Goal: Transaction & Acquisition: Purchase product/service

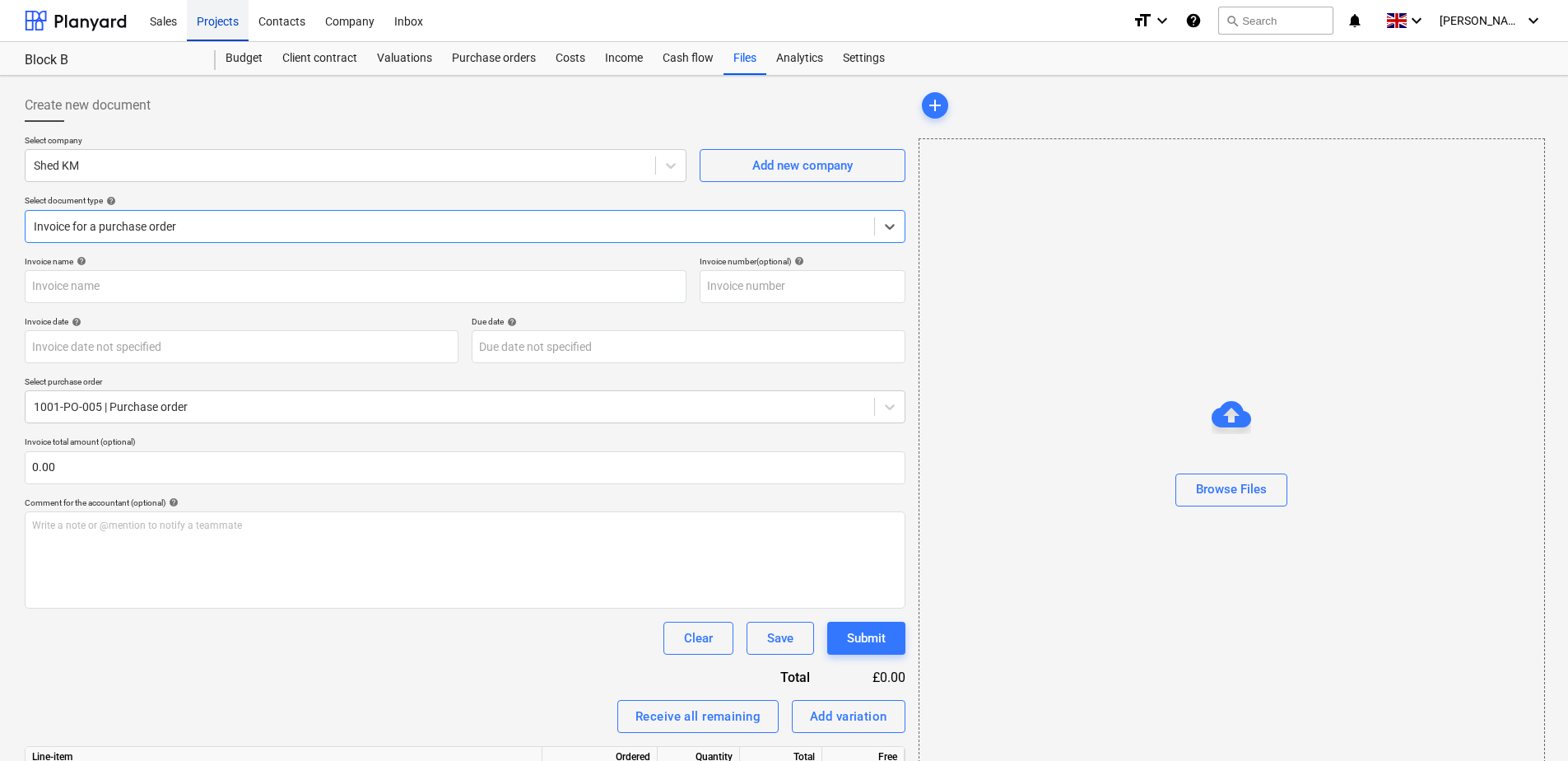
drag, startPoint x: 205, startPoint y: 26, endPoint x: 215, endPoint y: 31, distance: 11.2
click at [205, 26] on div "Projects" at bounding box center [218, 20] width 62 height 42
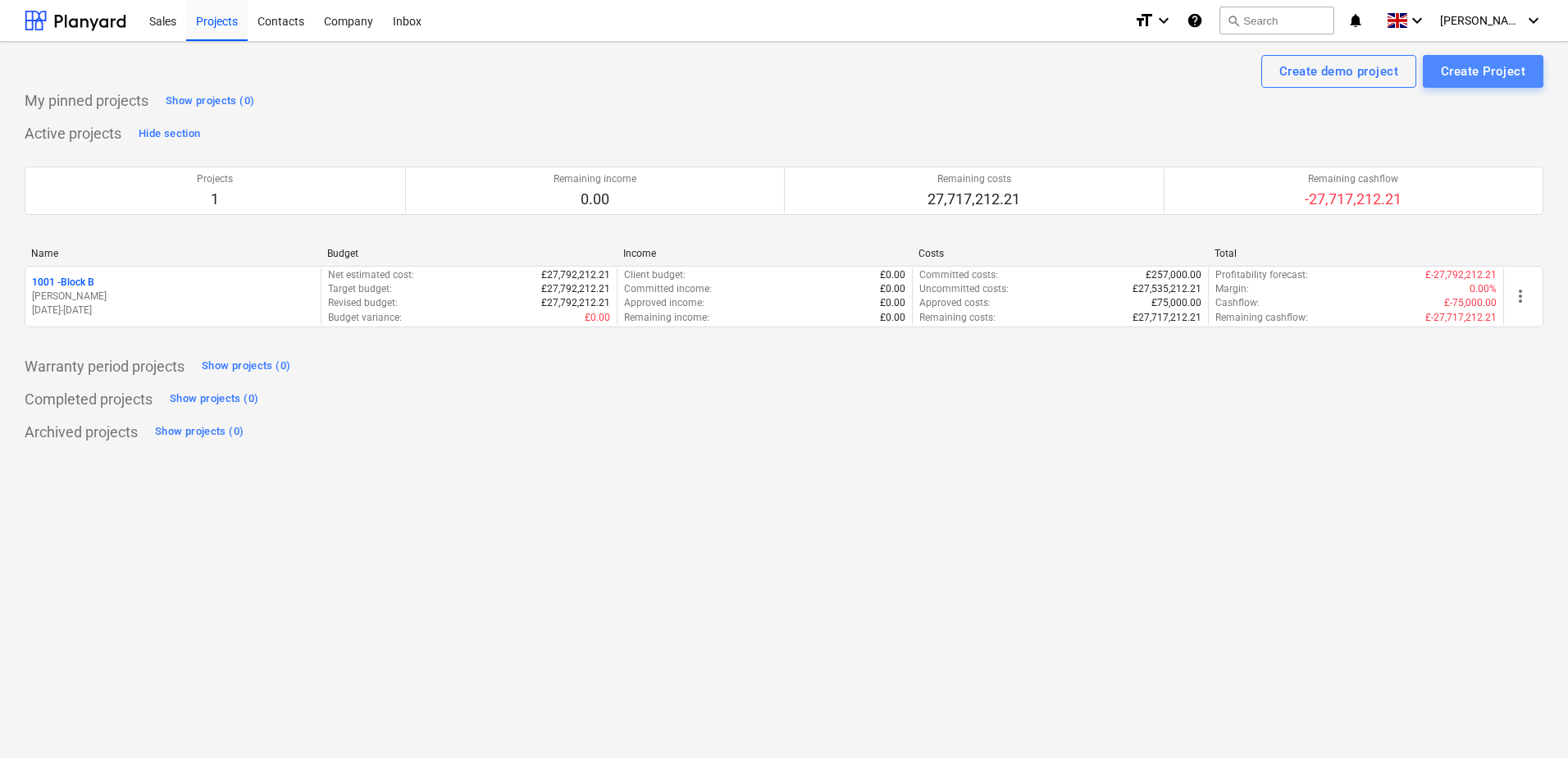
click at [1474, 65] on div "Create Project" at bounding box center [1482, 71] width 85 height 21
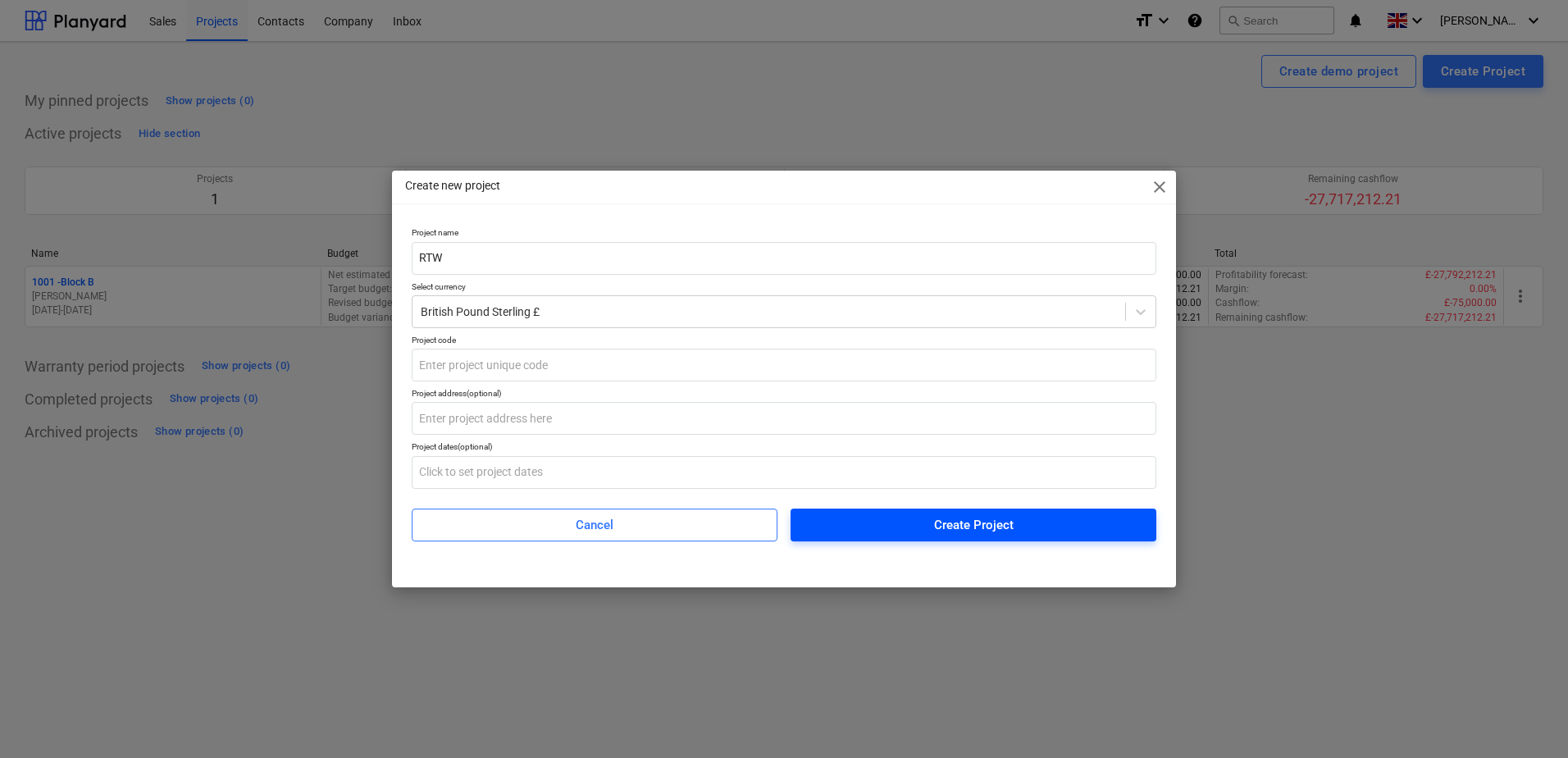
type input "RTW"
click at [922, 520] on span "Create Project" at bounding box center [973, 524] width 326 height 21
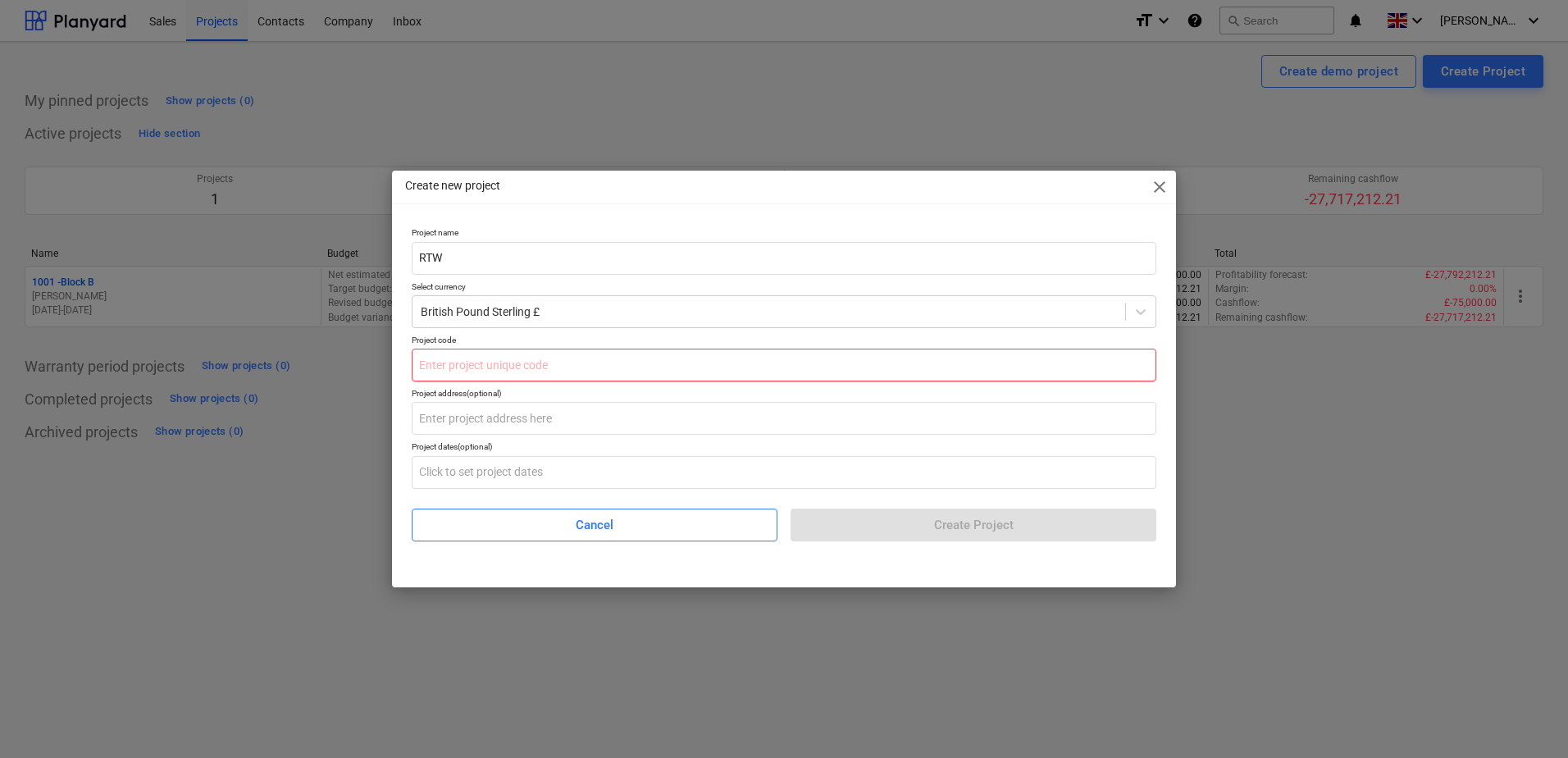
click at [792, 377] on input "text" at bounding box center [784, 364] width 745 height 33
click at [797, 363] on input "text" at bounding box center [784, 364] width 745 height 33
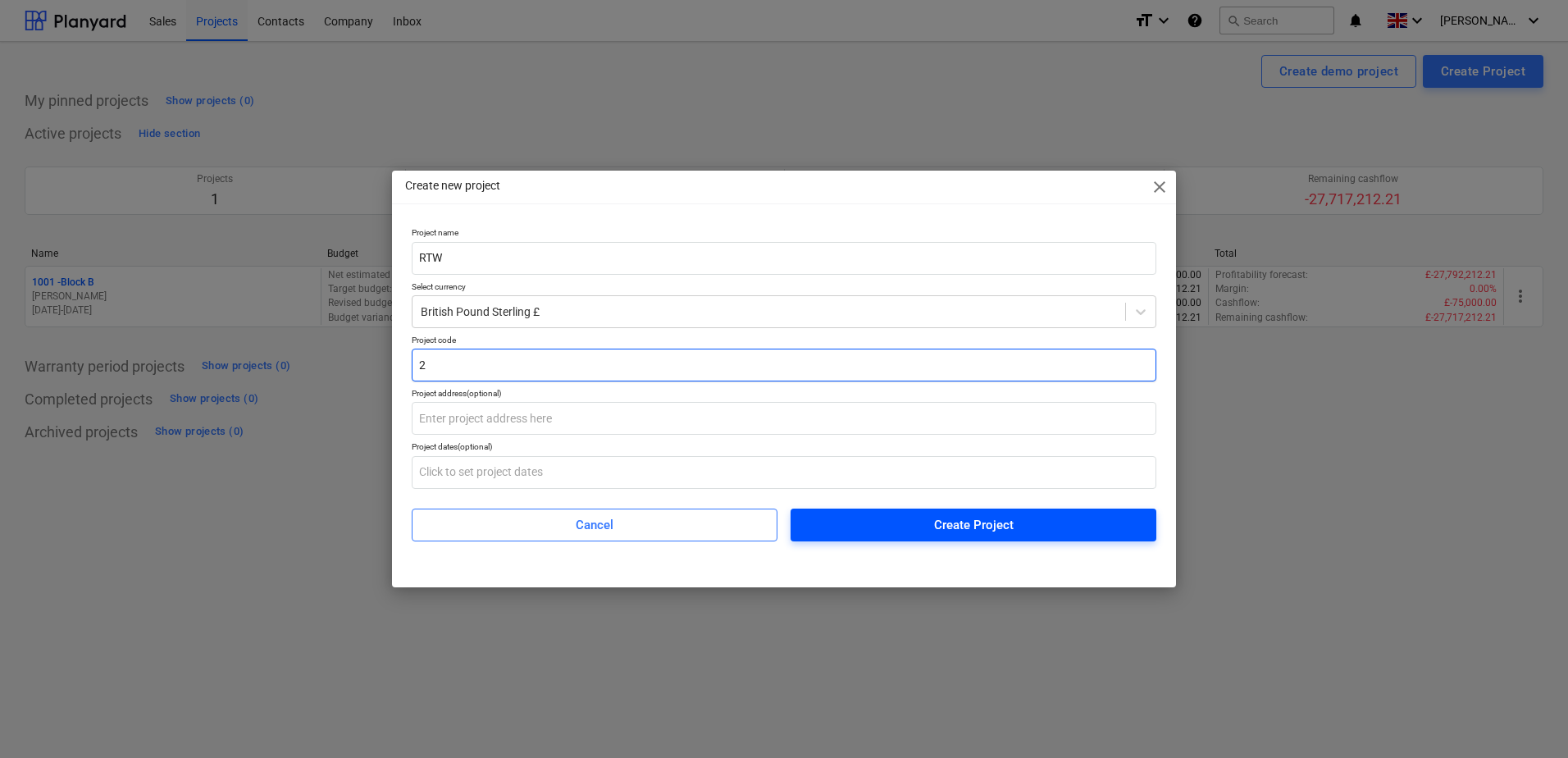
type input "2"
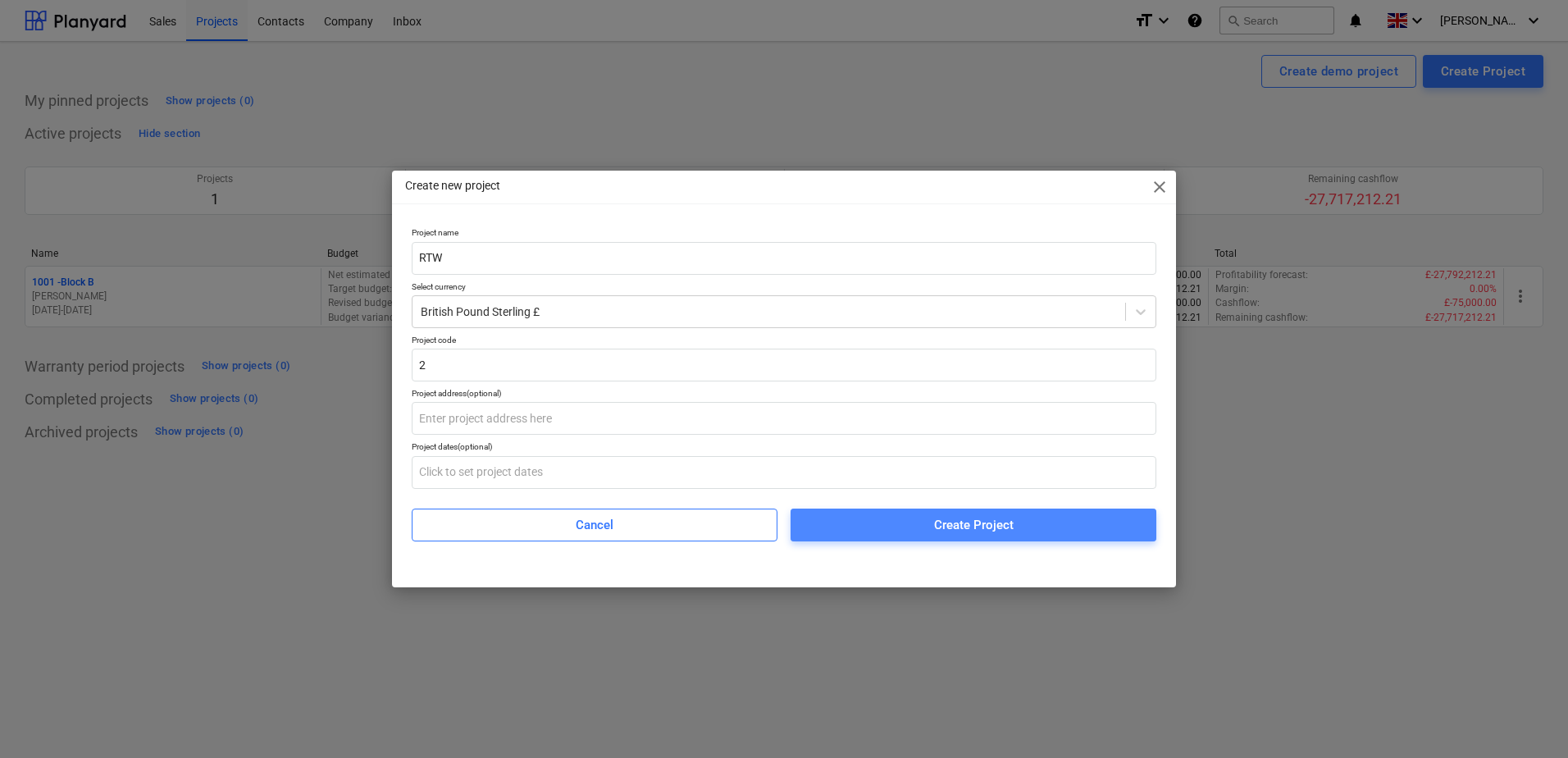
click at [908, 536] on button "Create Project" at bounding box center [973, 524] width 366 height 33
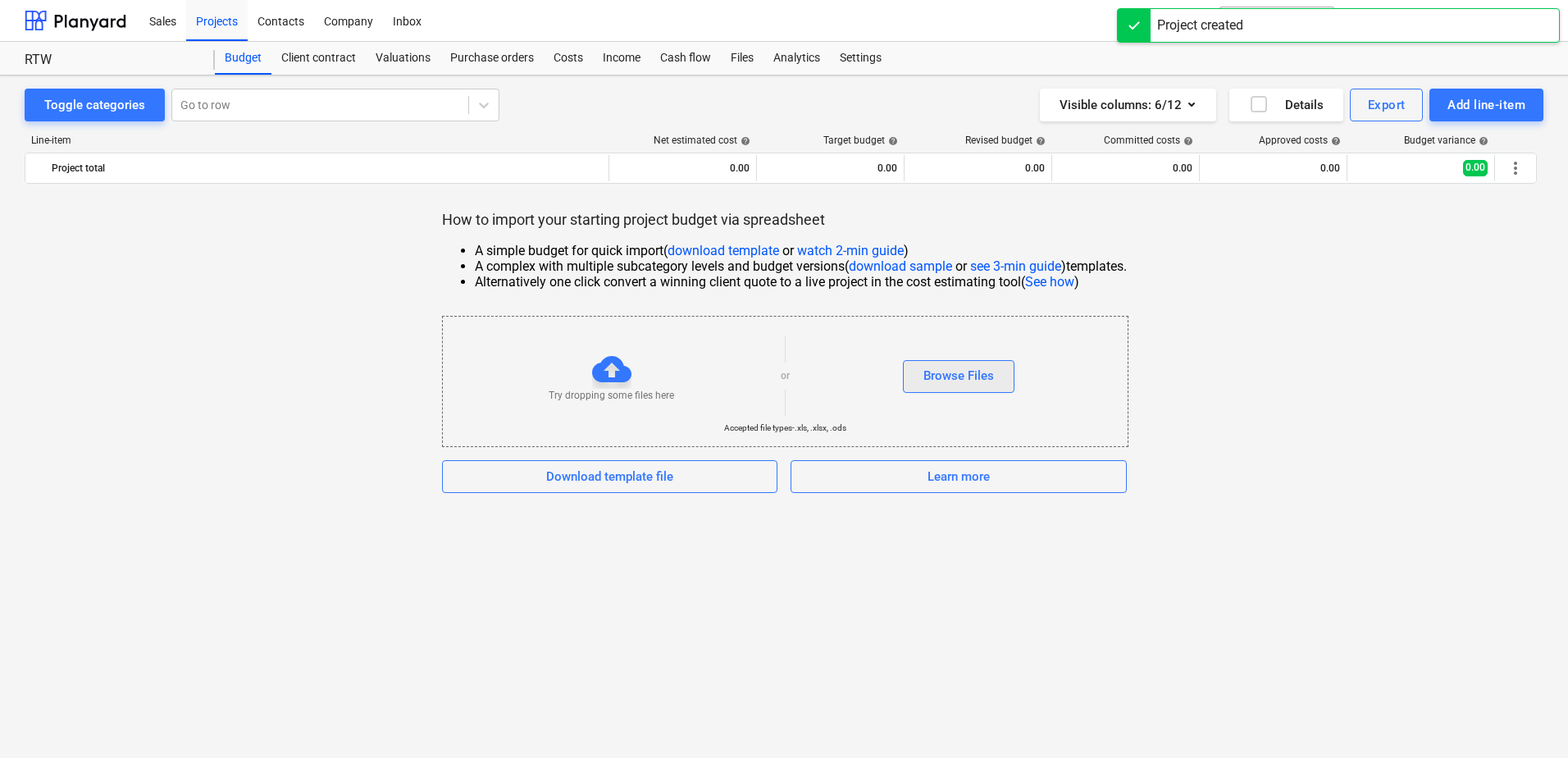
click at [947, 378] on div "Browse Files" at bounding box center [958, 375] width 71 height 21
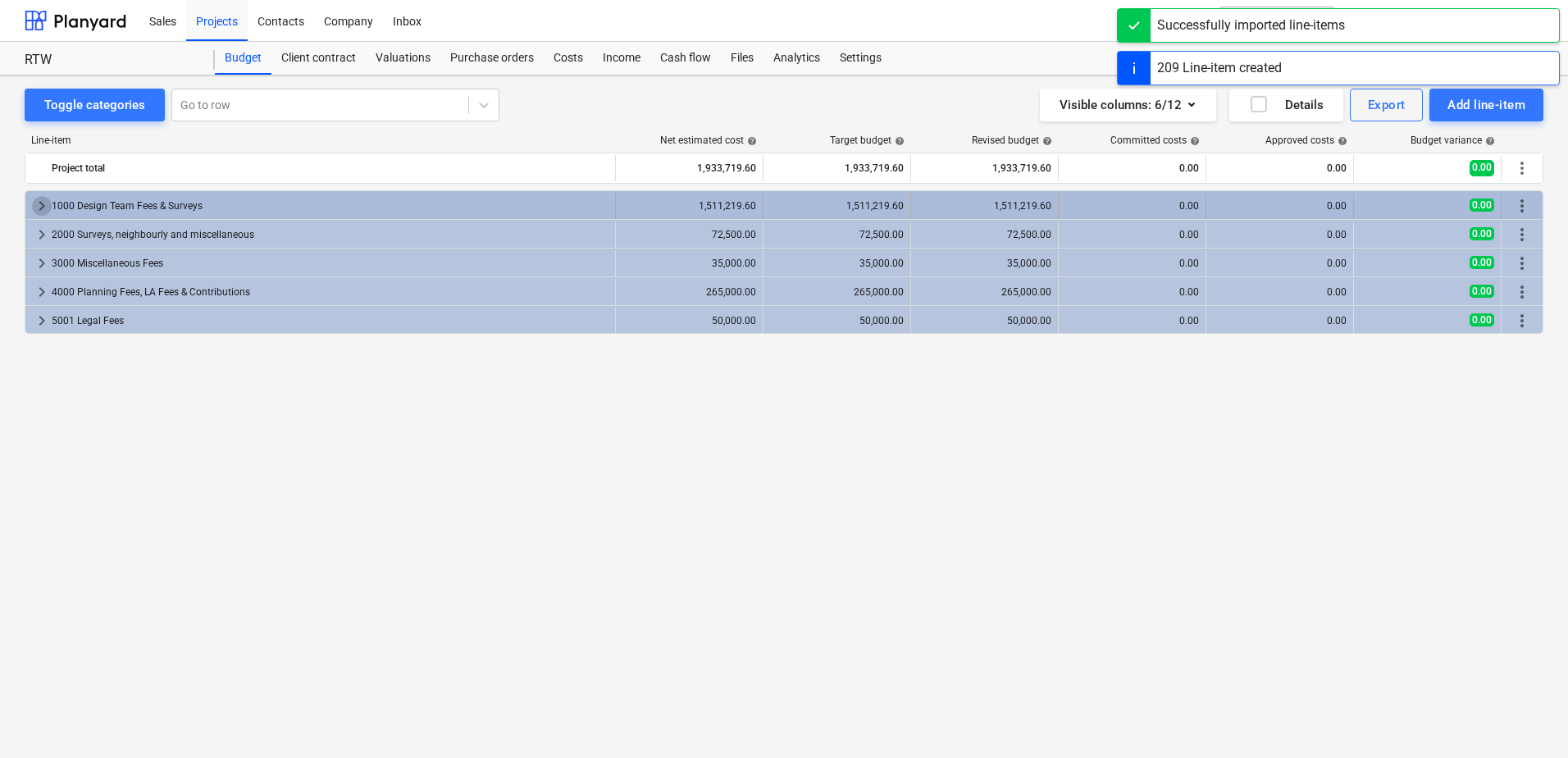
click at [36, 208] on span "keyboard_arrow_right" at bounding box center [42, 206] width 20 height 20
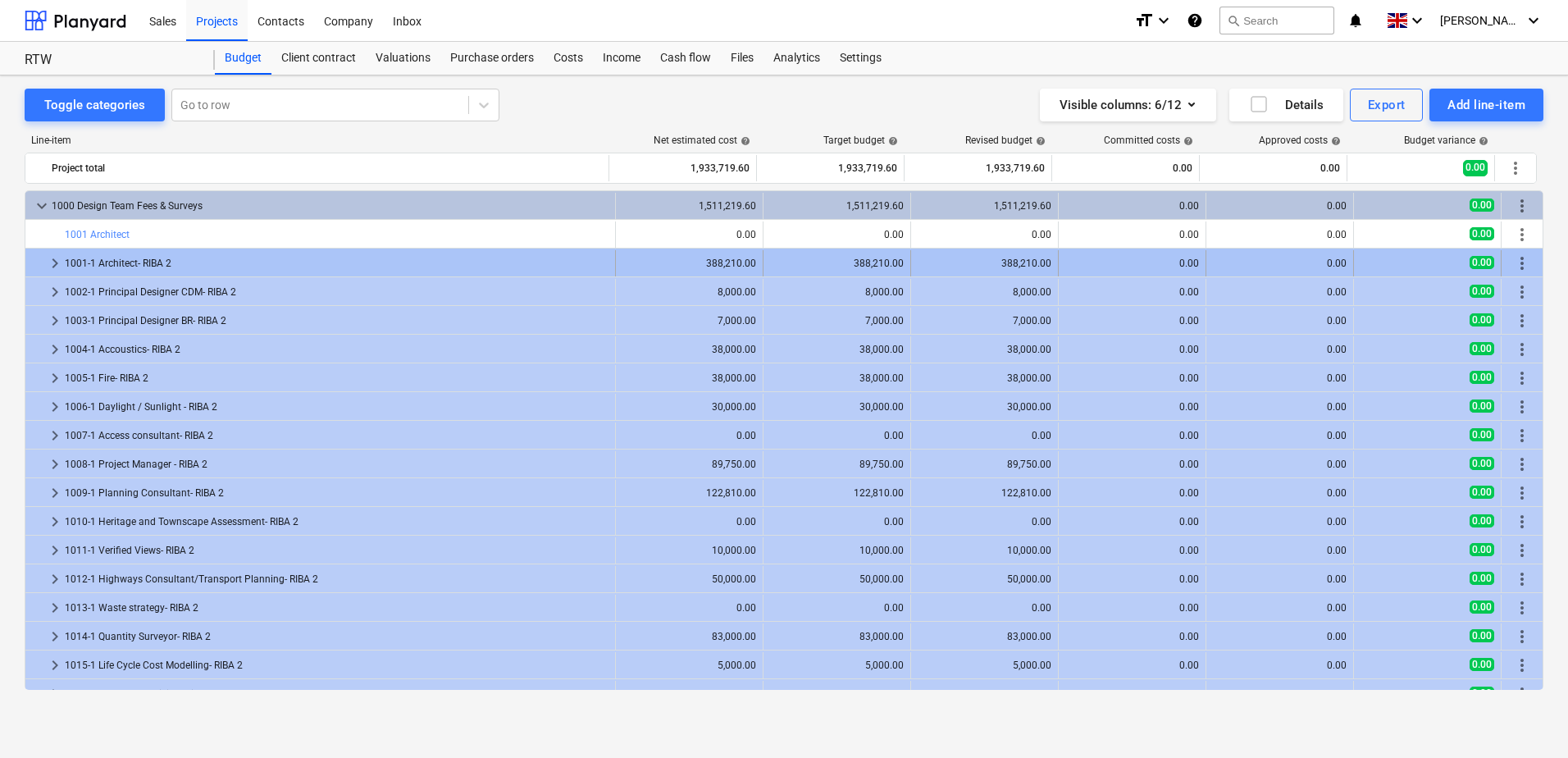
click at [54, 261] on span "keyboard_arrow_right" at bounding box center [55, 264] width 20 height 20
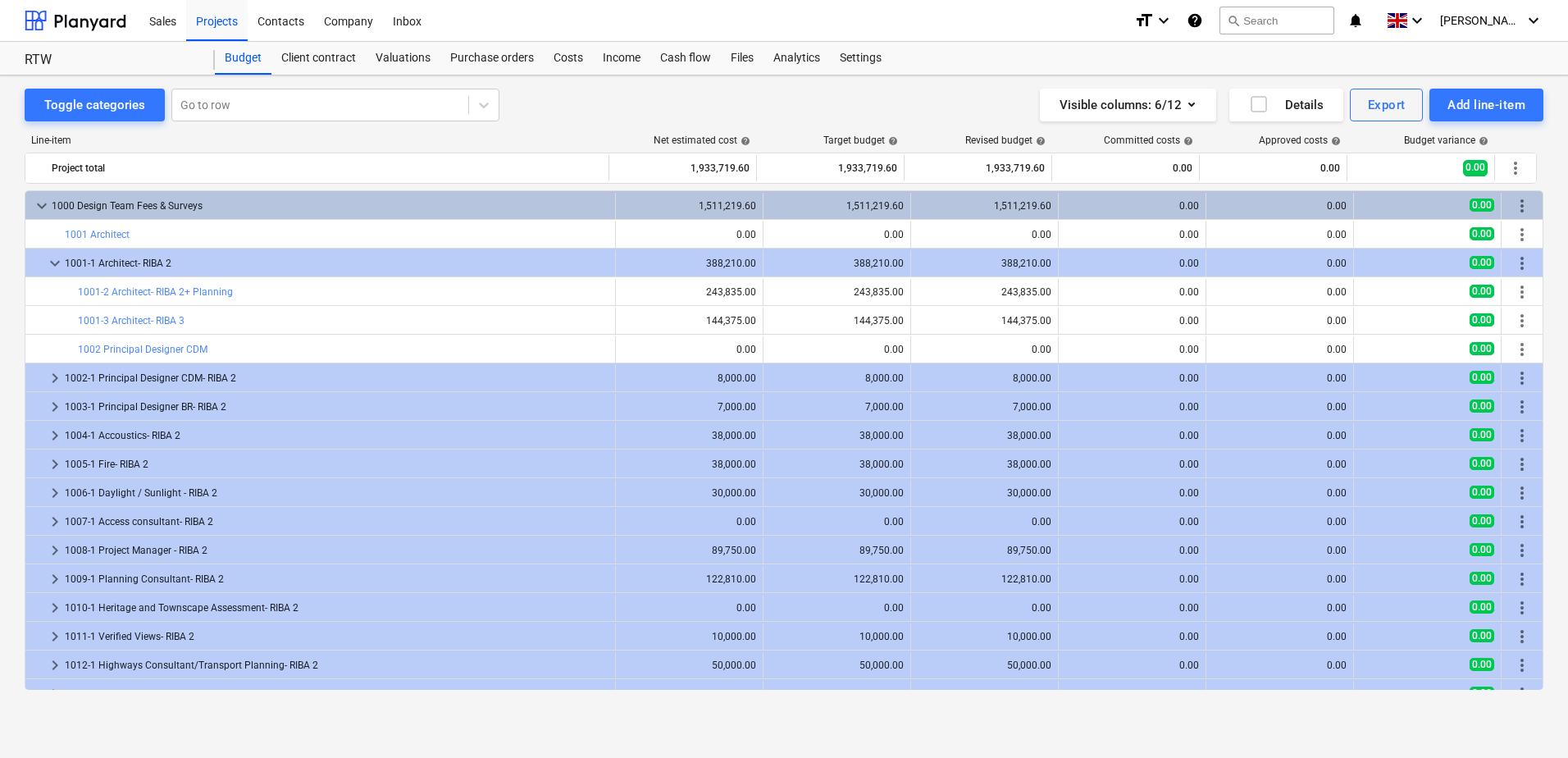
click at [421, 136] on div "Line-item" at bounding box center [317, 140] width 586 height 12
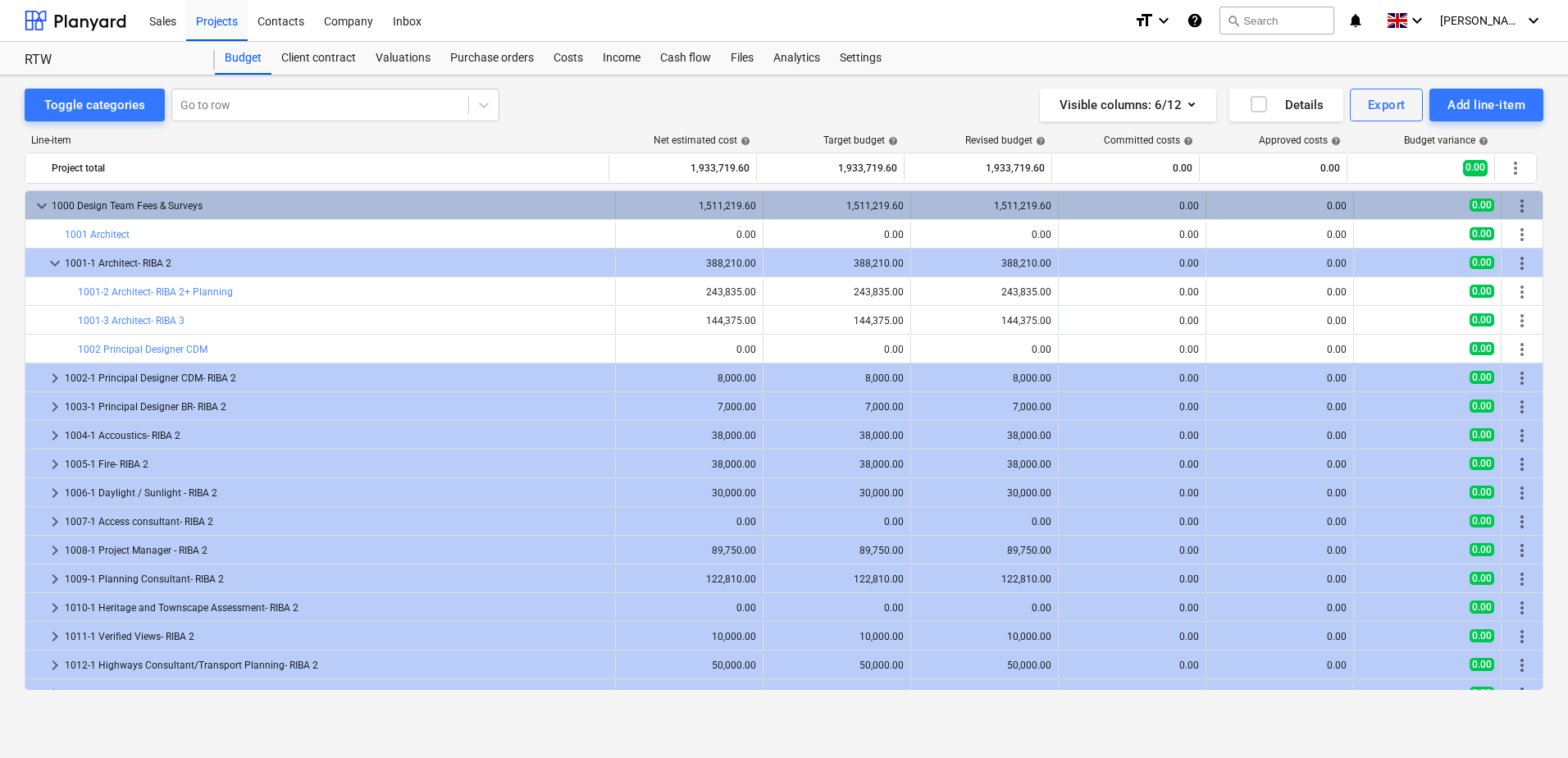
click at [36, 202] on span "keyboard_arrow_down" at bounding box center [42, 206] width 20 height 20
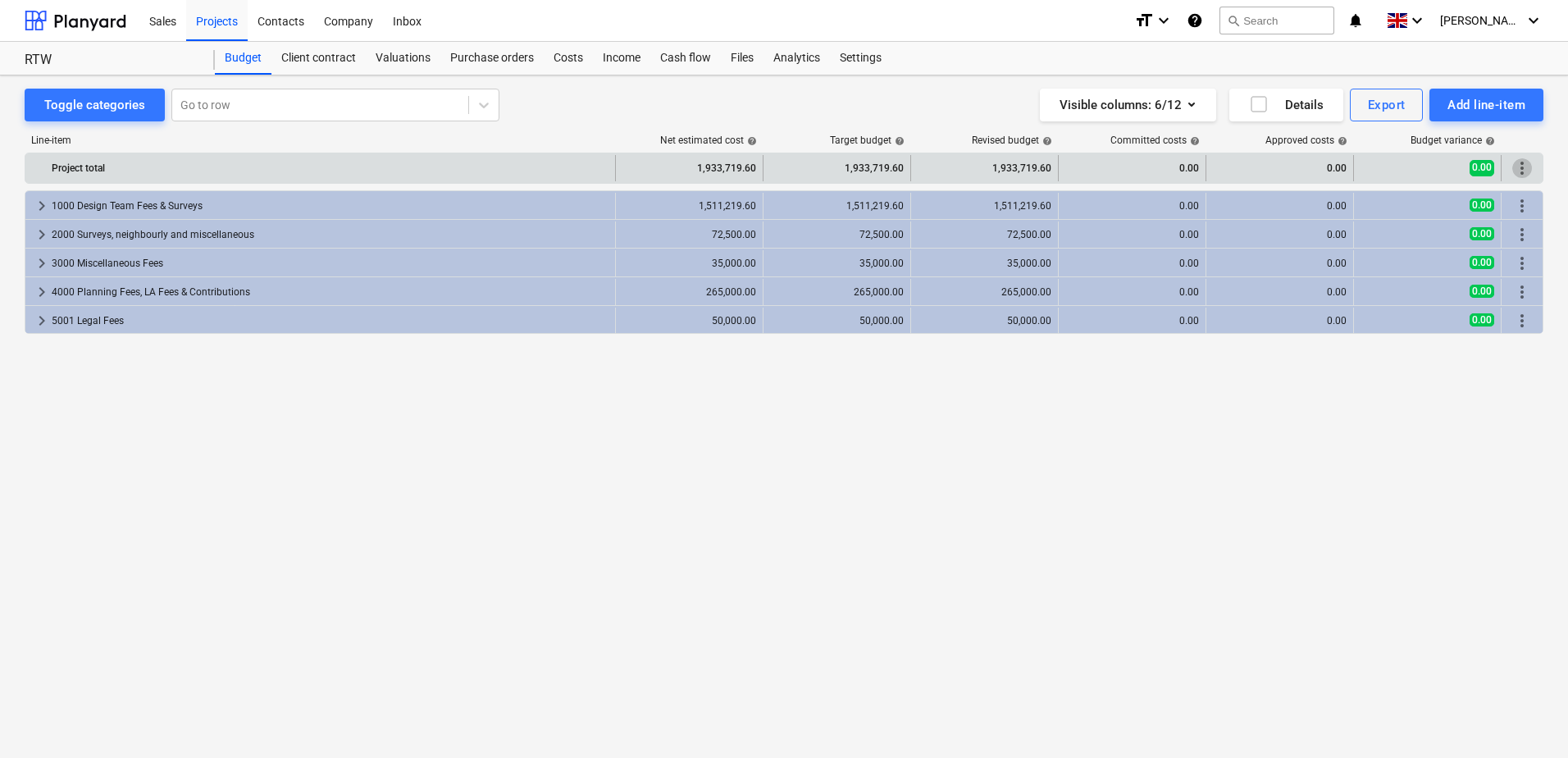
click at [1523, 163] on span "more_vert" at bounding box center [1522, 168] width 20 height 20
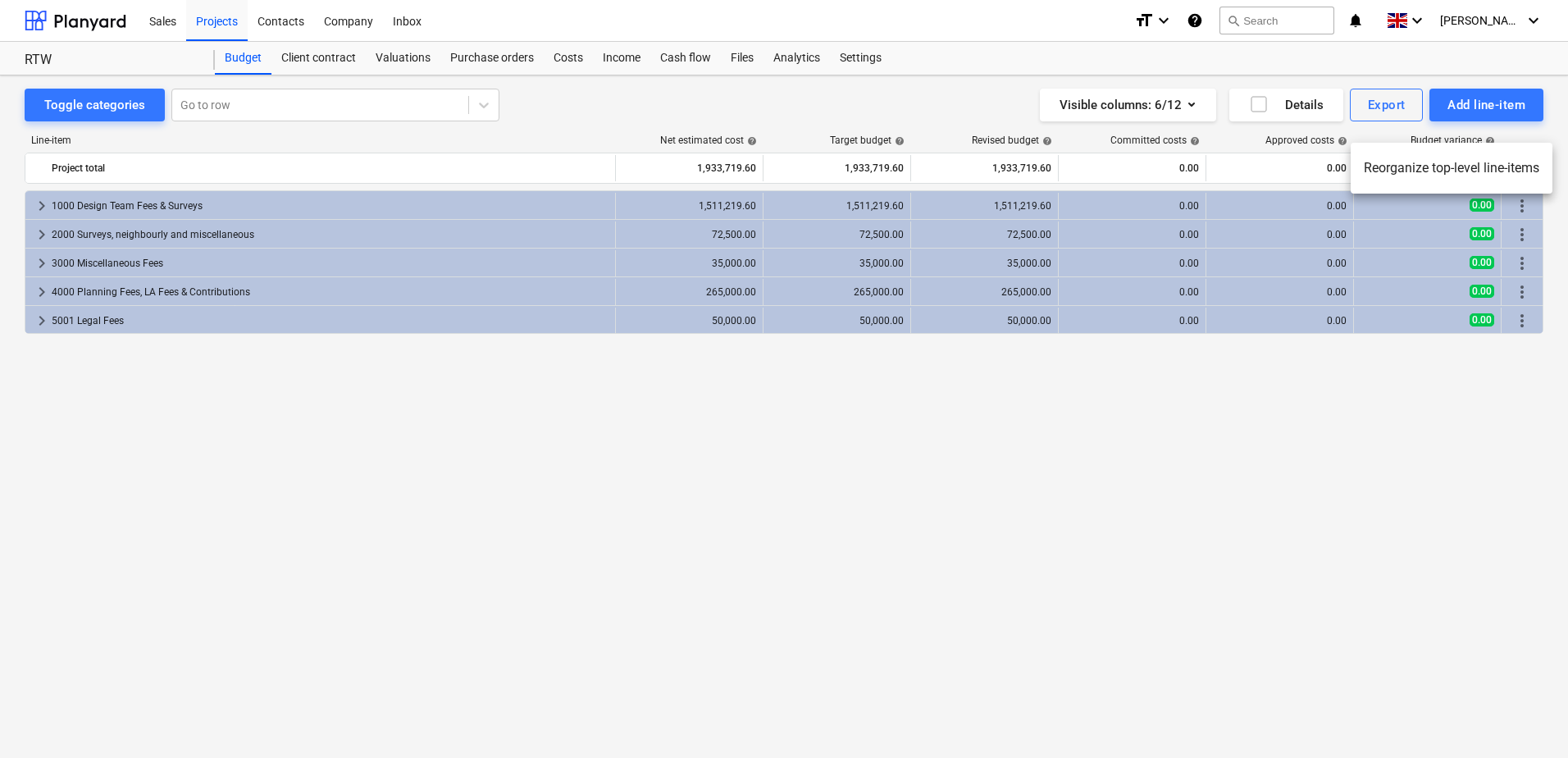
click at [1520, 209] on div at bounding box center [784, 379] width 1568 height 758
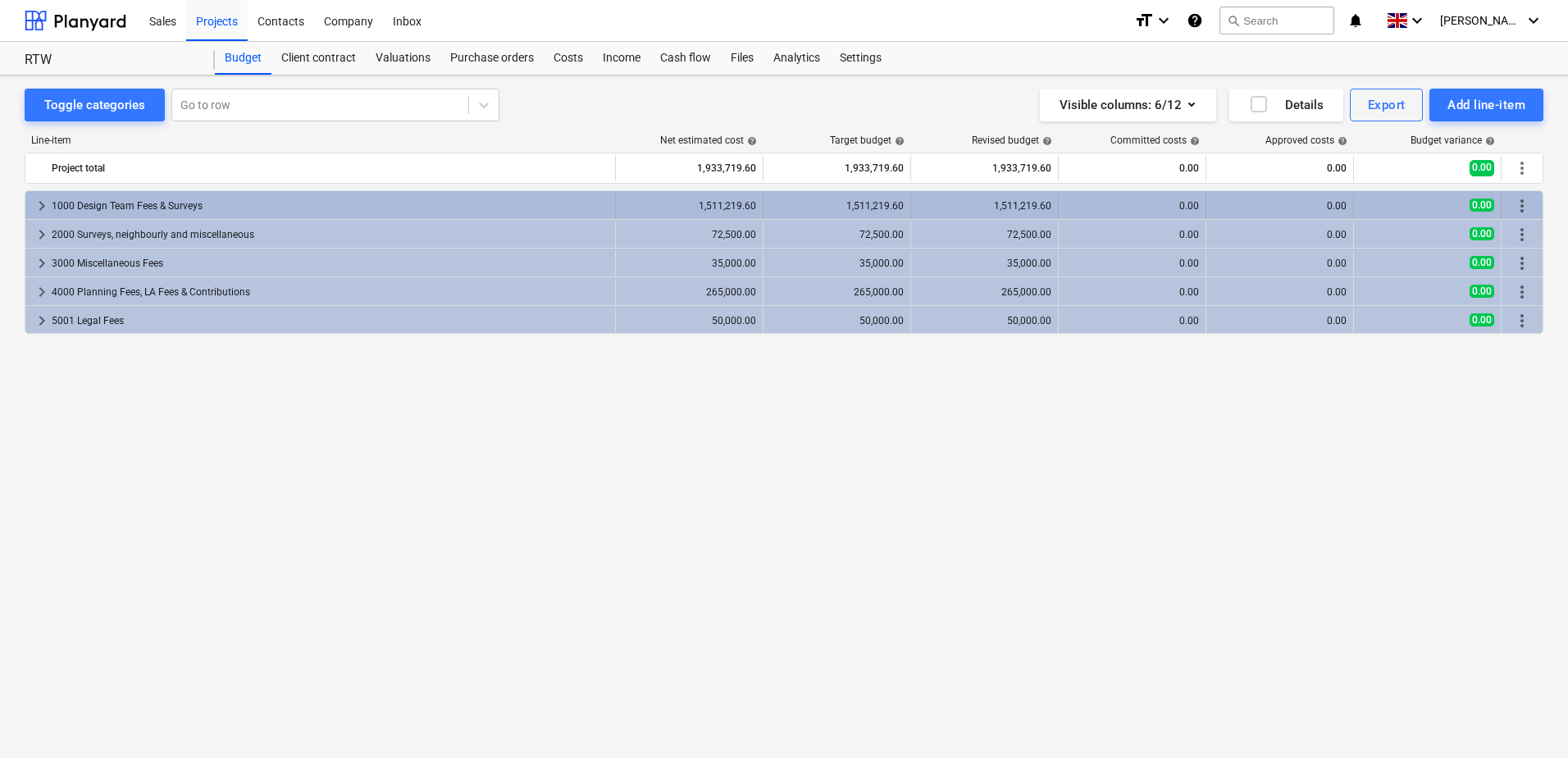
click at [1522, 207] on span "more_vert" at bounding box center [1522, 206] width 20 height 20
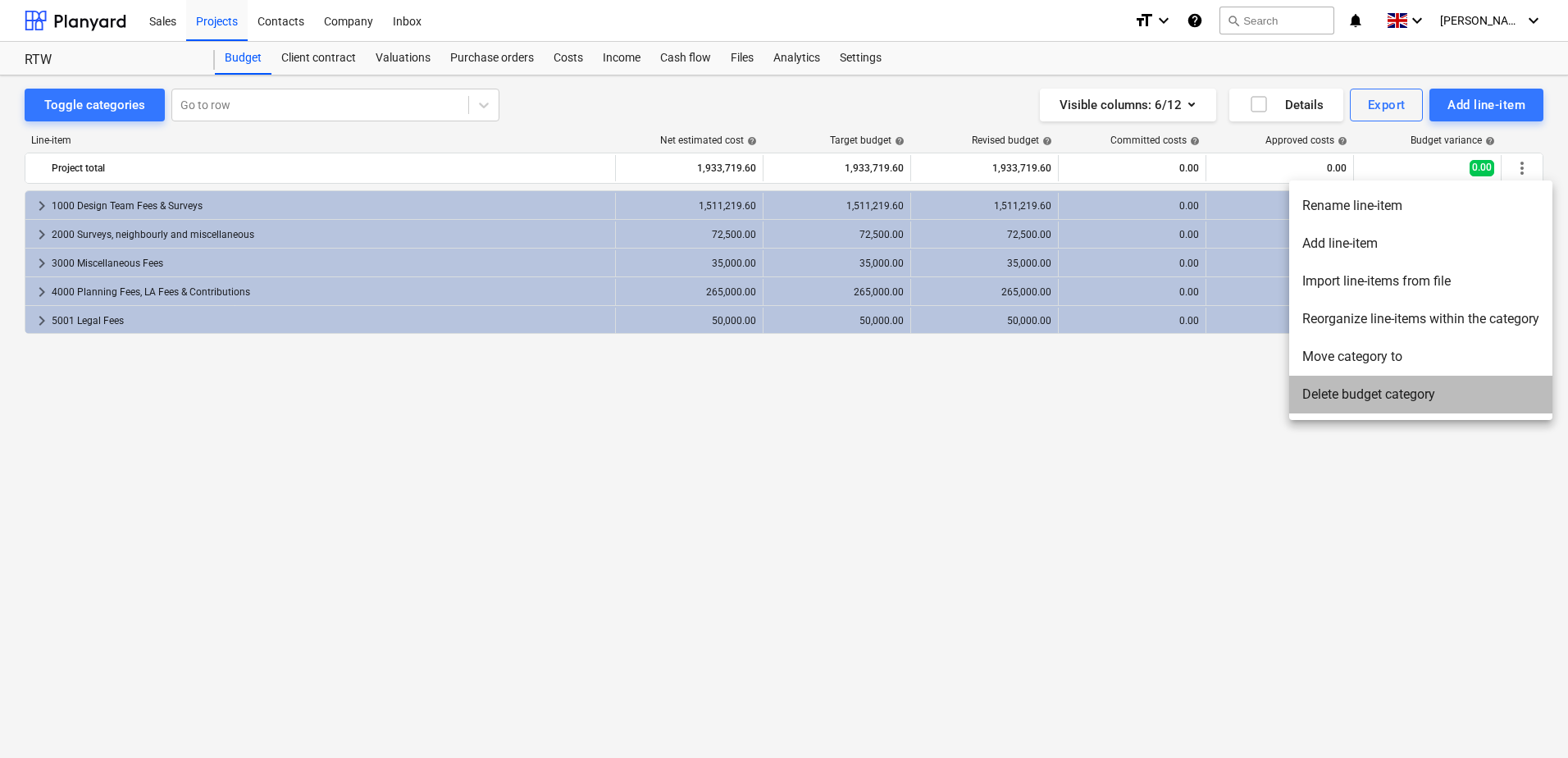
click at [1355, 390] on li "Delete budget category" at bounding box center [1420, 395] width 263 height 38
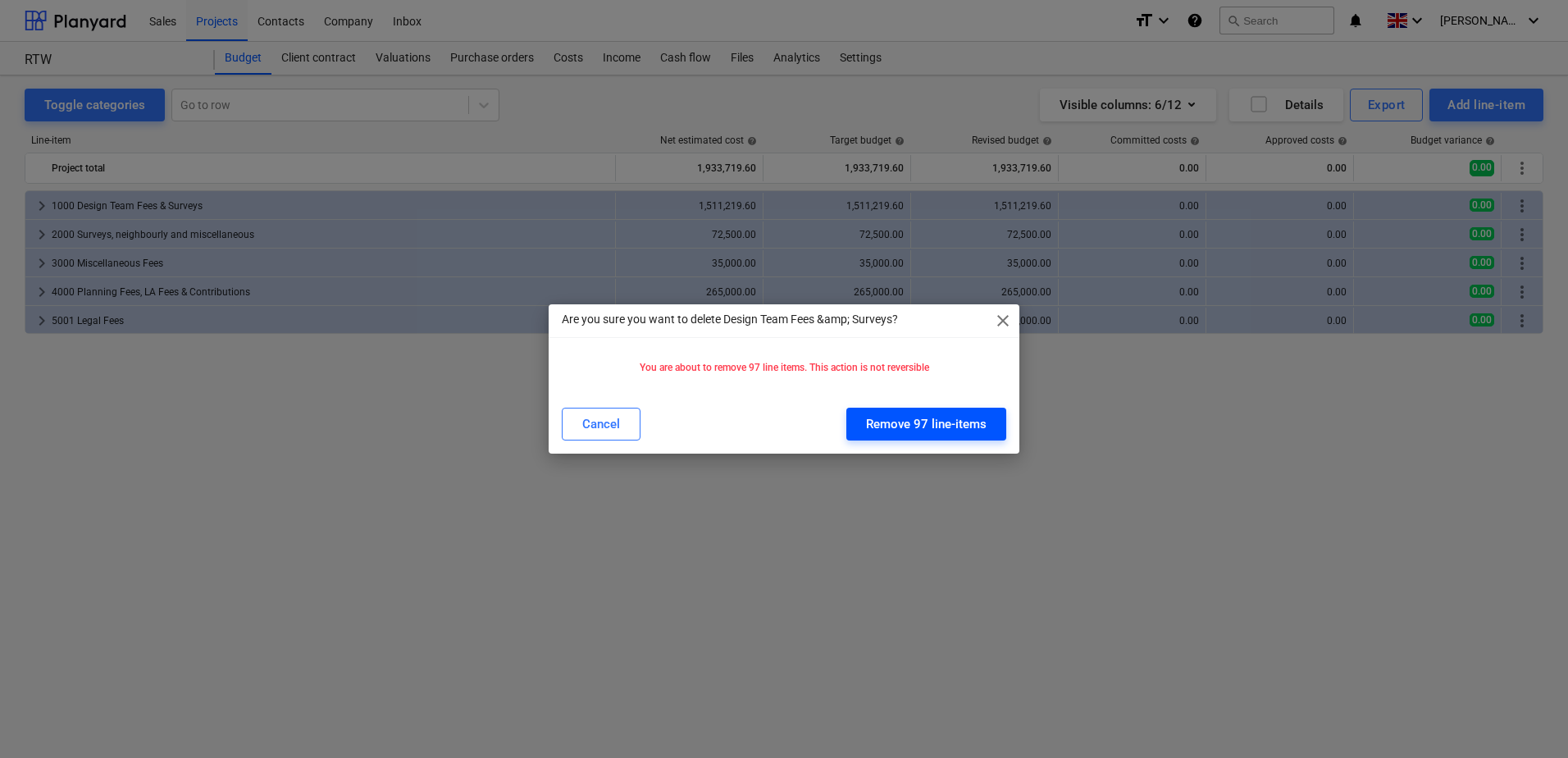
click at [945, 421] on div "Remove 97 line-items" at bounding box center [926, 424] width 120 height 21
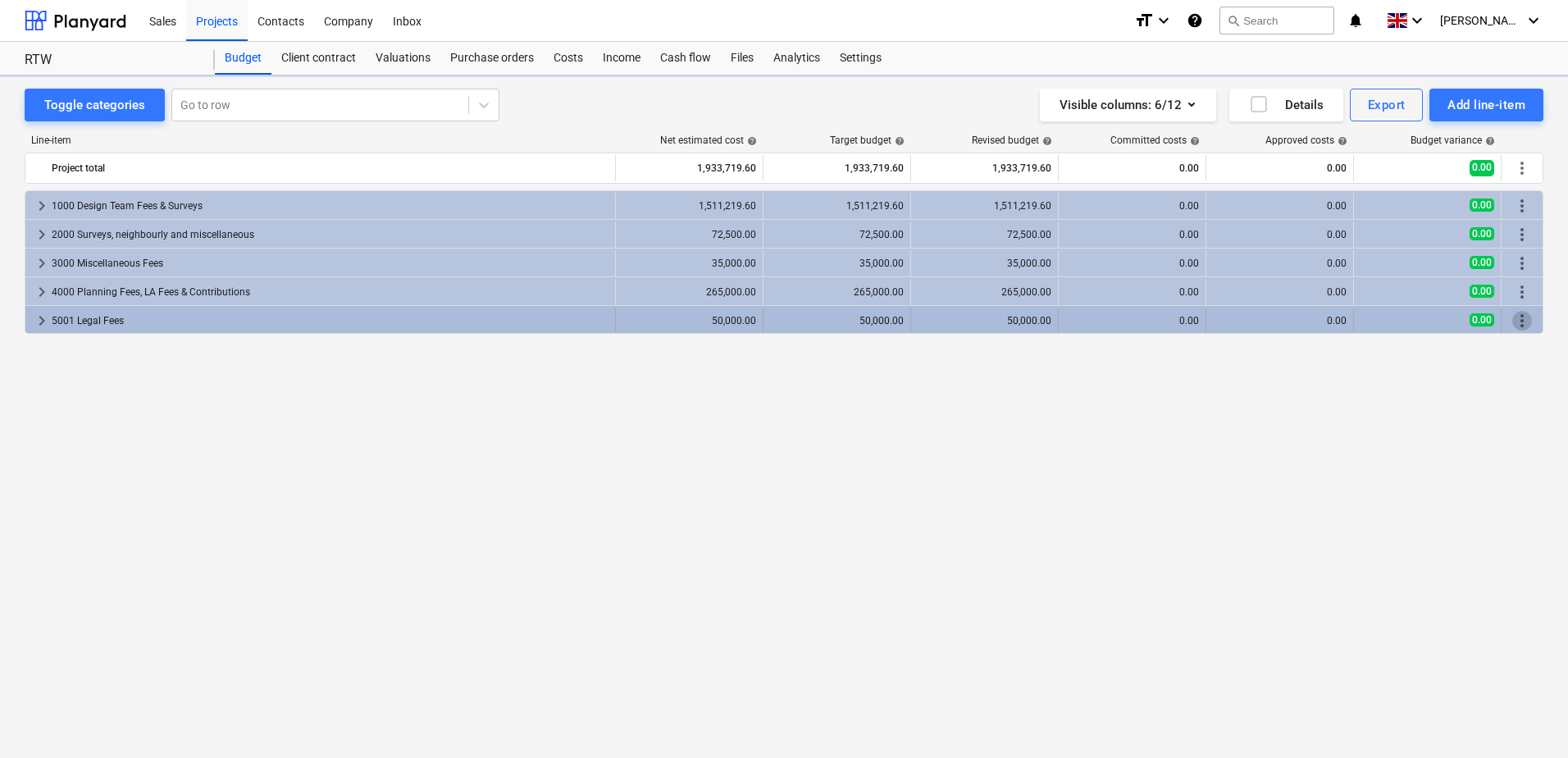
click at [1517, 316] on span "more_vert" at bounding box center [1522, 321] width 20 height 20
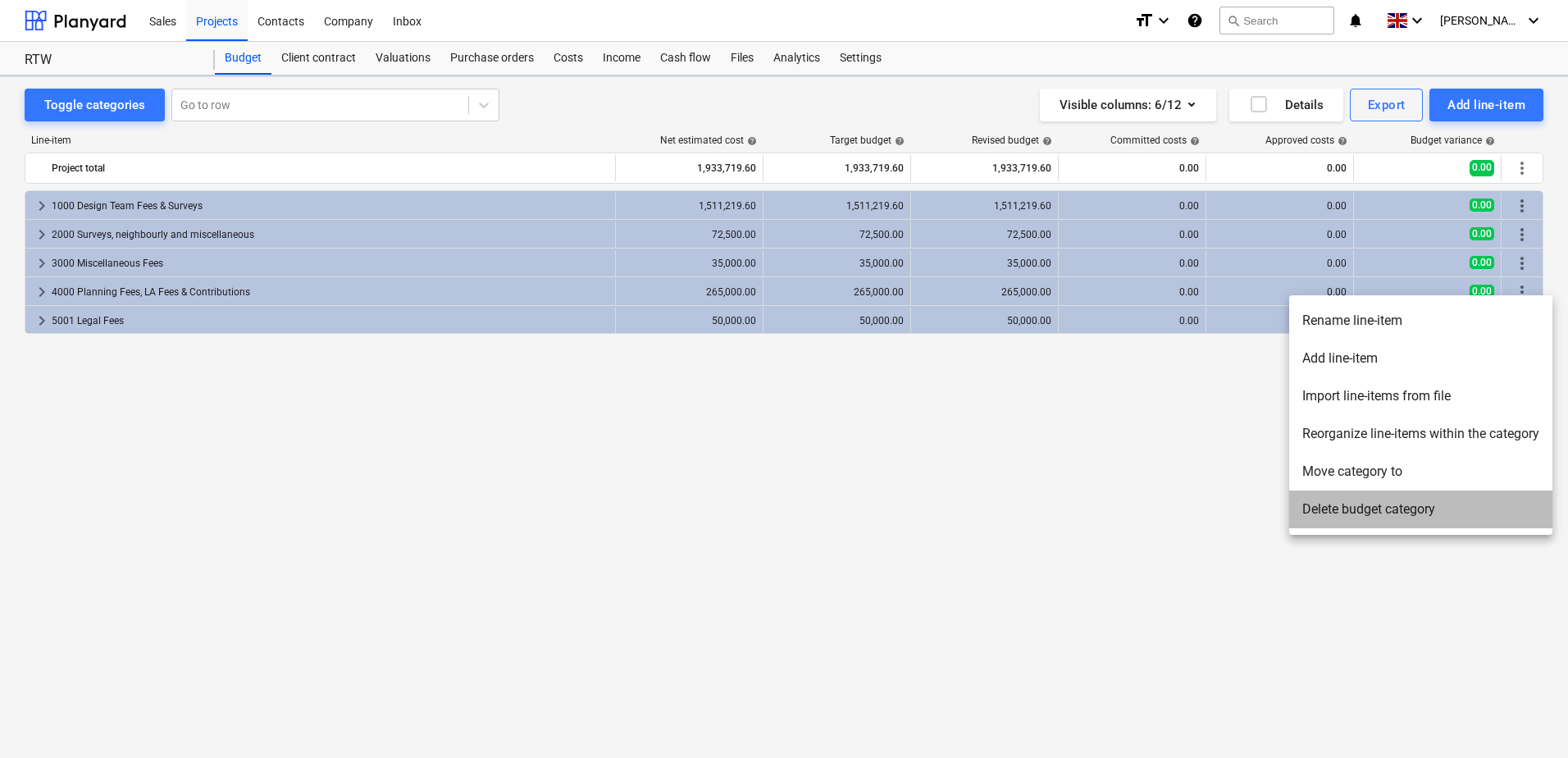
click at [1378, 517] on li "Delete budget category" at bounding box center [1420, 509] width 263 height 38
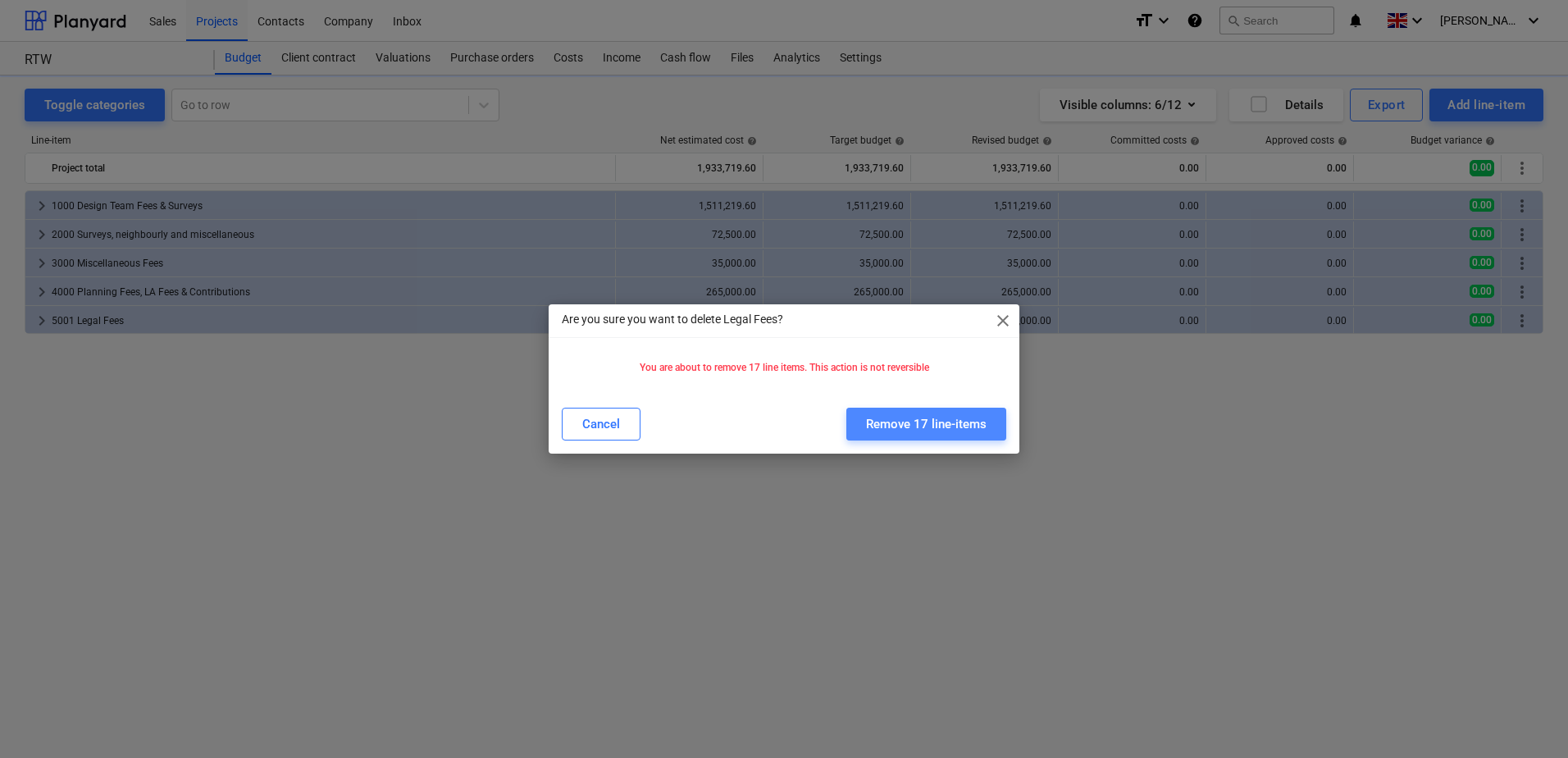
click at [988, 423] on button "Remove 17 line-items" at bounding box center [926, 424] width 160 height 33
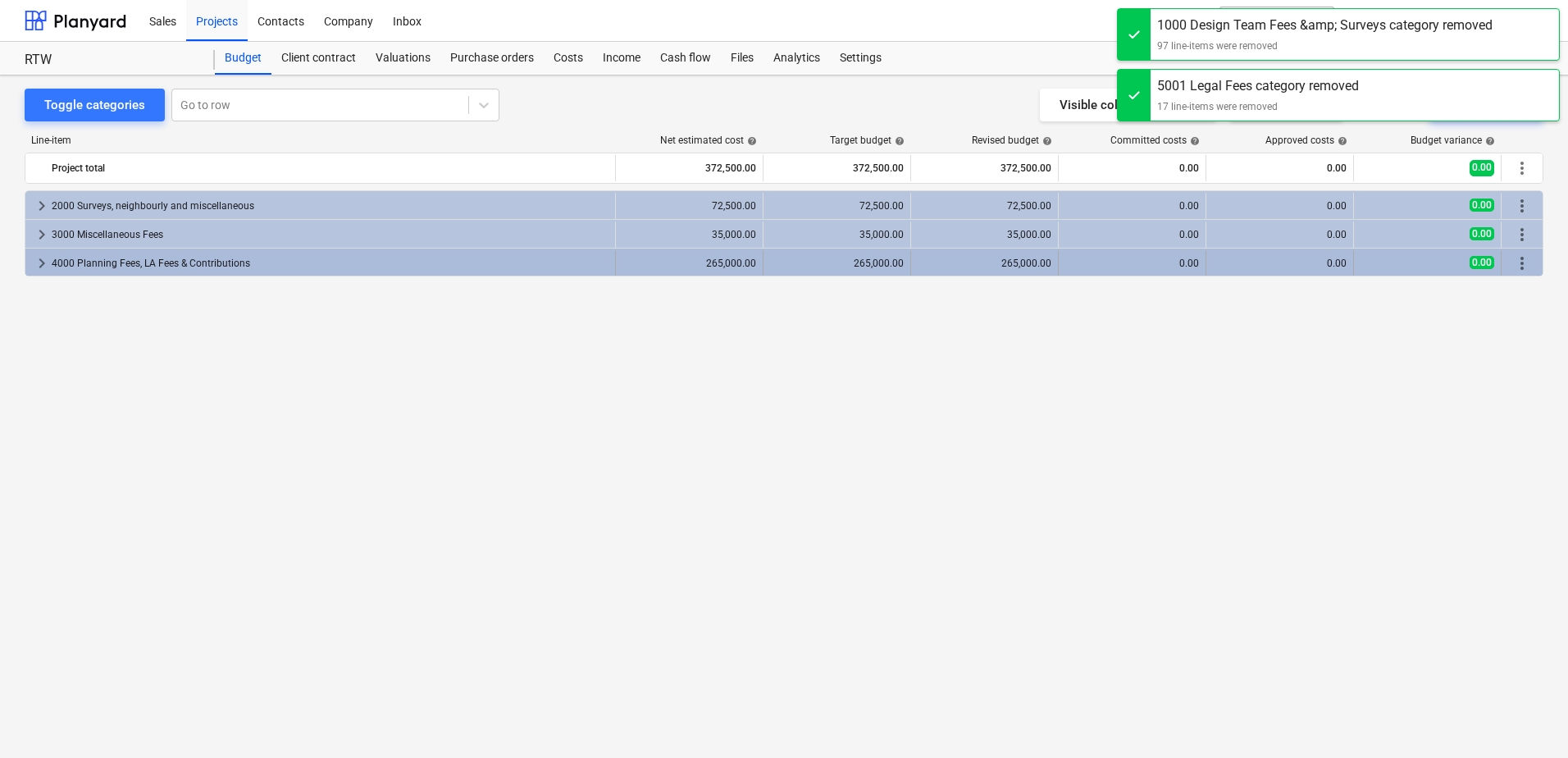
click at [1522, 261] on span "more_vert" at bounding box center [1522, 264] width 20 height 20
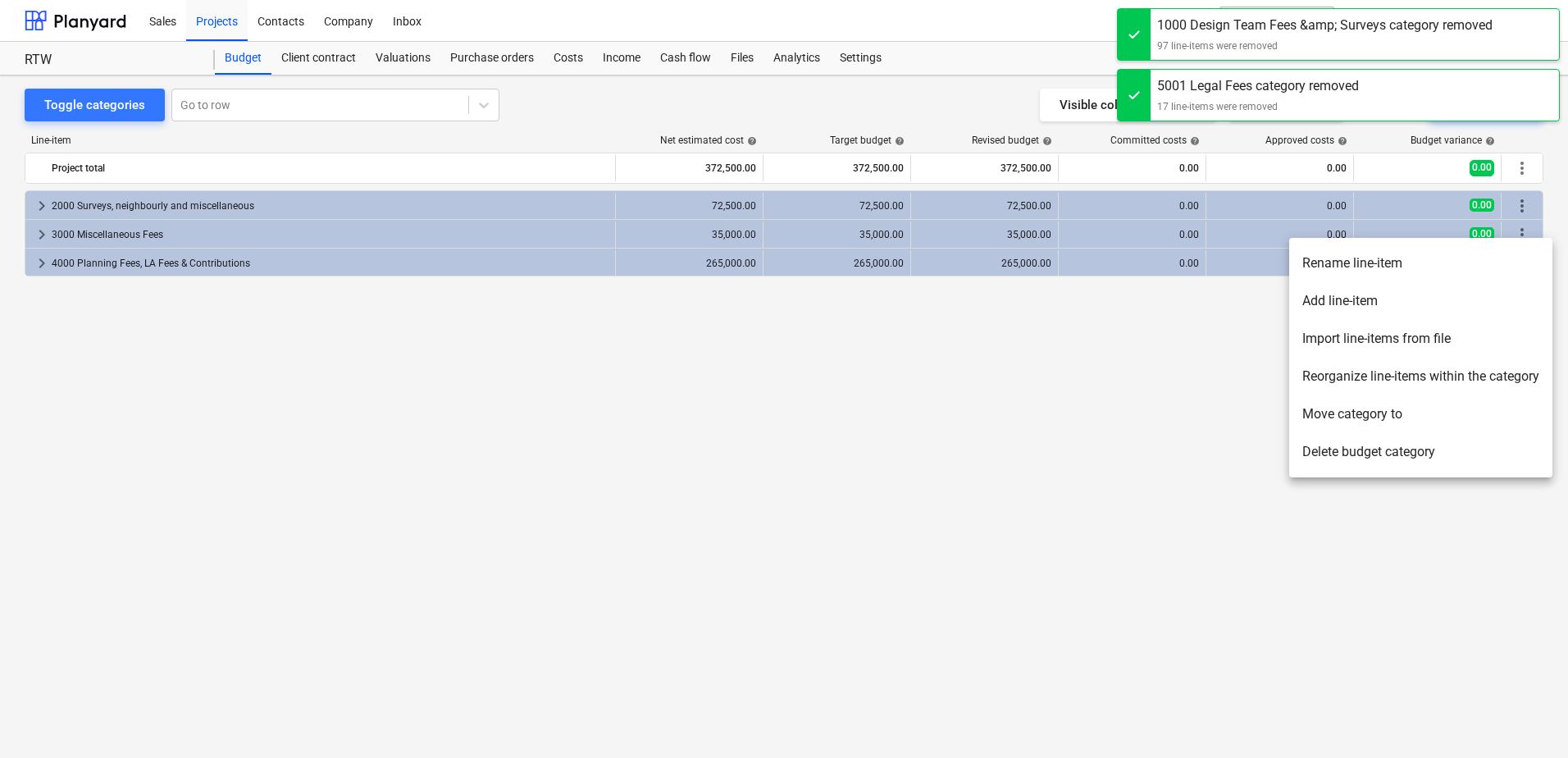
click at [1363, 452] on li "Delete budget category" at bounding box center [1420, 452] width 263 height 38
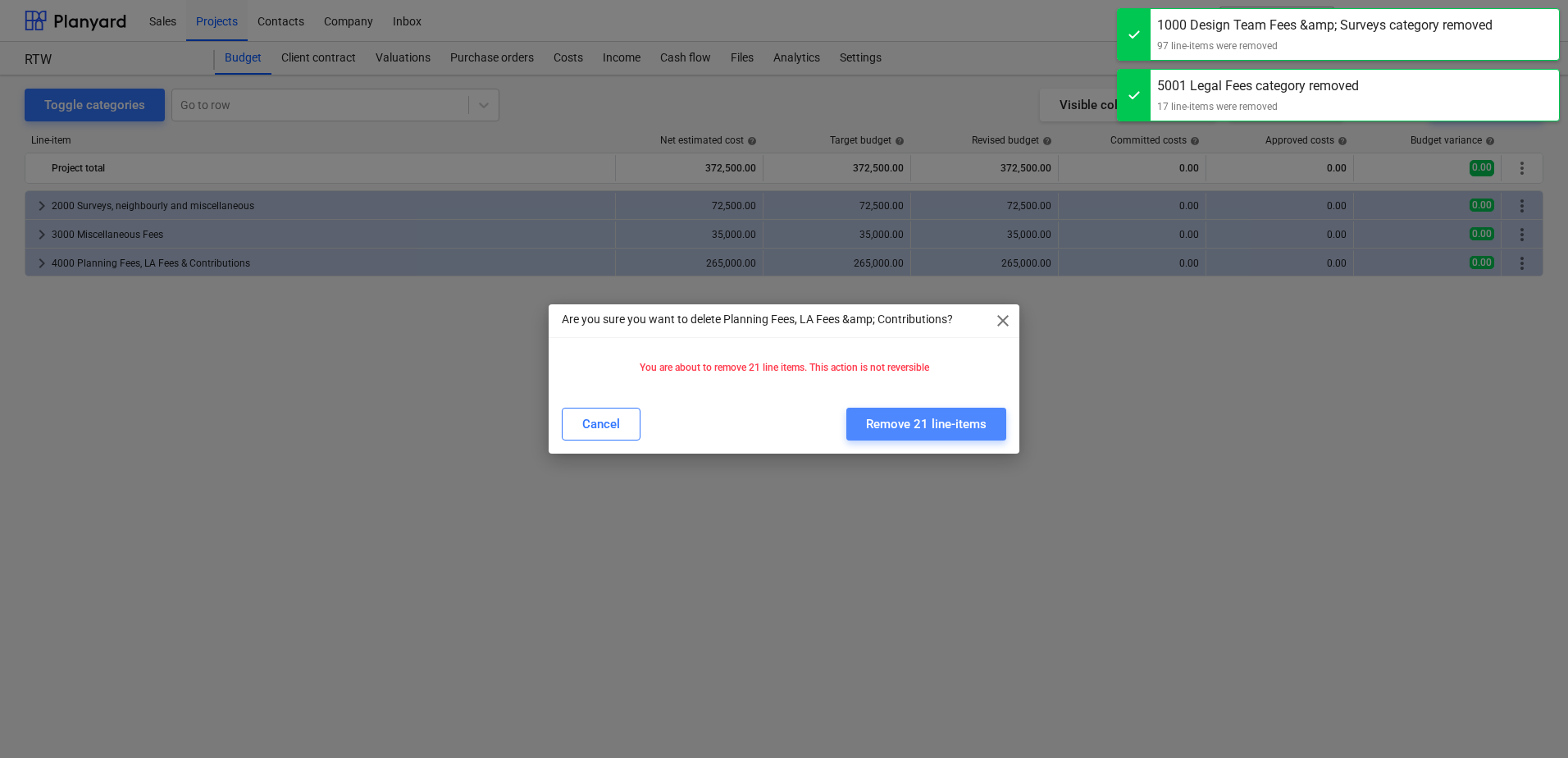
click at [892, 424] on div "Remove 21 line-items" at bounding box center [926, 424] width 120 height 21
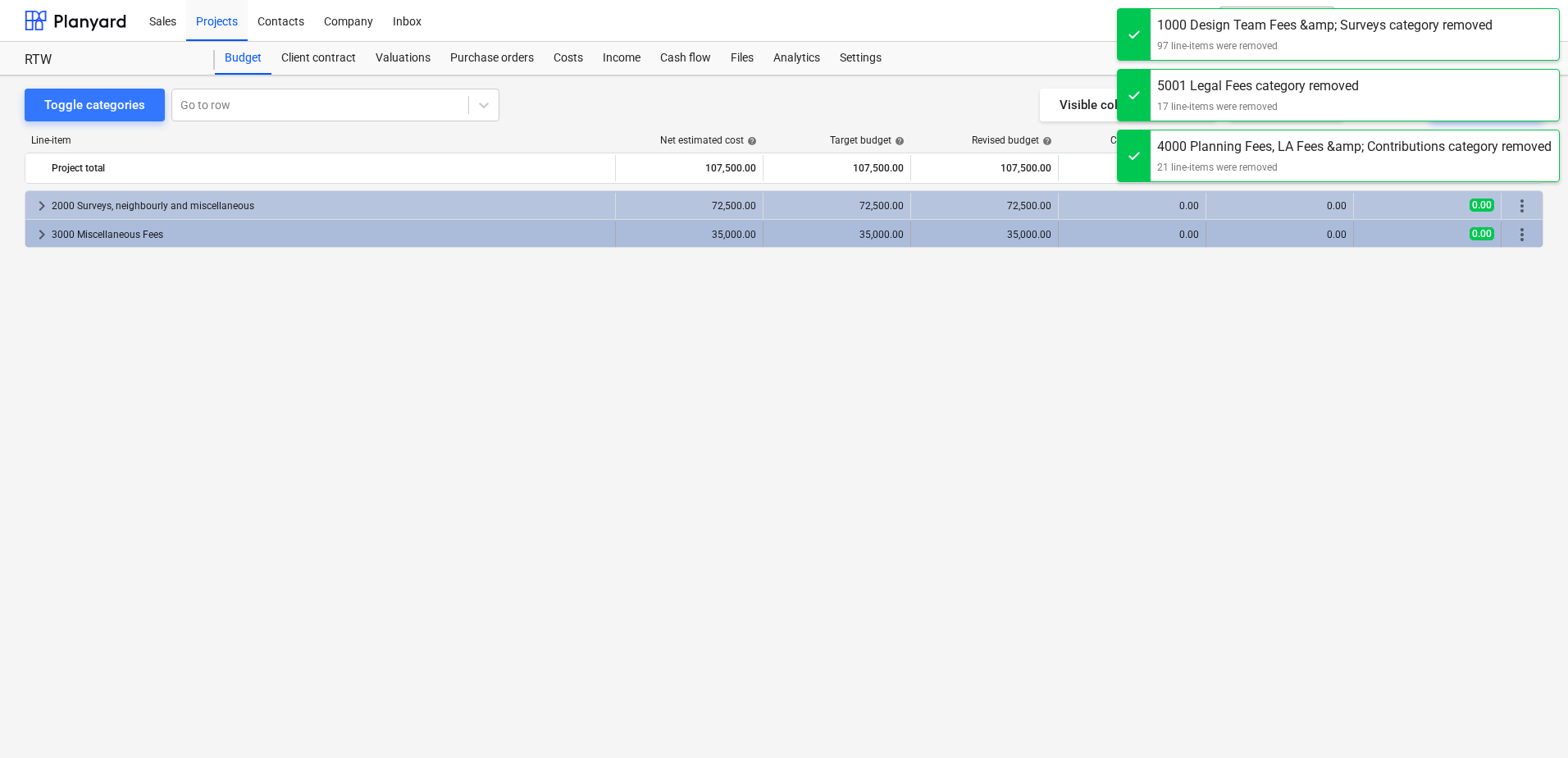
click at [1525, 232] on span "more_vert" at bounding box center [1522, 235] width 20 height 20
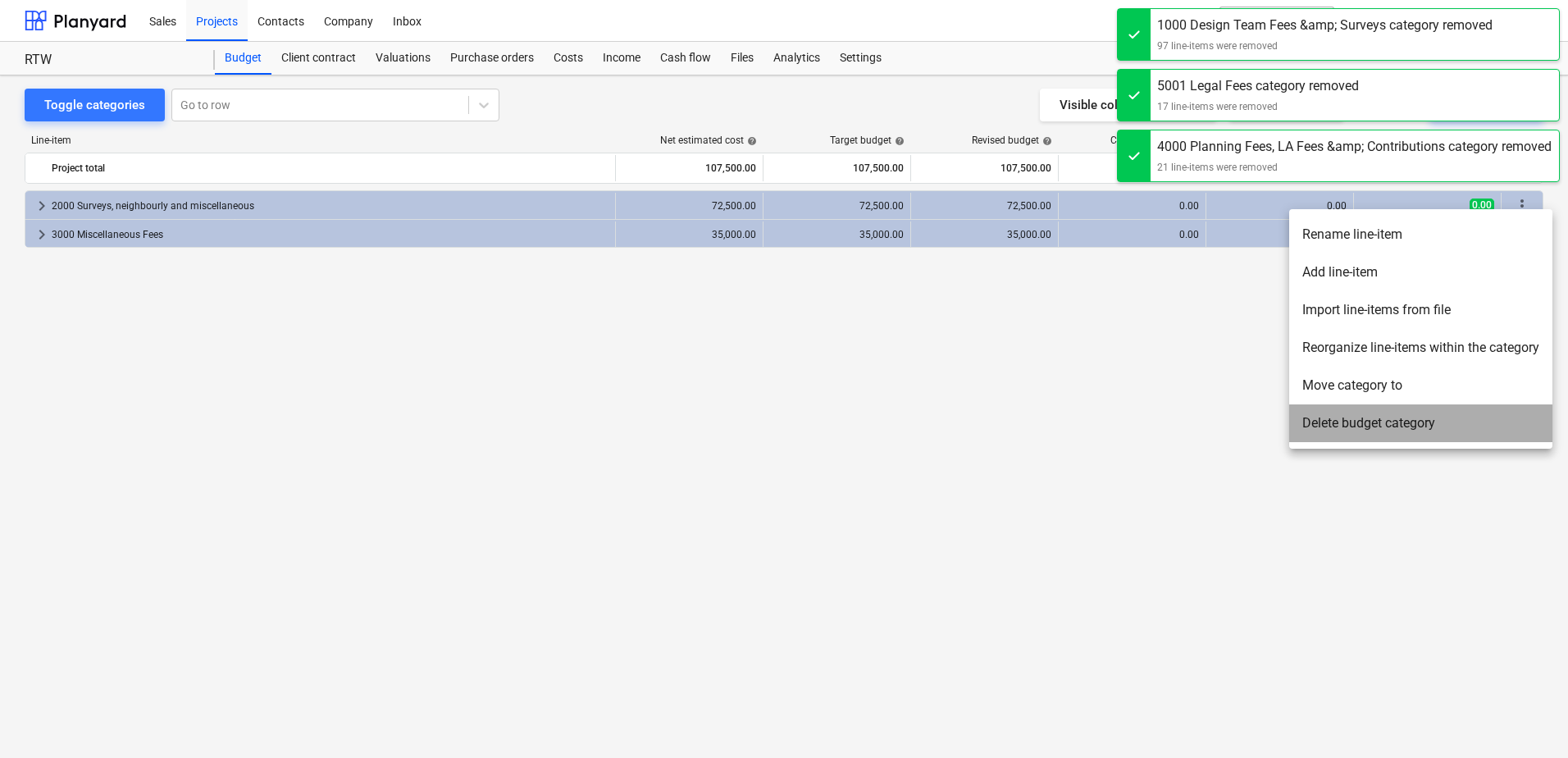
drag, startPoint x: 1338, startPoint y: 413, endPoint x: 1396, endPoint y: 397, distance: 60.2
click at [1338, 414] on li "Delete budget category" at bounding box center [1420, 424] width 263 height 38
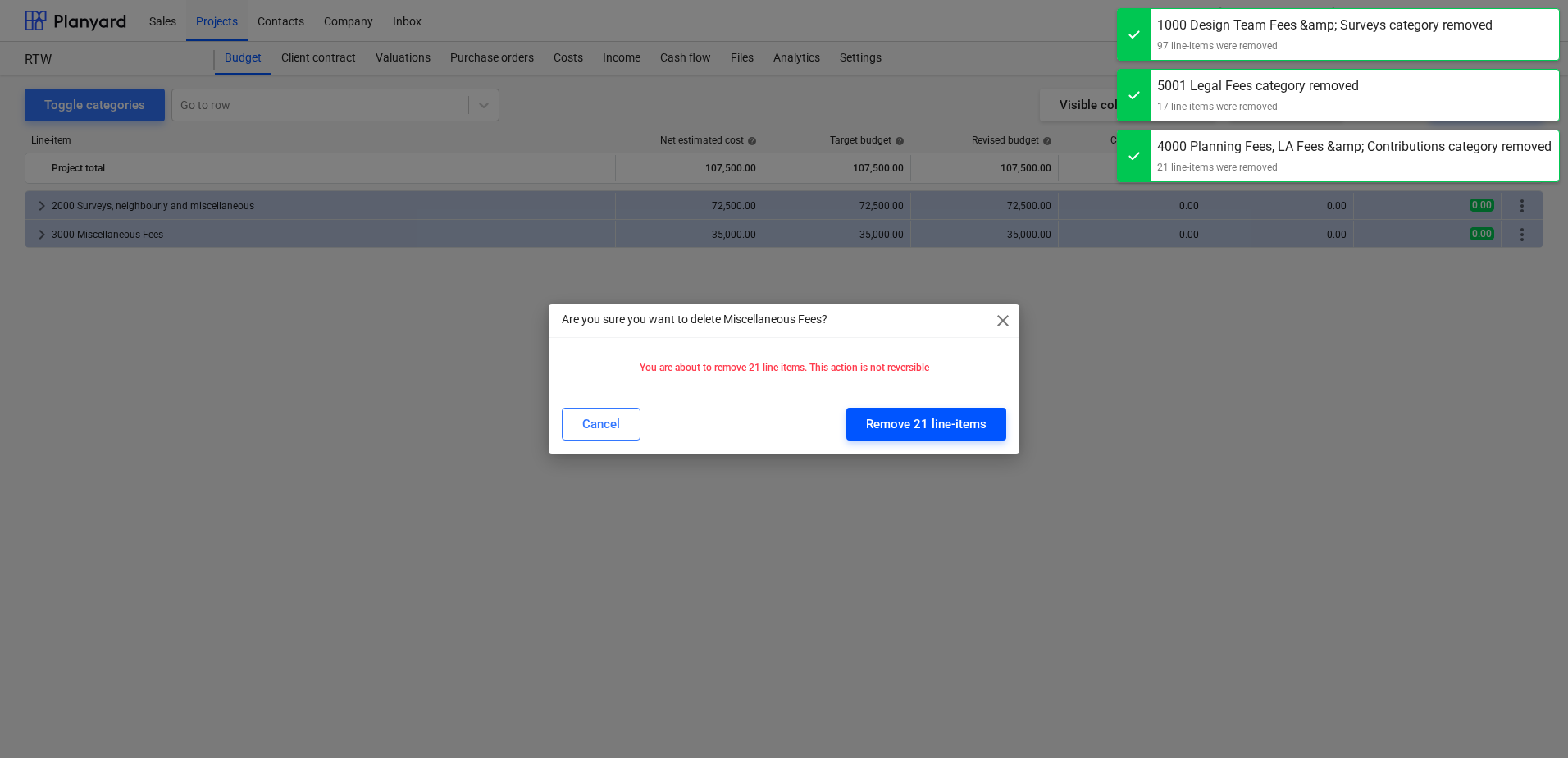
click at [924, 423] on div "Remove 21 line-items" at bounding box center [926, 424] width 120 height 21
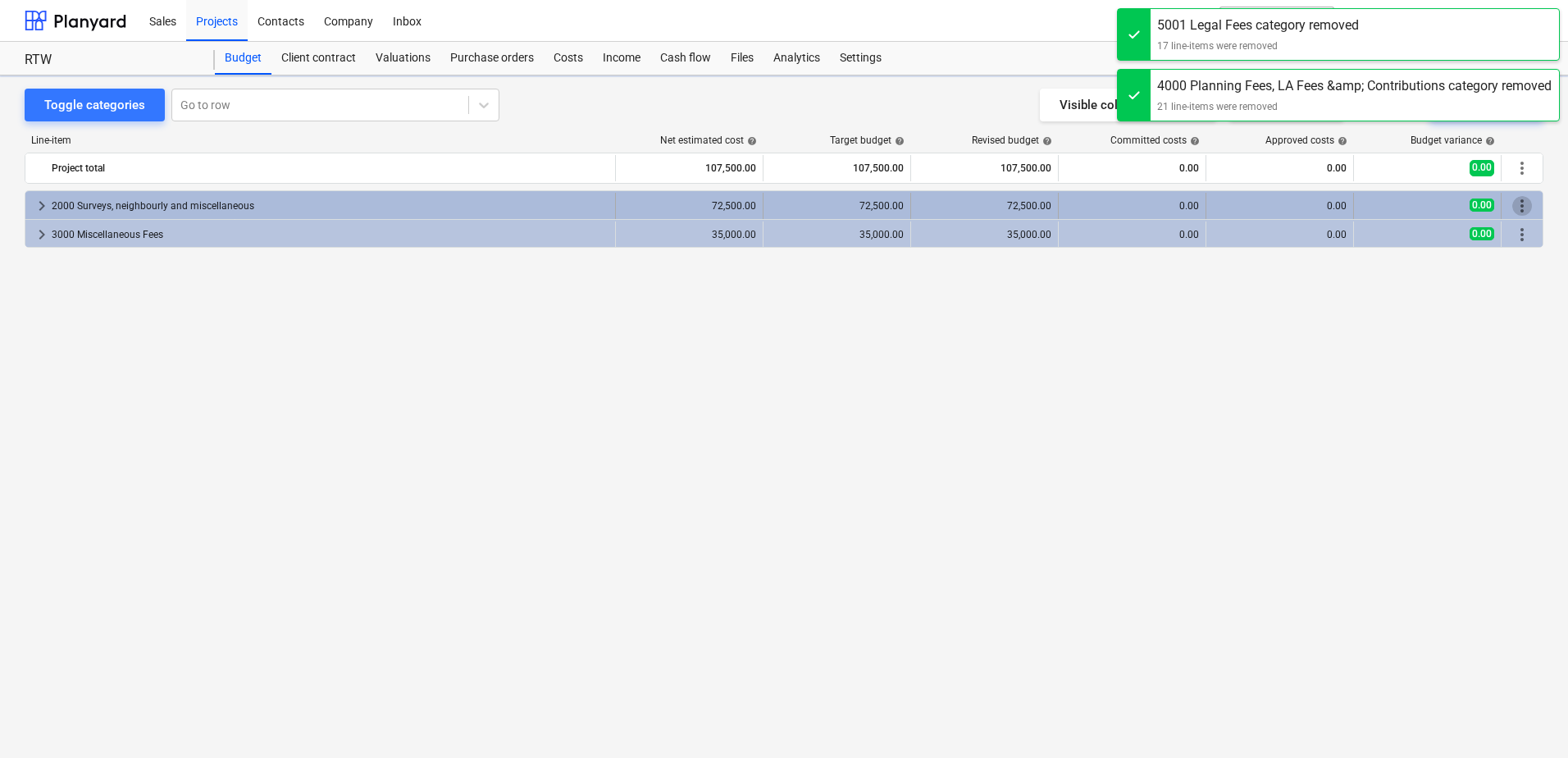
click at [1526, 209] on span "more_vert" at bounding box center [1522, 206] width 20 height 20
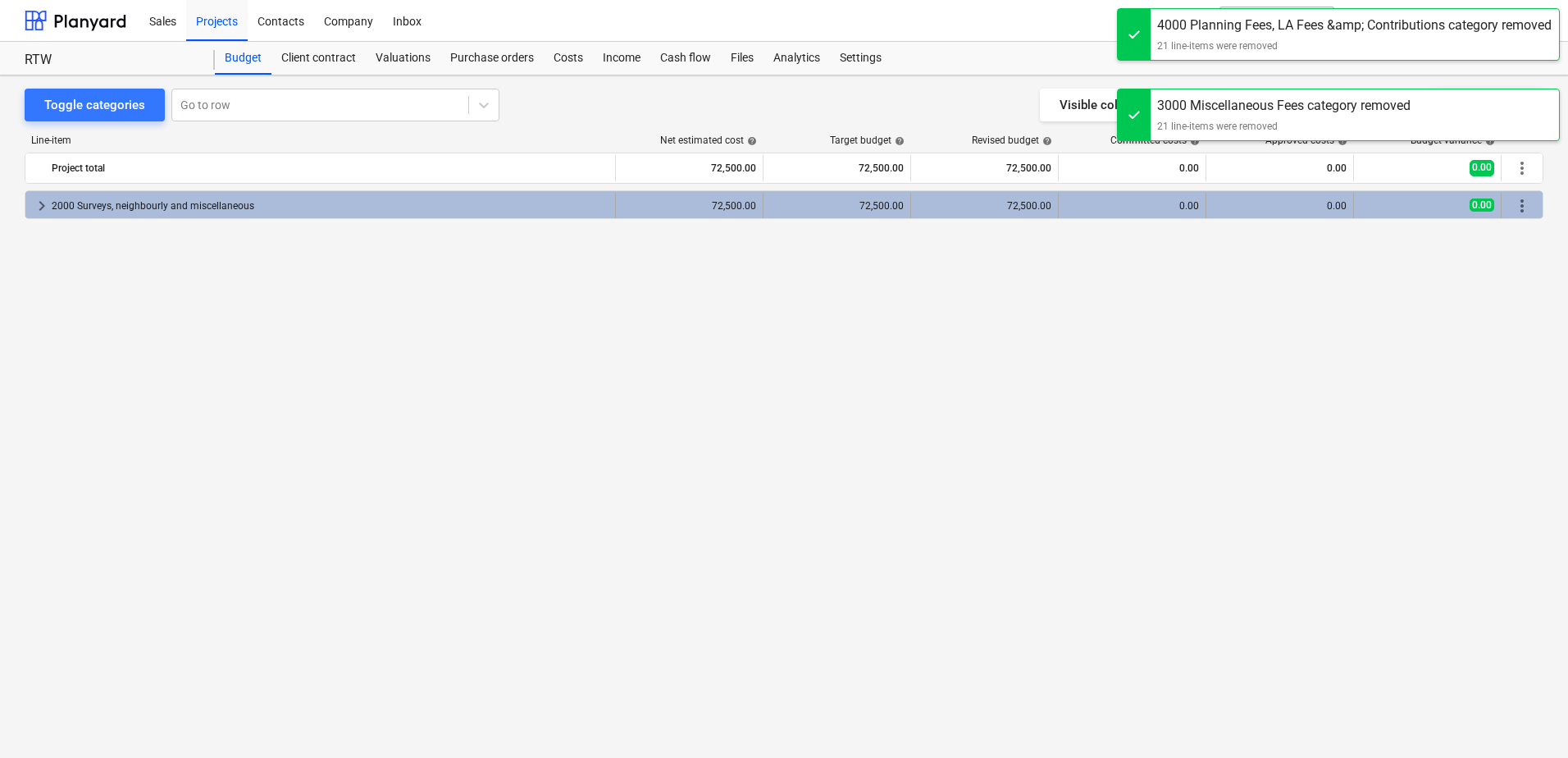
click at [1521, 207] on span "more_vert" at bounding box center [1522, 206] width 20 height 20
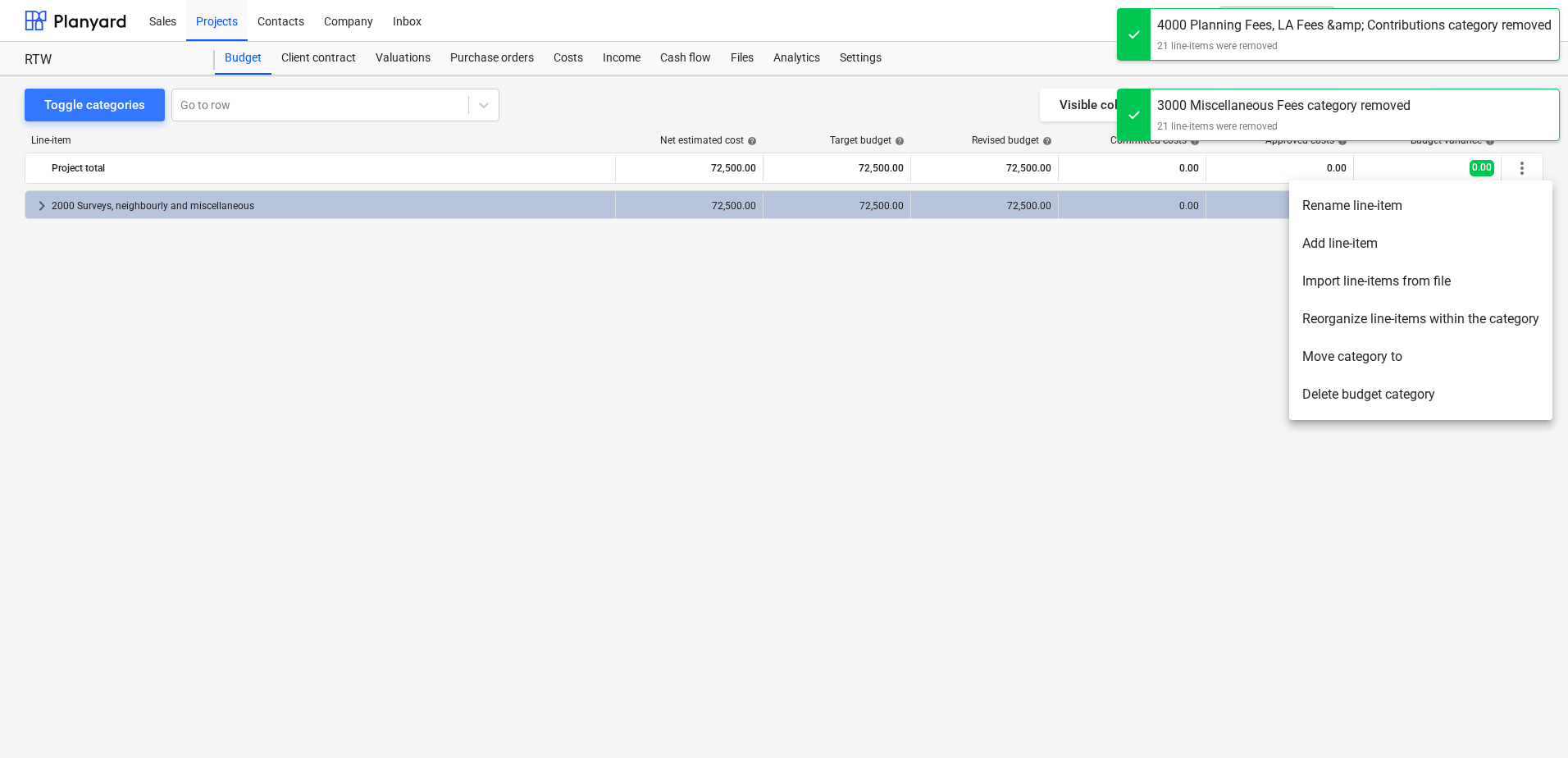
click at [1323, 393] on li "Delete budget category" at bounding box center [1420, 395] width 263 height 38
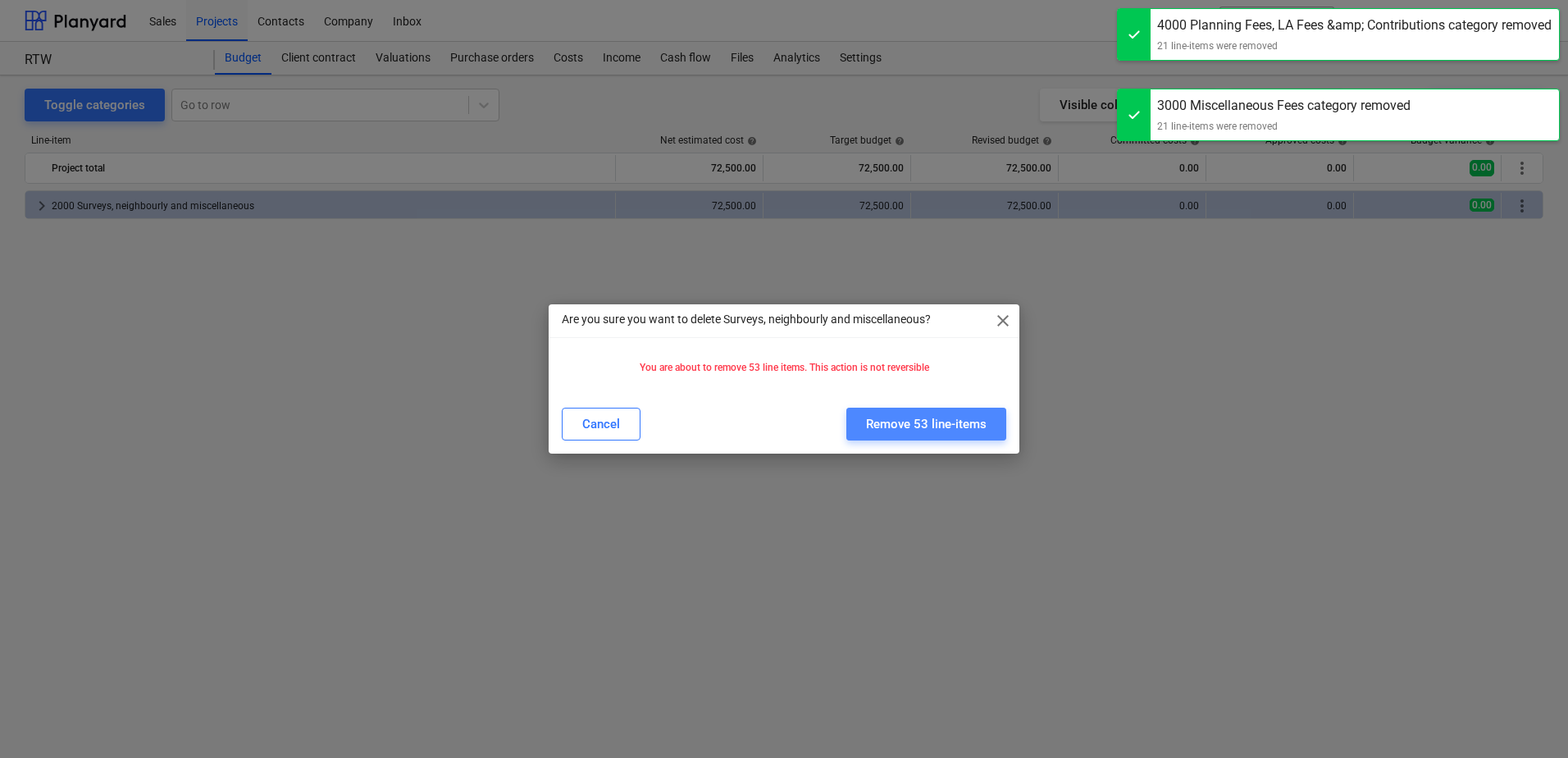
click at [933, 423] on div "Remove 53 line-items" at bounding box center [926, 424] width 120 height 21
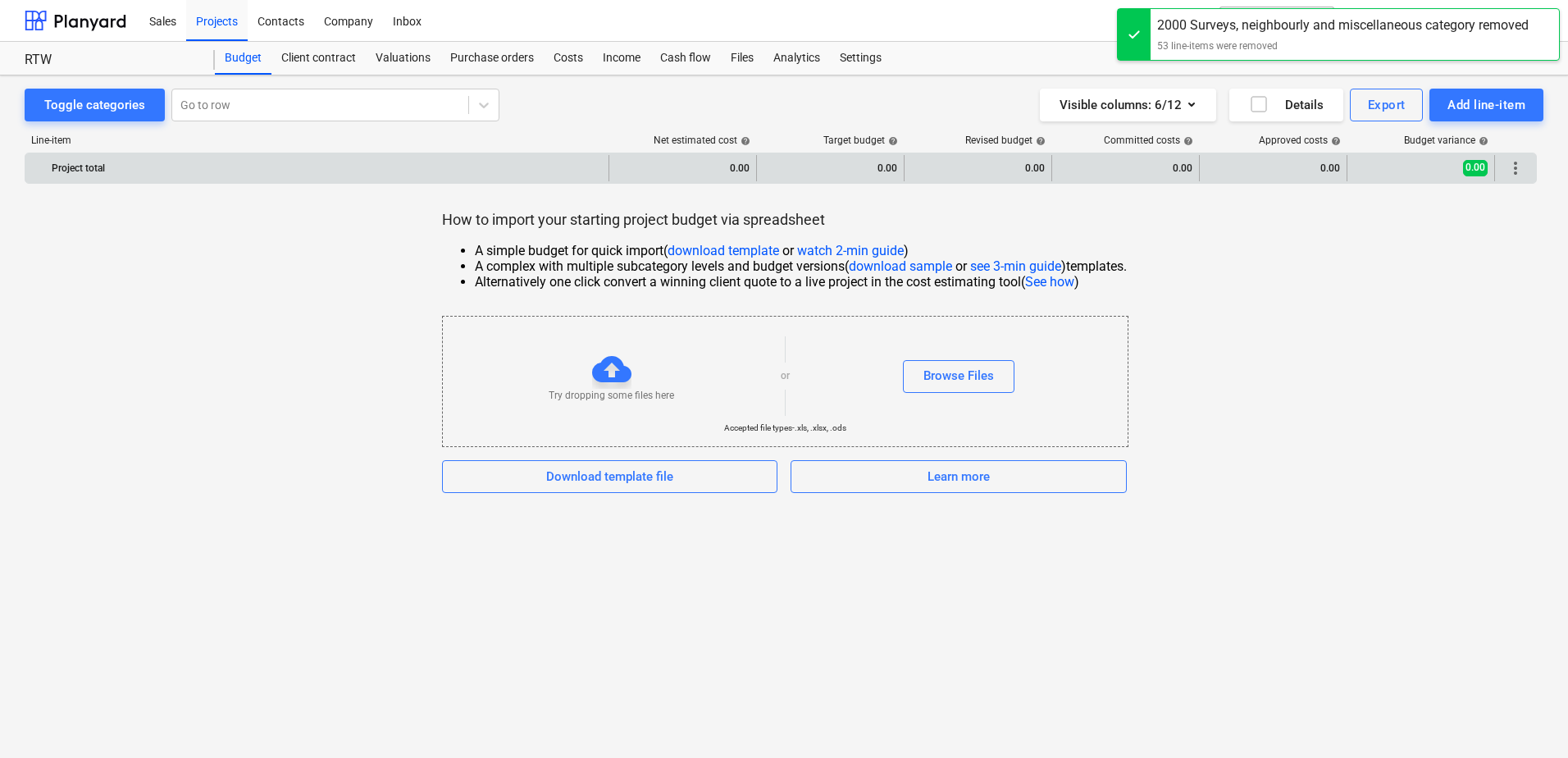
click at [1512, 163] on span "more_vert" at bounding box center [1515, 168] width 20 height 20
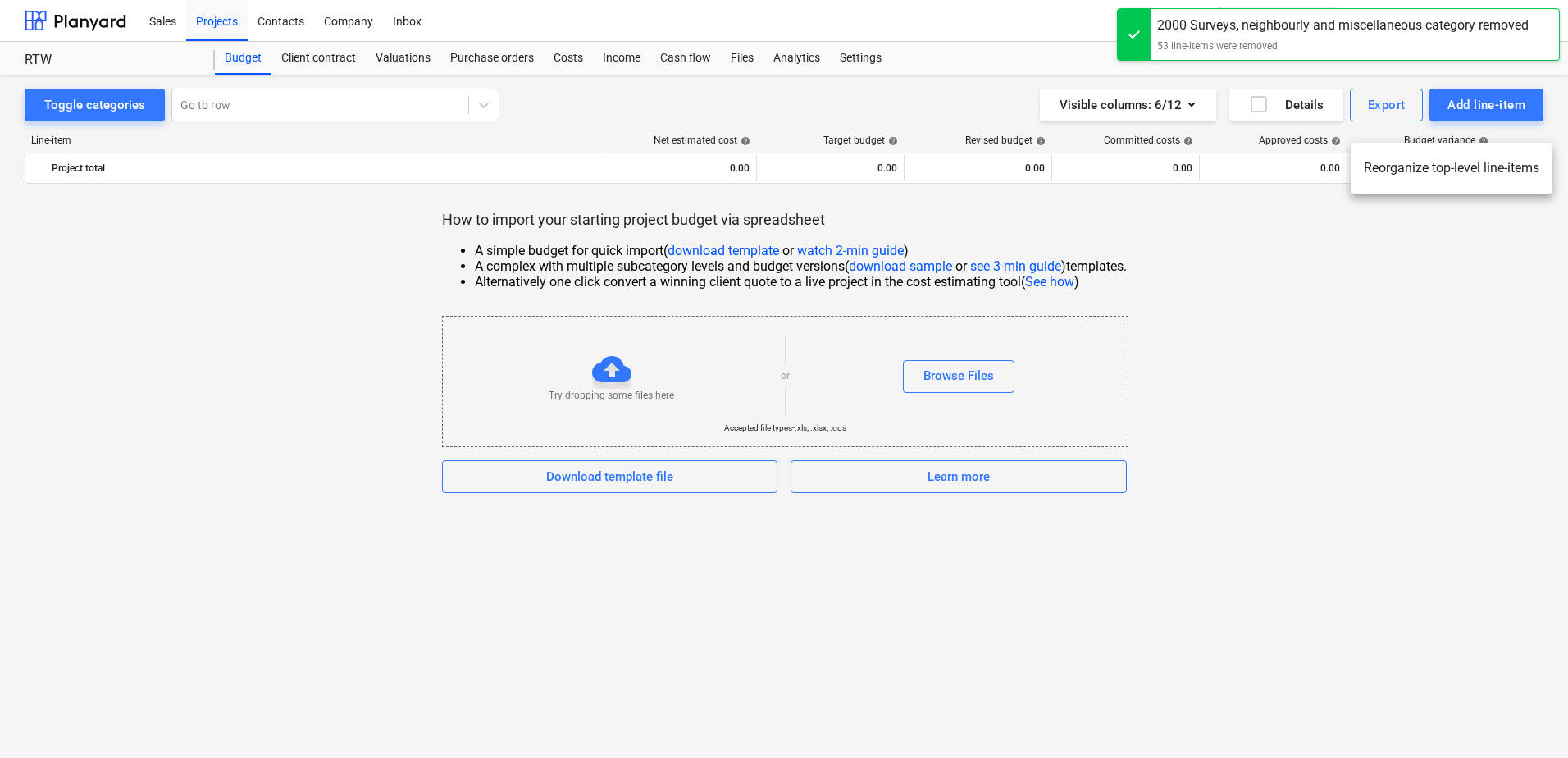
click at [1415, 260] on div at bounding box center [784, 379] width 1568 height 758
click at [591, 474] on div "Download template file" at bounding box center [610, 475] width 127 height 21
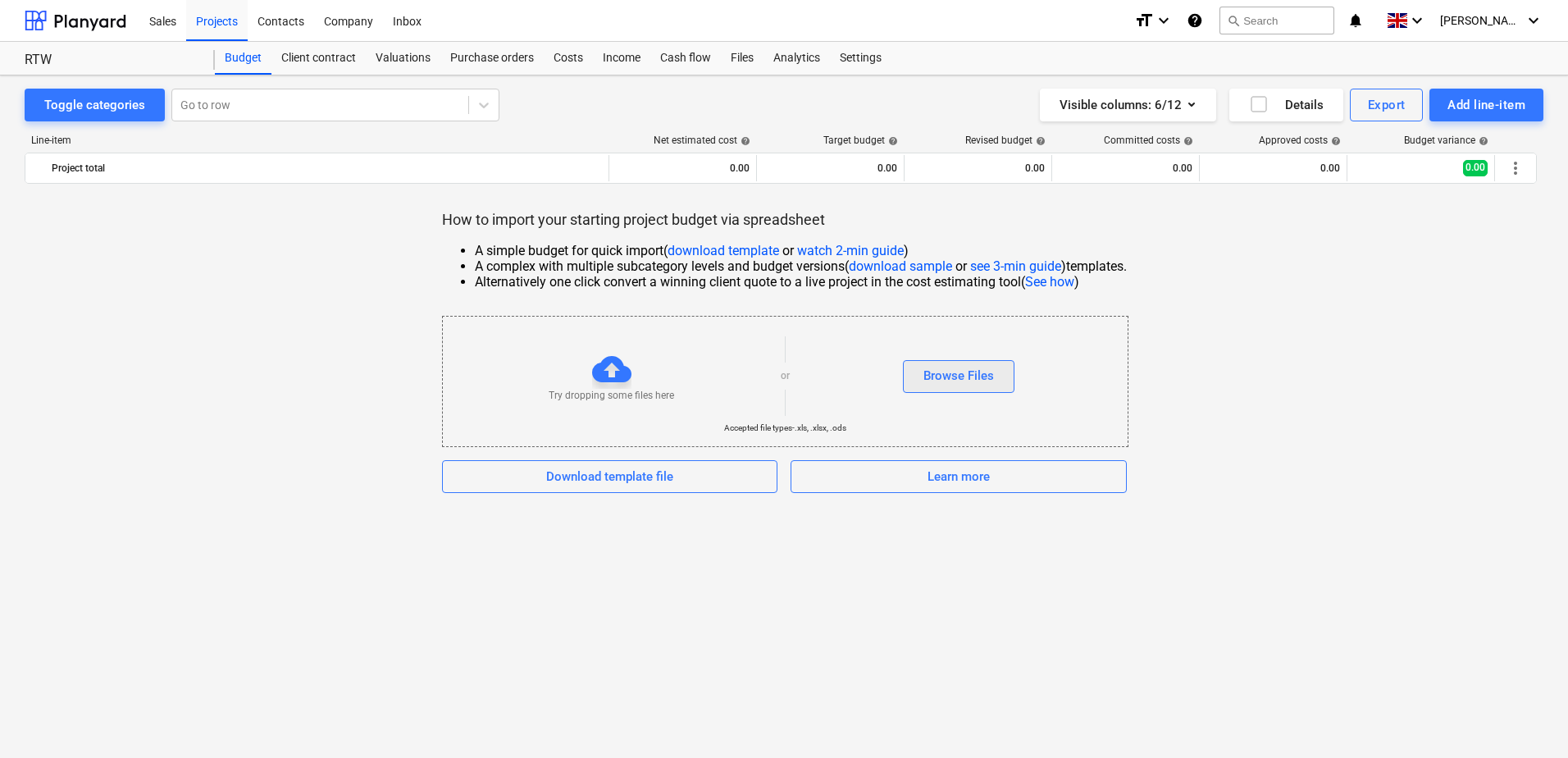
click at [936, 385] on div "Browse Files" at bounding box center [958, 375] width 71 height 21
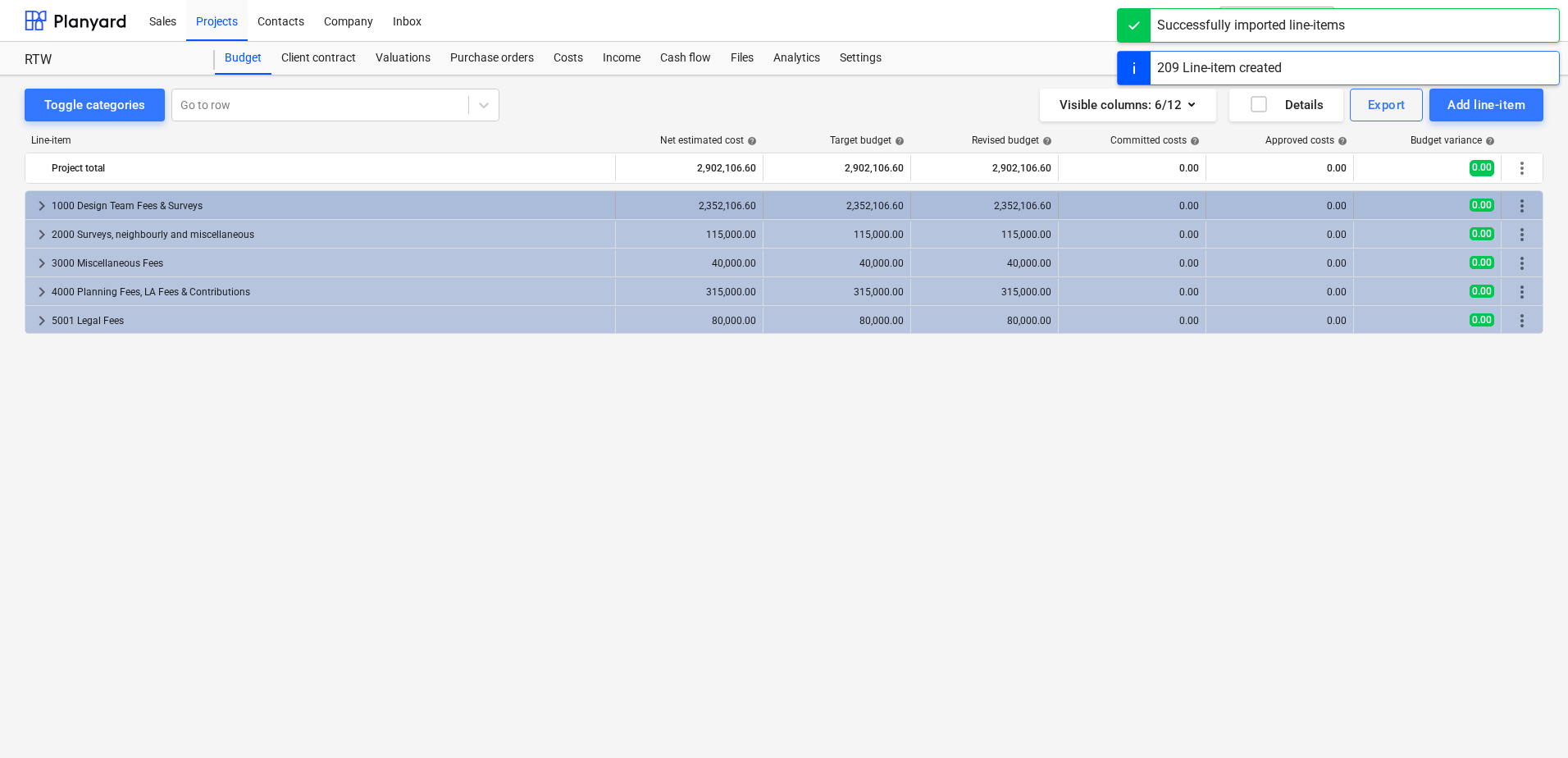
click at [40, 199] on span "keyboard_arrow_right" at bounding box center [42, 206] width 20 height 20
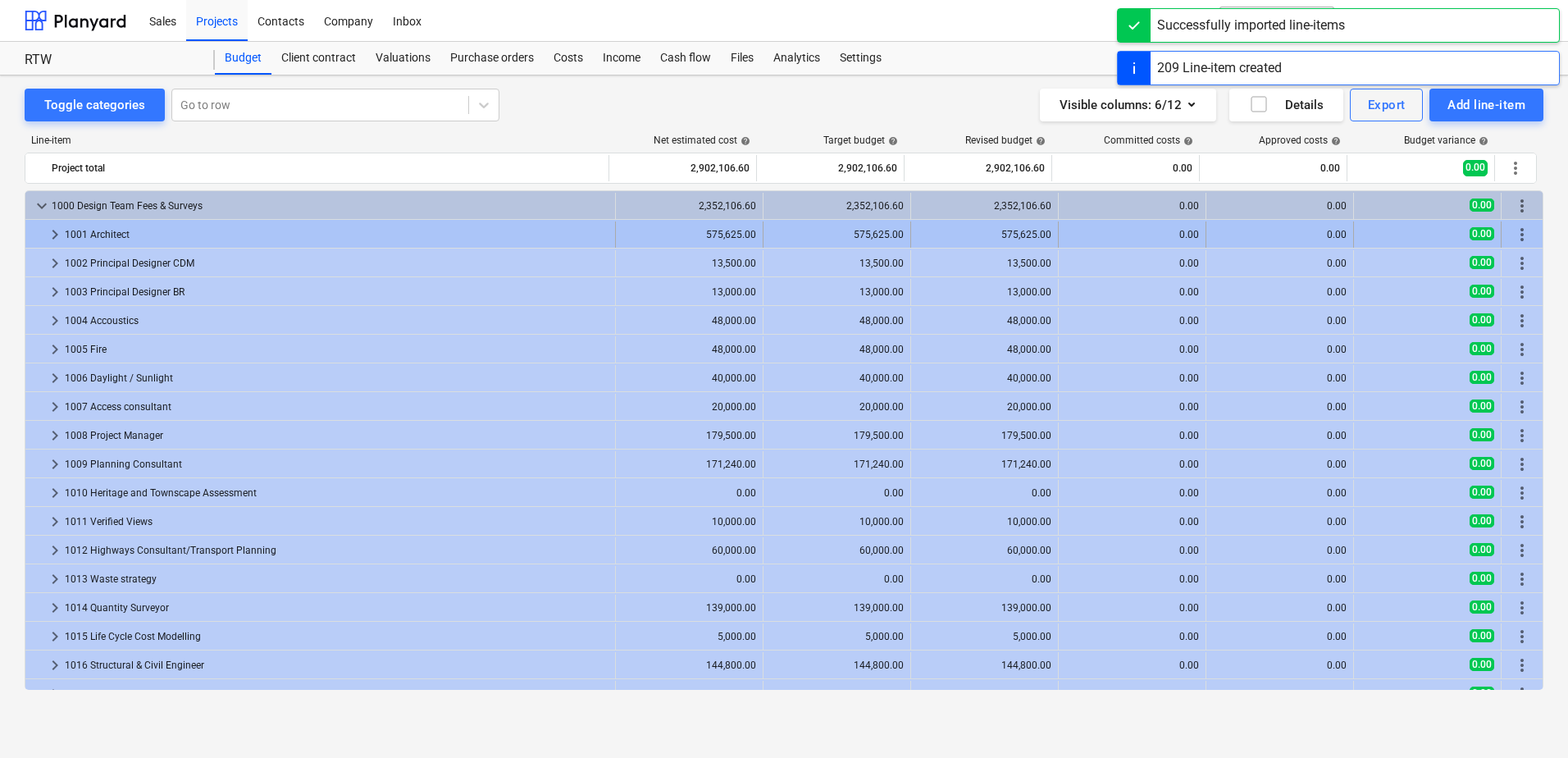
click at [52, 237] on span "keyboard_arrow_right" at bounding box center [55, 235] width 20 height 20
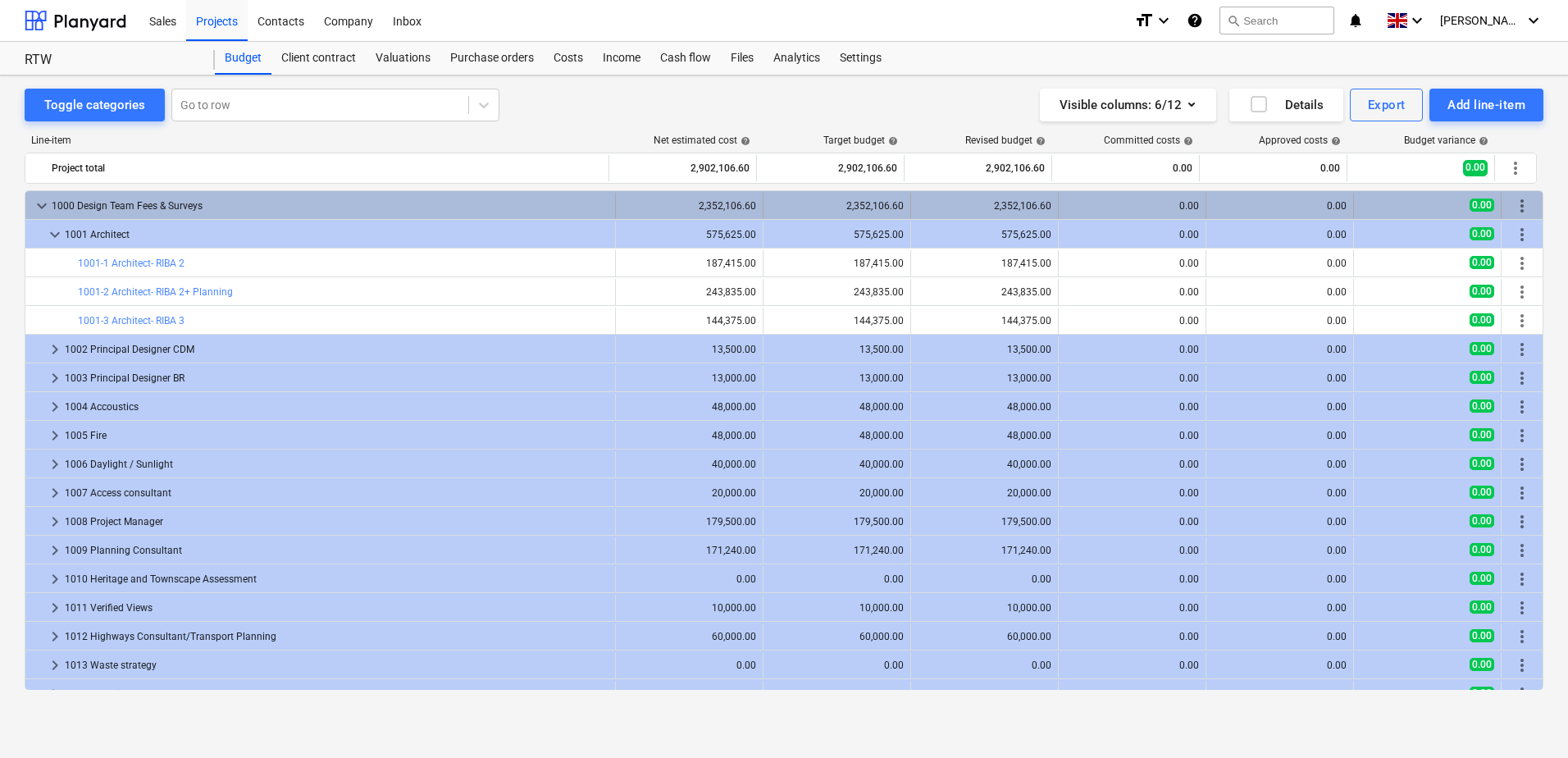
click at [42, 207] on span "keyboard_arrow_down" at bounding box center [42, 206] width 20 height 20
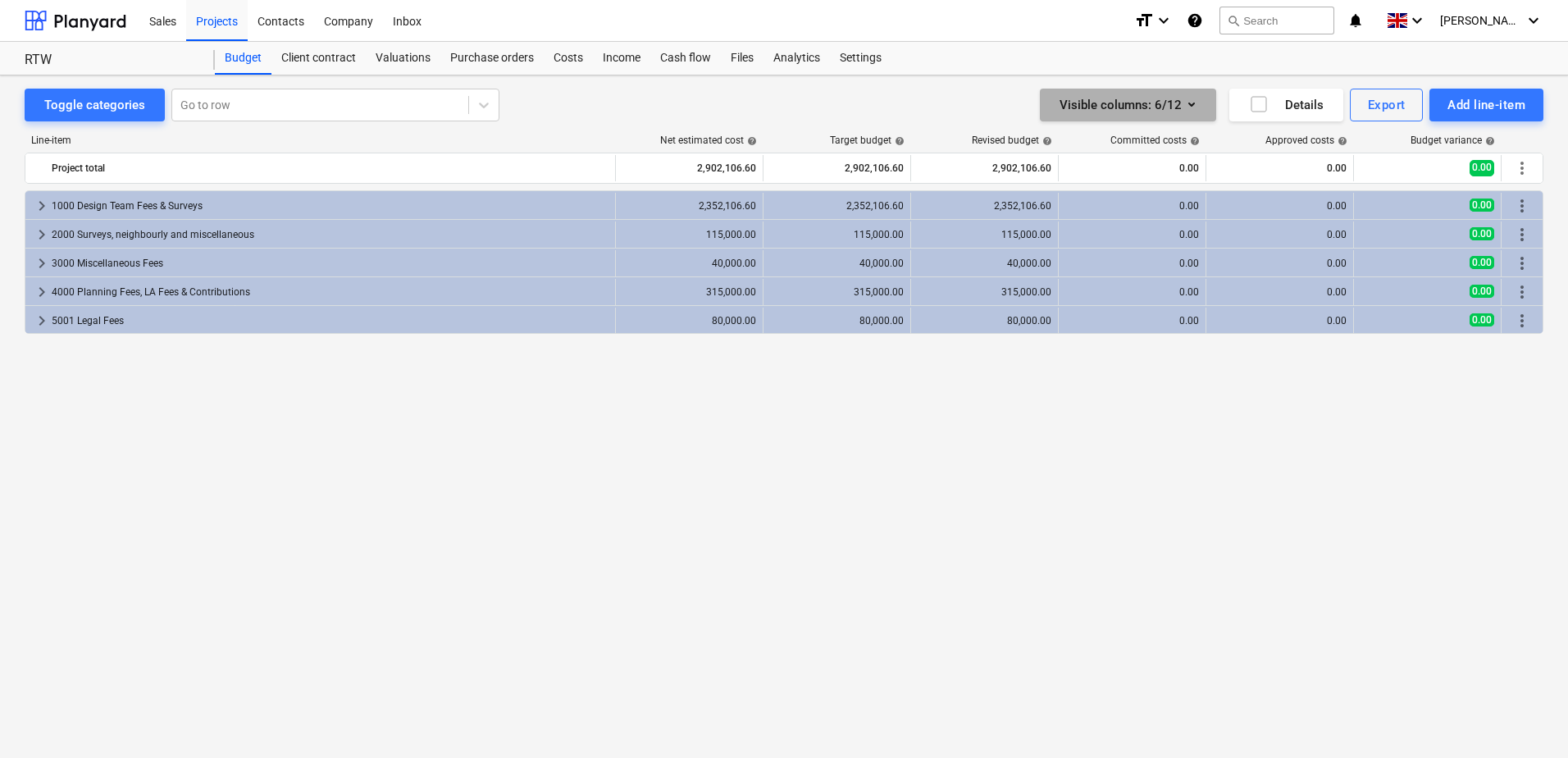
click at [1201, 109] on button "Visible columns : 6/12" at bounding box center [1128, 104] width 176 height 33
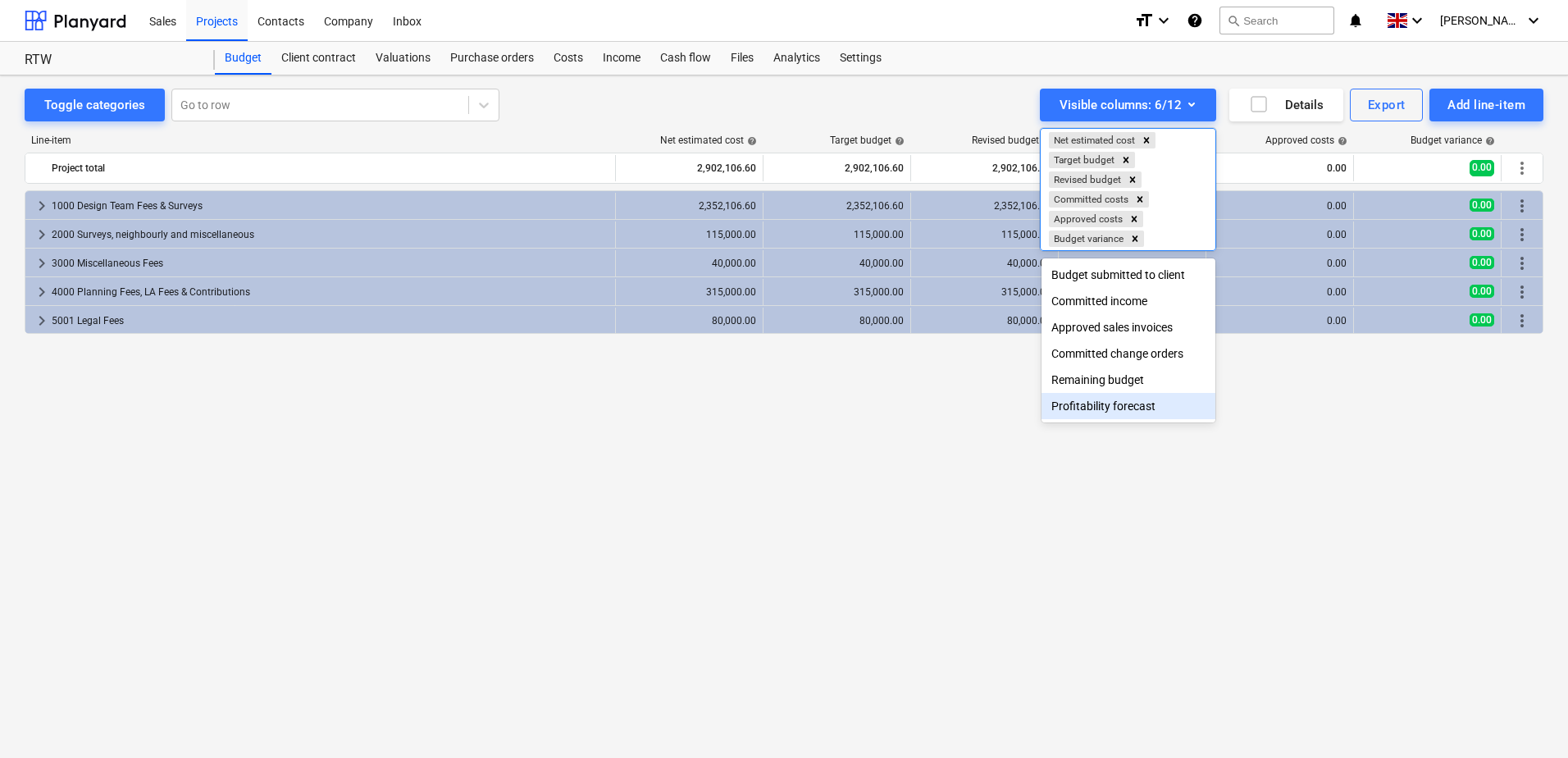
click at [1137, 453] on div at bounding box center [784, 379] width 1568 height 758
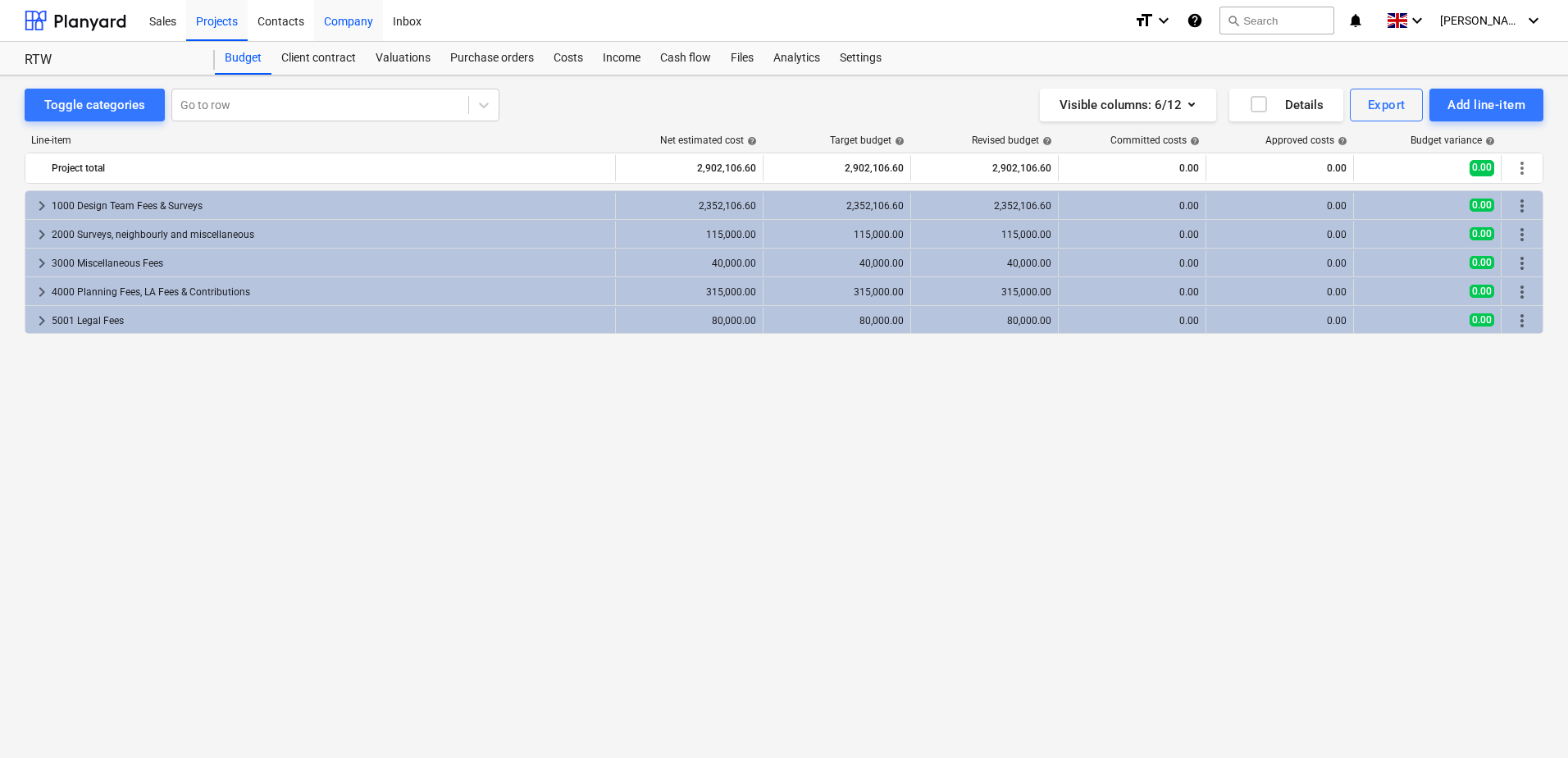
click at [362, 18] on div "Company" at bounding box center [348, 20] width 69 height 42
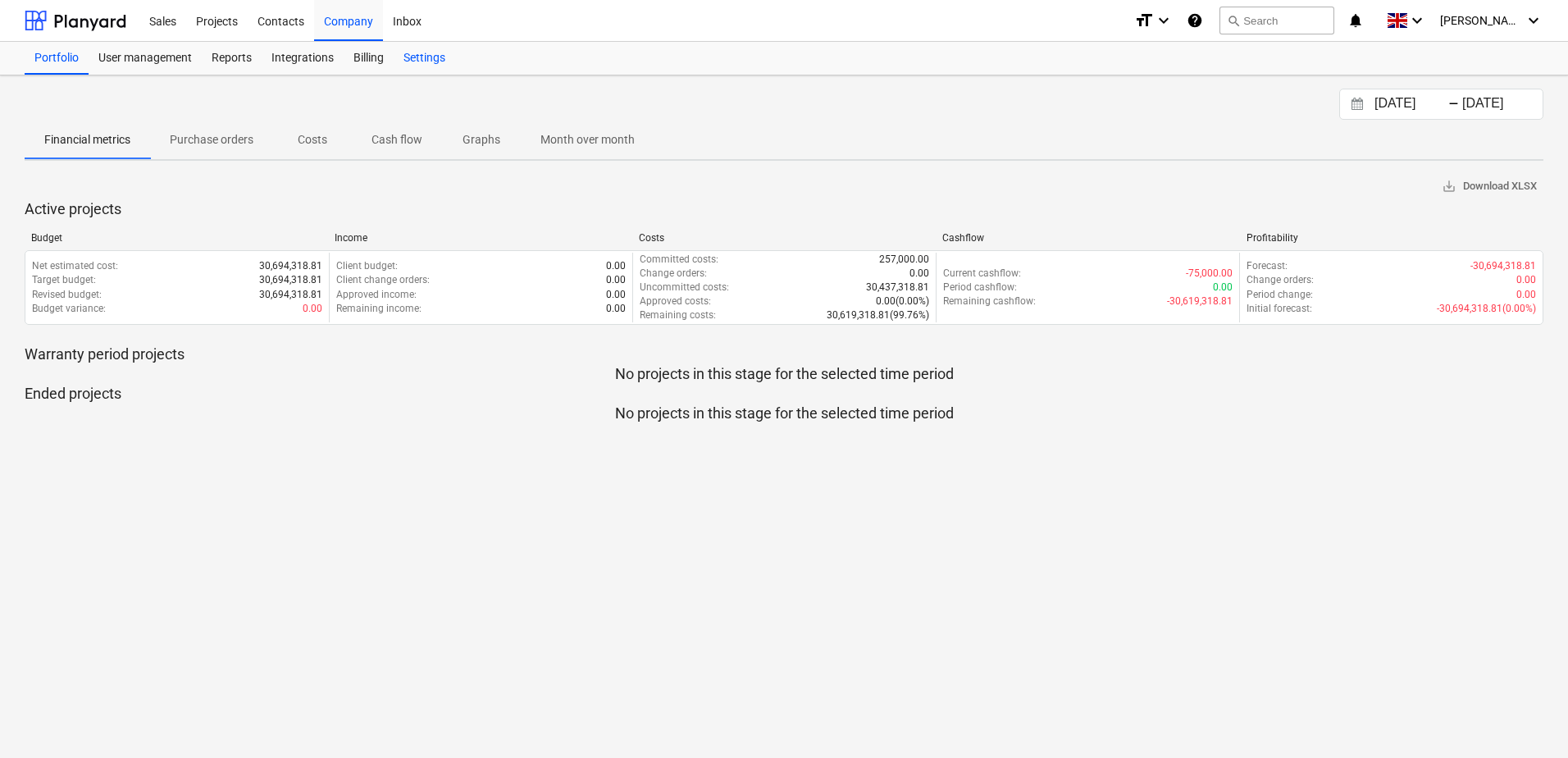
click at [428, 61] on div "Settings" at bounding box center [425, 58] width 62 height 33
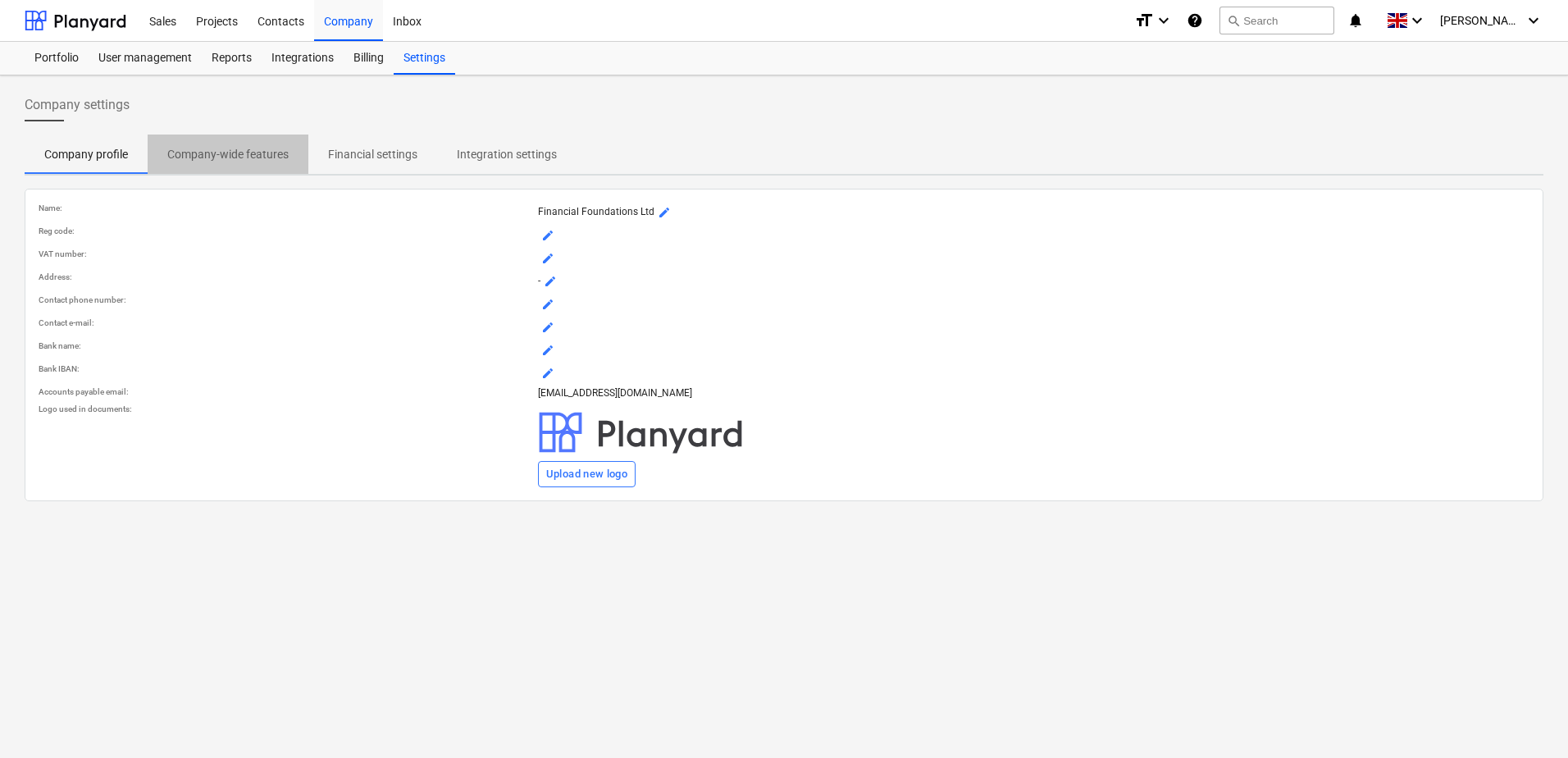
click at [250, 152] on p "Company-wide features" at bounding box center [228, 154] width 121 height 17
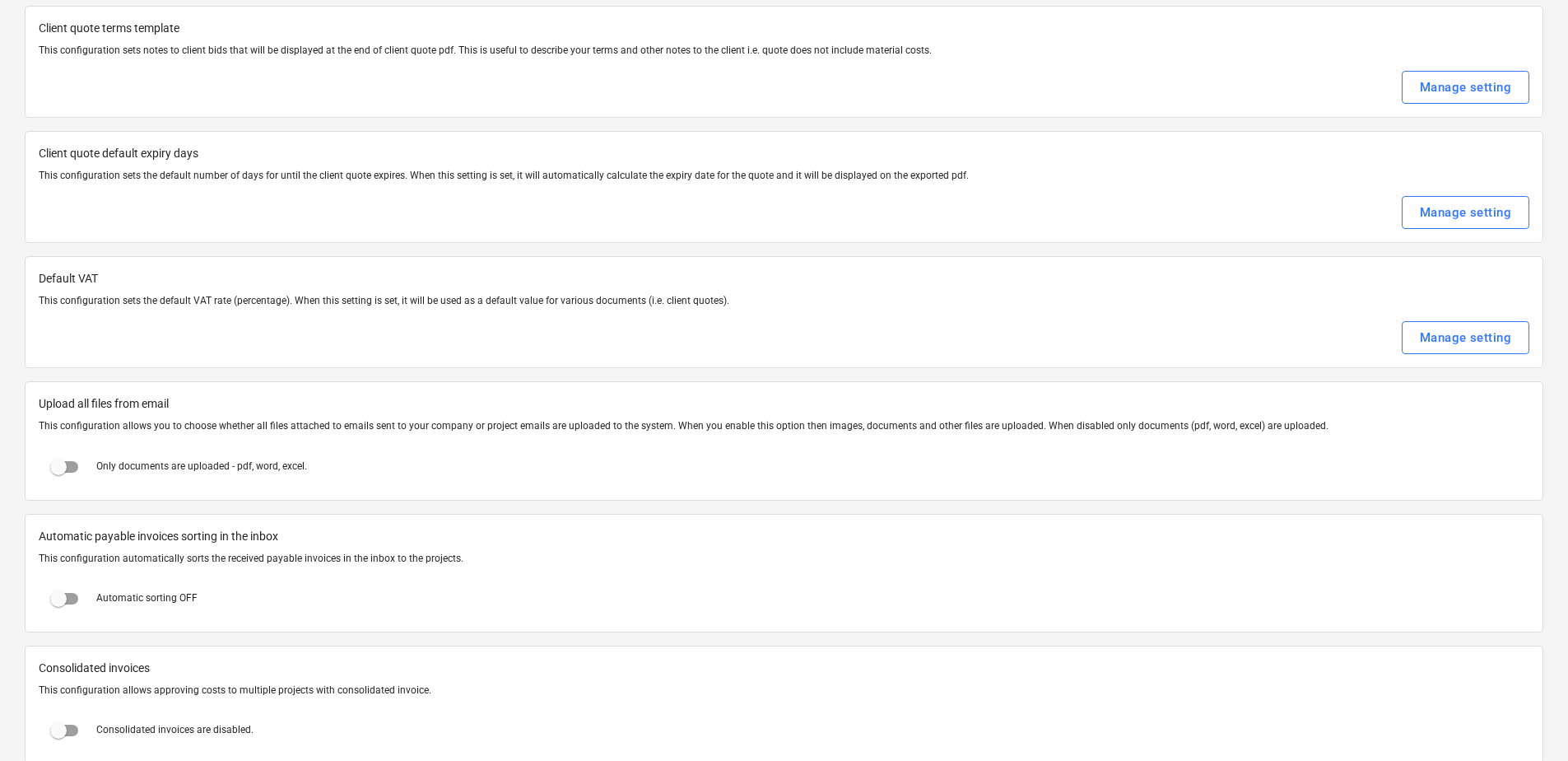
scroll to position [576, 0]
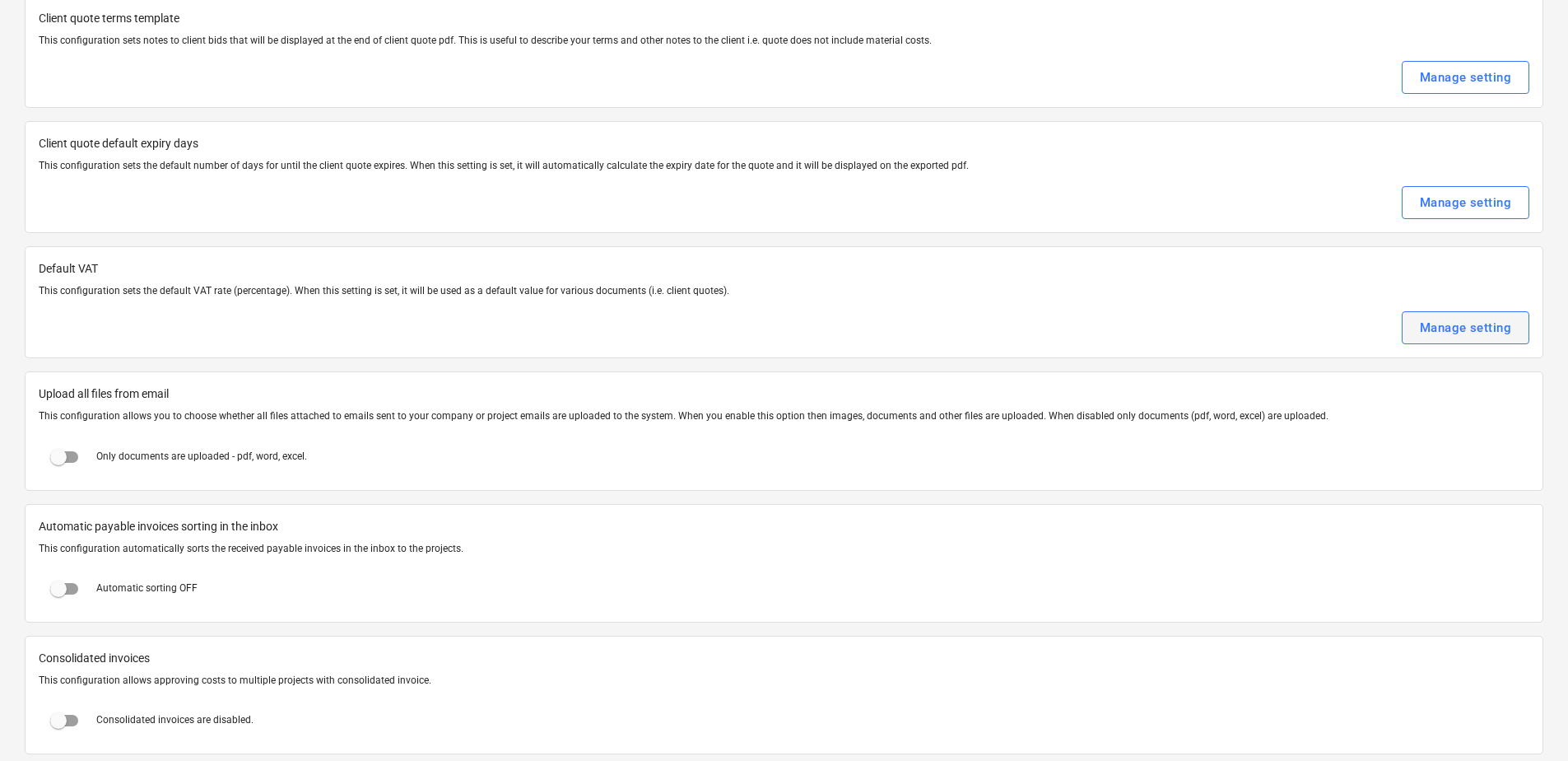
click at [1434, 334] on div "Manage setting" at bounding box center [1466, 328] width 92 height 21
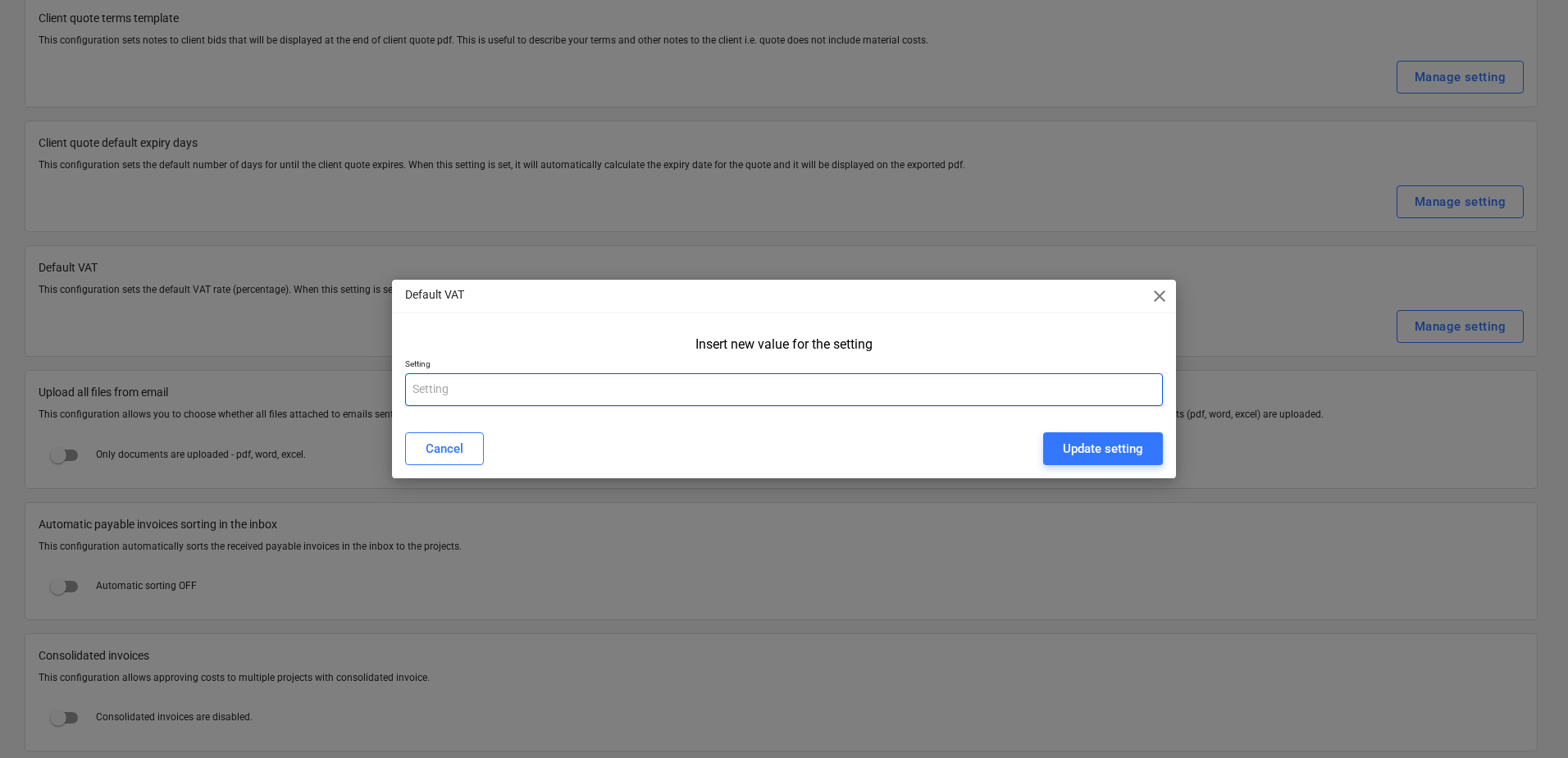
click at [571, 391] on input "text" at bounding box center [784, 389] width 758 height 33
type input "20"
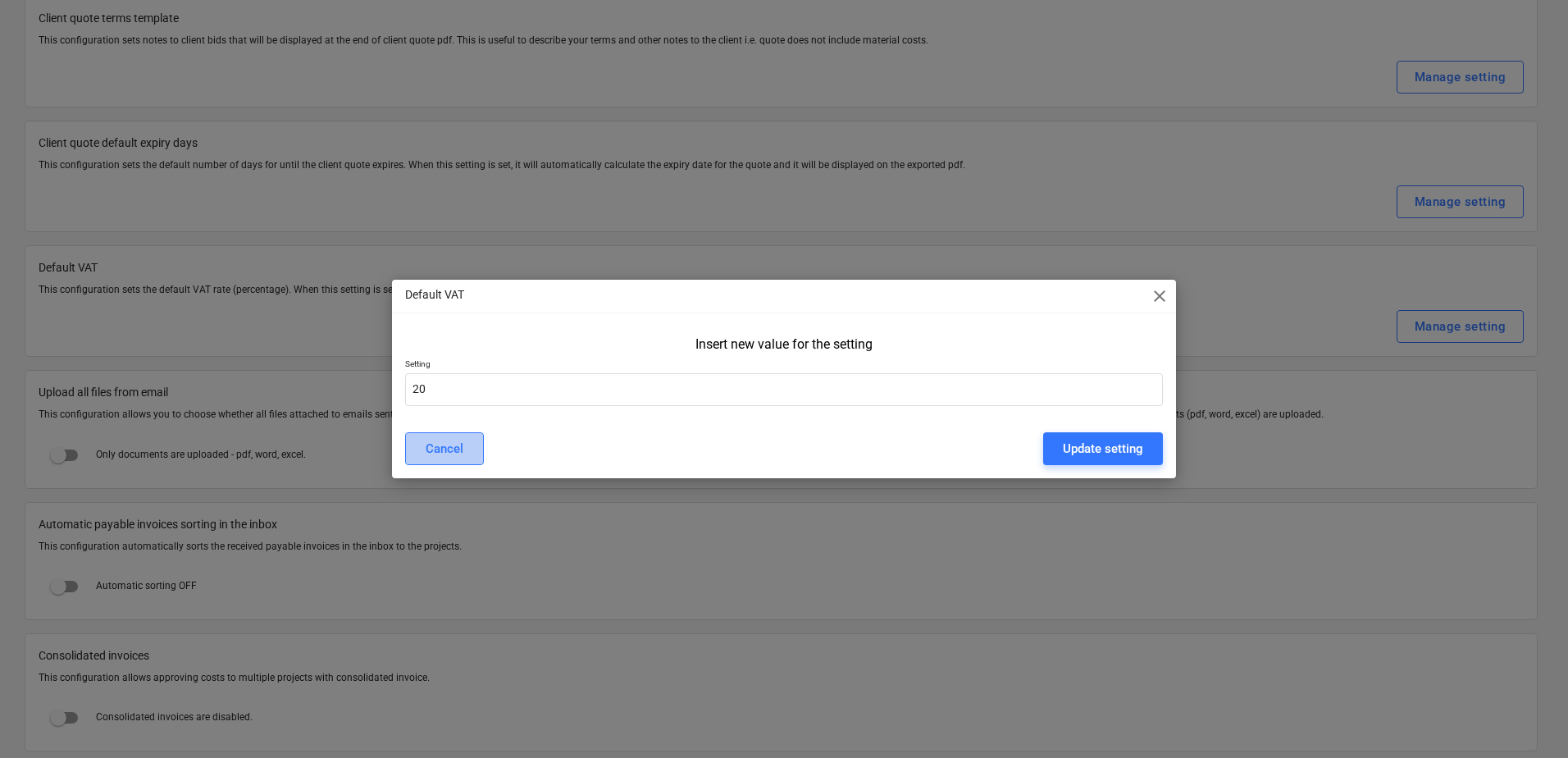
click at [460, 442] on div "Cancel" at bounding box center [444, 448] width 38 height 21
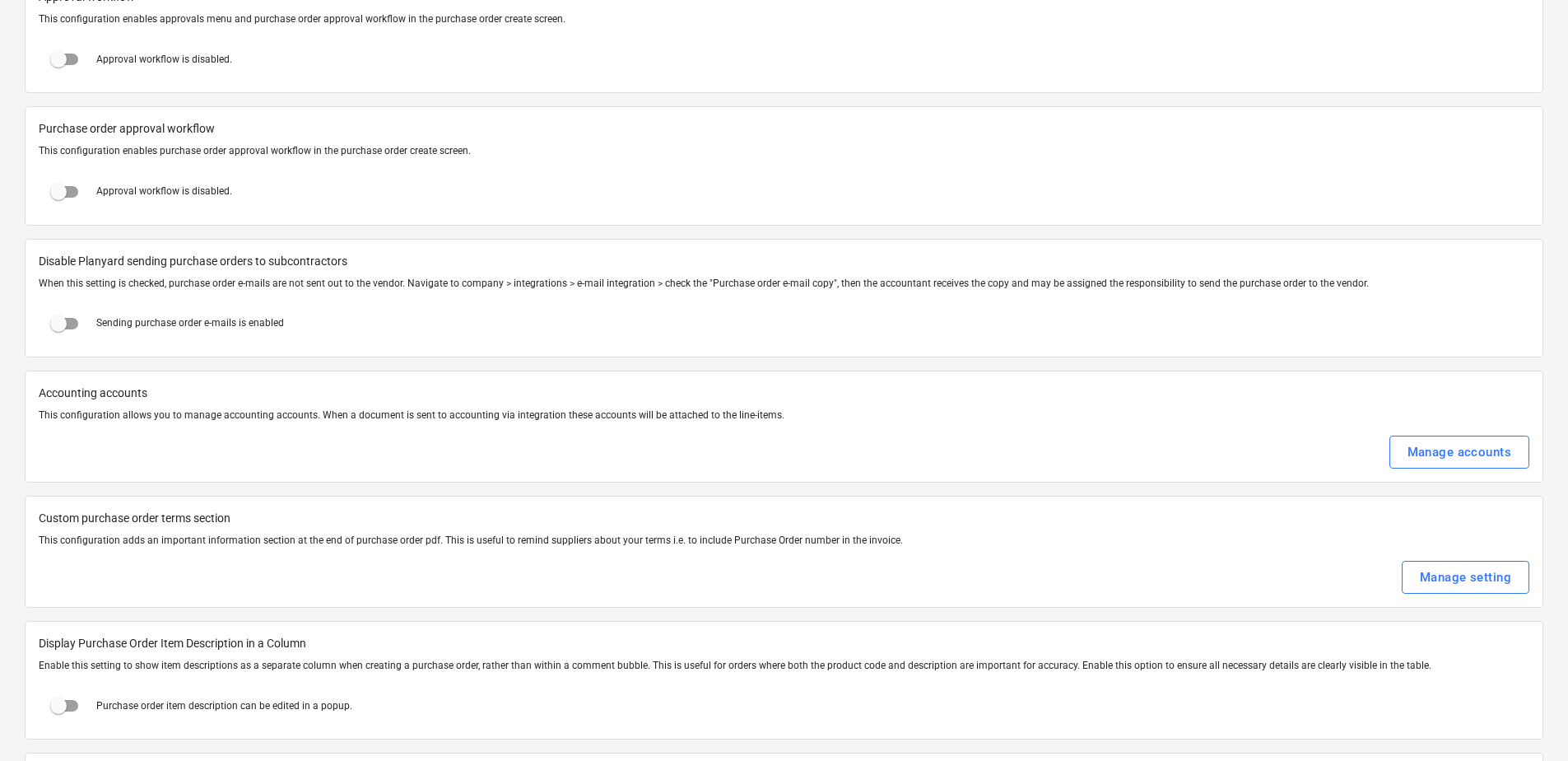
scroll to position [1812, 0]
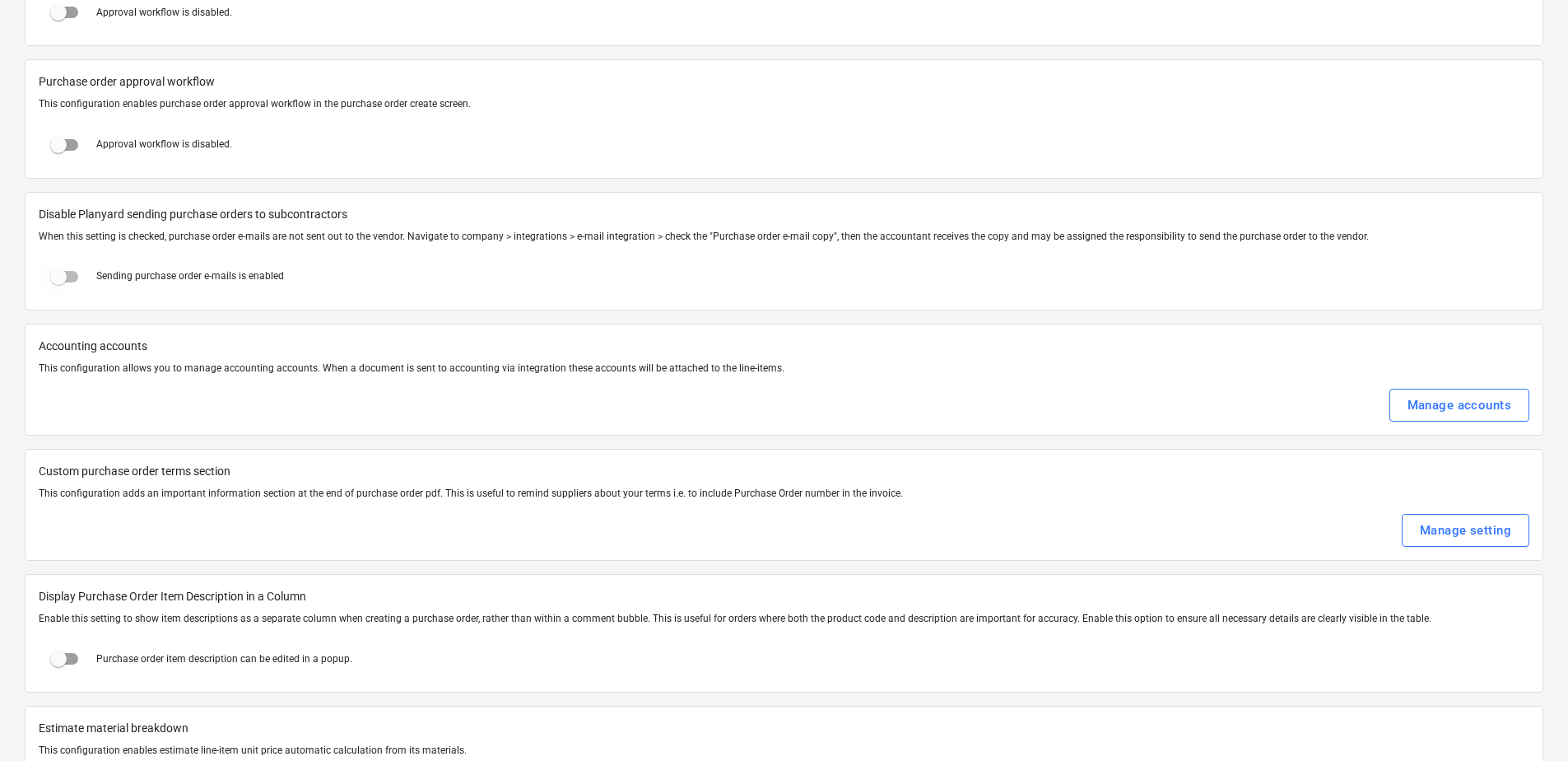
click at [71, 279] on input "checkbox" at bounding box center [59, 277] width 40 height 40
checkbox input "true"
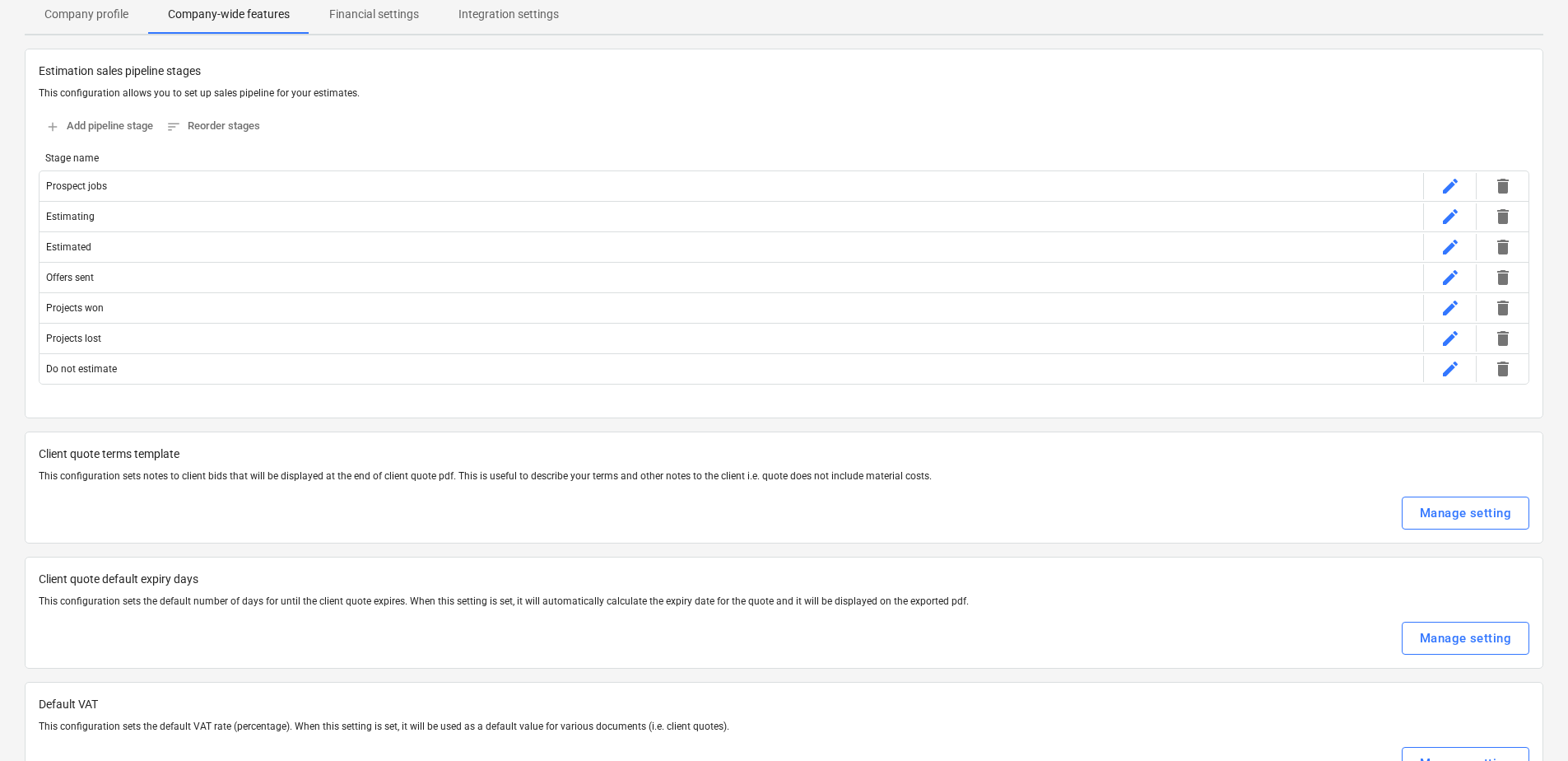
scroll to position [0, 0]
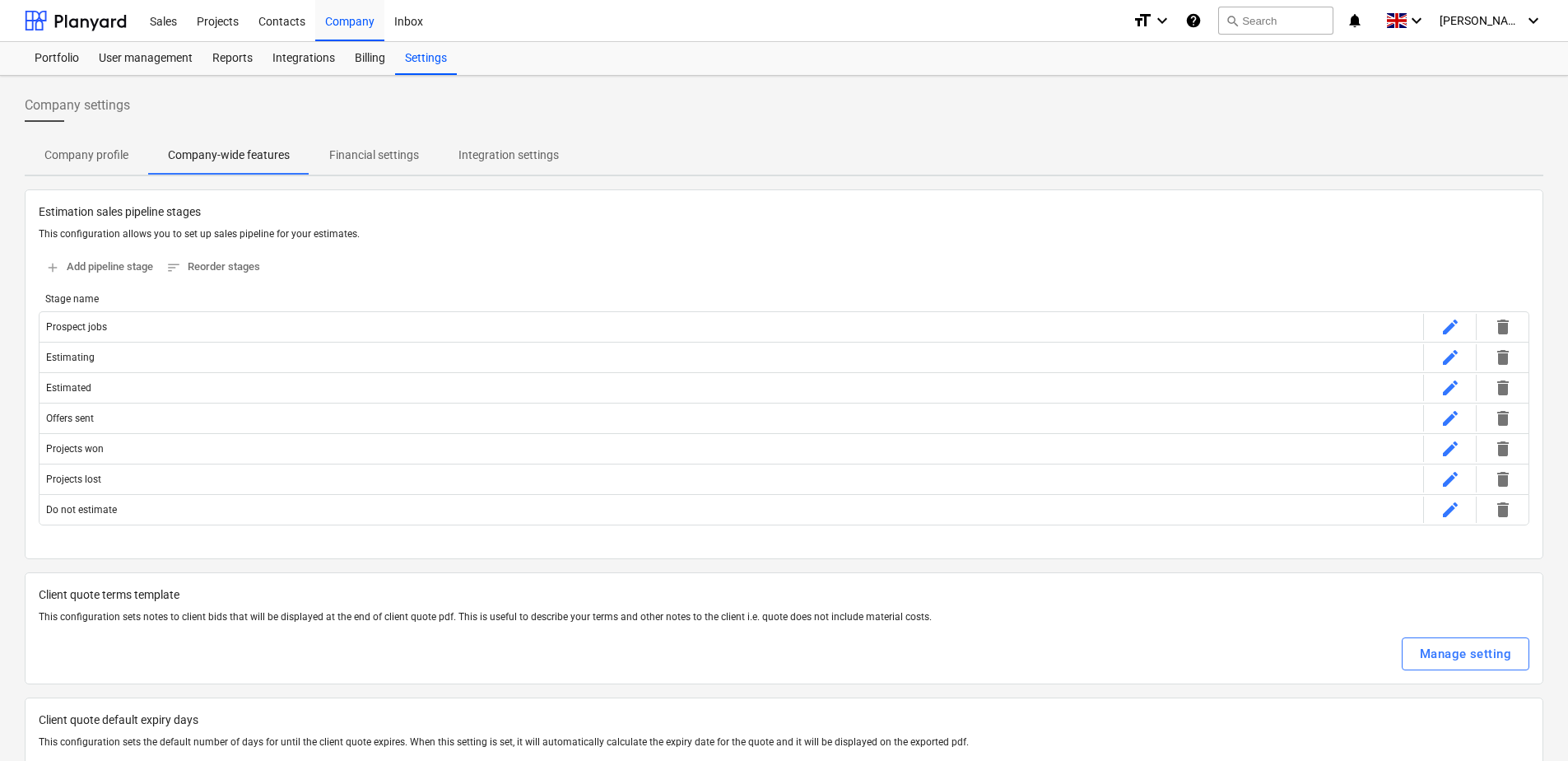
click at [401, 155] on p "Financial settings" at bounding box center [374, 155] width 90 height 17
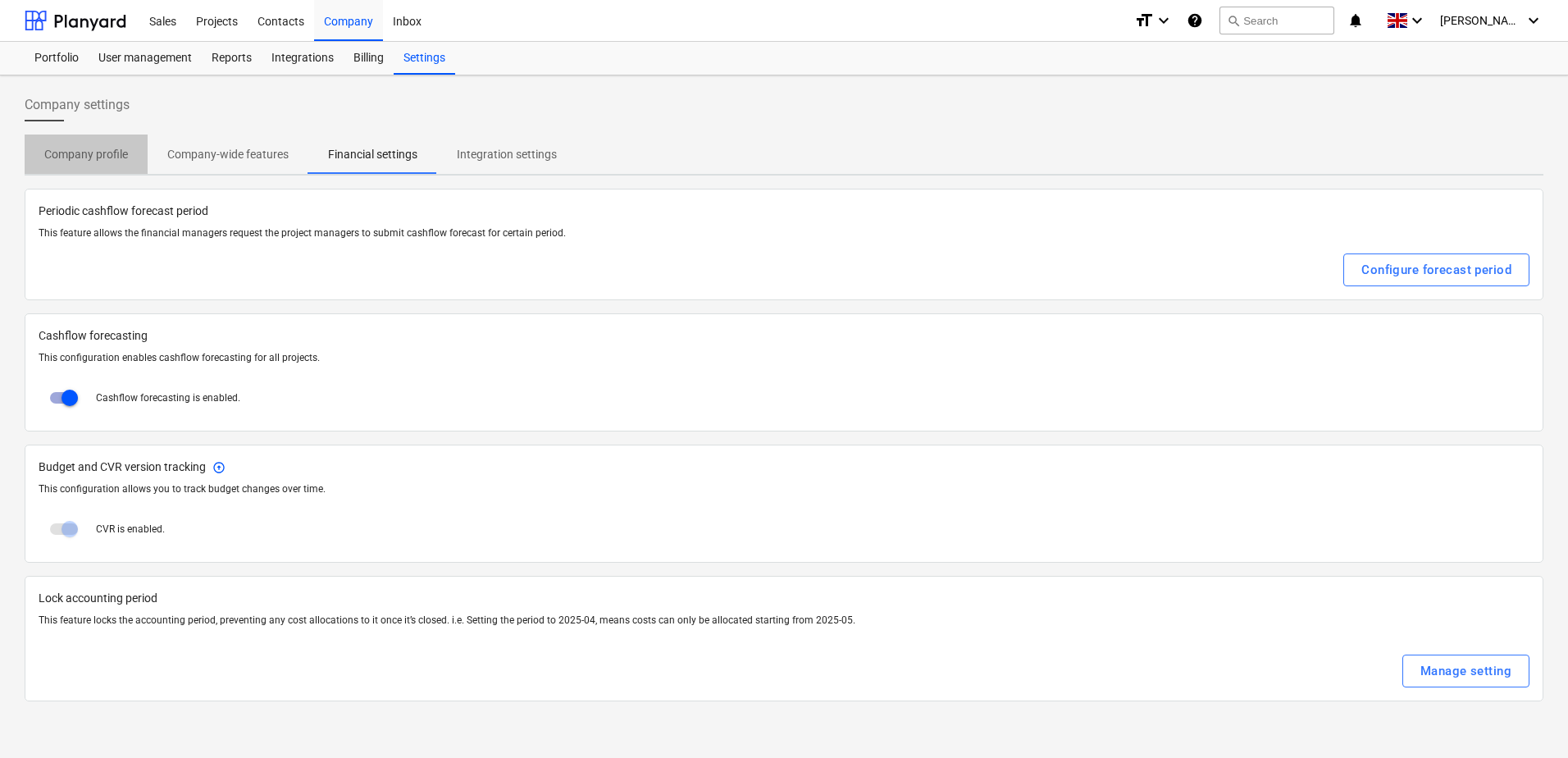
click at [105, 160] on p "Company profile" at bounding box center [87, 154] width 84 height 17
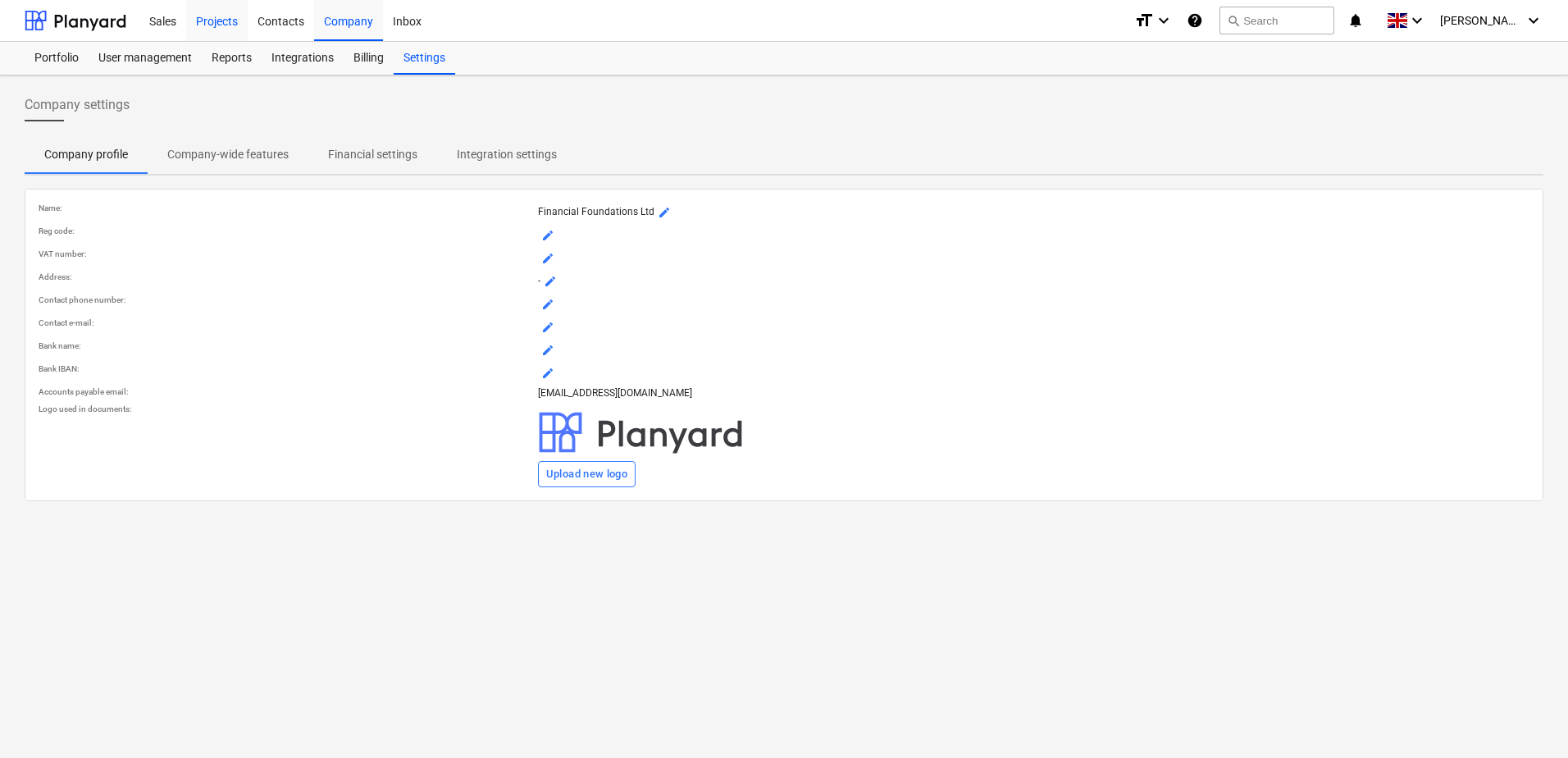
click at [222, 18] on div "Projects" at bounding box center [217, 20] width 62 height 42
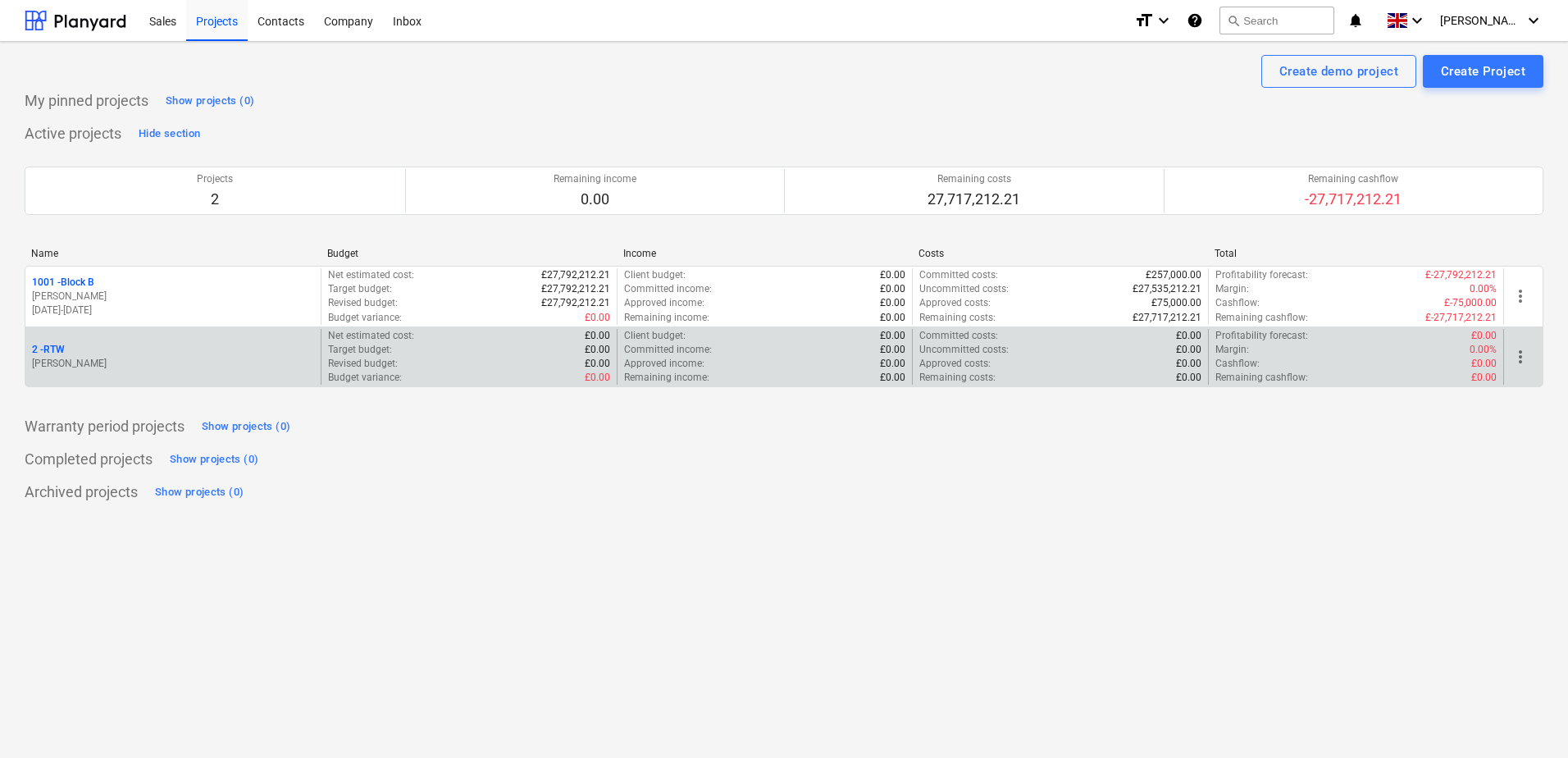
click at [160, 353] on div "2 - RTW" at bounding box center [173, 350] width 282 height 14
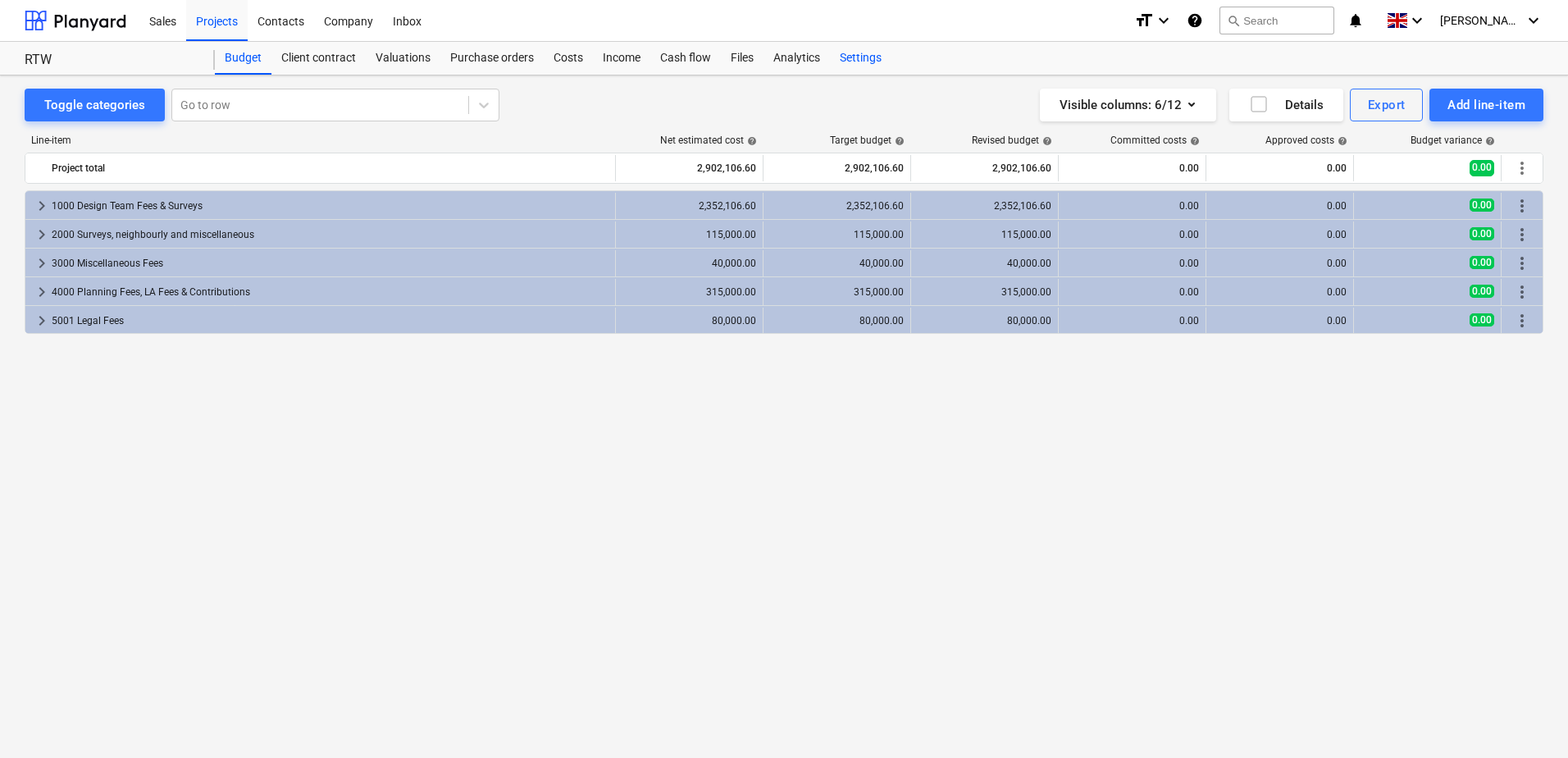
click at [859, 64] on div "Settings" at bounding box center [861, 58] width 62 height 33
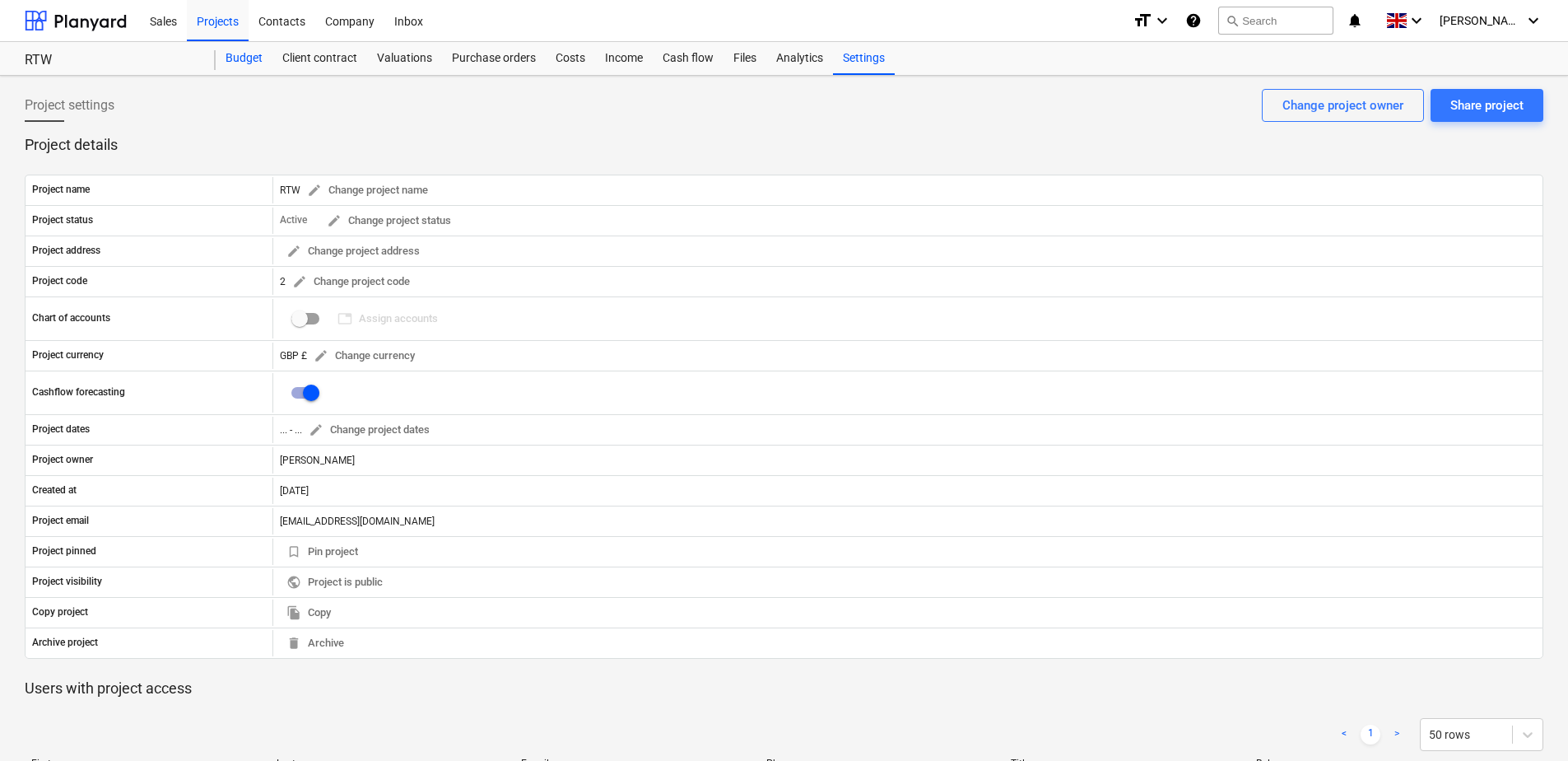
click at [251, 64] on div "Budget" at bounding box center [244, 58] width 57 height 33
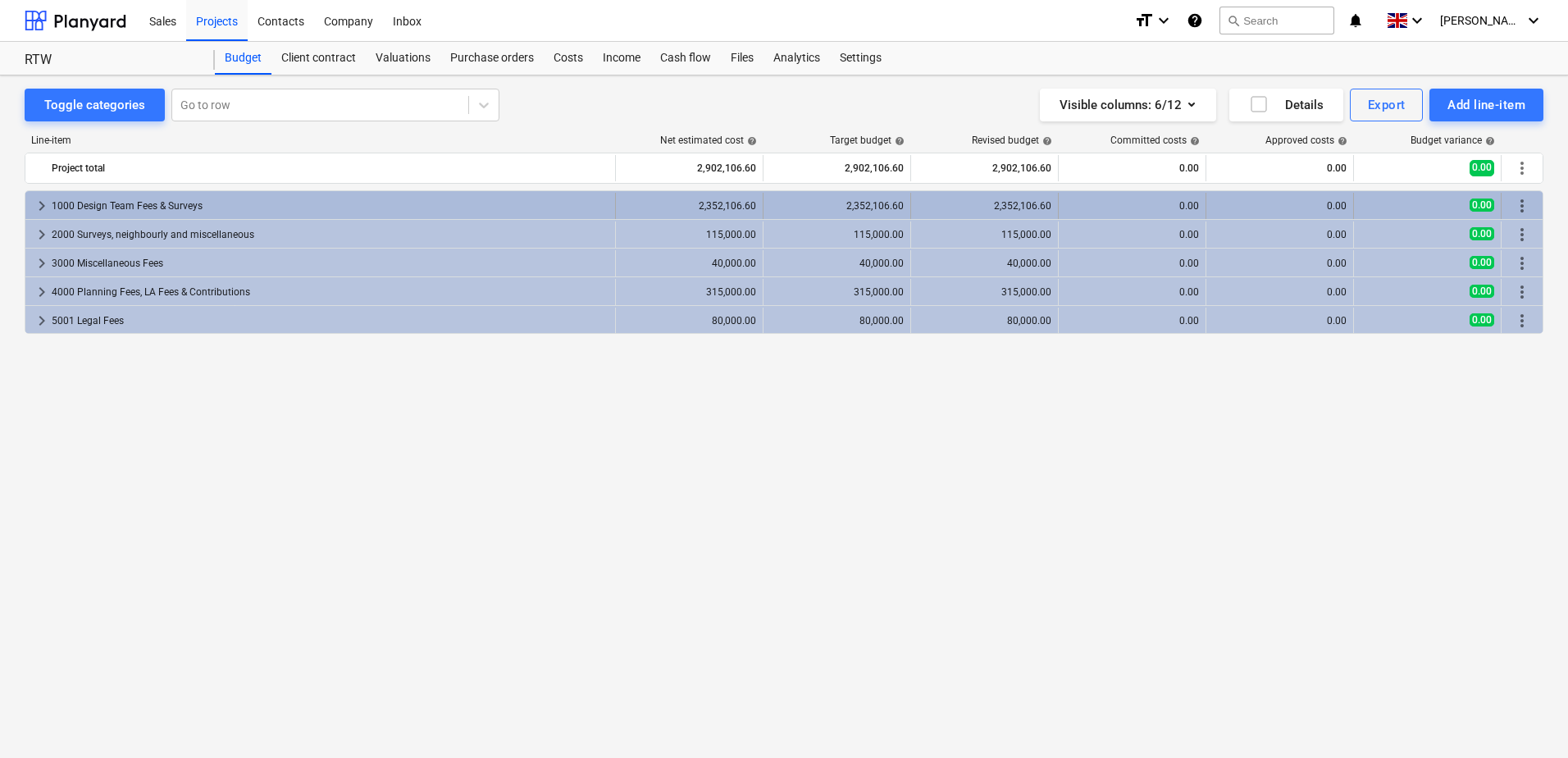
click at [41, 204] on span "keyboard_arrow_right" at bounding box center [42, 206] width 20 height 20
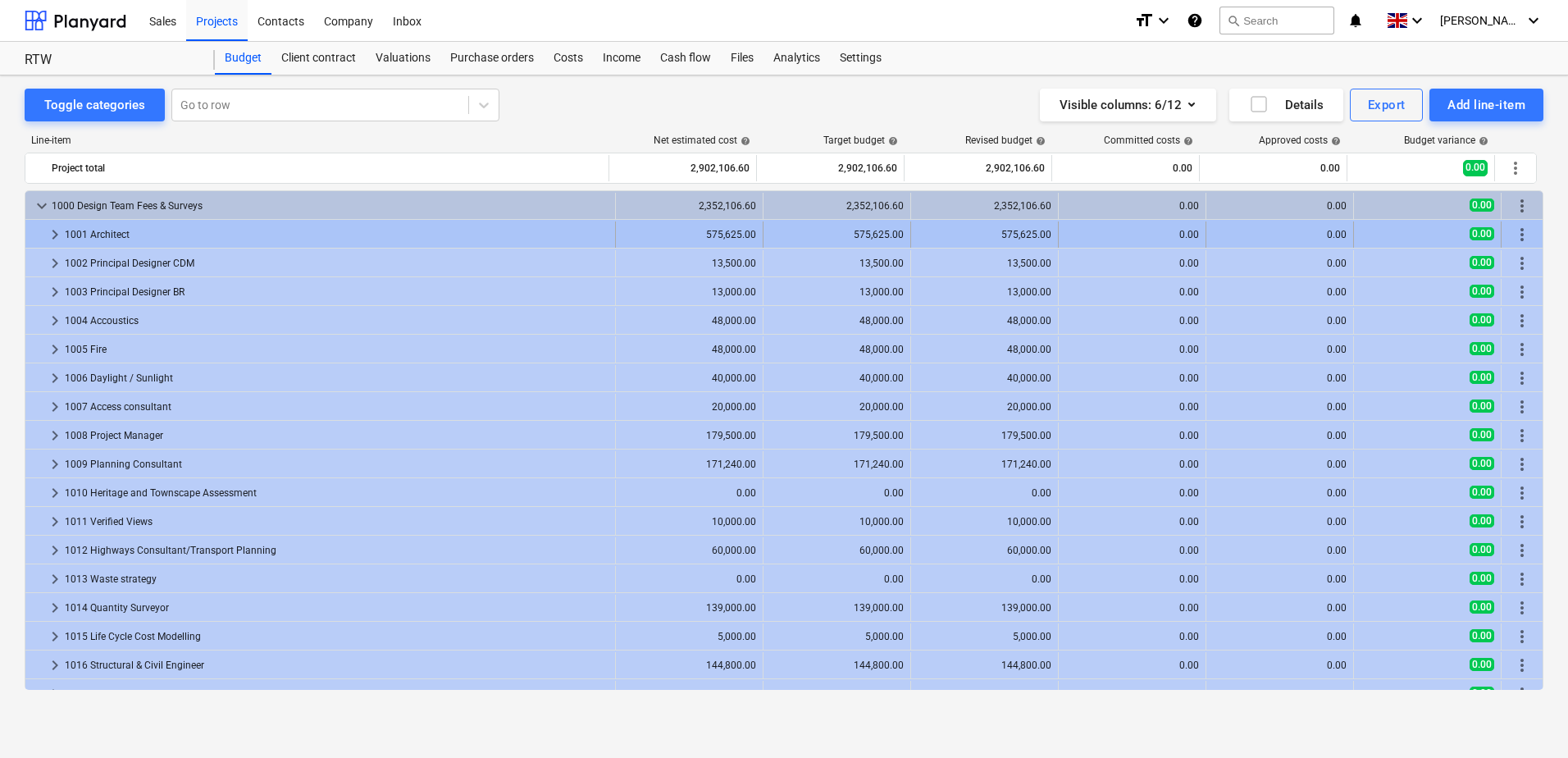
click at [58, 237] on span "keyboard_arrow_right" at bounding box center [55, 235] width 20 height 20
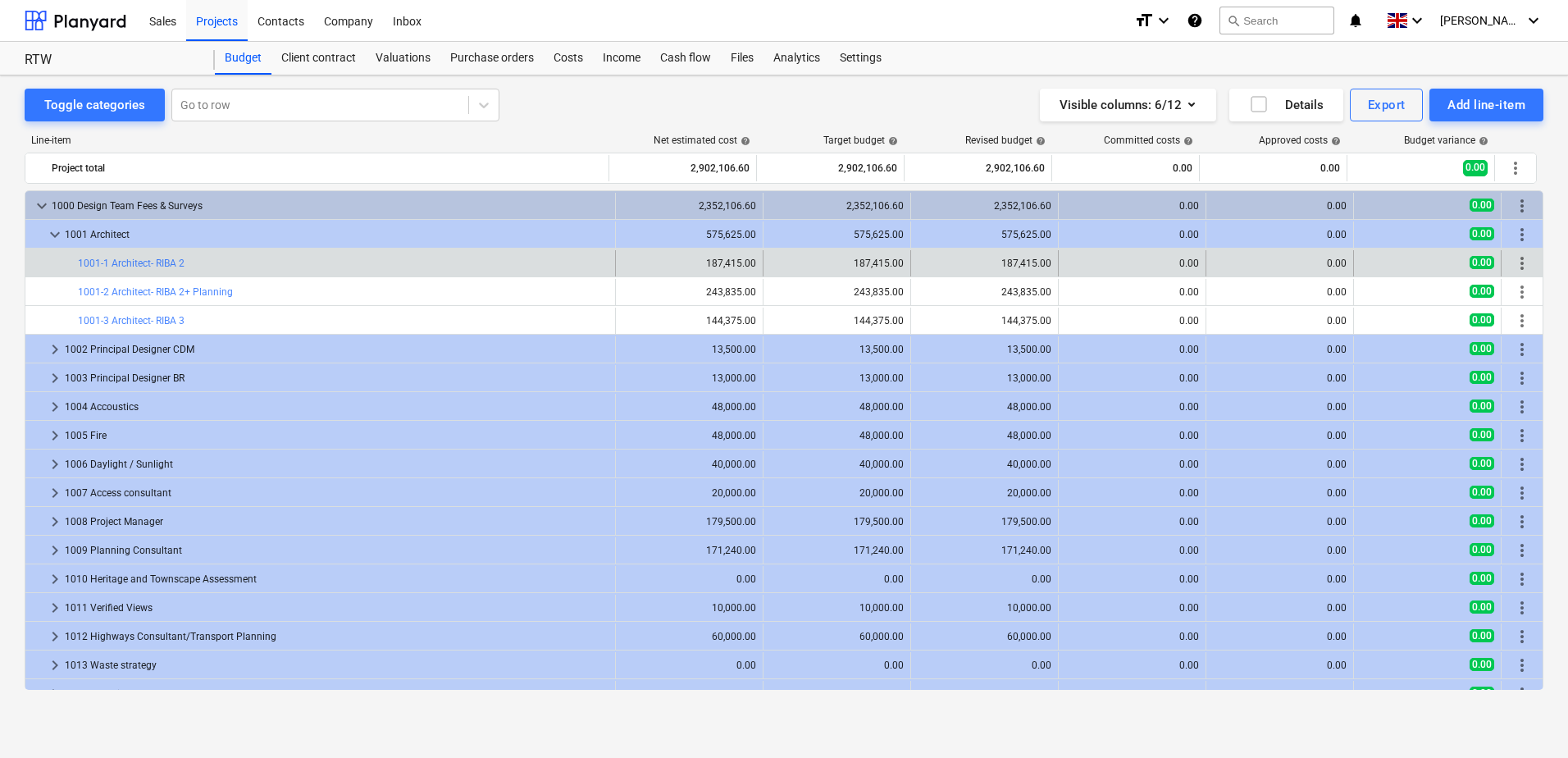
click at [1516, 264] on span "more_vert" at bounding box center [1522, 264] width 20 height 20
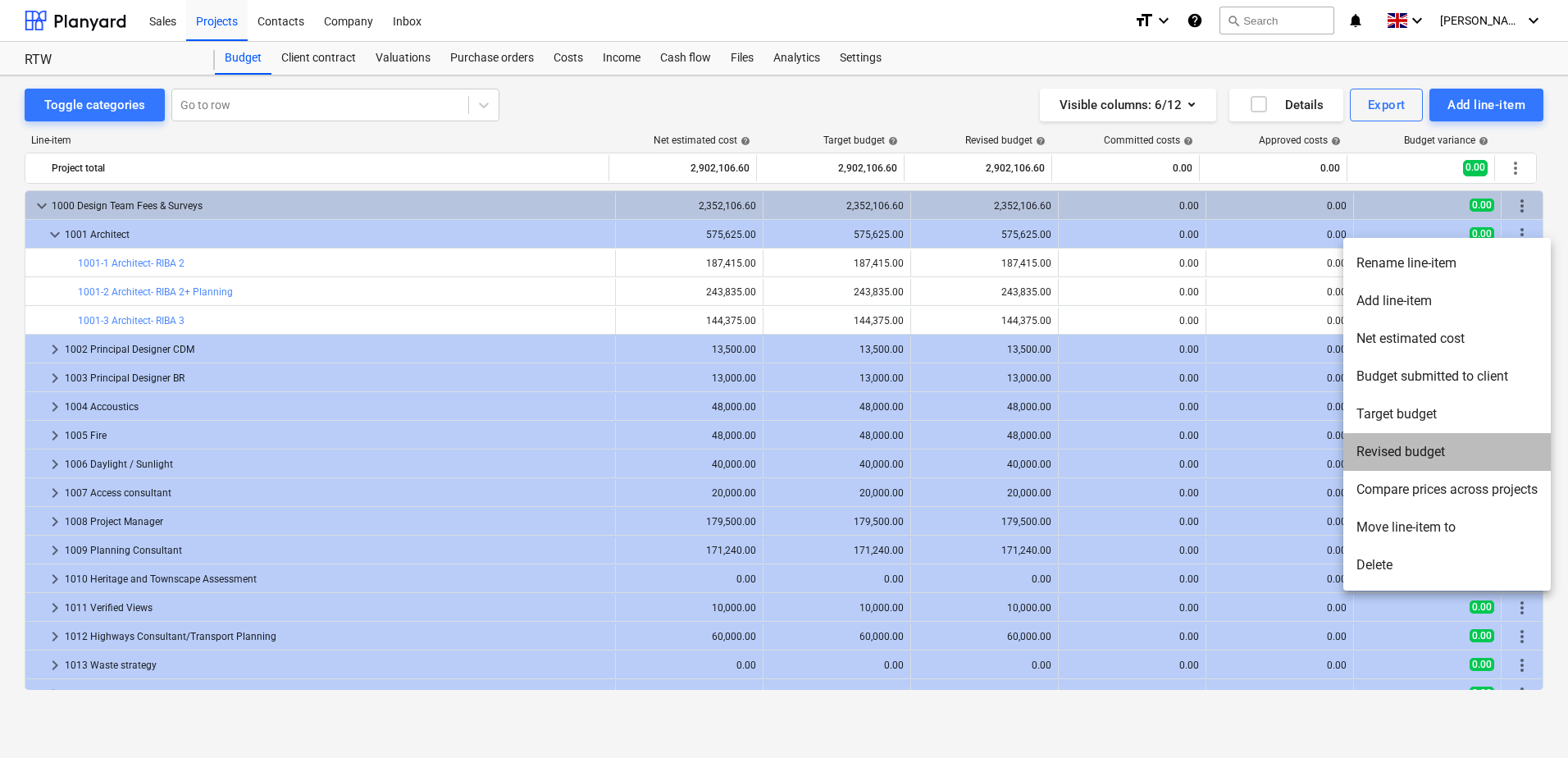
click at [1428, 457] on li "Revised budget" at bounding box center [1447, 452] width 208 height 38
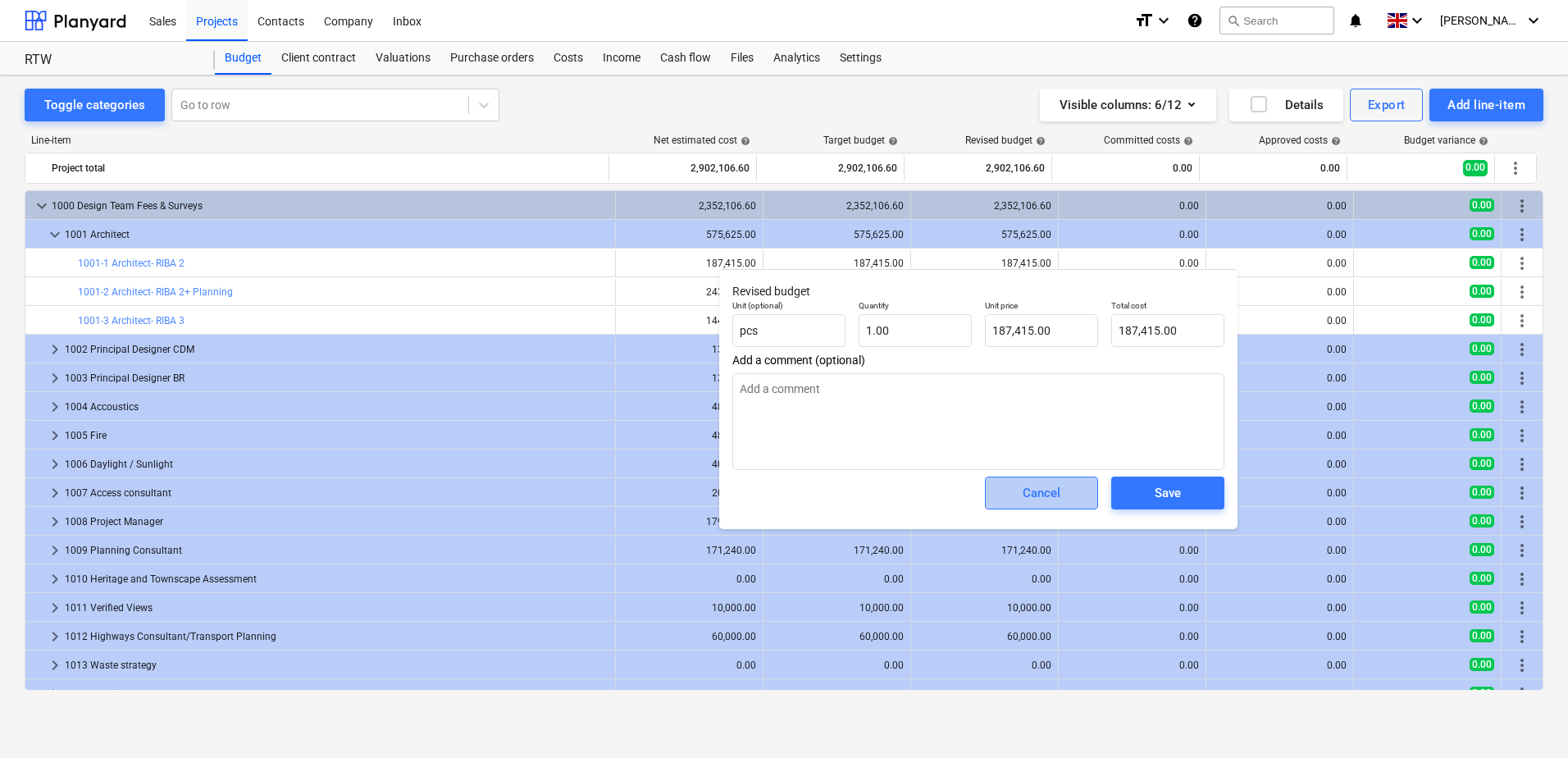
click at [1054, 494] on div "Cancel" at bounding box center [1041, 492] width 38 height 21
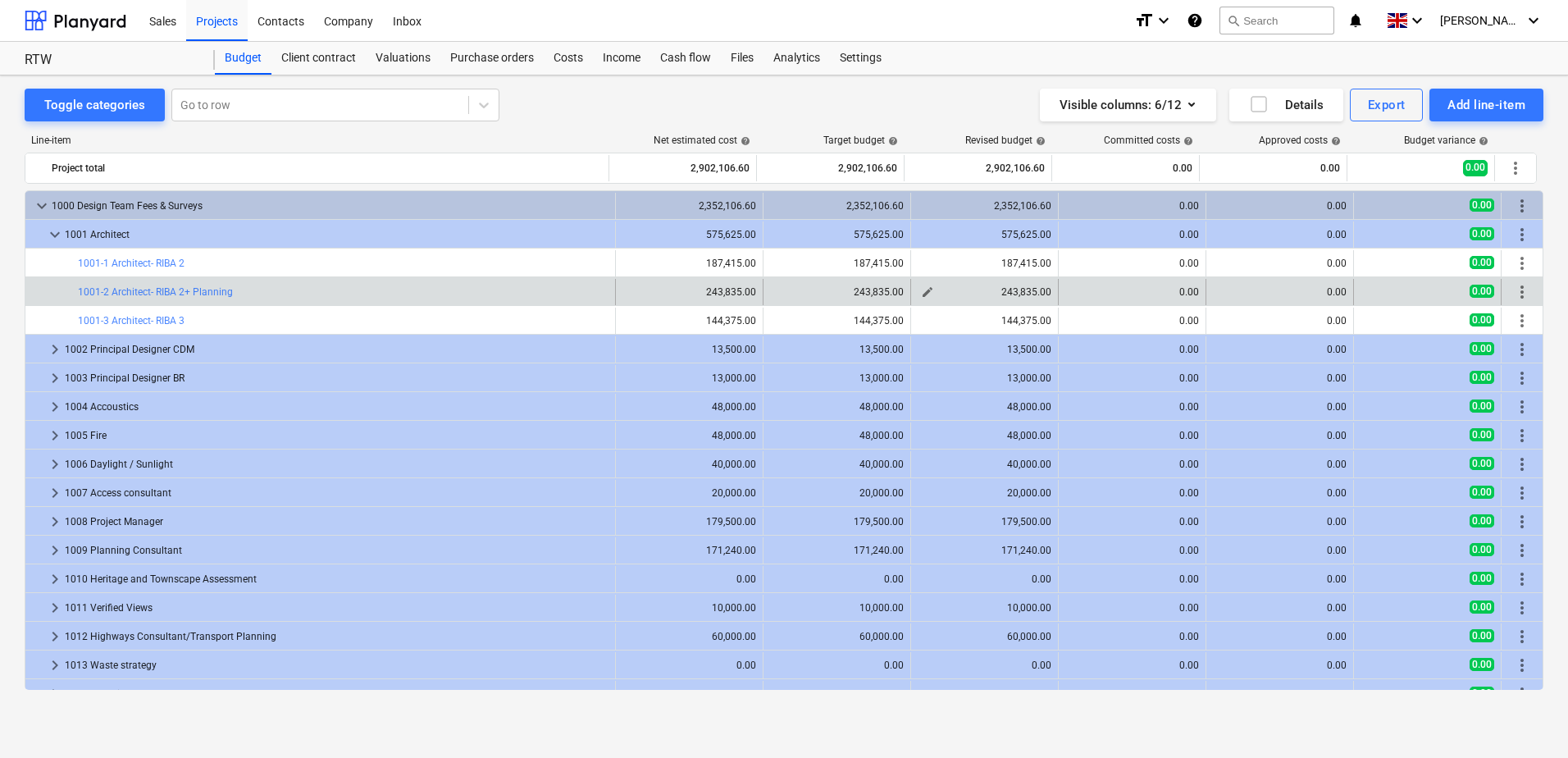
click at [924, 292] on span "edit" at bounding box center [927, 291] width 13 height 13
type textarea "x"
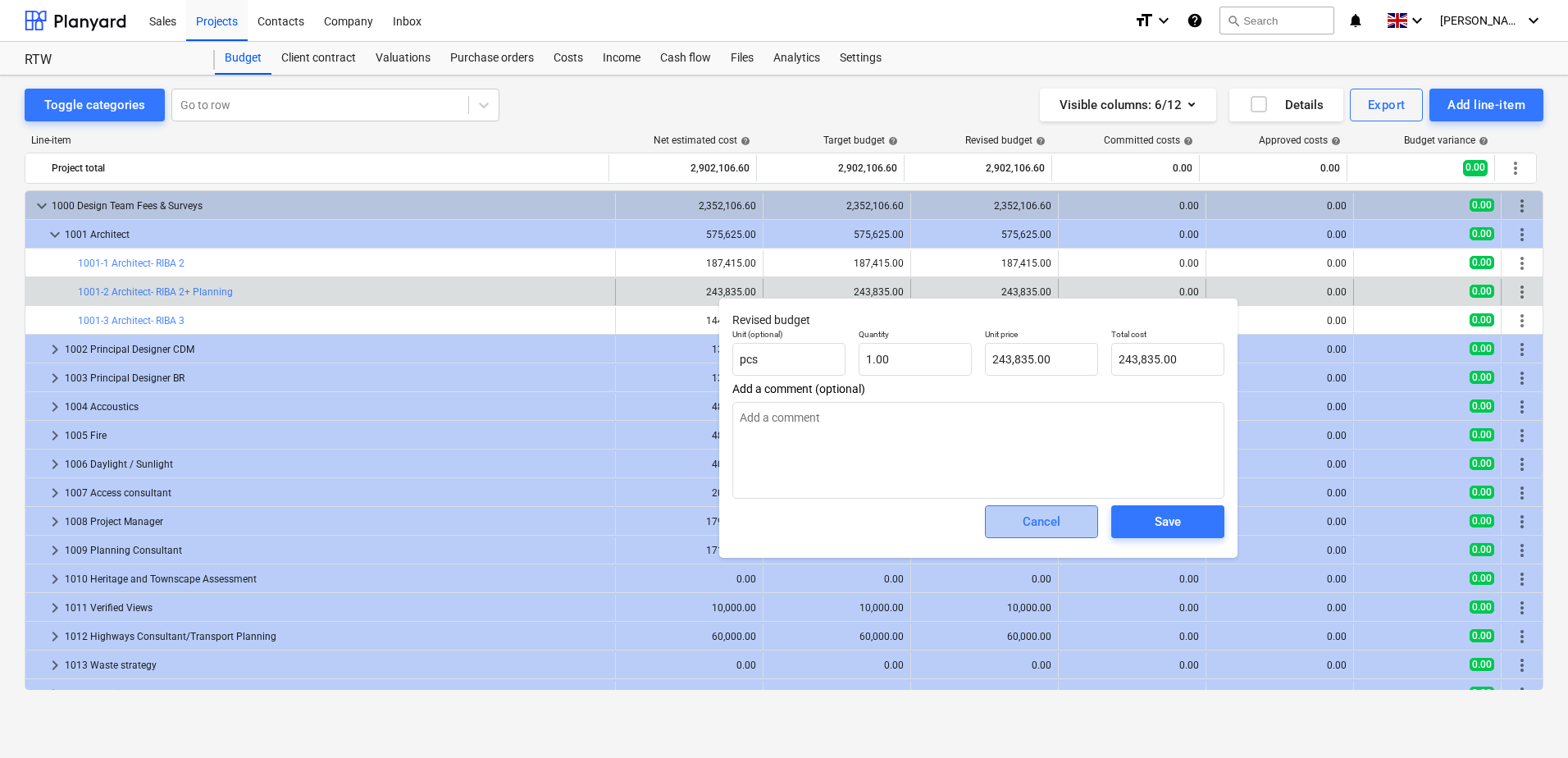
click at [1048, 525] on div "Cancel" at bounding box center [1041, 521] width 38 height 21
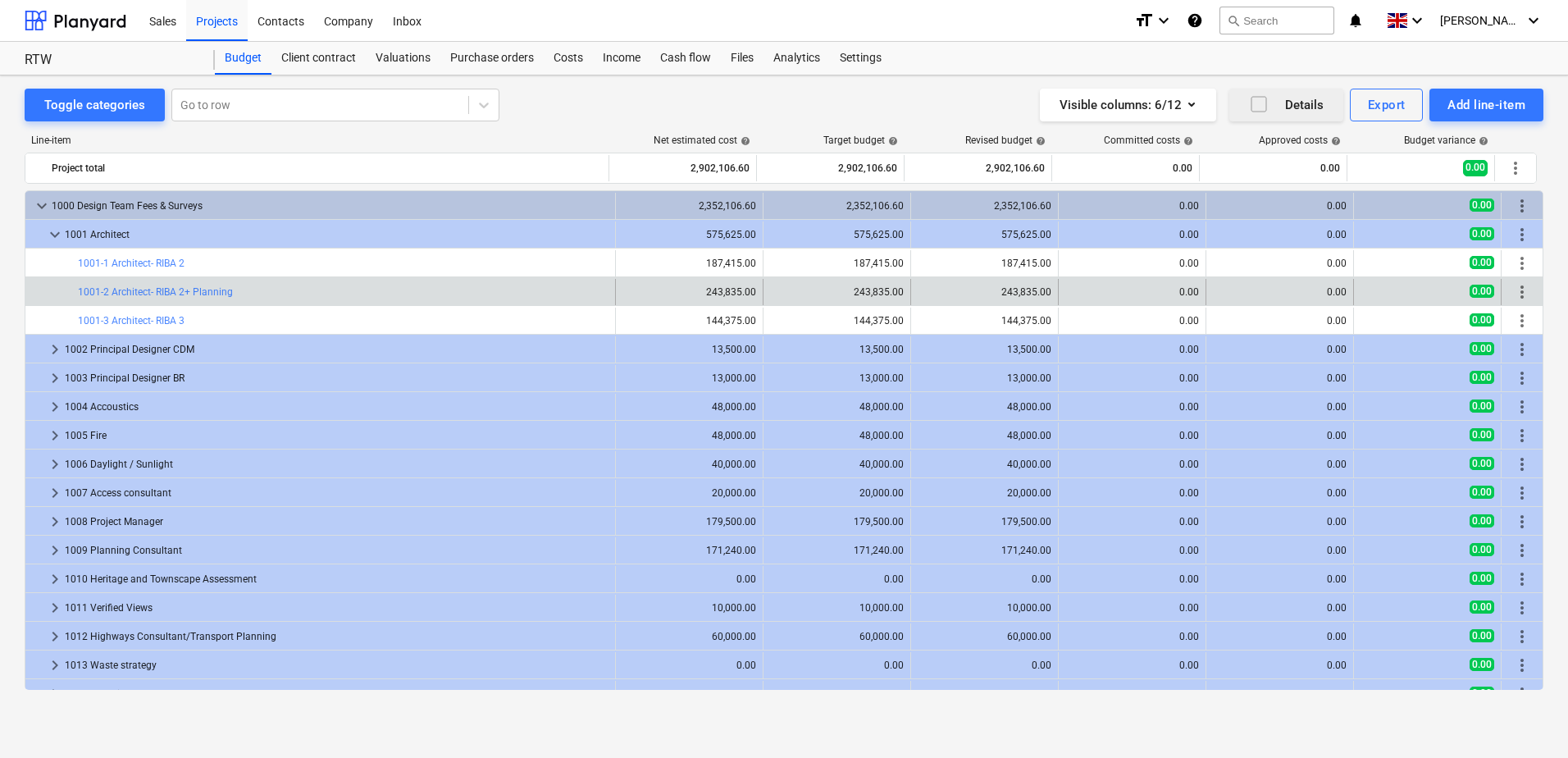
click at [1258, 100] on icon "button" at bounding box center [1259, 104] width 20 height 20
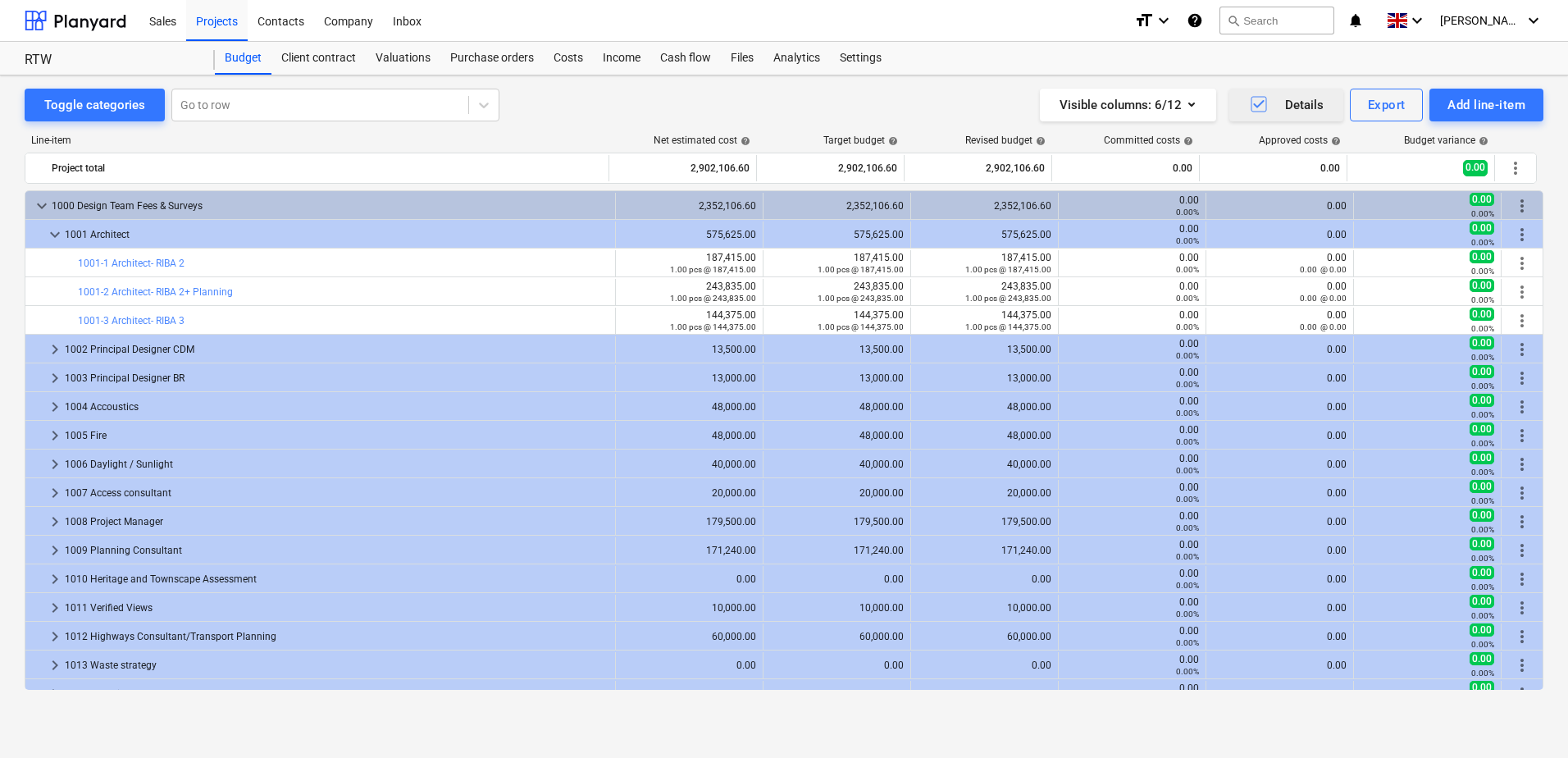
click at [1260, 101] on icon "button" at bounding box center [1259, 104] width 20 height 20
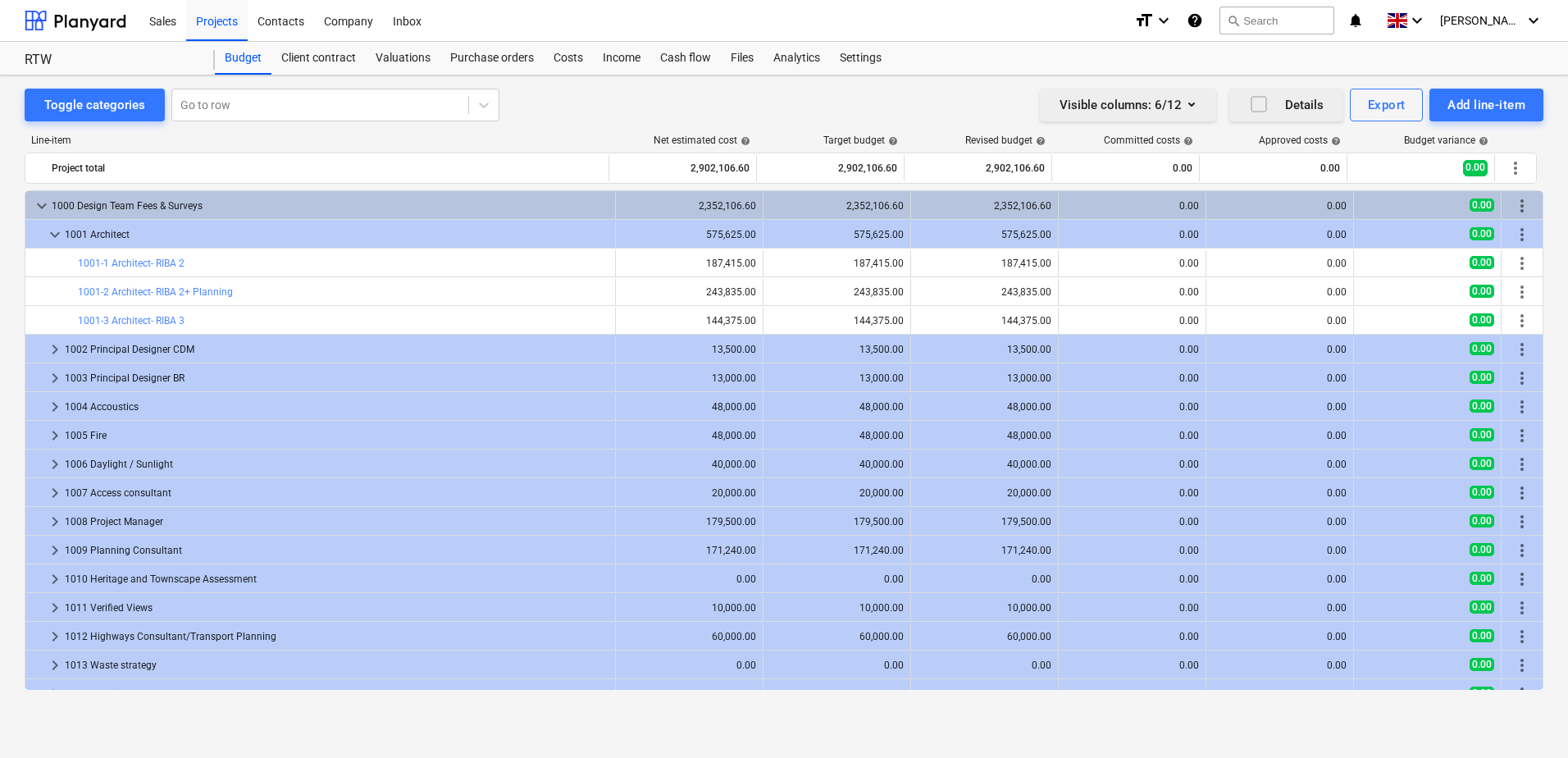
click at [1191, 105] on icon "button" at bounding box center [1191, 104] width 7 height 4
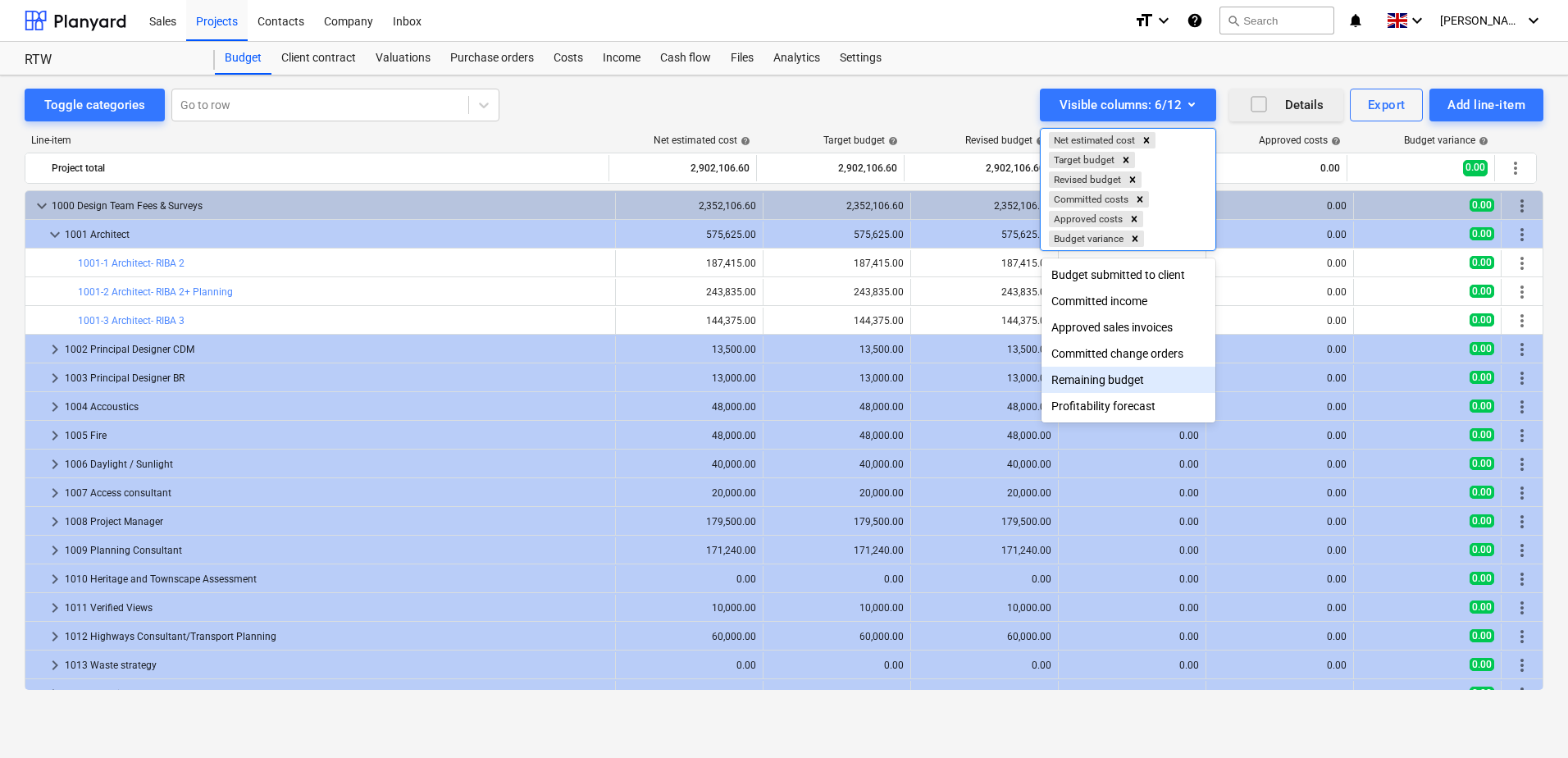
click at [1136, 389] on div "Remaining budget" at bounding box center [1128, 380] width 174 height 26
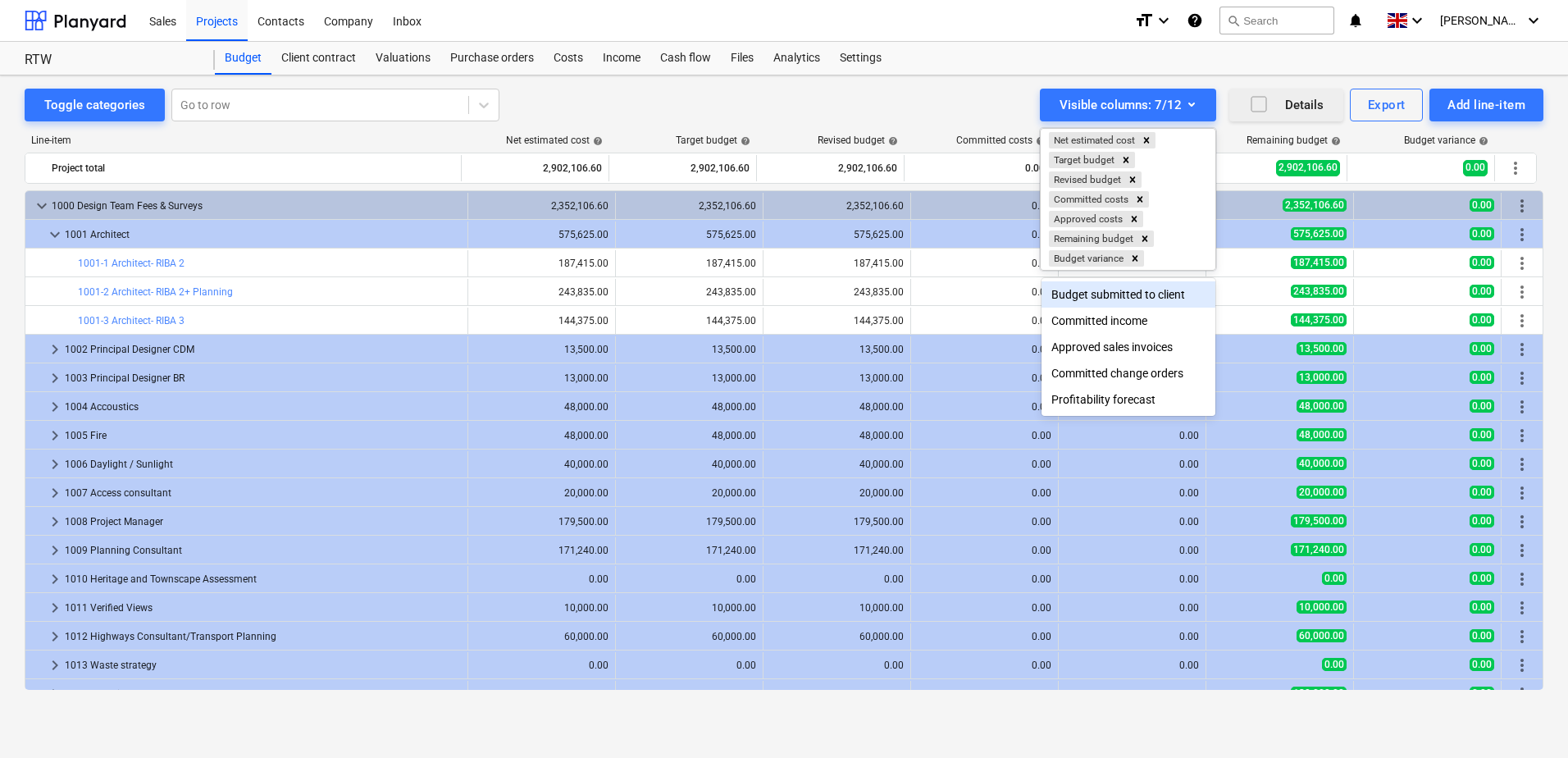
click at [1014, 96] on div at bounding box center [784, 379] width 1568 height 758
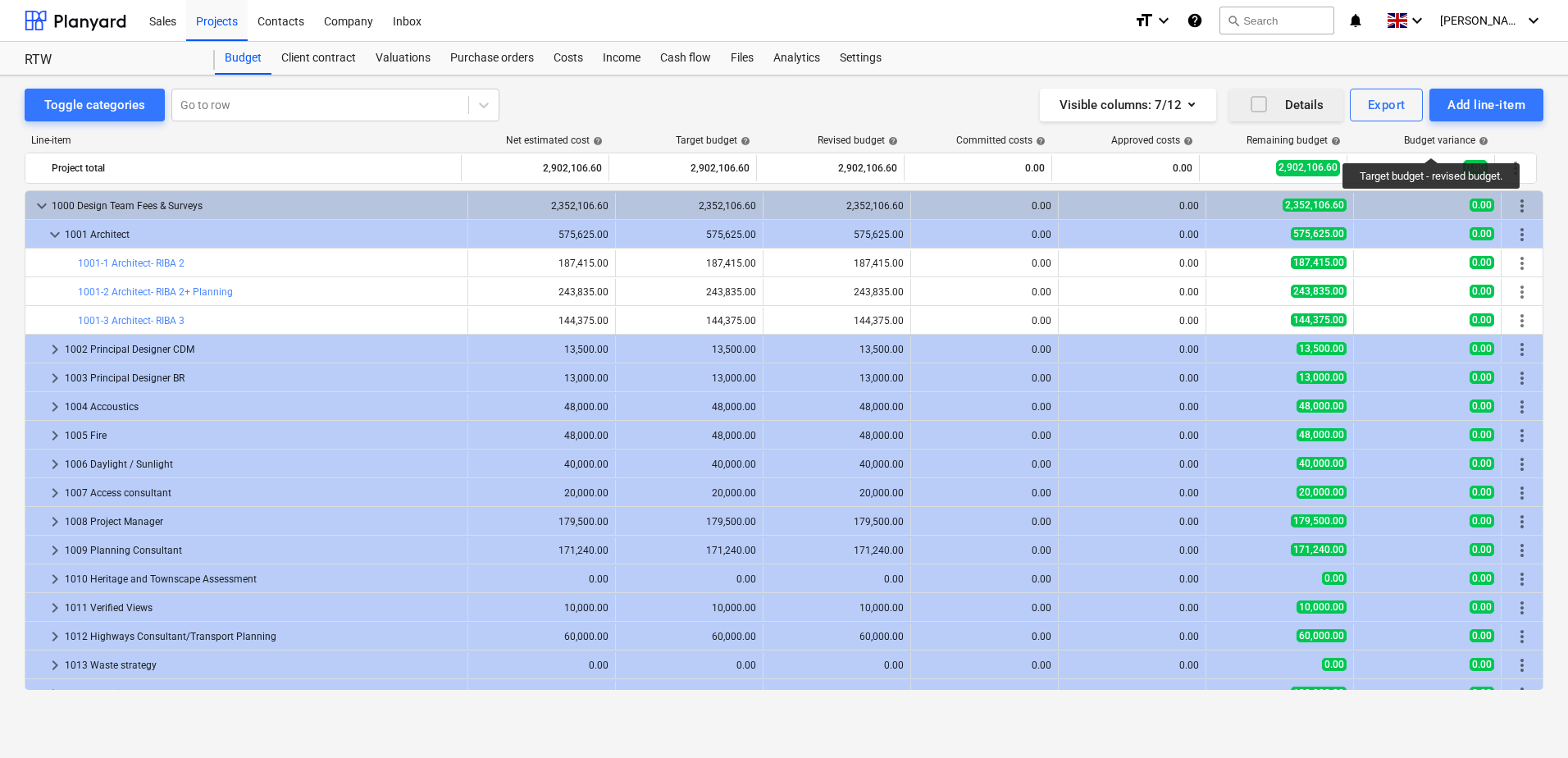
click at [1433, 142] on div "Budget variance help" at bounding box center [1446, 140] width 85 height 12
drag, startPoint x: 1439, startPoint y: 139, endPoint x: 1383, endPoint y: 147, distance: 56.6
click at [1383, 147] on div "Line-item Net estimated cost help Target budget help Revised budget help Commit…" at bounding box center [784, 143] width 1518 height 18
drag, startPoint x: 1383, startPoint y: 147, endPoint x: 1425, endPoint y: 148, distance: 42.0
click at [1425, 148] on div "Line-item Net estimated cost help Target budget help Revised budget help Commit…" at bounding box center [784, 143] width 1518 height 18
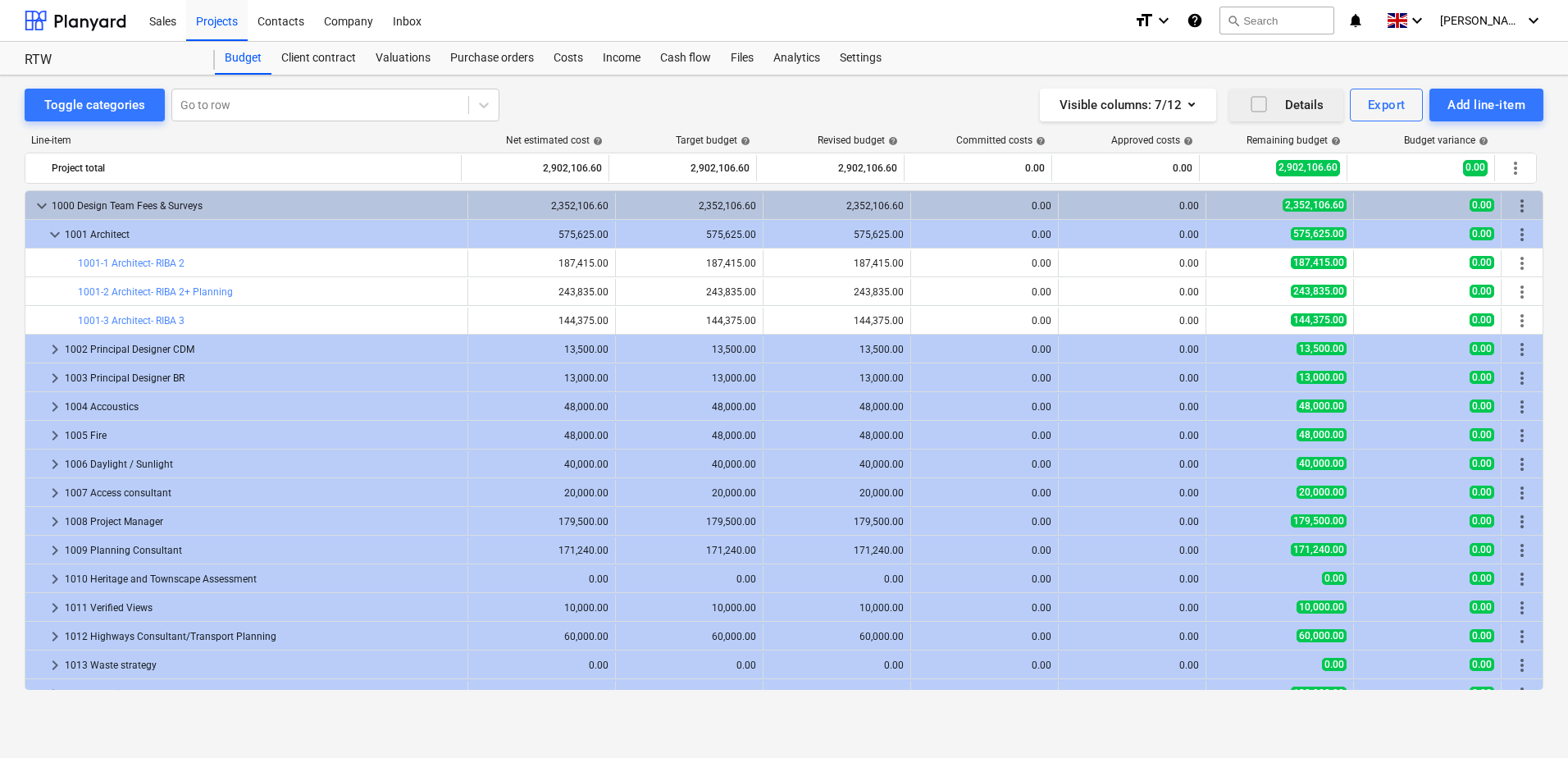
click at [1524, 134] on div at bounding box center [1515, 140] width 41 height 12
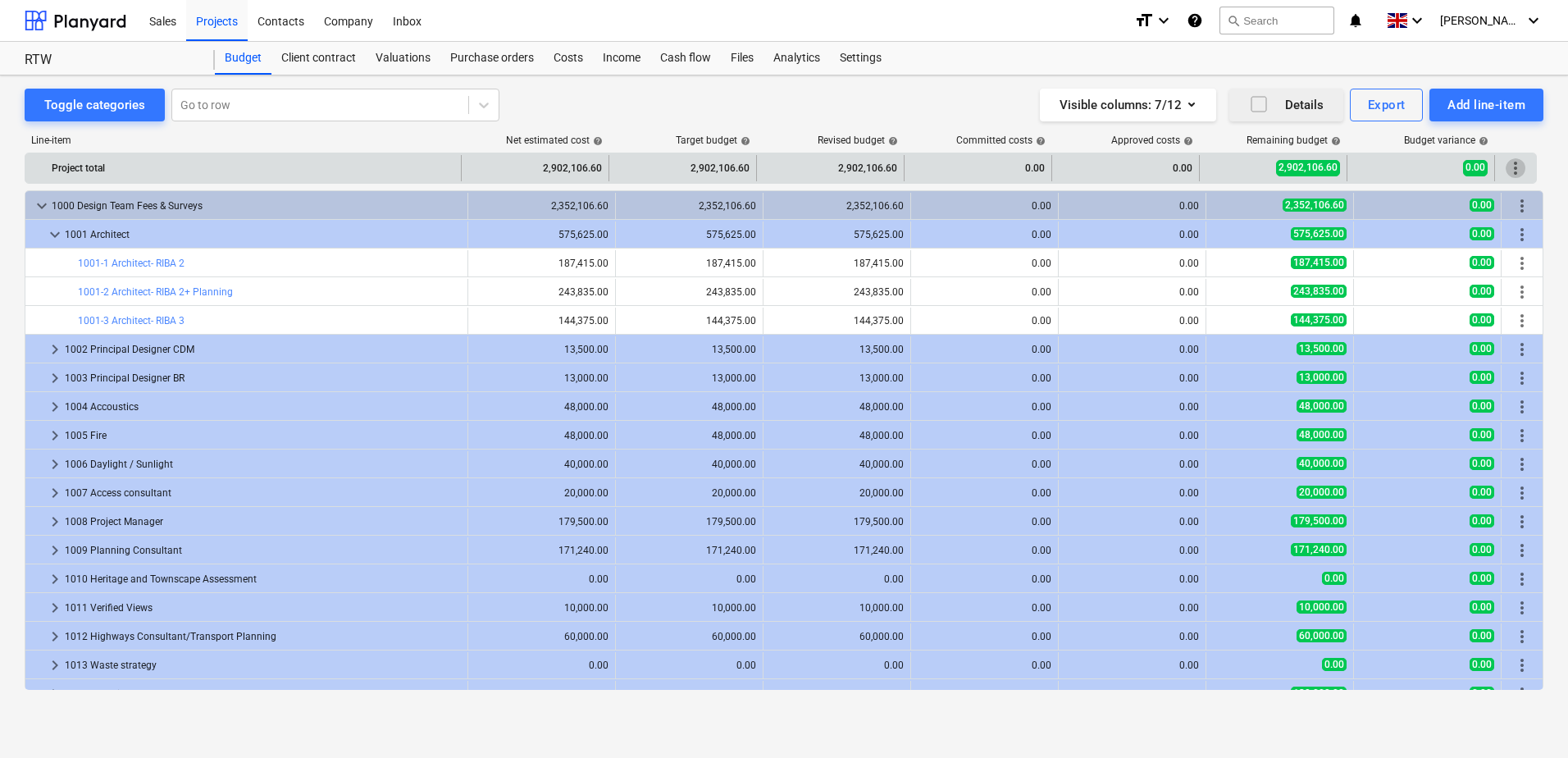
click at [1514, 162] on span "more_vert" at bounding box center [1515, 168] width 20 height 20
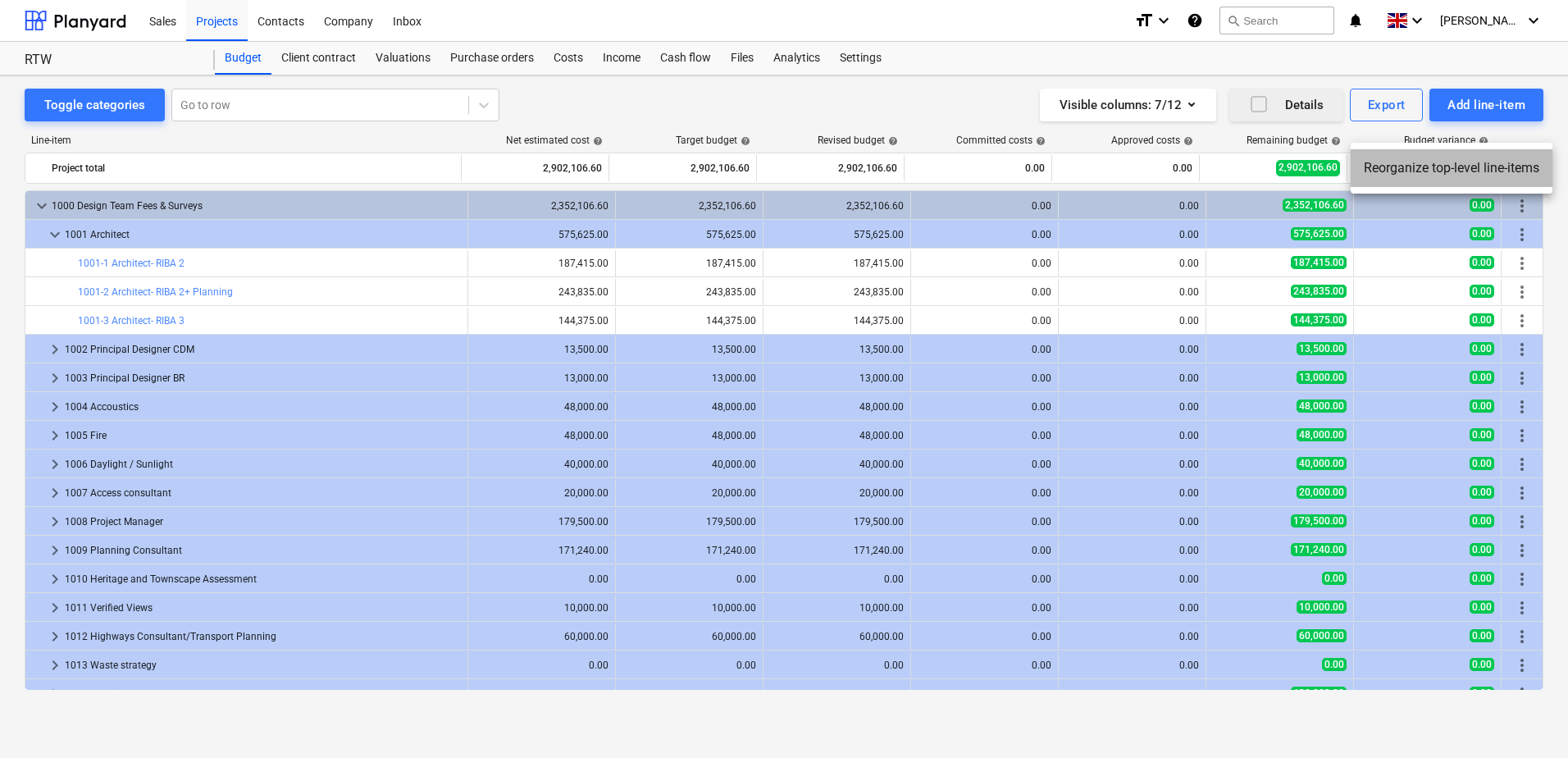
click at [1495, 174] on li "Reorganize top-level line-items" at bounding box center [1451, 168] width 202 height 38
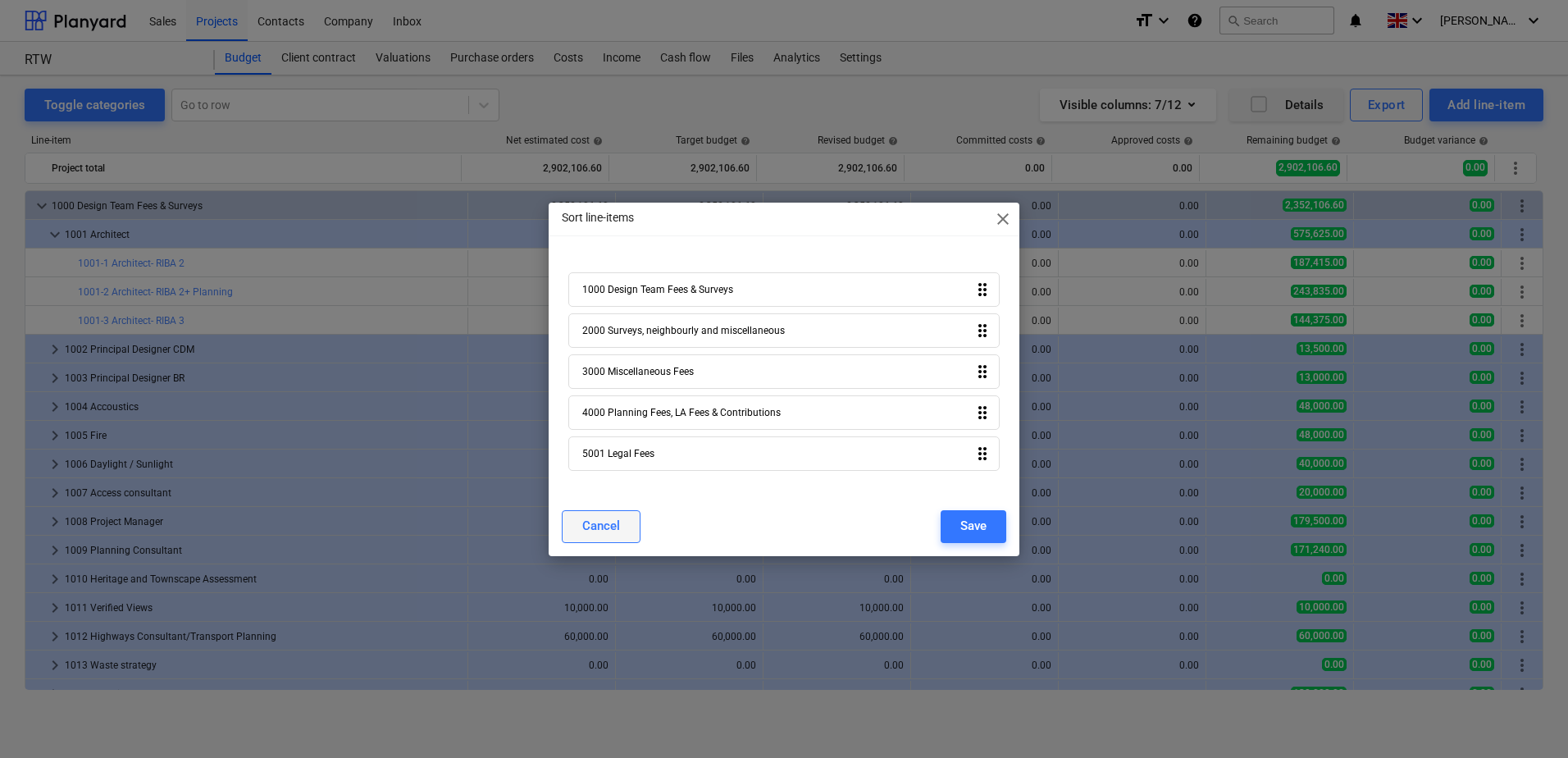
click at [623, 523] on button "Cancel" at bounding box center [601, 526] width 79 height 33
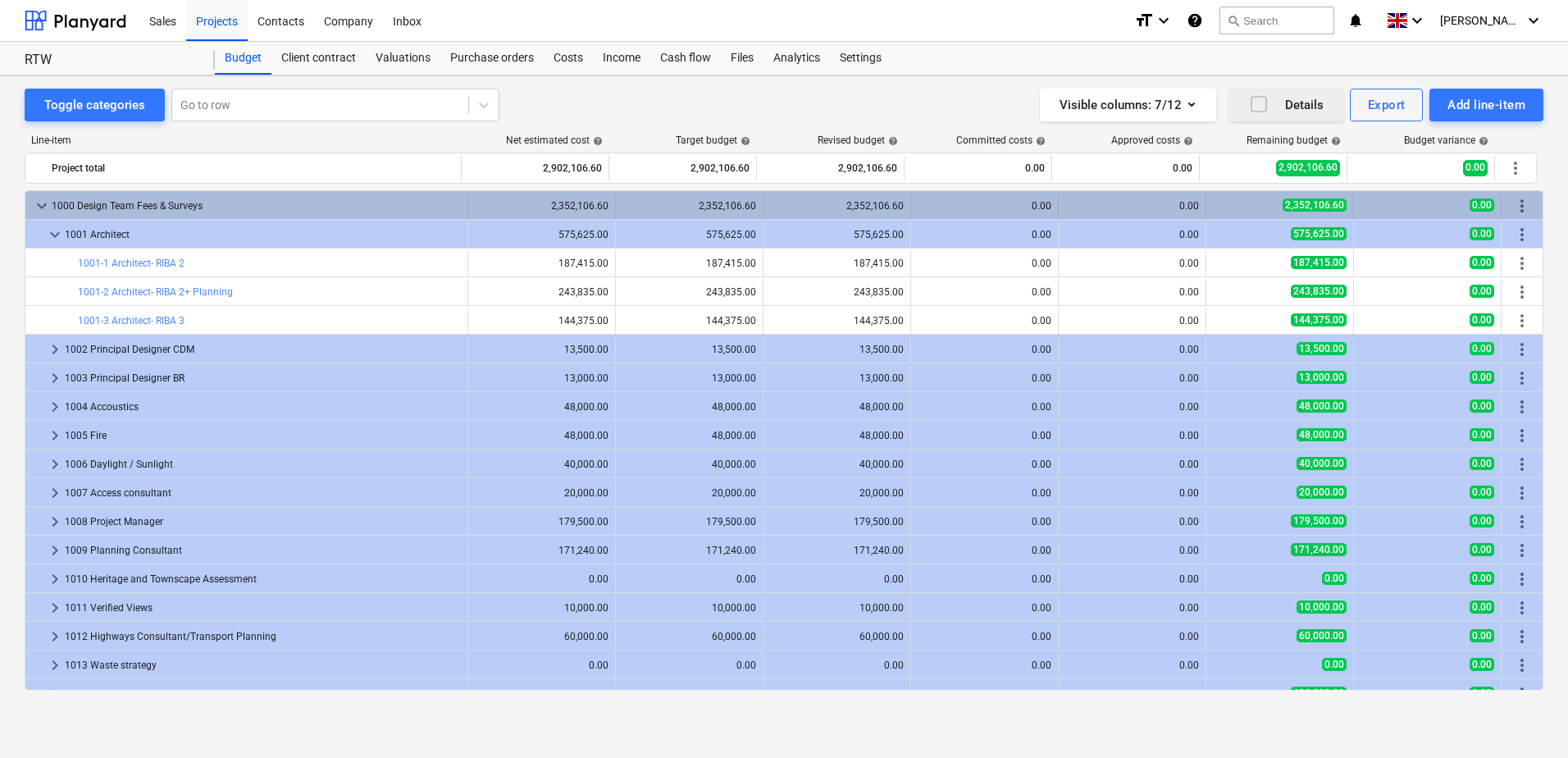
click at [48, 206] on span "keyboard_arrow_down" at bounding box center [42, 206] width 20 height 20
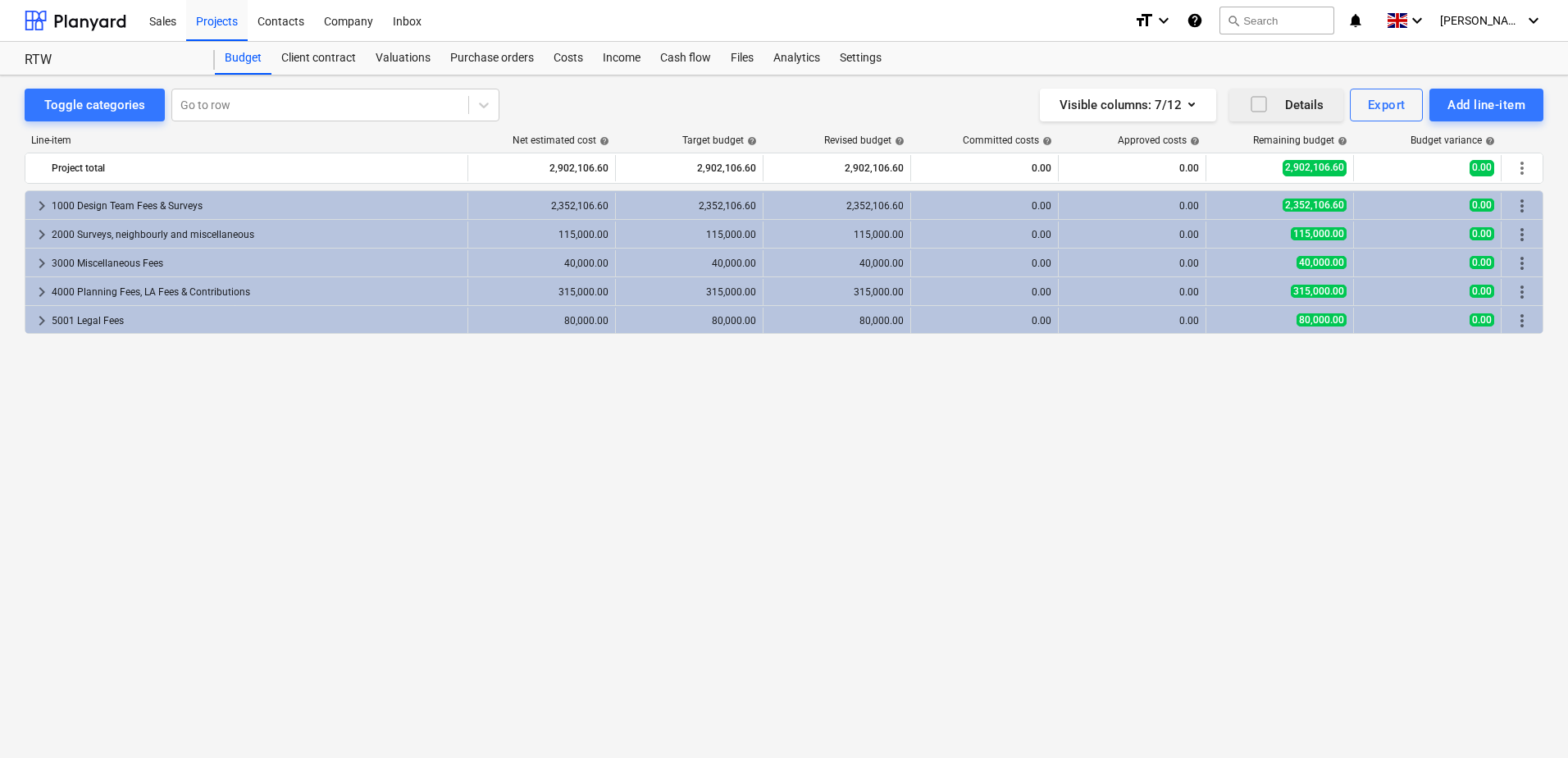
click at [1100, 381] on div "keyboard_arrow_right 1000 Design Team Fees & Surveys 2,352,106.60 2,352,106.60 …" at bounding box center [784, 440] width 1518 height 499
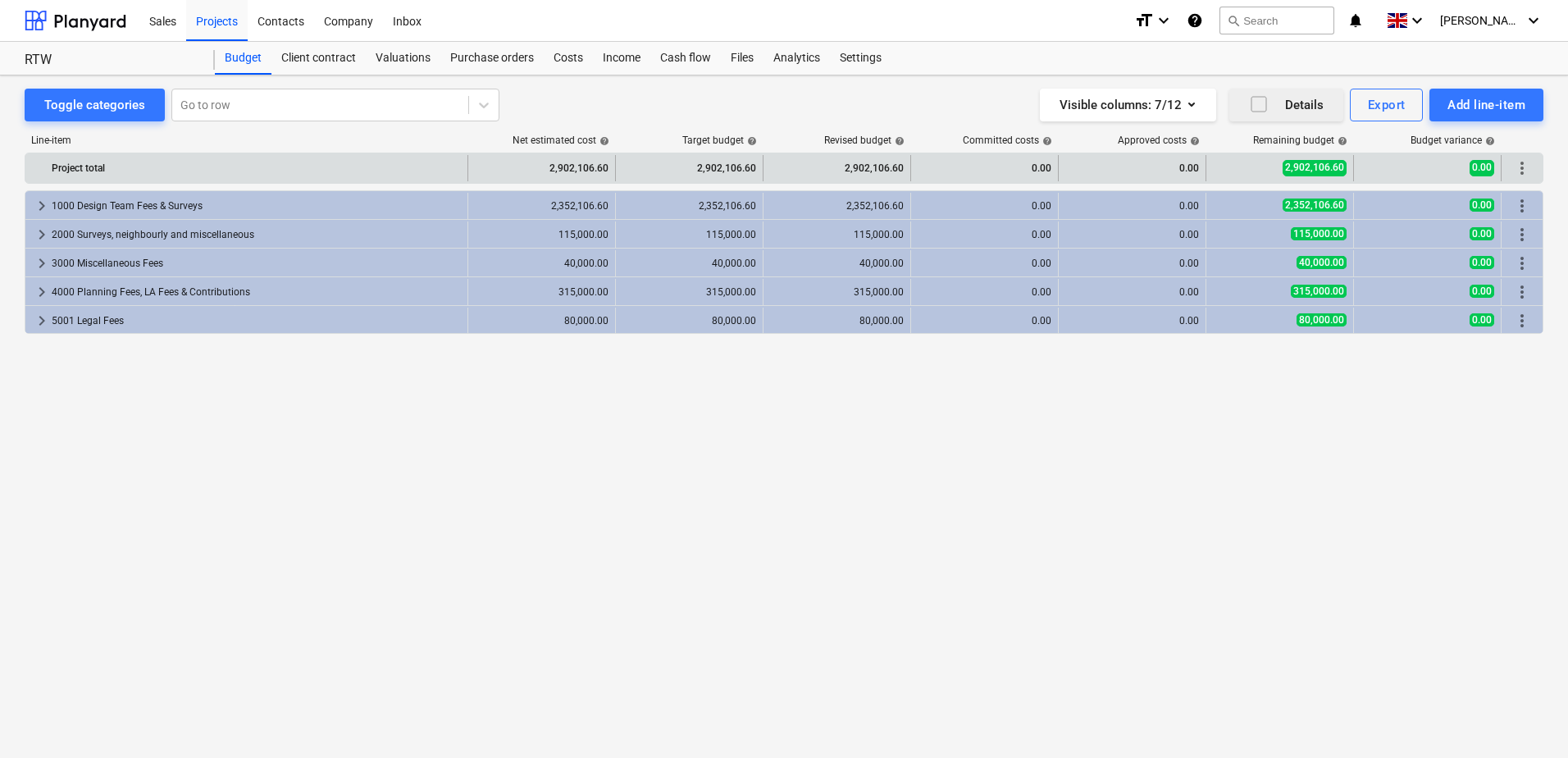
click at [1528, 174] on span "more_vert" at bounding box center [1522, 168] width 20 height 20
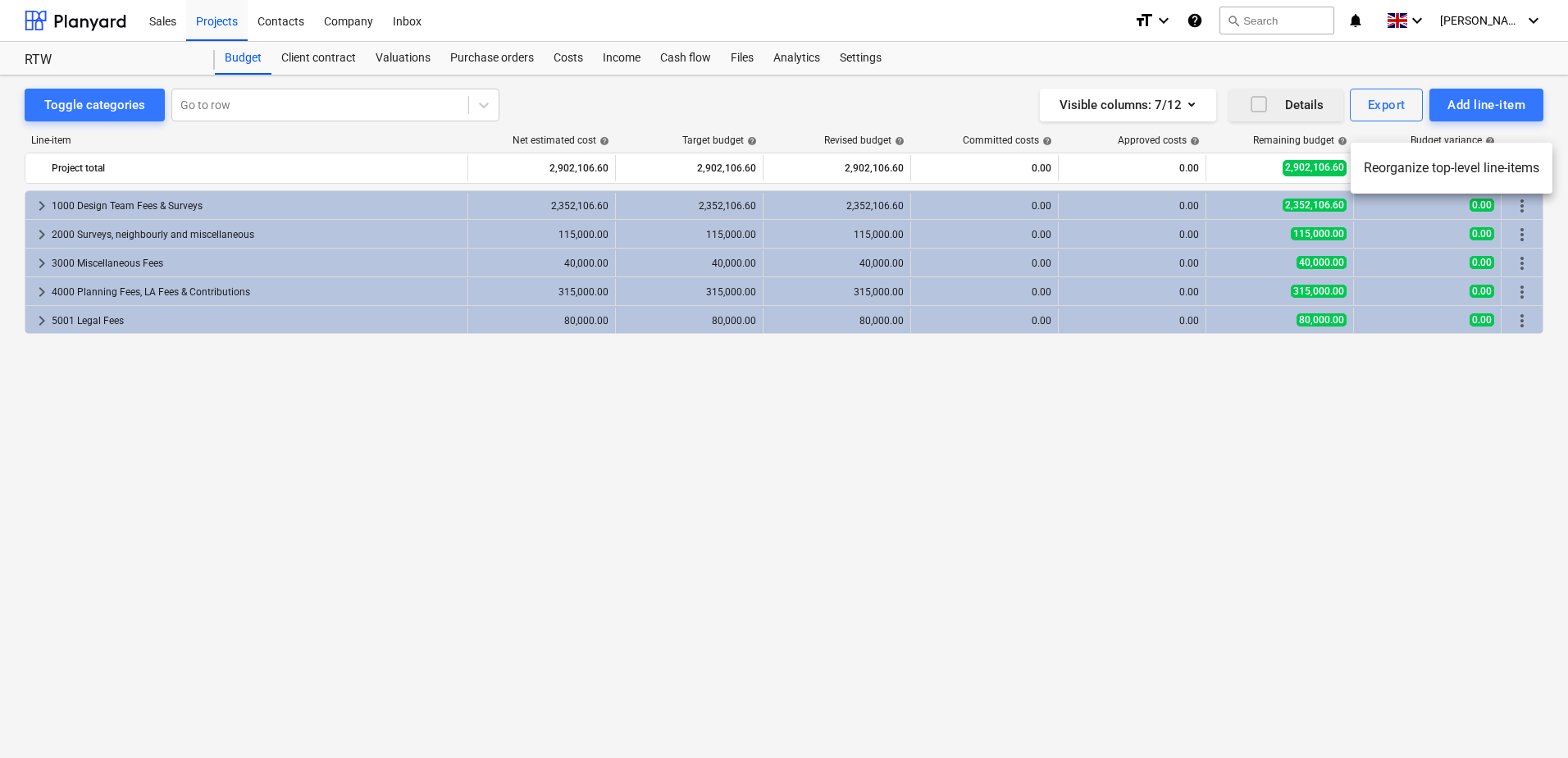
click at [1121, 611] on div at bounding box center [784, 379] width 1568 height 758
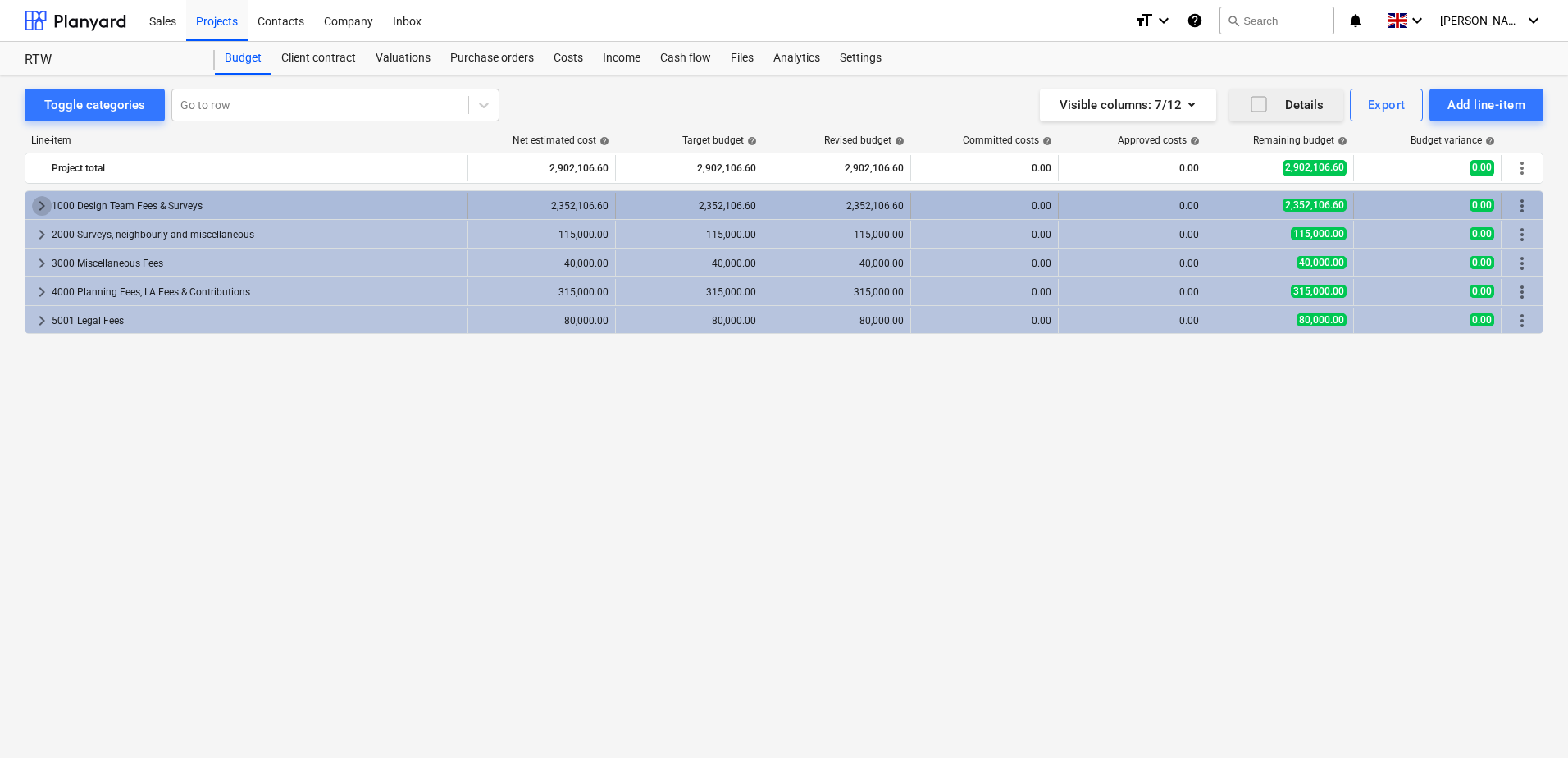
click at [41, 206] on span "keyboard_arrow_right" at bounding box center [42, 206] width 20 height 20
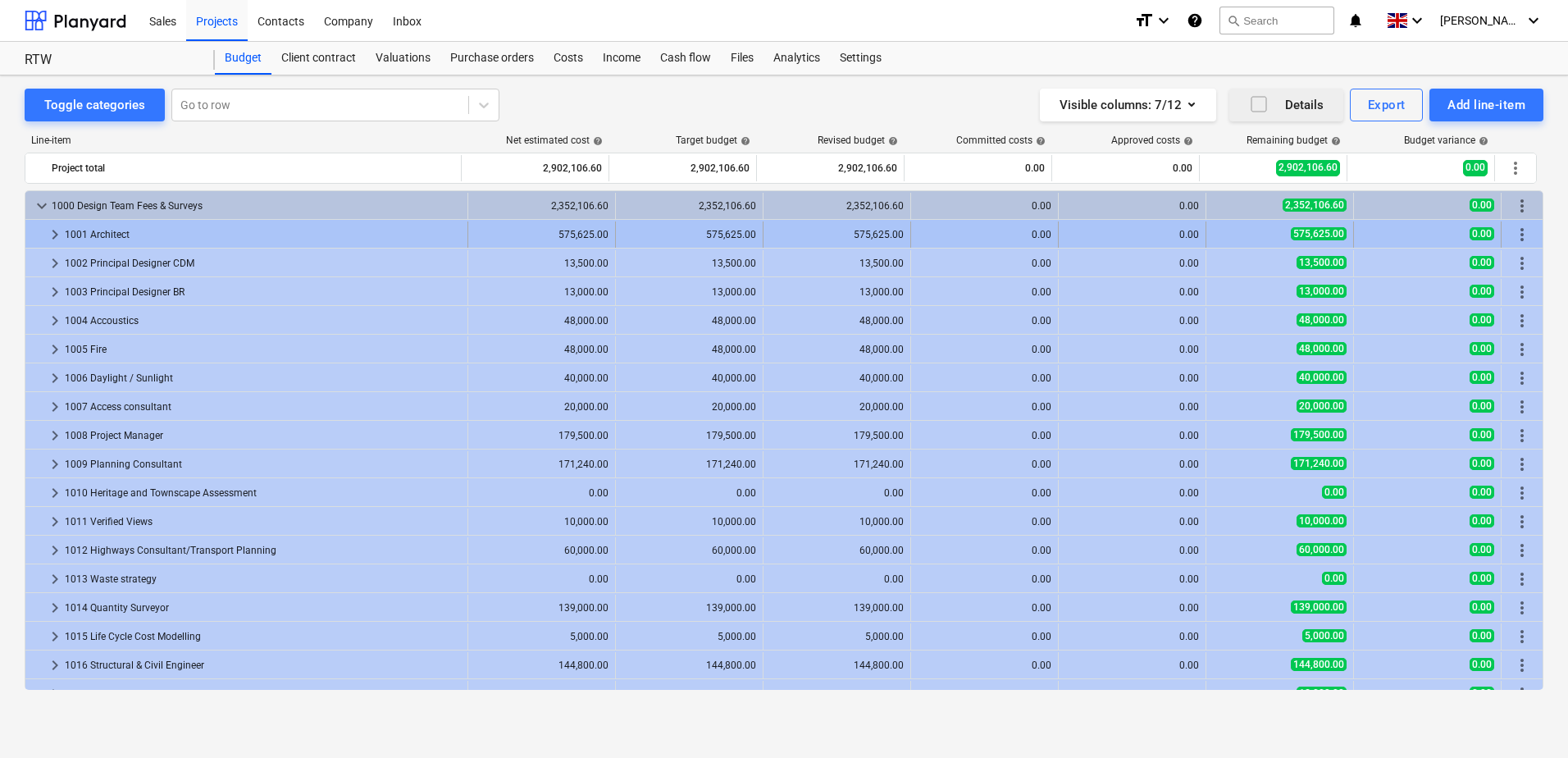
click at [50, 237] on span "keyboard_arrow_right" at bounding box center [55, 235] width 20 height 20
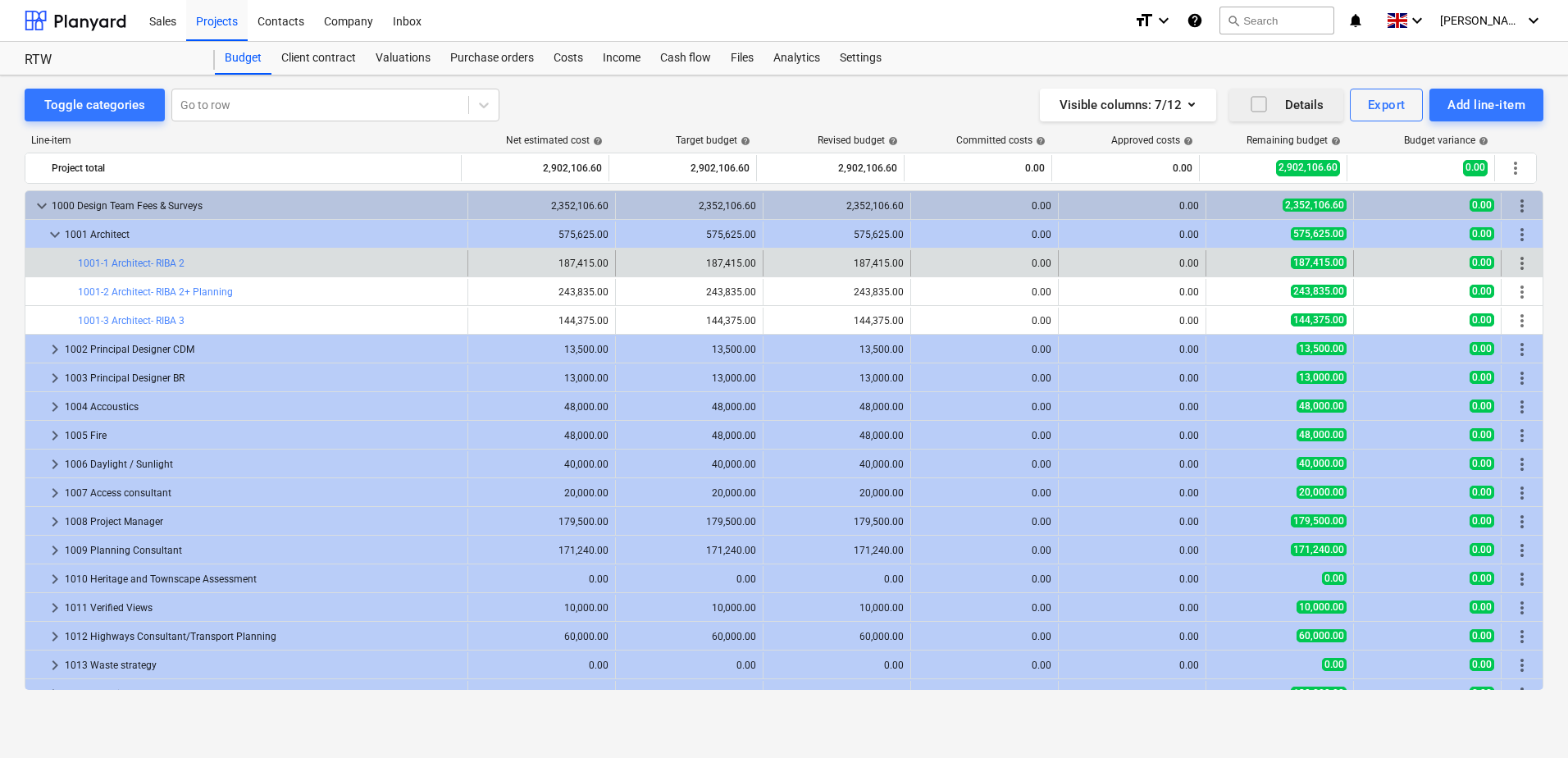
click at [1521, 270] on span "more_vert" at bounding box center [1522, 264] width 20 height 20
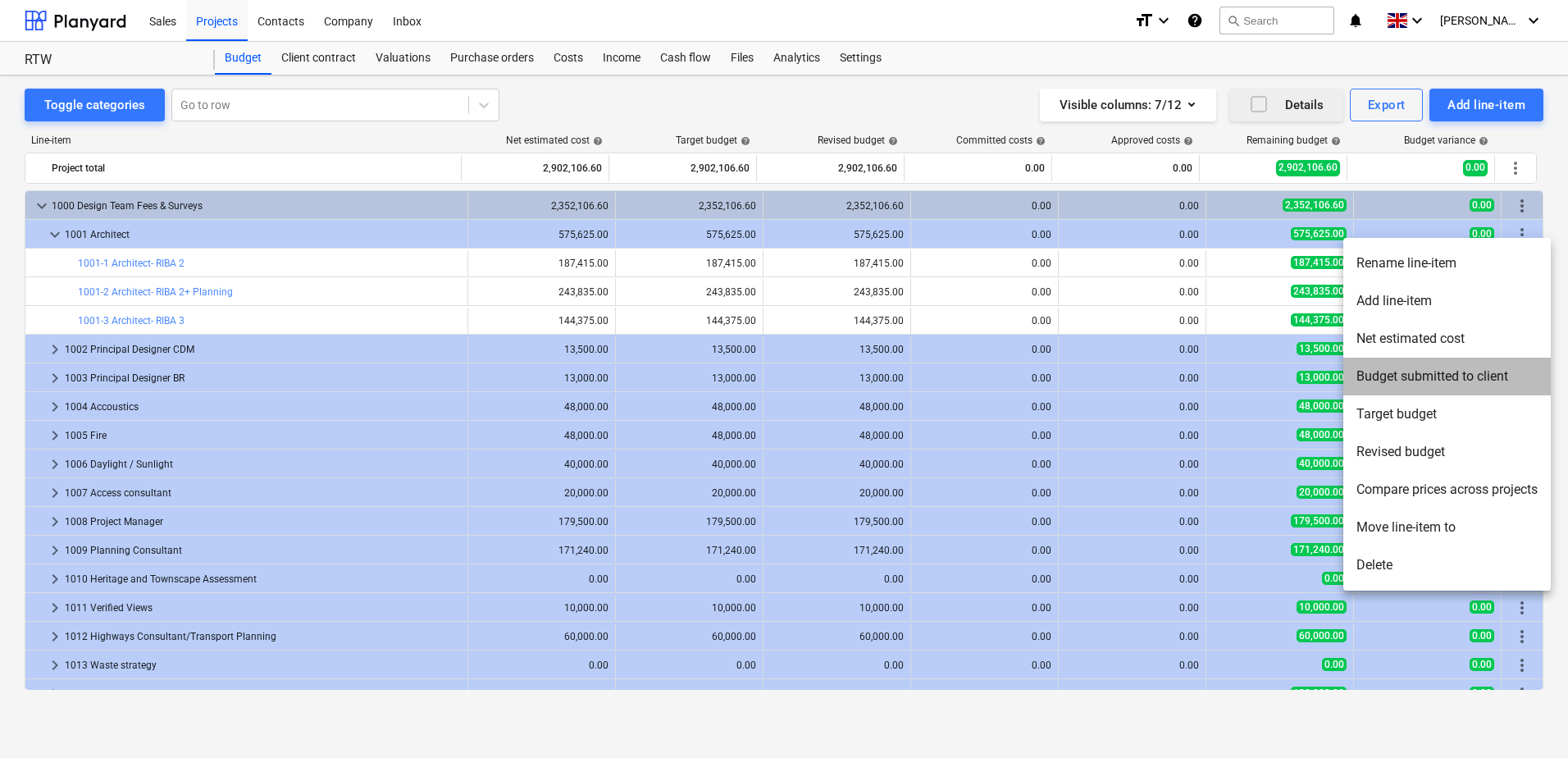
click at [1471, 379] on li "Budget submitted to client" at bounding box center [1447, 377] width 208 height 38
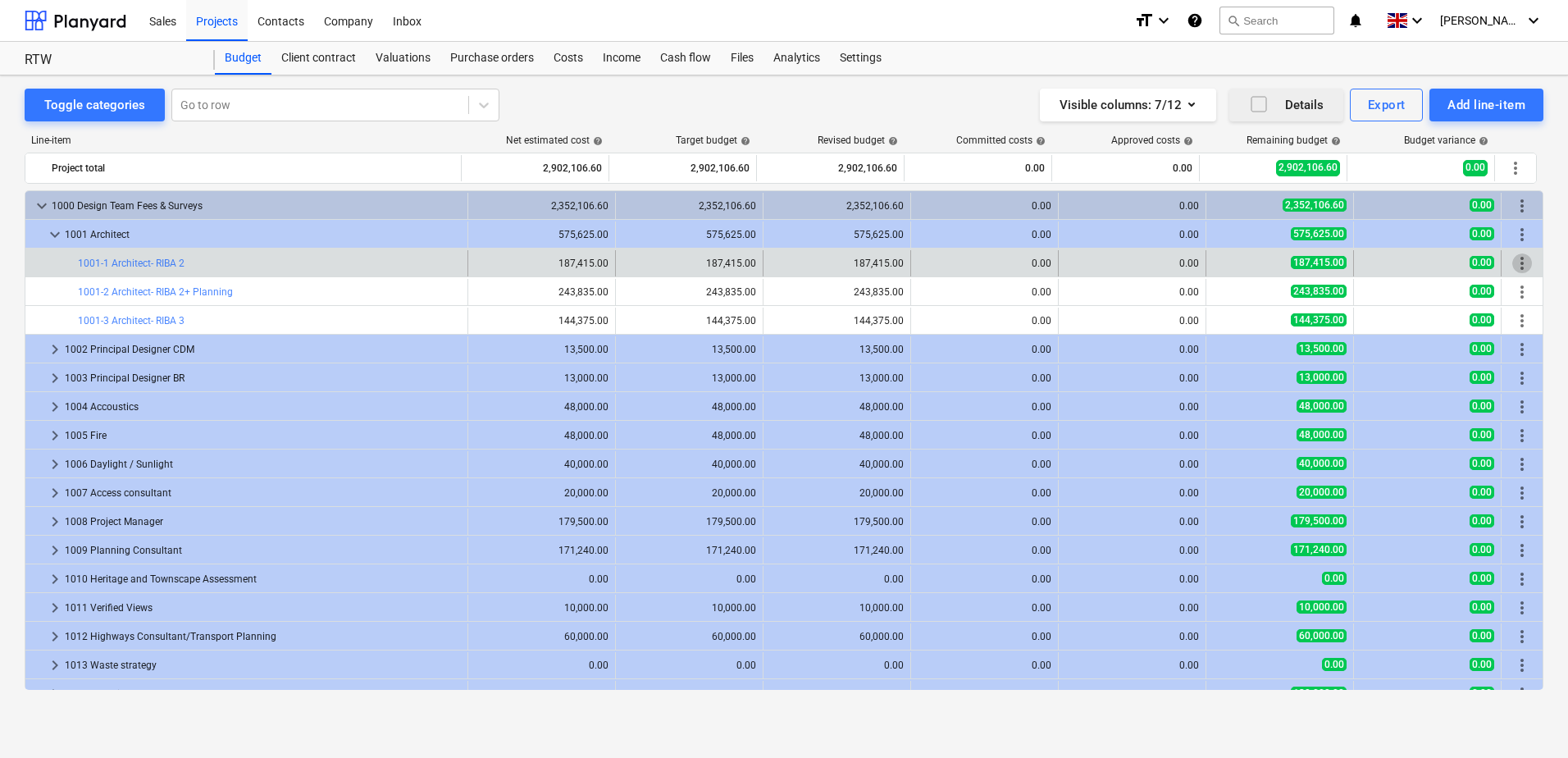
click at [1512, 265] on span "more_vert" at bounding box center [1522, 264] width 20 height 20
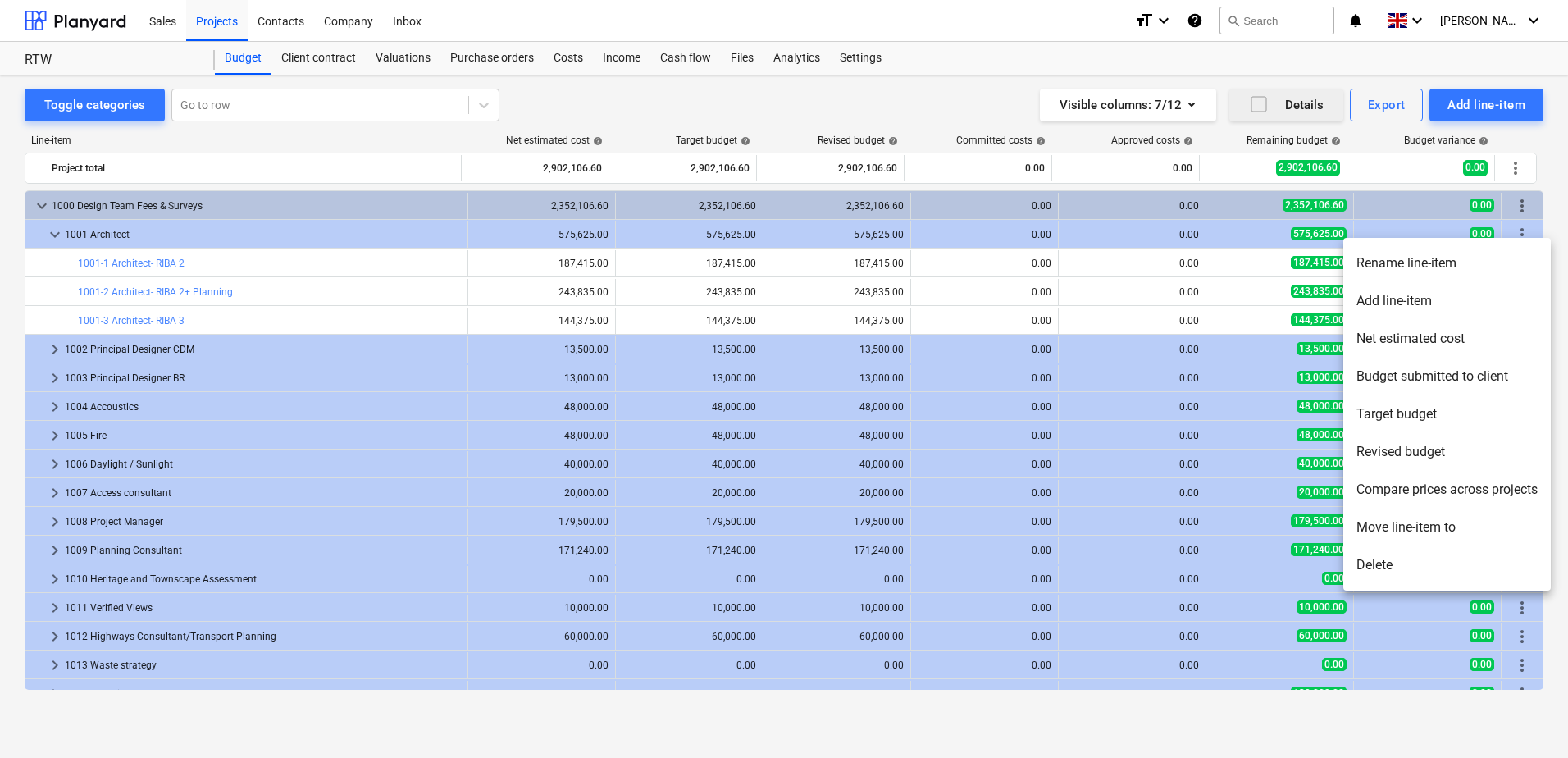
click at [1455, 370] on li "Budget submitted to client" at bounding box center [1447, 377] width 208 height 38
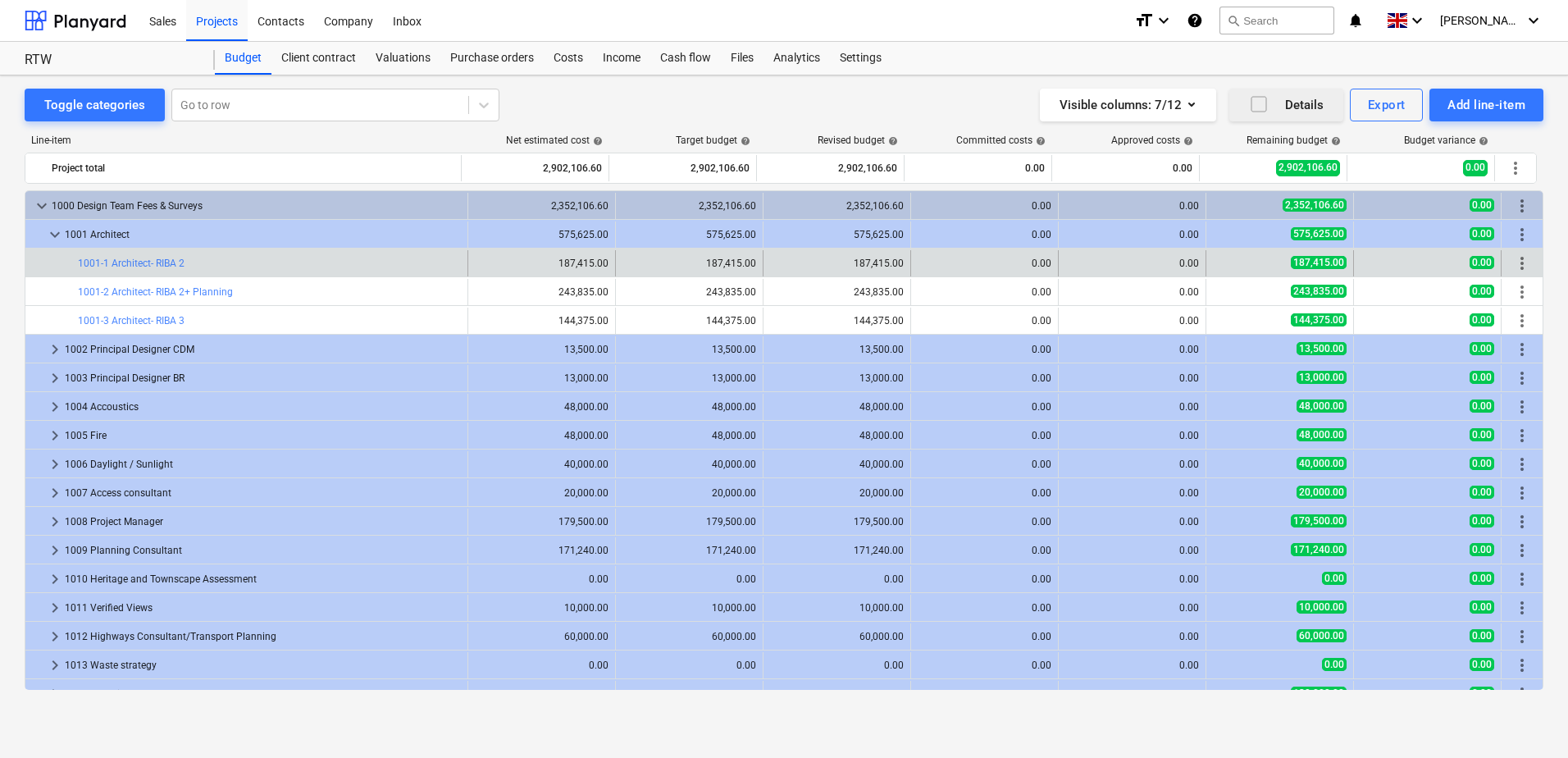
click at [1517, 261] on span "more_vert" at bounding box center [1522, 264] width 20 height 20
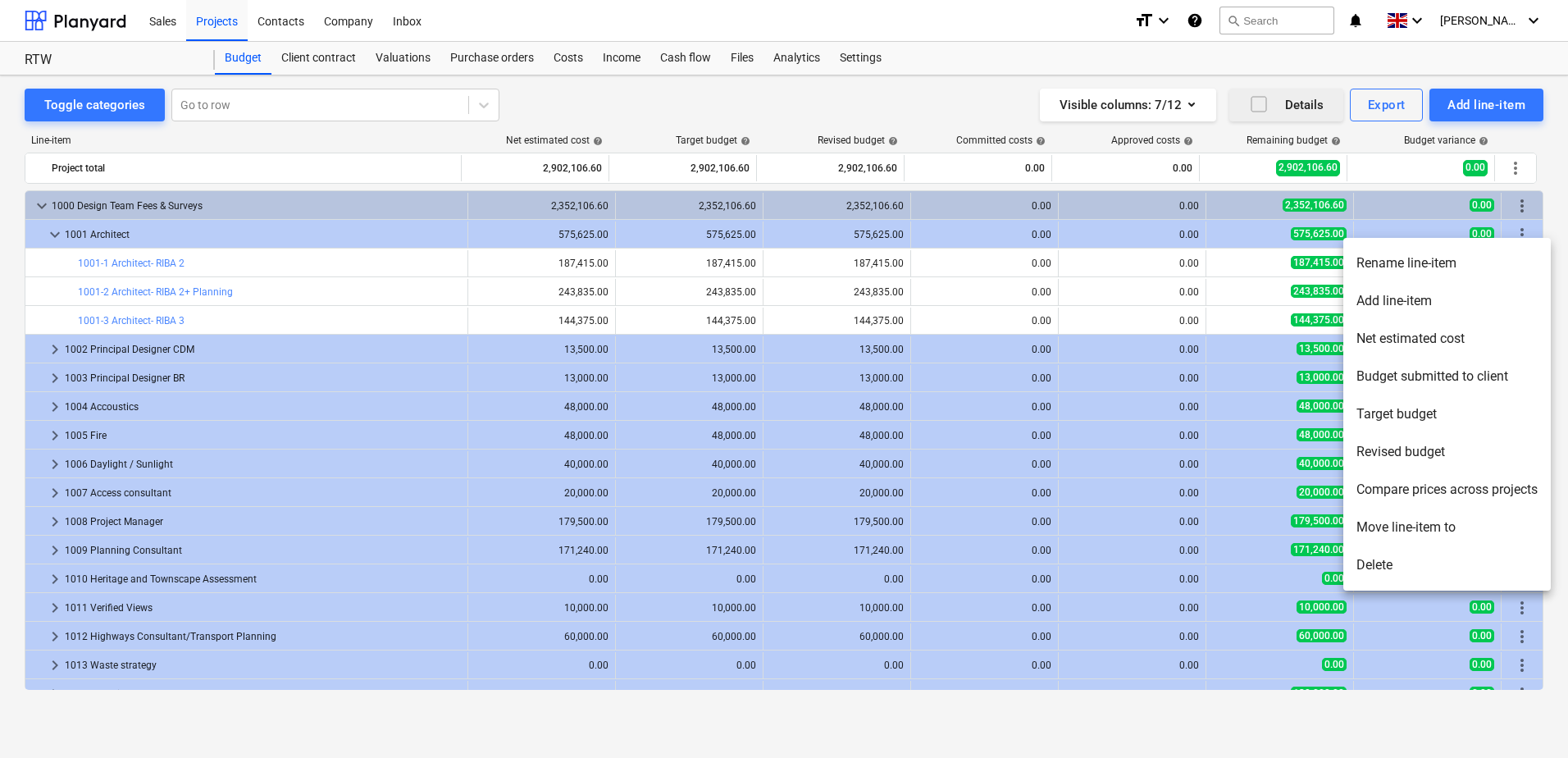
click at [1467, 377] on li "Budget submitted to client" at bounding box center [1447, 377] width 208 height 38
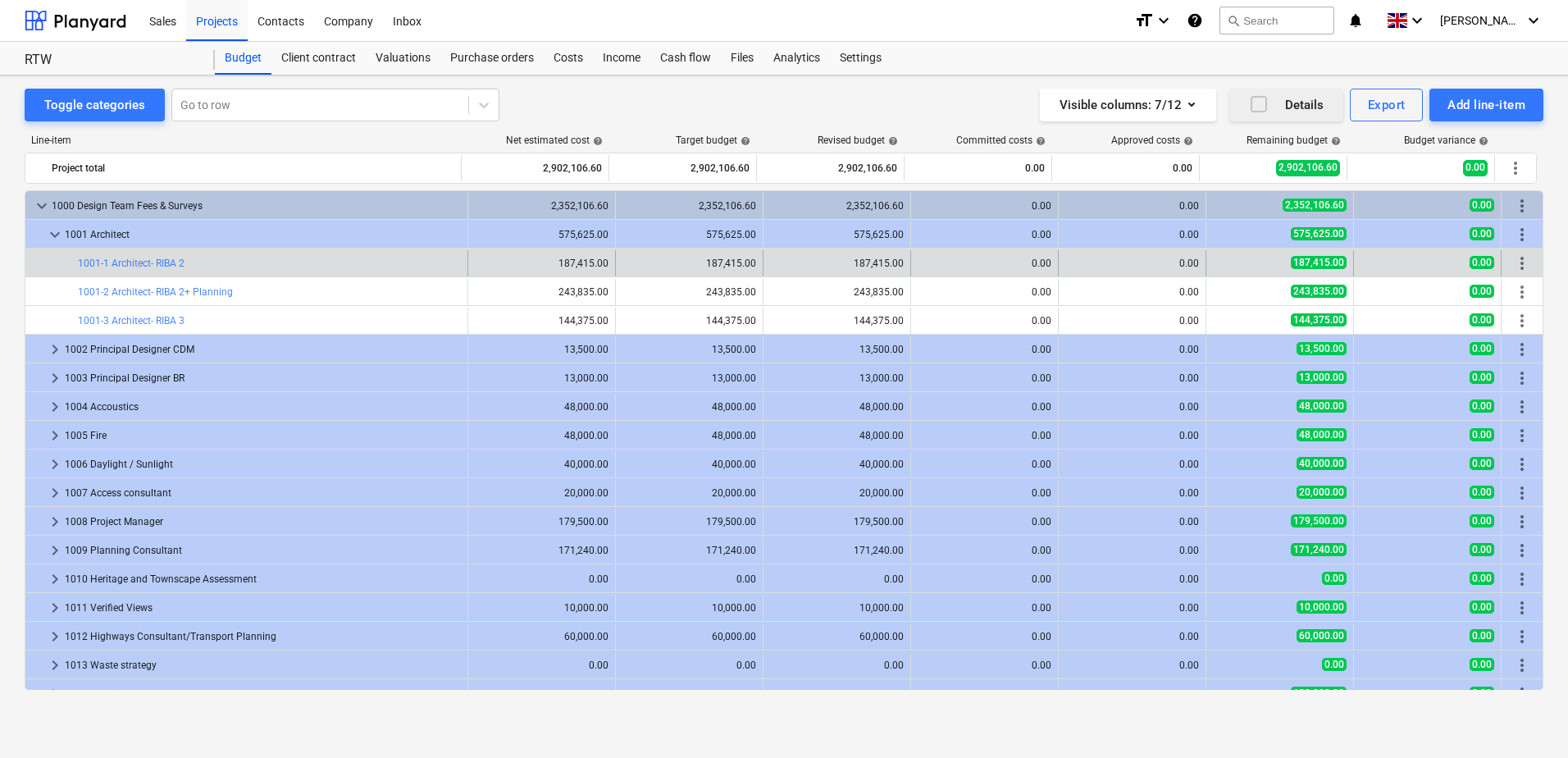
click at [1515, 266] on span "more_vert" at bounding box center [1522, 264] width 20 height 20
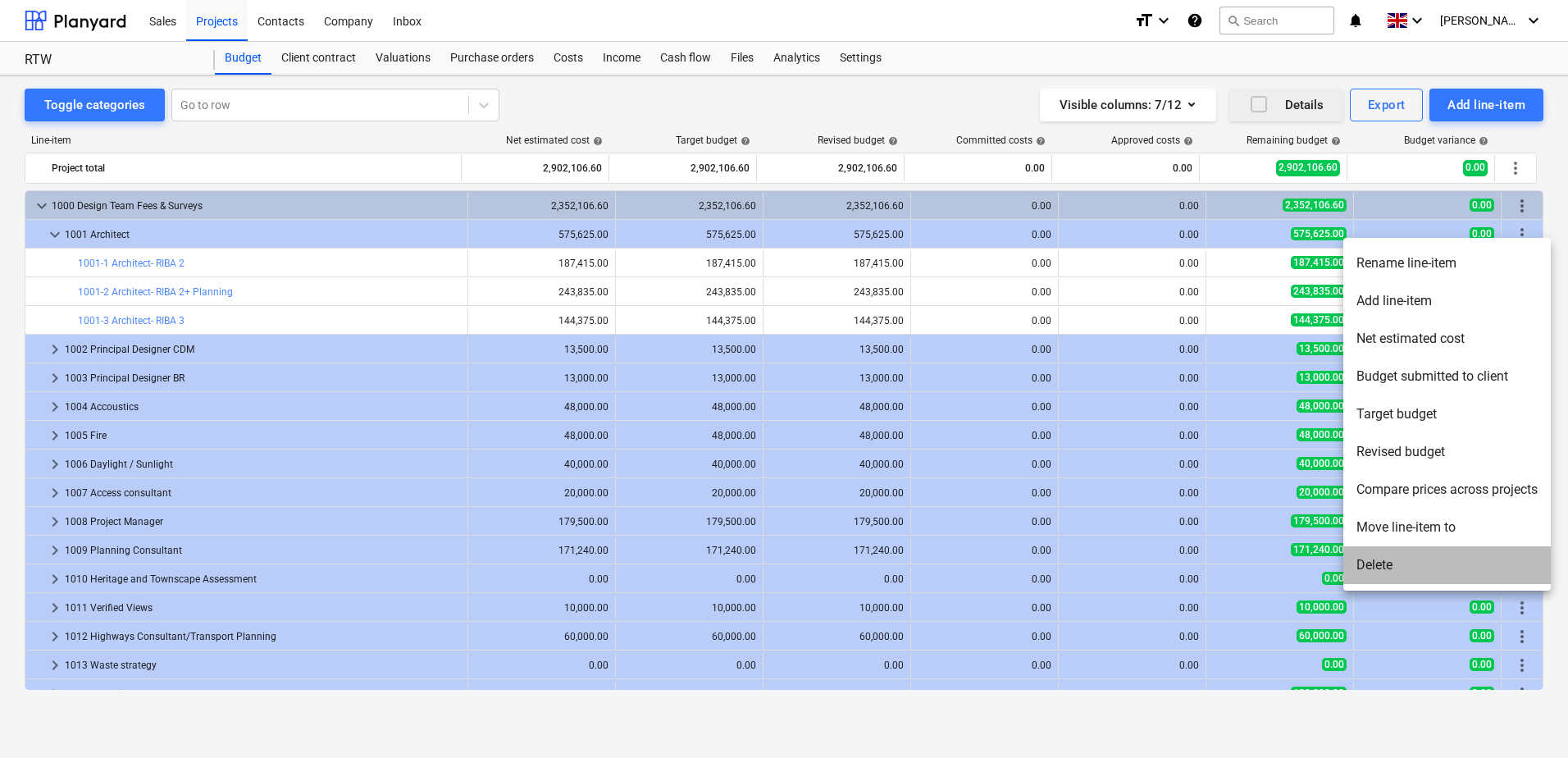
click at [1400, 564] on li "Delete" at bounding box center [1447, 565] width 208 height 38
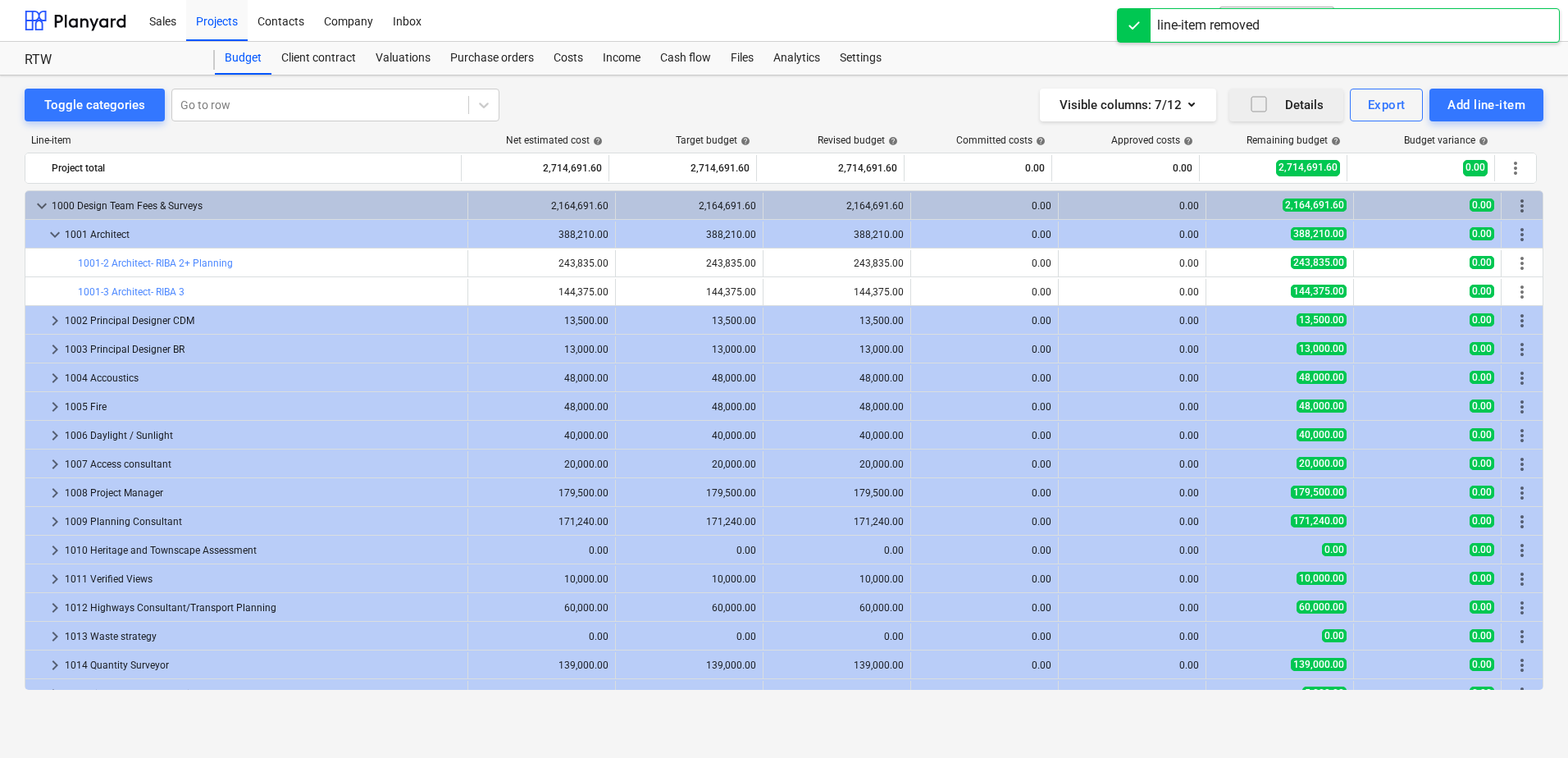
click at [1276, 22] on div "line-item removed" at bounding box center [1337, 25] width 442 height 35
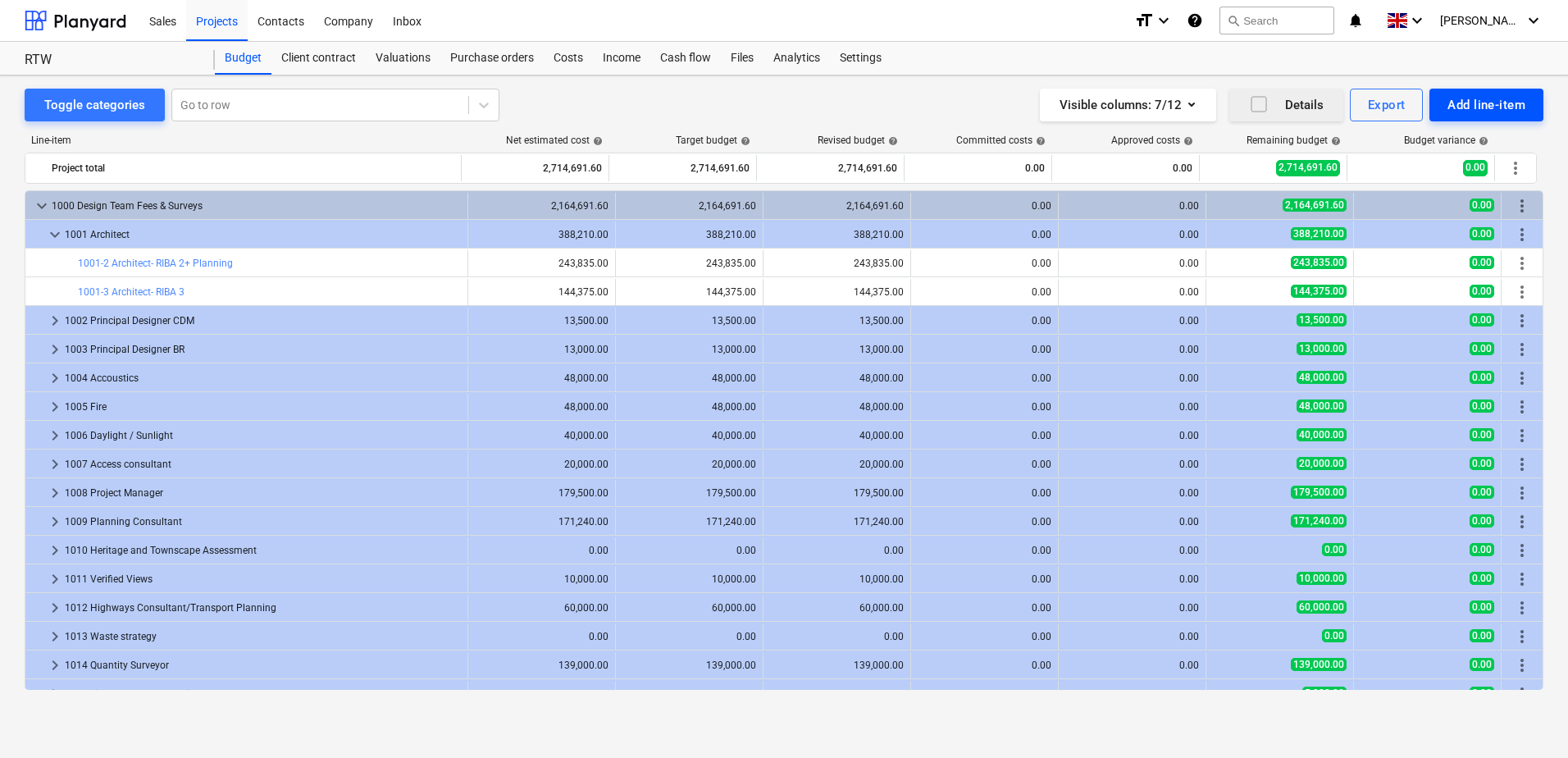
click at [1484, 105] on div "Add line-item" at bounding box center [1486, 104] width 78 height 21
click at [1430, 176] on div "Add custom" at bounding box center [1485, 170] width 114 height 16
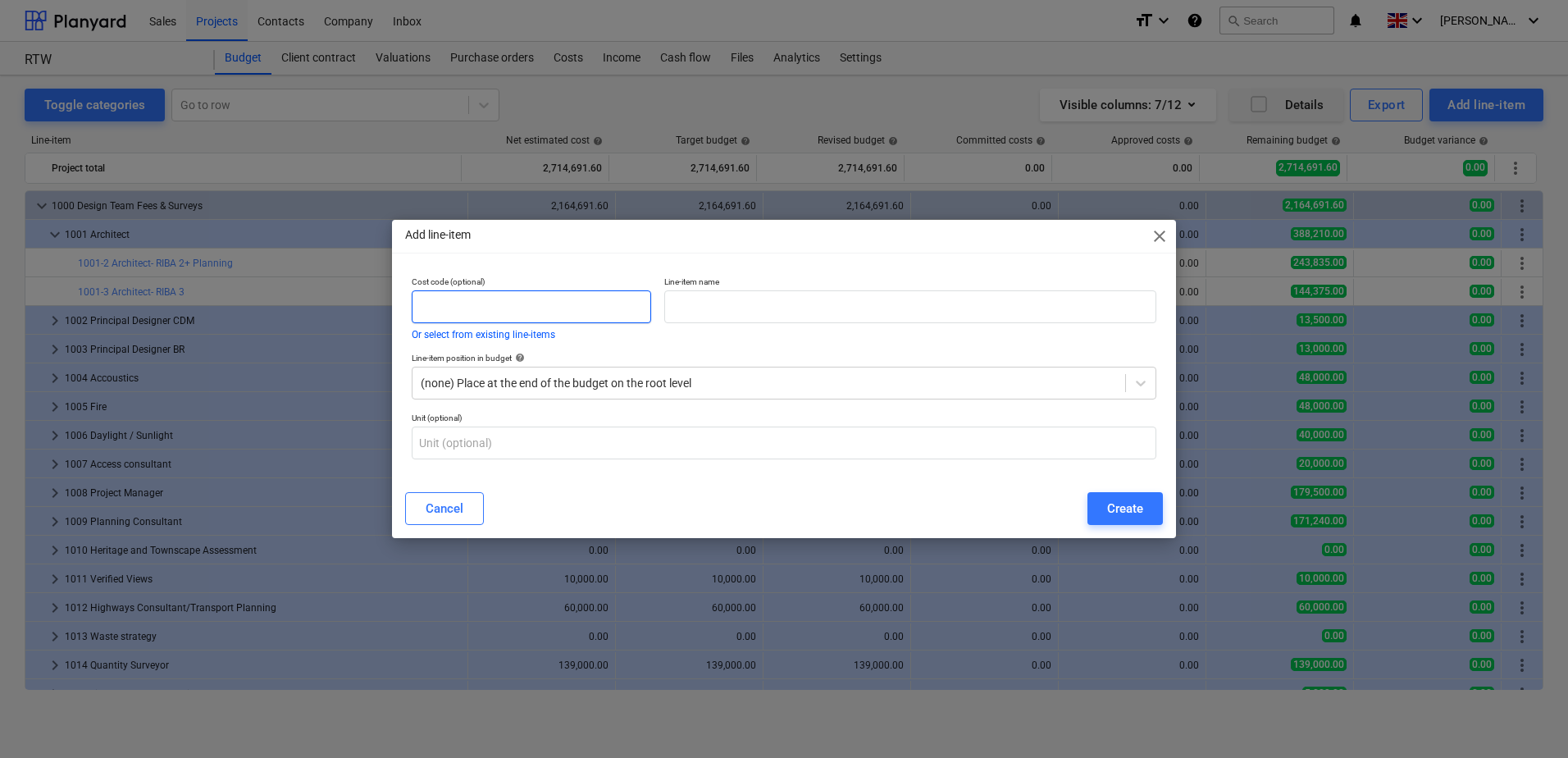
click at [498, 311] on input "text" at bounding box center [531, 306] width 240 height 33
type input "1001-1"
click at [533, 390] on div at bounding box center [769, 383] width 696 height 16
click at [522, 363] on span "help" at bounding box center [518, 358] width 13 height 10
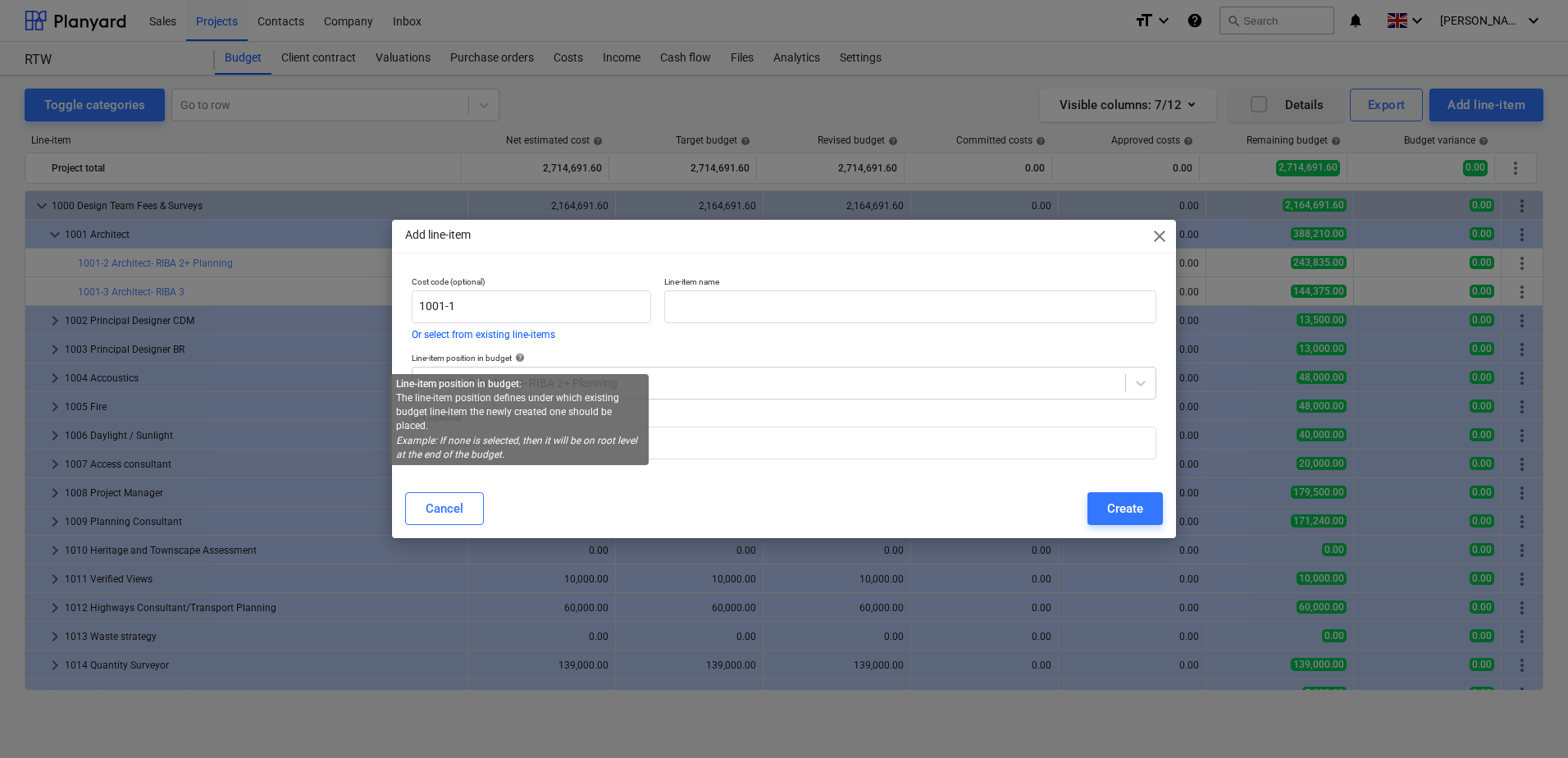
click at [523, 356] on span "help" at bounding box center [518, 358] width 13 height 10
click at [521, 357] on span "help" at bounding box center [518, 358] width 13 height 10
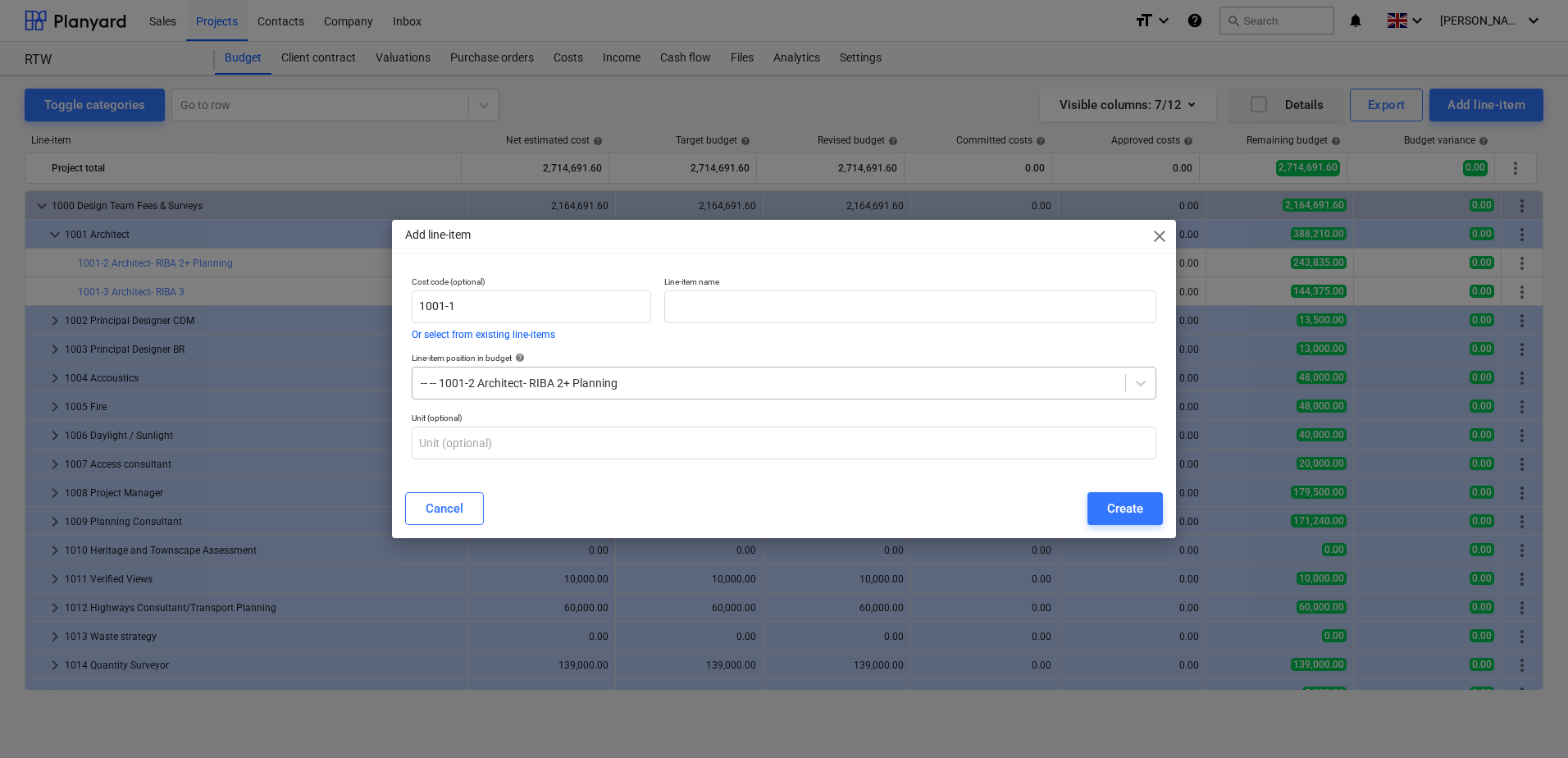
click at [616, 384] on div at bounding box center [769, 383] width 696 height 16
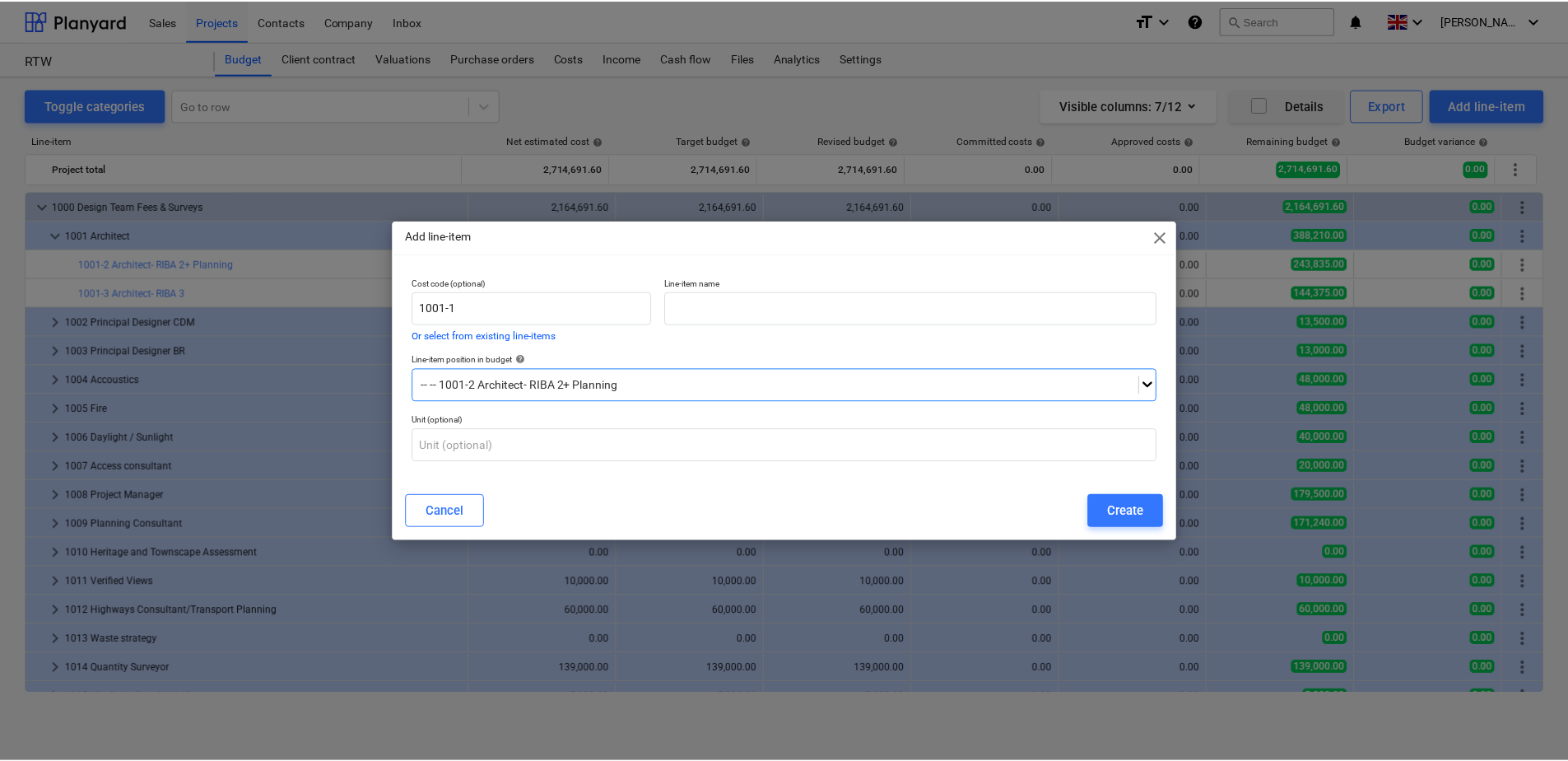
scroll to position [4, 0]
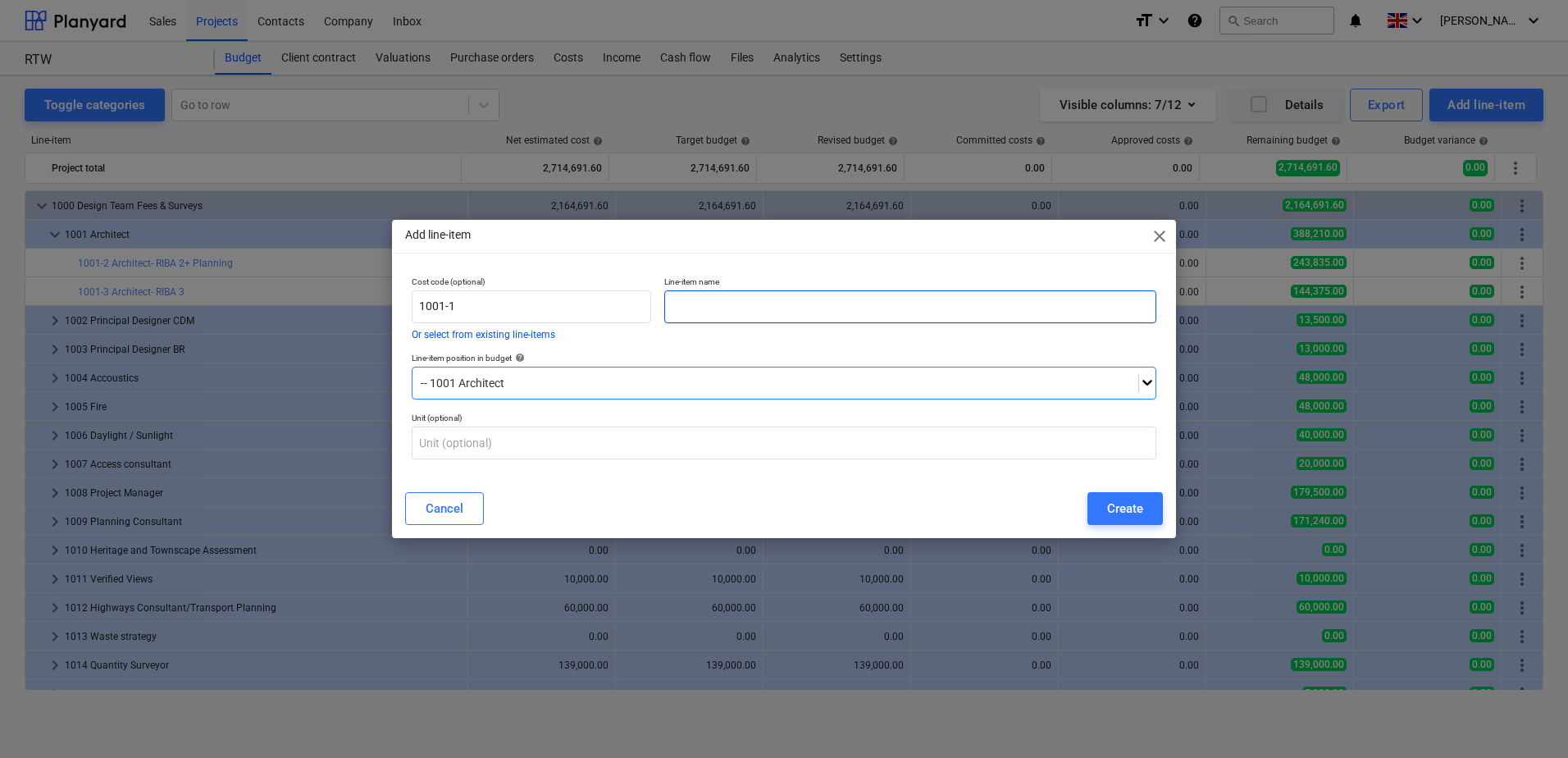
click at [726, 313] on input "text" at bounding box center [910, 306] width 492 height 33
paste input "Architect- RIBA 2"
type input "Architect- RIBA 2"
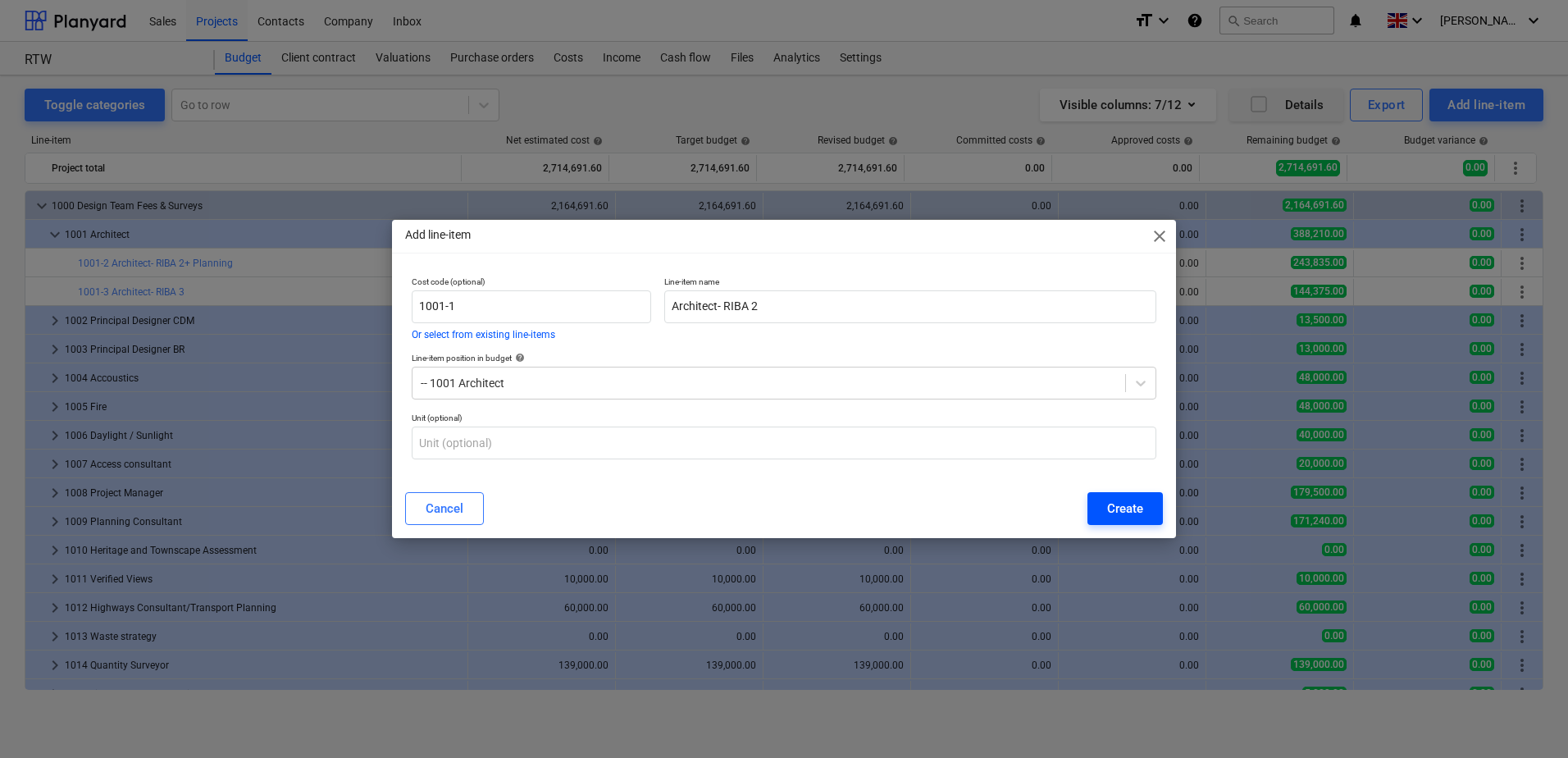
click at [1117, 507] on div "Create" at bounding box center [1125, 508] width 36 height 21
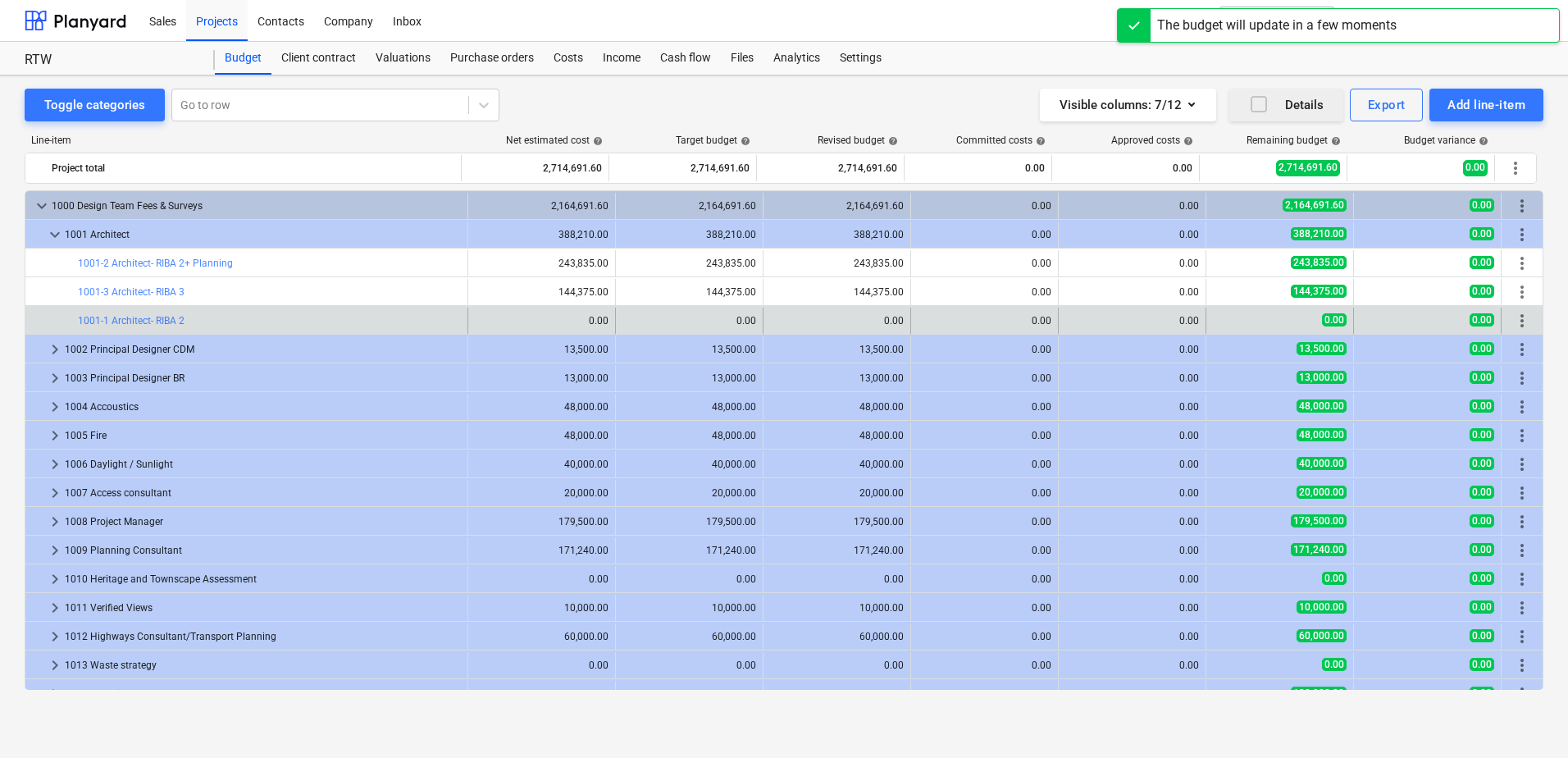
click at [1521, 324] on span "more_vert" at bounding box center [1522, 321] width 20 height 20
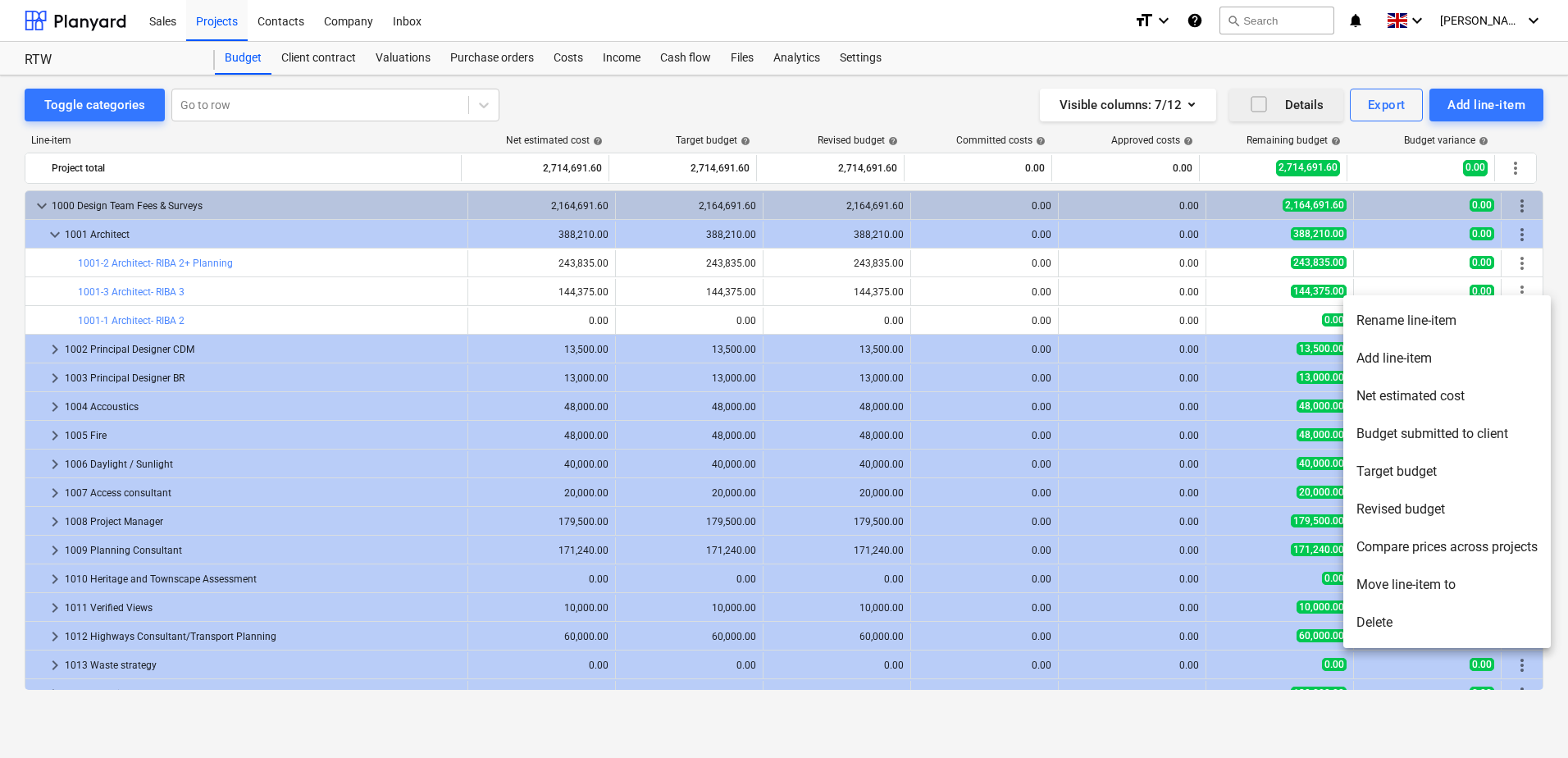
click at [1433, 587] on li "Move line-item to" at bounding box center [1447, 585] width 208 height 38
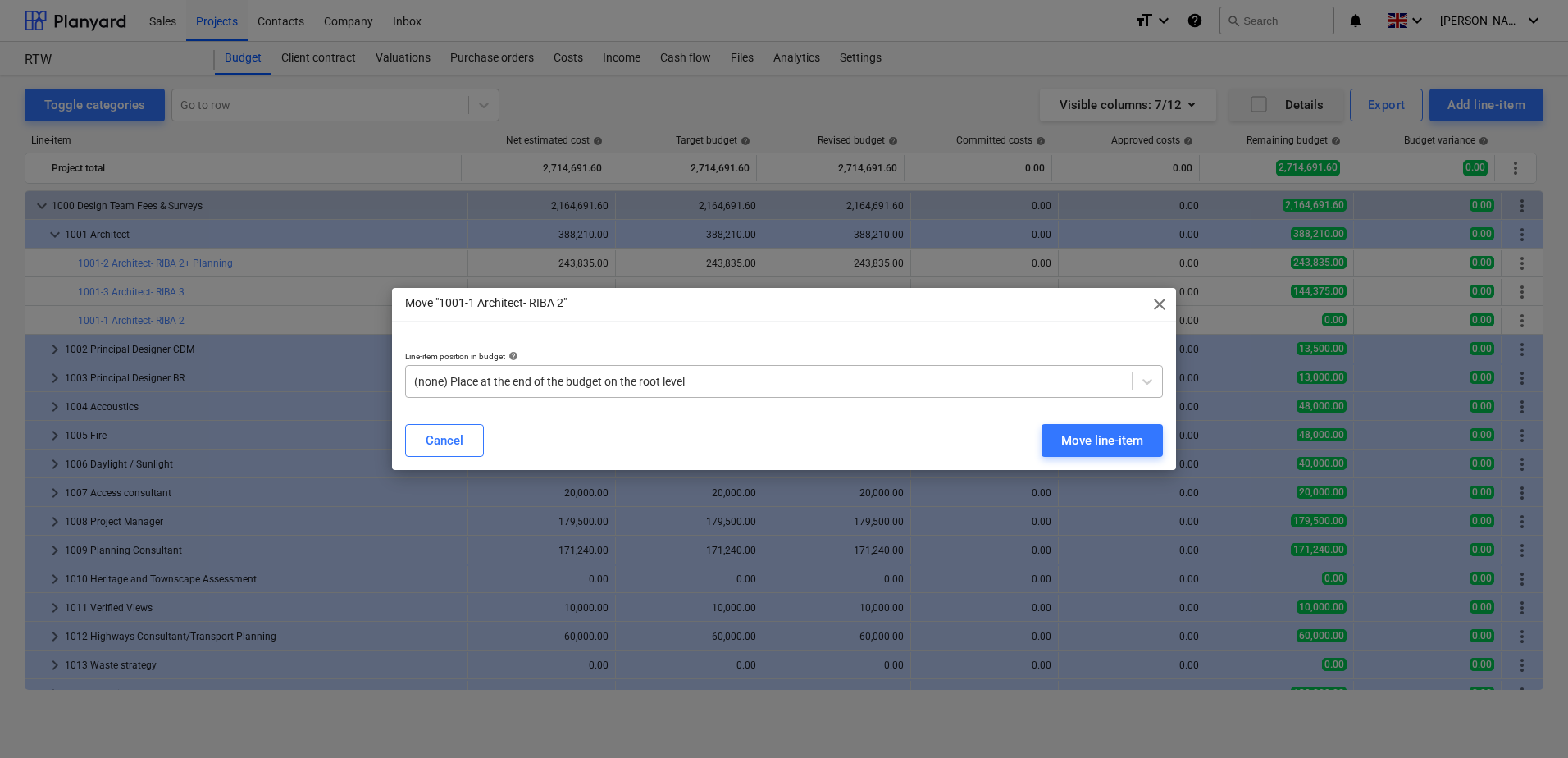
click at [656, 386] on div at bounding box center [768, 381] width 709 height 16
click at [1125, 447] on div "Move line-item" at bounding box center [1102, 440] width 82 height 21
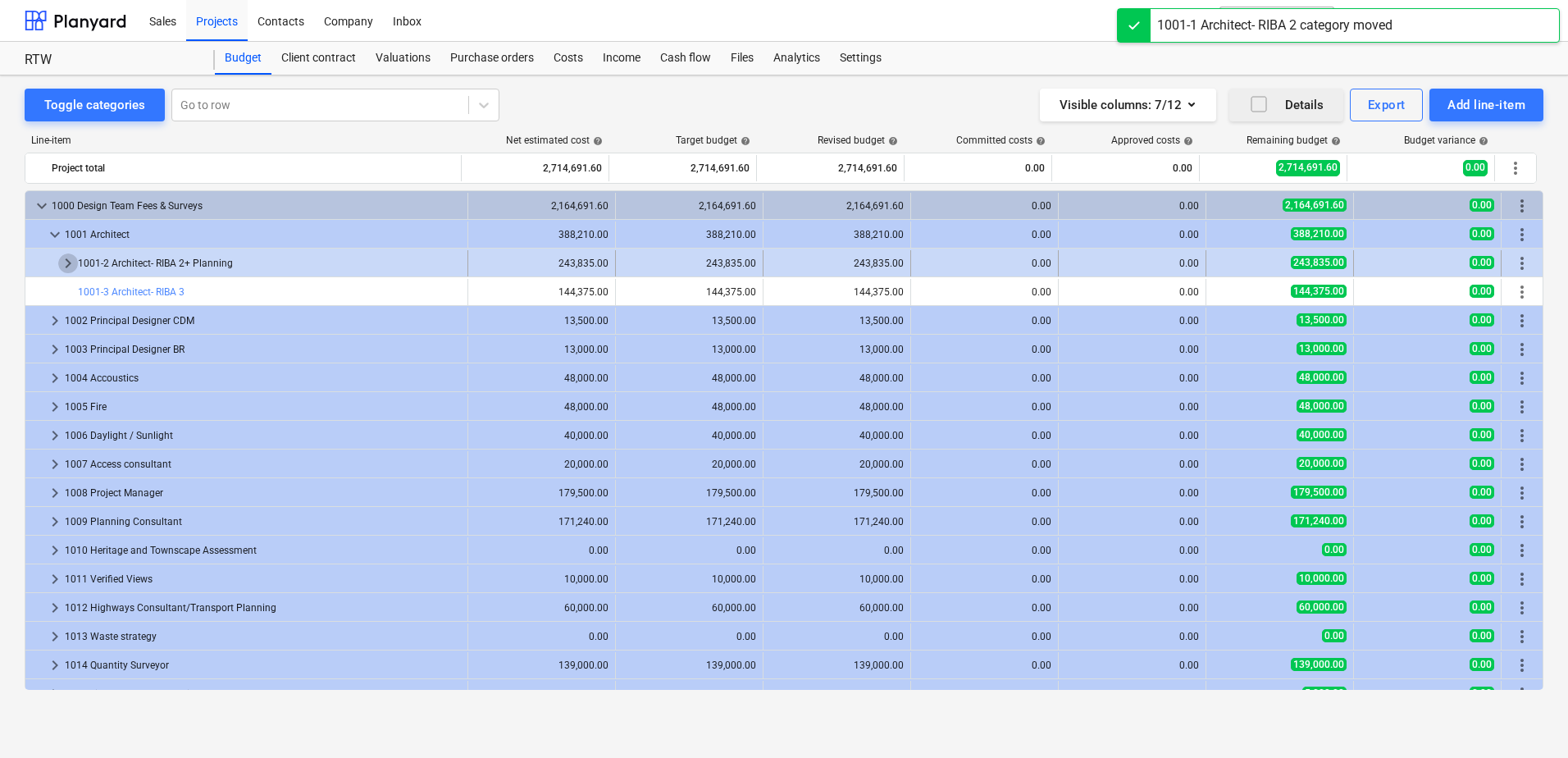
click at [66, 260] on span "keyboard_arrow_right" at bounding box center [69, 264] width 20 height 20
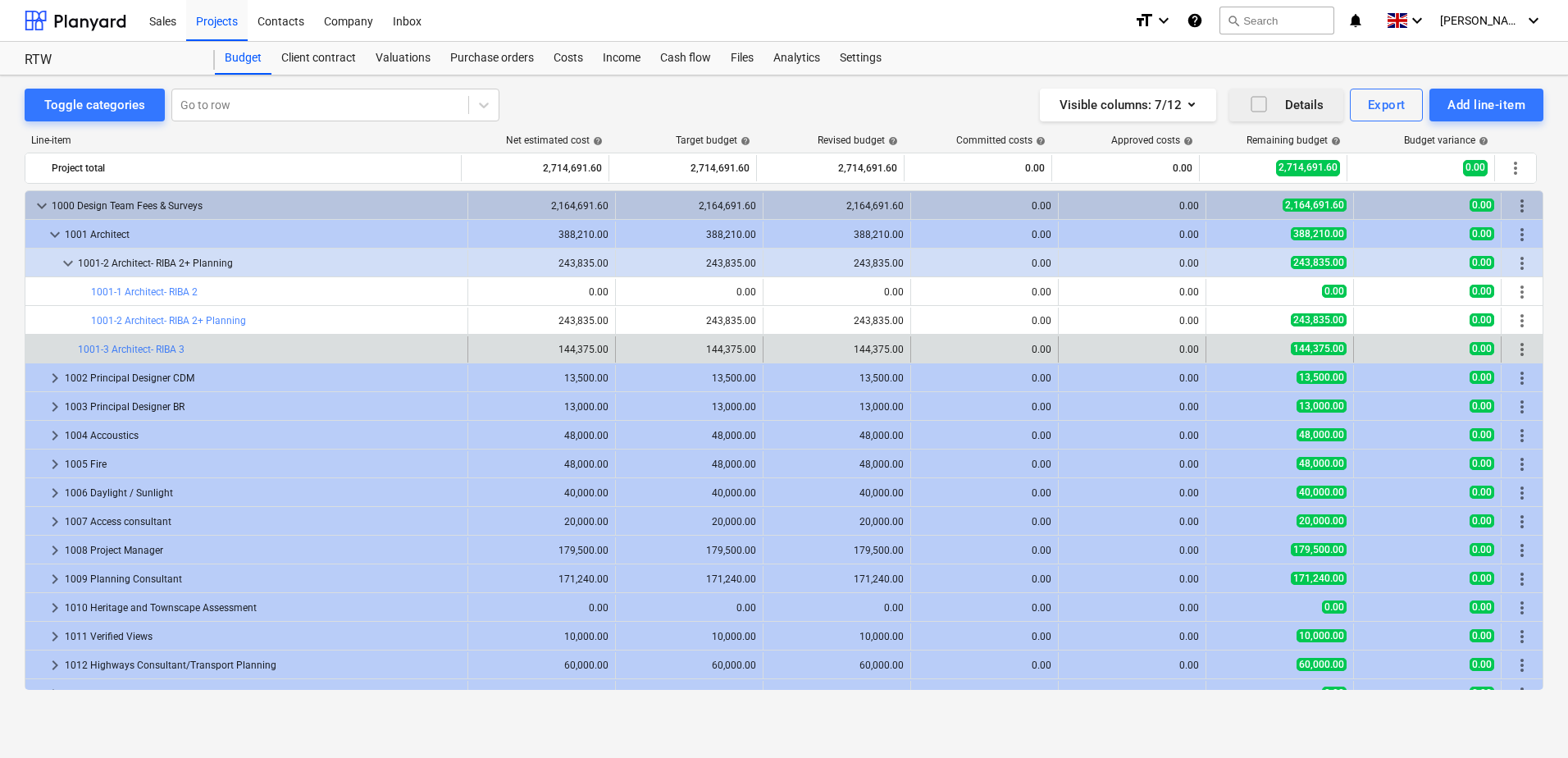
click at [1515, 351] on span "more_vert" at bounding box center [1522, 349] width 20 height 20
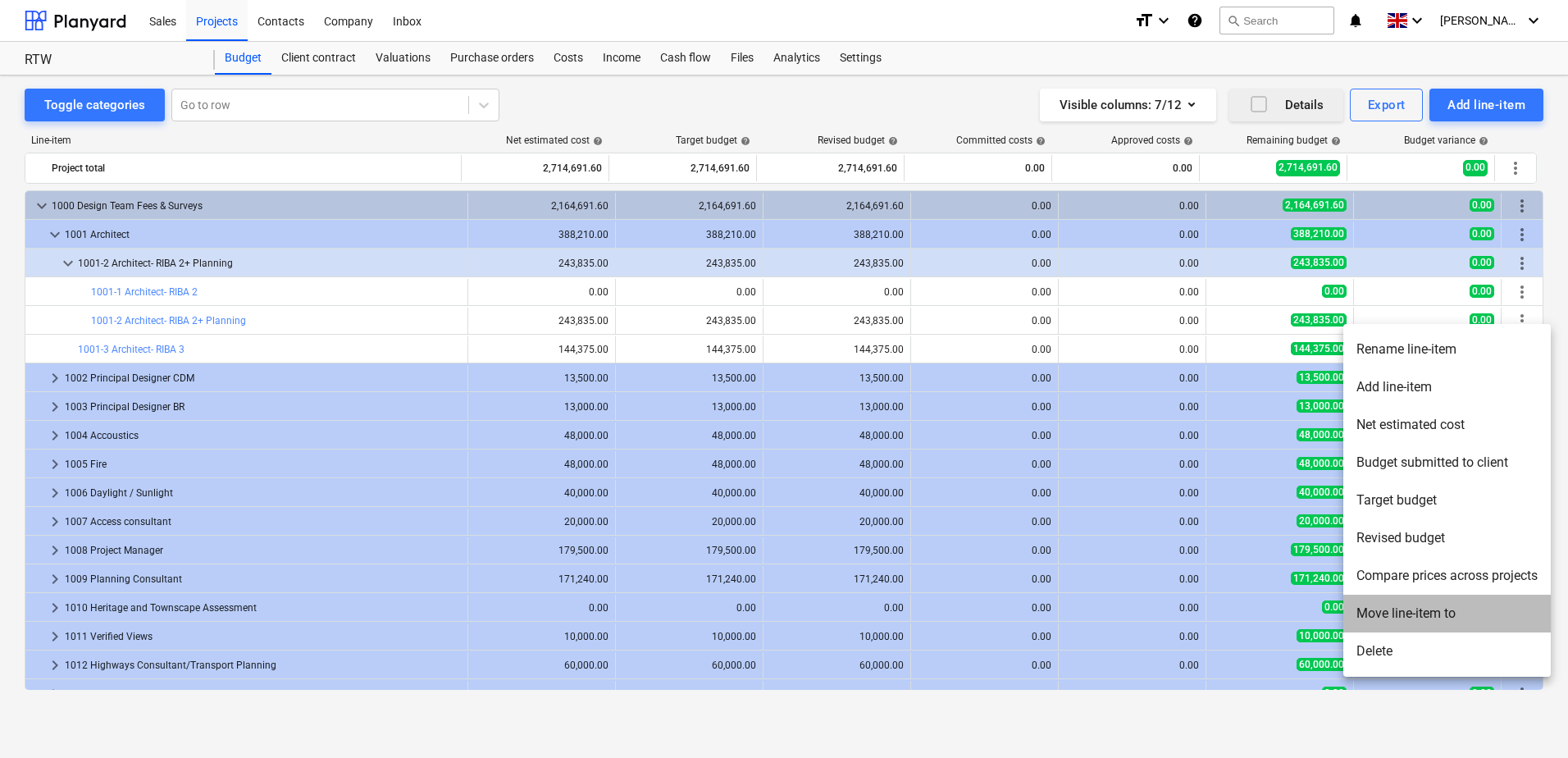
click at [1438, 613] on li "Move line-item to" at bounding box center [1447, 614] width 208 height 38
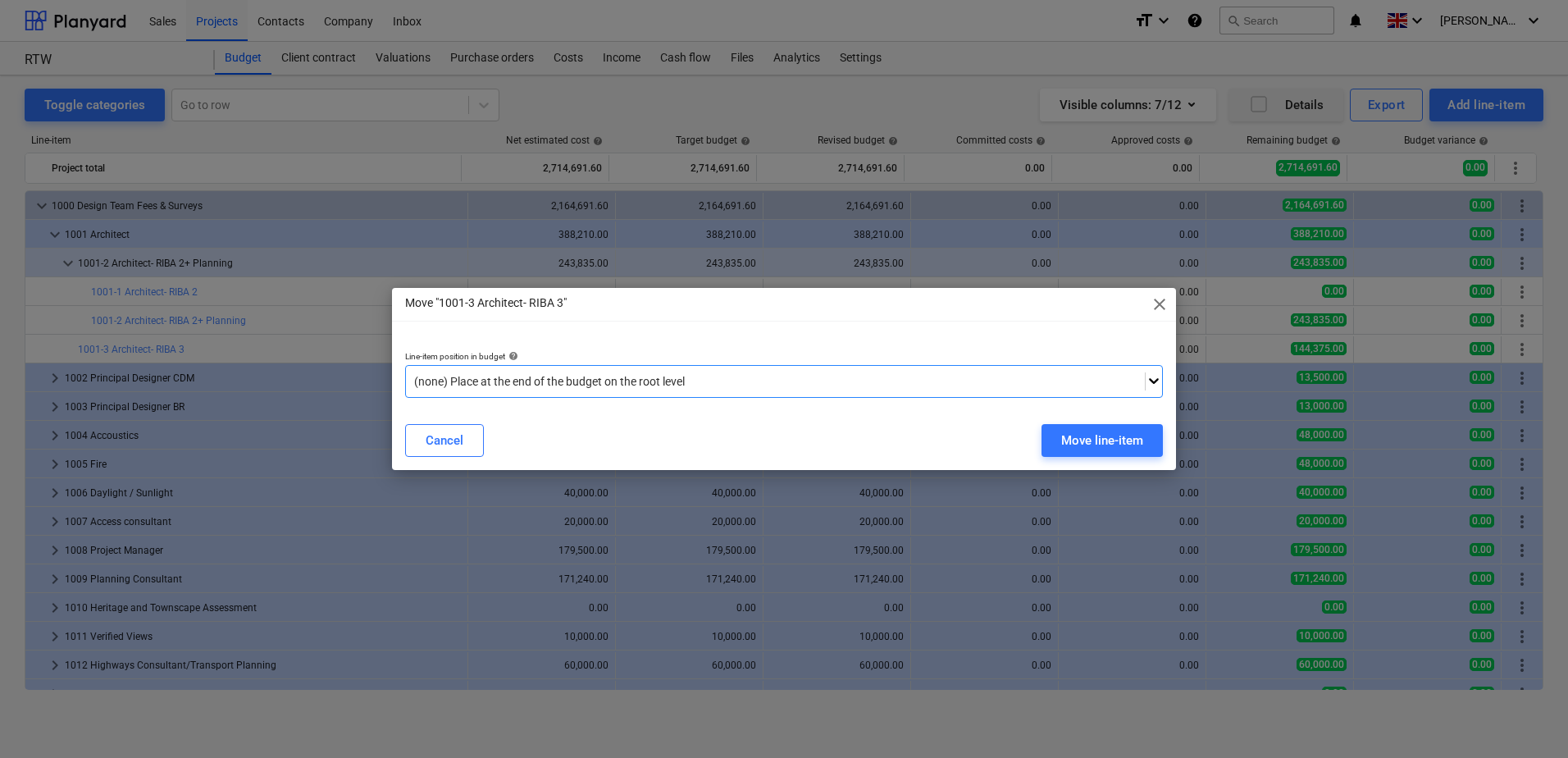
click at [696, 379] on div at bounding box center [775, 381] width 723 height 16
click at [1071, 441] on div "Move line-item" at bounding box center [1102, 440] width 82 height 21
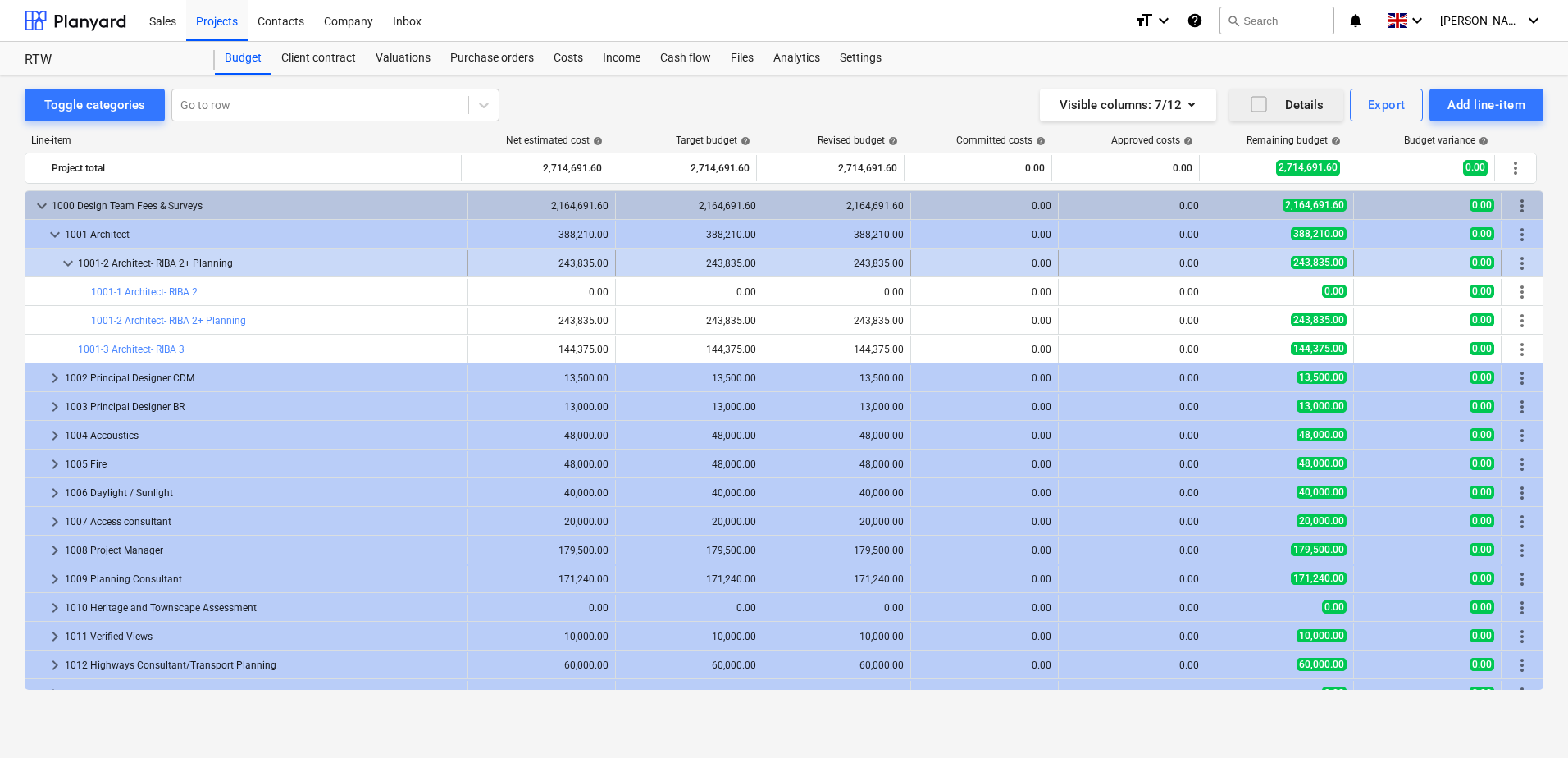
click at [54, 262] on div at bounding box center [45, 264] width 26 height 26
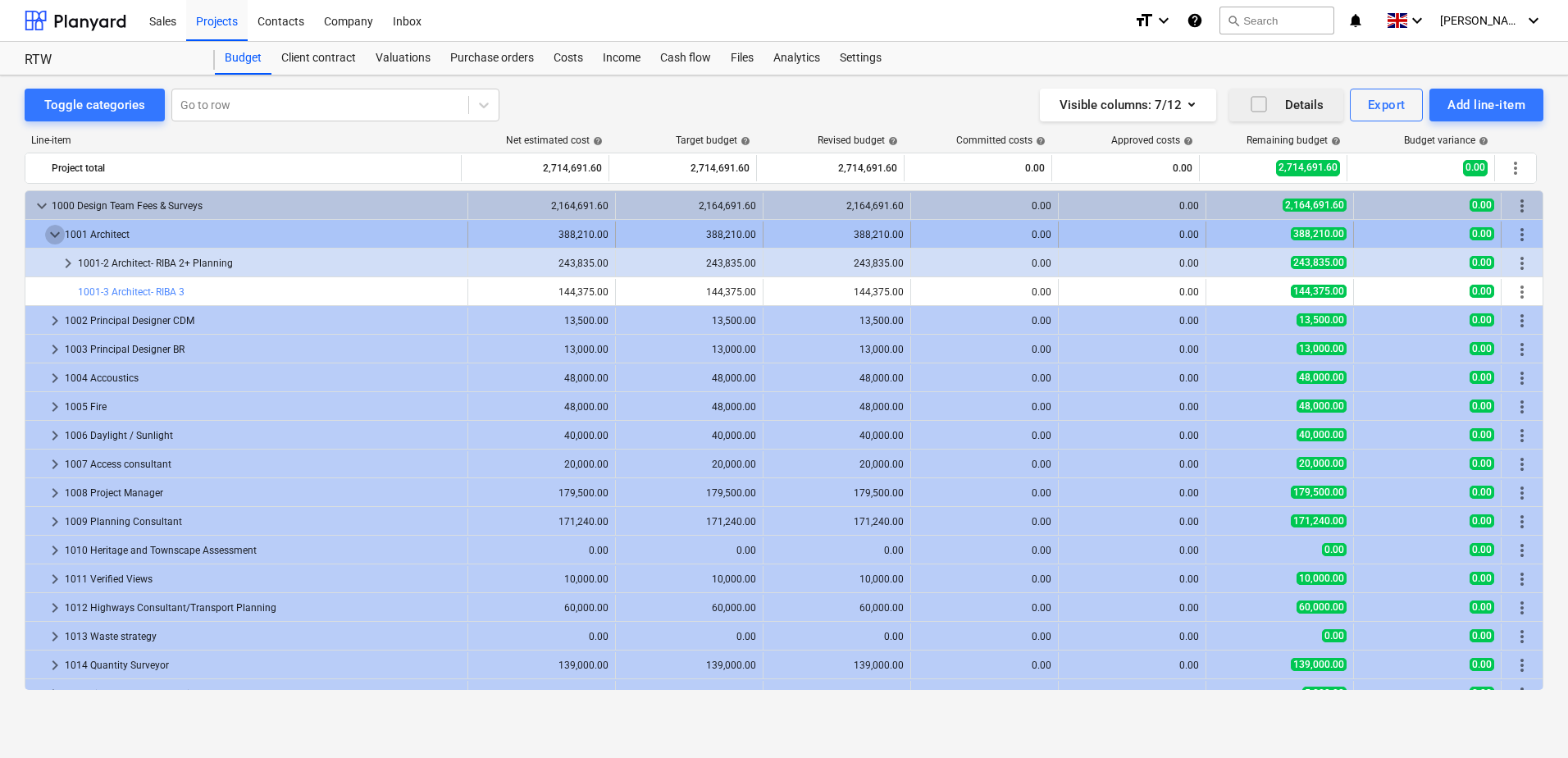
click at [49, 239] on span "keyboard_arrow_down" at bounding box center [55, 235] width 20 height 20
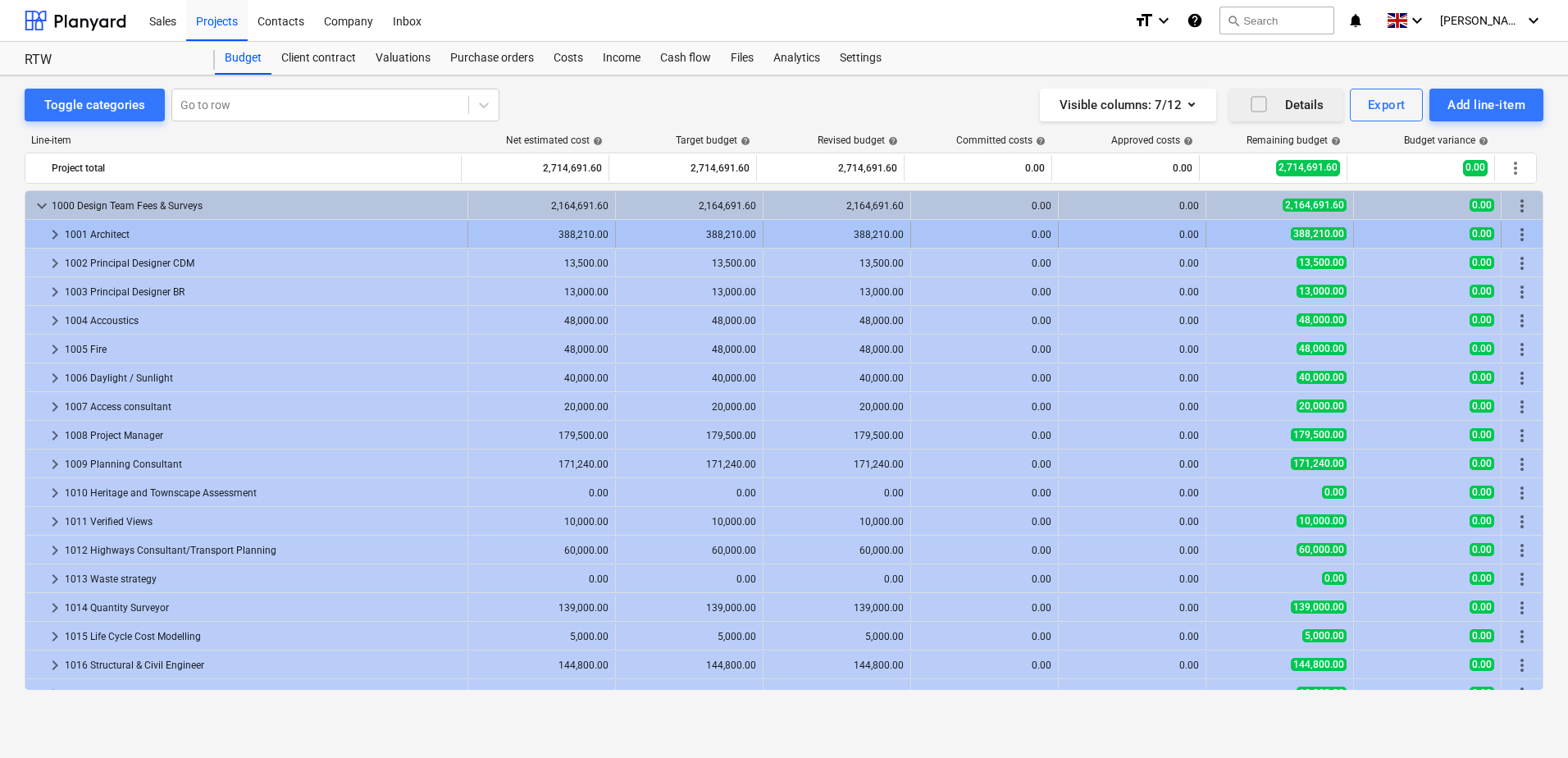
click at [55, 243] on span "keyboard_arrow_right" at bounding box center [55, 235] width 20 height 20
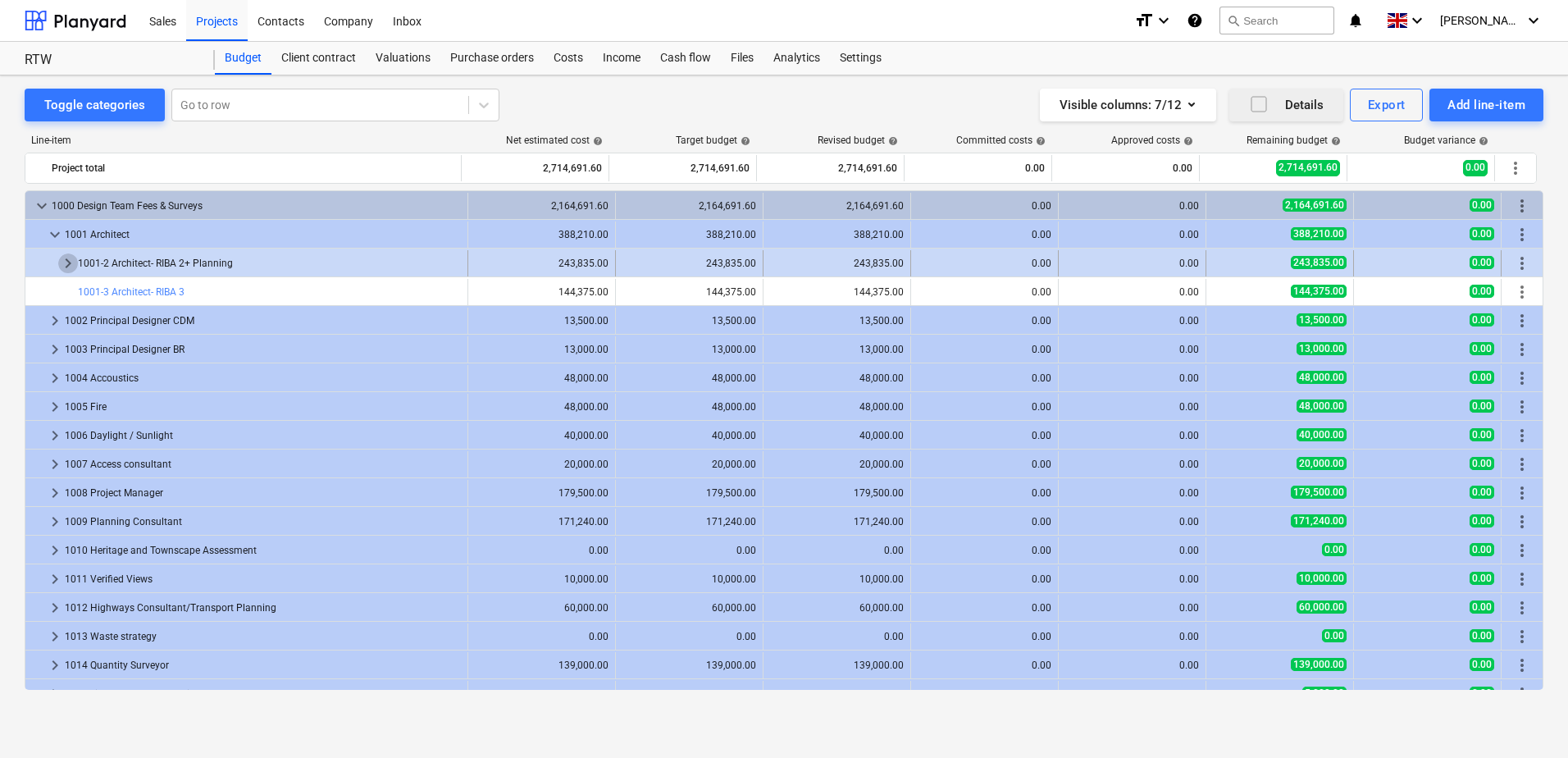
click at [63, 265] on span "keyboard_arrow_right" at bounding box center [69, 264] width 20 height 20
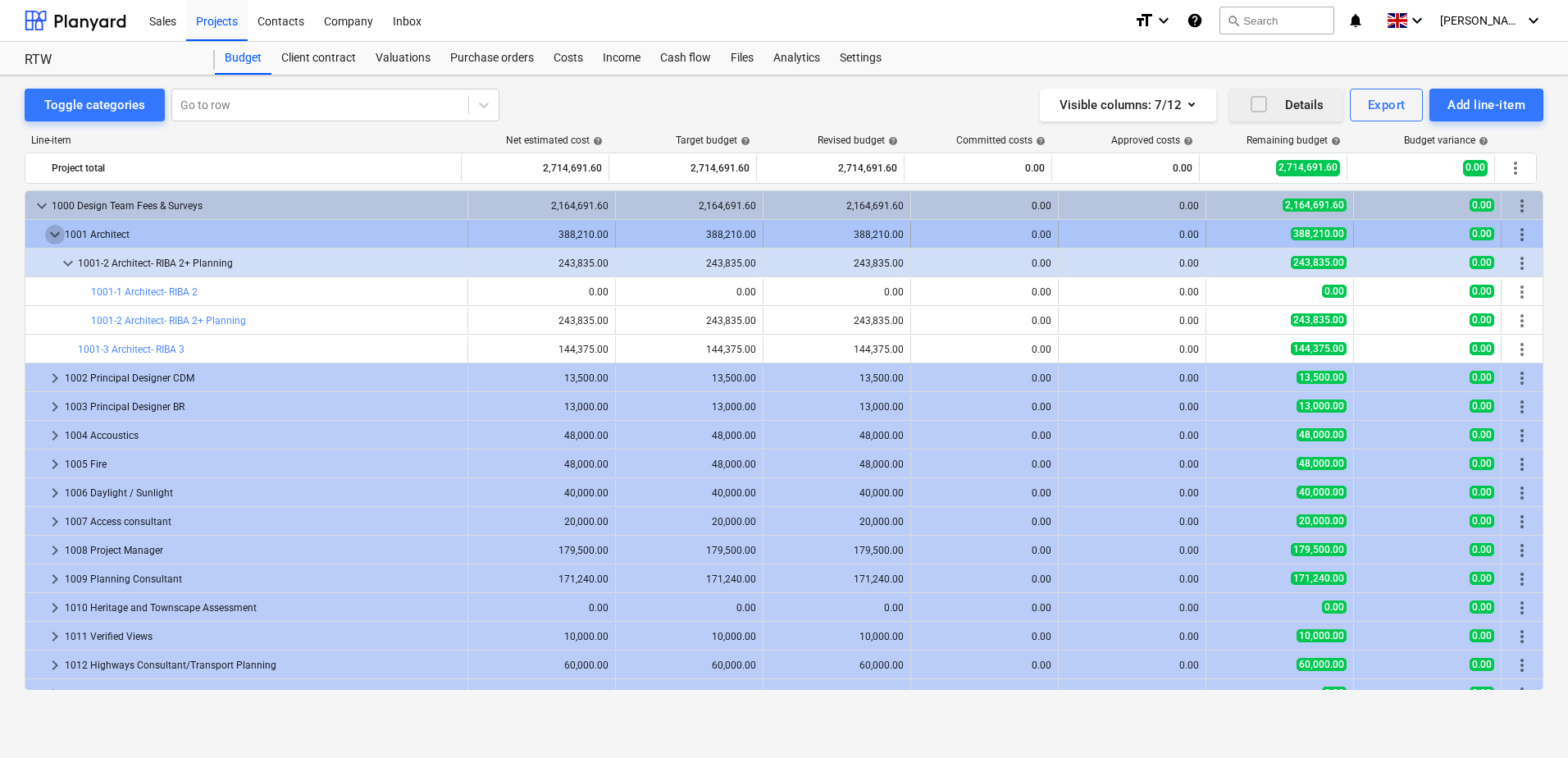
click at [54, 231] on span "keyboard_arrow_down" at bounding box center [55, 235] width 20 height 20
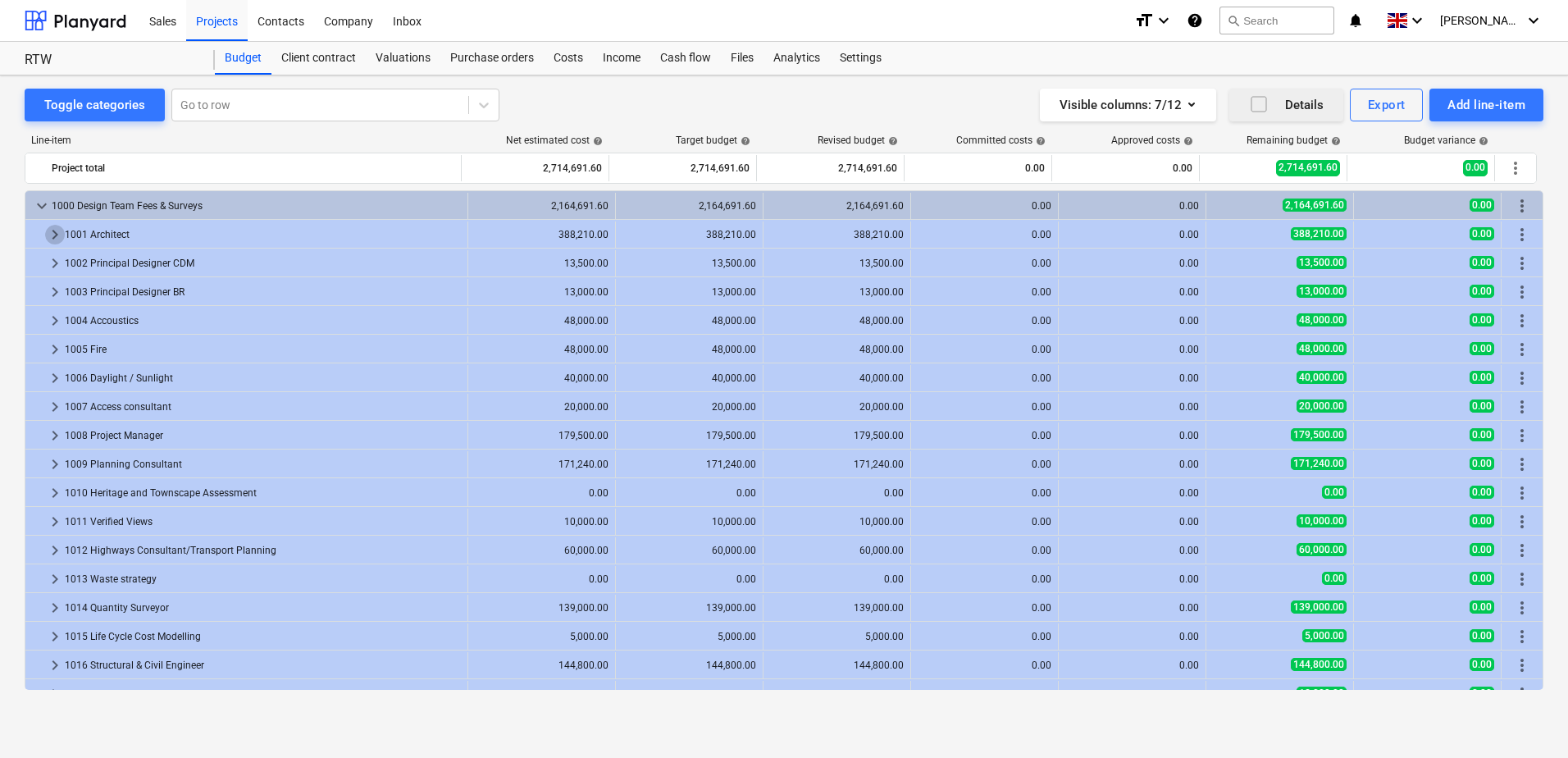
click at [54, 231] on span "keyboard_arrow_right" at bounding box center [55, 235] width 20 height 20
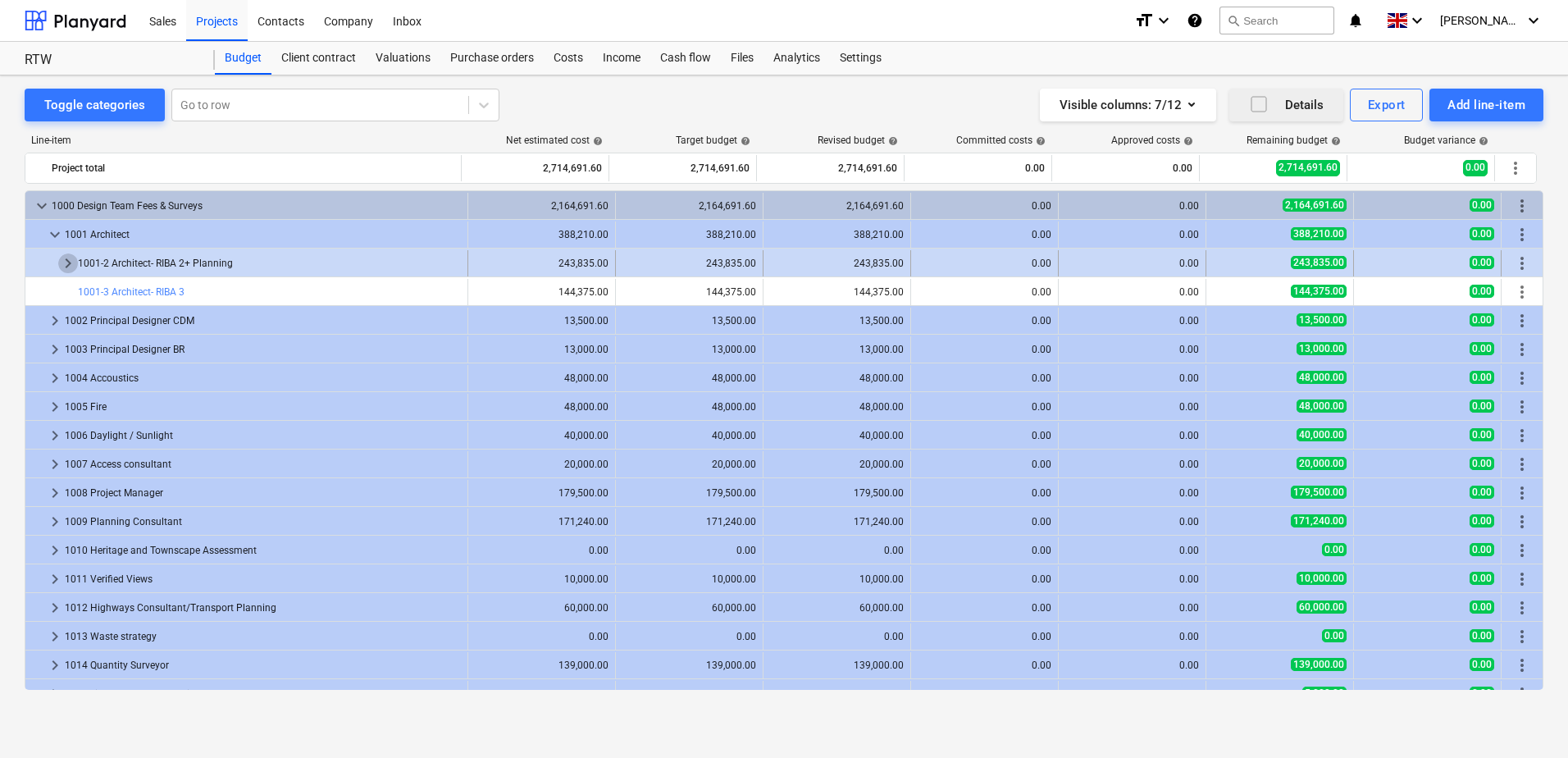
click at [68, 265] on span "keyboard_arrow_right" at bounding box center [69, 264] width 20 height 20
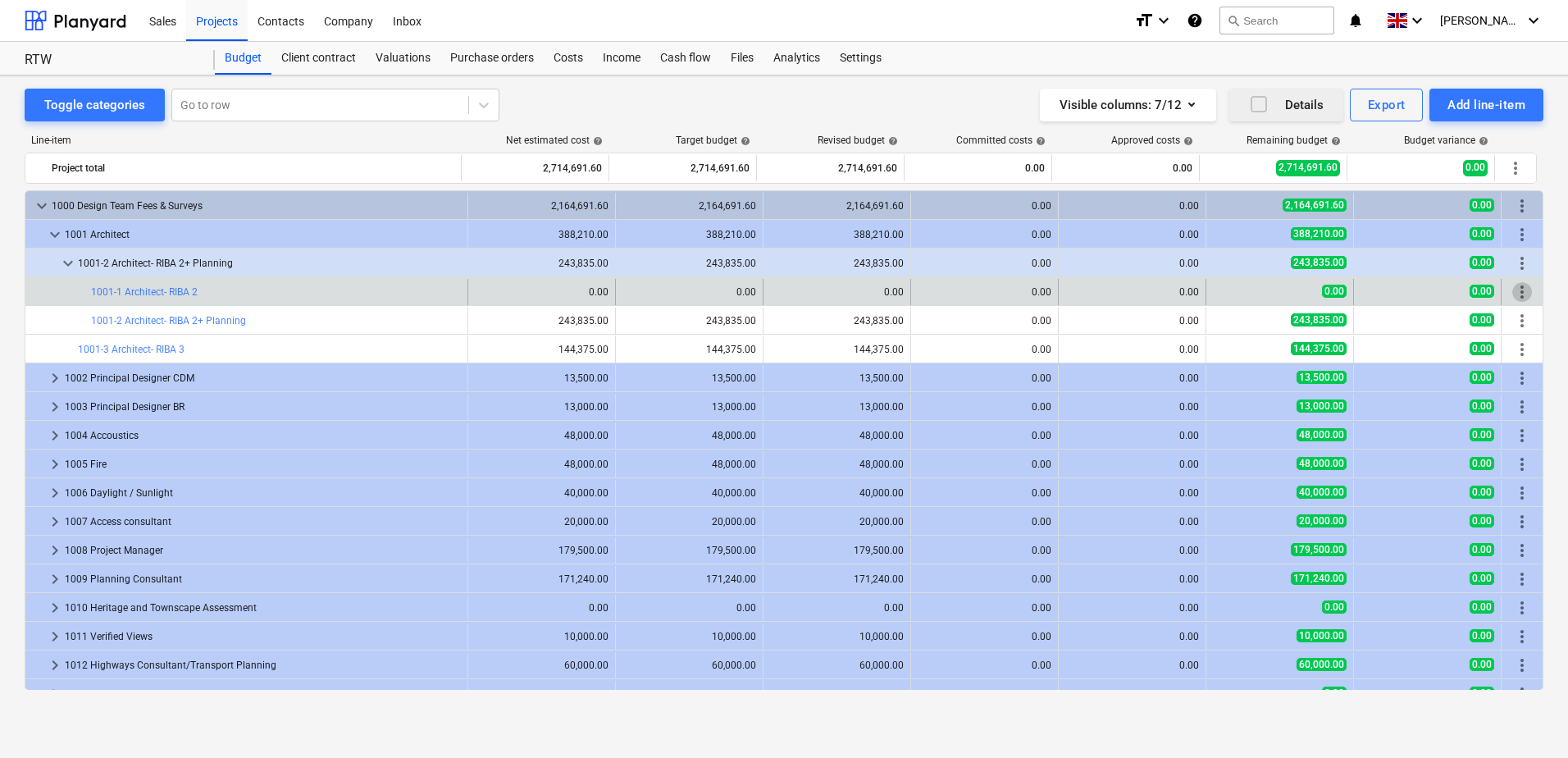
click at [1521, 293] on span "more_vert" at bounding box center [1522, 292] width 20 height 20
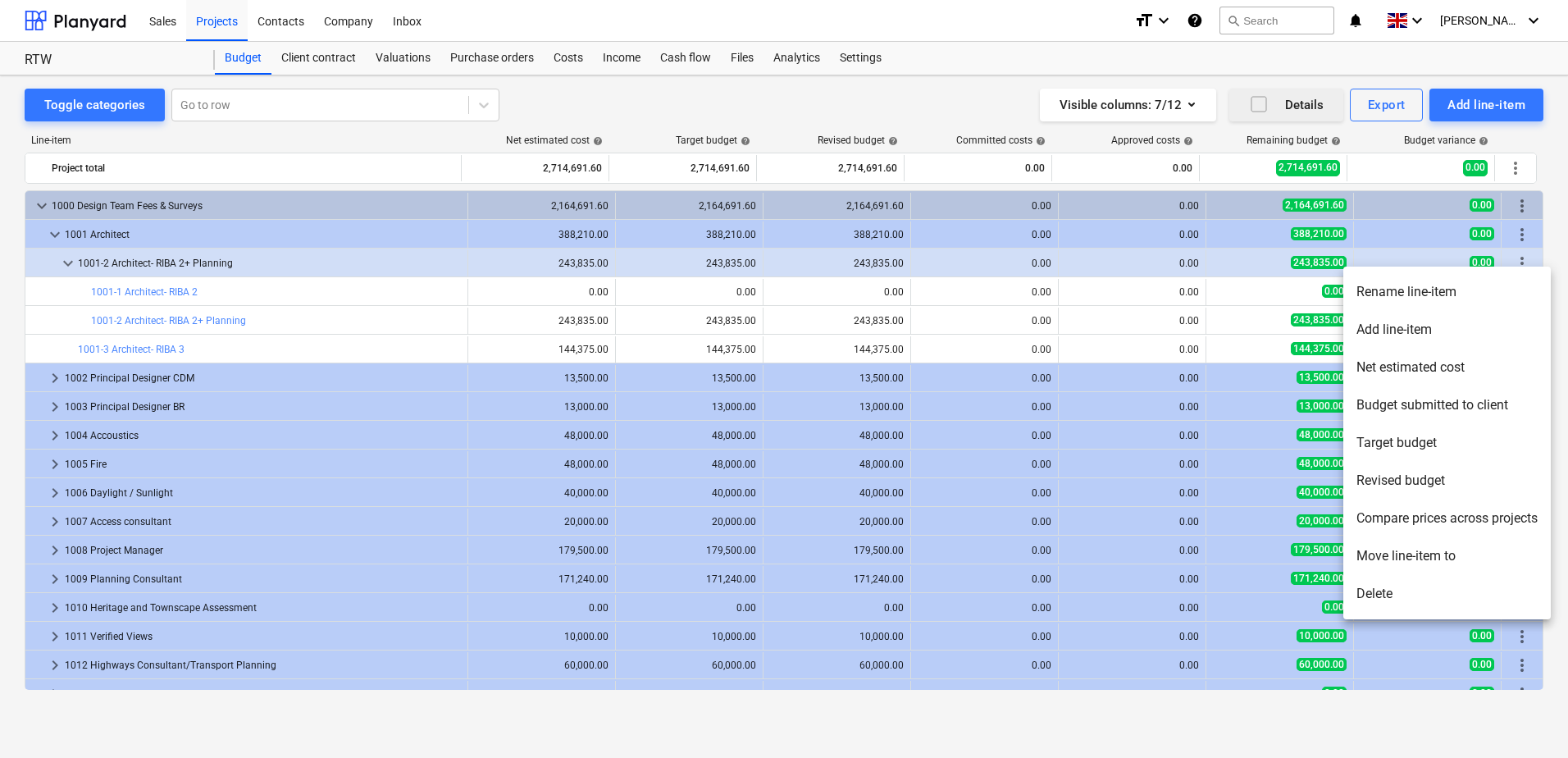
click at [1450, 555] on li "Move line-item to" at bounding box center [1447, 556] width 208 height 38
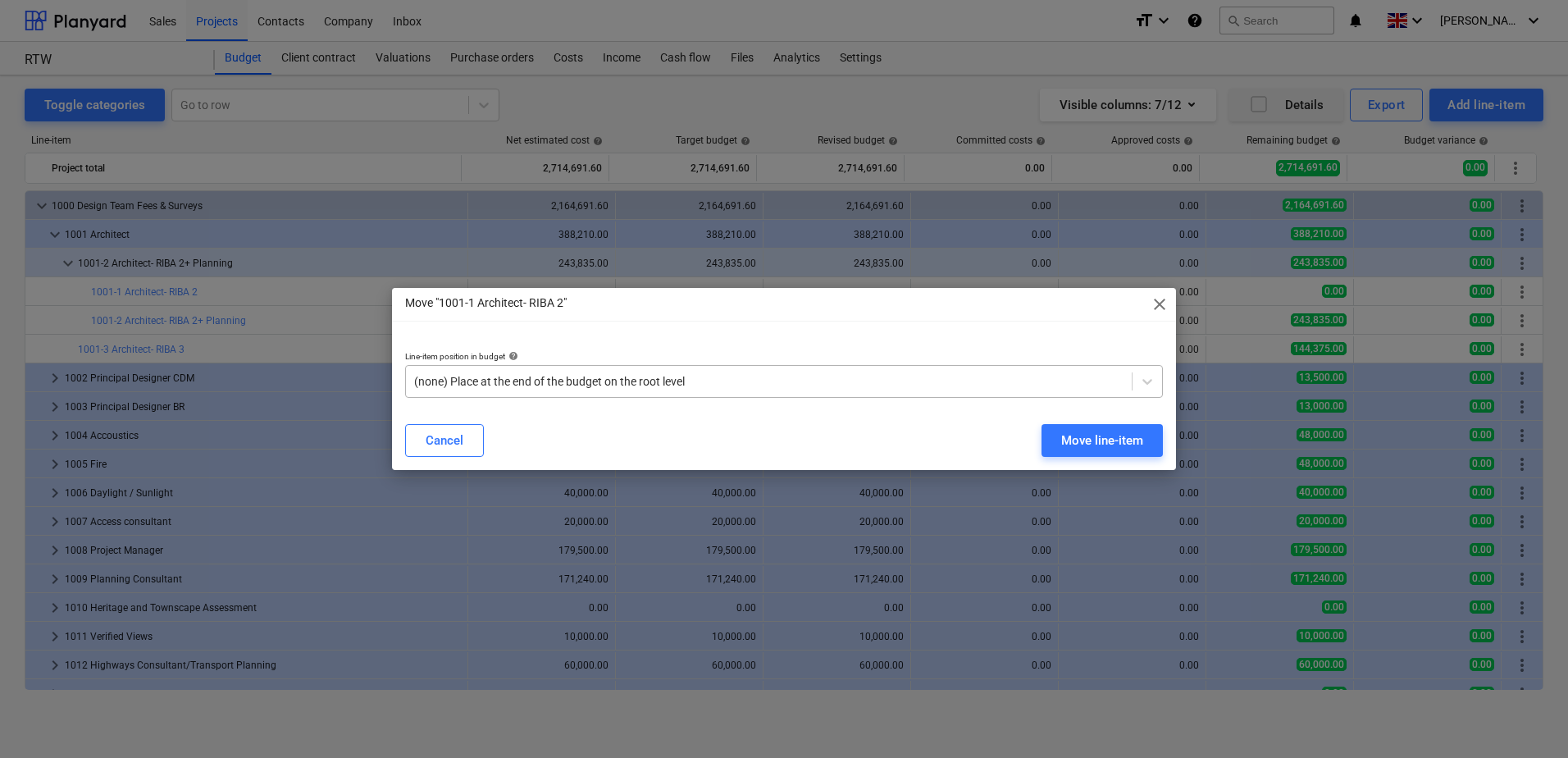
click at [573, 386] on div at bounding box center [768, 381] width 709 height 16
click at [1090, 438] on div "Move line-item" at bounding box center [1102, 440] width 82 height 21
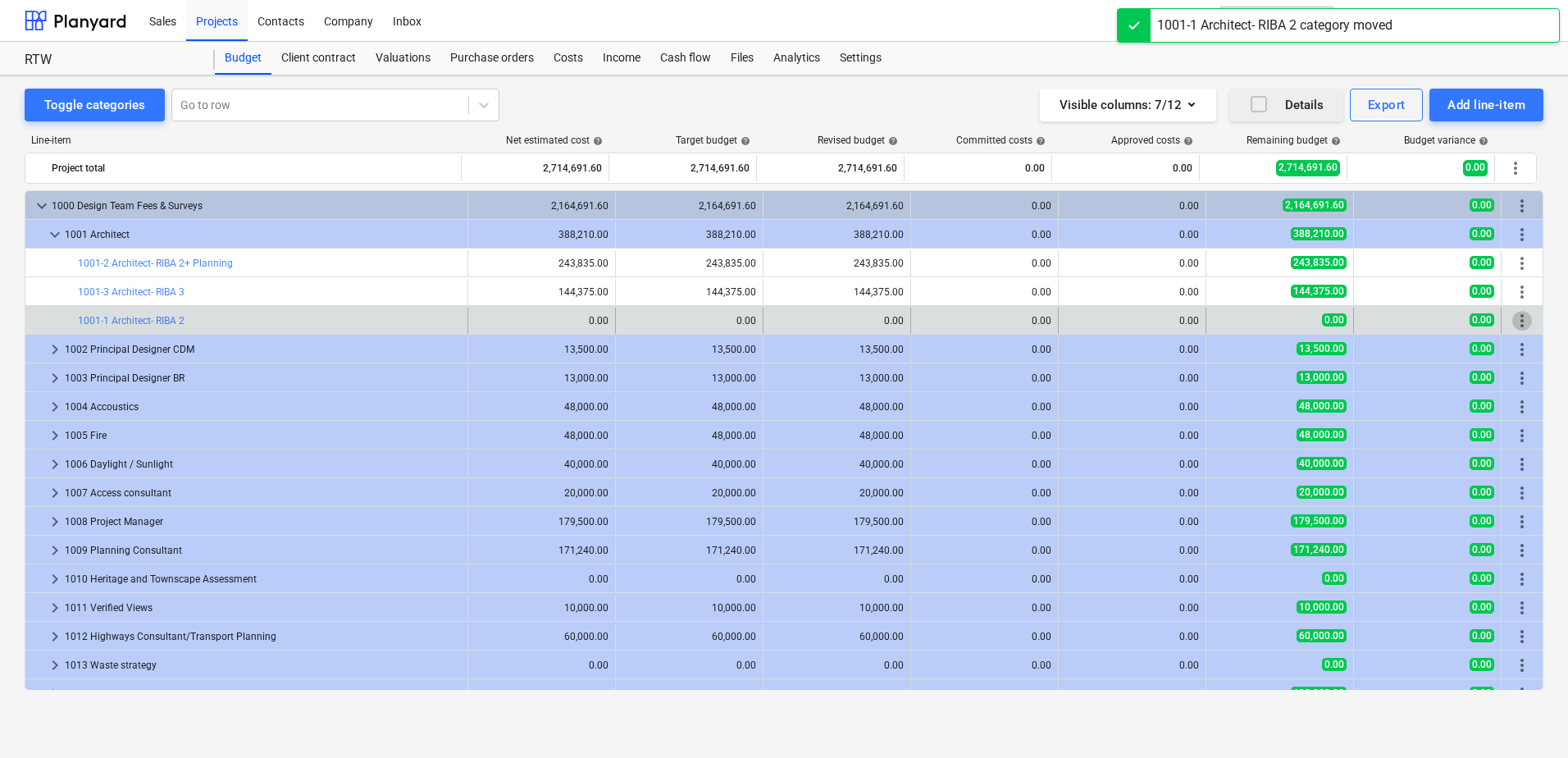
click at [1519, 320] on span "more_vert" at bounding box center [1522, 321] width 20 height 20
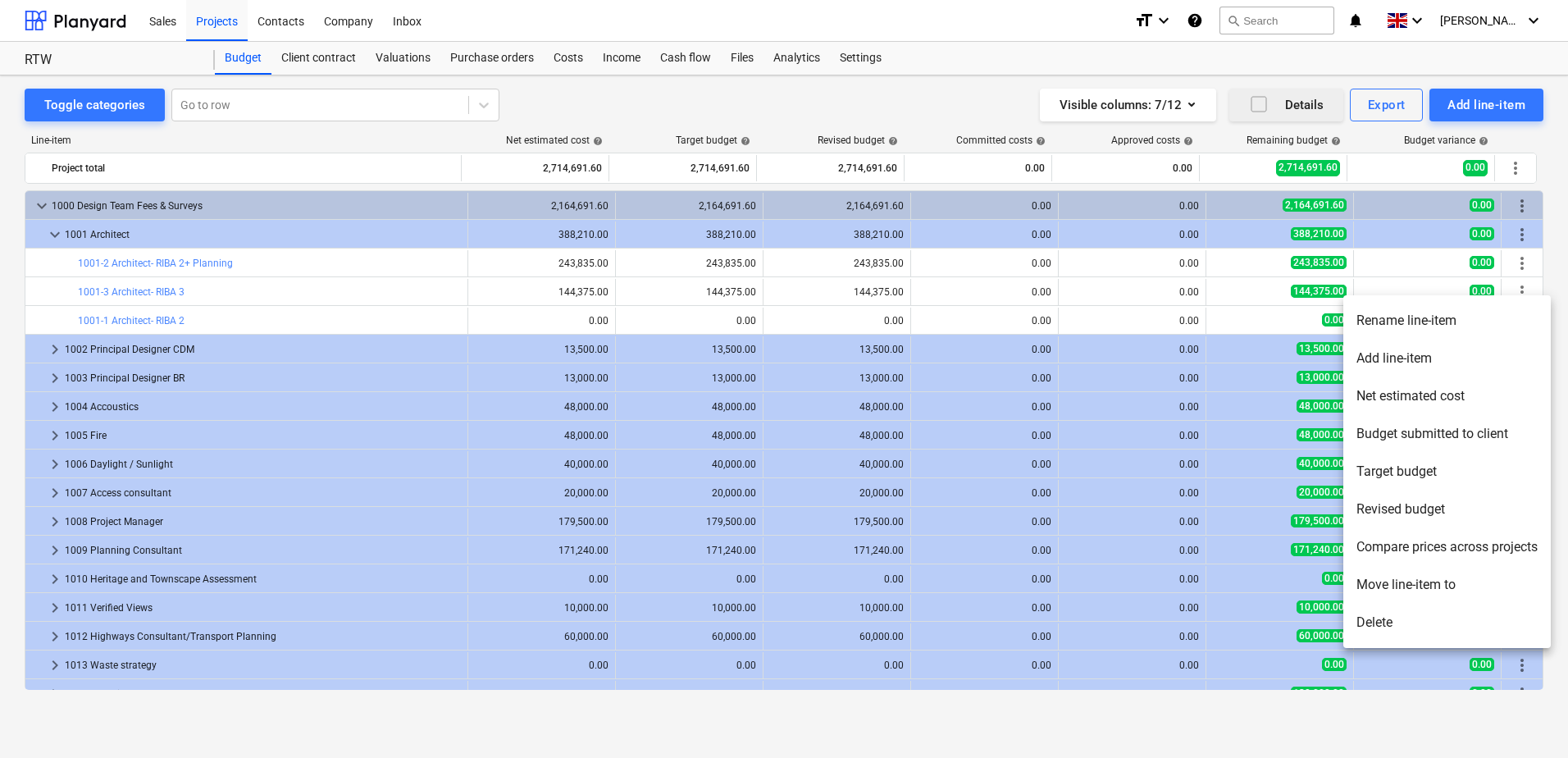
click at [4, 317] on div at bounding box center [784, 379] width 1568 height 758
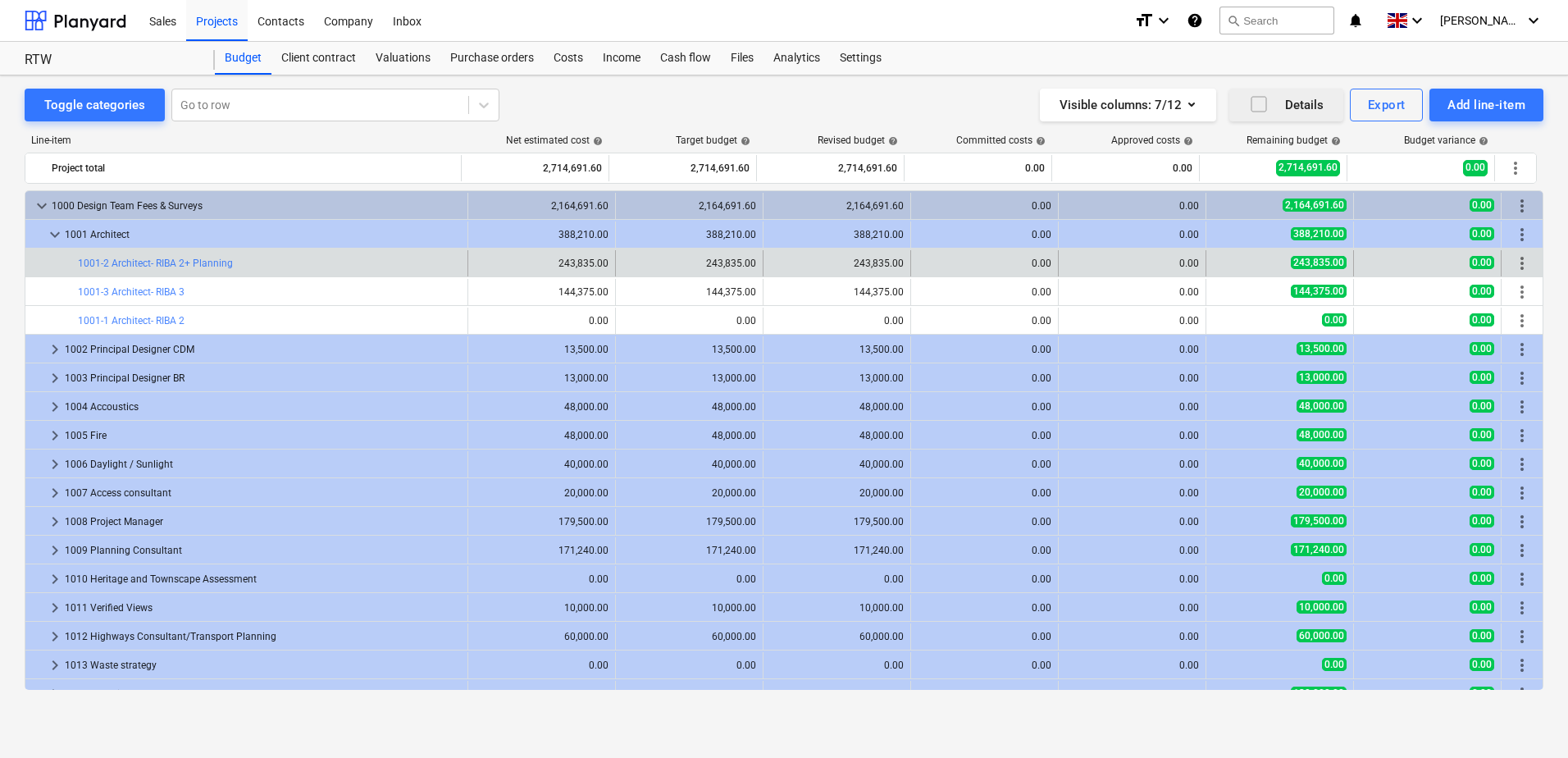
click at [1516, 269] on span "more_vert" at bounding box center [1522, 264] width 20 height 20
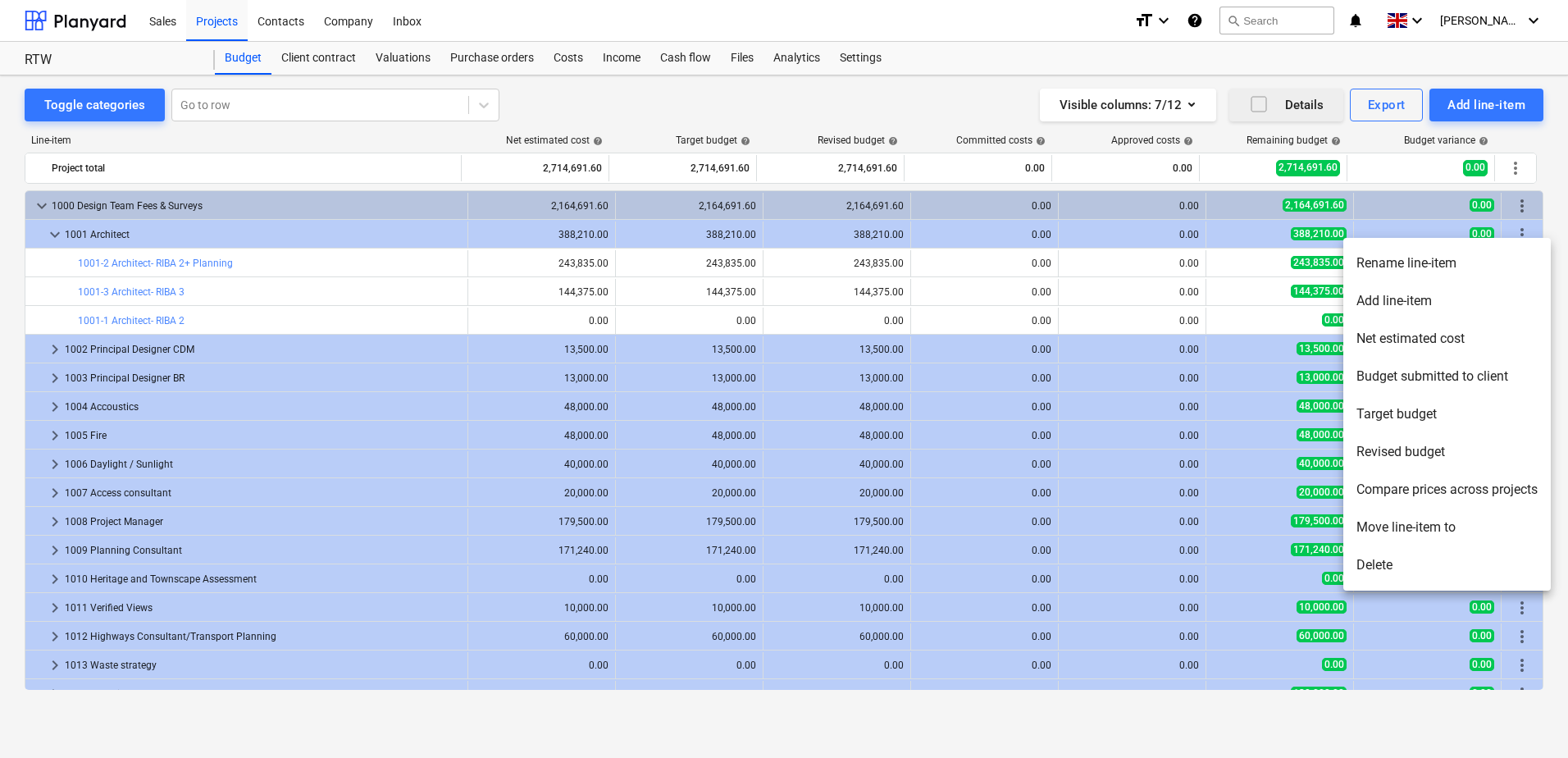
click at [1443, 534] on li "Move line-item to" at bounding box center [1447, 527] width 208 height 38
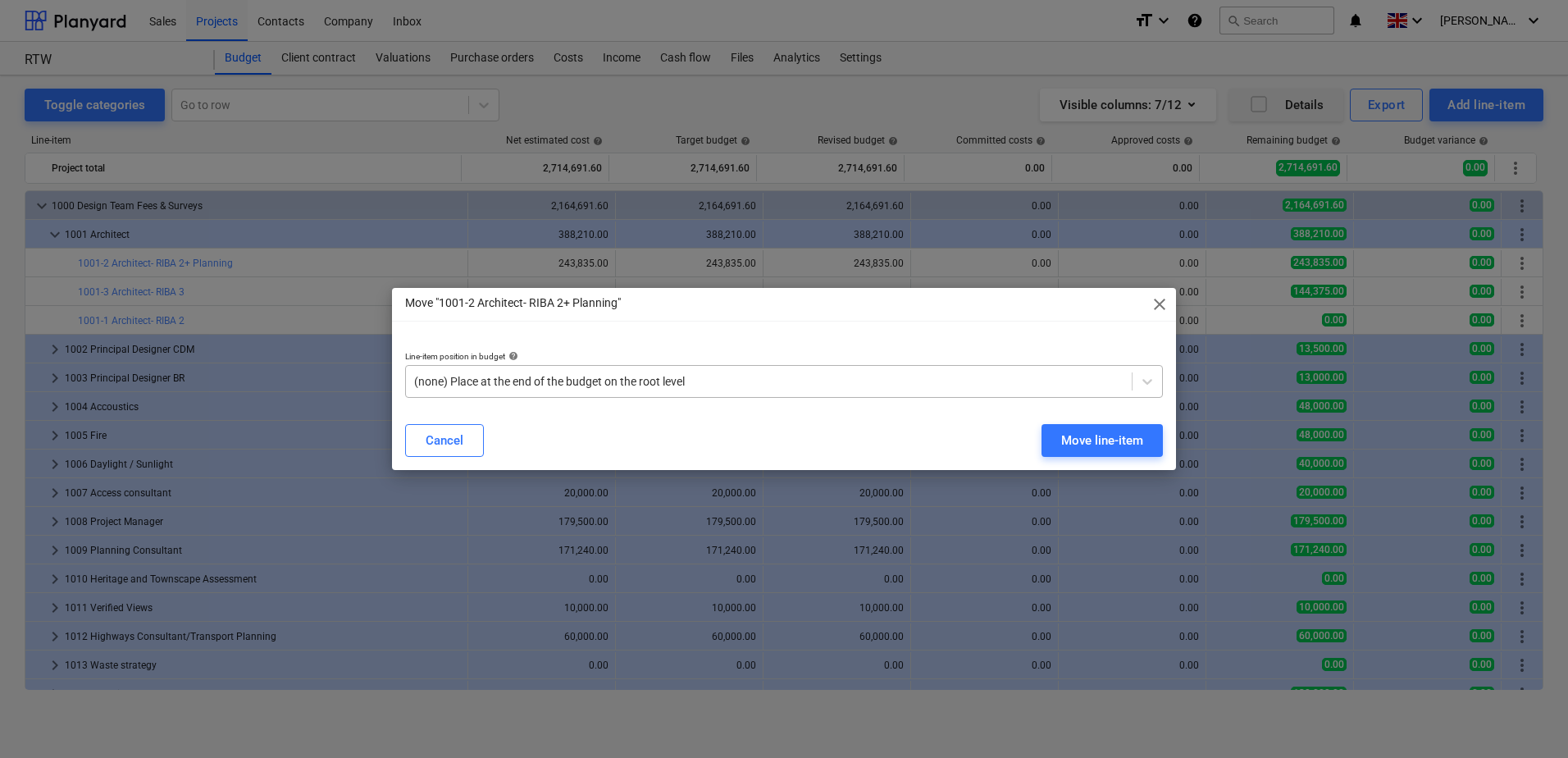
click at [704, 380] on div at bounding box center [768, 381] width 709 height 16
click at [1091, 449] on div "Move line-item" at bounding box center [1102, 440] width 82 height 21
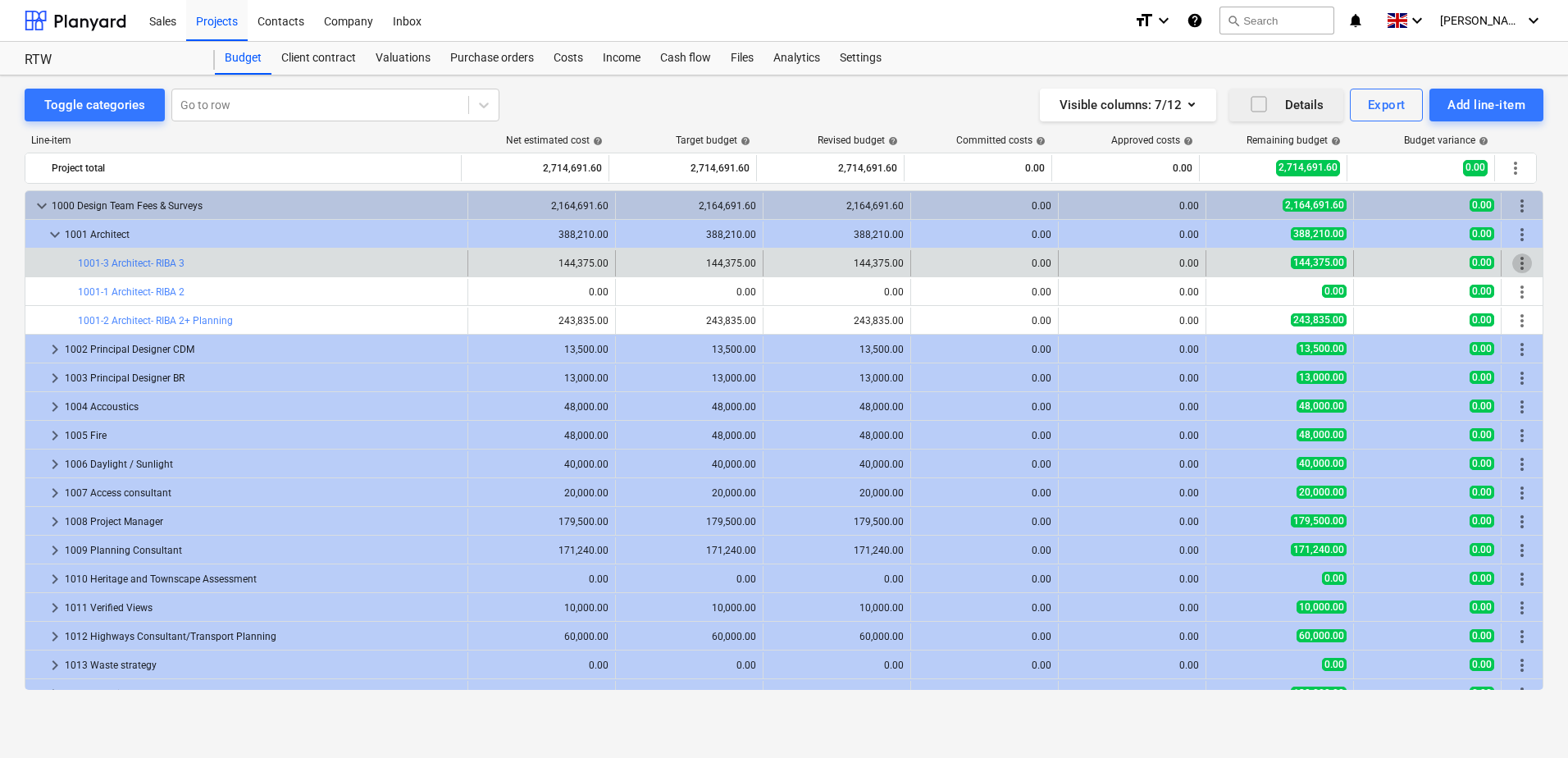
click at [1516, 259] on span "more_vert" at bounding box center [1522, 264] width 20 height 20
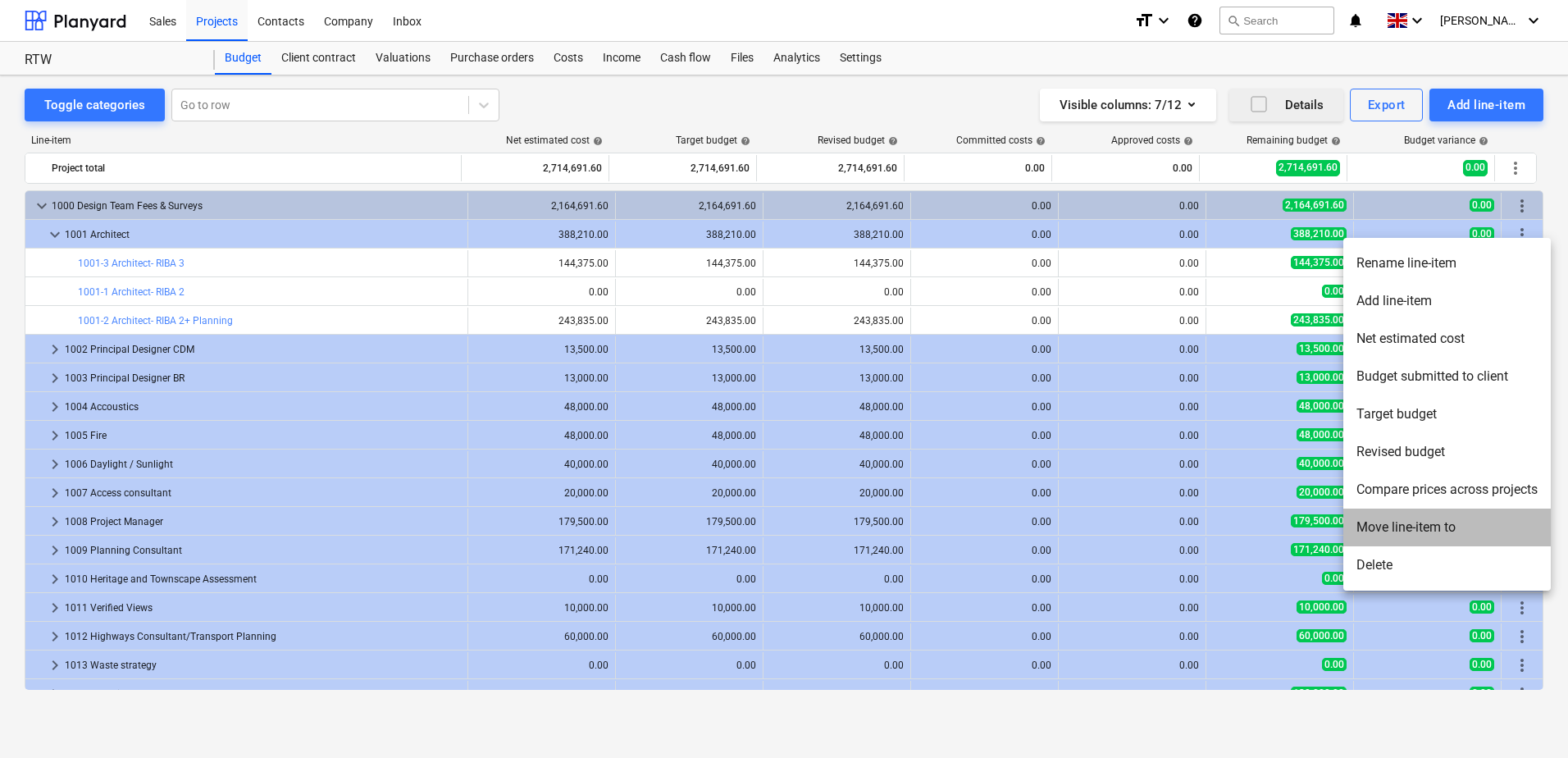
click at [1421, 528] on li "Move line-item to" at bounding box center [1447, 527] width 208 height 38
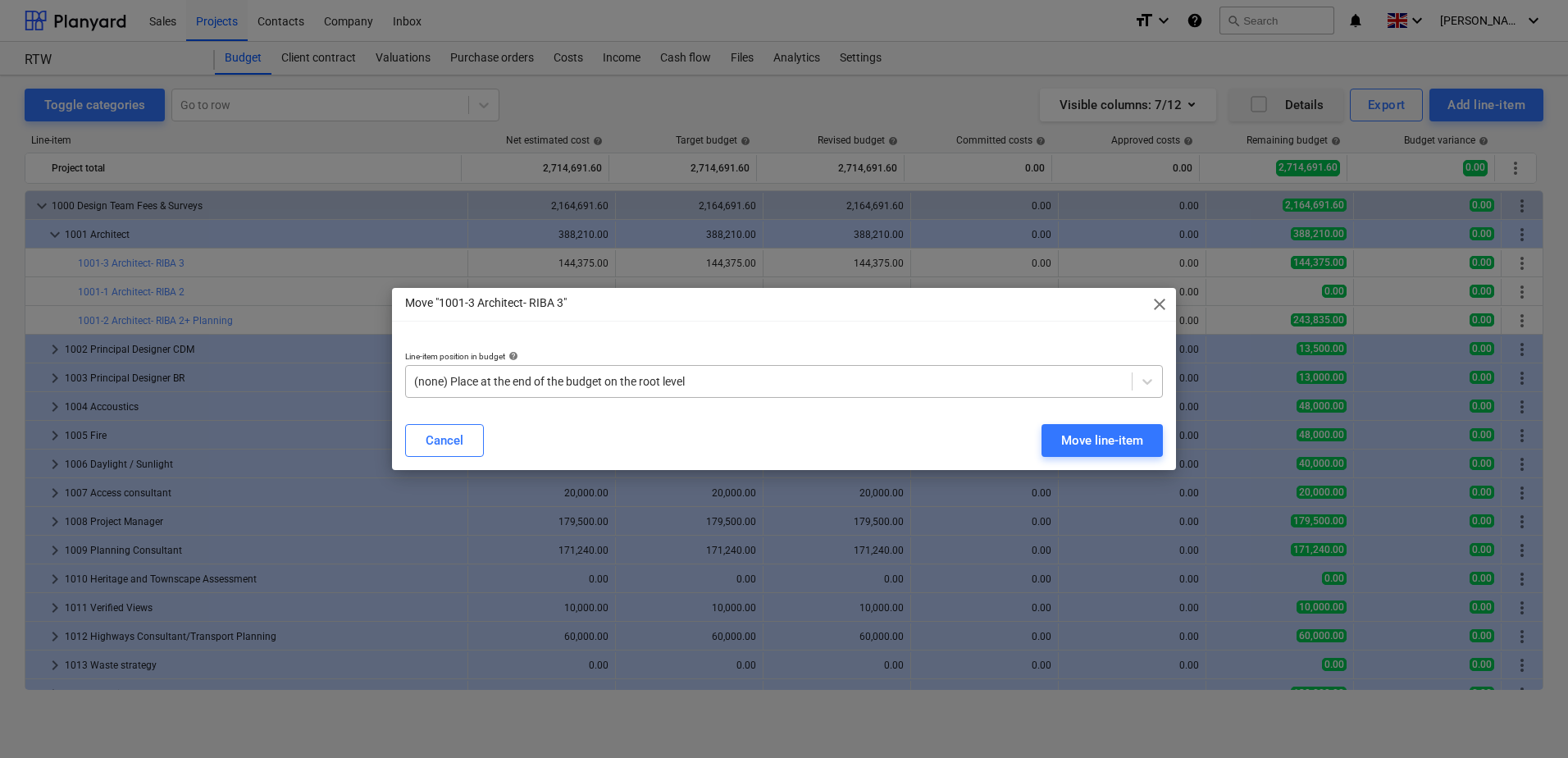
click at [762, 385] on div at bounding box center [768, 381] width 709 height 16
click at [1074, 438] on div "Move line-item" at bounding box center [1102, 440] width 82 height 21
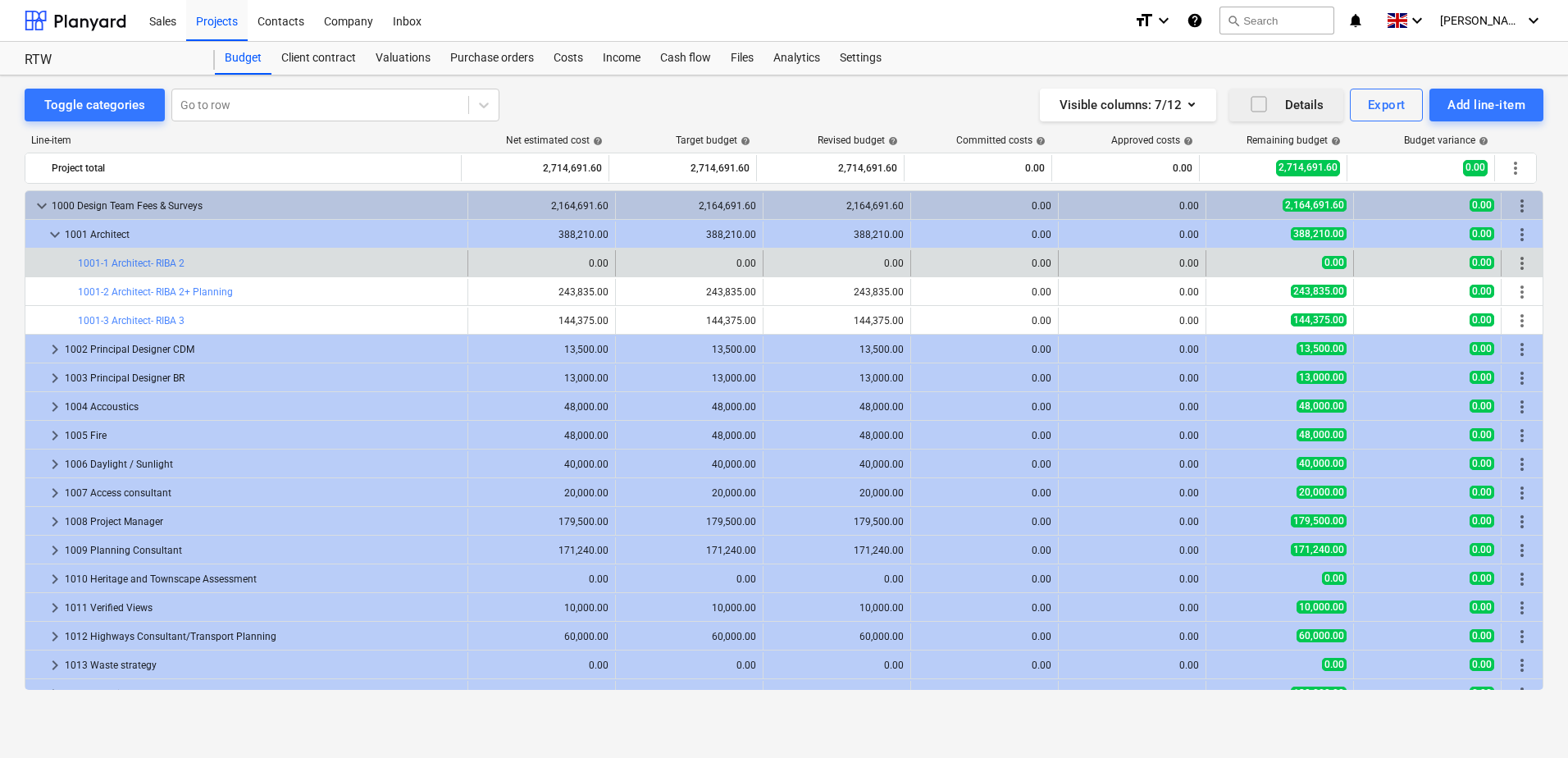
click at [592, 265] on div "0.00" at bounding box center [599, 264] width 20 height 12
click at [1517, 267] on span "more_vert" at bounding box center [1522, 264] width 20 height 20
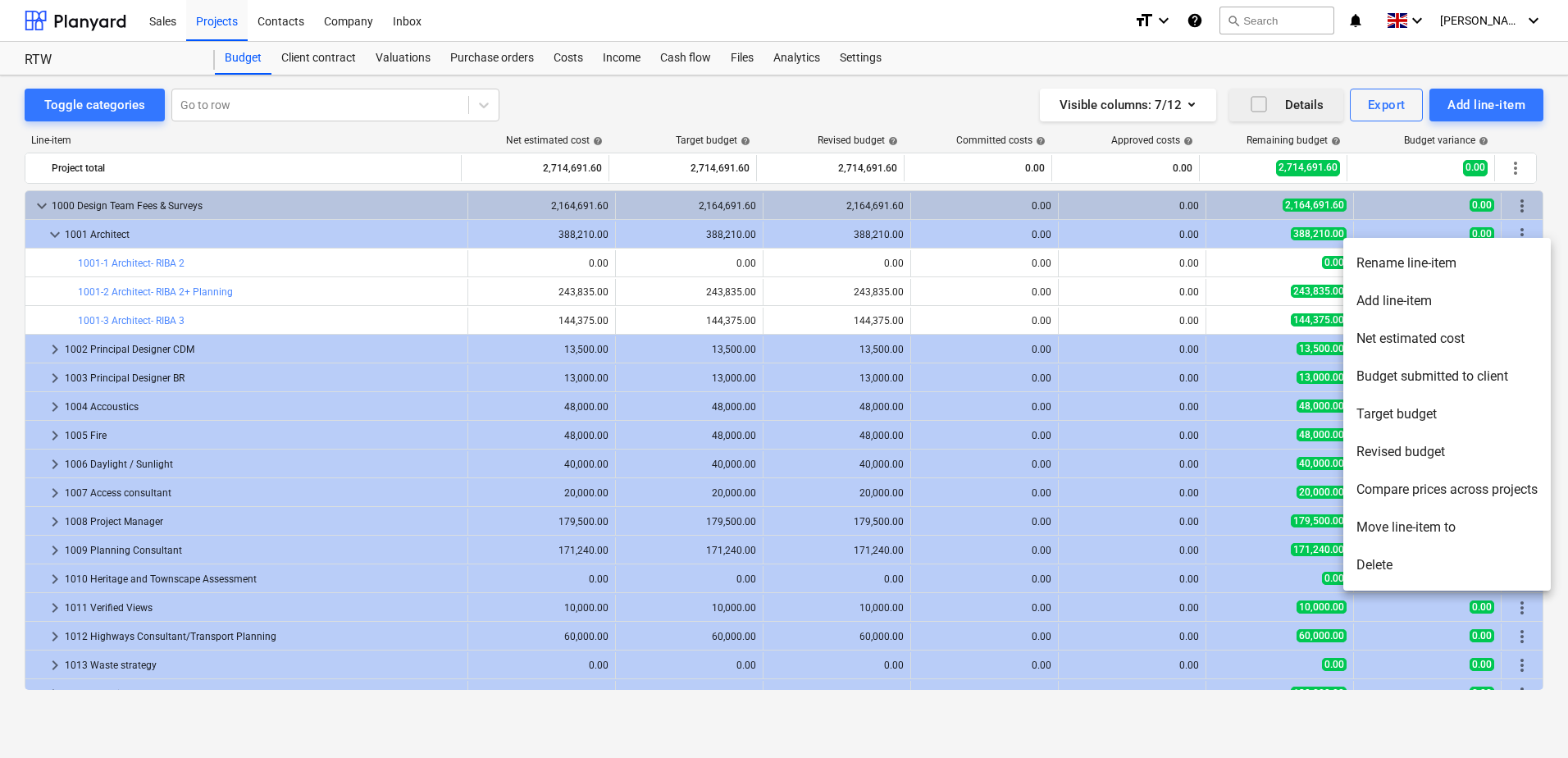
click at [1452, 336] on li "Net estimated cost" at bounding box center [1447, 339] width 208 height 38
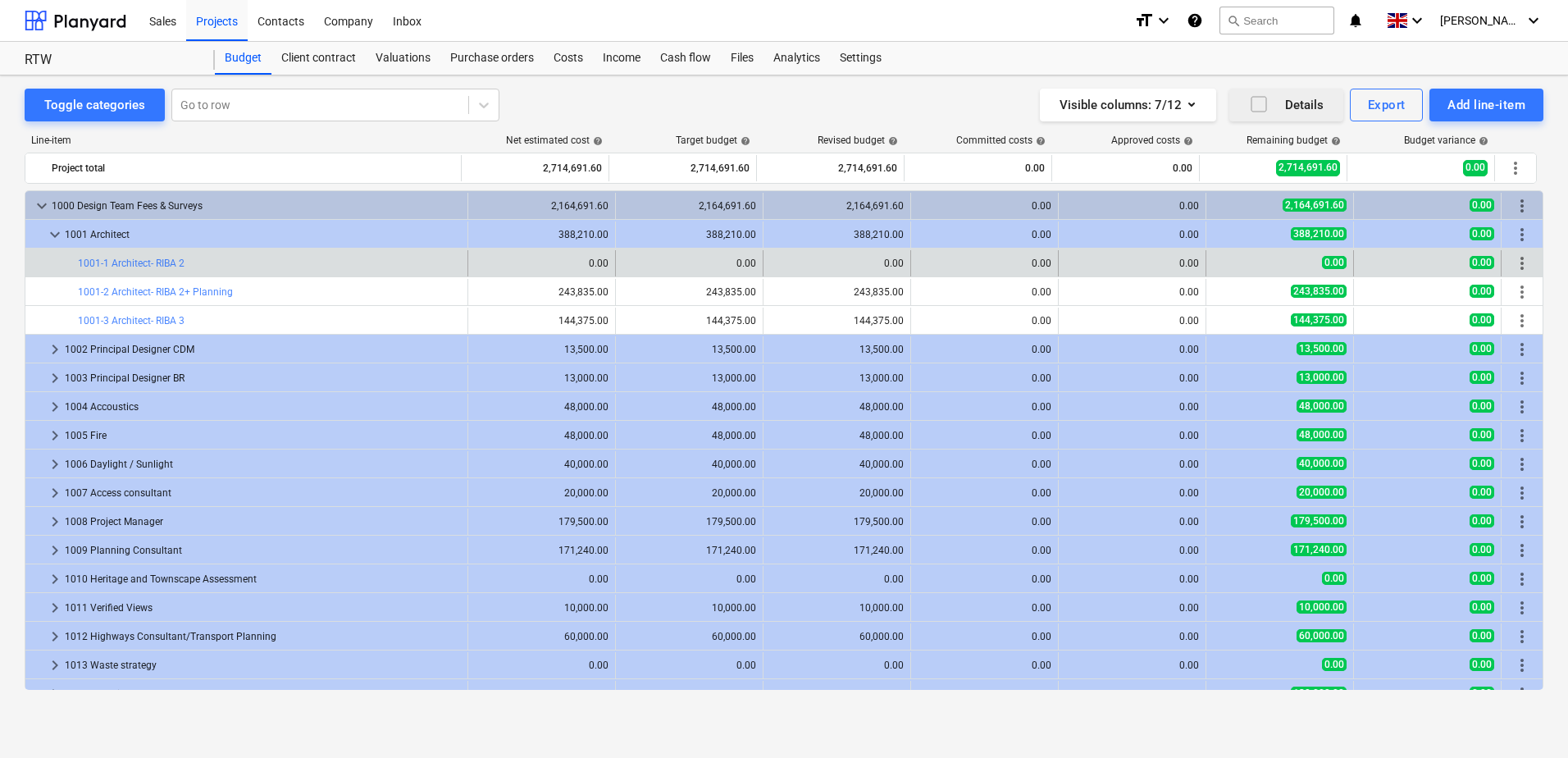
type input "0.00"
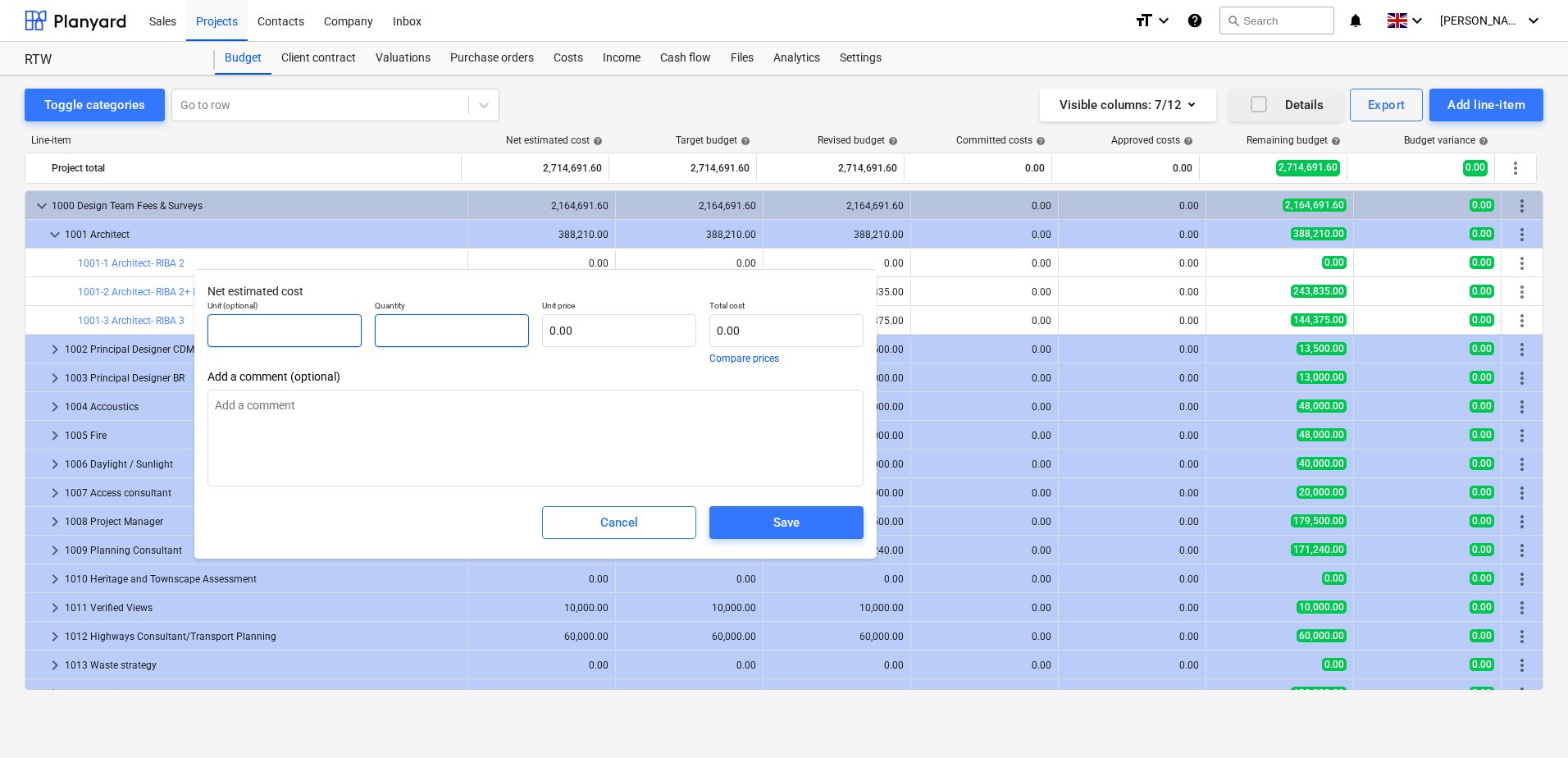
drag, startPoint x: 406, startPoint y: 326, endPoint x: 348, endPoint y: 319, distance: 58.4
click at [348, 319] on div "Unit (optional) Quantity Unit price 0.00 Total cost 0.00 Compare prices" at bounding box center [535, 331] width 669 height 77
paste input "187415.00"
type input "187,415.00"
drag, startPoint x: 583, startPoint y: 334, endPoint x: 528, endPoint y: 330, distance: 55.1
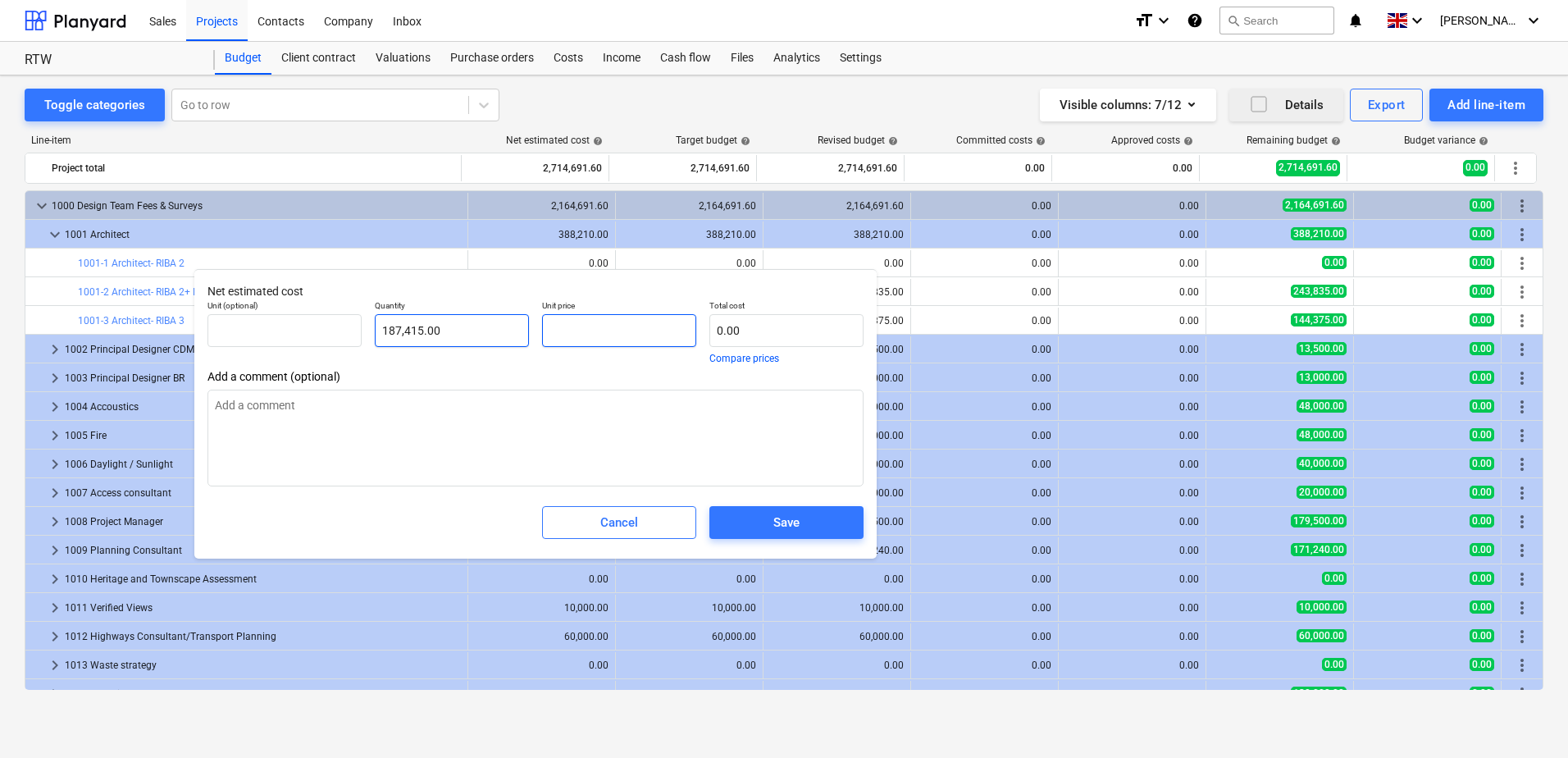
click at [528, 330] on div "Unit (optional) Quantity 187,415.00 Unit price Total cost 0.00 Compare prices" at bounding box center [535, 331] width 669 height 77
paste input "187415.00"
type input "187415.00"
type input "35,124,382,225.00"
type input "187415.00"
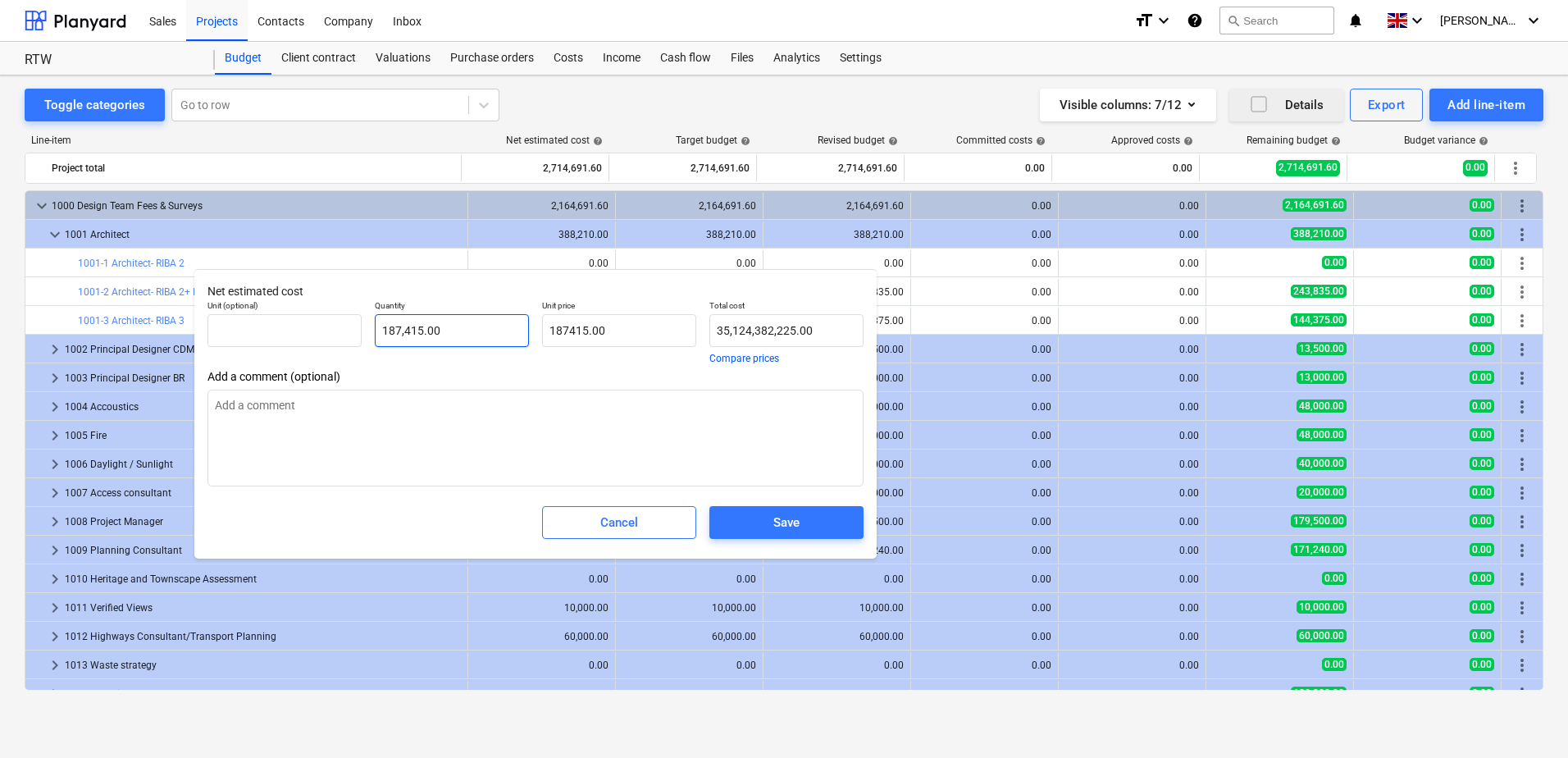
type input "187415"
type input "187,415.00"
drag, startPoint x: 410, startPoint y: 330, endPoint x: 337, endPoint y: 325, distance: 73.2
click at [337, 325] on div "Unit (optional) Quantity 187415 Unit price 187,415.00 Total cost 35,124,382,225…" at bounding box center [535, 331] width 669 height 77
type input "1"
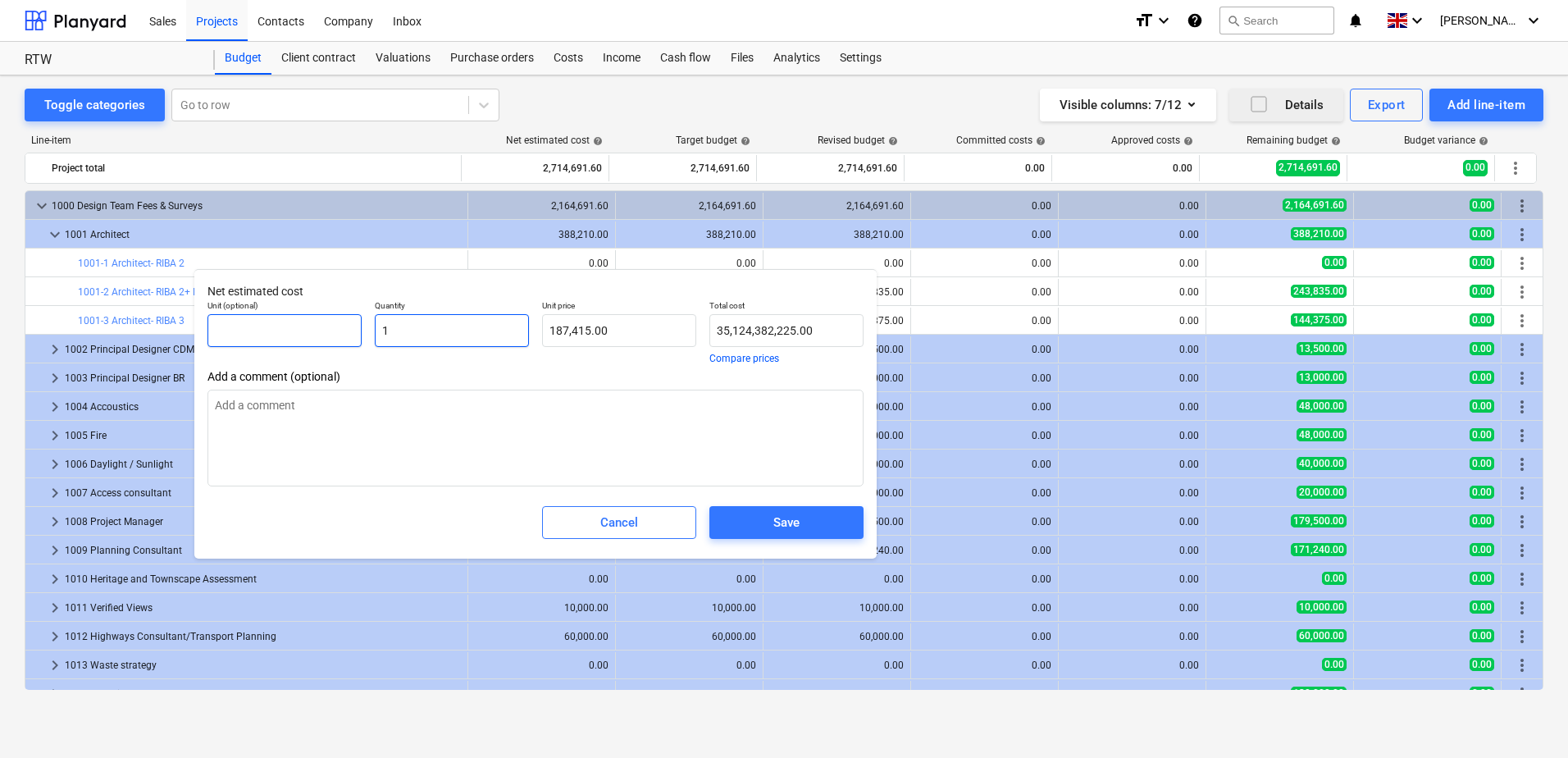
type input "187,415.00"
type input "1.00"
click at [322, 335] on input "text" at bounding box center [284, 330] width 154 height 33
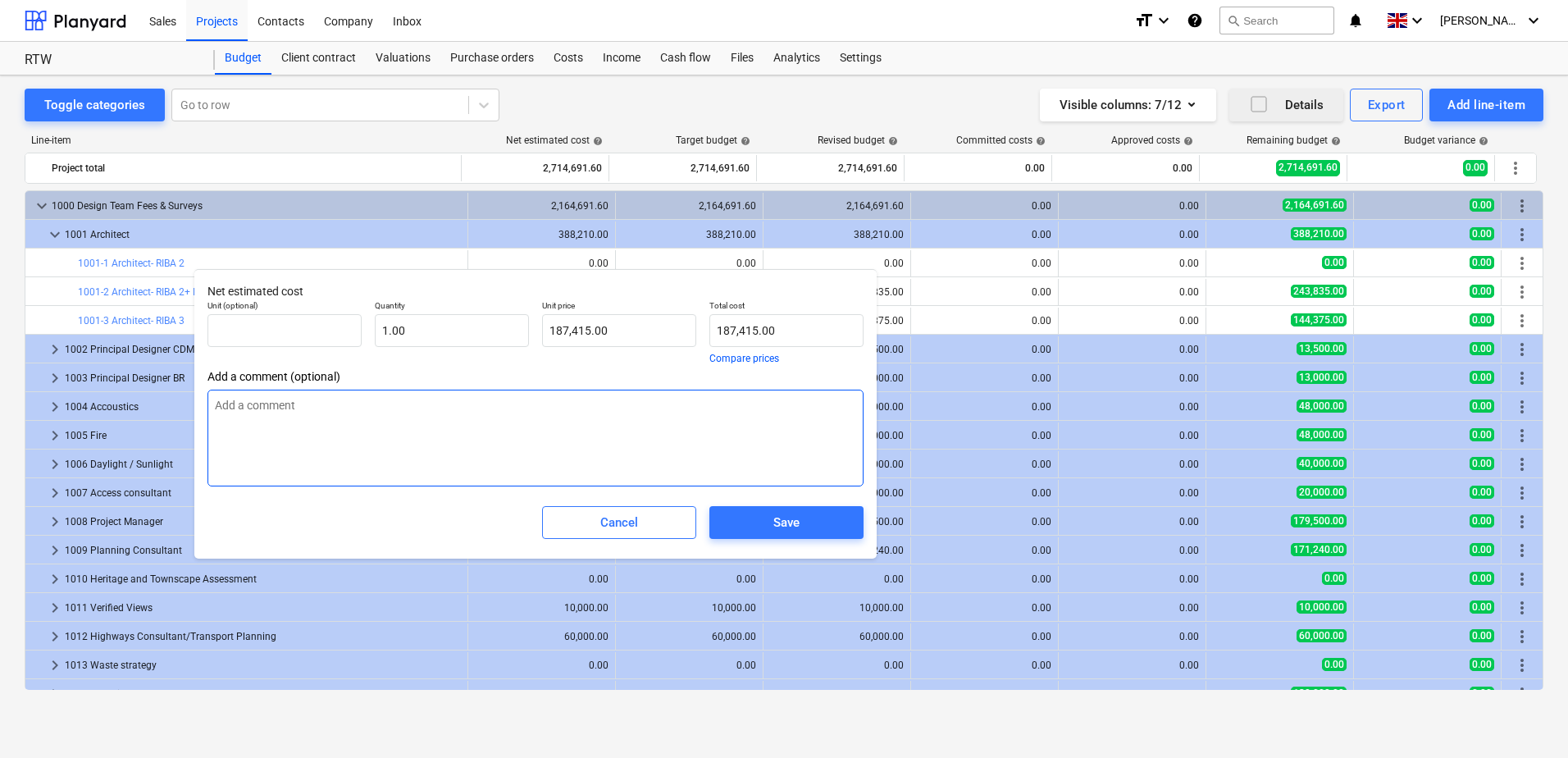
click at [597, 450] on textarea at bounding box center [536, 438] width 656 height 96
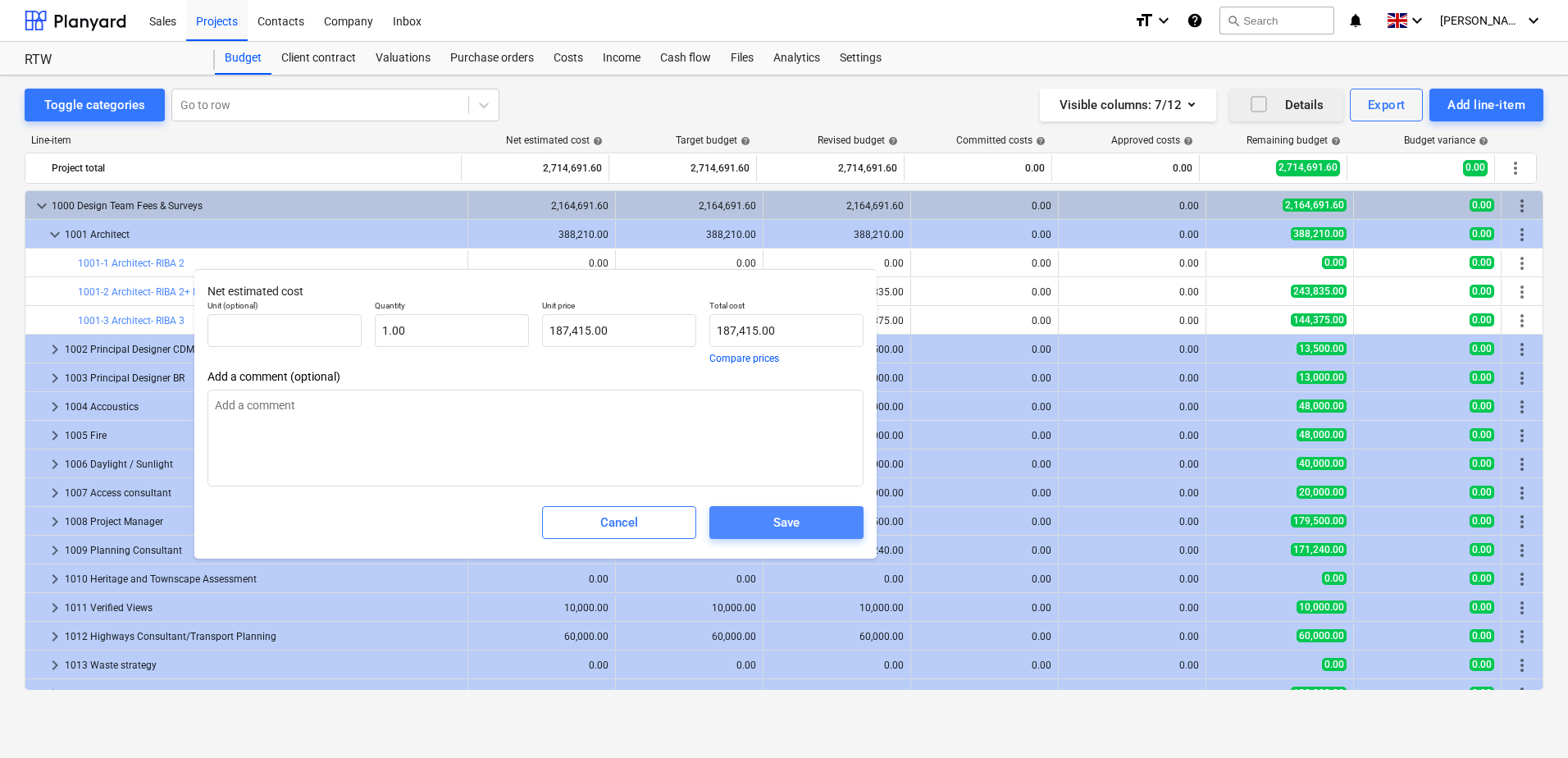
click at [768, 521] on span "Save" at bounding box center [785, 522] width 114 height 21
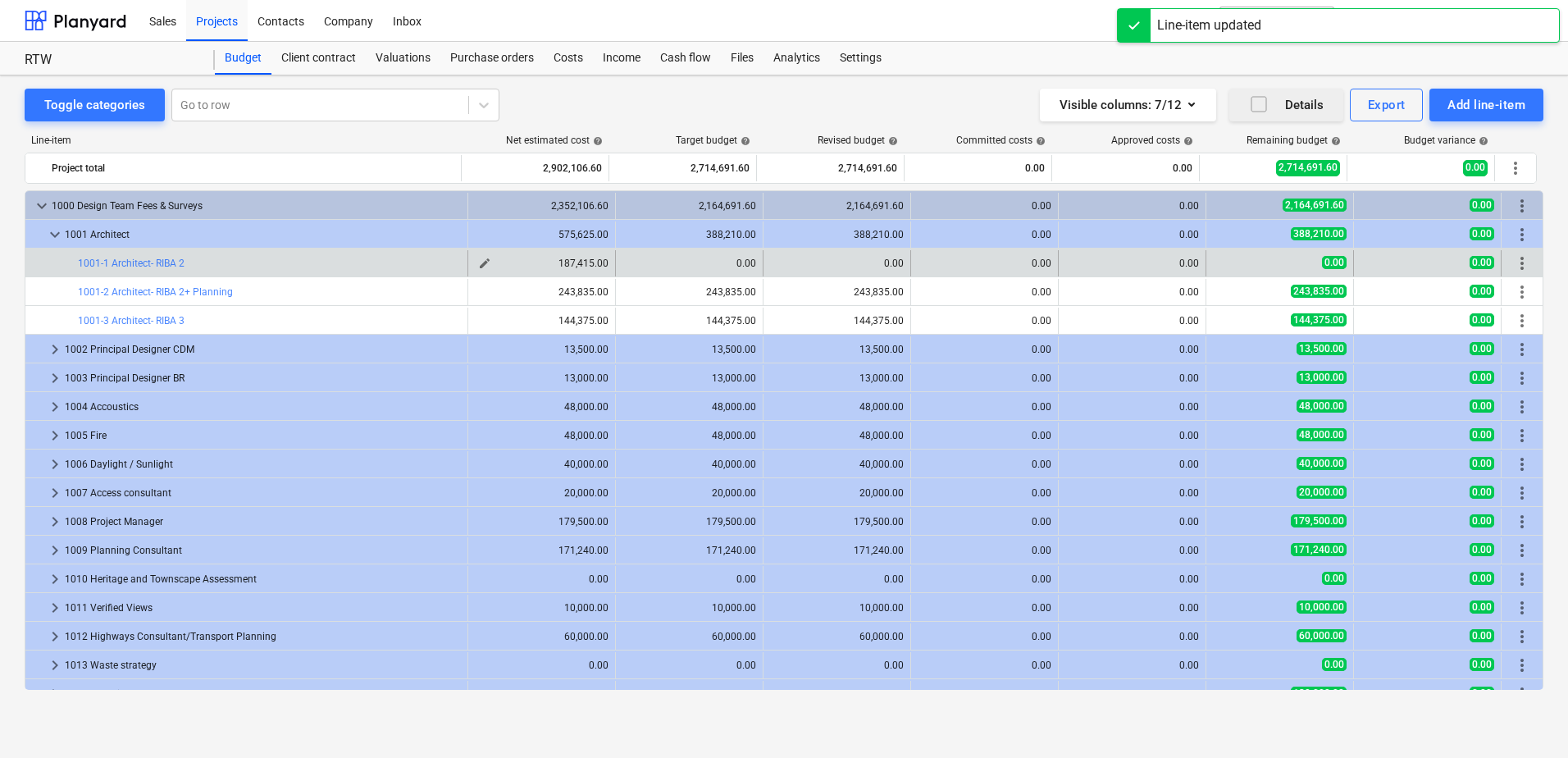
click at [478, 266] on span "edit" at bounding box center [484, 263] width 13 height 13
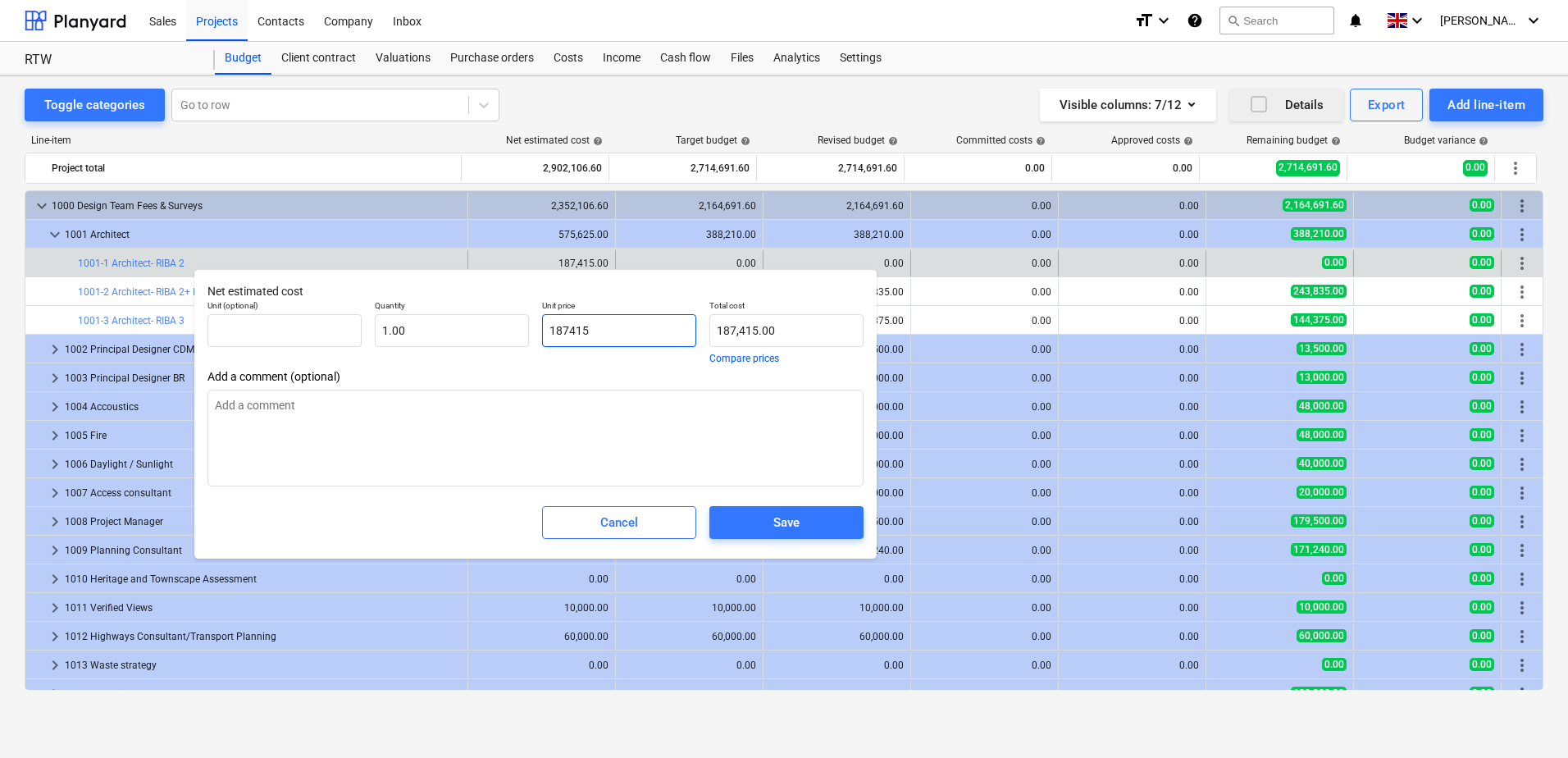
drag, startPoint x: 583, startPoint y: 324, endPoint x: 546, endPoint y: 323, distance: 37.0
click at [546, 323] on input "187415" at bounding box center [618, 330] width 154 height 33
type input "187,415.00"
click at [761, 523] on span "Save" at bounding box center [785, 522] width 114 height 21
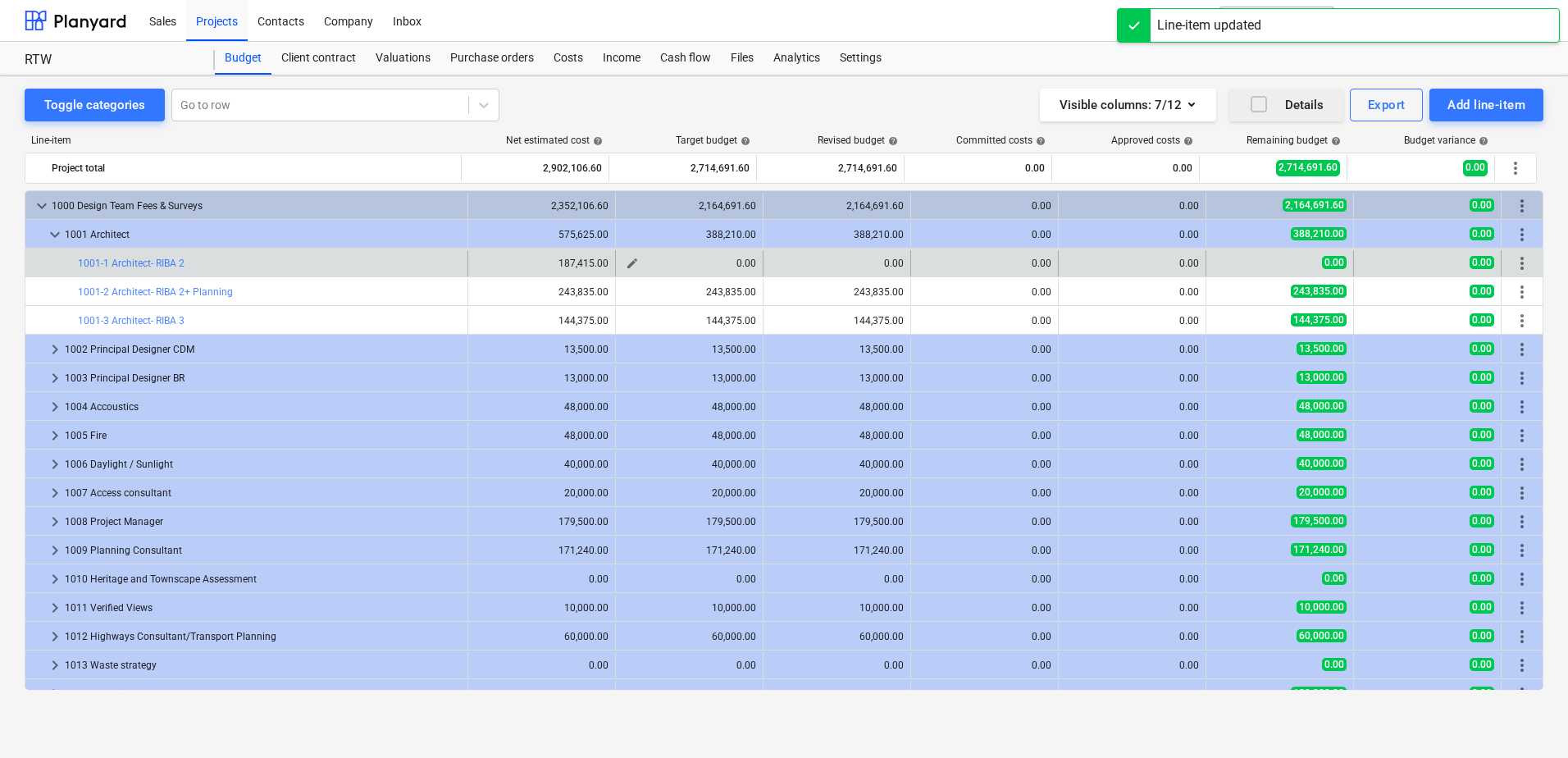
click at [625, 266] on span "edit" at bounding box center [631, 263] width 13 height 13
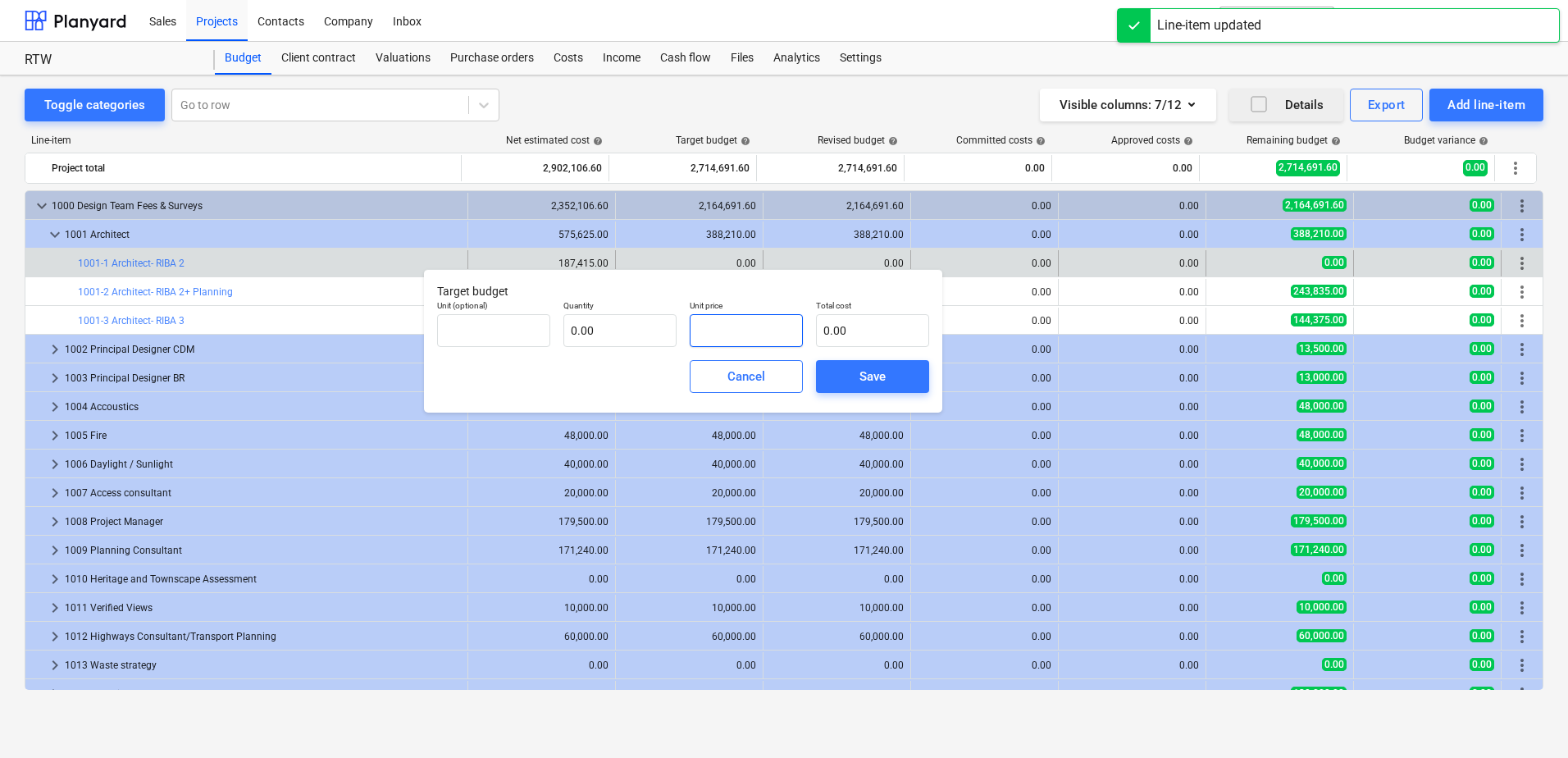
drag, startPoint x: 746, startPoint y: 339, endPoint x: 695, endPoint y: 334, distance: 51.2
click at [695, 334] on input "text" at bounding box center [747, 330] width 113 height 33
paste input "187415"
type input "pcs"
type input "187415"
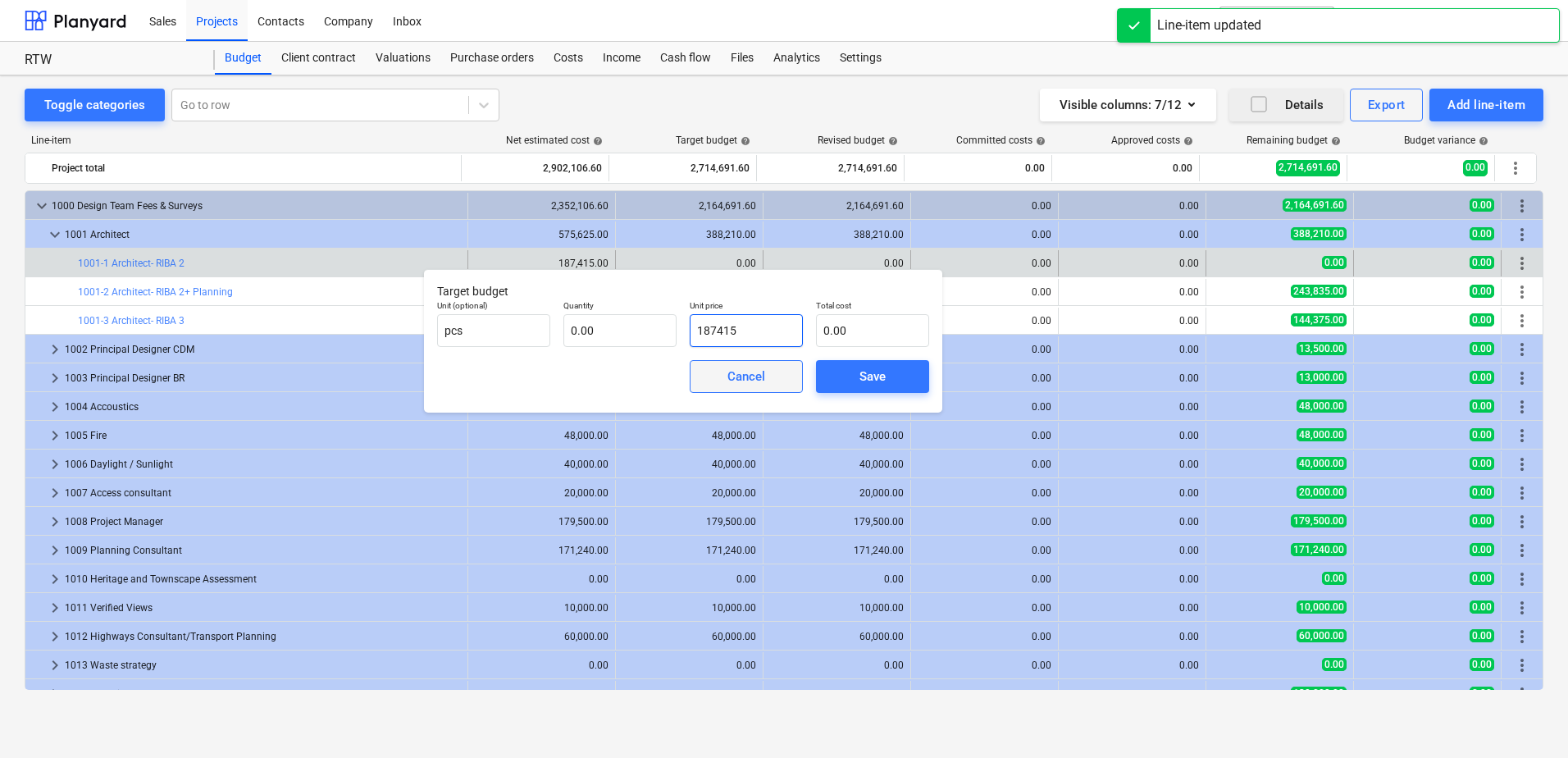
type input "1.00"
type input "187,415.00"
click at [868, 377] on div "Save" at bounding box center [872, 376] width 26 height 21
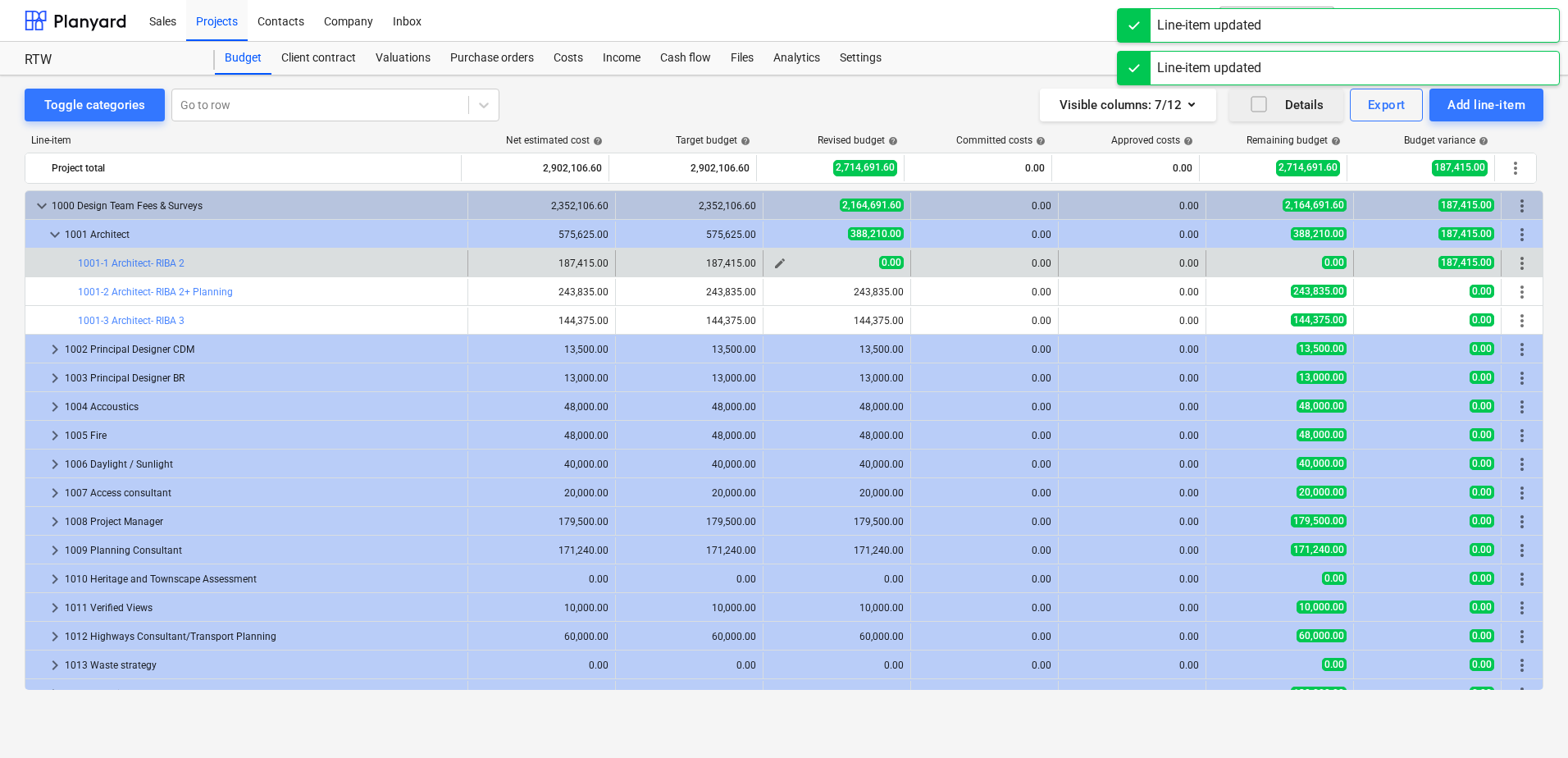
click at [774, 261] on span "edit" at bounding box center [780, 263] width 13 height 13
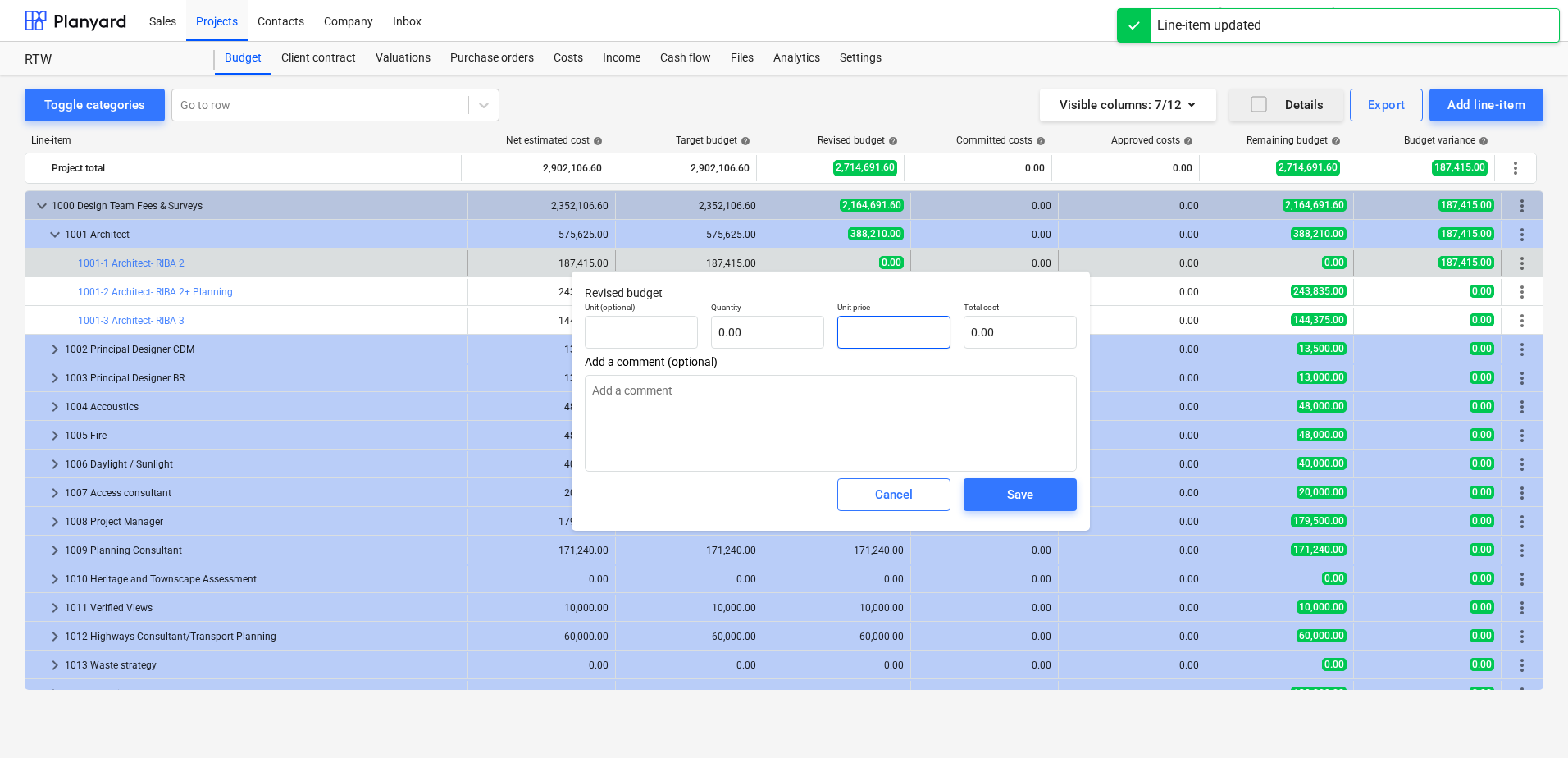
drag, startPoint x: 881, startPoint y: 332, endPoint x: 827, endPoint y: 329, distance: 54.1
click at [827, 329] on div "Unit (optional) Quantity 0.00 Unit price Total cost 0.00" at bounding box center [830, 325] width 505 height 60
paste input "187415"
type input "pcs"
type input "187415"
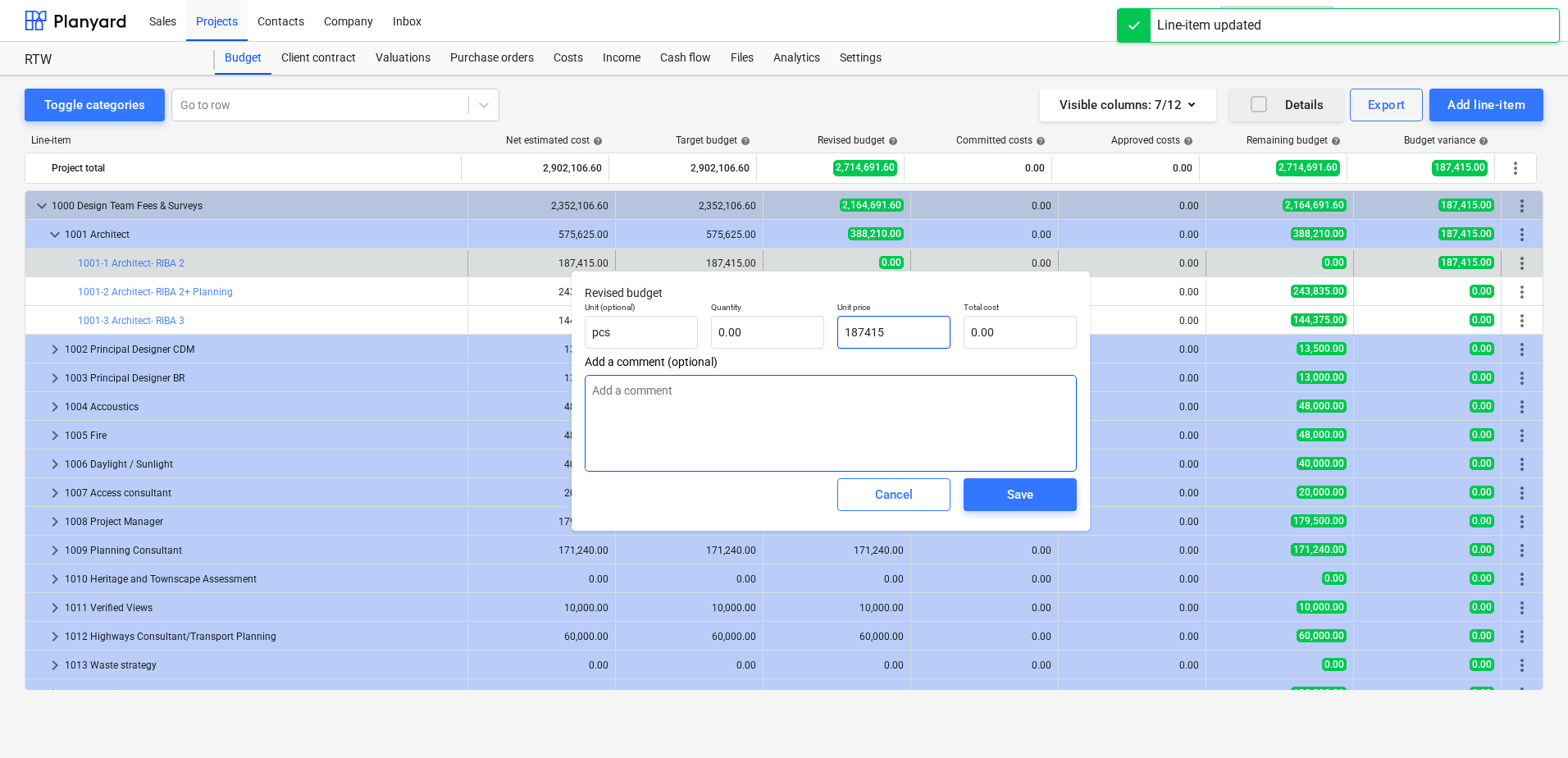
type input "1.00"
type input "187,415.00"
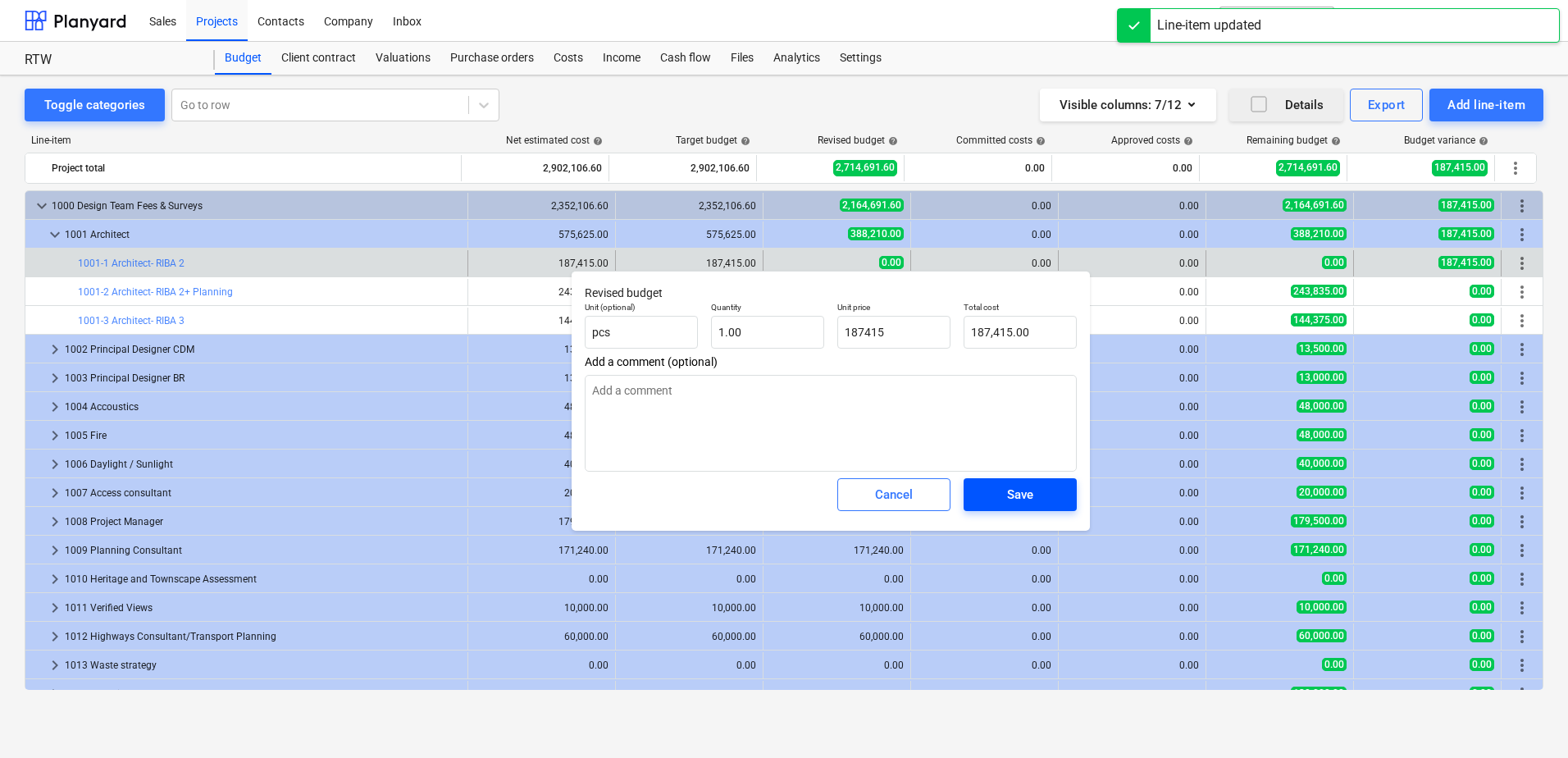
type input "187,415.00"
click at [1039, 509] on button "Save" at bounding box center [1020, 494] width 113 height 33
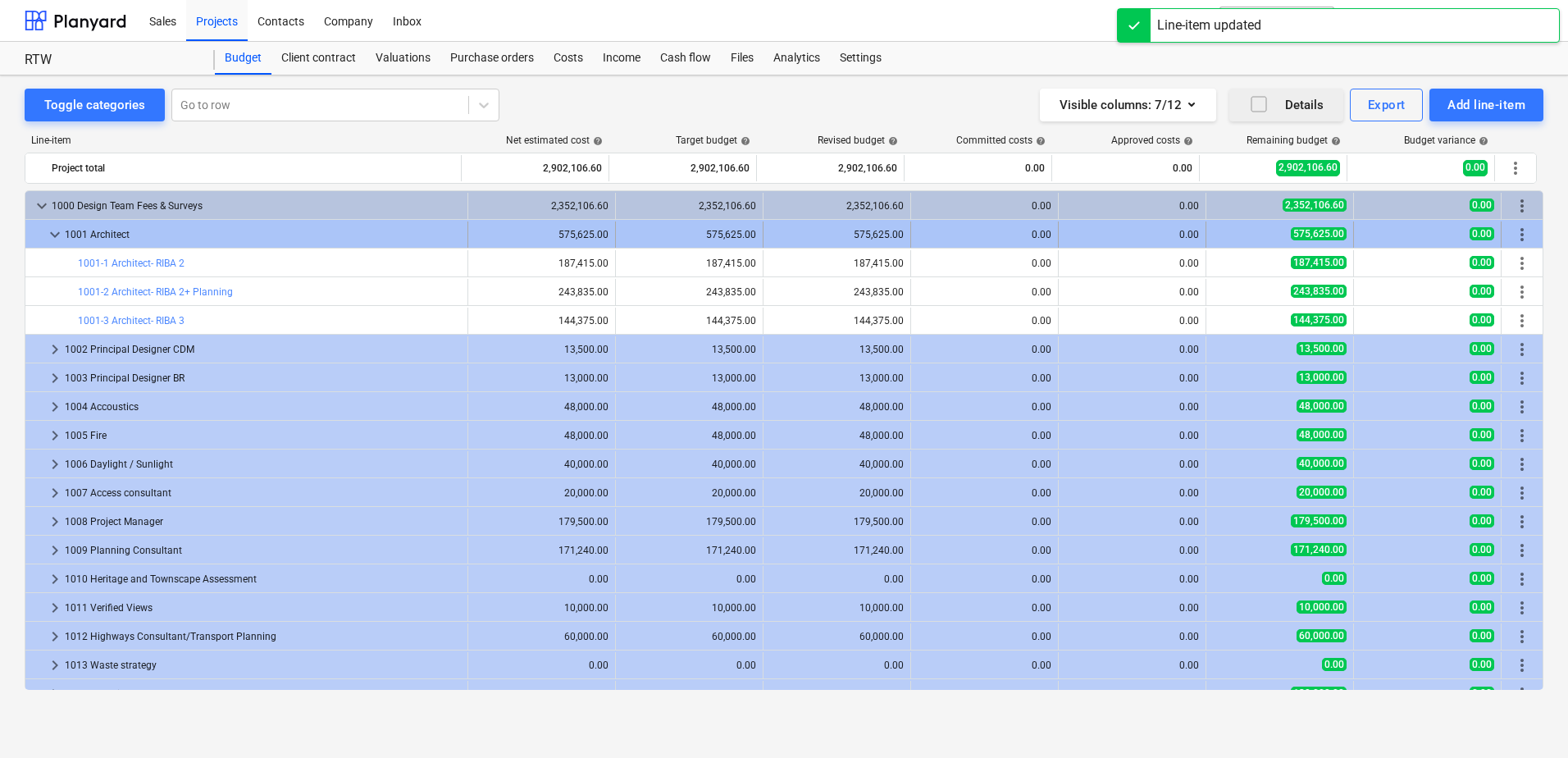
click at [56, 235] on span "keyboard_arrow_down" at bounding box center [55, 235] width 20 height 20
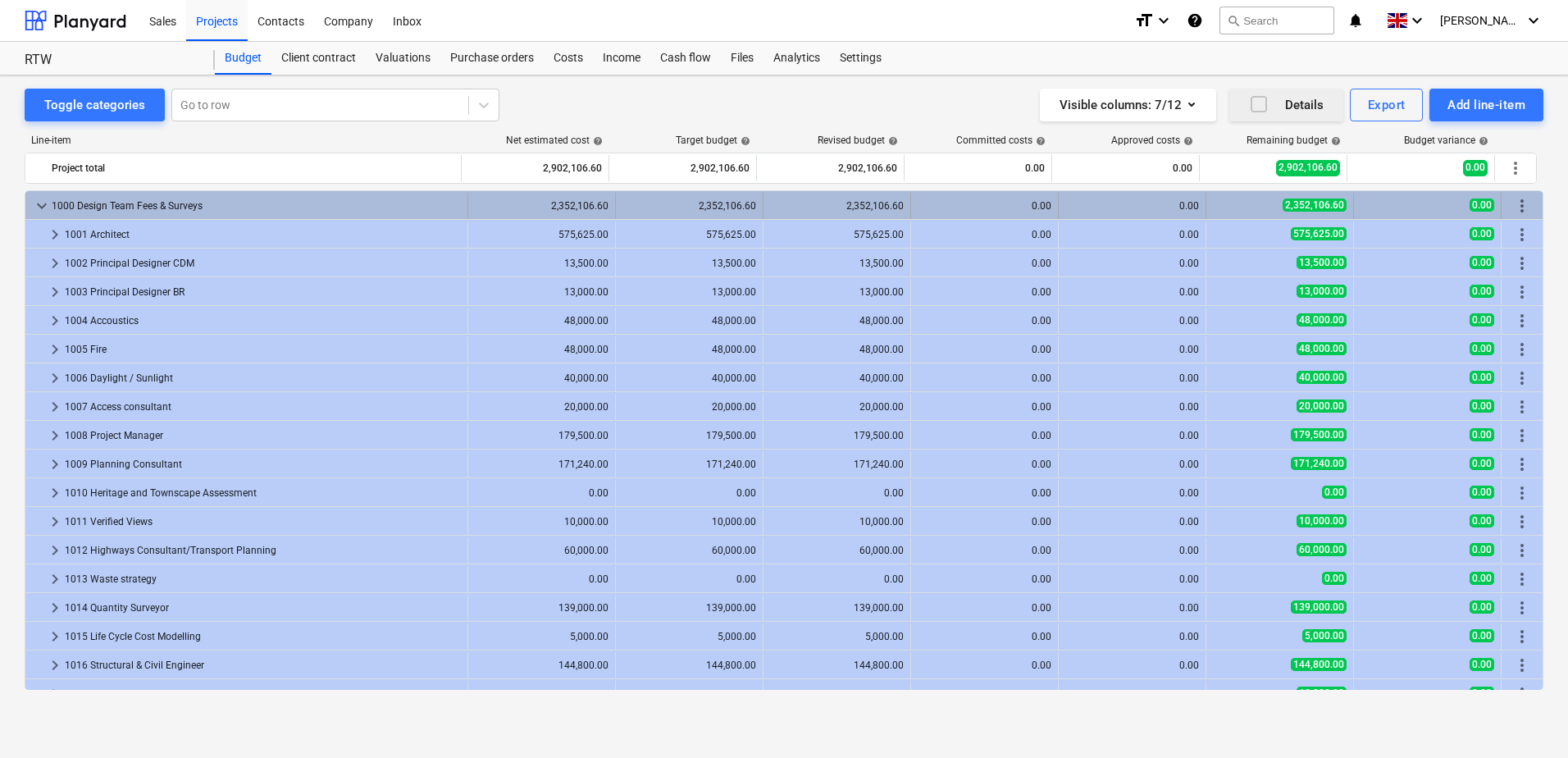
click at [36, 210] on span "keyboard_arrow_down" at bounding box center [42, 206] width 20 height 20
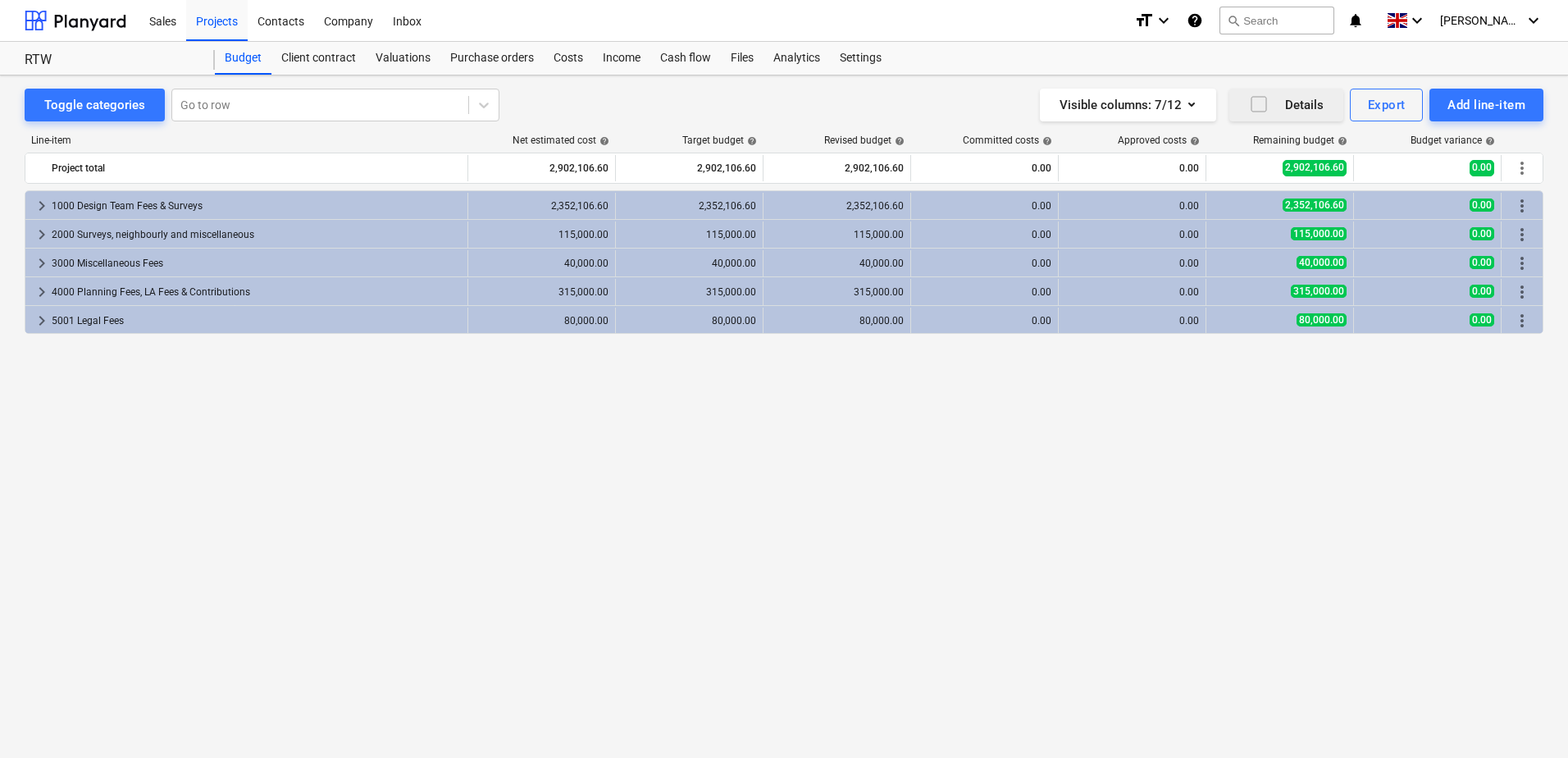
click at [36, 210] on span "keyboard_arrow_right" at bounding box center [42, 206] width 20 height 20
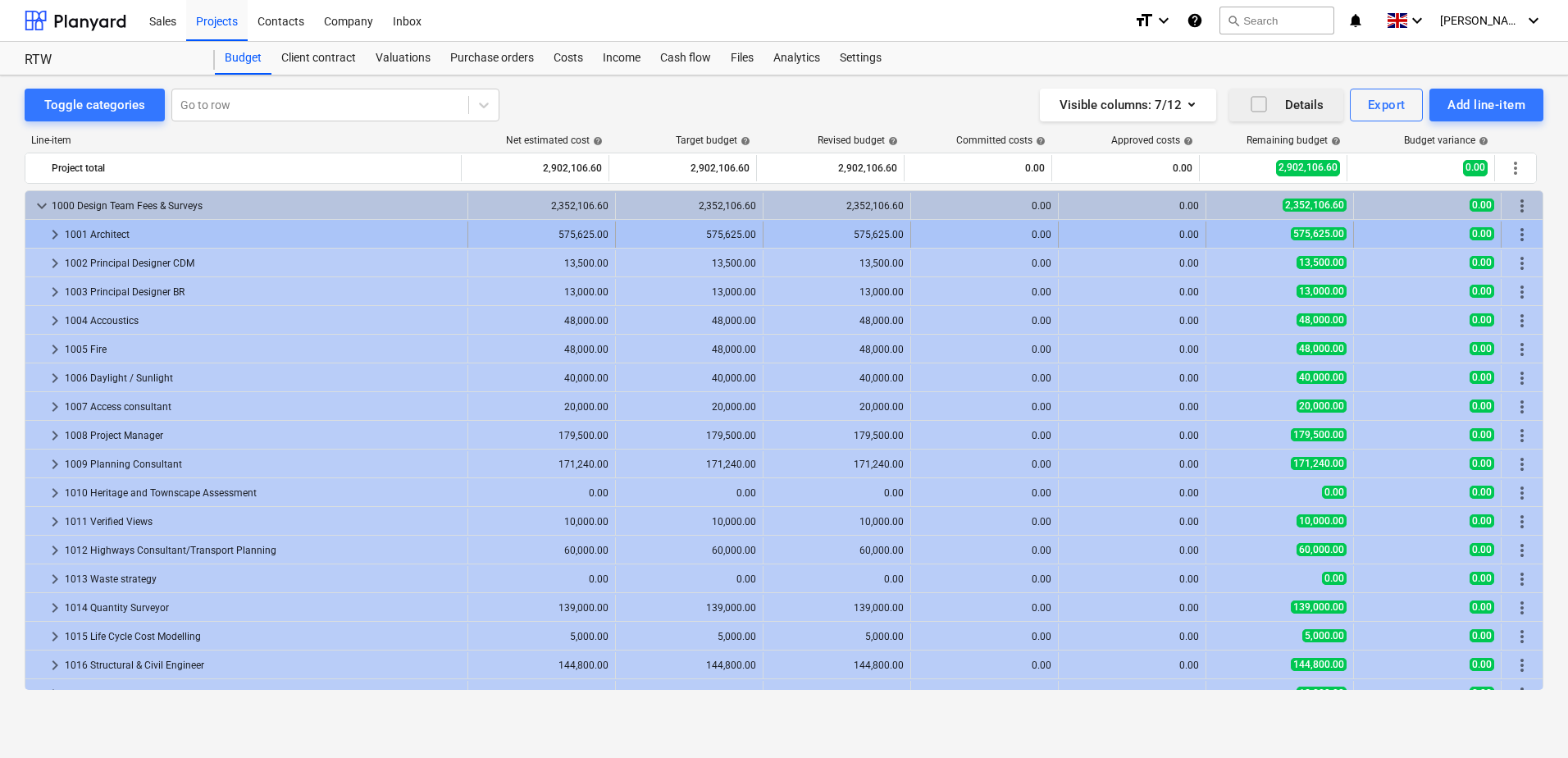
click at [54, 234] on span "keyboard_arrow_right" at bounding box center [55, 235] width 20 height 20
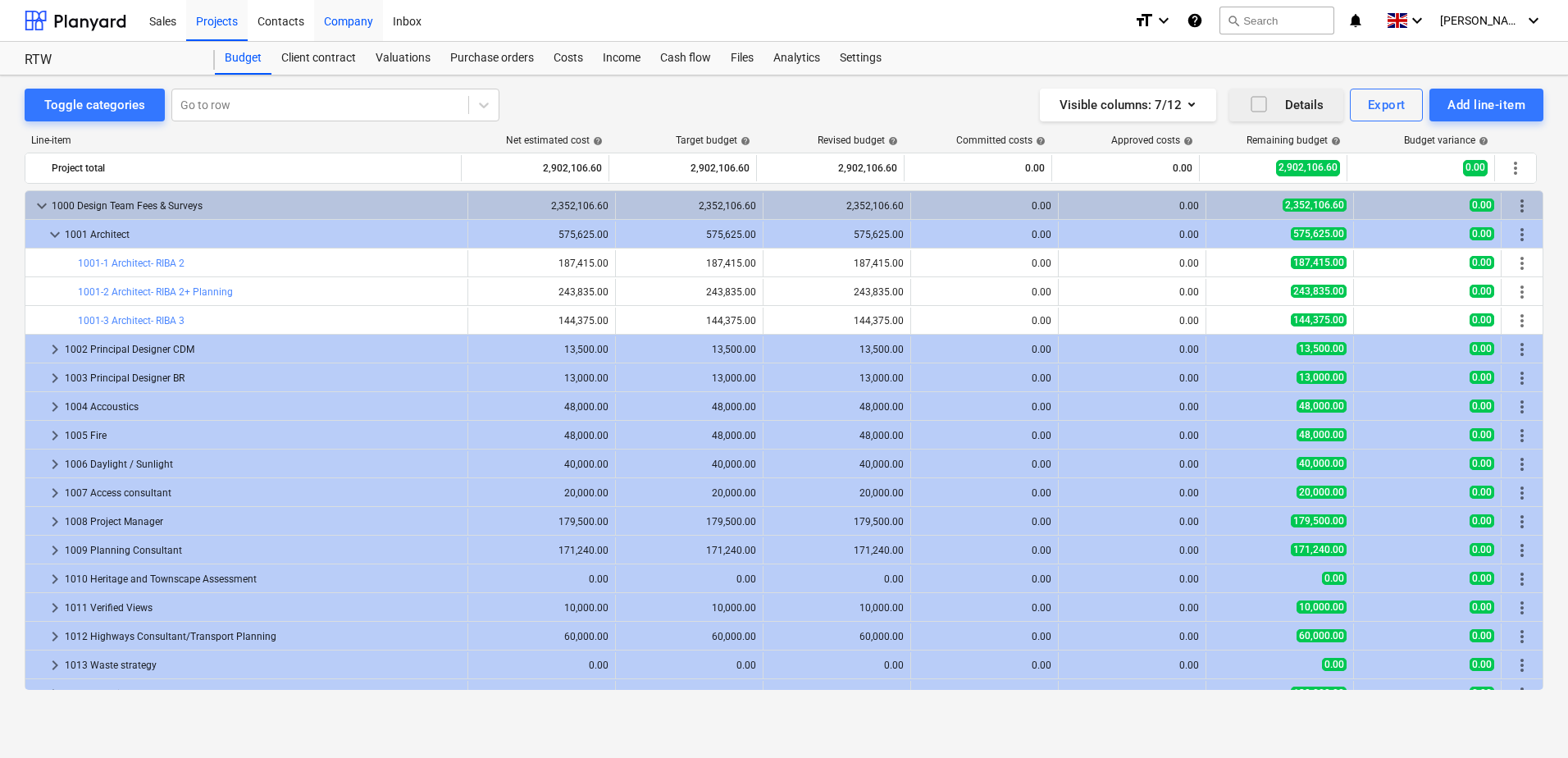
click at [343, 21] on div "Company" at bounding box center [348, 20] width 69 height 42
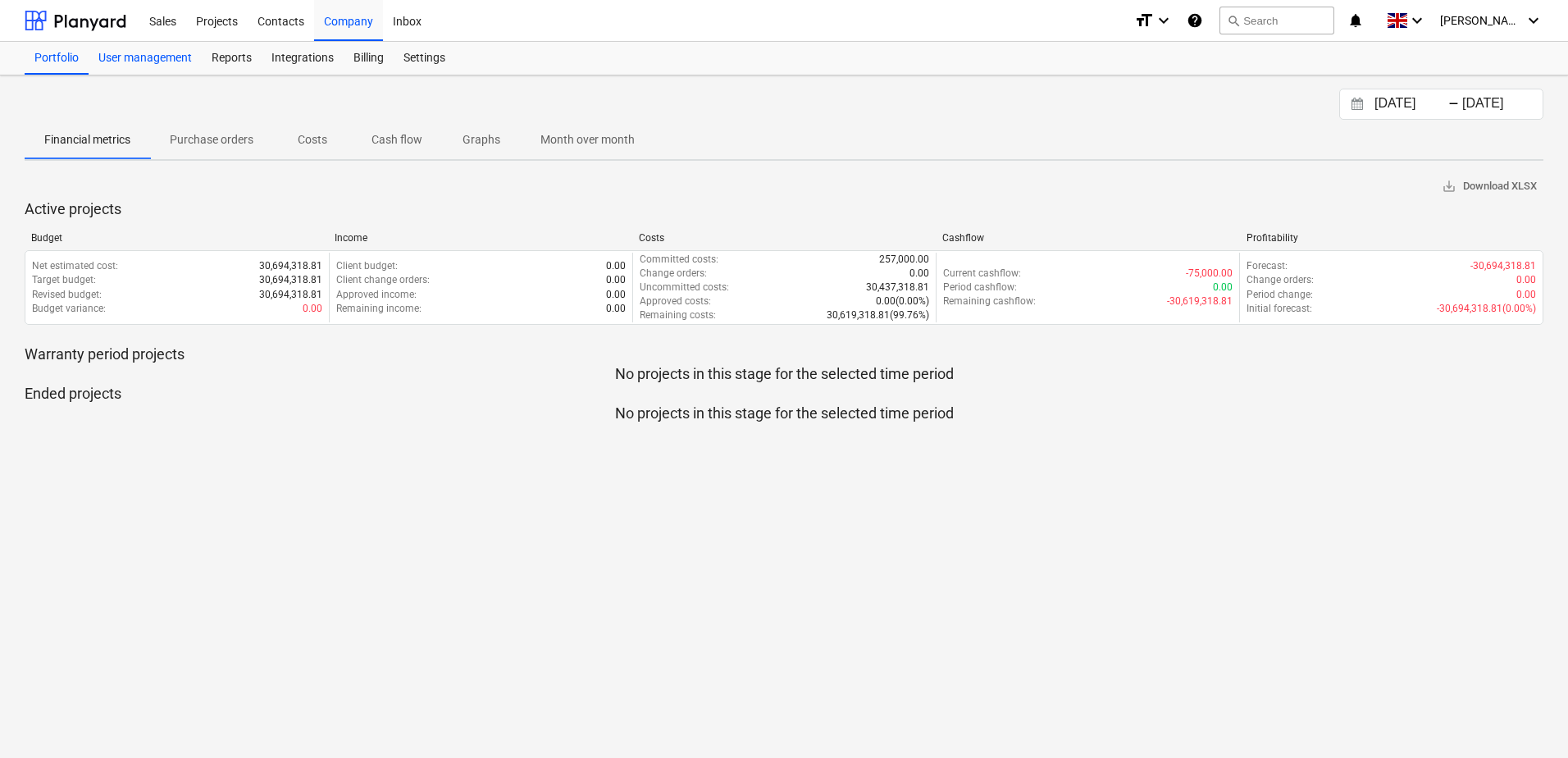
click at [150, 58] on div "User management" at bounding box center [145, 58] width 113 height 33
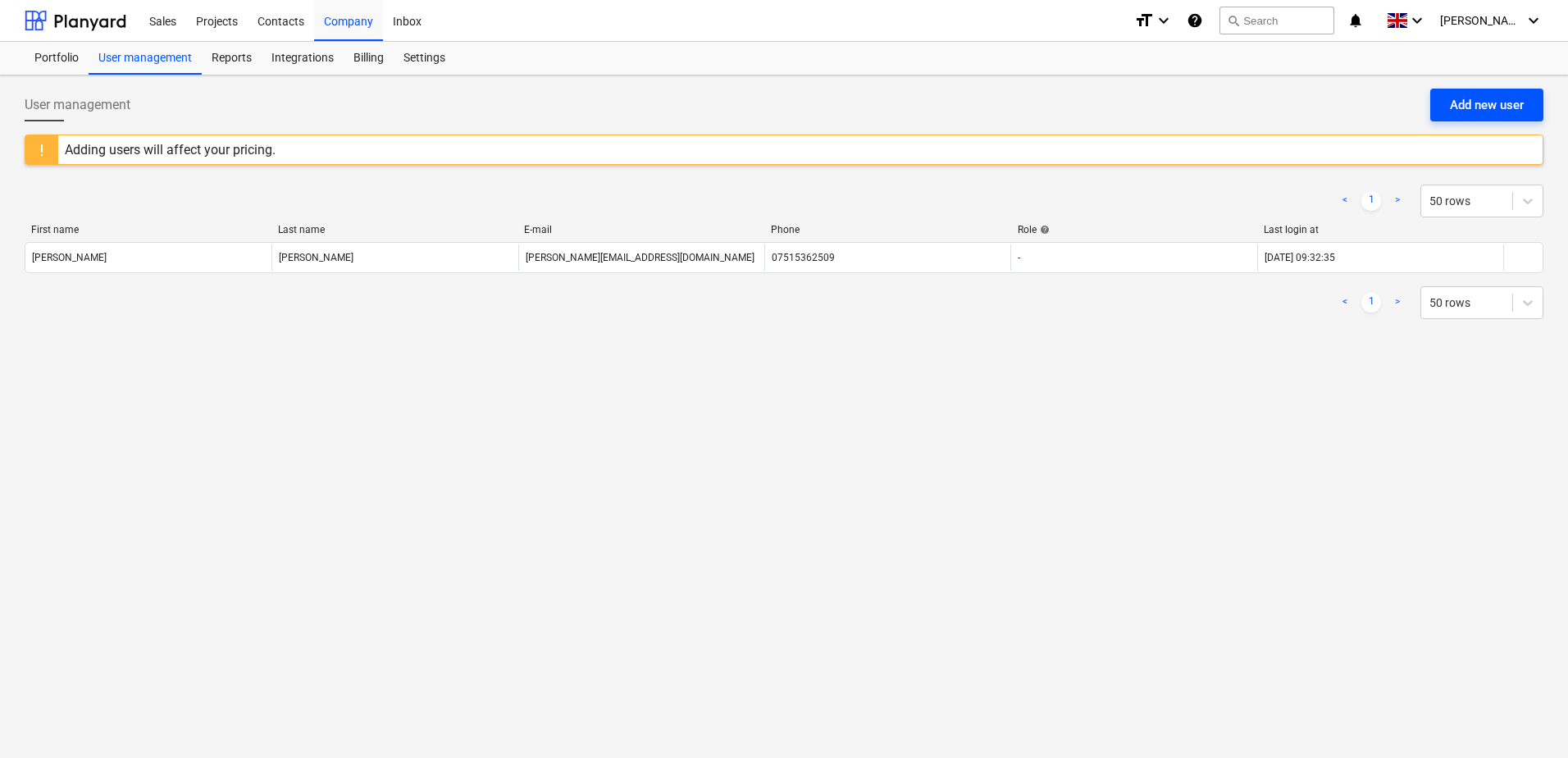
click at [1486, 105] on div "Add new user" at bounding box center [1486, 104] width 74 height 21
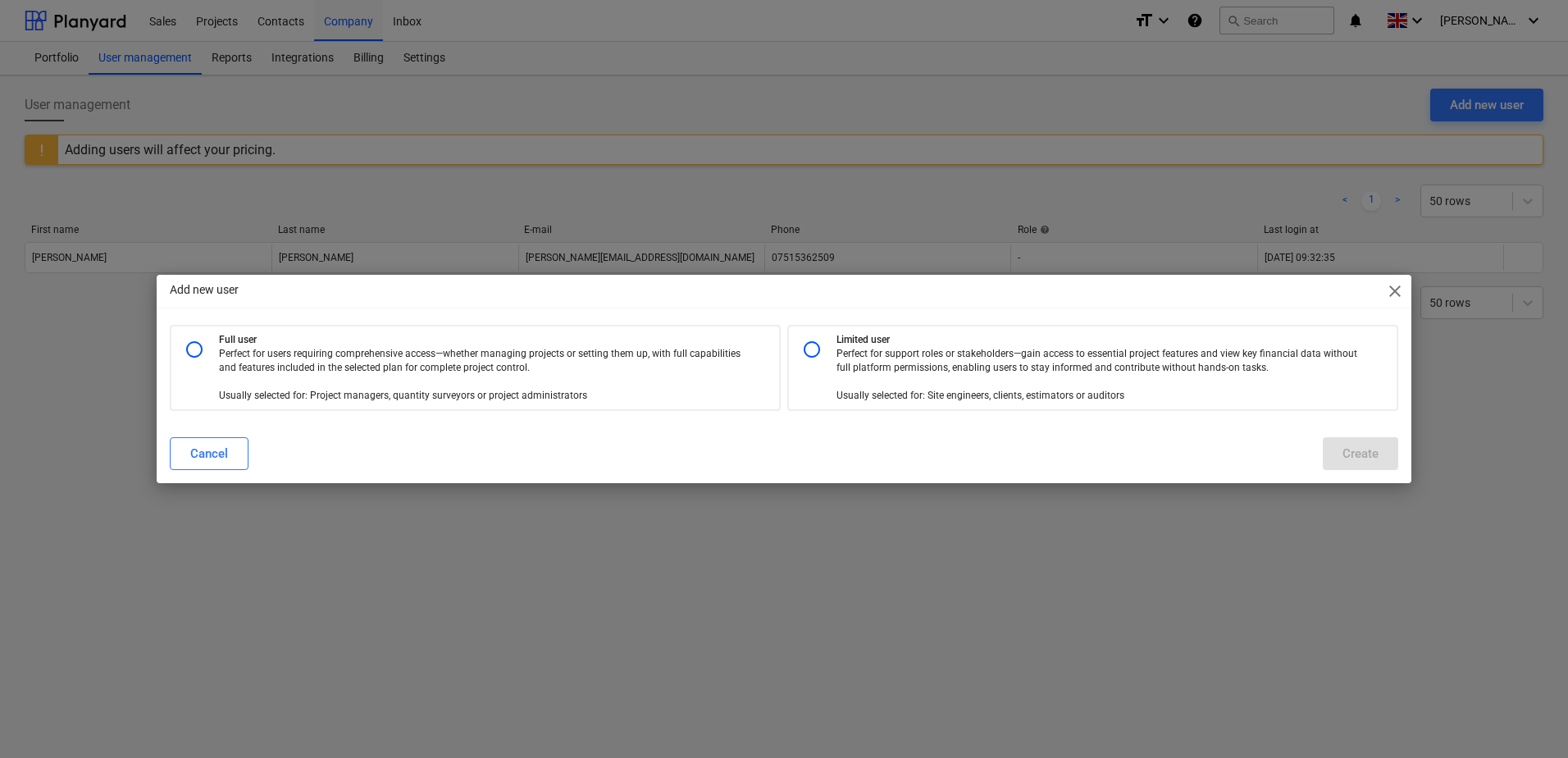
click at [1401, 292] on span "close" at bounding box center [1395, 291] width 20 height 20
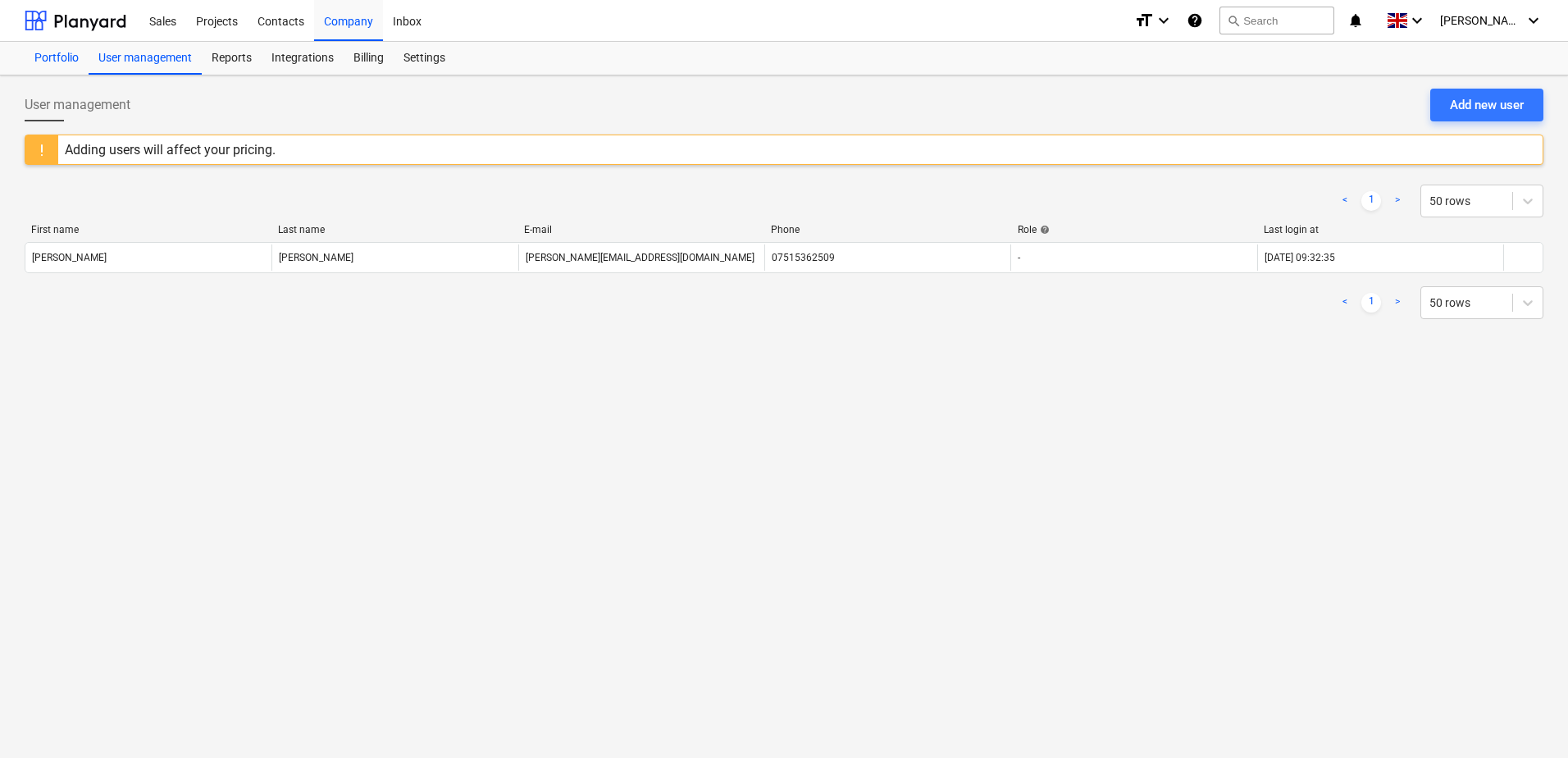
click at [59, 63] on div "Portfolio" at bounding box center [57, 58] width 64 height 33
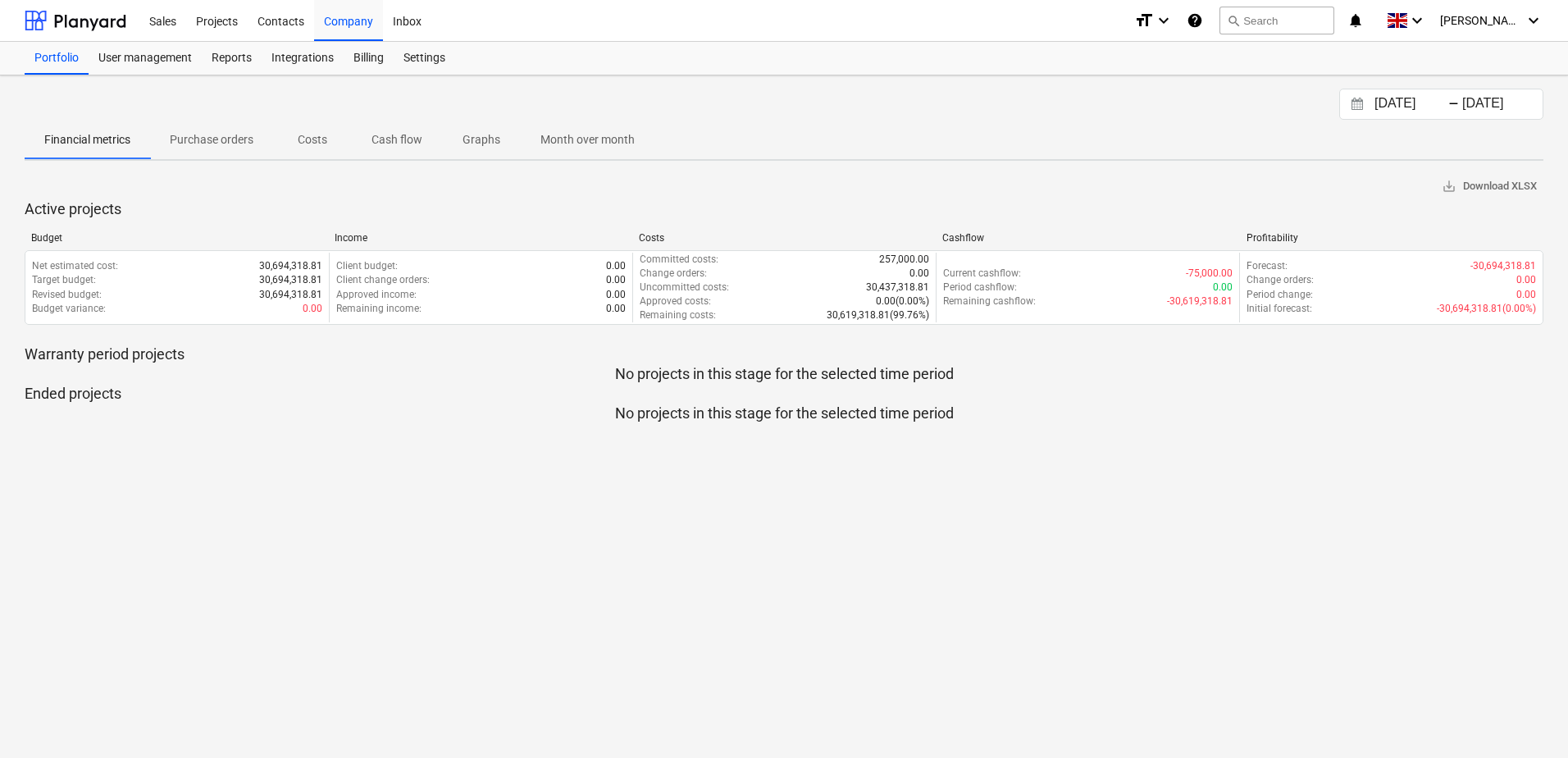
click at [311, 142] on p "Costs" at bounding box center [312, 139] width 40 height 17
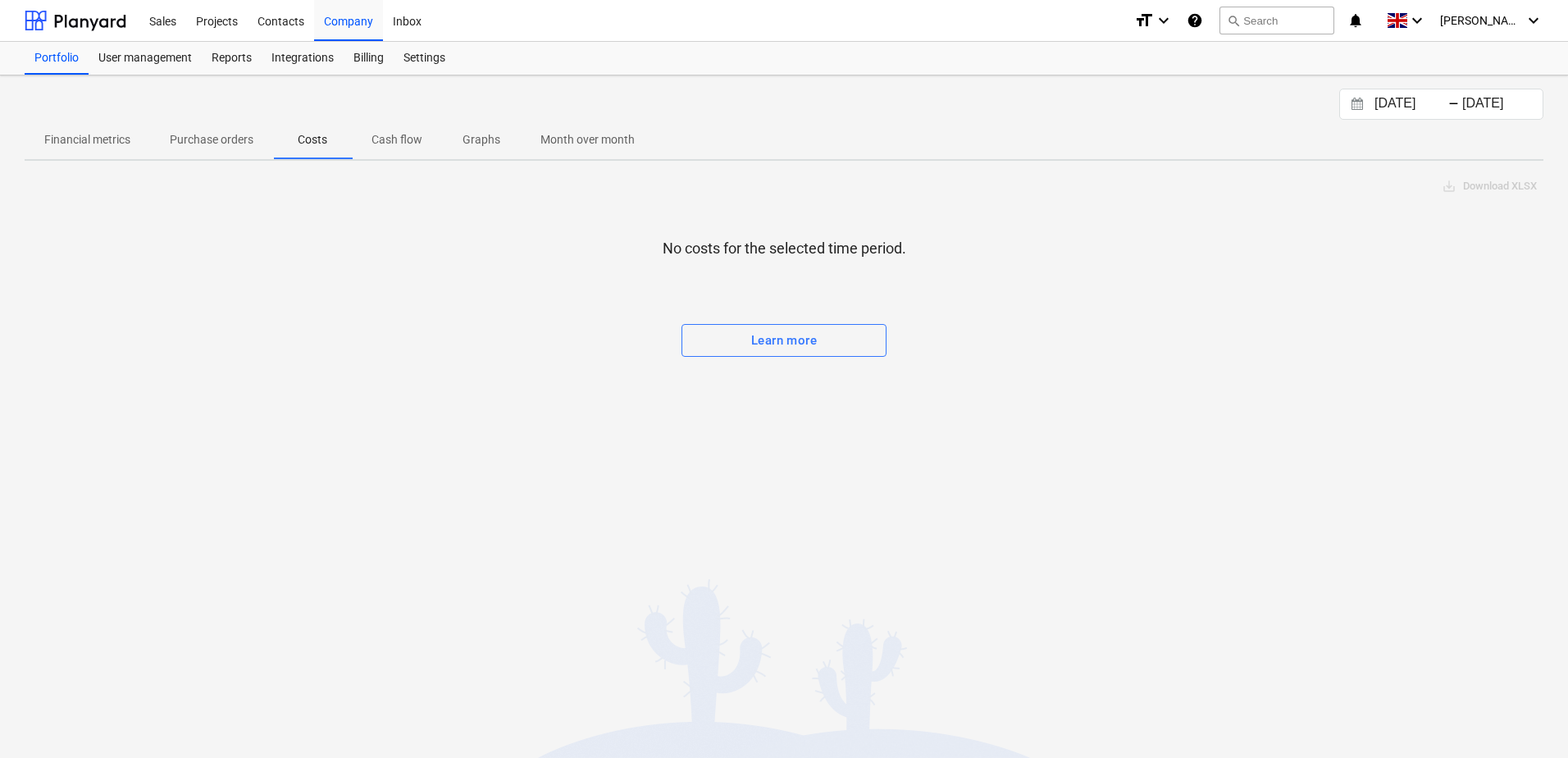
click at [208, 142] on p "Purchase orders" at bounding box center [212, 139] width 84 height 17
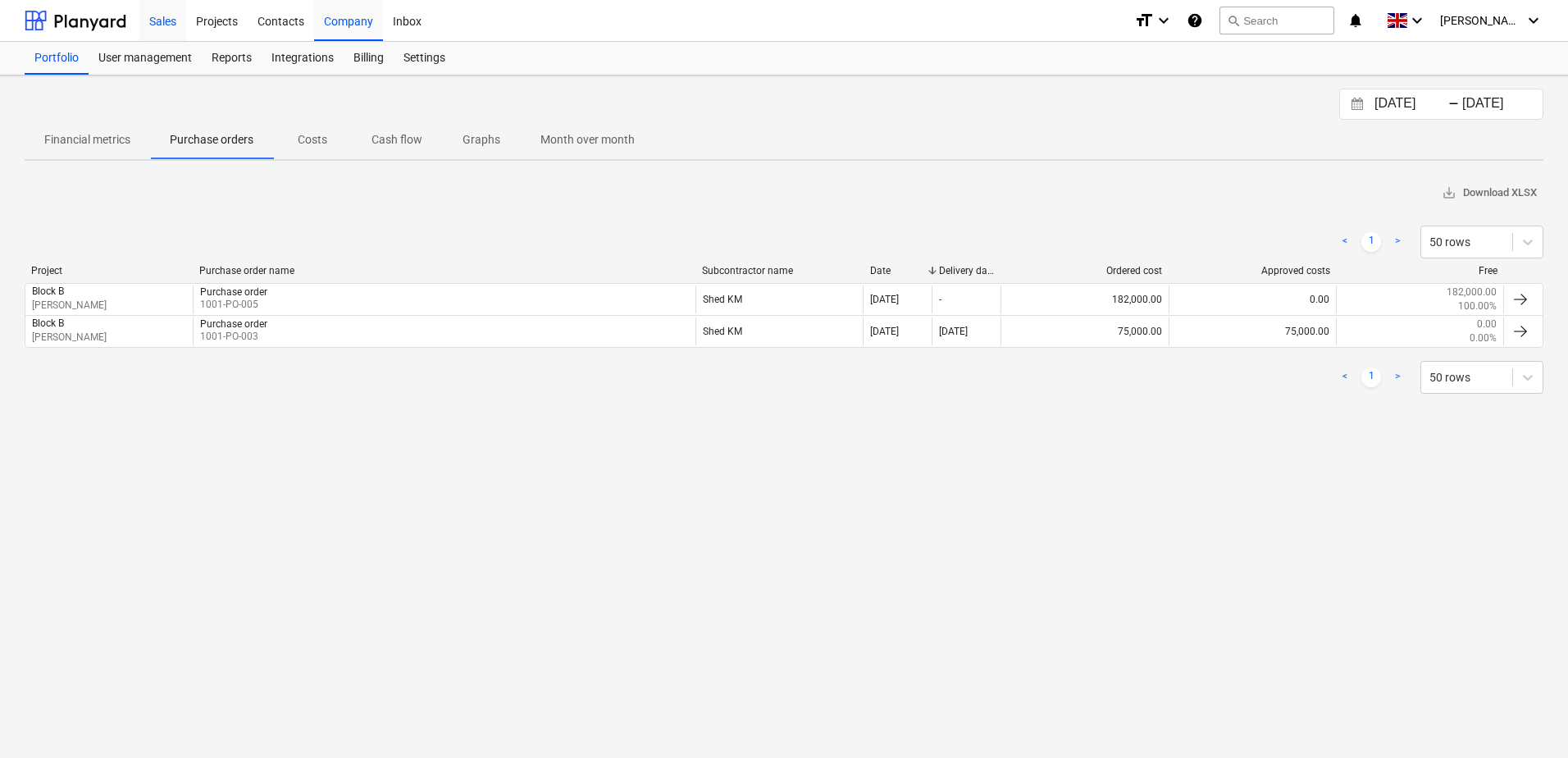
click at [168, 26] on div "Sales" at bounding box center [162, 20] width 47 height 42
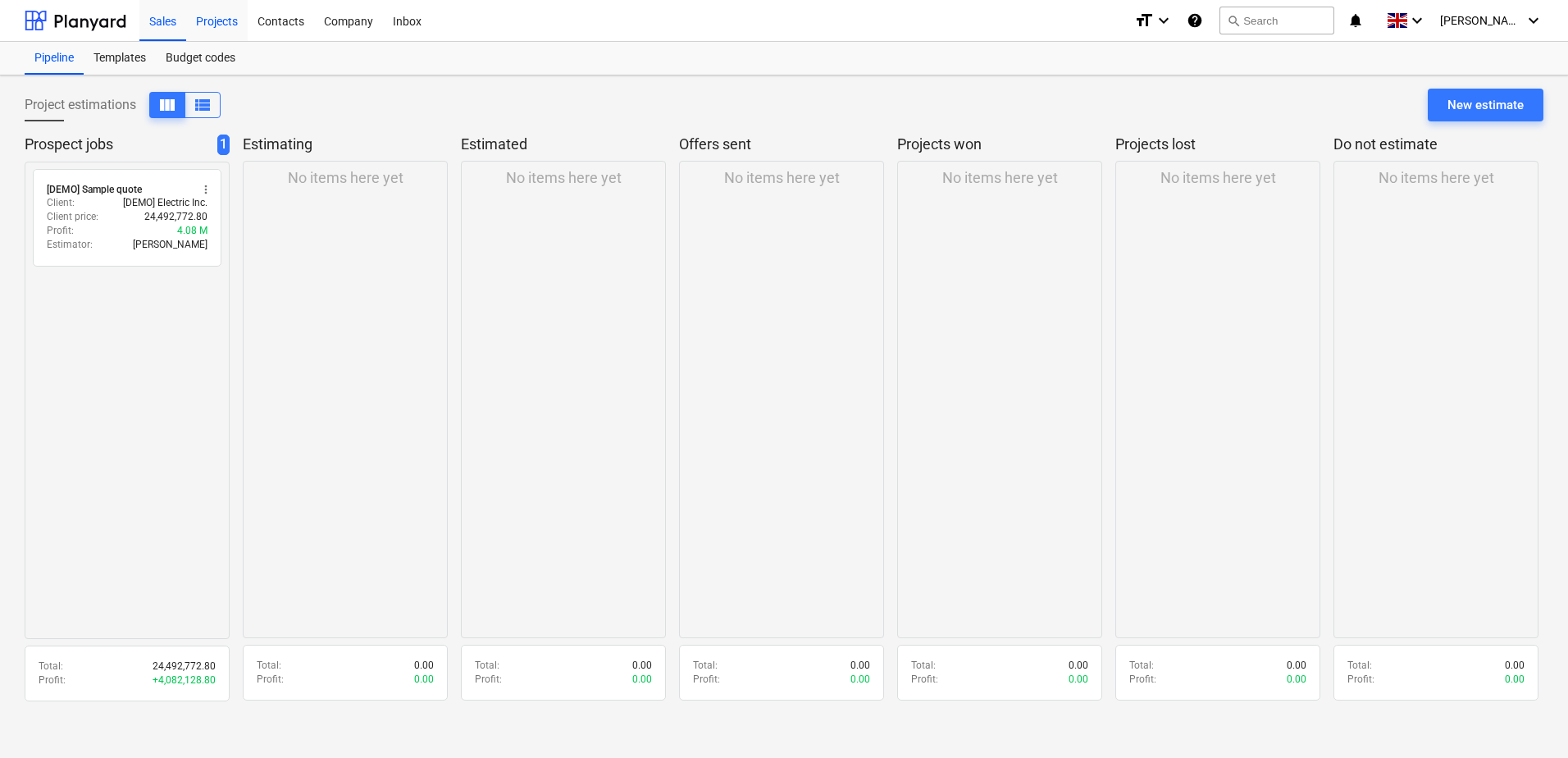
click at [216, 20] on div "Projects" at bounding box center [217, 20] width 62 height 42
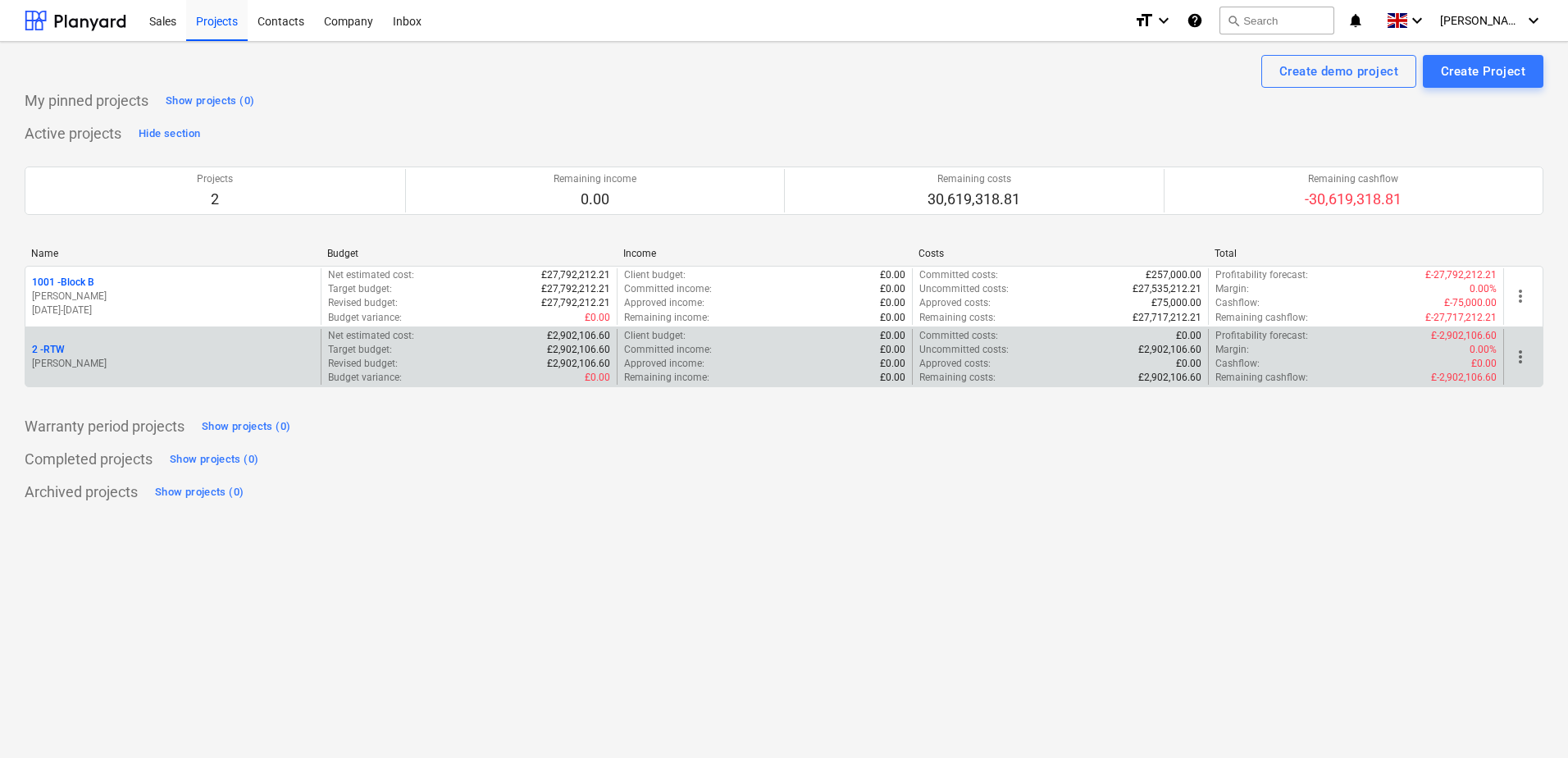
click at [84, 352] on div "2 - RTW" at bounding box center [173, 350] width 282 height 14
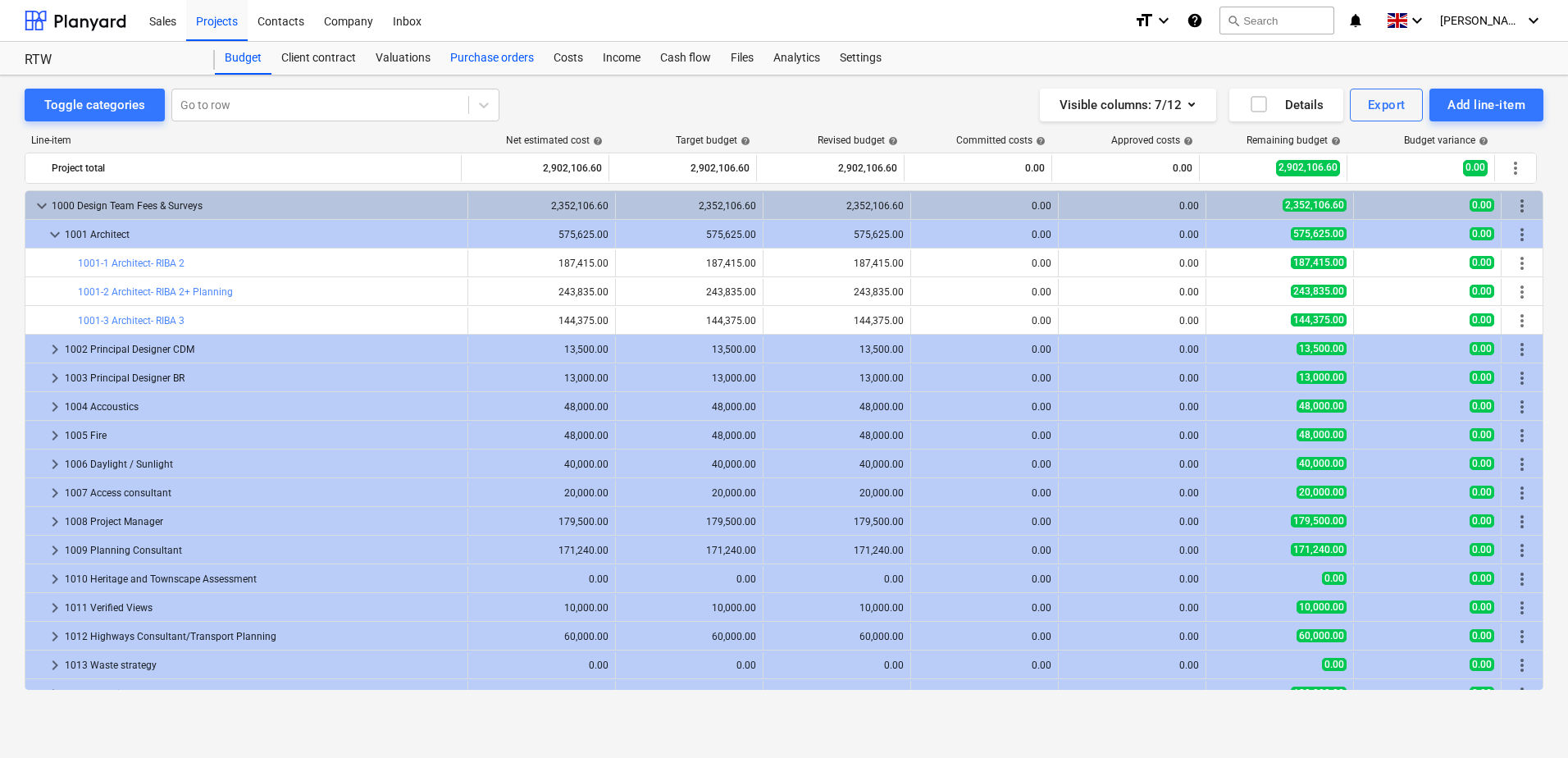
click at [499, 60] on div "Purchase orders" at bounding box center [492, 58] width 103 height 33
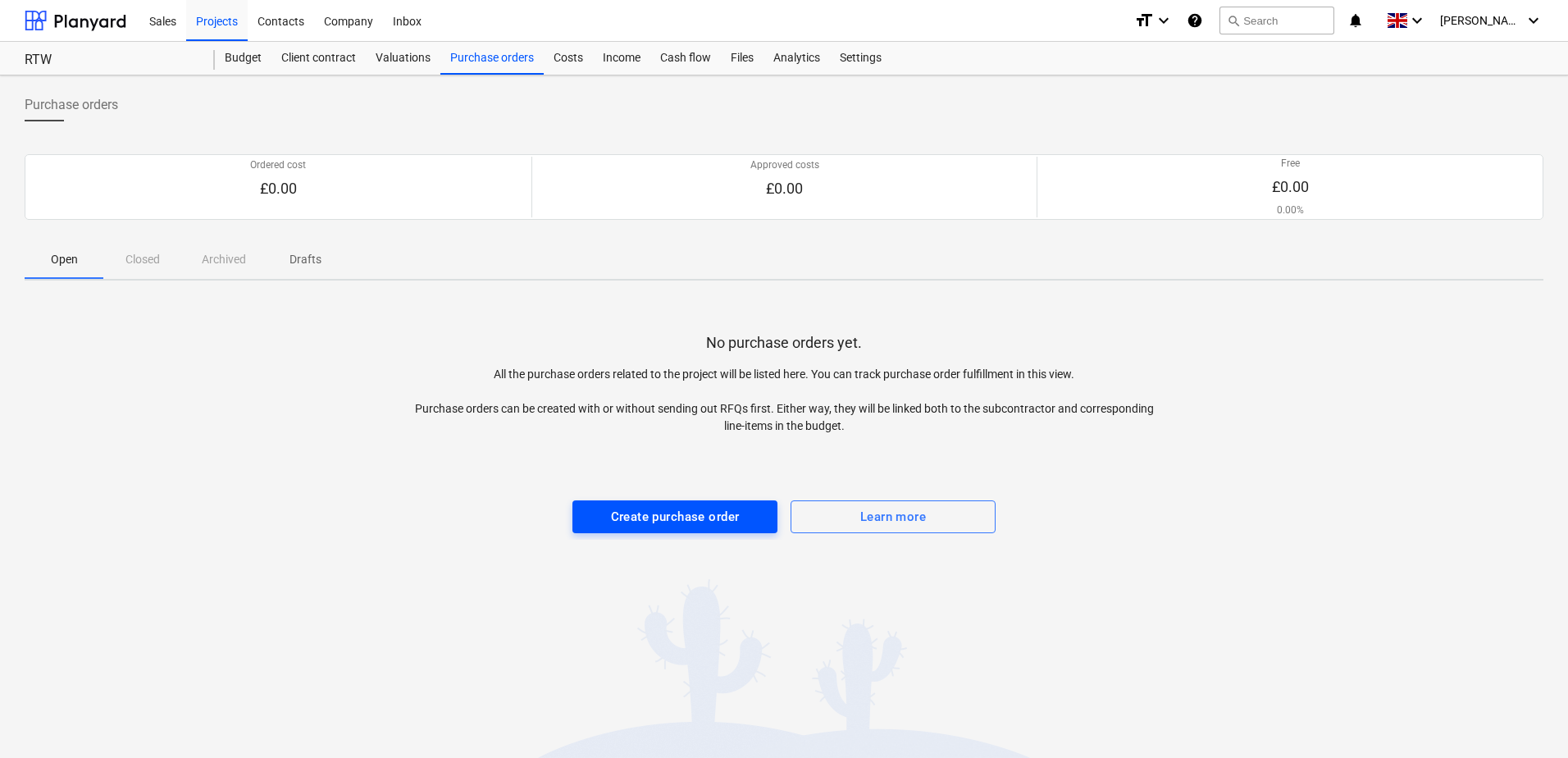
click at [669, 519] on div "Create purchase order" at bounding box center [674, 516] width 128 height 21
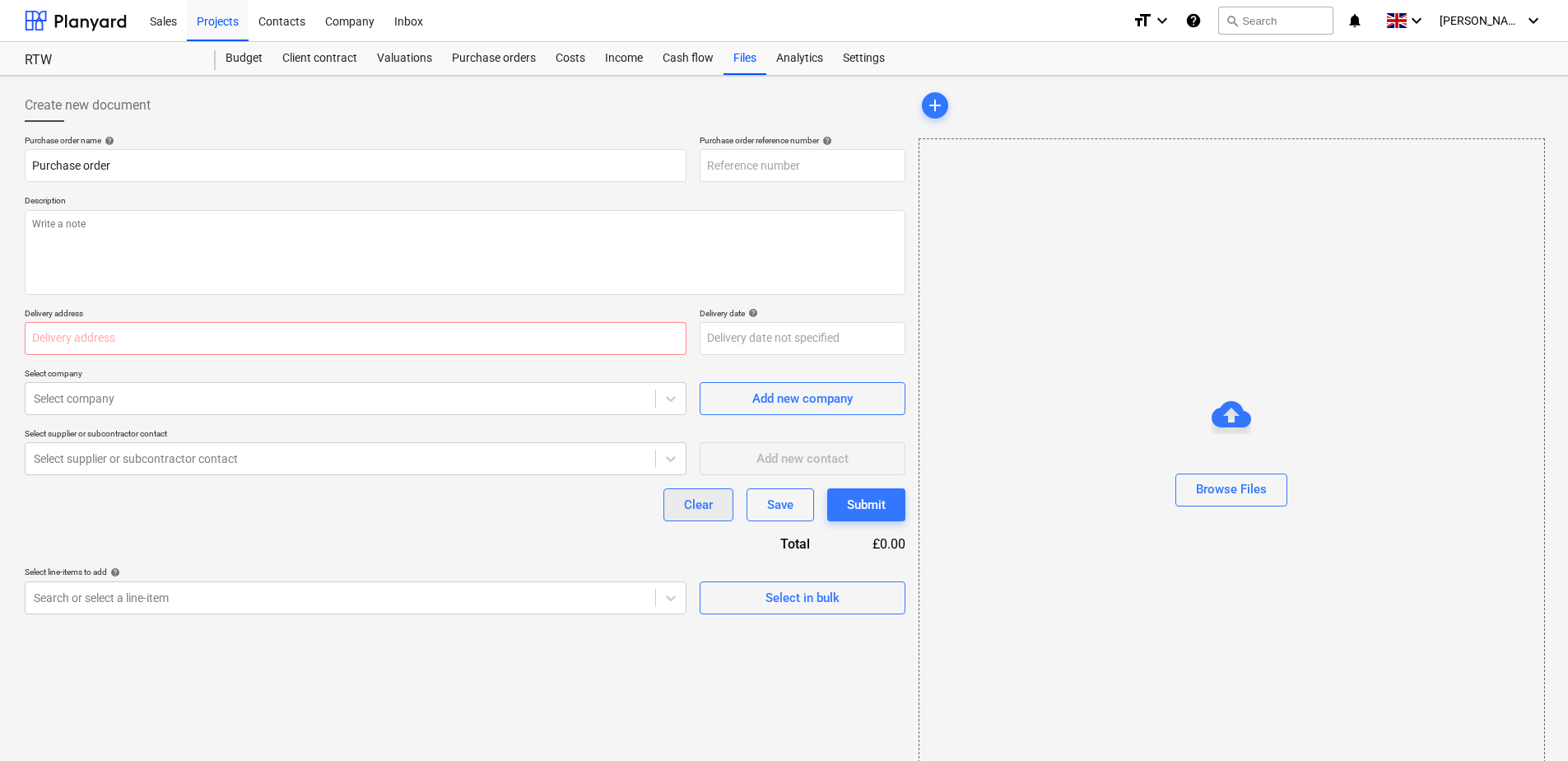
type input "2-PO-001"
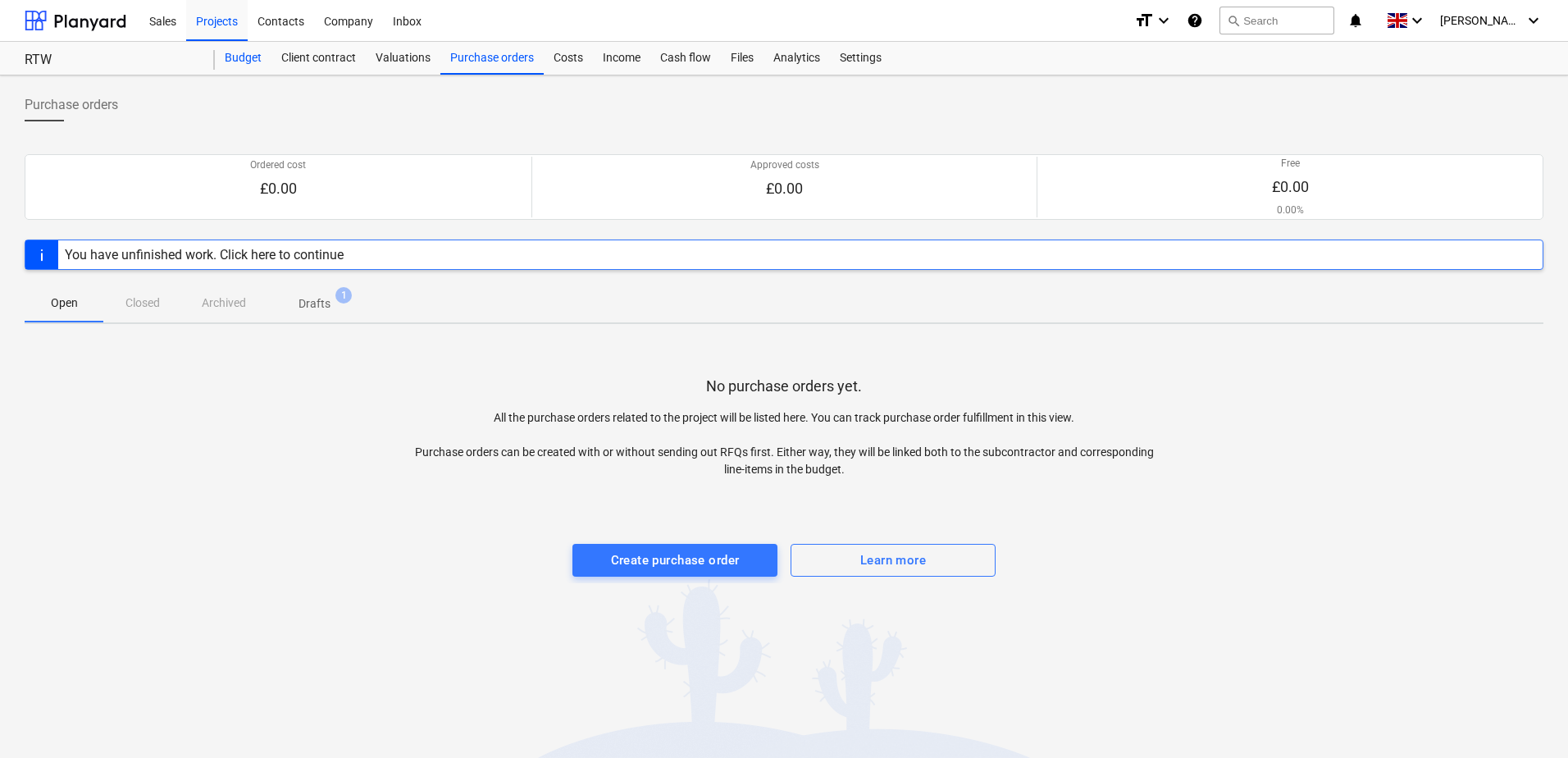
click at [249, 60] on div "Budget" at bounding box center [243, 58] width 57 height 33
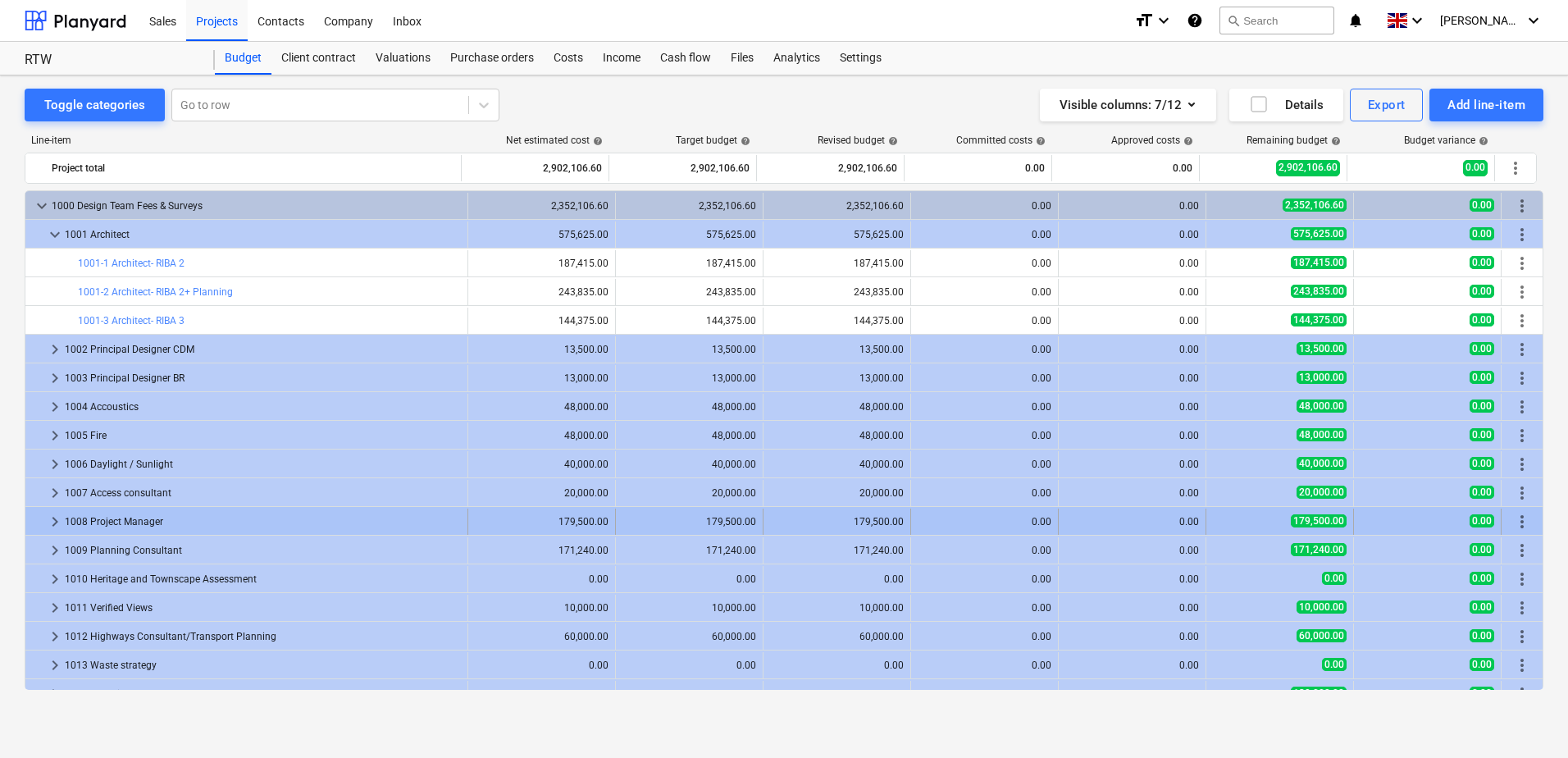
click at [157, 526] on div "1008 Project Manager" at bounding box center [262, 521] width 396 height 26
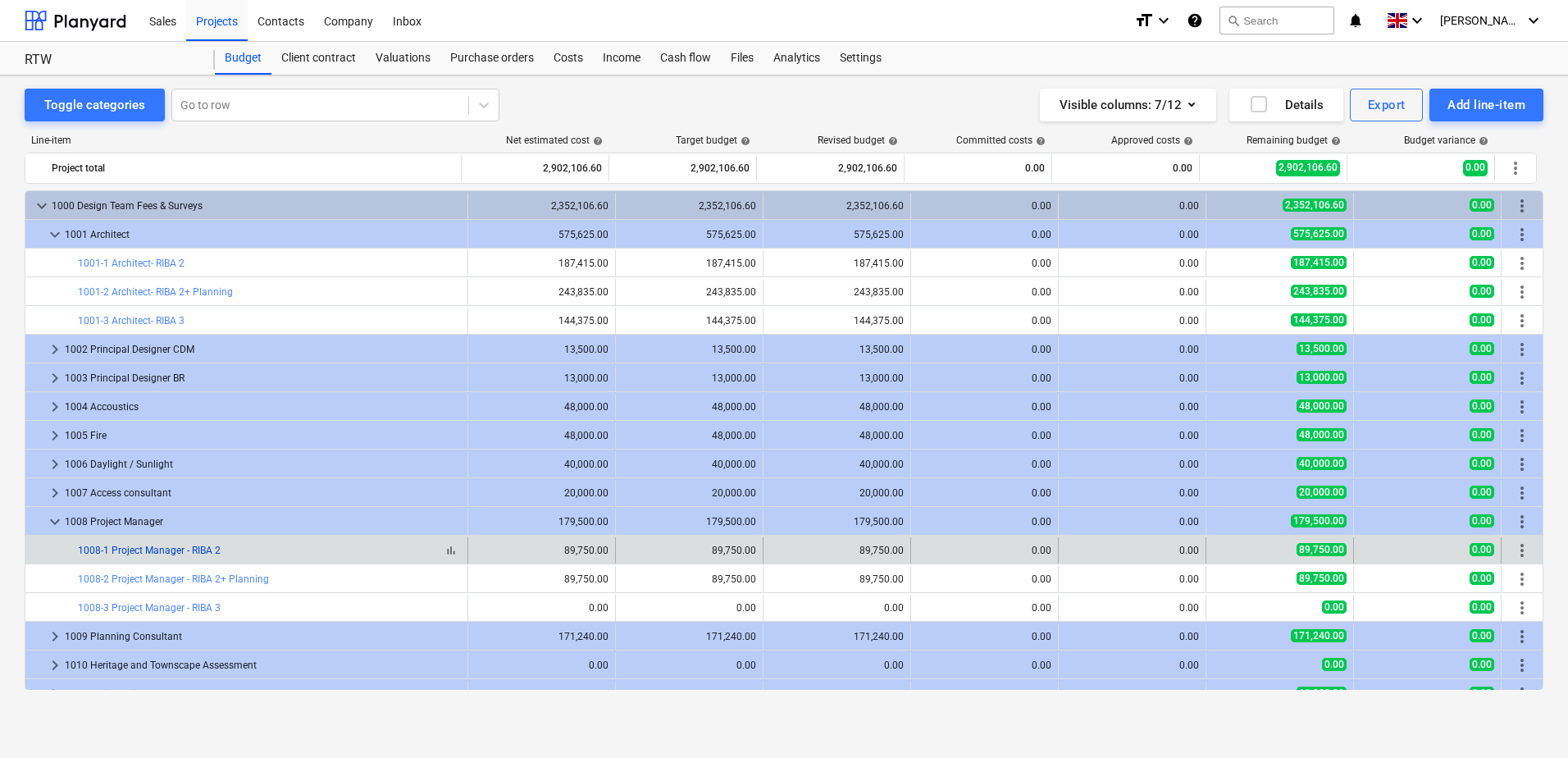
click at [138, 550] on link "1008-1 Project Manager - RIBA 2" at bounding box center [148, 551] width 142 height 12
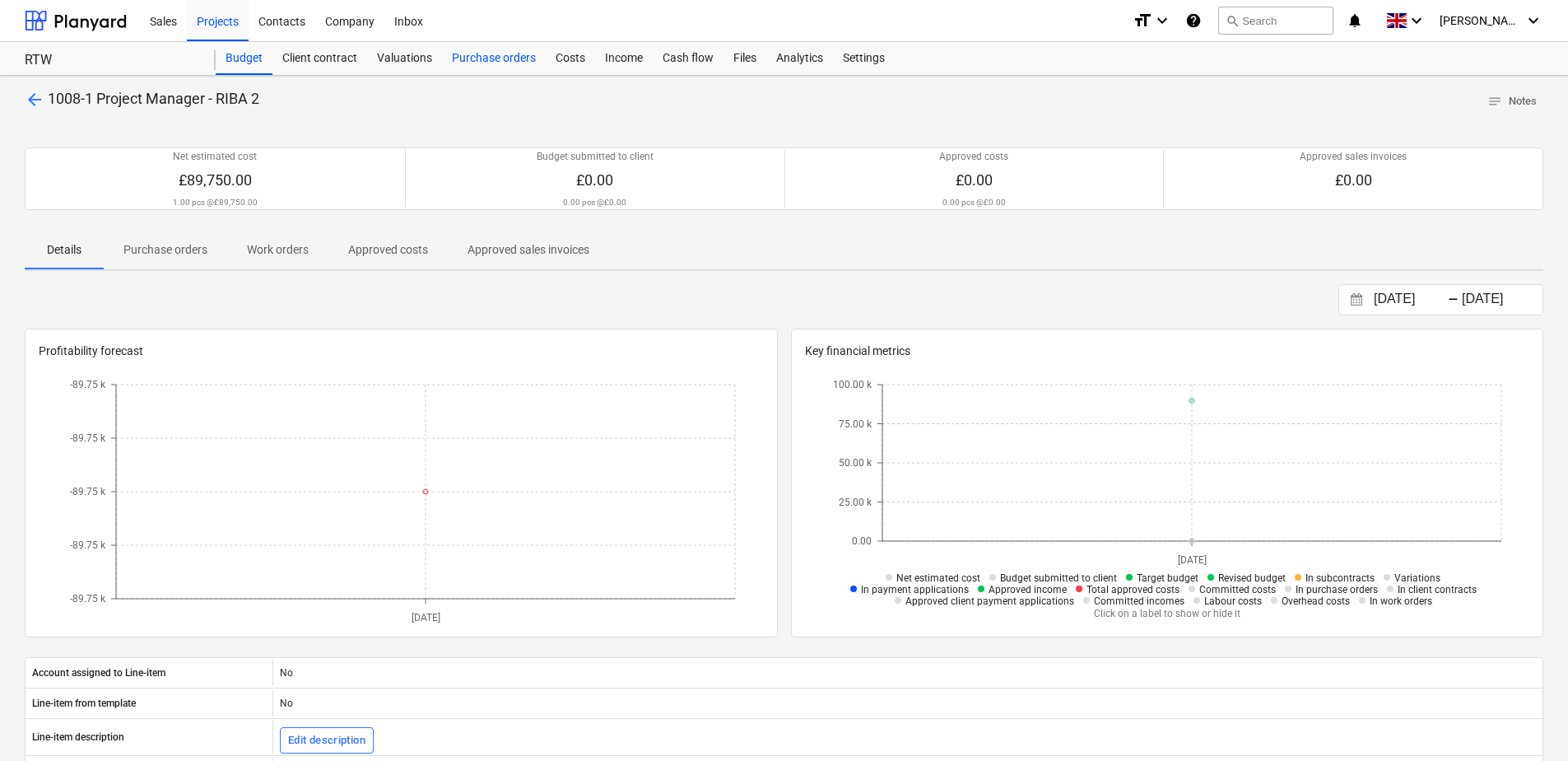
click at [514, 59] on div "Purchase orders" at bounding box center [494, 58] width 104 height 33
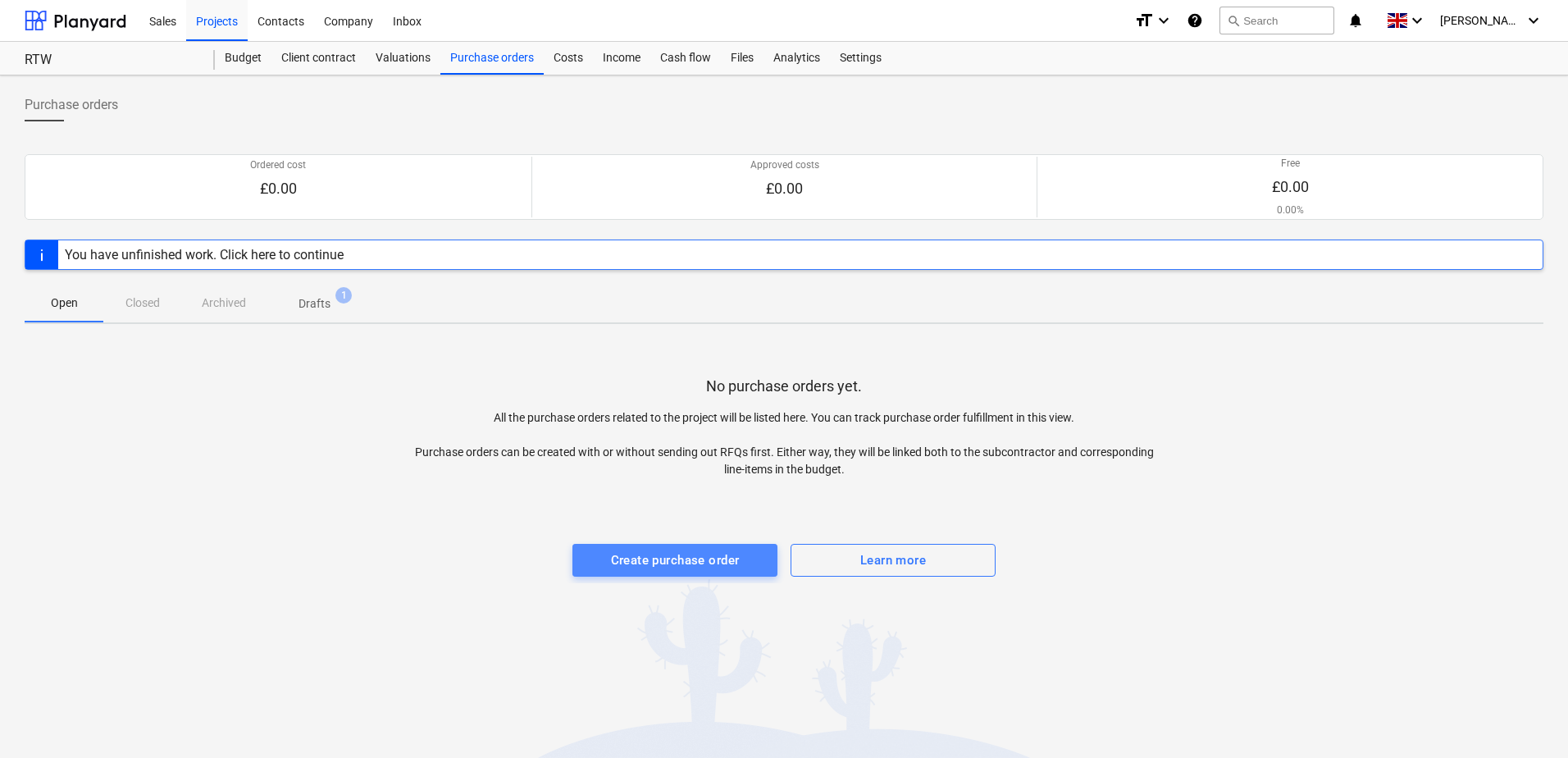
click at [635, 562] on div "Create purchase order" at bounding box center [674, 560] width 128 height 21
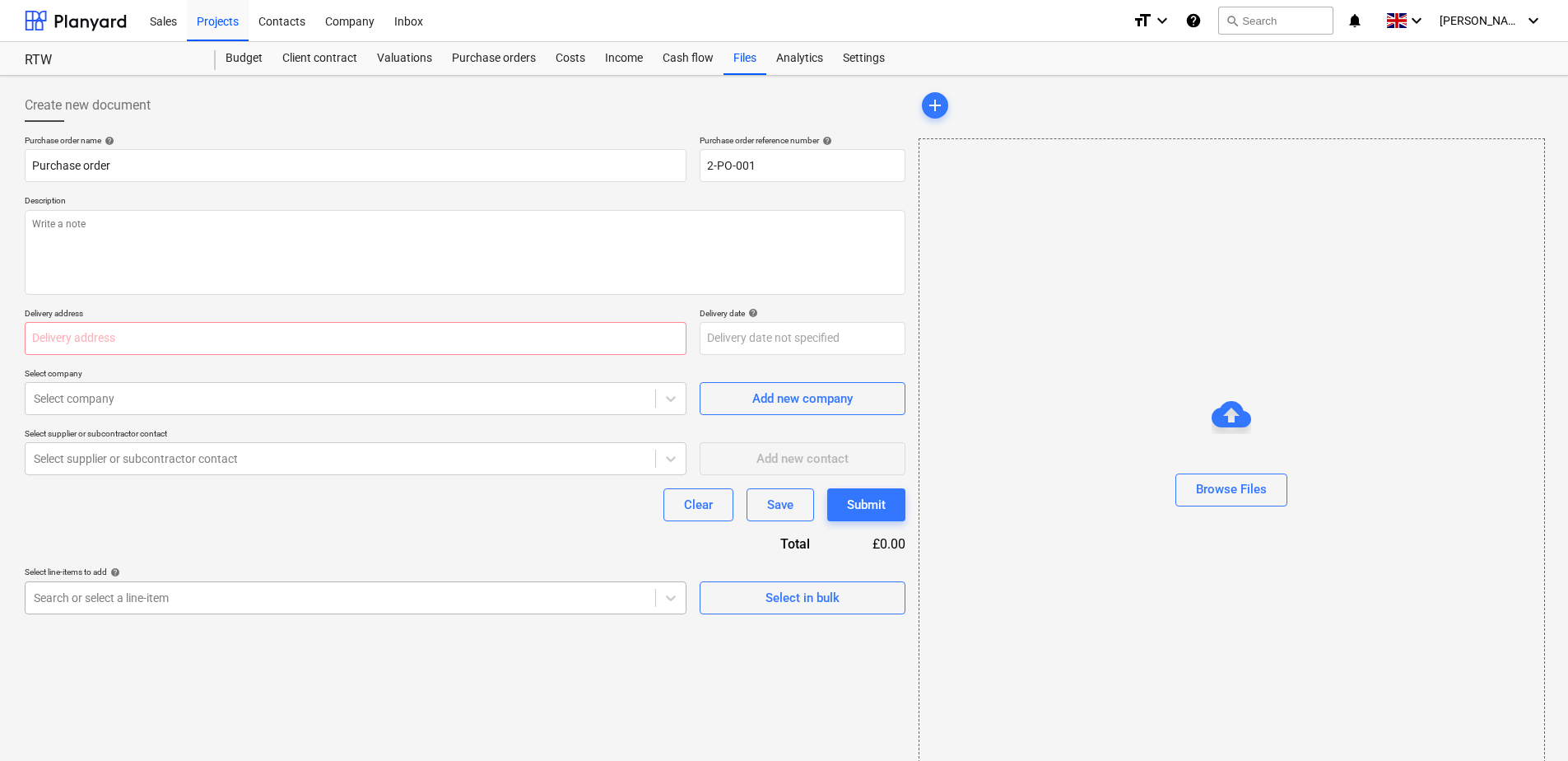
click at [222, 599] on body "Sales Projects Contacts Company Inbox format_size keyboard_arrow_down help sear…" at bounding box center [784, 380] width 1568 height 761
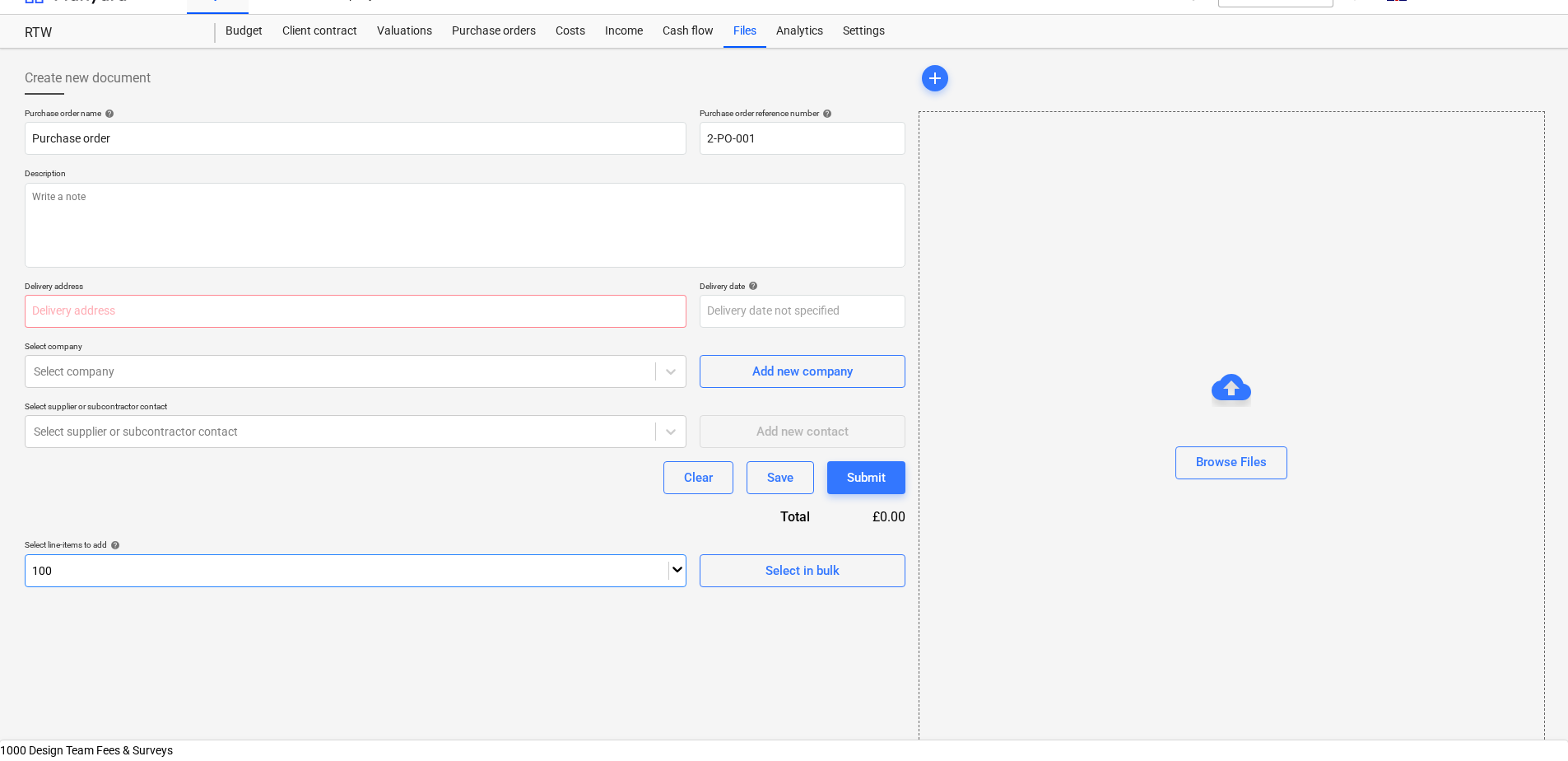
type input "1008"
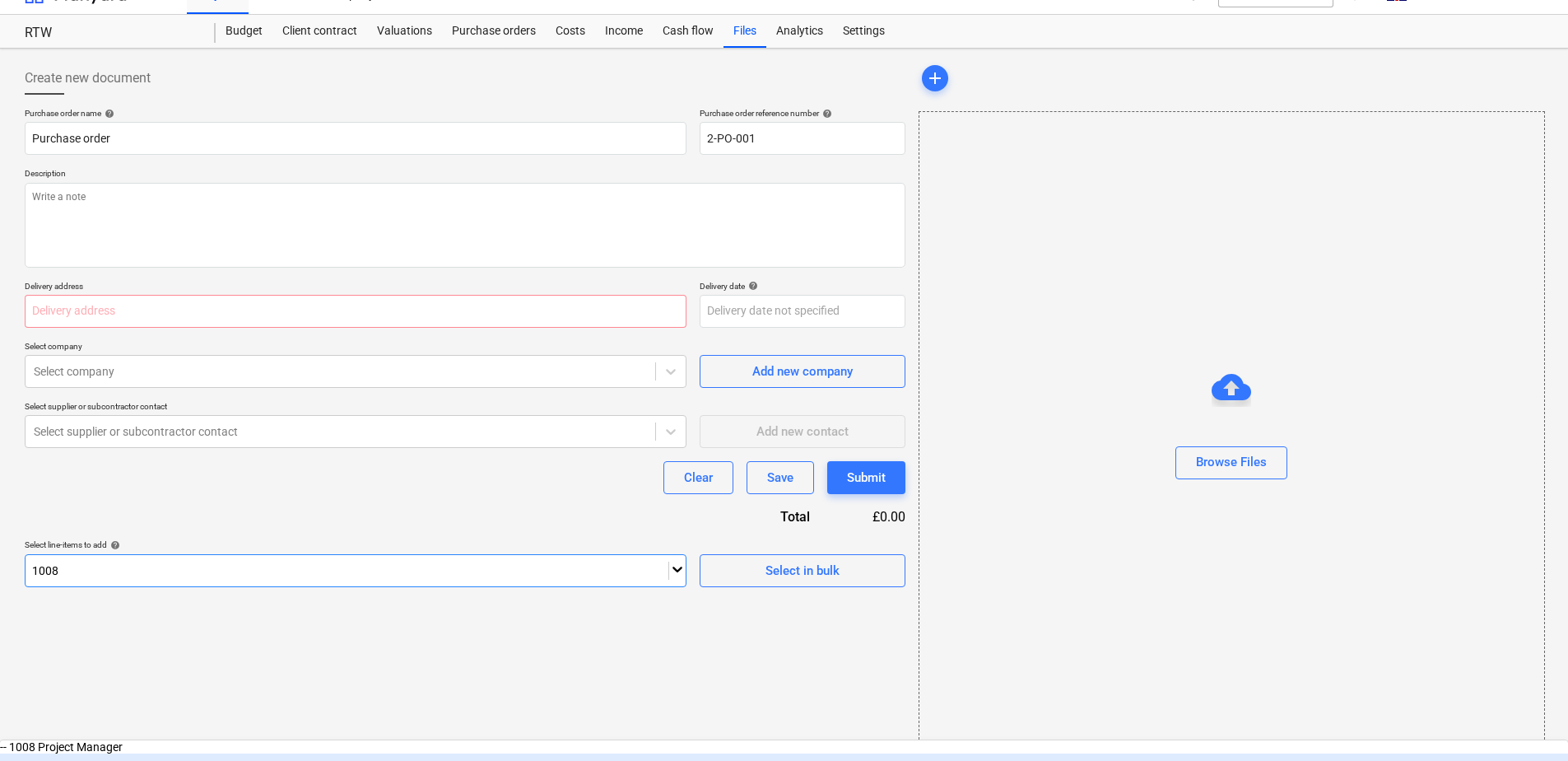
click at [200, 754] on div "-- -- 1008-1 Project Manager - RIBA 2" at bounding box center [784, 767] width 1568 height 26
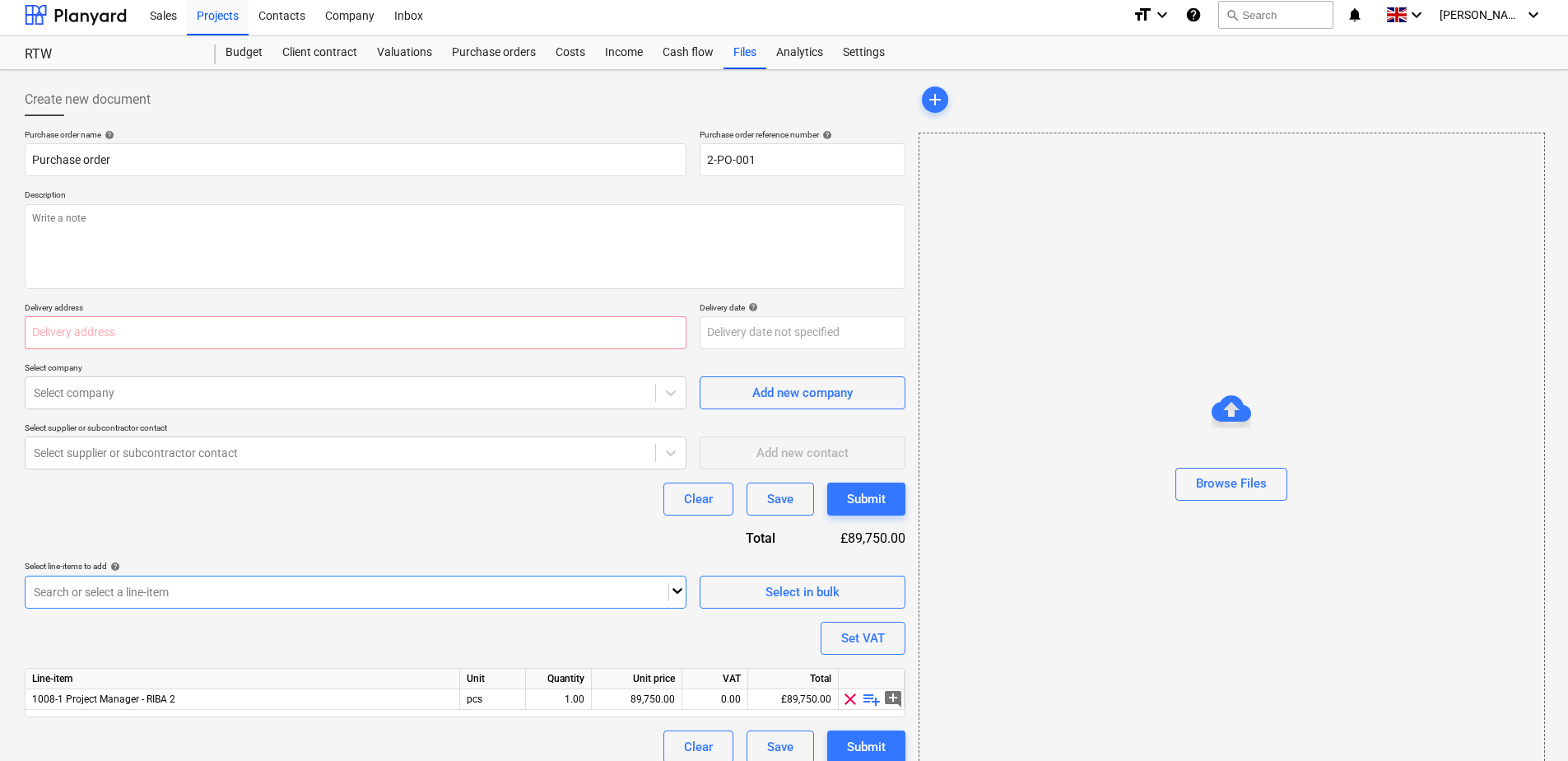
scroll to position [0, 0]
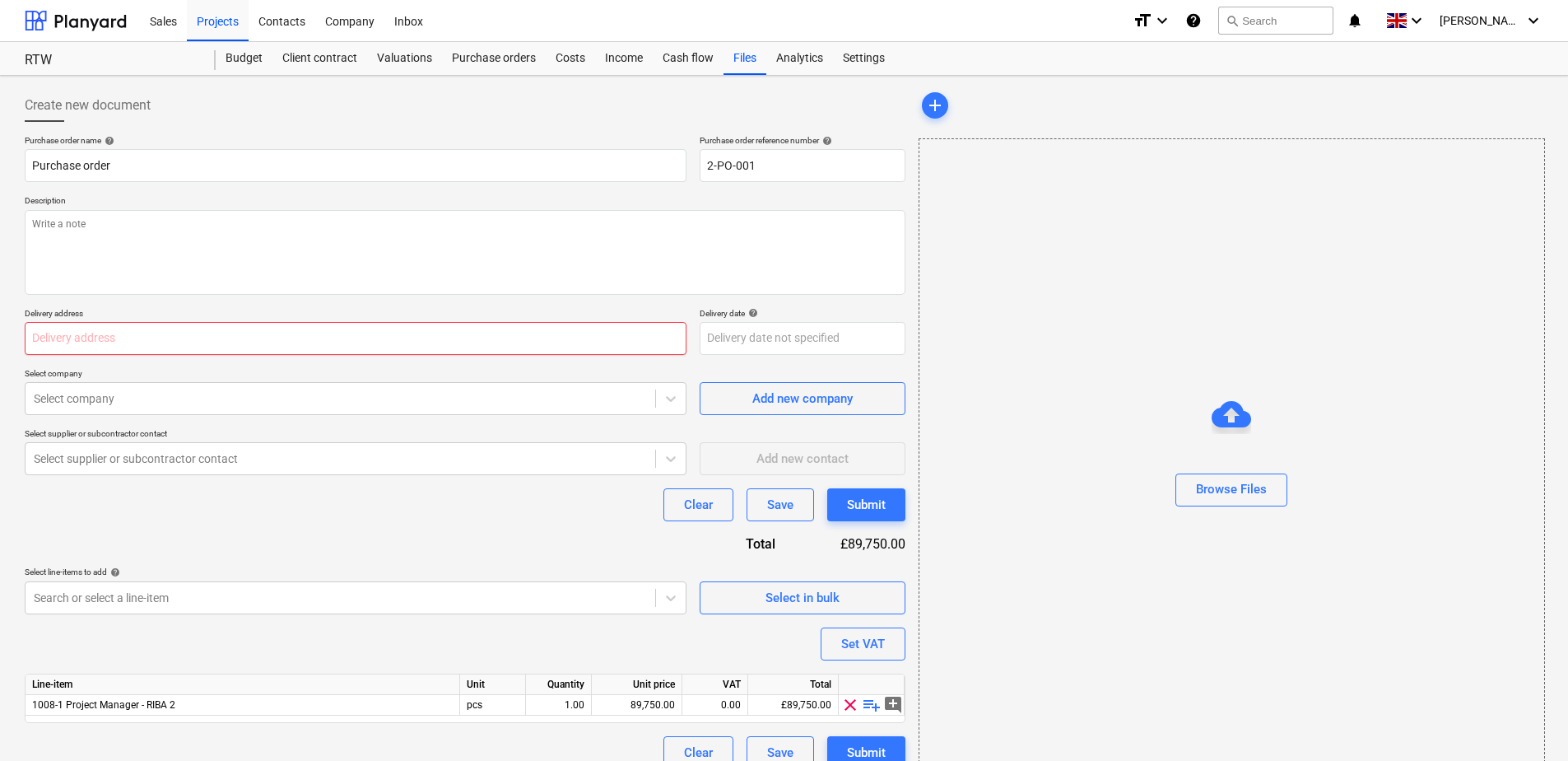
click at [233, 341] on input "text" at bounding box center [355, 338] width 662 height 33
click at [242, 225] on textarea at bounding box center [465, 252] width 880 height 85
click at [244, 341] on input "text" at bounding box center [355, 338] width 662 height 33
click at [410, 349] on input "text" at bounding box center [355, 338] width 662 height 33
click at [427, 417] on div "Purchase order name help Purchase order Purchase order reference number help 2-…" at bounding box center [465, 451] width 880 height 634
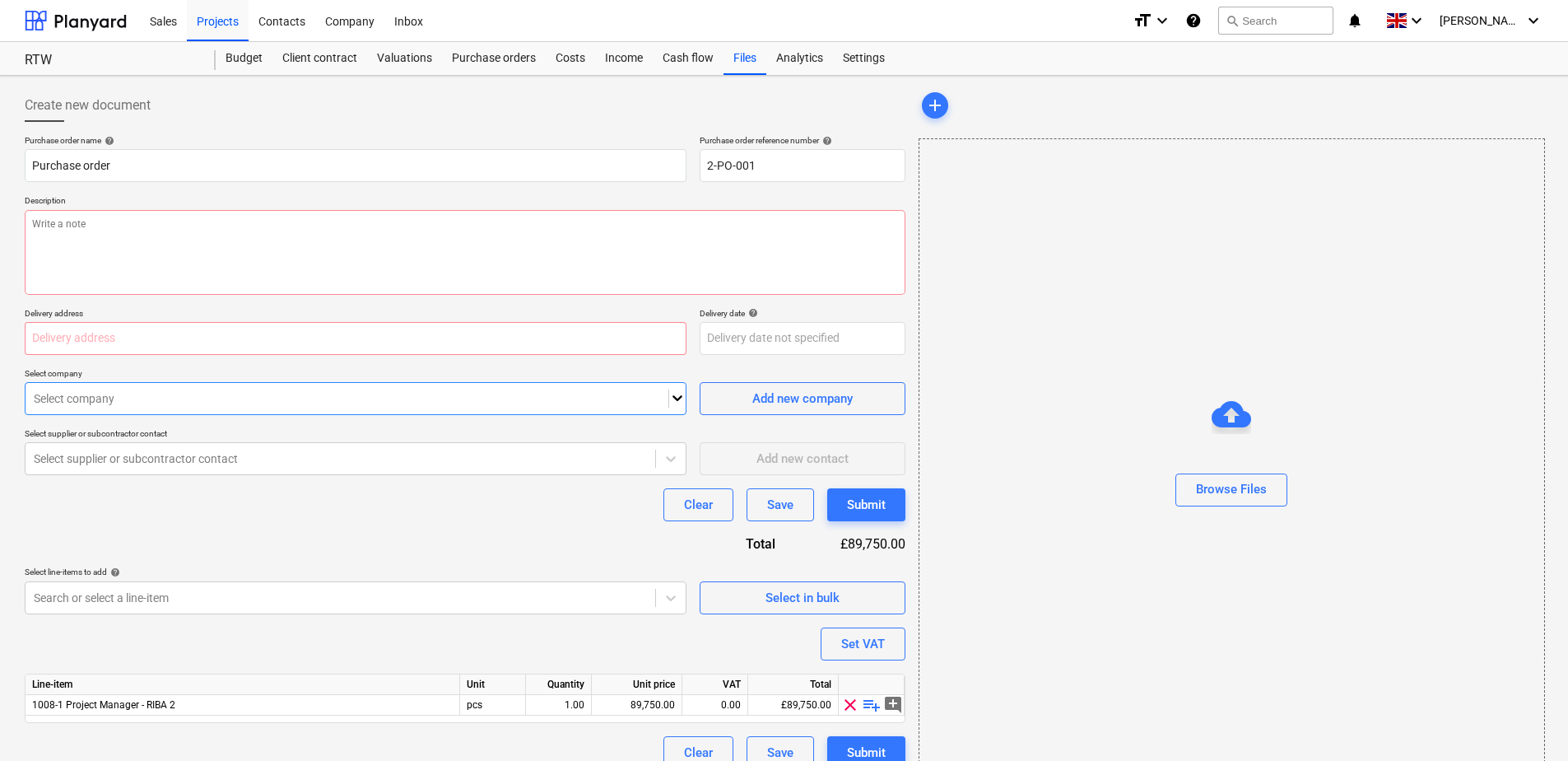
click at [254, 391] on div at bounding box center [347, 398] width 627 height 16
type input "Ridge"
click at [777, 399] on div "Add new company" at bounding box center [802, 397] width 101 height 21
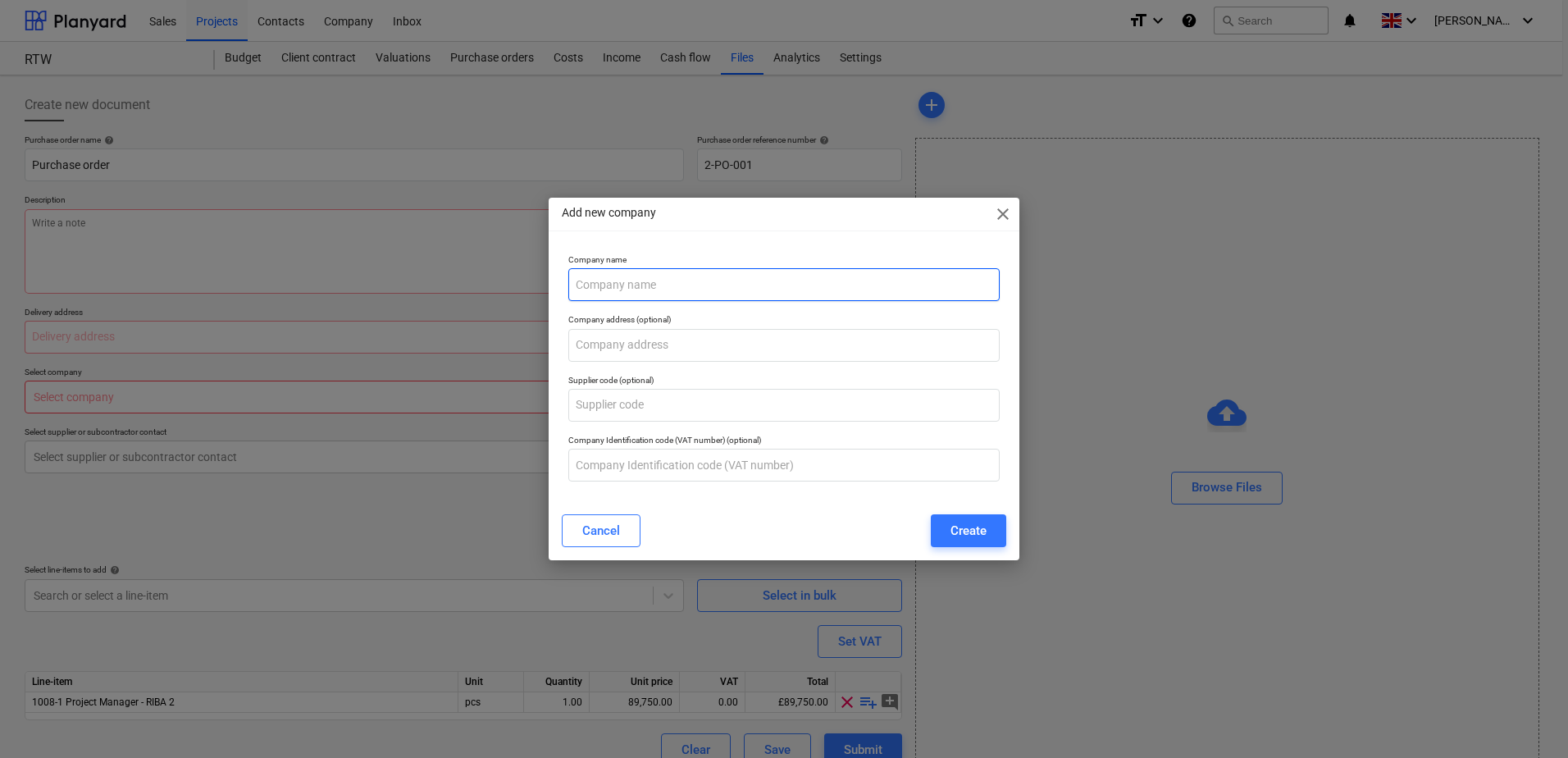
click at [659, 282] on input "text" at bounding box center [784, 284] width 432 height 33
type input "Ridge"
click at [657, 343] on input "text" at bounding box center [784, 345] width 432 height 33
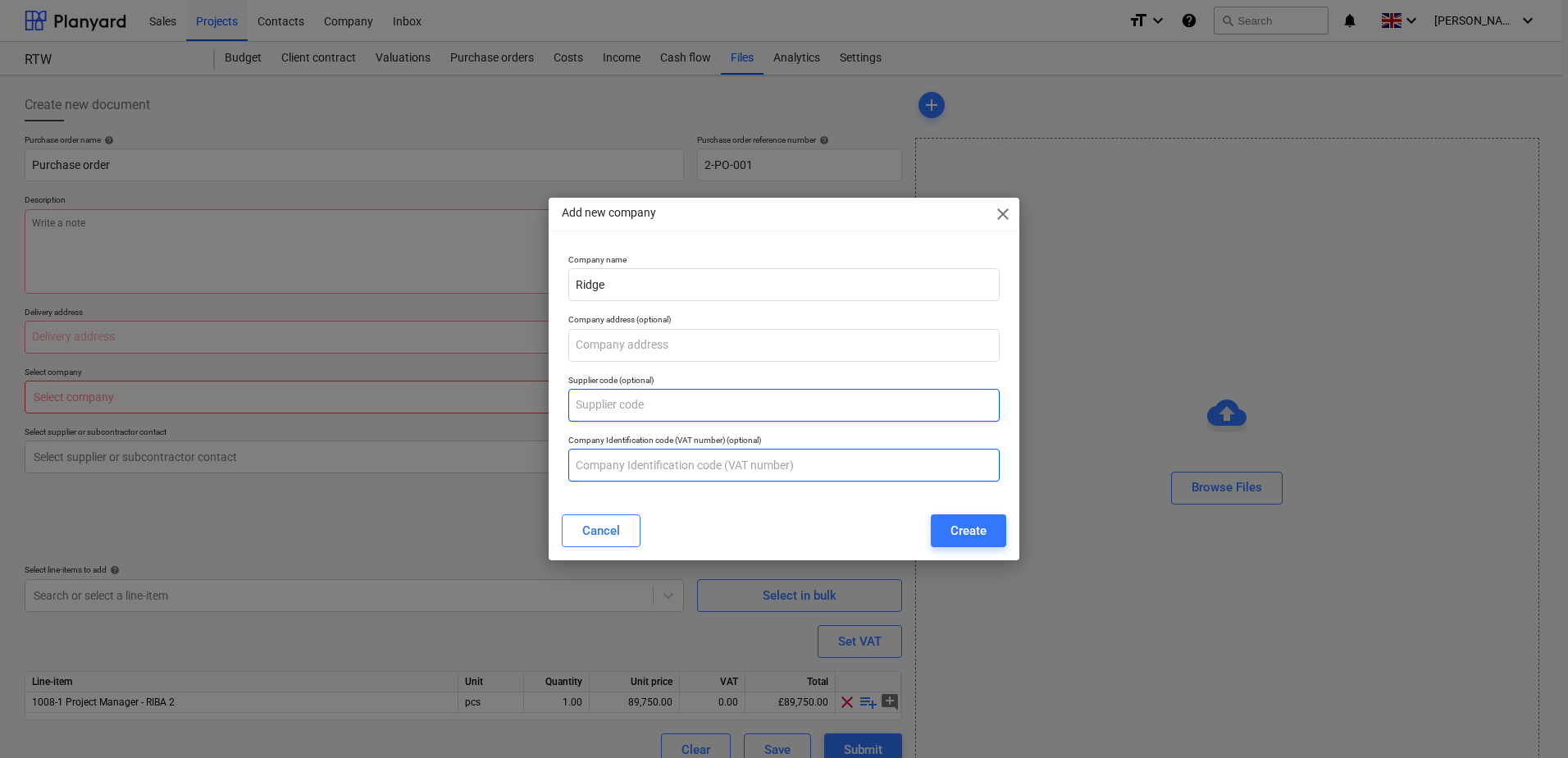
drag, startPoint x: 578, startPoint y: 417, endPoint x: 596, endPoint y: 449, distance: 36.7
click at [578, 417] on input "text" at bounding box center [784, 405] width 432 height 33
click at [600, 469] on input "text" at bounding box center [784, 465] width 432 height 33
click at [849, 463] on input "text" at bounding box center [784, 465] width 432 height 33
click at [804, 339] on input "text" at bounding box center [784, 345] width 432 height 33
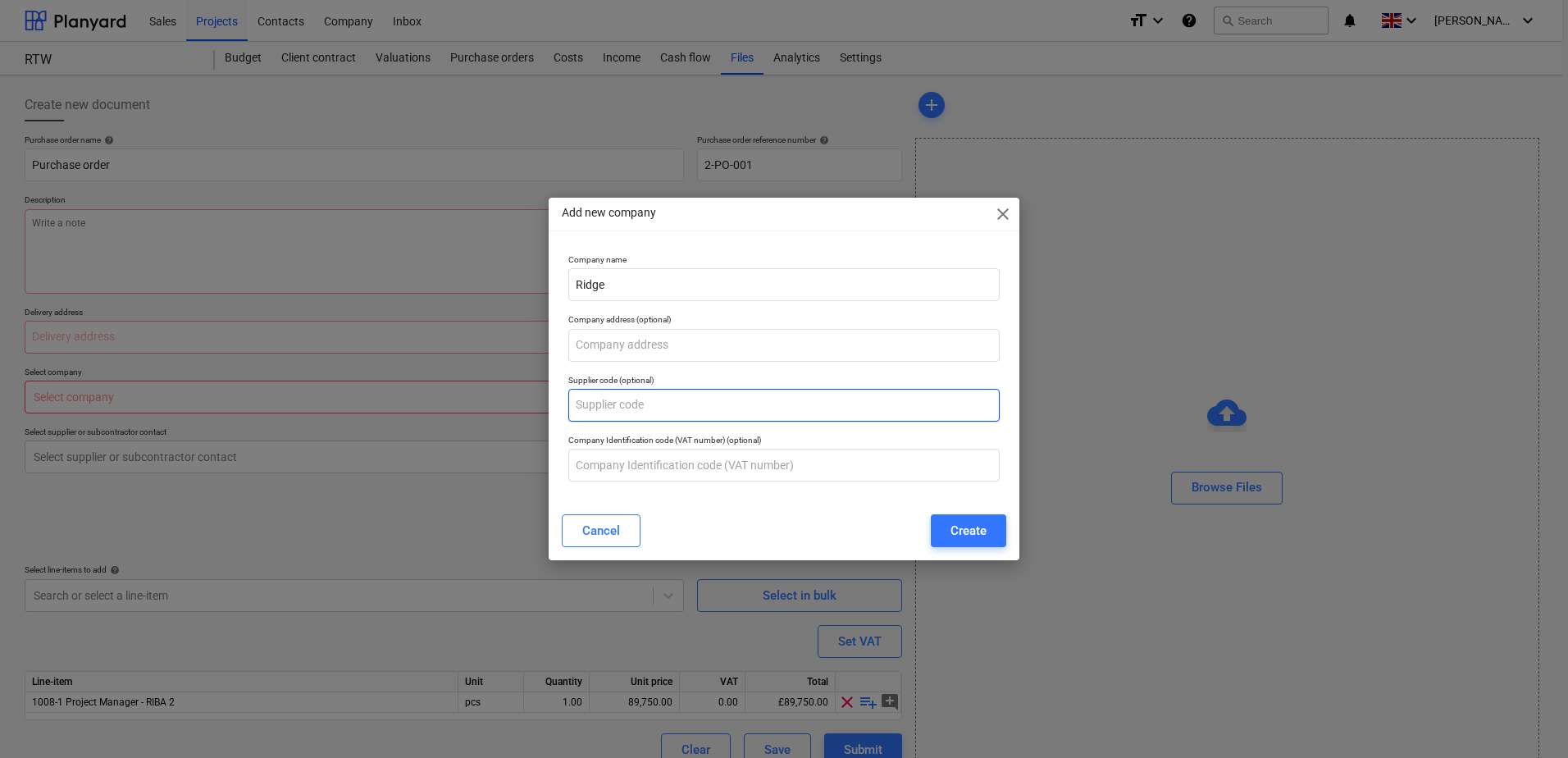
click at [922, 398] on input "text" at bounding box center [784, 405] width 432 height 33
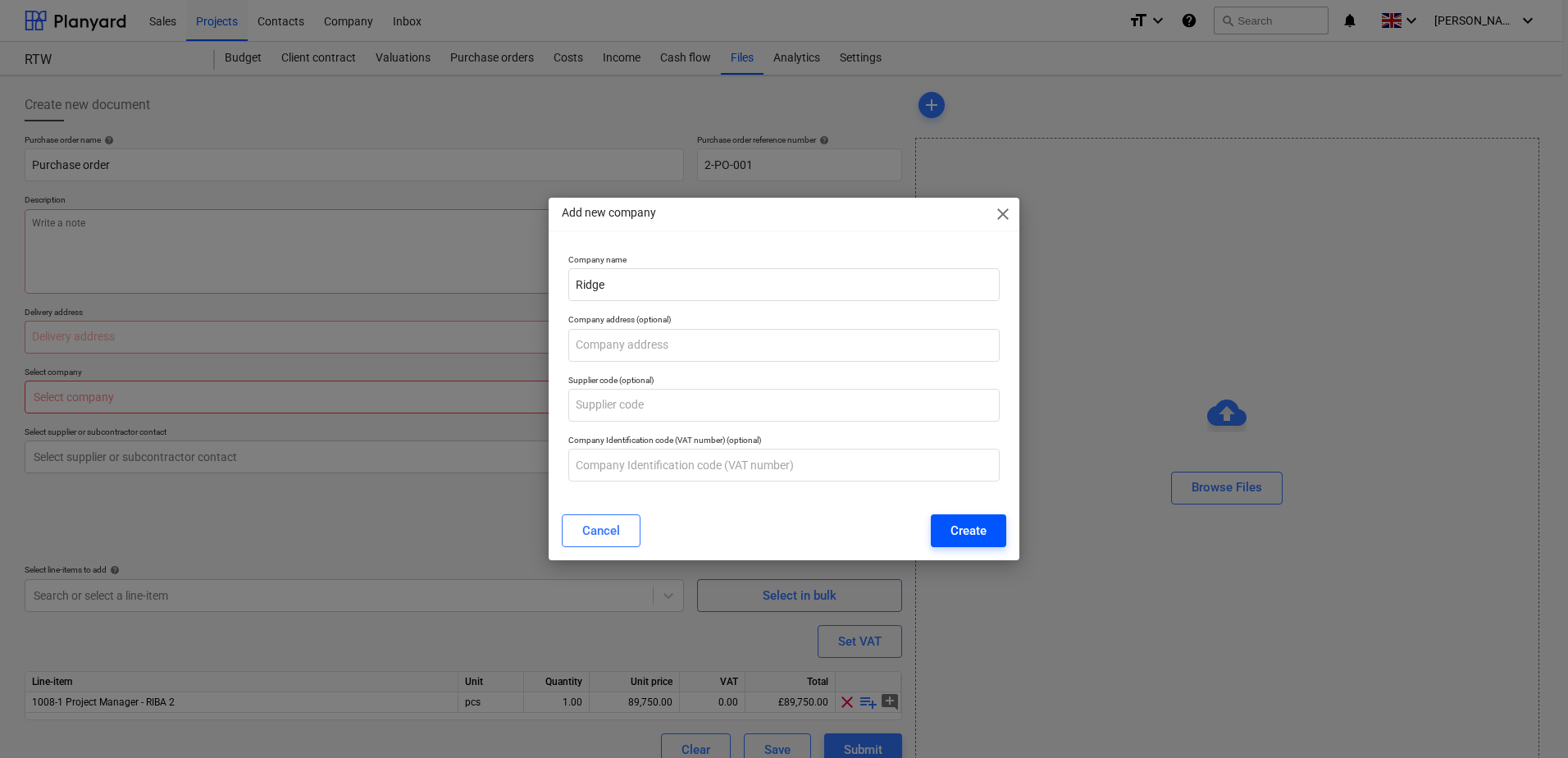
click at [970, 534] on div "Create" at bounding box center [968, 530] width 36 height 21
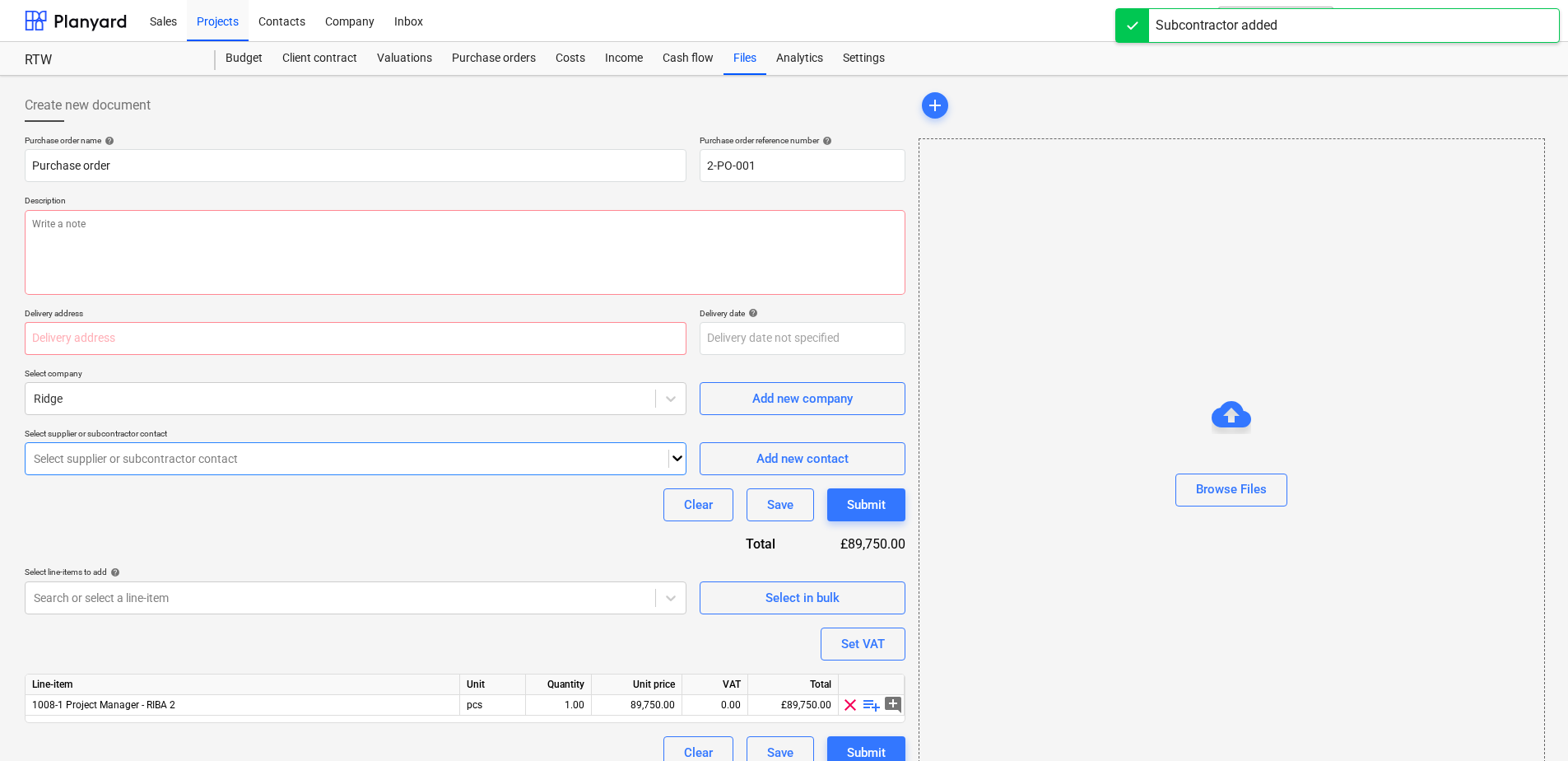
click at [143, 462] on div at bounding box center [347, 458] width 627 height 16
click at [745, 454] on span "Add new contact" at bounding box center [802, 458] width 165 height 21
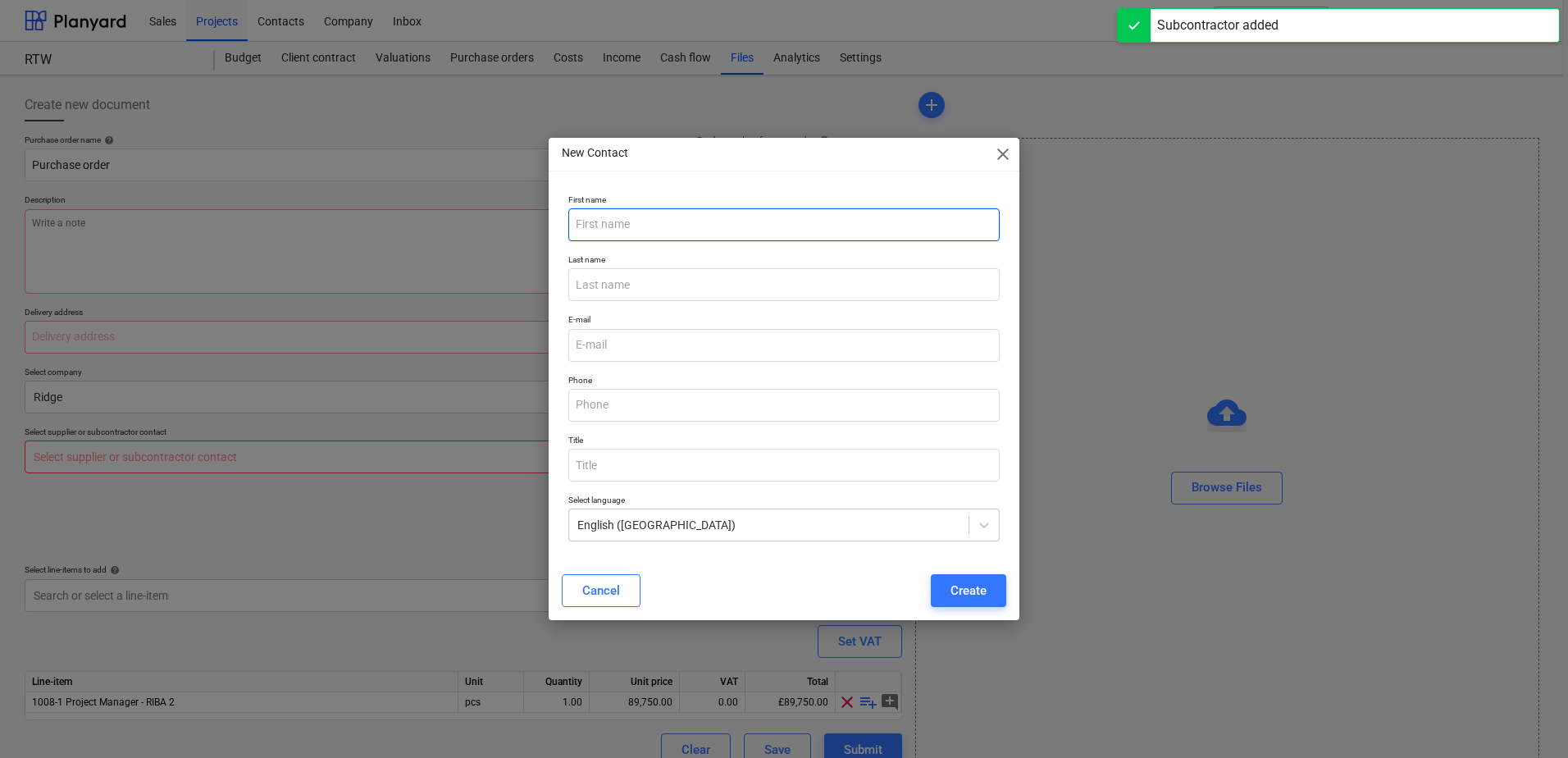
click at [640, 224] on input "text" at bounding box center [784, 224] width 432 height 33
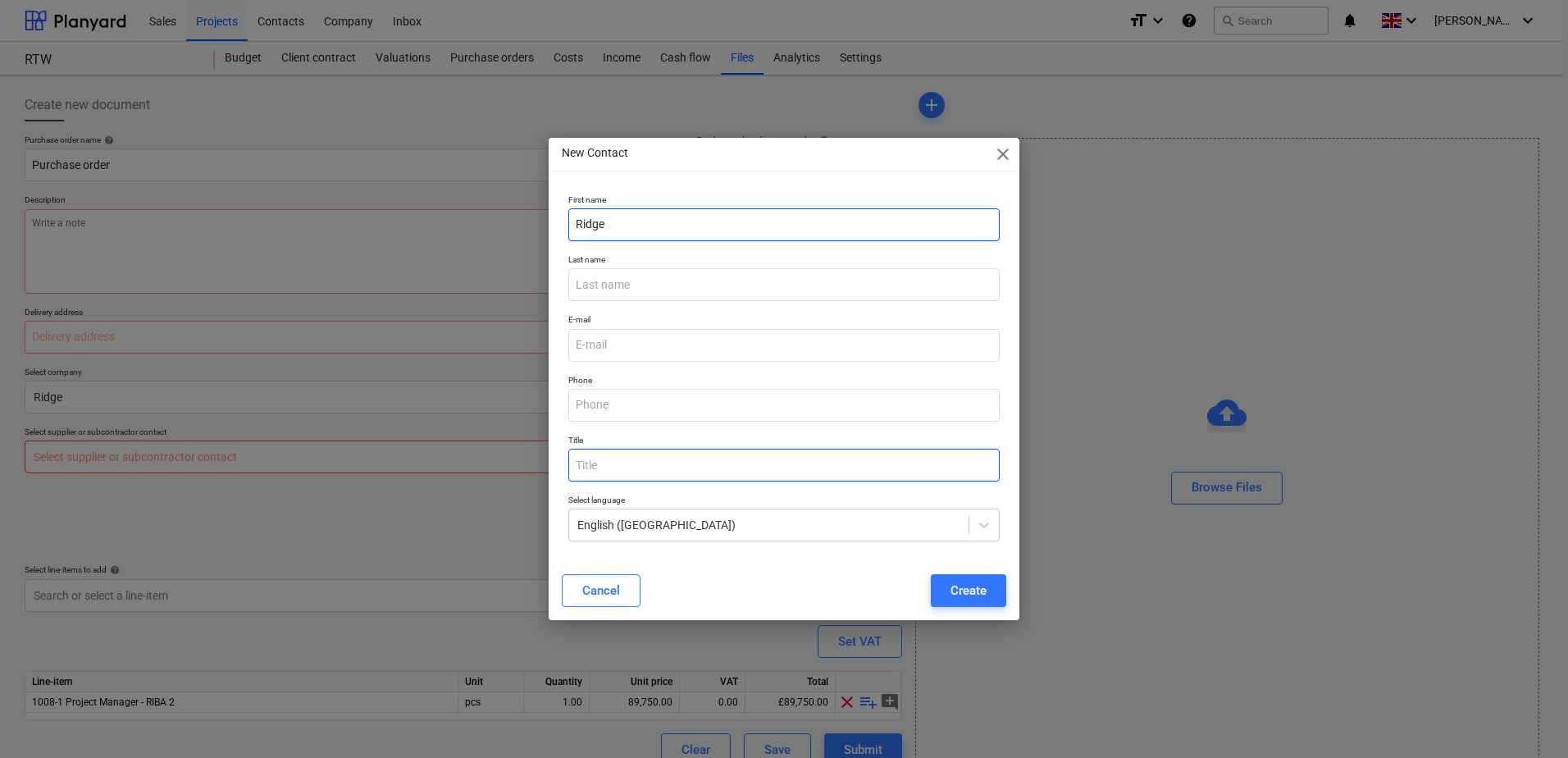
type input "Ridge"
click at [643, 475] on input "text" at bounding box center [784, 465] width 432 height 33
click at [658, 347] on input "email" at bounding box center [784, 345] width 432 height 33
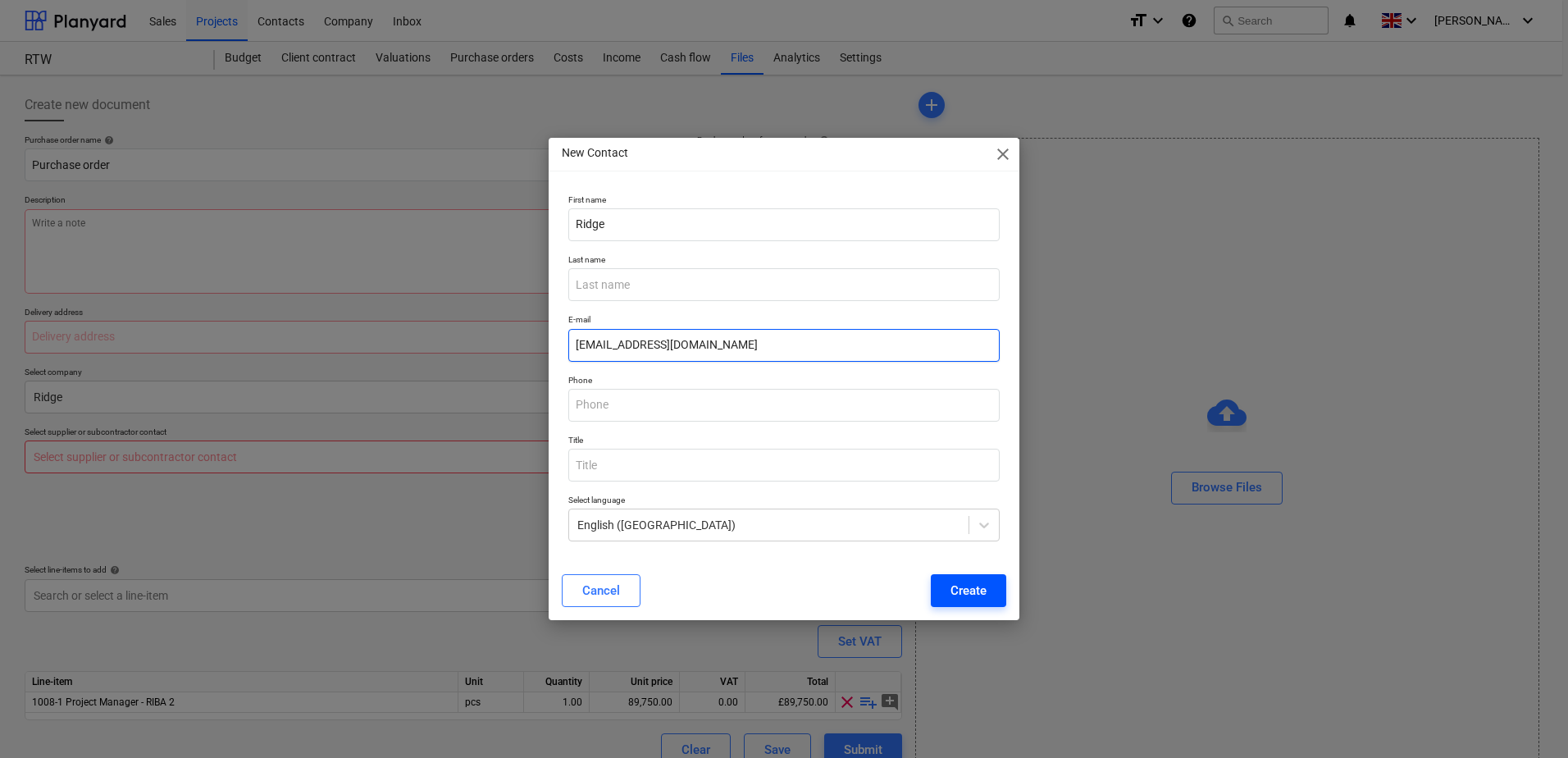
type input "Ridge@test.com"
click at [962, 586] on div "Create" at bounding box center [968, 590] width 36 height 21
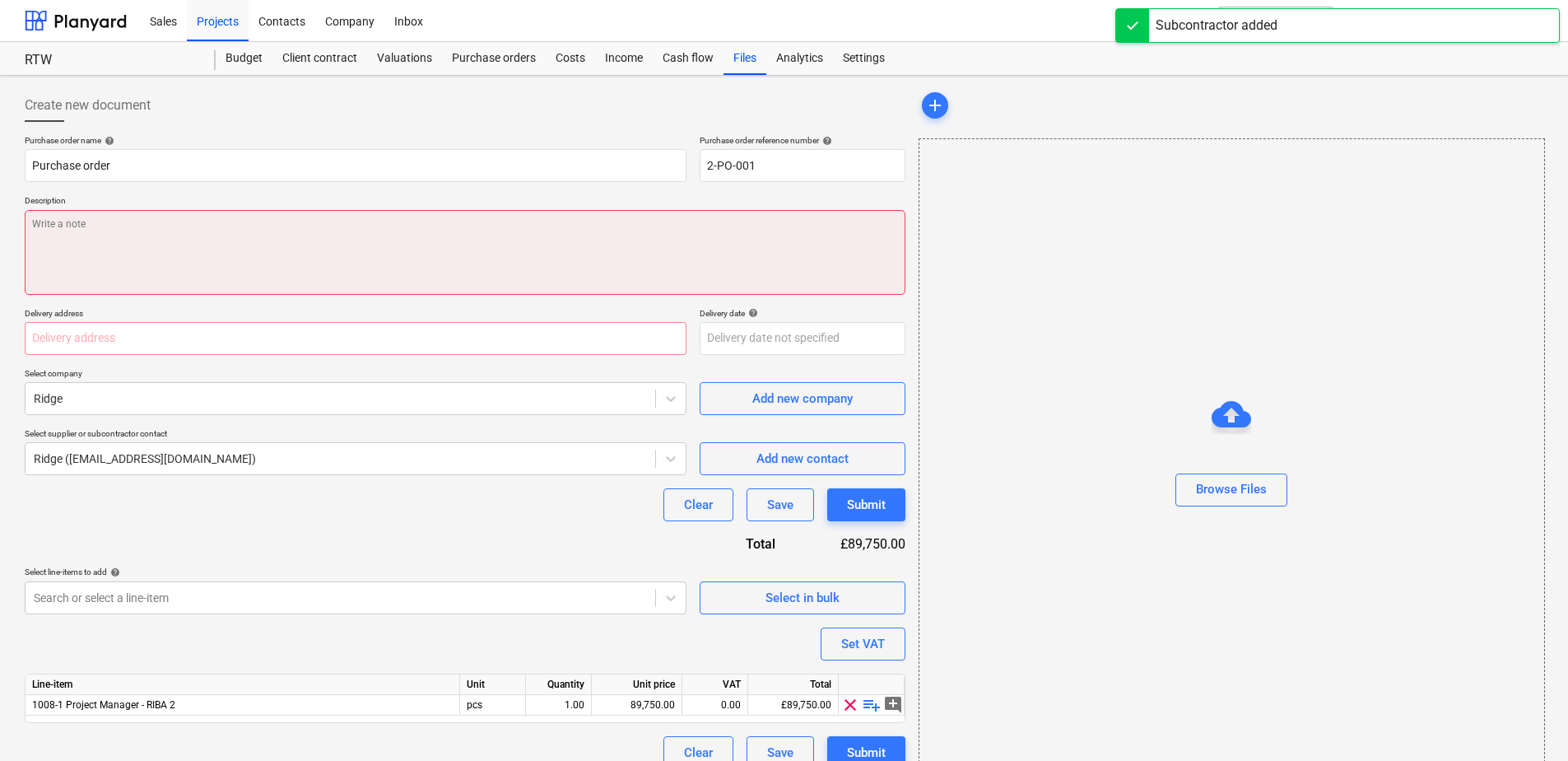
click at [201, 238] on textarea at bounding box center [465, 252] width 880 height 85
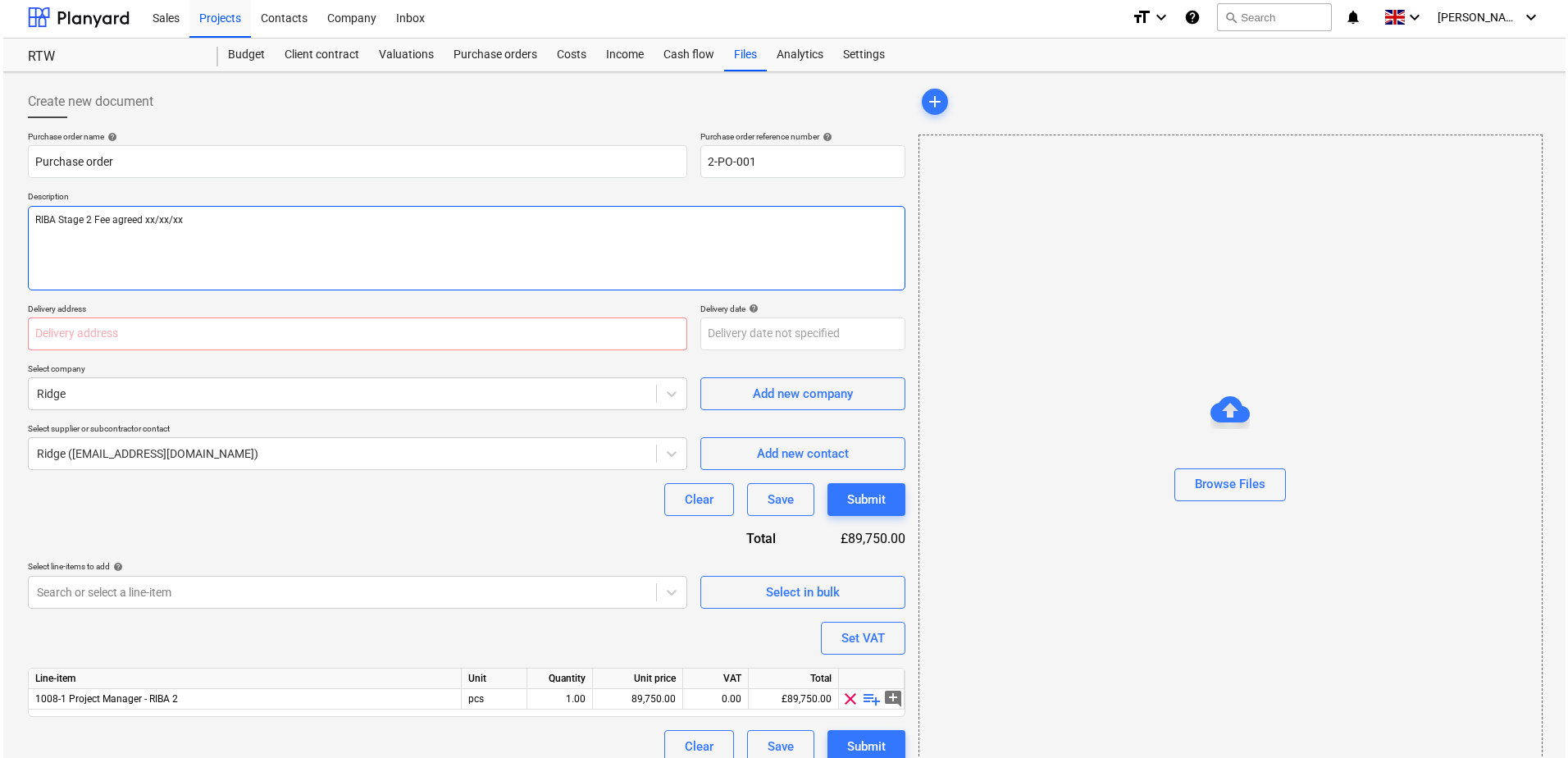
scroll to position [27, 0]
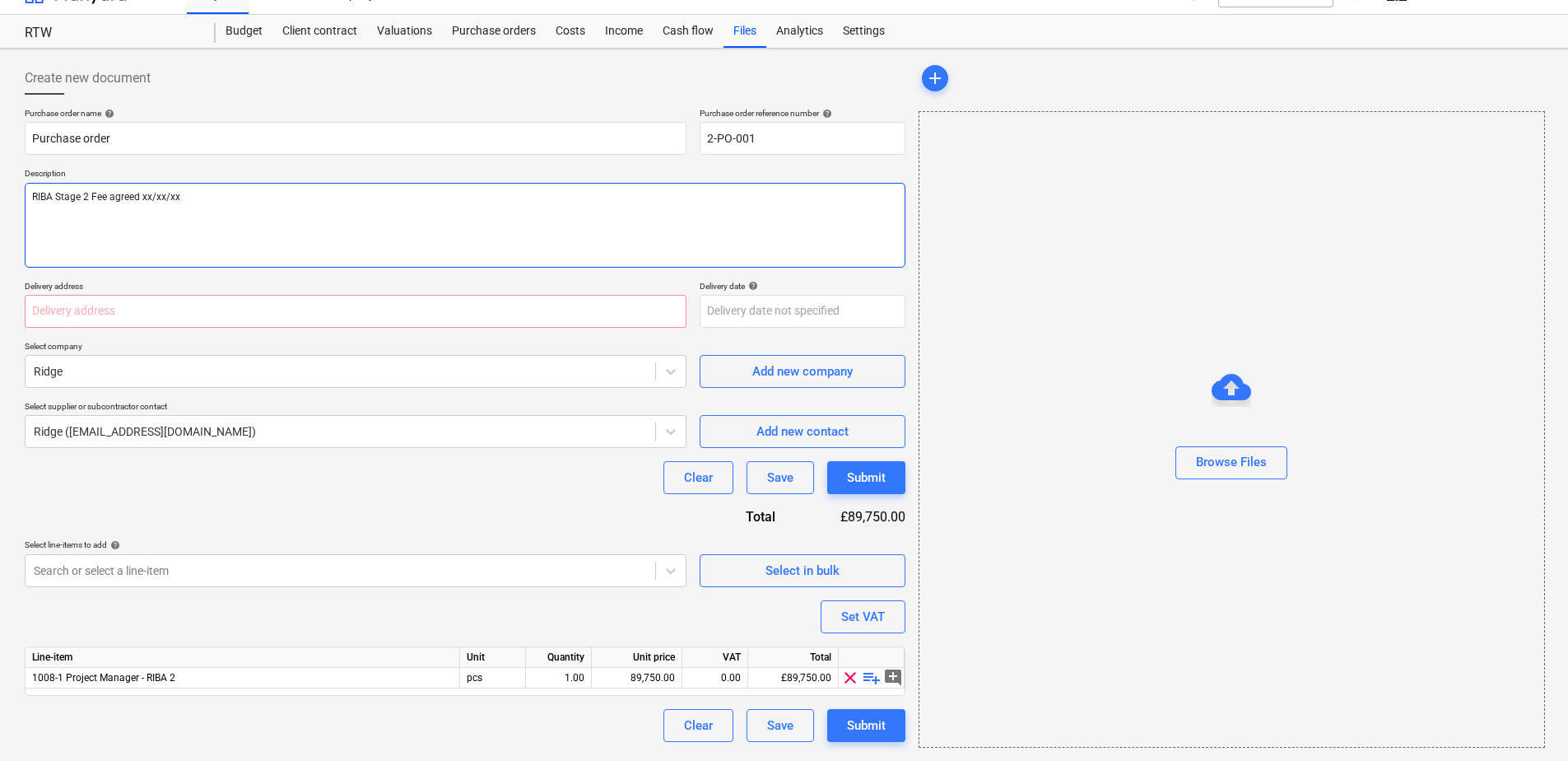
type textarea "RIBA Stage 2 Fee agreed xx/xx/xx"
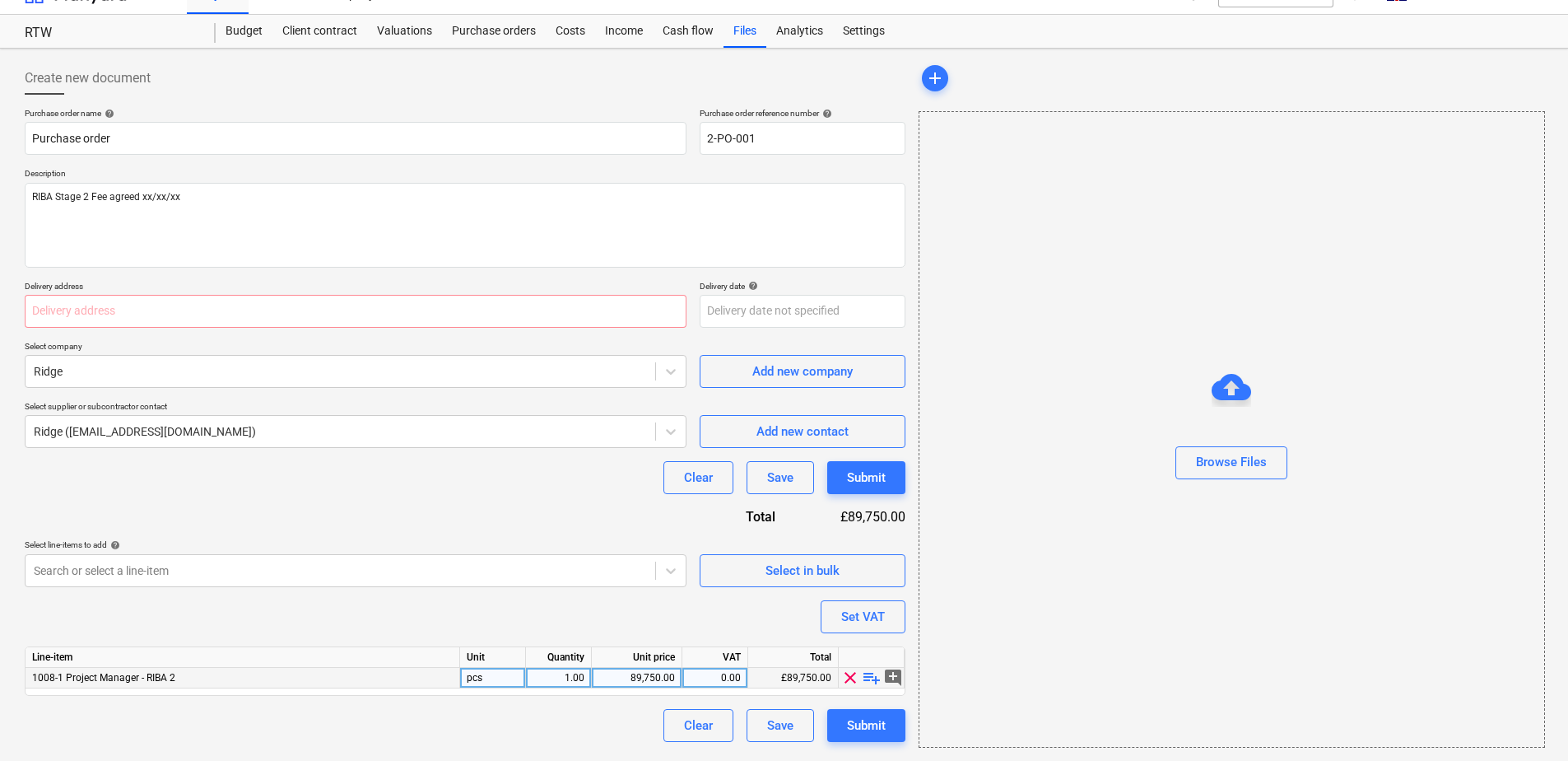
click at [656, 678] on div "89,750.00" at bounding box center [637, 678] width 77 height 21
type input "40986"
type input "2"
type input "="
type input "40986*.2"
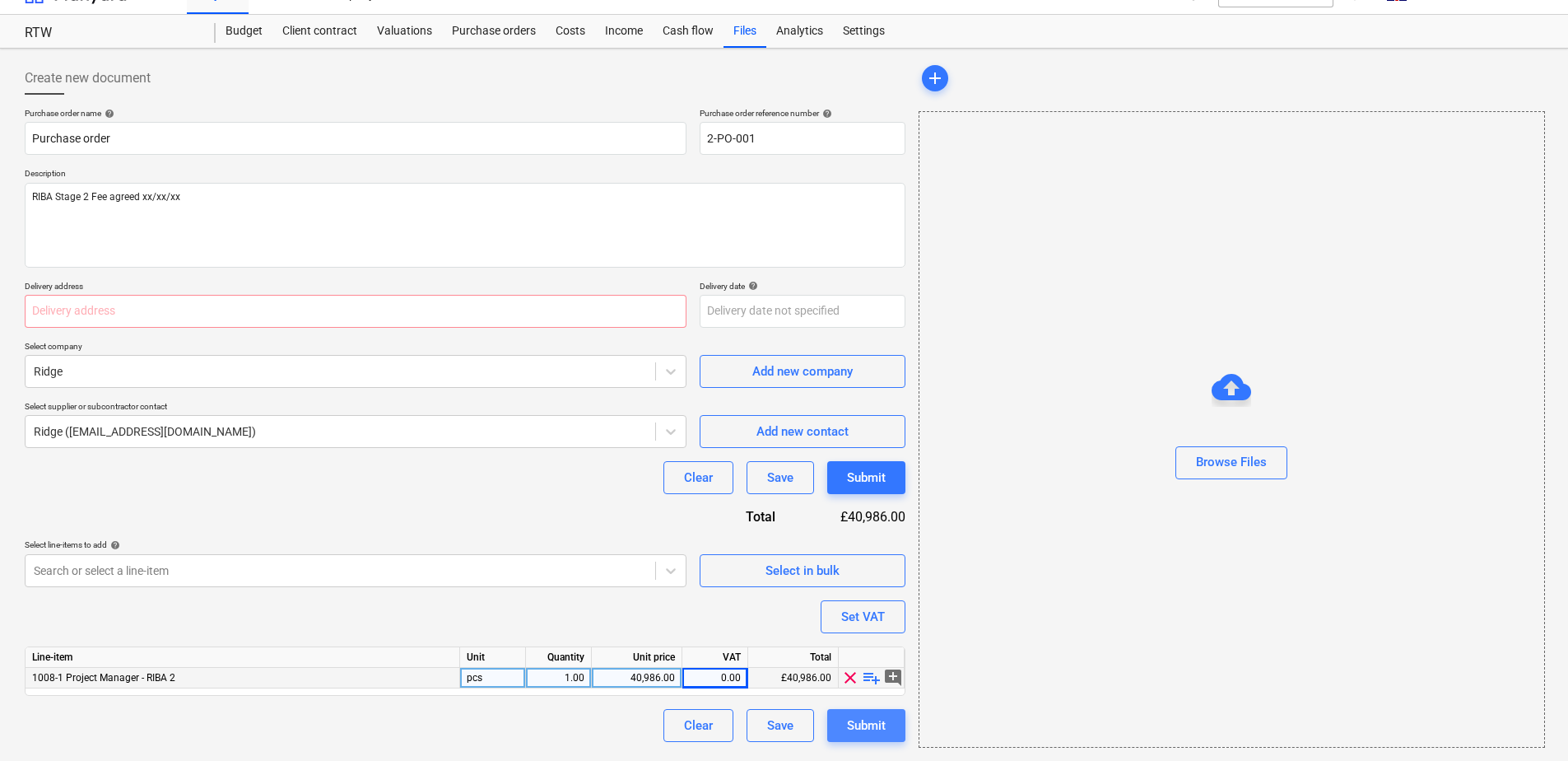
click at [862, 725] on div "Submit" at bounding box center [866, 725] width 39 height 21
click at [288, 308] on input "text" at bounding box center [355, 311] width 662 height 33
type input "RTW"
click at [858, 724] on div "Submit" at bounding box center [866, 725] width 39 height 21
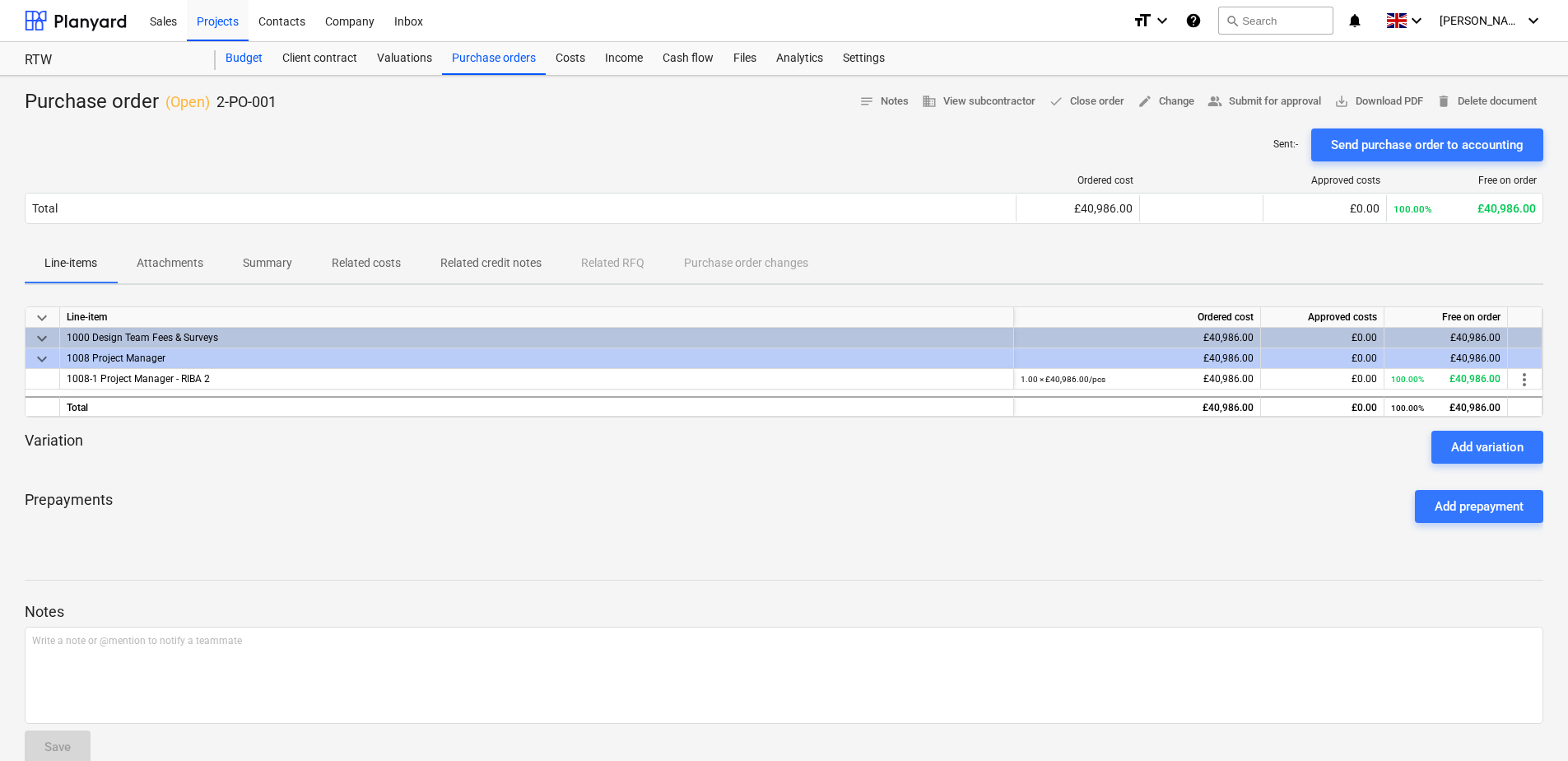
click at [252, 63] on div "Budget" at bounding box center [244, 58] width 57 height 33
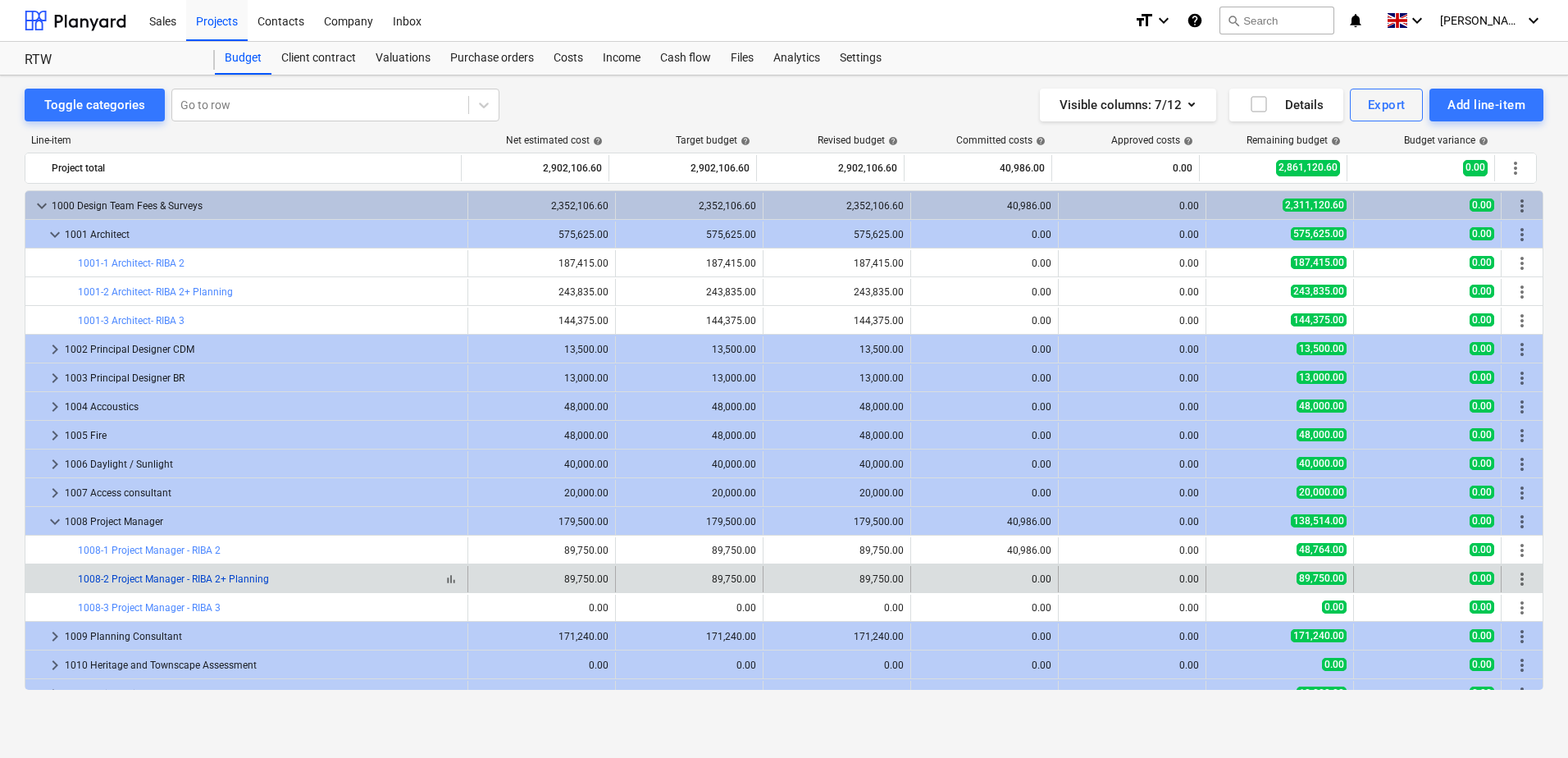
click at [236, 579] on link "1008-2 Project Manager - RIBA 2+ Planning" at bounding box center [173, 579] width 191 height 12
click at [273, 577] on div "bar_chart 1008-2 Project Manager - RIBA 2+ Planning" at bounding box center [268, 579] width 383 height 12
click at [240, 578] on link "1008-2 Project Manager - RIBA 2+ Planning" at bounding box center [173, 579] width 191 height 12
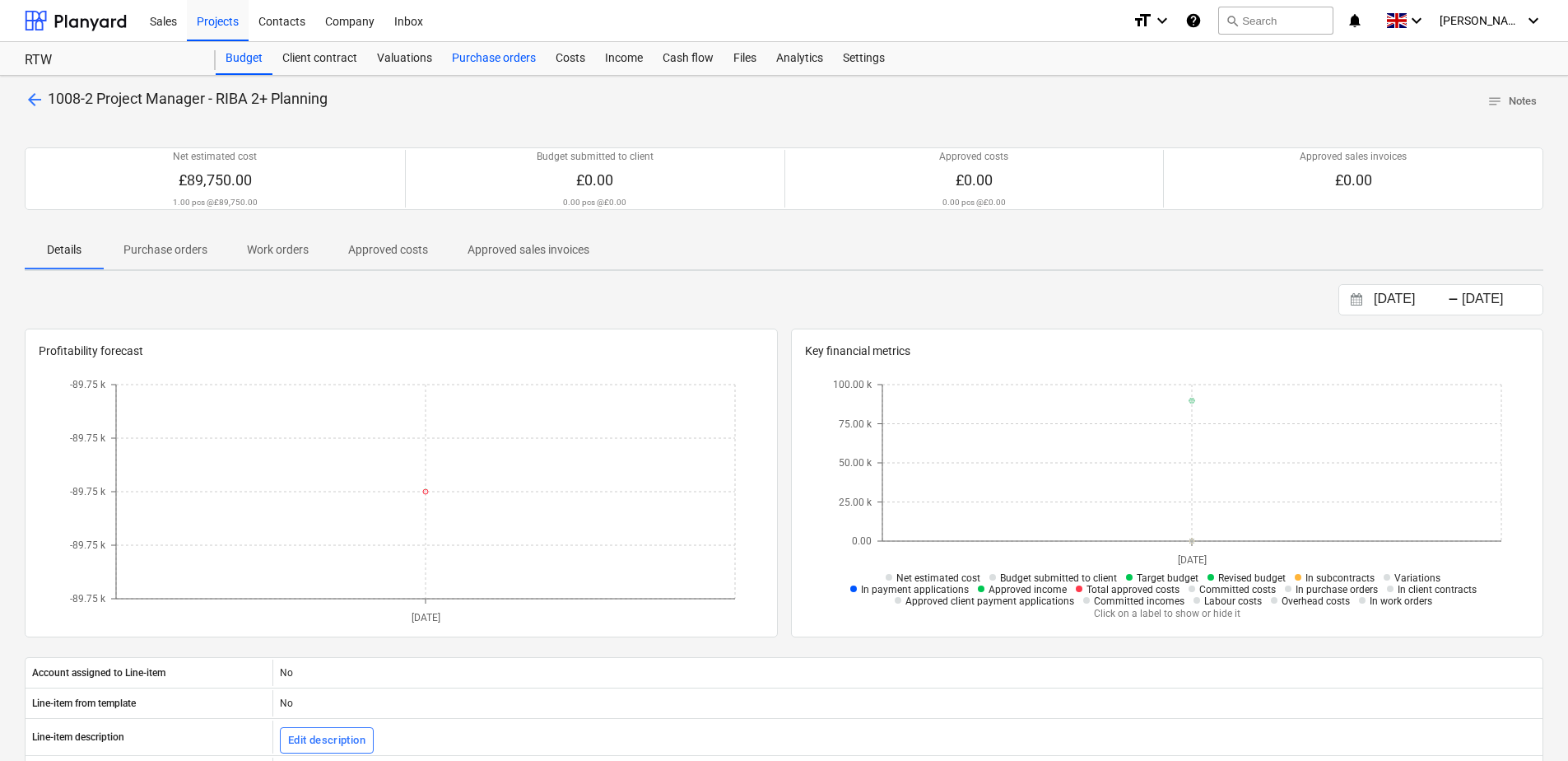
click at [491, 65] on div "Purchase orders" at bounding box center [494, 58] width 104 height 33
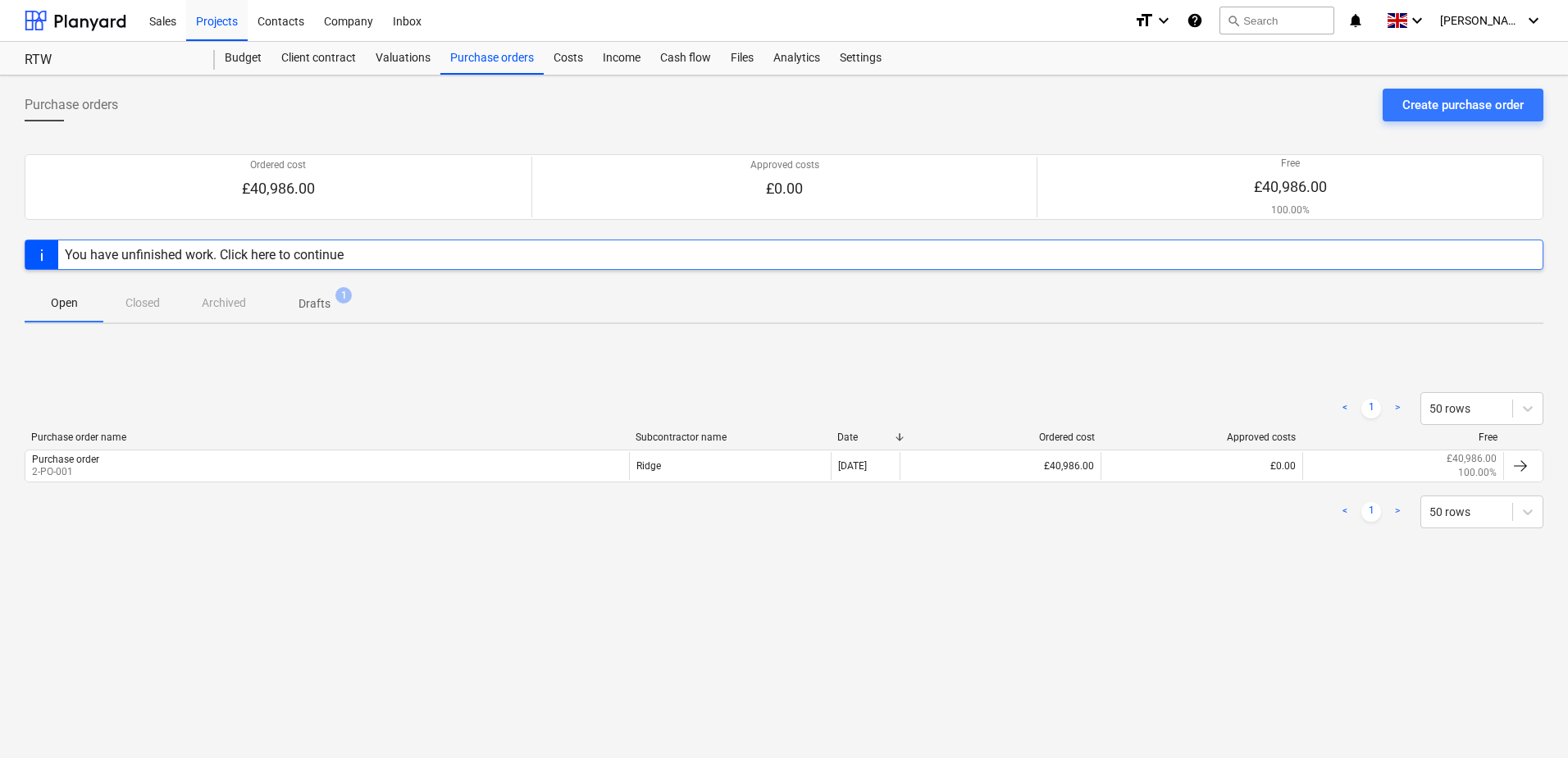
click at [253, 253] on div "You have unfinished work. Click here to continue" at bounding box center [204, 255] width 278 height 16
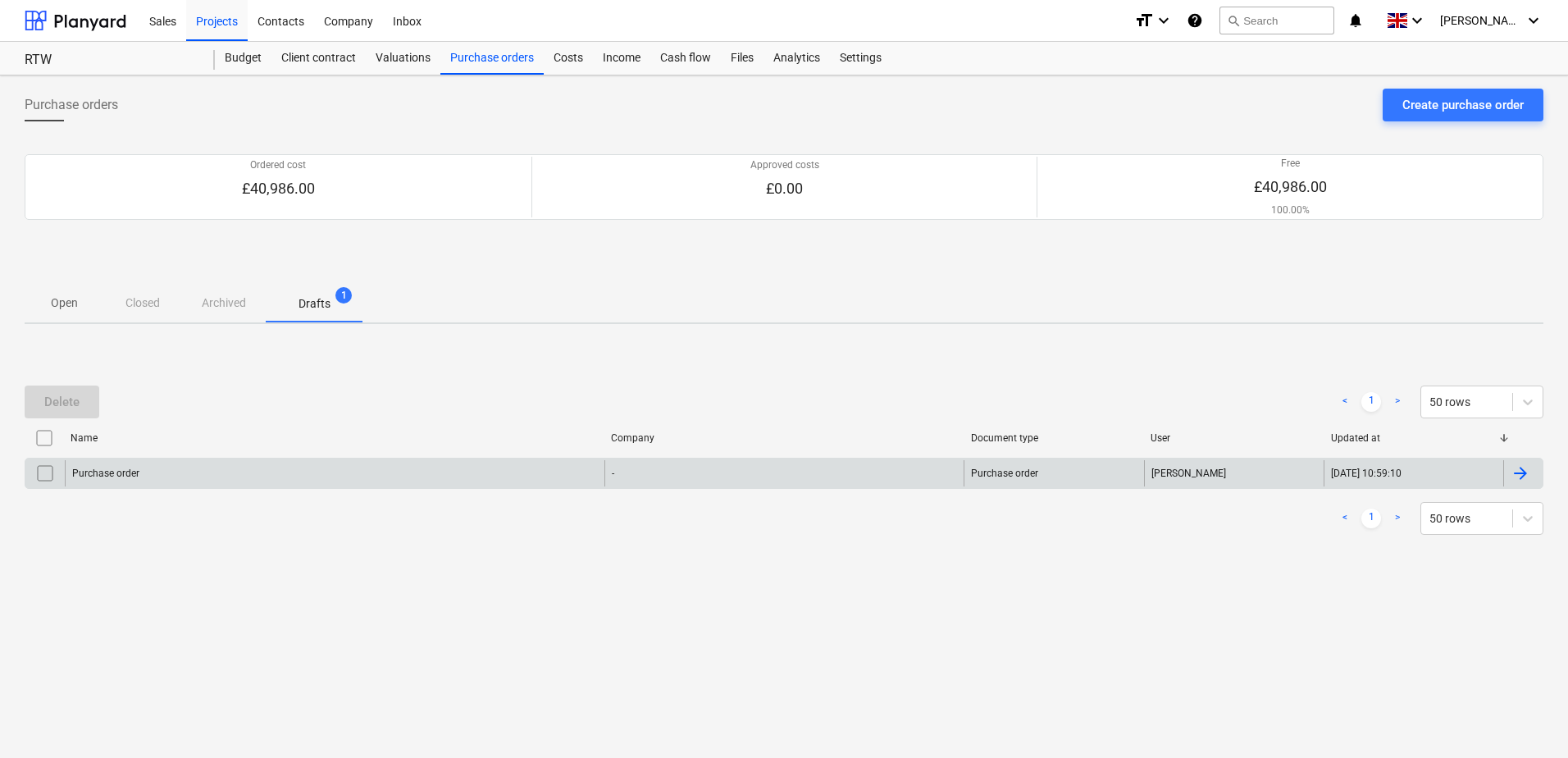
click at [1521, 470] on div at bounding box center [1520, 474] width 20 height 20
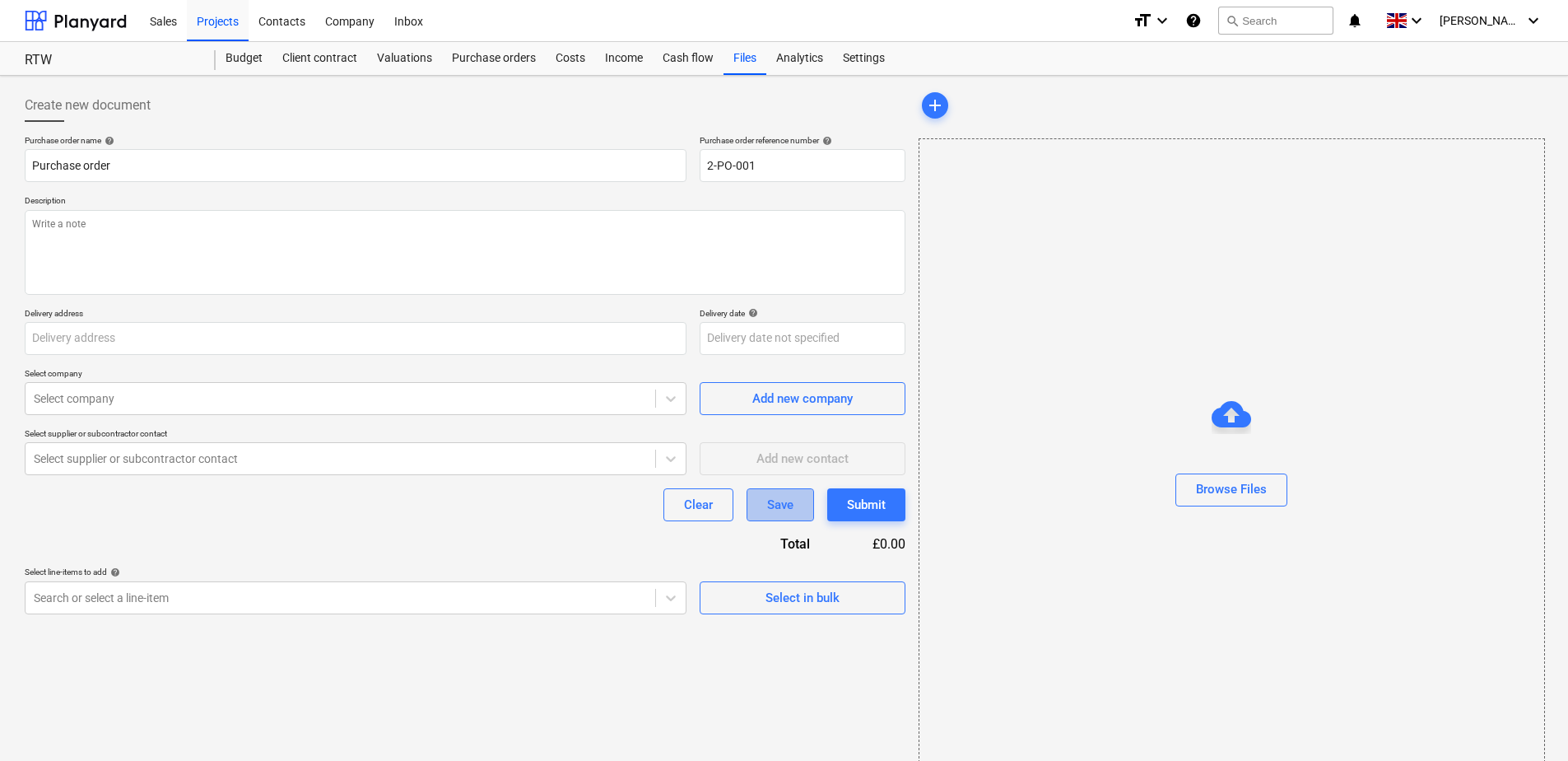
click at [800, 509] on button "Save" at bounding box center [781, 504] width 68 height 33
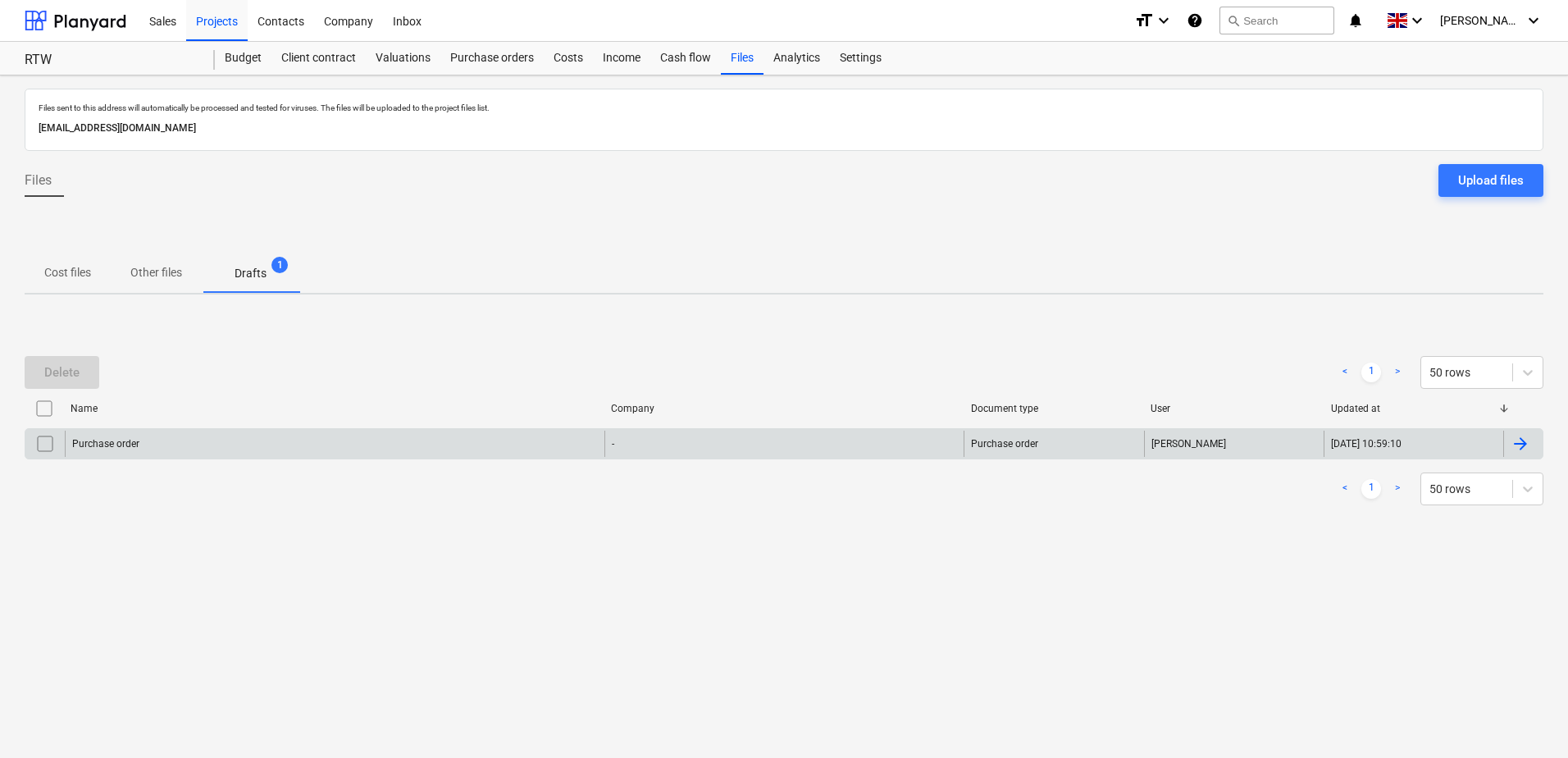
click at [248, 443] on div "Purchase order" at bounding box center [334, 444] width 540 height 26
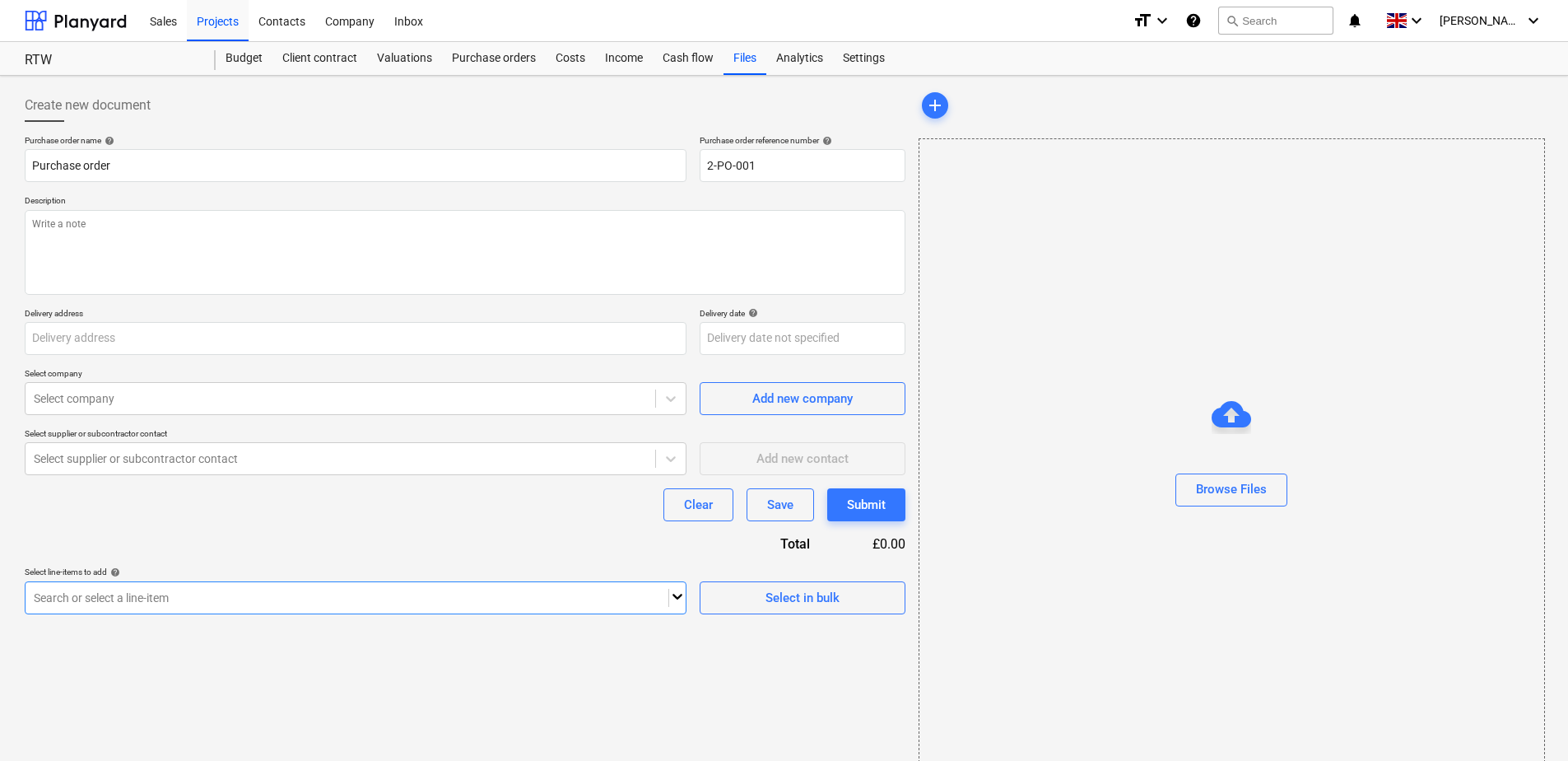
scroll to position [27, 0]
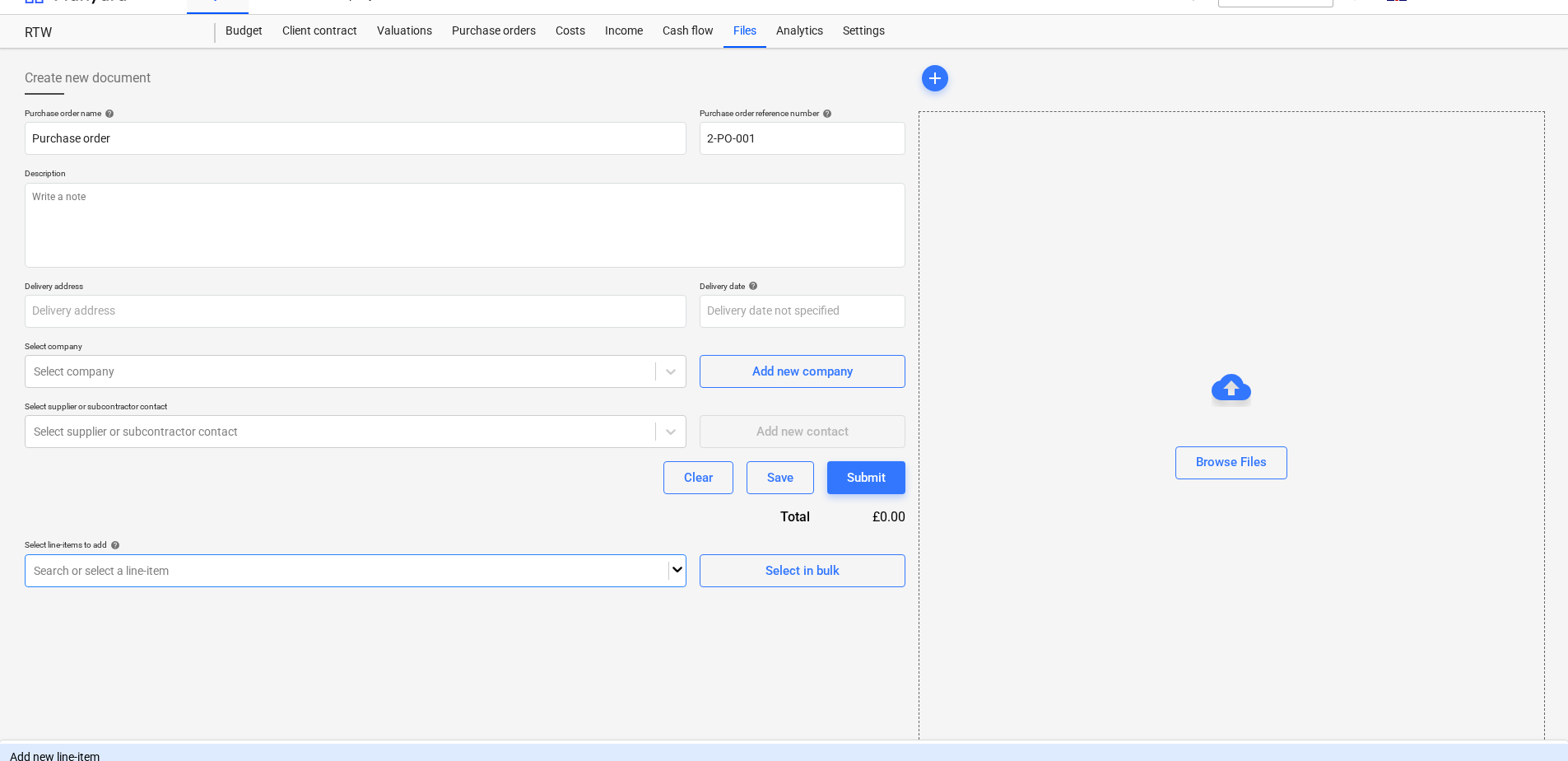
click at [146, 598] on body "Sales Projects Contacts Company Inbox format_size keyboard_arrow_down help sear…" at bounding box center [784, 354] width 1568 height 761
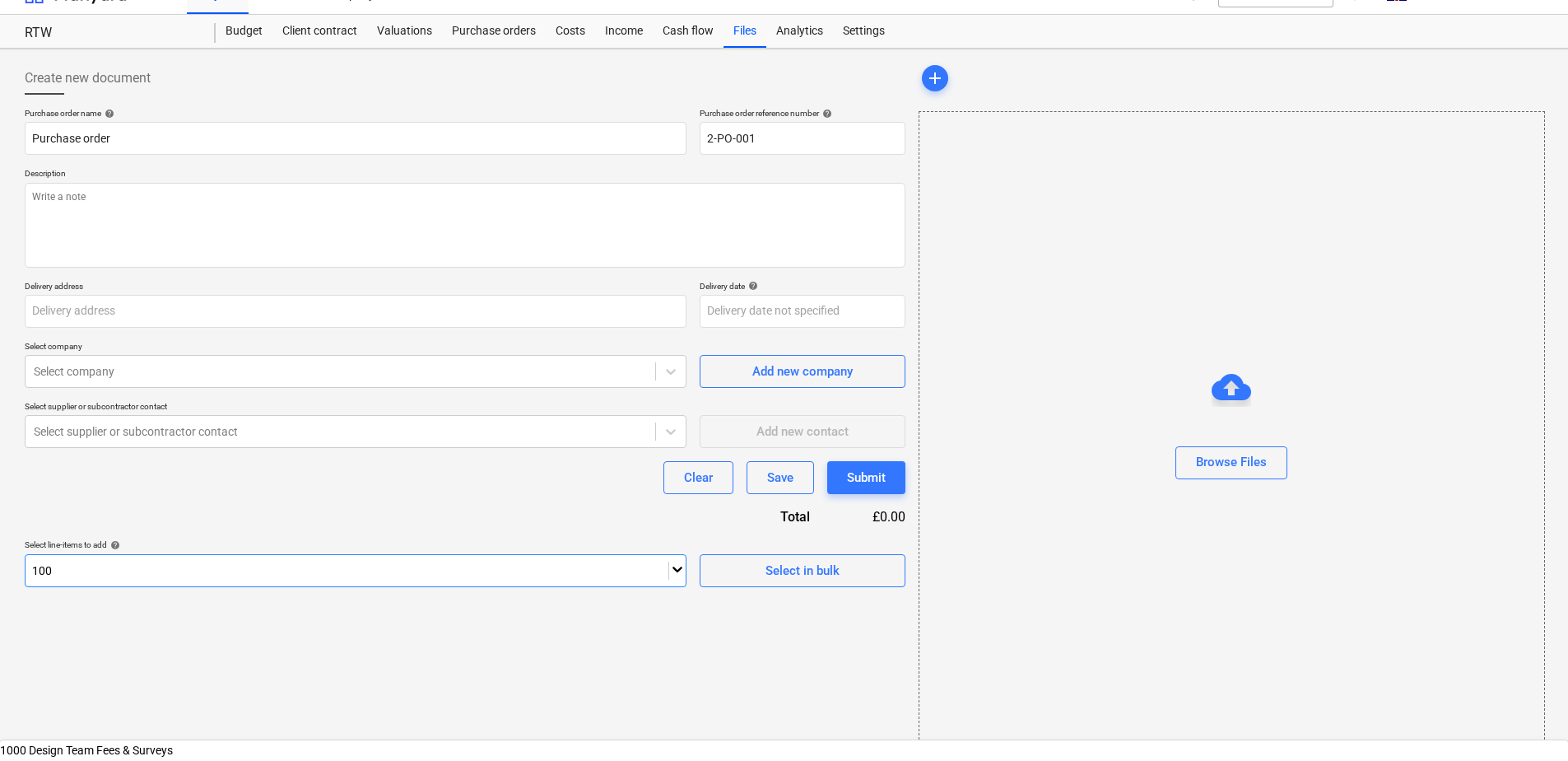
type input "1008"
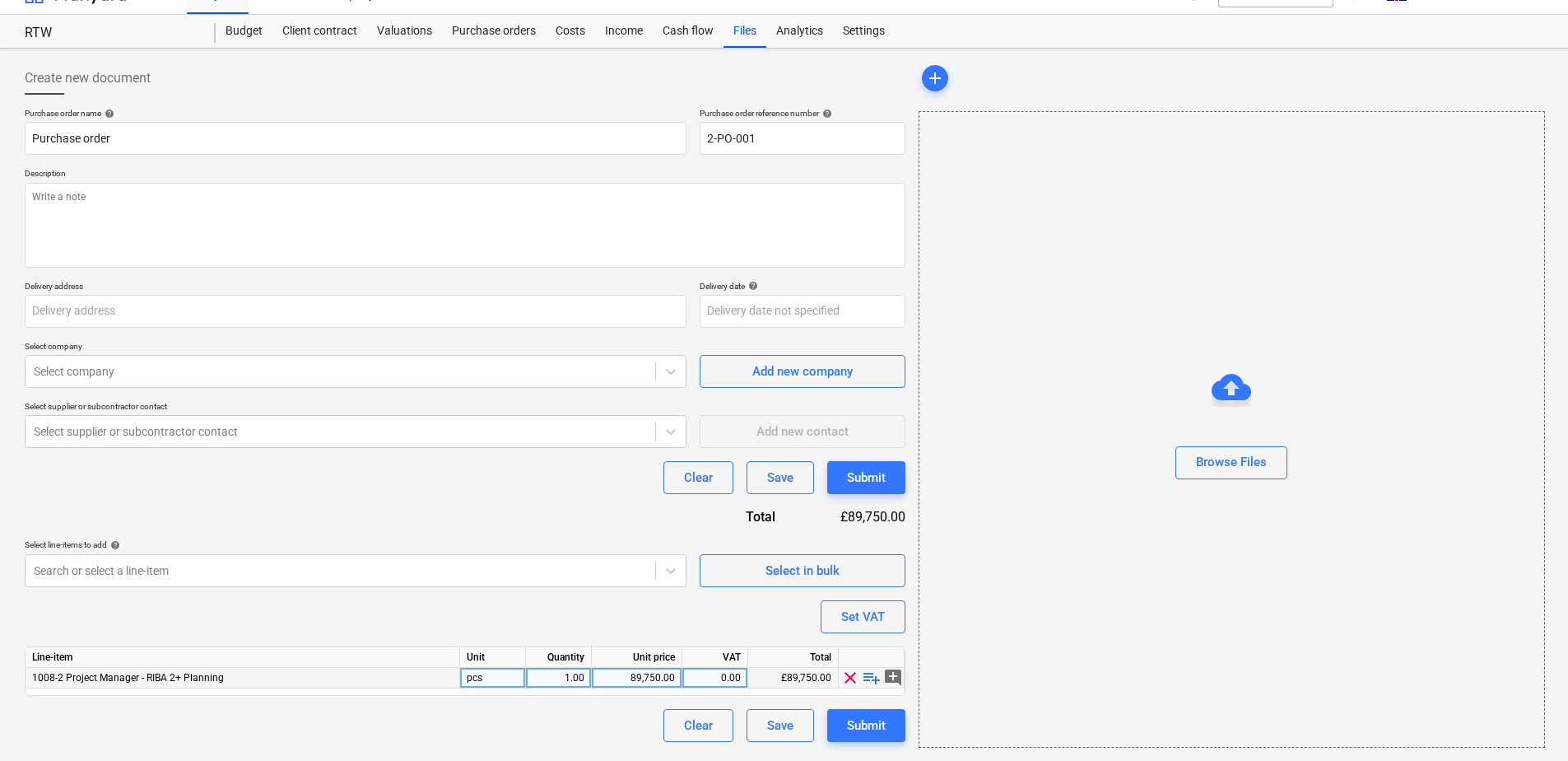
click at [652, 683] on div "89,750.00" at bounding box center [637, 678] width 77 height 21
click at [163, 312] on input "text" at bounding box center [355, 311] width 662 height 33
type input "£44,568"
click at [110, 312] on input "text" at bounding box center [355, 311] width 662 height 33
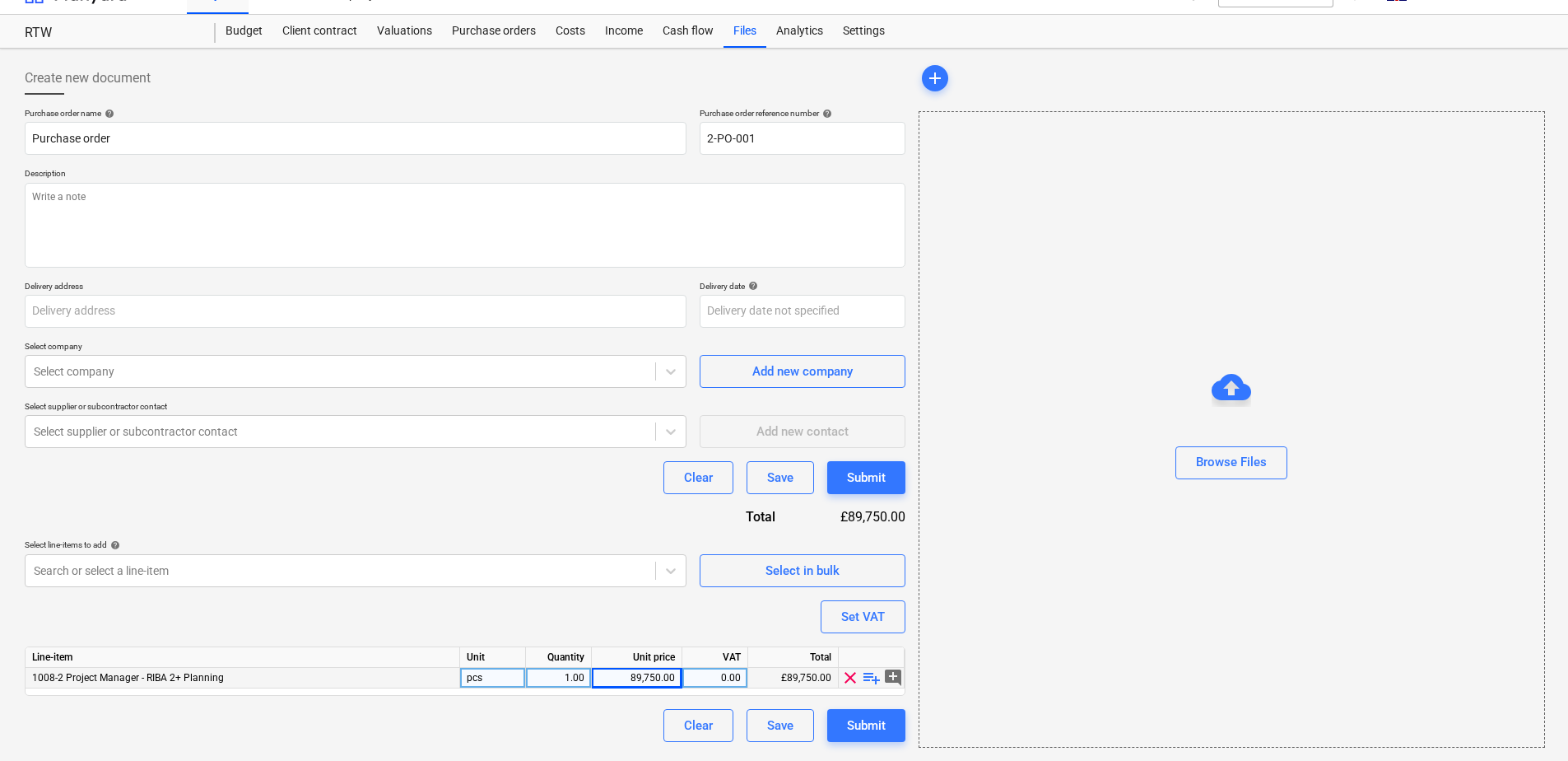
click at [642, 681] on div "89,750.00" at bounding box center [637, 678] width 77 height 21
click at [645, 681] on input "£44,568" at bounding box center [637, 678] width 90 height 20
type input "44568"
click at [559, 609] on div "Purchase order name help Purchase order Purchase order reference number help 2-…" at bounding box center [465, 424] width 880 height 634
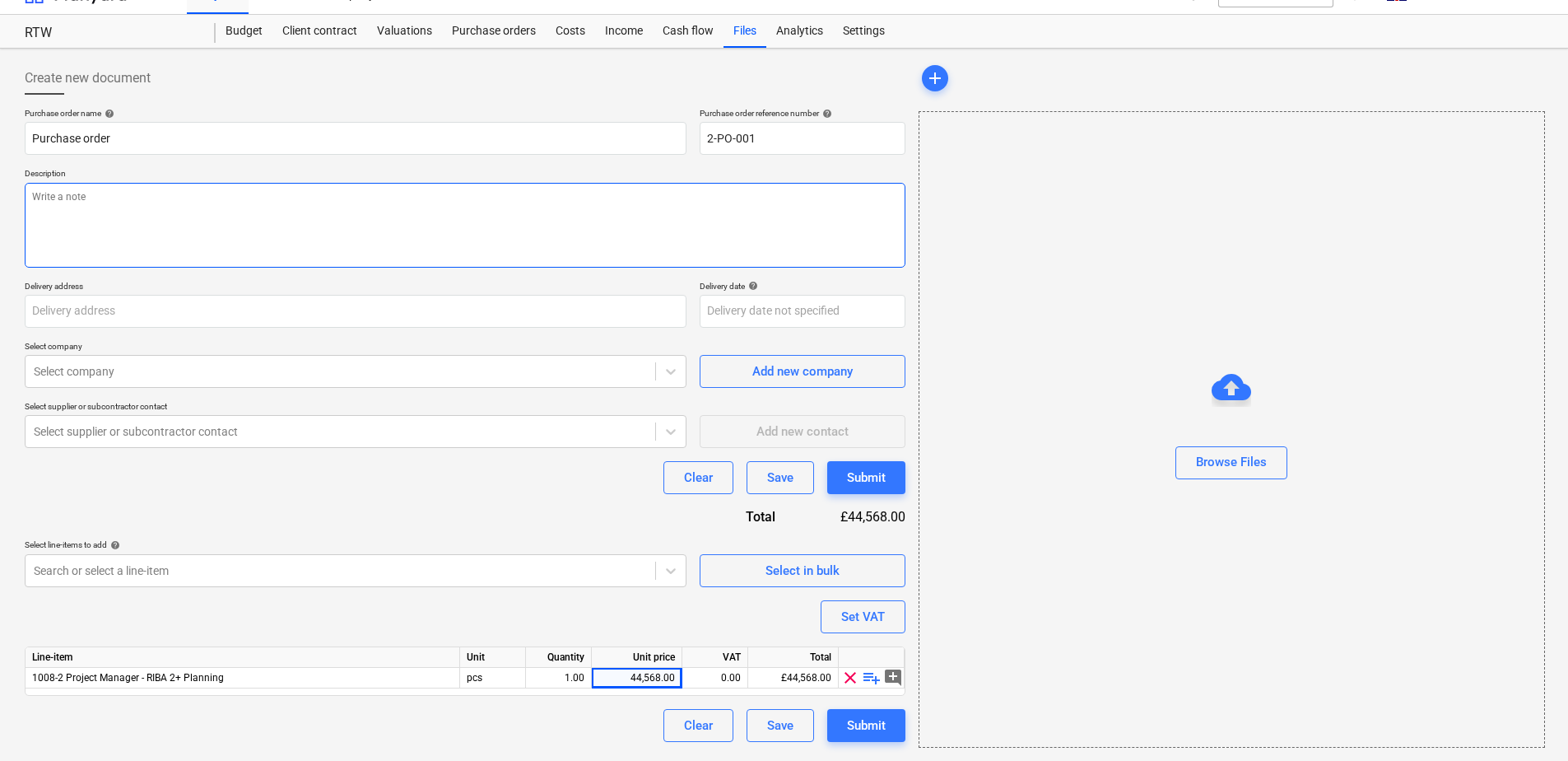
click at [145, 237] on textarea at bounding box center [465, 225] width 880 height 85
type textarea "Stage 2+ Fee"
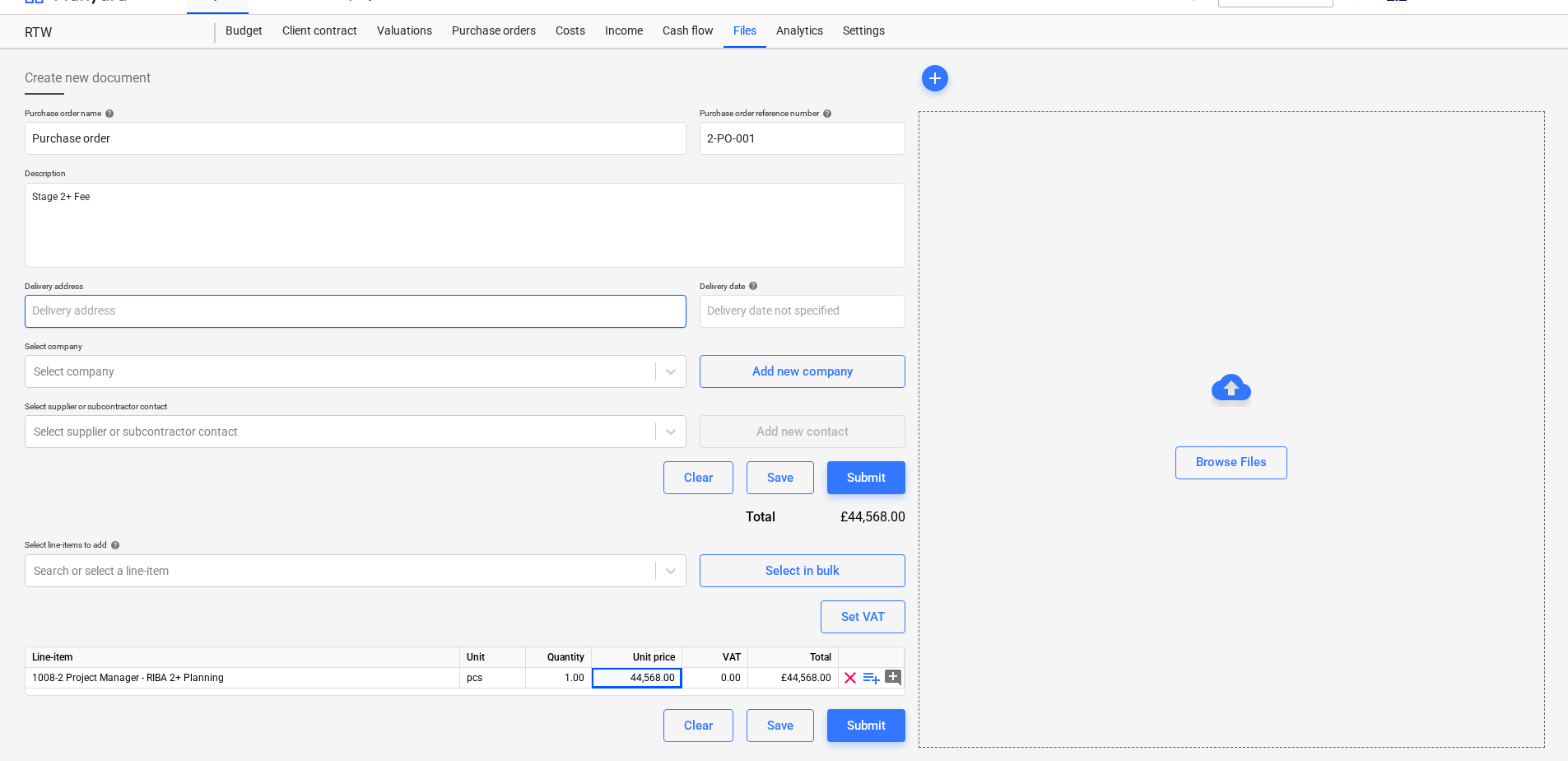
click at [108, 318] on input "text" at bounding box center [355, 311] width 662 height 33
type input "RTW"
click at [92, 374] on div at bounding box center [340, 372] width 613 height 16
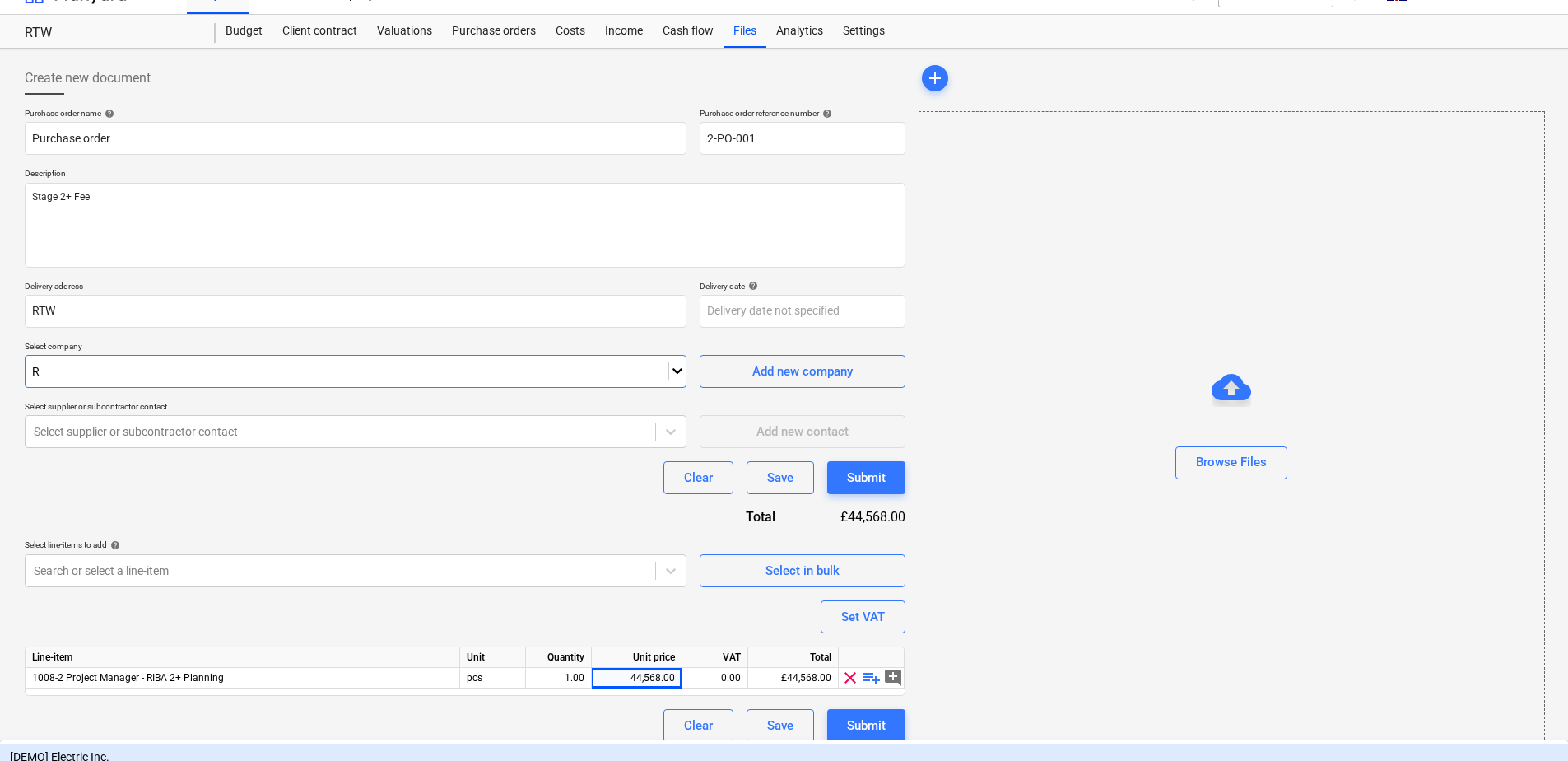
type input "Ri"
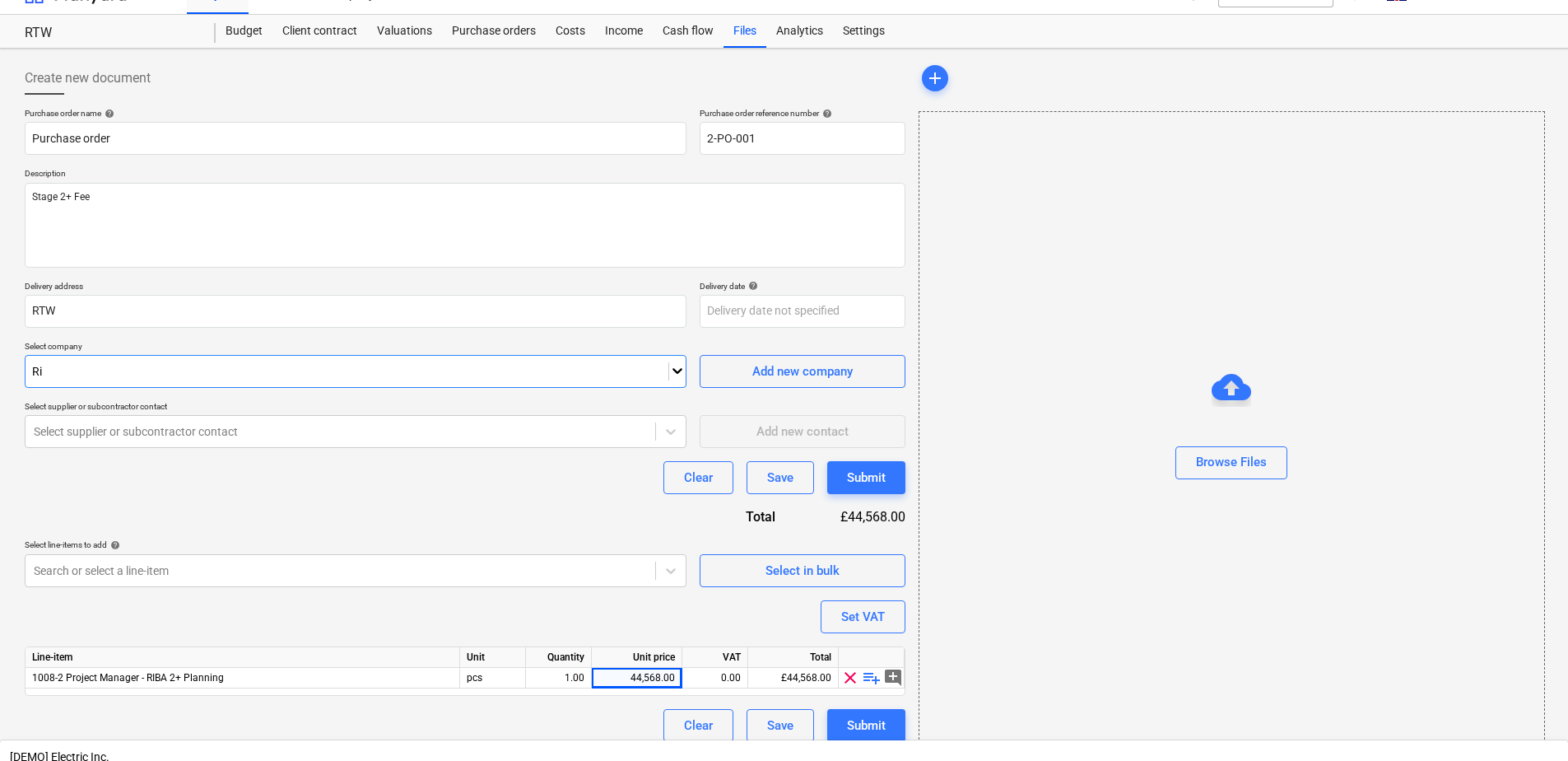
click at [92, 429] on div at bounding box center [347, 431] width 627 height 16
click at [106, 512] on div "Purchase order name help Purchase order Purchase order reference number help 2-…" at bounding box center [465, 424] width 880 height 634
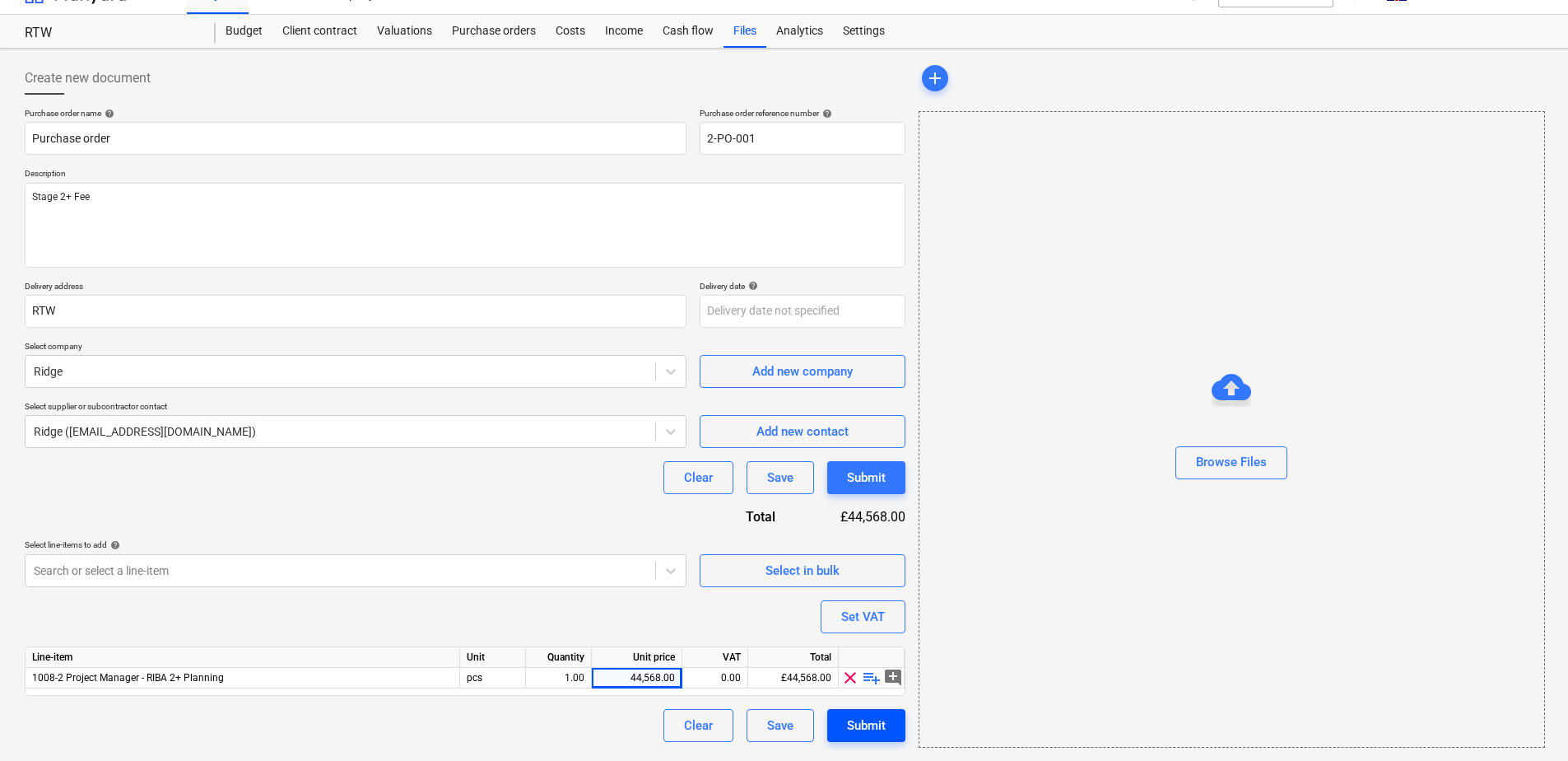
click at [864, 725] on div "Submit" at bounding box center [866, 725] width 39 height 21
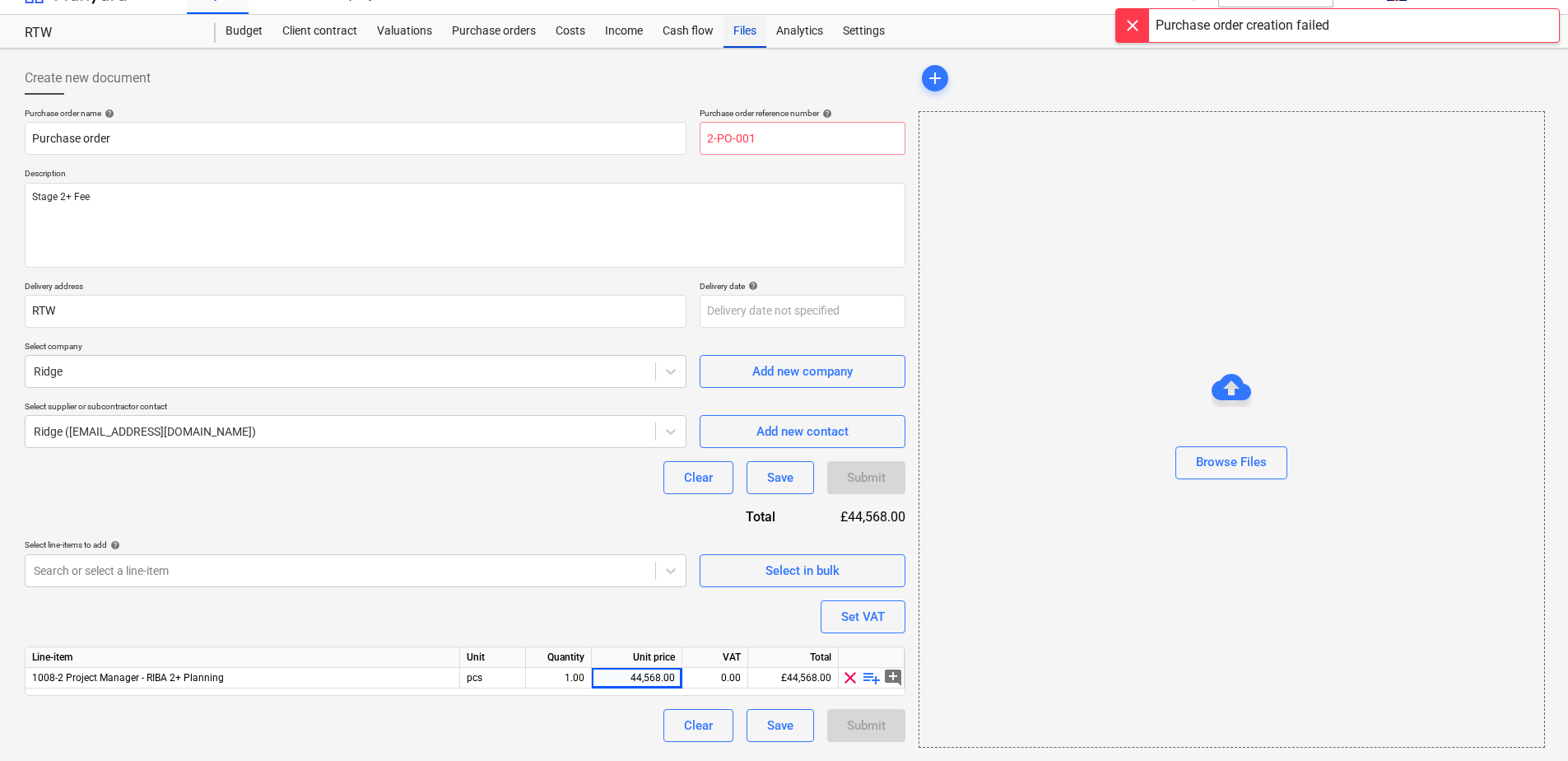
click at [749, 35] on div "Files" at bounding box center [745, 31] width 43 height 33
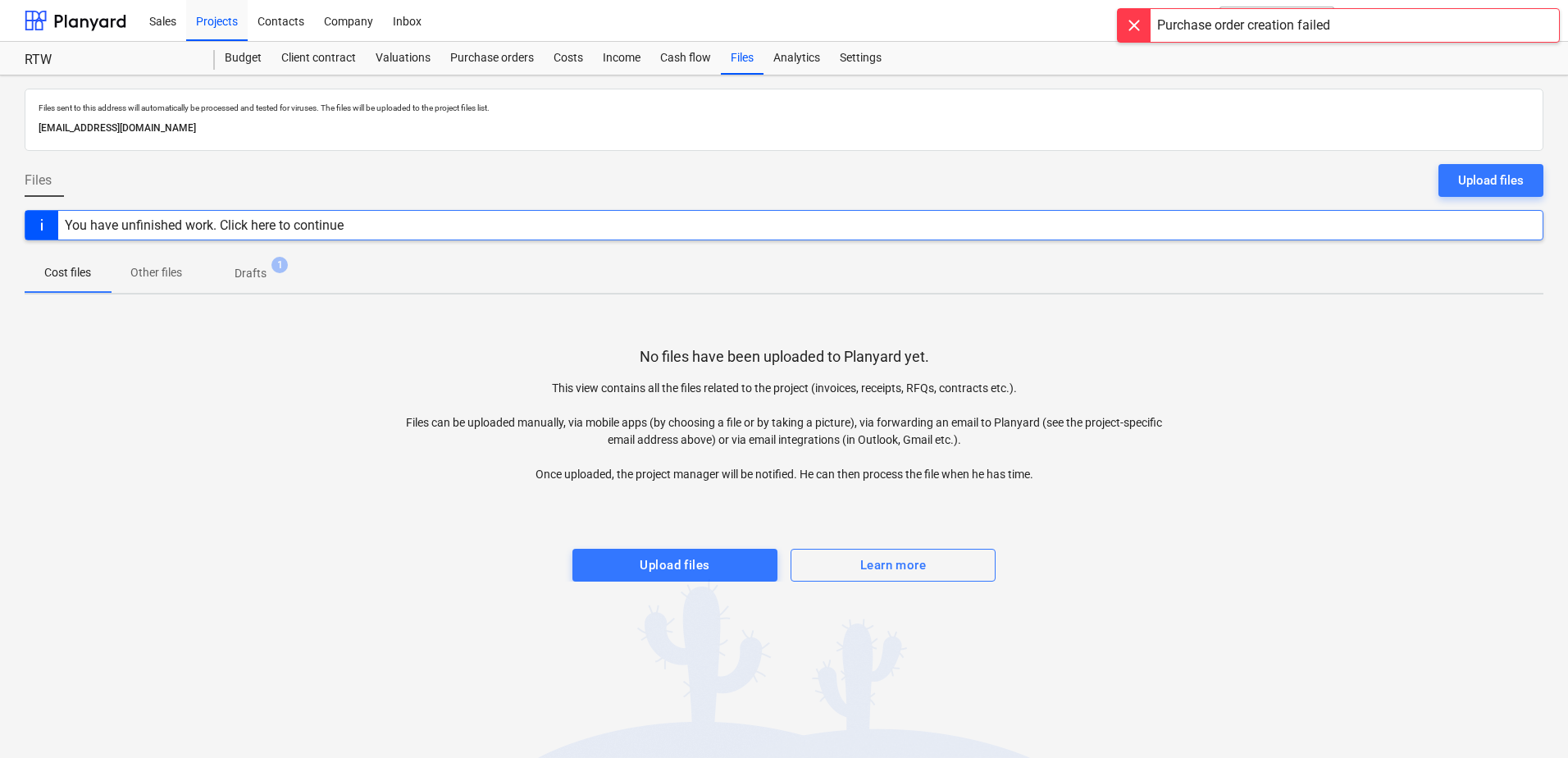
click at [260, 279] on p "Drafts" at bounding box center [251, 273] width 32 height 17
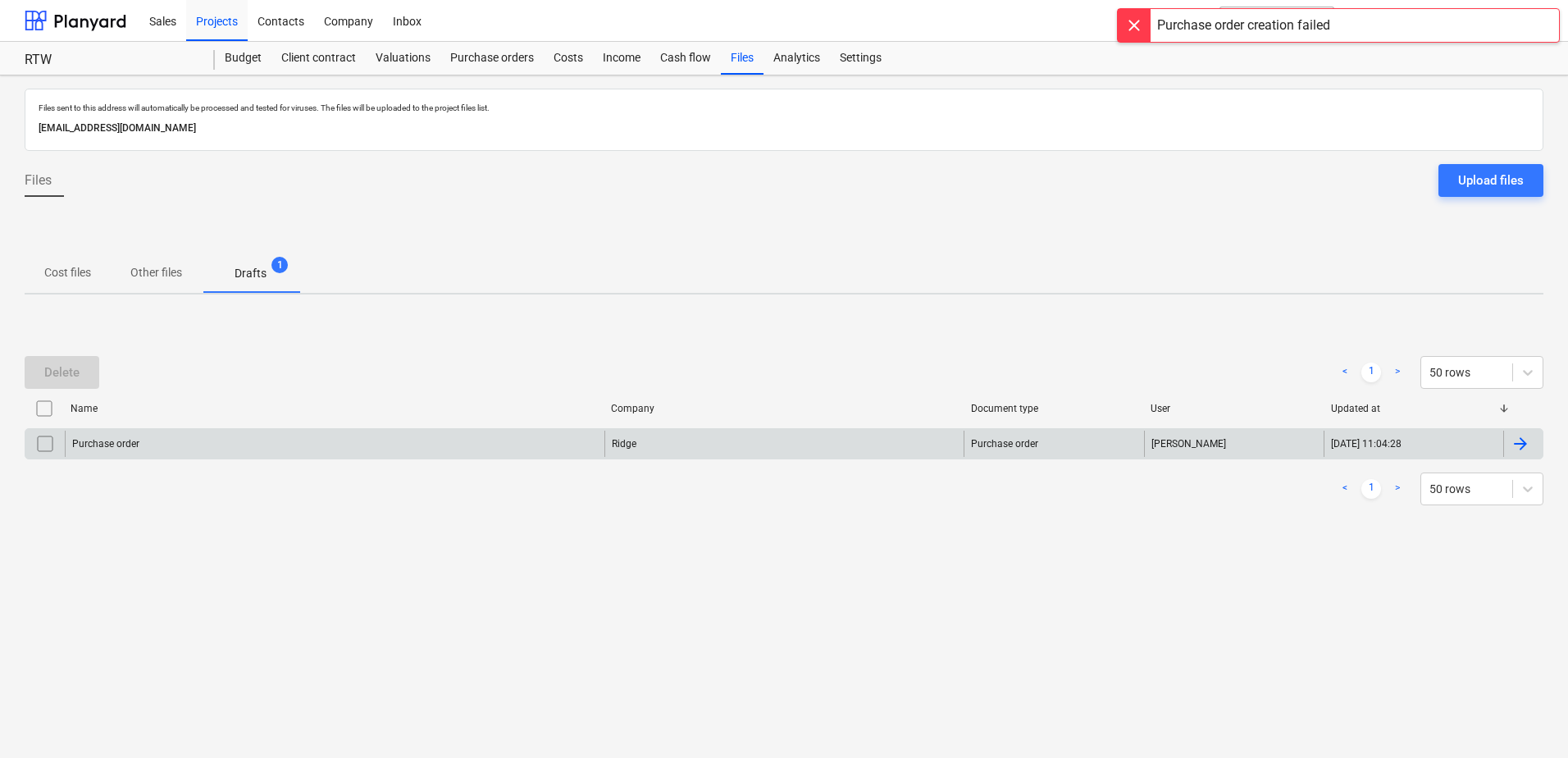
click at [1522, 447] on div at bounding box center [1520, 444] width 20 height 20
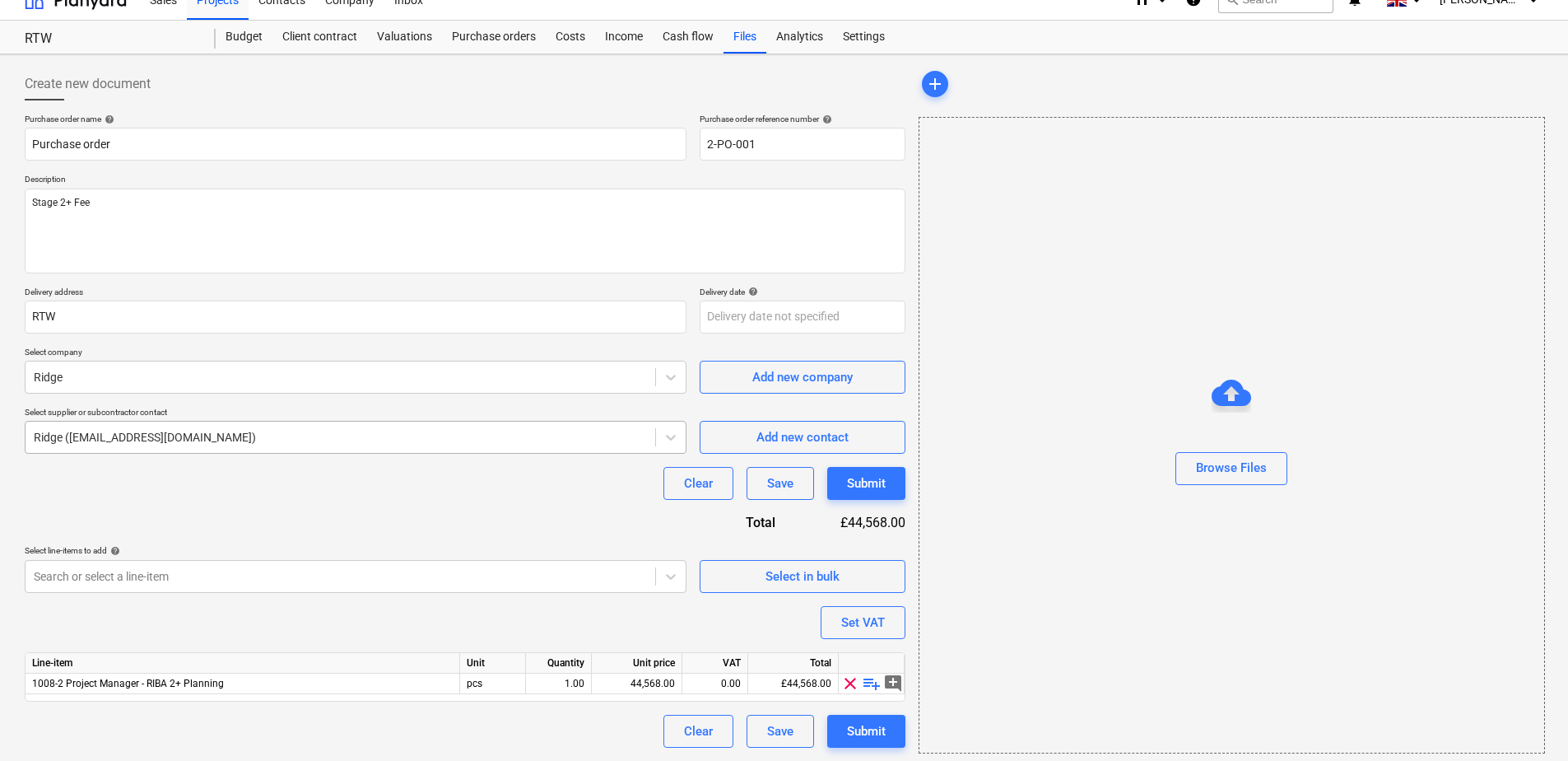
scroll to position [27, 0]
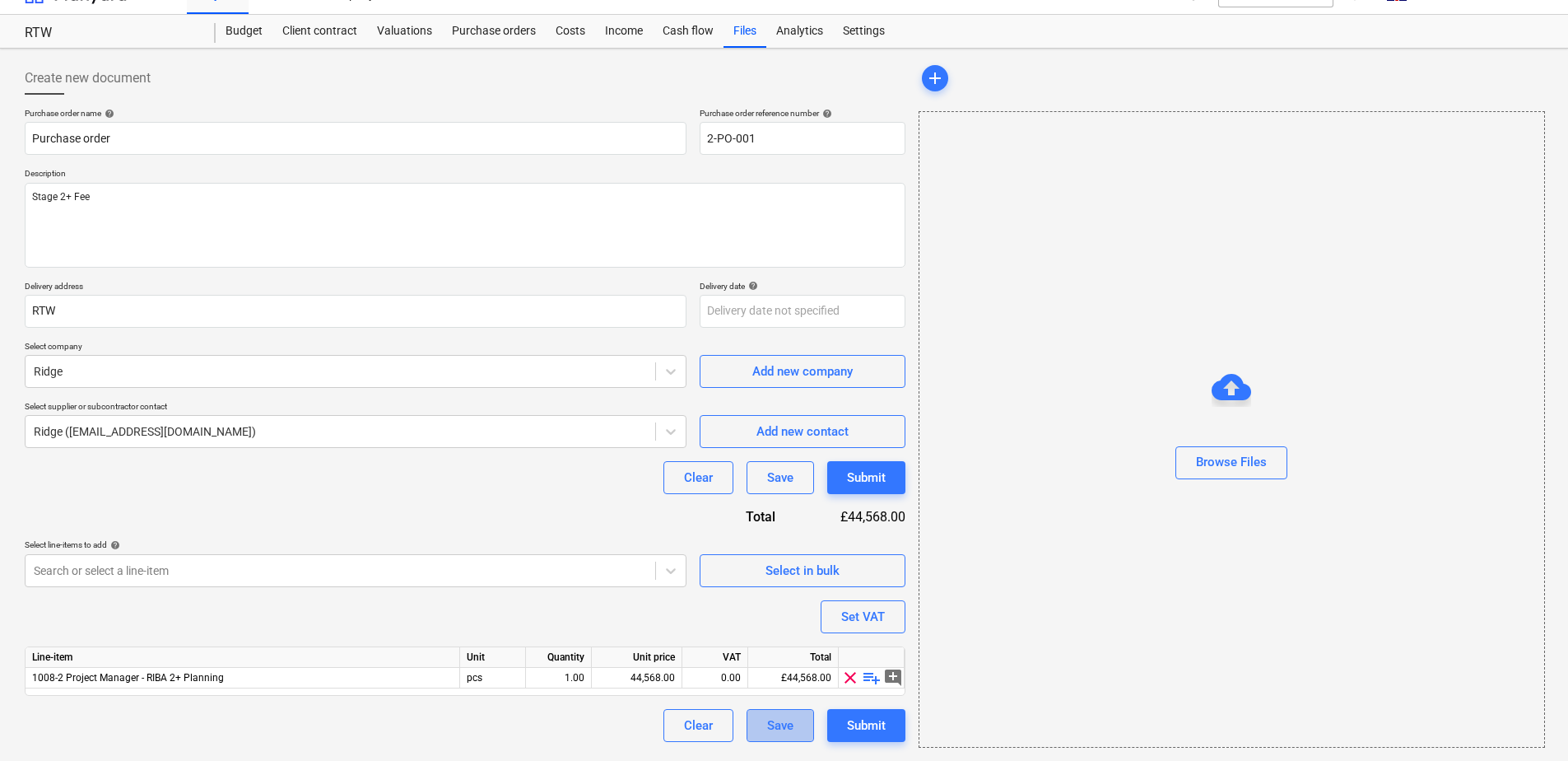
click at [770, 722] on div "Save" at bounding box center [781, 725] width 26 height 21
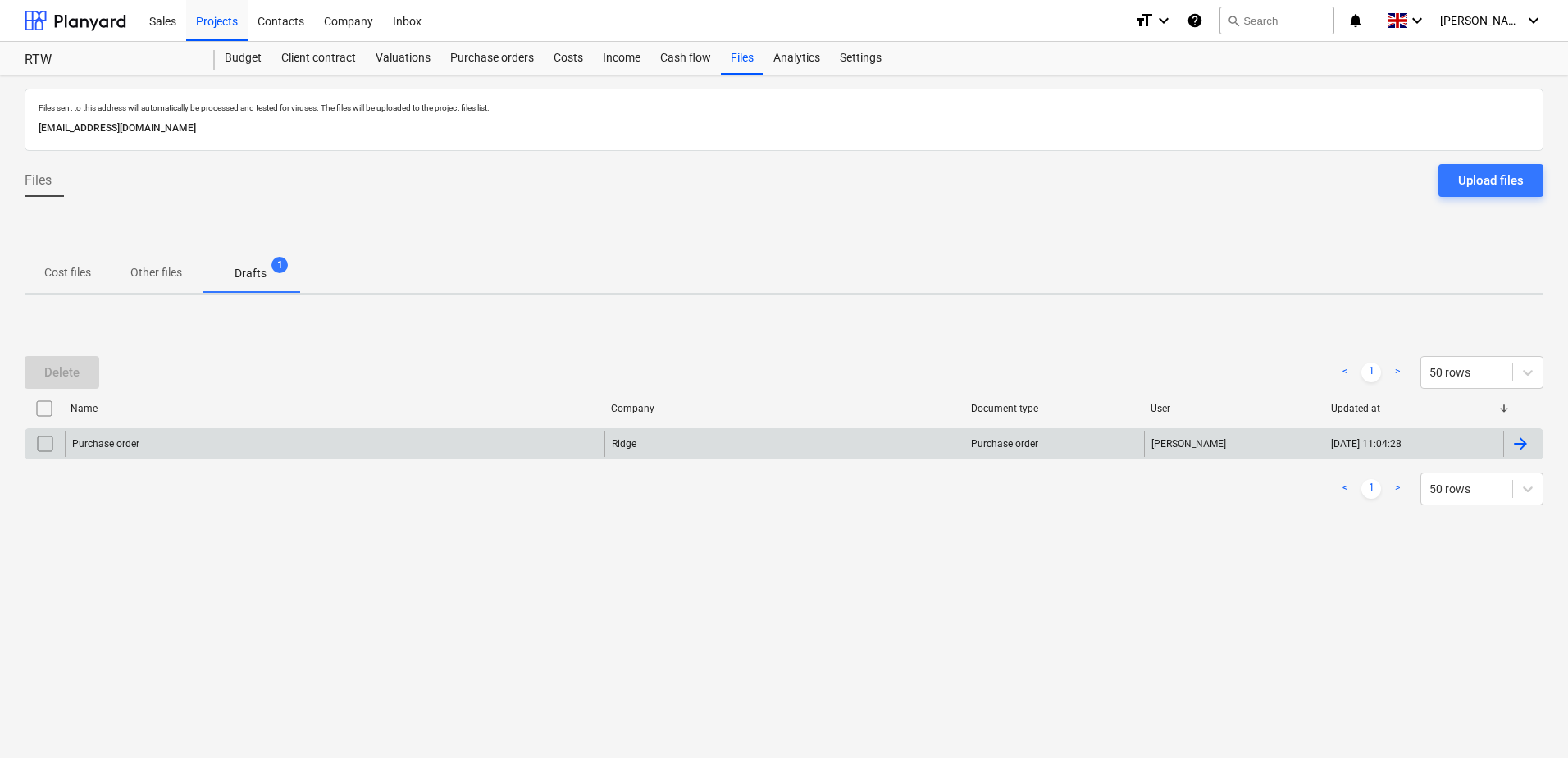
click at [194, 439] on div "Purchase order" at bounding box center [334, 444] width 540 height 26
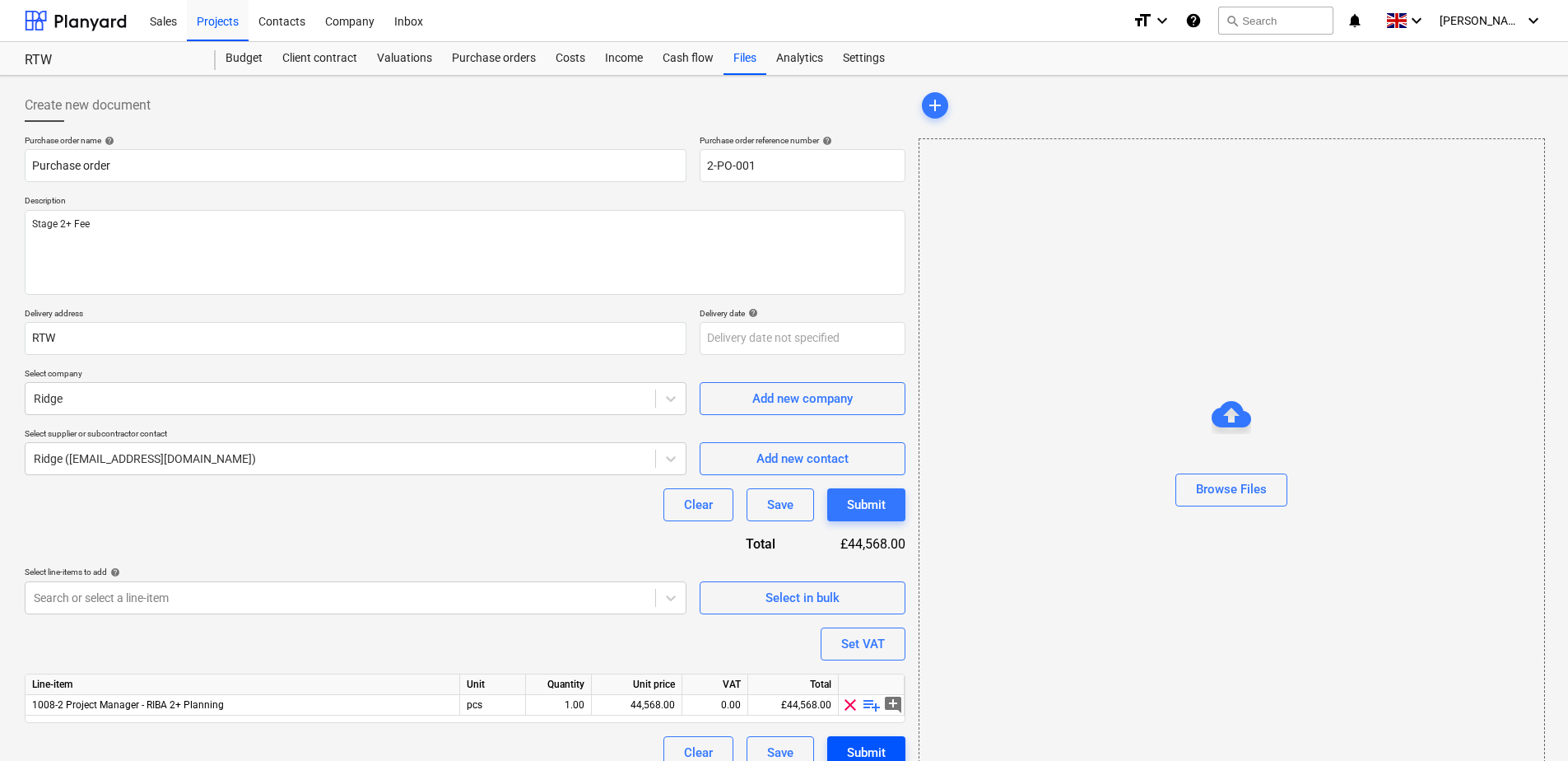
click at [852, 745] on div "Submit" at bounding box center [866, 752] width 39 height 21
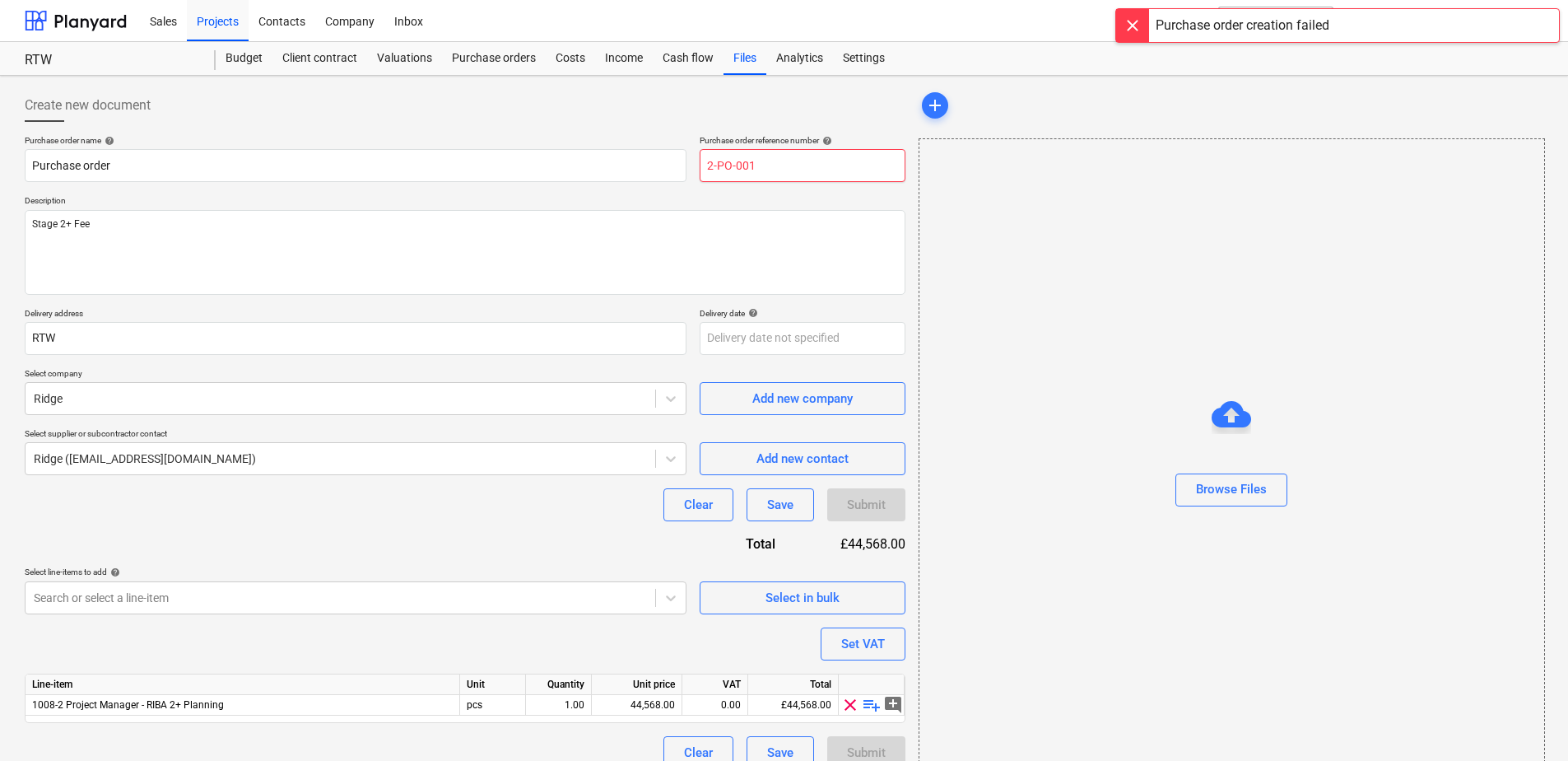
click at [768, 166] on input "2-PO-001" at bounding box center [802, 165] width 206 height 33
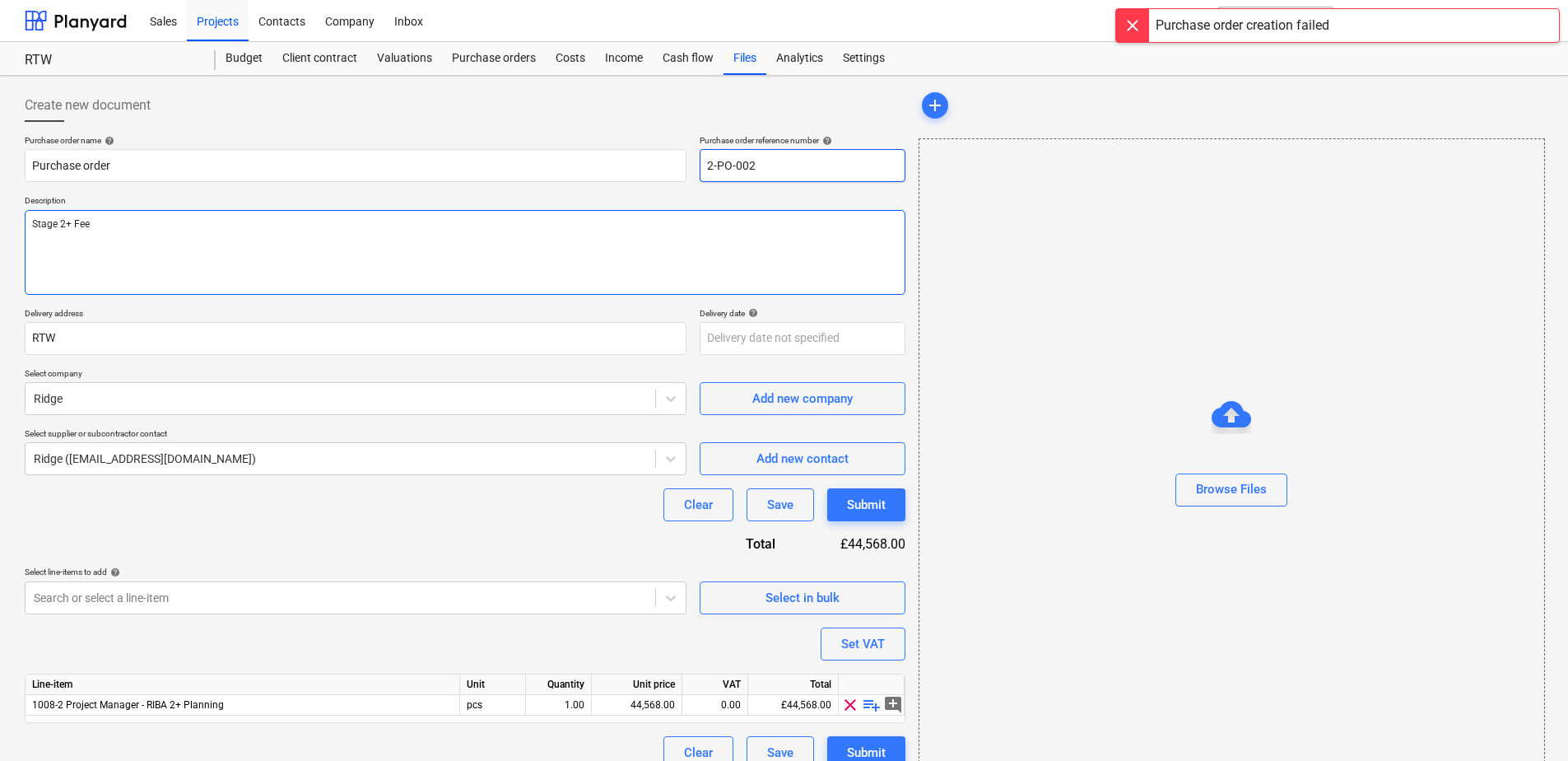
type input "2-PO-002"
click at [775, 210] on textarea "Stage 2+ Fee" at bounding box center [465, 252] width 880 height 85
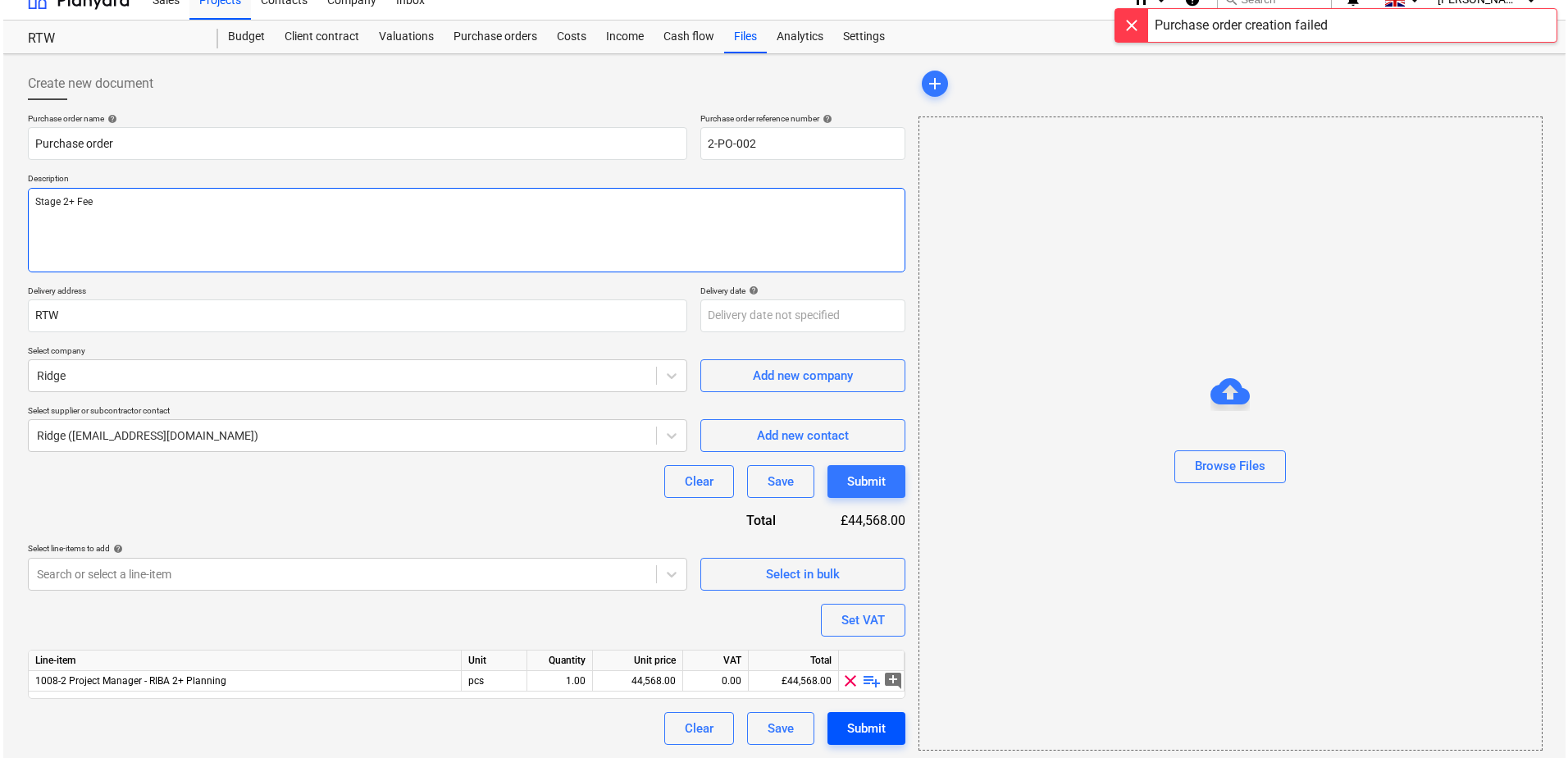
scroll to position [27, 0]
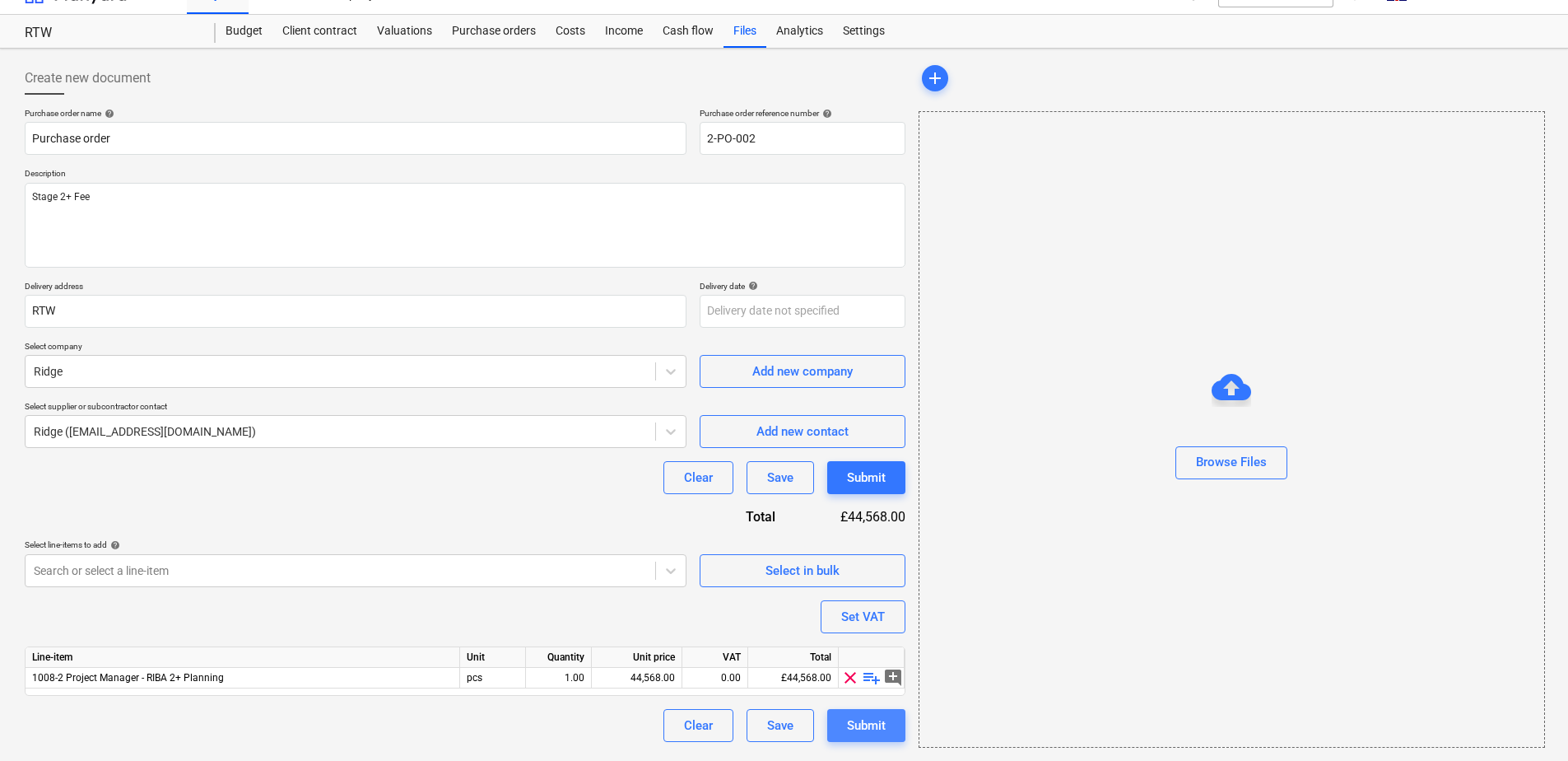
click at [873, 716] on div "Submit" at bounding box center [866, 725] width 39 height 21
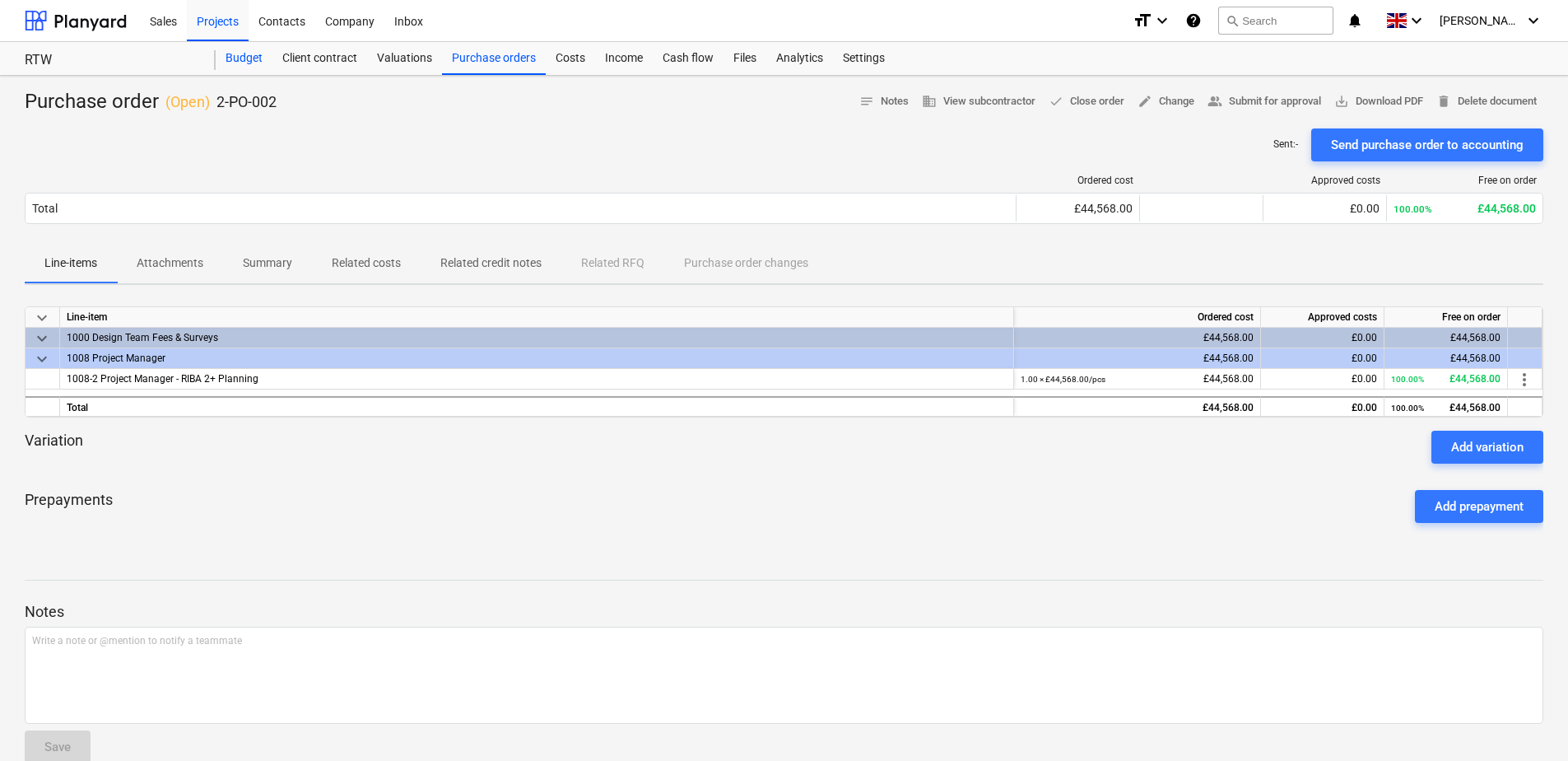
click at [239, 59] on div "Budget" at bounding box center [244, 58] width 57 height 33
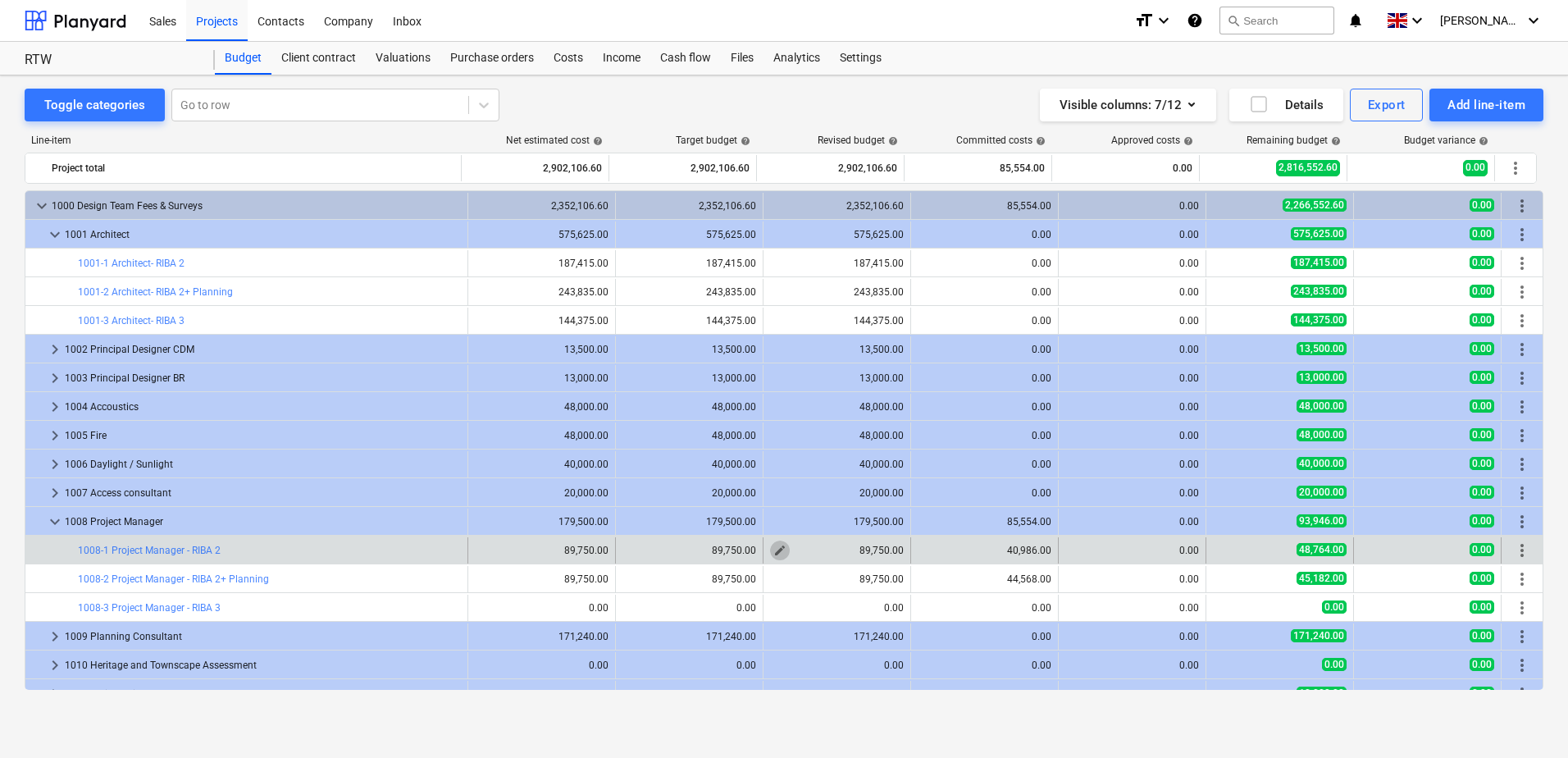
click at [781, 550] on button "edit" at bounding box center [780, 550] width 20 height 20
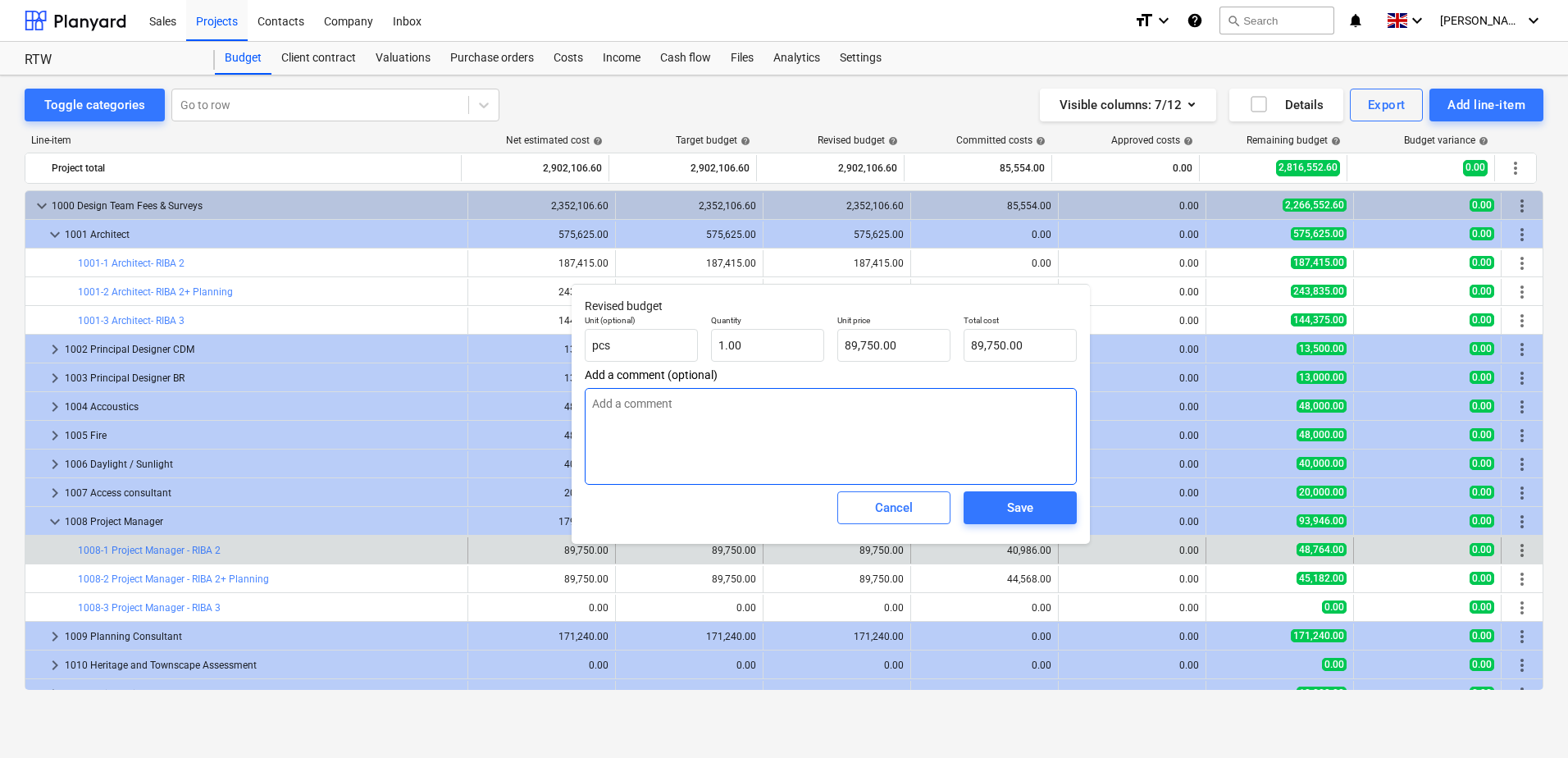
click at [684, 409] on textarea at bounding box center [830, 436] width 492 height 96
type textarea "CDF1"
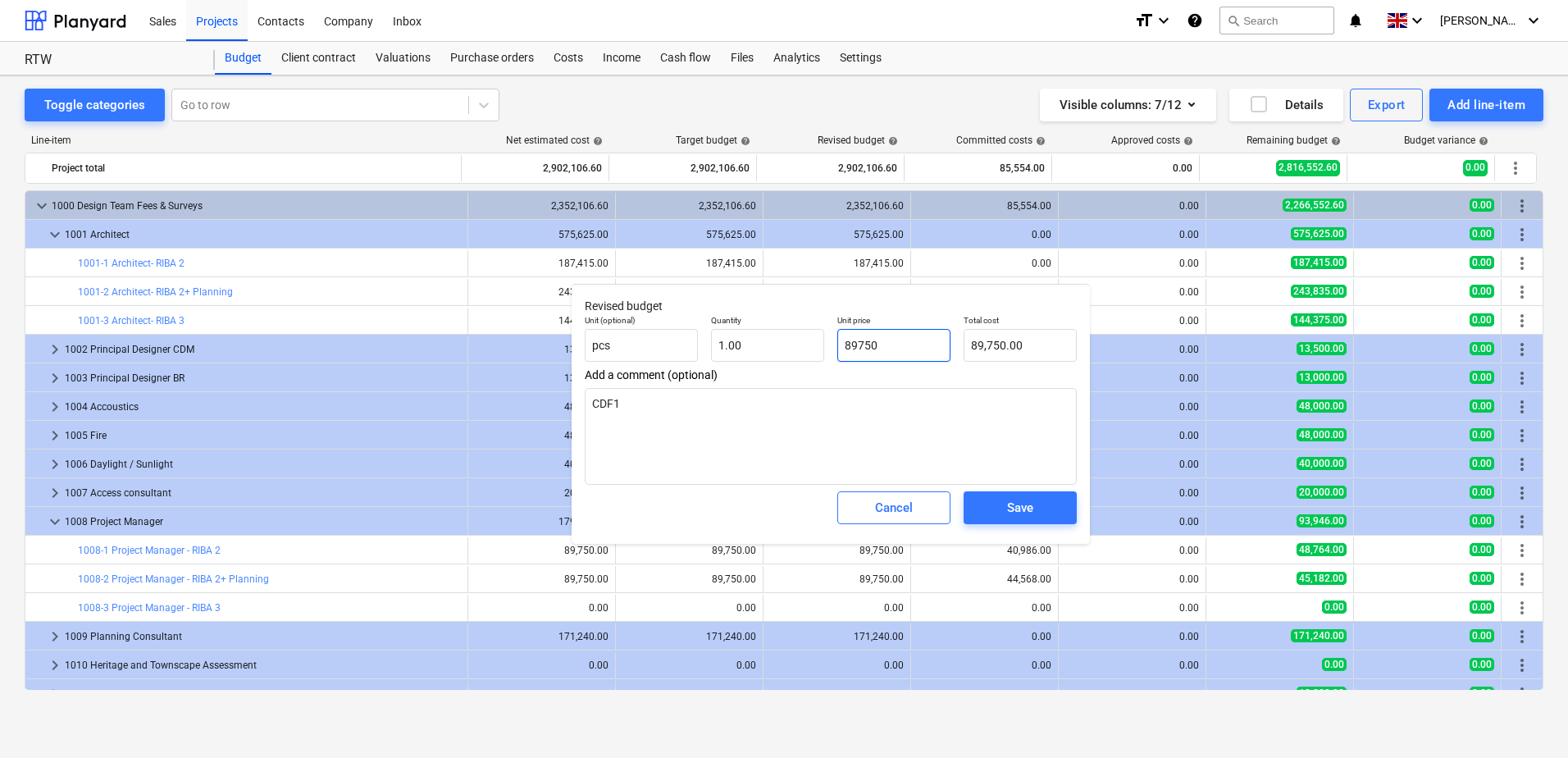
drag, startPoint x: 912, startPoint y: 348, endPoint x: 835, endPoint y: 348, distance: 77.0
click at [835, 348] on div "Unit price 89750" at bounding box center [893, 338] width 126 height 60
paste input "£40,986"
type input "£40,986"
type input "0.00"
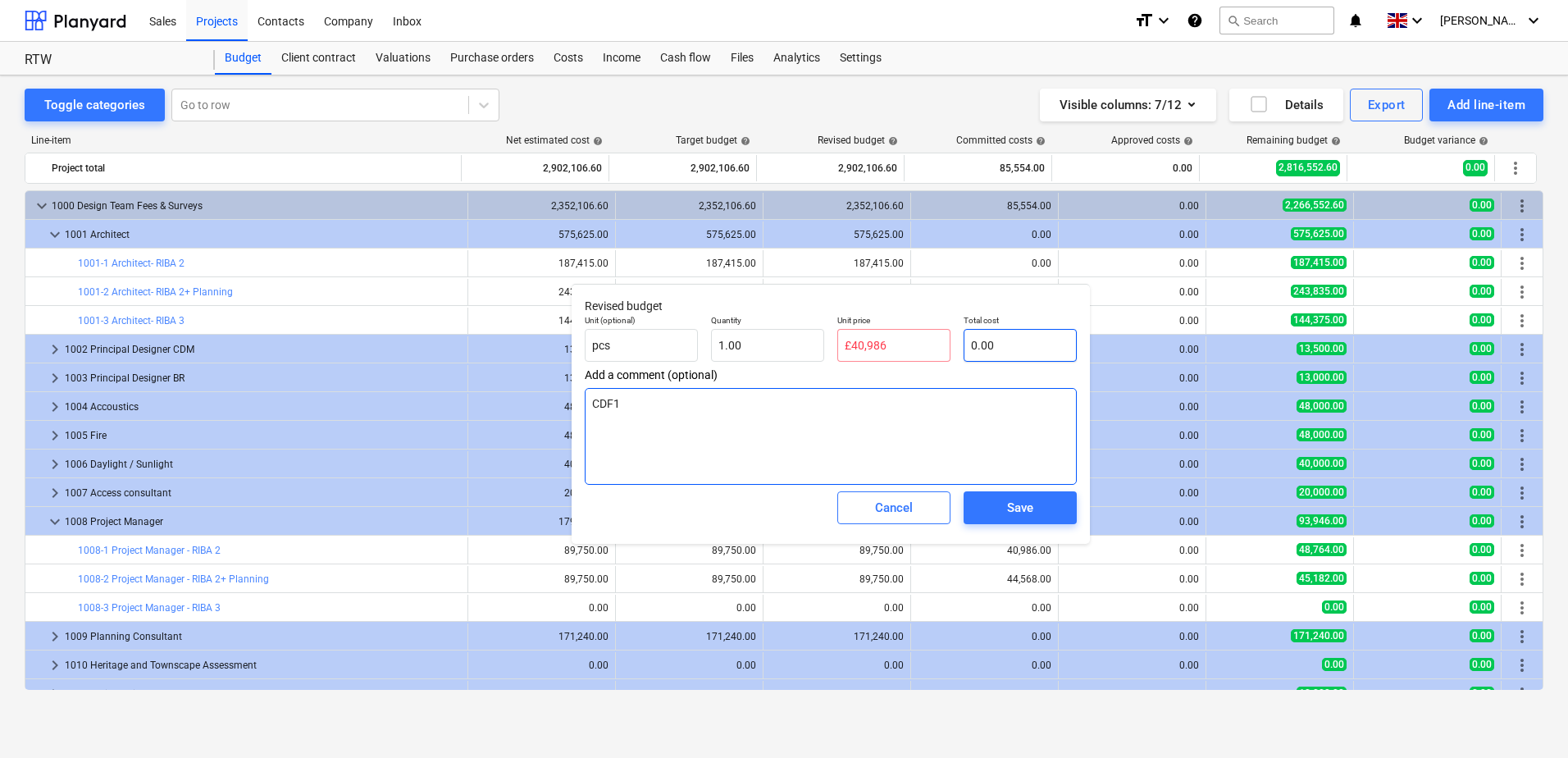
type input "0.00"
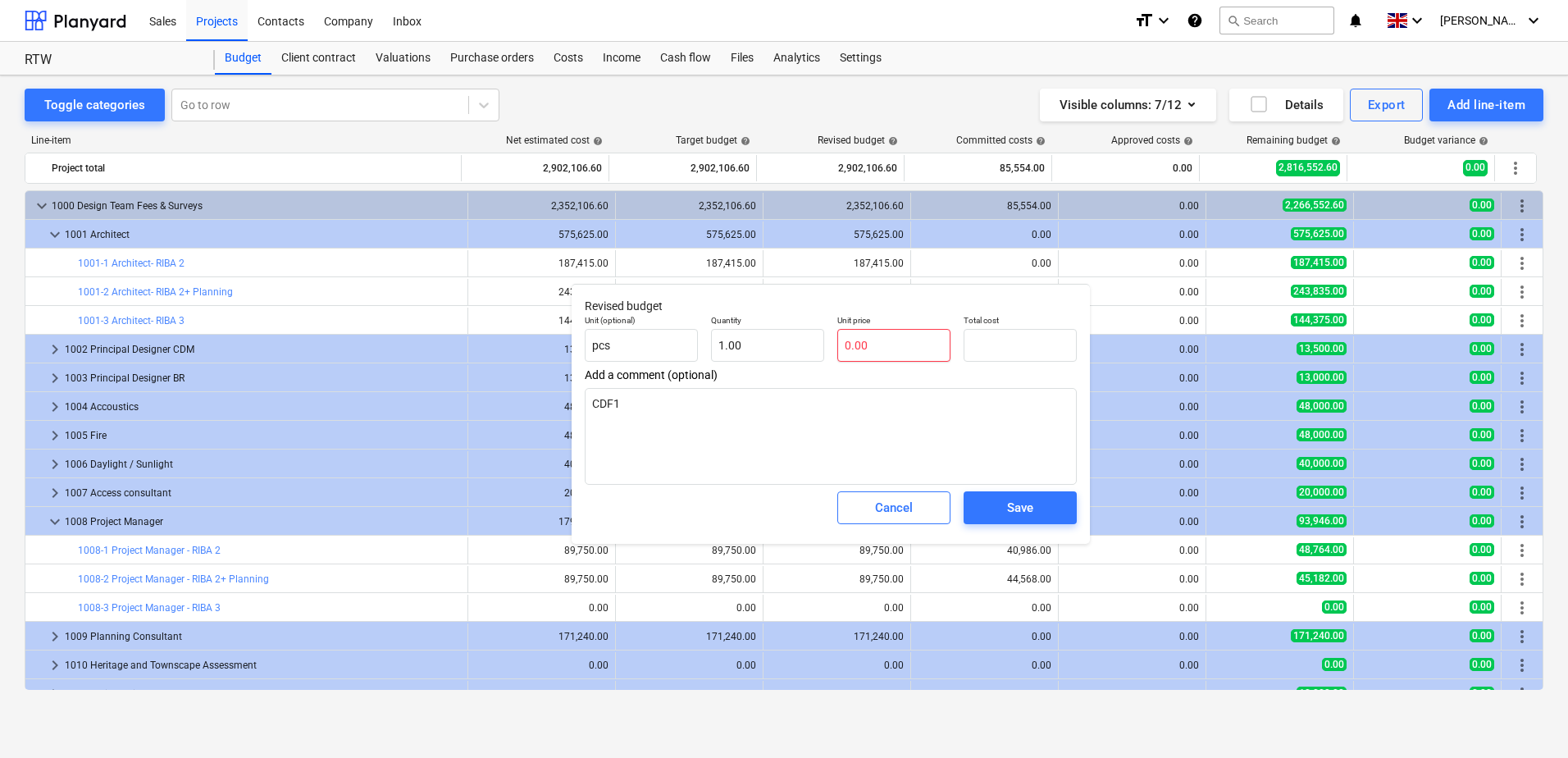
type input "0.00"
drag, startPoint x: 872, startPoint y: 343, endPoint x: 816, endPoint y: 344, distance: 56.0
click at [816, 344] on div "Unit (optional) pcs Quantity 1.00 Unit price Total cost 0.00" at bounding box center [830, 338] width 505 height 60
paste input "£40,986"
click at [867, 345] on input "£40,986" at bounding box center [894, 345] width 113 height 33
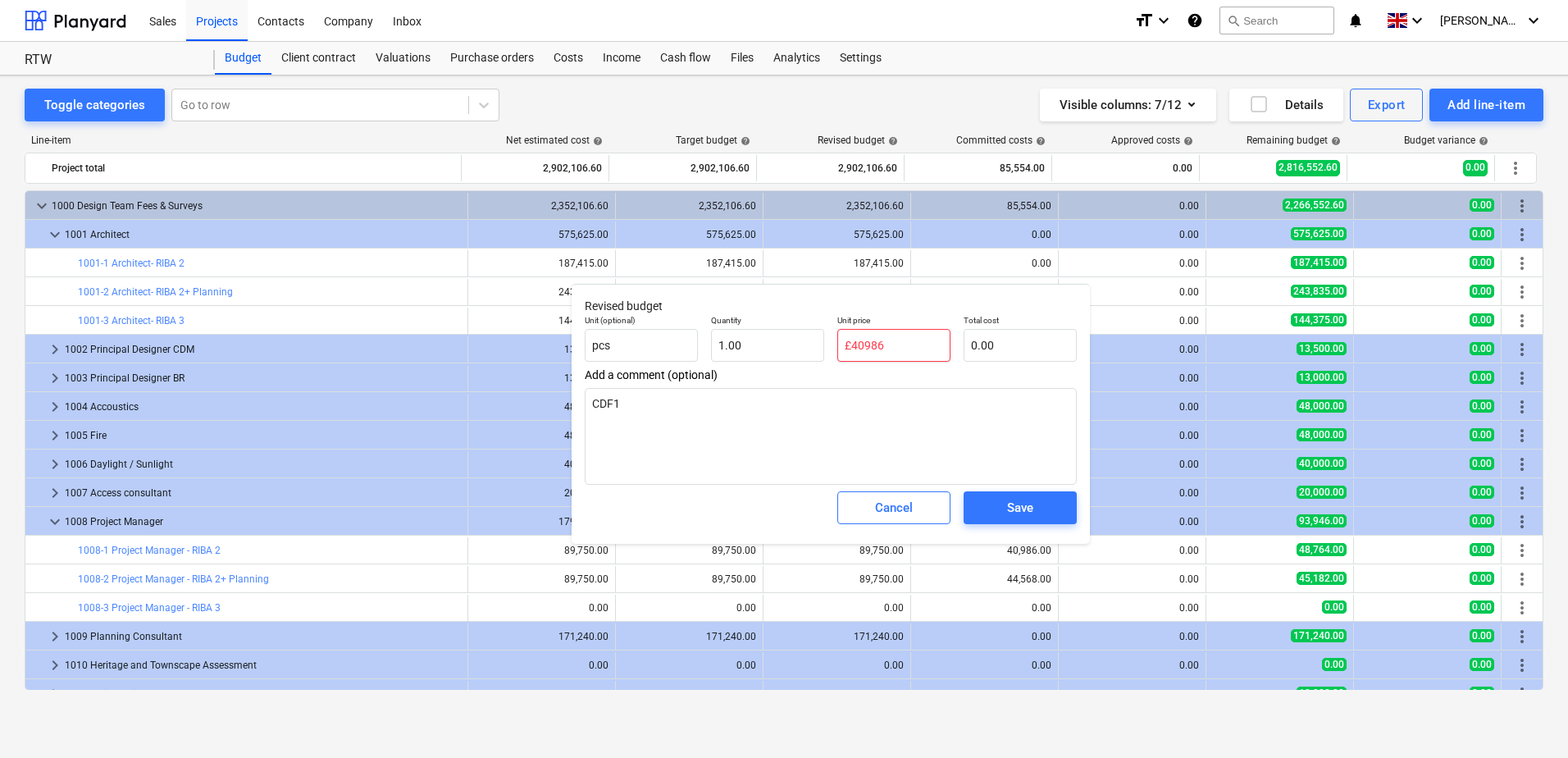
click at [849, 344] on input "£40986" at bounding box center [894, 345] width 113 height 33
type input "40986"
type input "40,986.00"
click at [1017, 508] on div "Save" at bounding box center [1020, 507] width 26 height 21
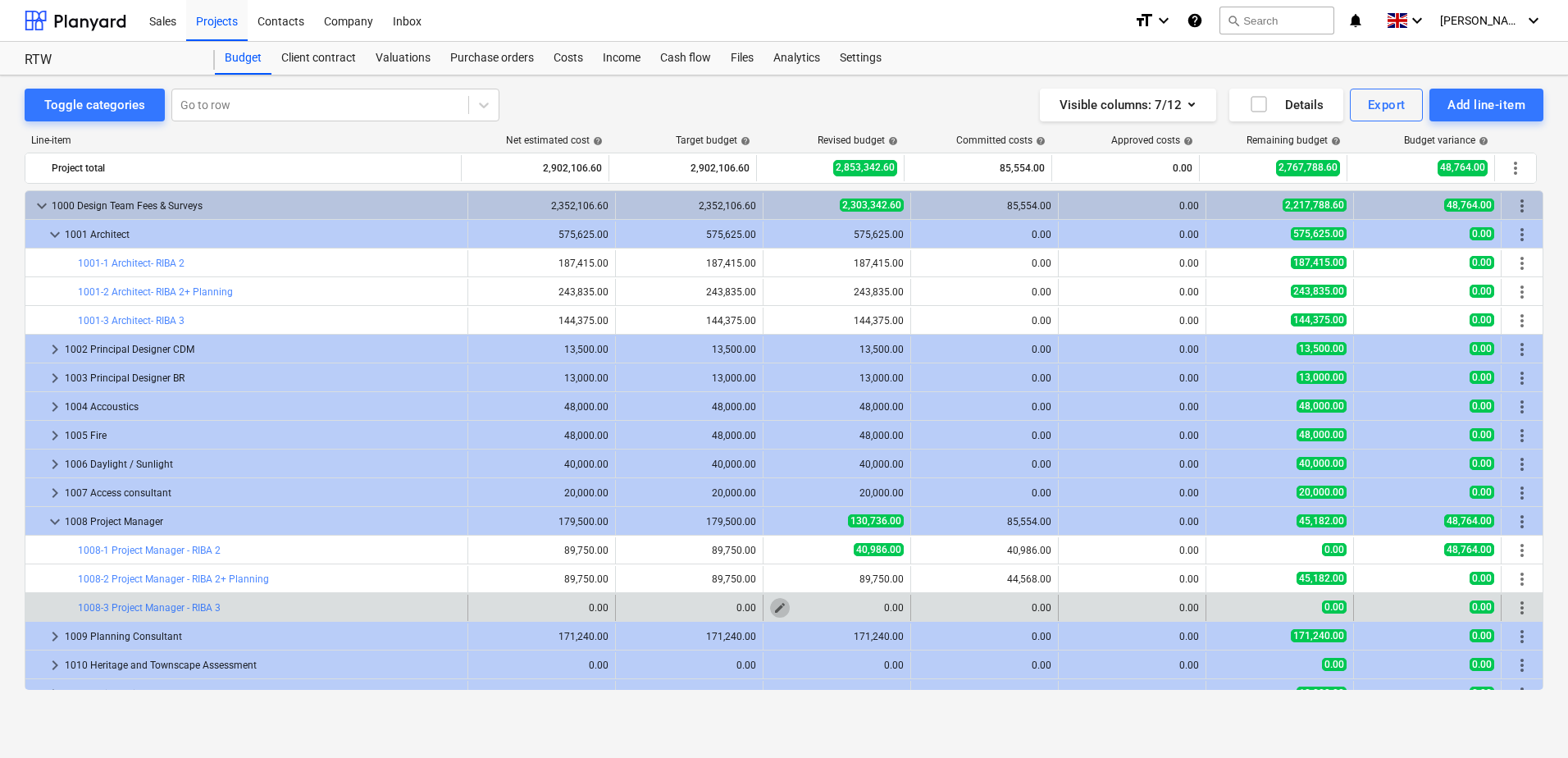
click at [774, 612] on span "edit" at bounding box center [780, 607] width 13 height 13
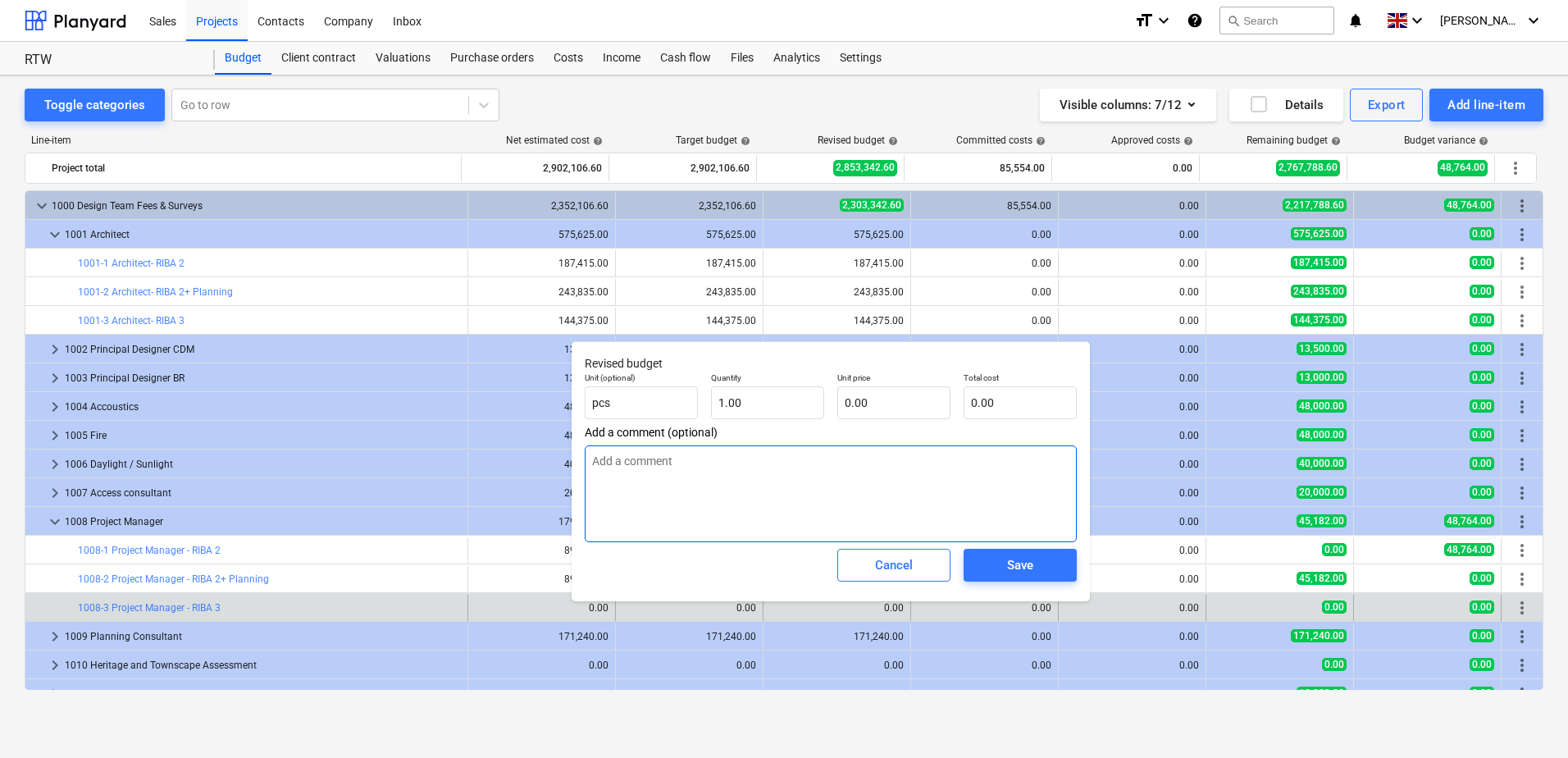
click at [702, 461] on textarea at bounding box center [830, 493] width 492 height 96
type textarea "CDF1"
drag, startPoint x: 879, startPoint y: 398, endPoint x: 846, endPoint y: 401, distance: 33.1
click at [846, 401] on input "text" at bounding box center [894, 402] width 113 height 33
paste input "£40,986"
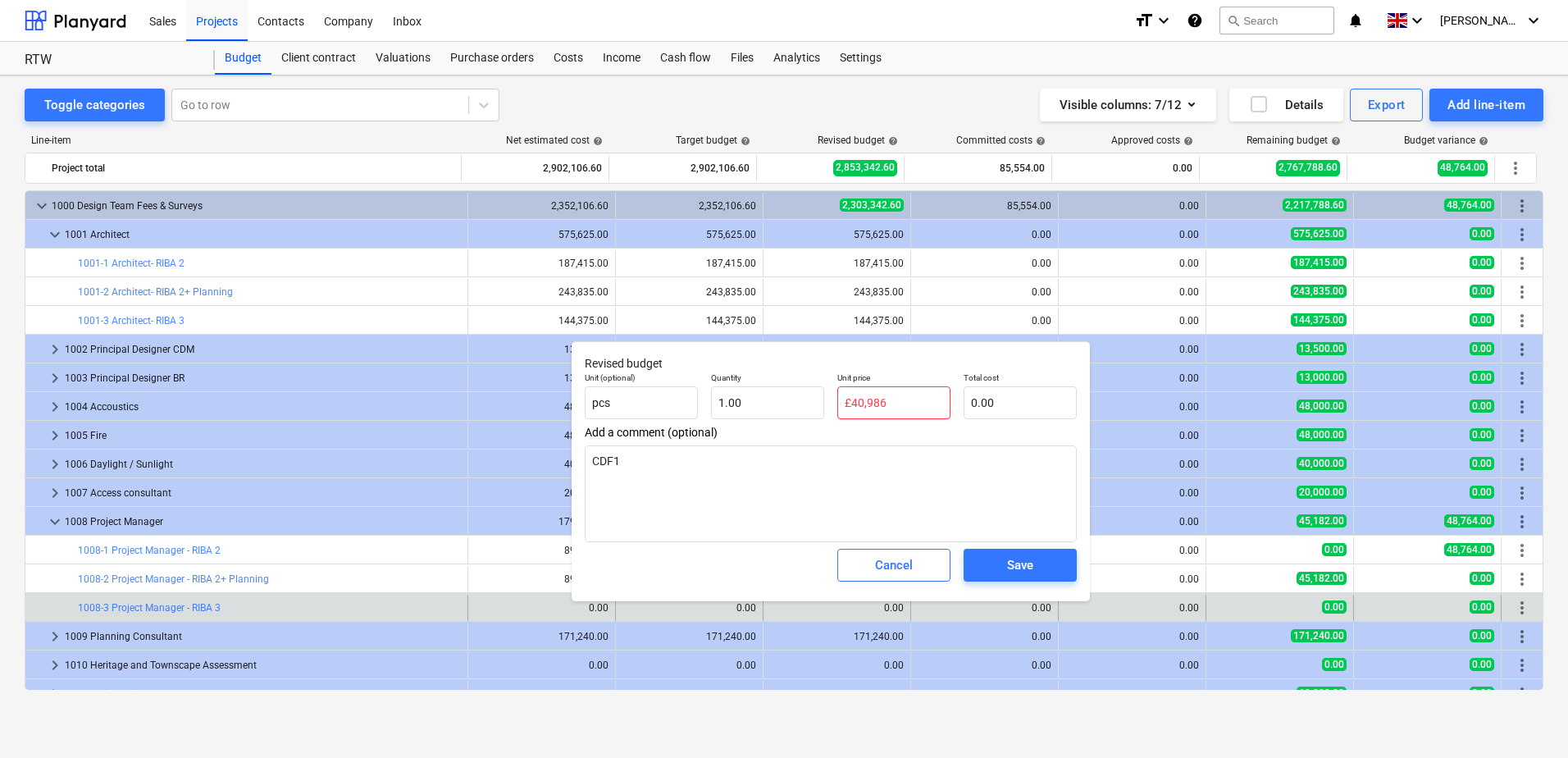
click at [866, 408] on input "£40,986" at bounding box center [894, 402] width 113 height 33
click at [844, 403] on input "£40986" at bounding box center [894, 402] width 113 height 33
type input "40986"
type input "40,986.00"
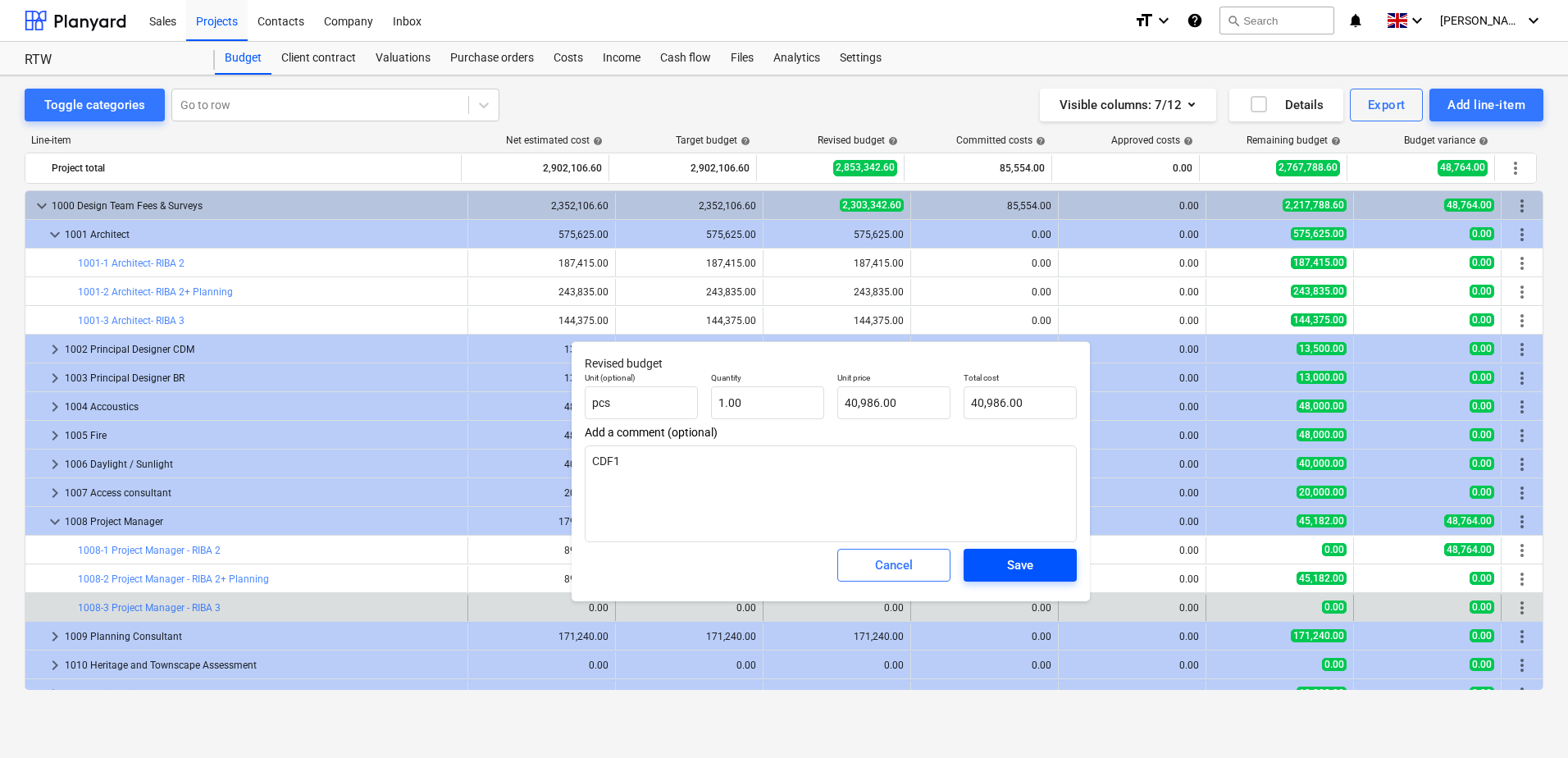
click at [1001, 569] on span "Save" at bounding box center [1020, 564] width 74 height 21
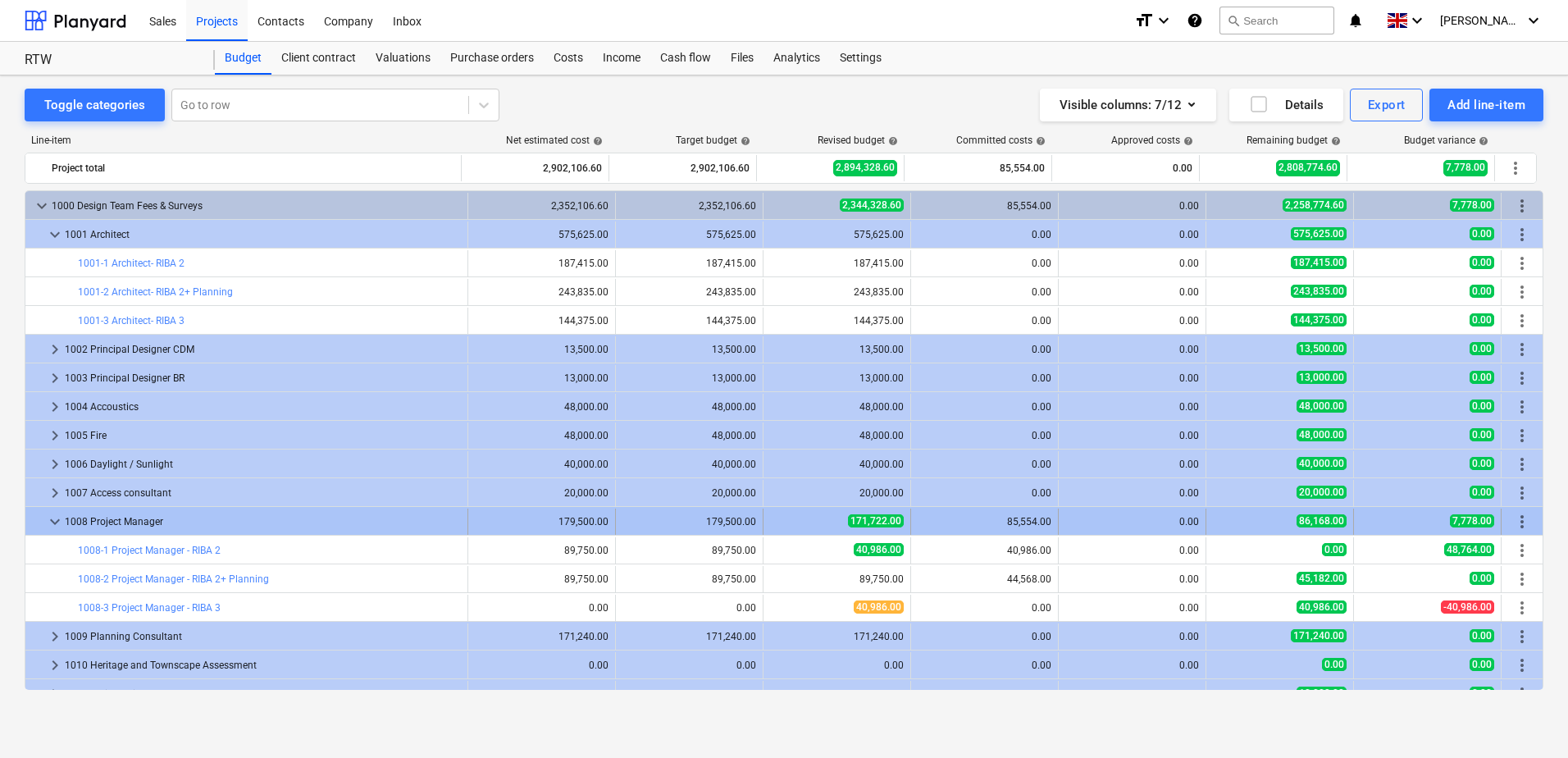
click at [47, 523] on span "keyboard_arrow_down" at bounding box center [55, 522] width 20 height 20
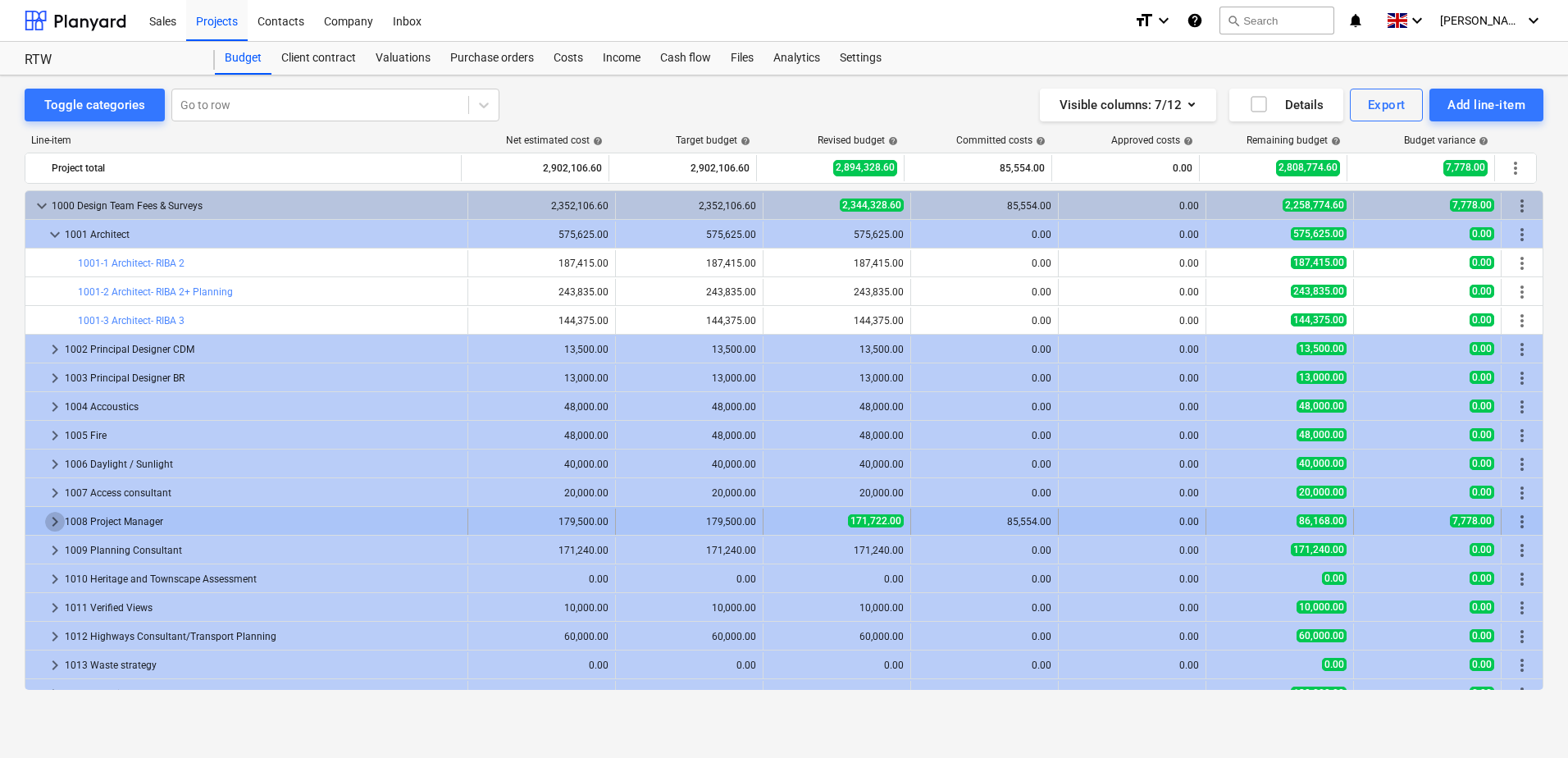
click at [48, 522] on span "keyboard_arrow_right" at bounding box center [55, 522] width 20 height 20
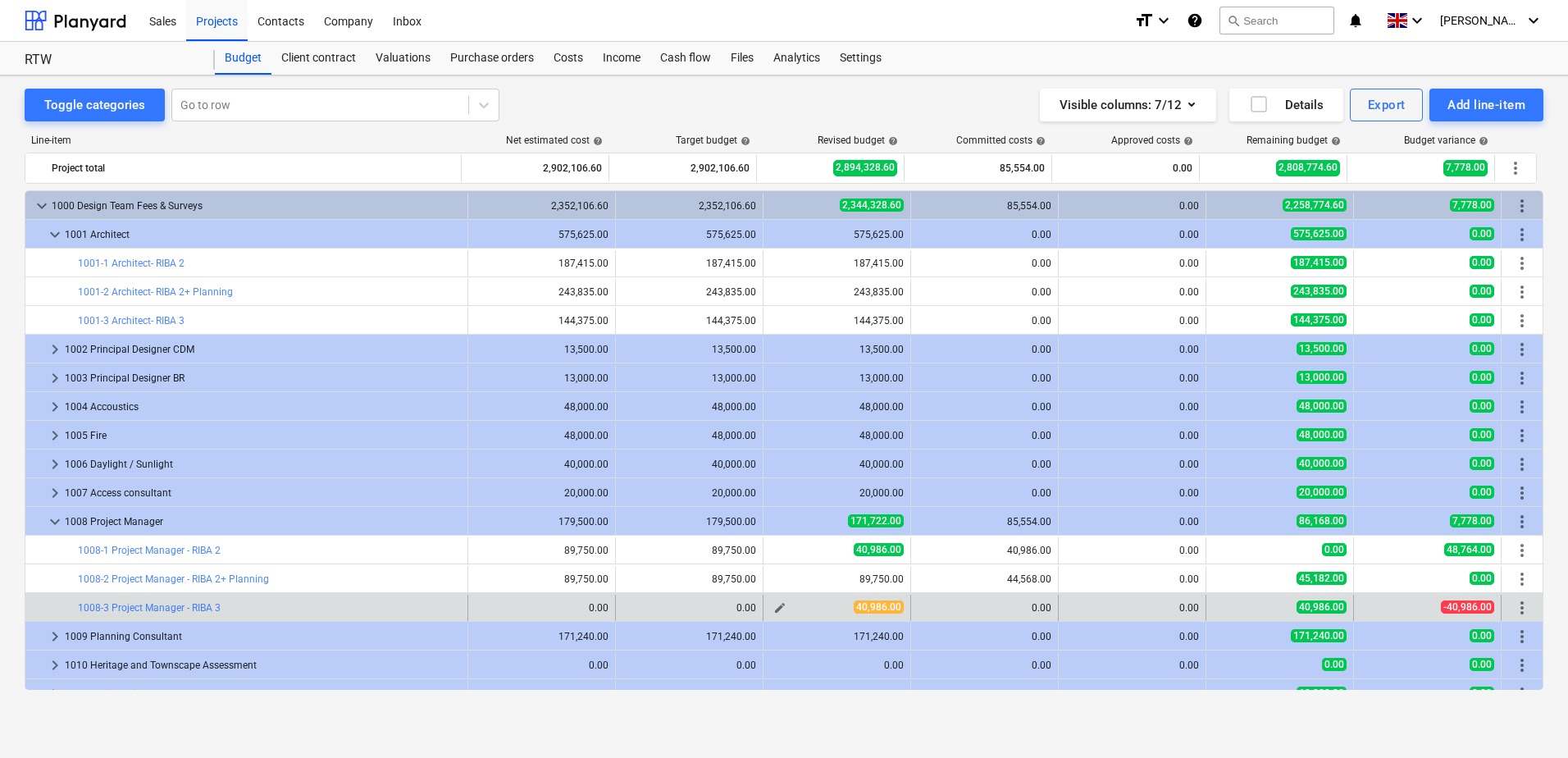
click at [775, 607] on span "edit" at bounding box center [780, 607] width 13 height 13
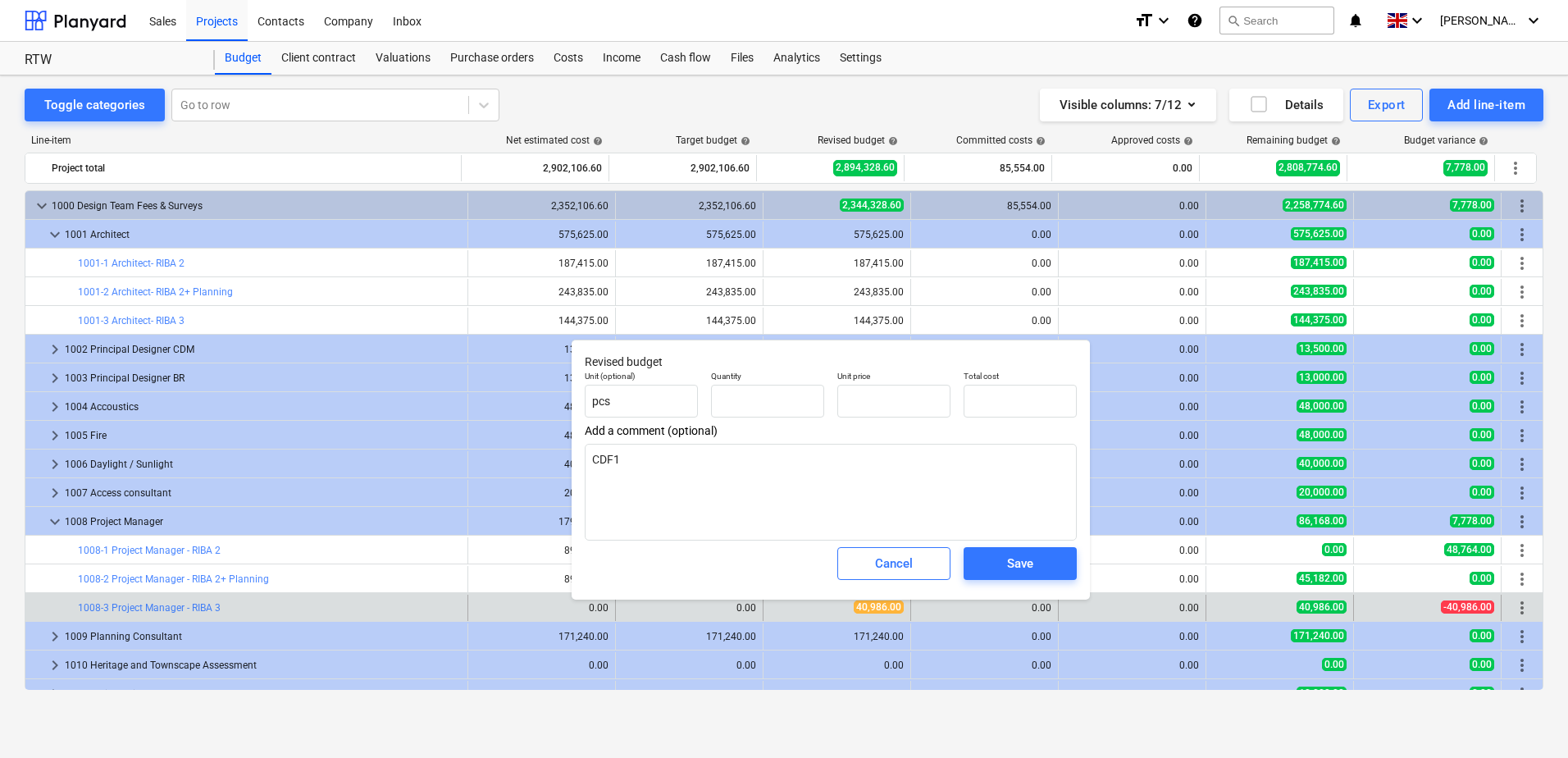
type input "1.00"
type input "40,986.00"
drag, startPoint x: 913, startPoint y: 404, endPoint x: 835, endPoint y: 396, distance: 78.4
click at [835, 396] on div "Unit price 40986" at bounding box center [893, 394] width 126 height 60
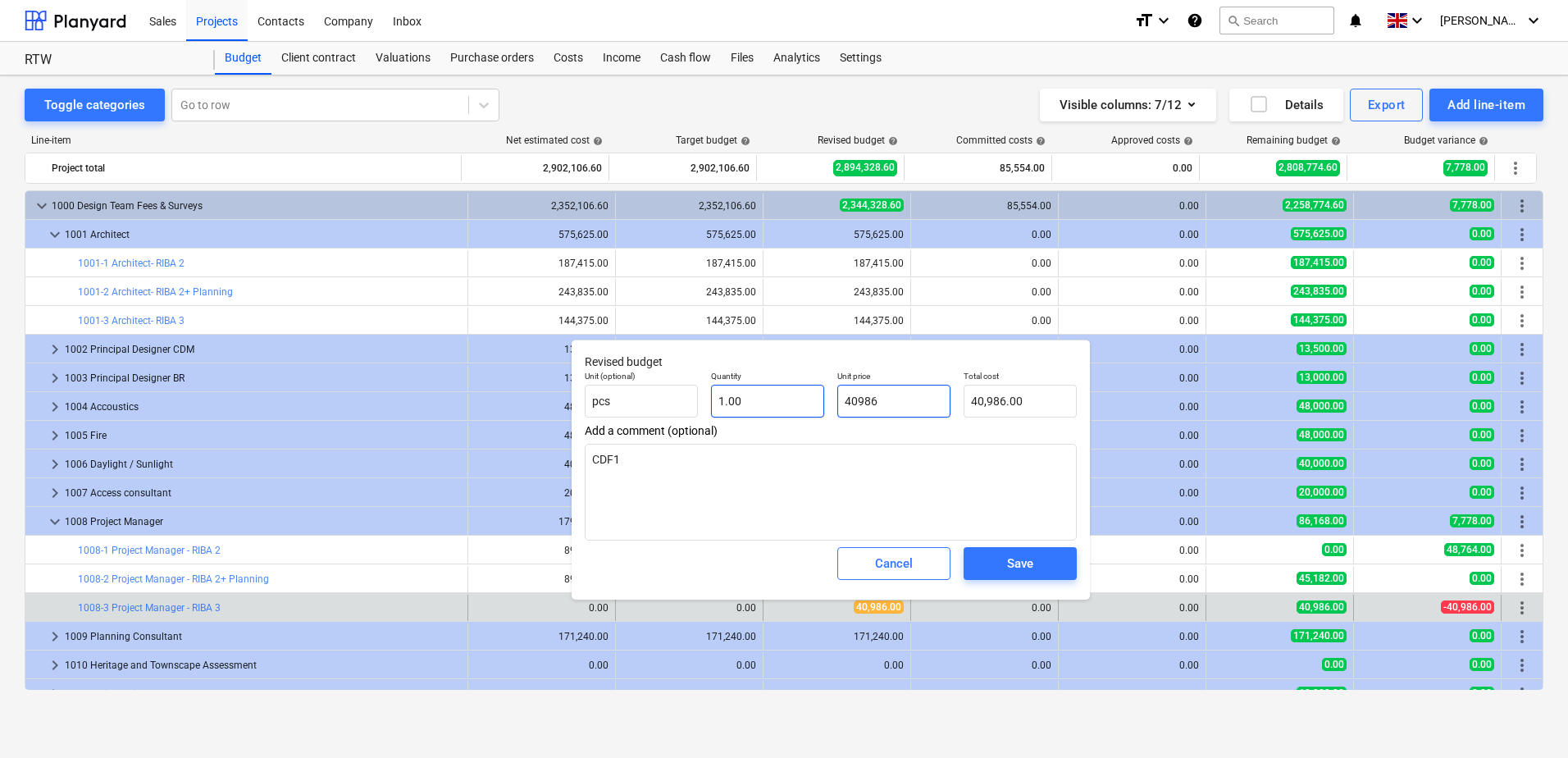
type input "4"
type input "4.00"
type input "48"
type input "48.00"
type input "487"
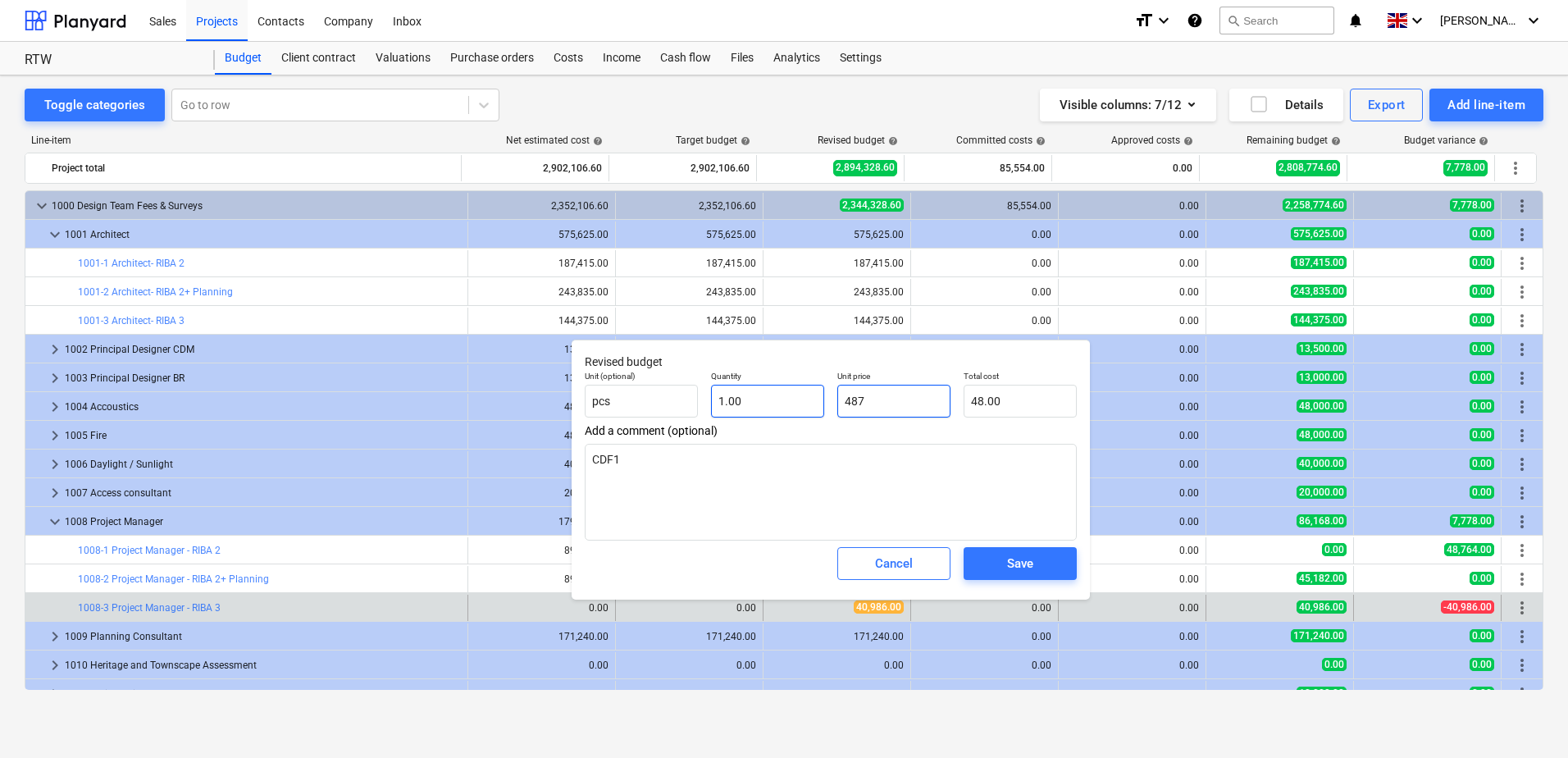
type input "487.00"
type input "4876"
type input "4,876.00"
type input "48764"
type input "48,764.00"
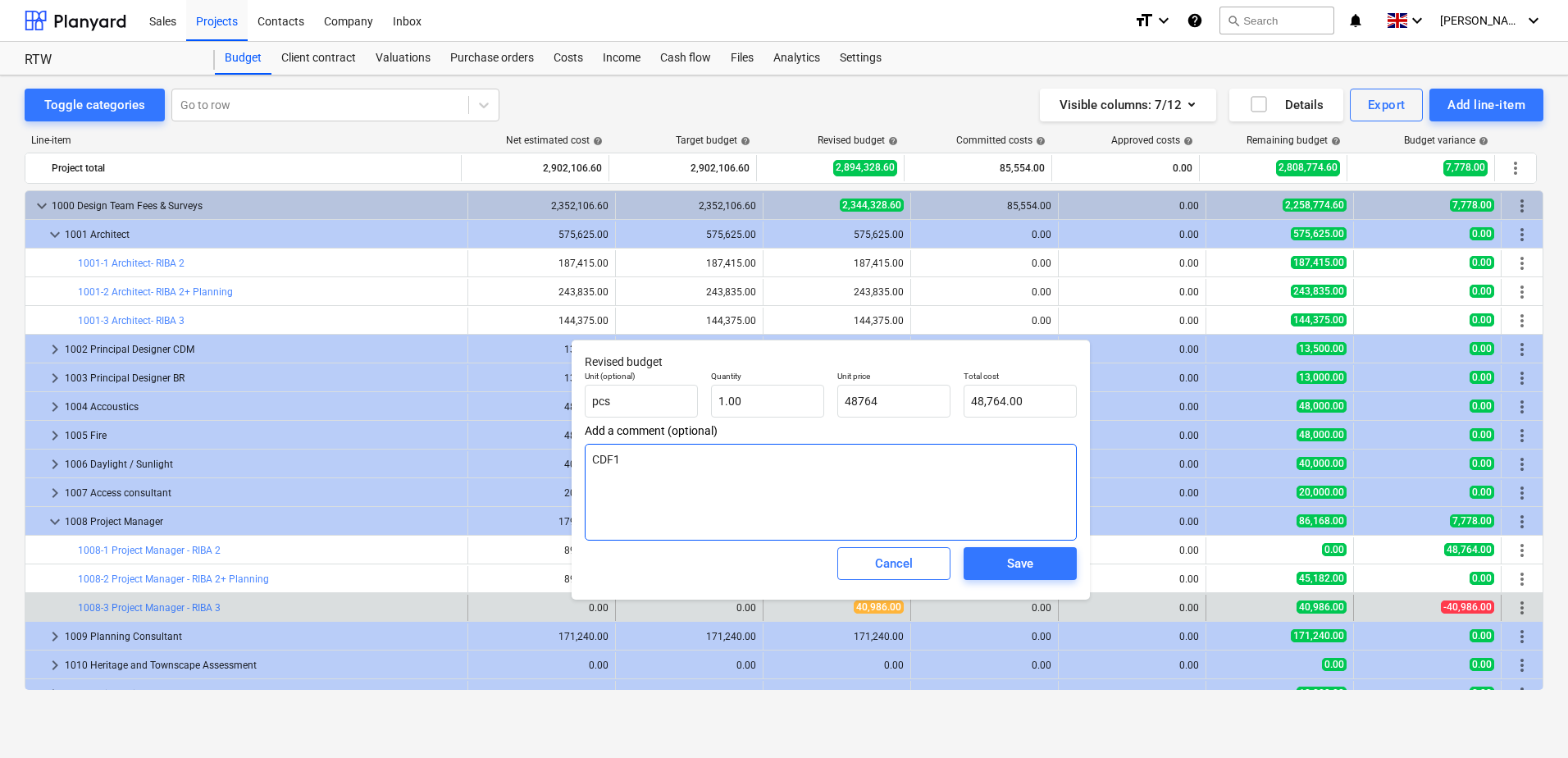
type input "48,764.00"
click at [680, 459] on textarea "CDF1" at bounding box center [830, 491] width 492 height 96
drag, startPoint x: 709, startPoint y: 353, endPoint x: 755, endPoint y: 358, distance: 46.3
click at [755, 358] on p "Revised budget" at bounding box center [830, 361] width 492 height 17
click at [738, 467] on textarea "CDF1 Reduce from" at bounding box center [830, 491] width 492 height 96
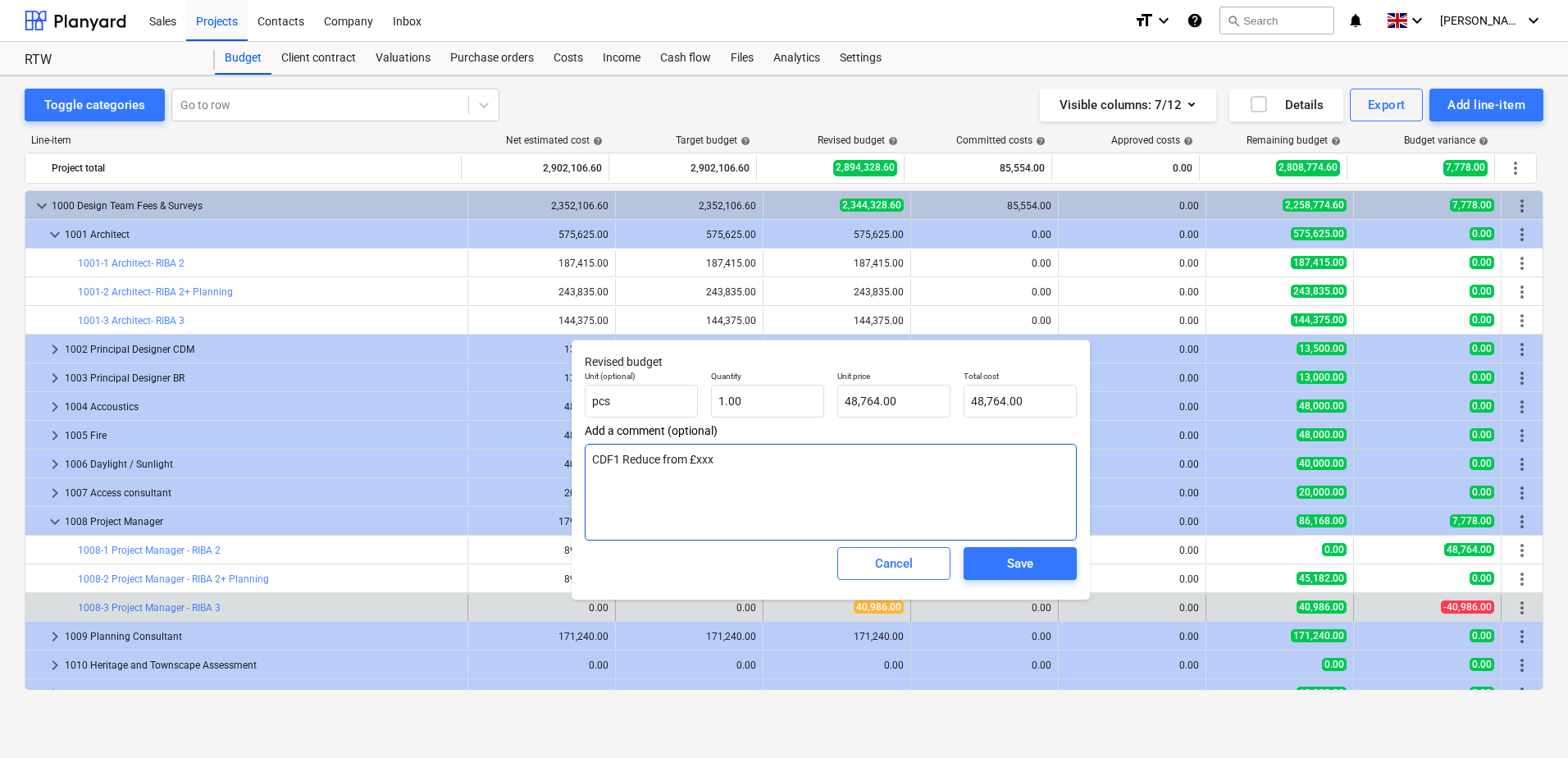
drag, startPoint x: 624, startPoint y: 457, endPoint x: 789, endPoint y: 461, distance: 165.0
click at [789, 461] on textarea "CDF1 Reduce from £xxx" at bounding box center [830, 491] width 492 height 96
type textarea "CDF1 increase from 0 to £48,764"
click at [999, 557] on span "Save" at bounding box center [1020, 563] width 74 height 21
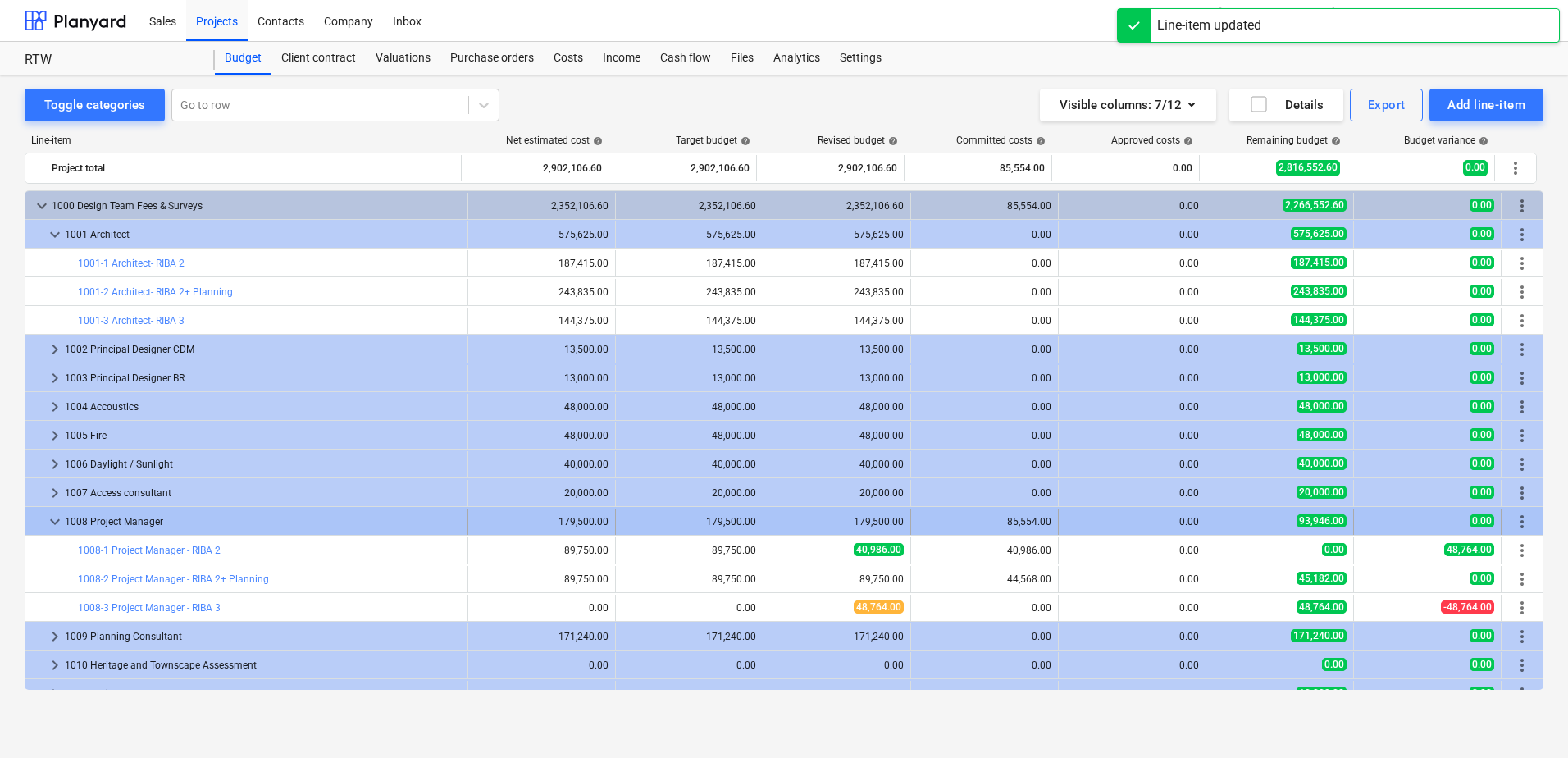
click at [51, 520] on span "keyboard_arrow_down" at bounding box center [55, 522] width 20 height 20
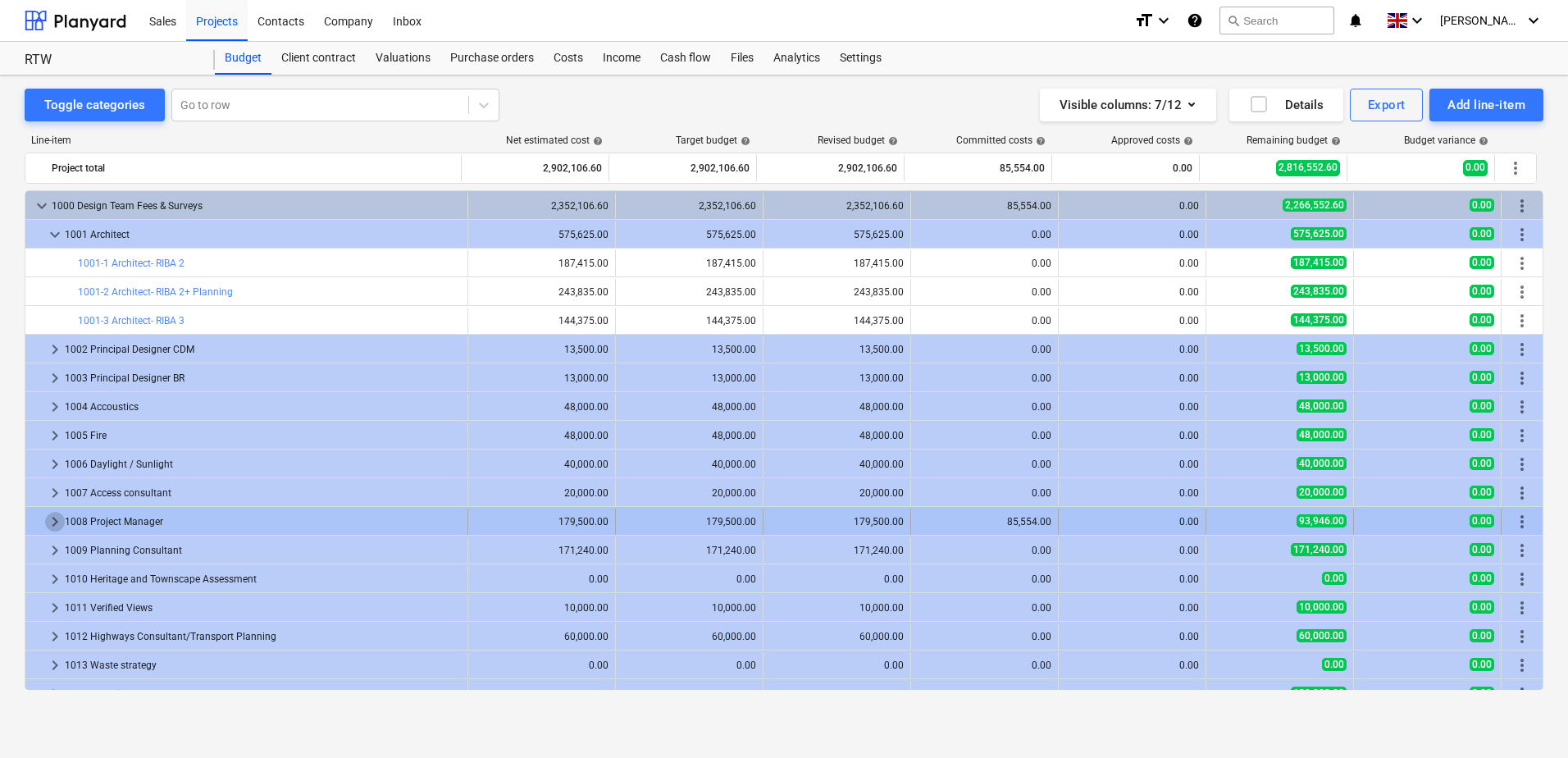
click at [51, 521] on span "keyboard_arrow_right" at bounding box center [55, 522] width 20 height 20
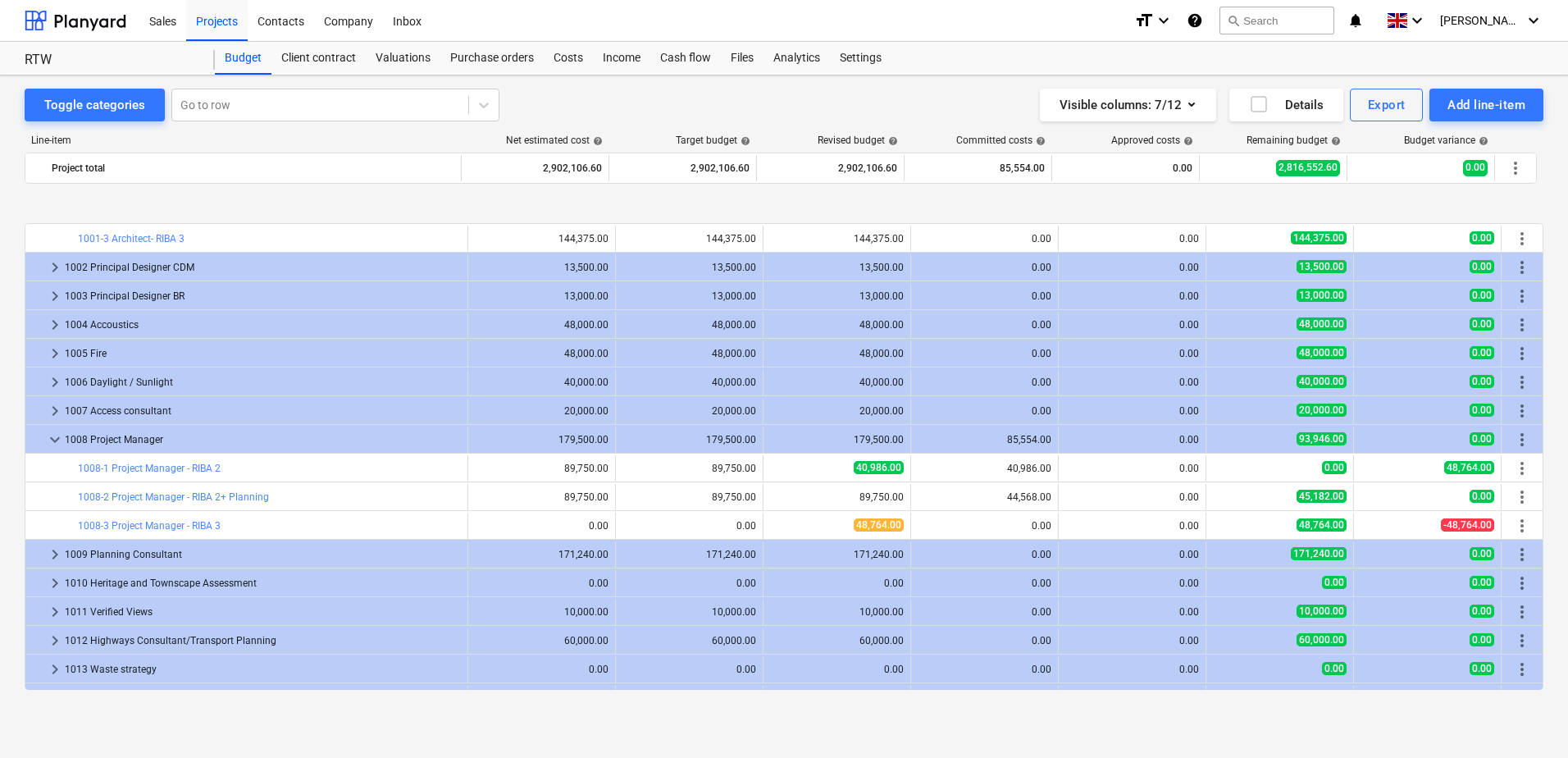
scroll to position [164, 0]
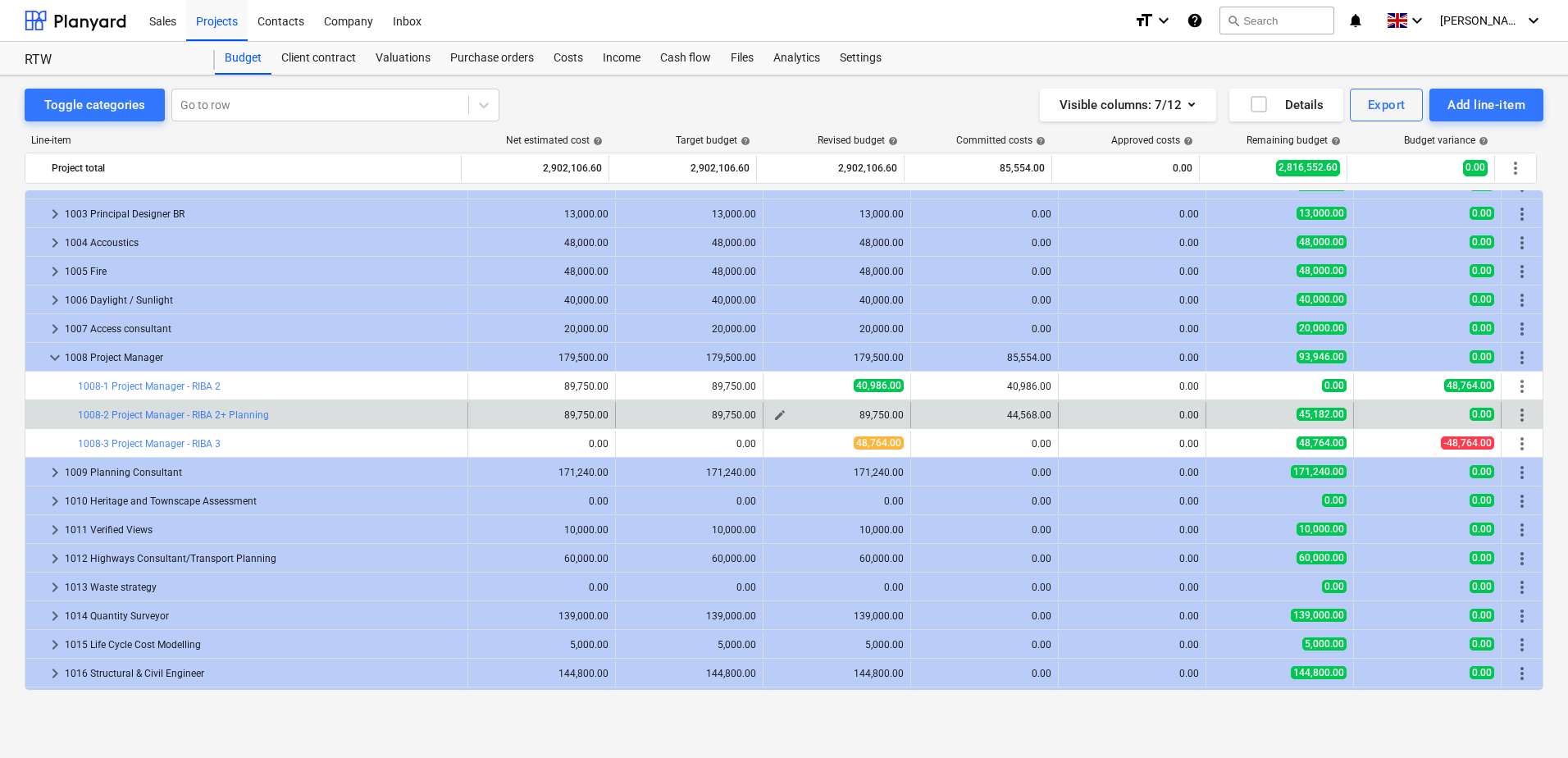
click at [775, 416] on span "edit" at bounding box center [780, 415] width 13 height 13
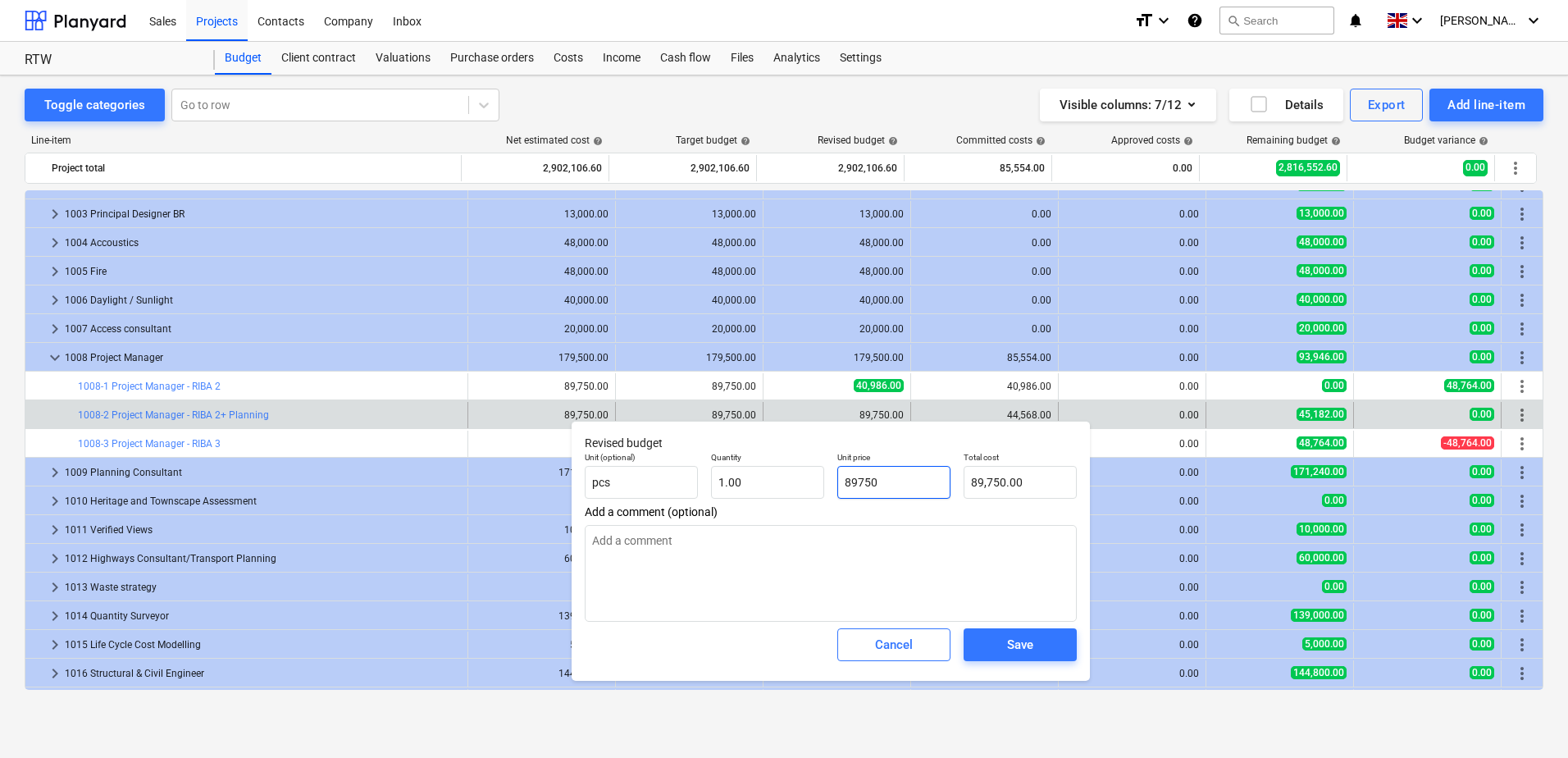
drag, startPoint x: 909, startPoint y: 484, endPoint x: 827, endPoint y: 482, distance: 82.0
click at [827, 482] on div "Unit (optional) pcs Quantity 1.00 Unit price 89750 Total cost 89,750.00" at bounding box center [830, 475] width 505 height 60
type input "89,750.00"
click at [711, 535] on textarea at bounding box center [830, 573] width 492 height 96
paste textarea "89750"
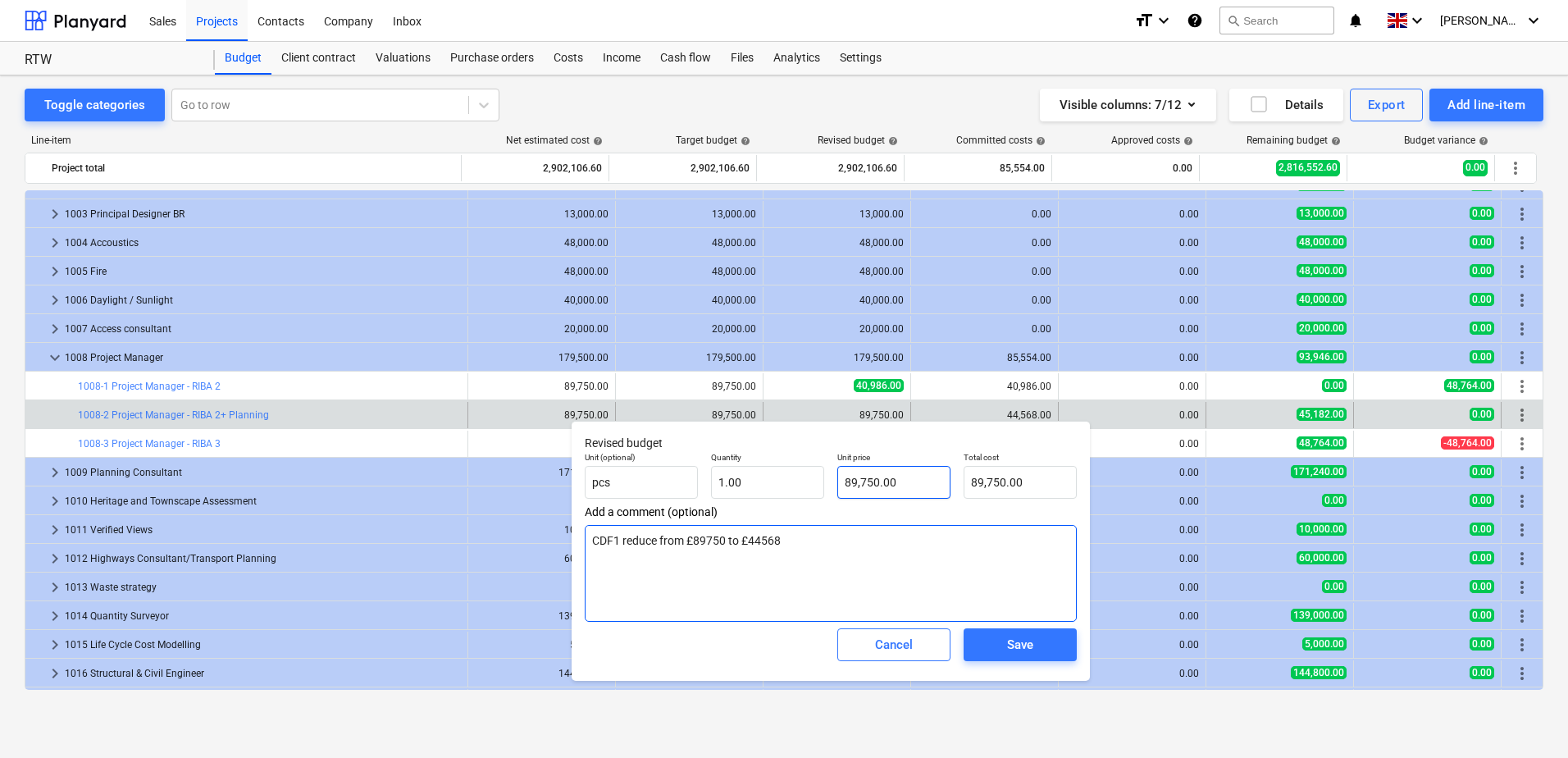
type textarea "CDF1 reduce from £89750 to £44568"
drag, startPoint x: 901, startPoint y: 479, endPoint x: 803, endPoint y: 472, distance: 98.2
click at [803, 472] on div "Unit (optional) pcs Quantity 1.00 Unit price 89750 Total cost 89,750.00" at bounding box center [830, 475] width 505 height 60
paste input "4"
drag, startPoint x: 892, startPoint y: 484, endPoint x: 821, endPoint y: 484, distance: 71.0
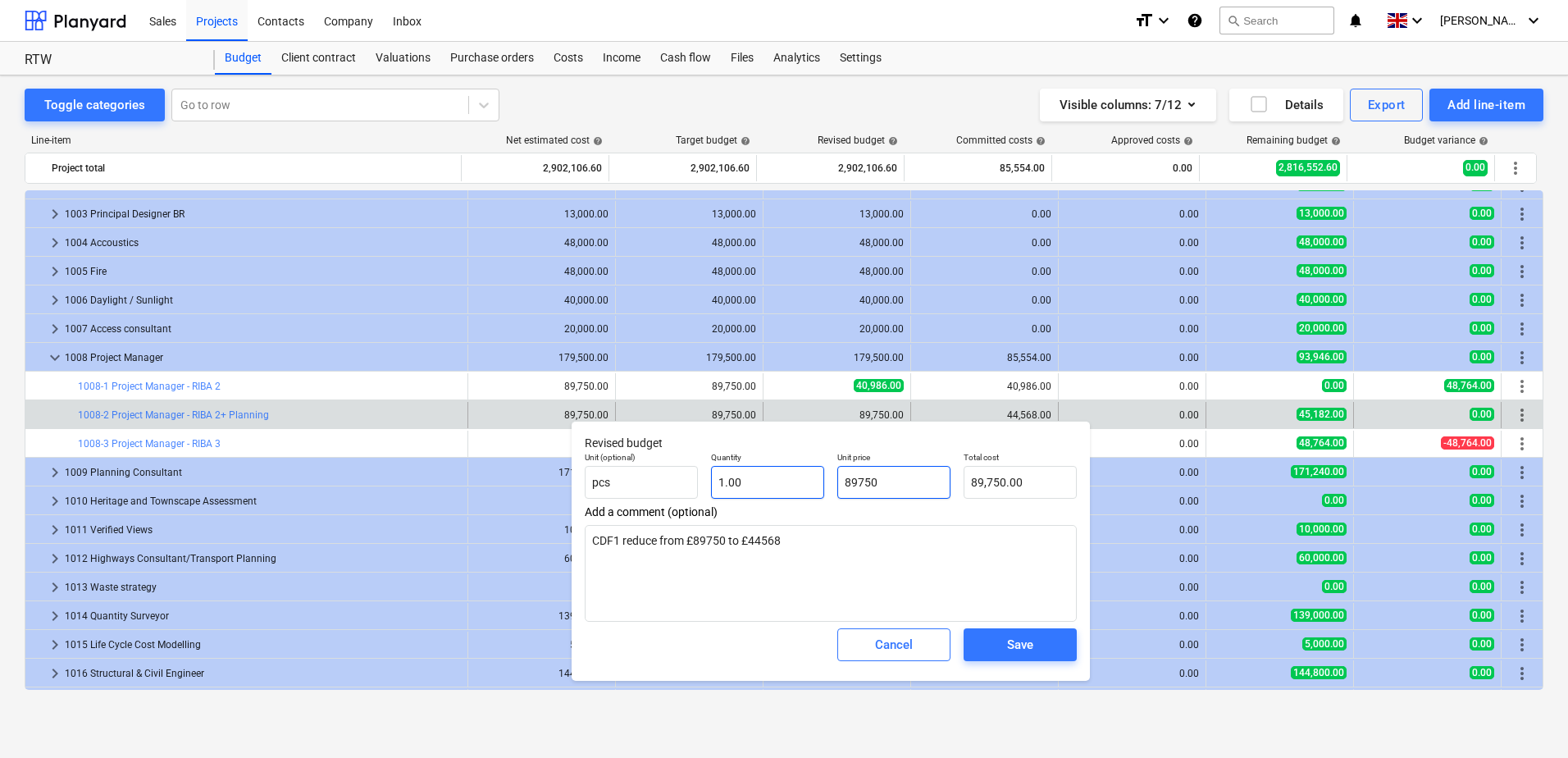
click at [821, 484] on div "Unit (optional) pcs Quantity 1.00 Unit price 89750 Total cost 89,750.00" at bounding box center [830, 475] width 505 height 60
type input "4"
type input "4.00"
type input "44"
type input "44.00"
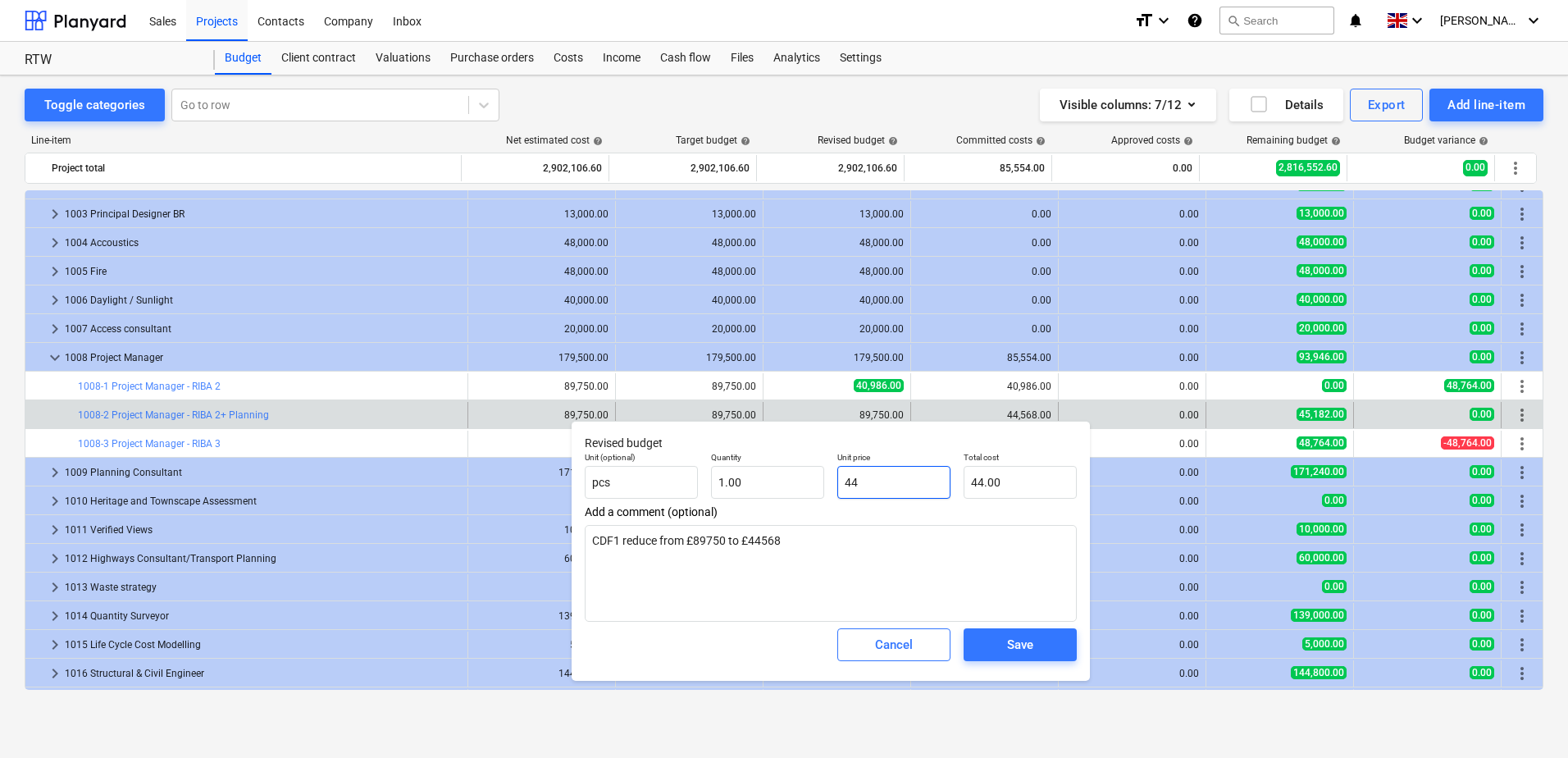
type input "445"
type input "445.00"
type input "4456"
type input "4,456.00"
type input "44568"
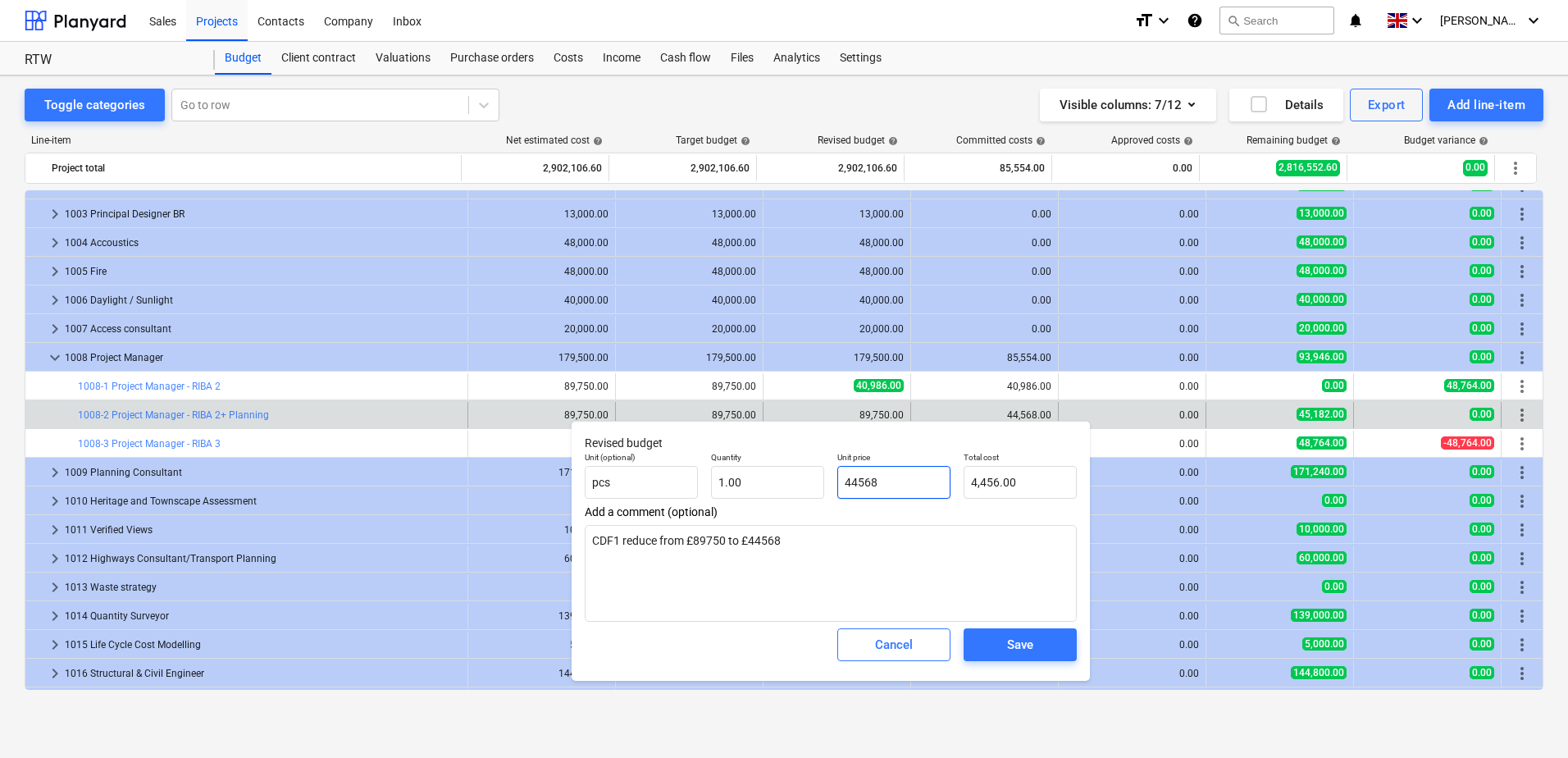
type input "44,568.00"
click at [1034, 645] on span "Save" at bounding box center [1020, 644] width 74 height 21
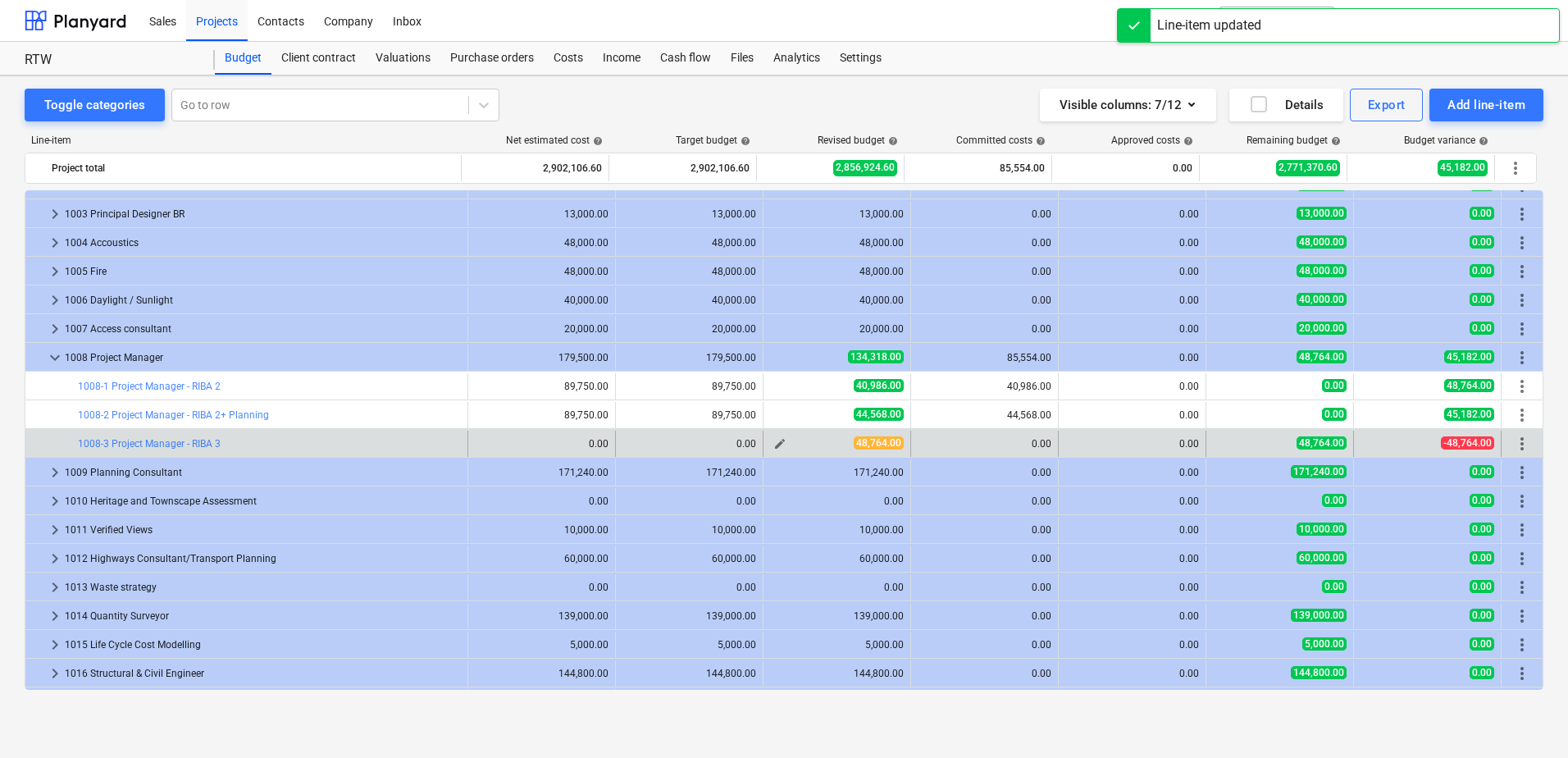
click at [885, 445] on span "48,764.00" at bounding box center [878, 443] width 50 height 13
click at [774, 447] on span "edit" at bounding box center [780, 444] width 13 height 13
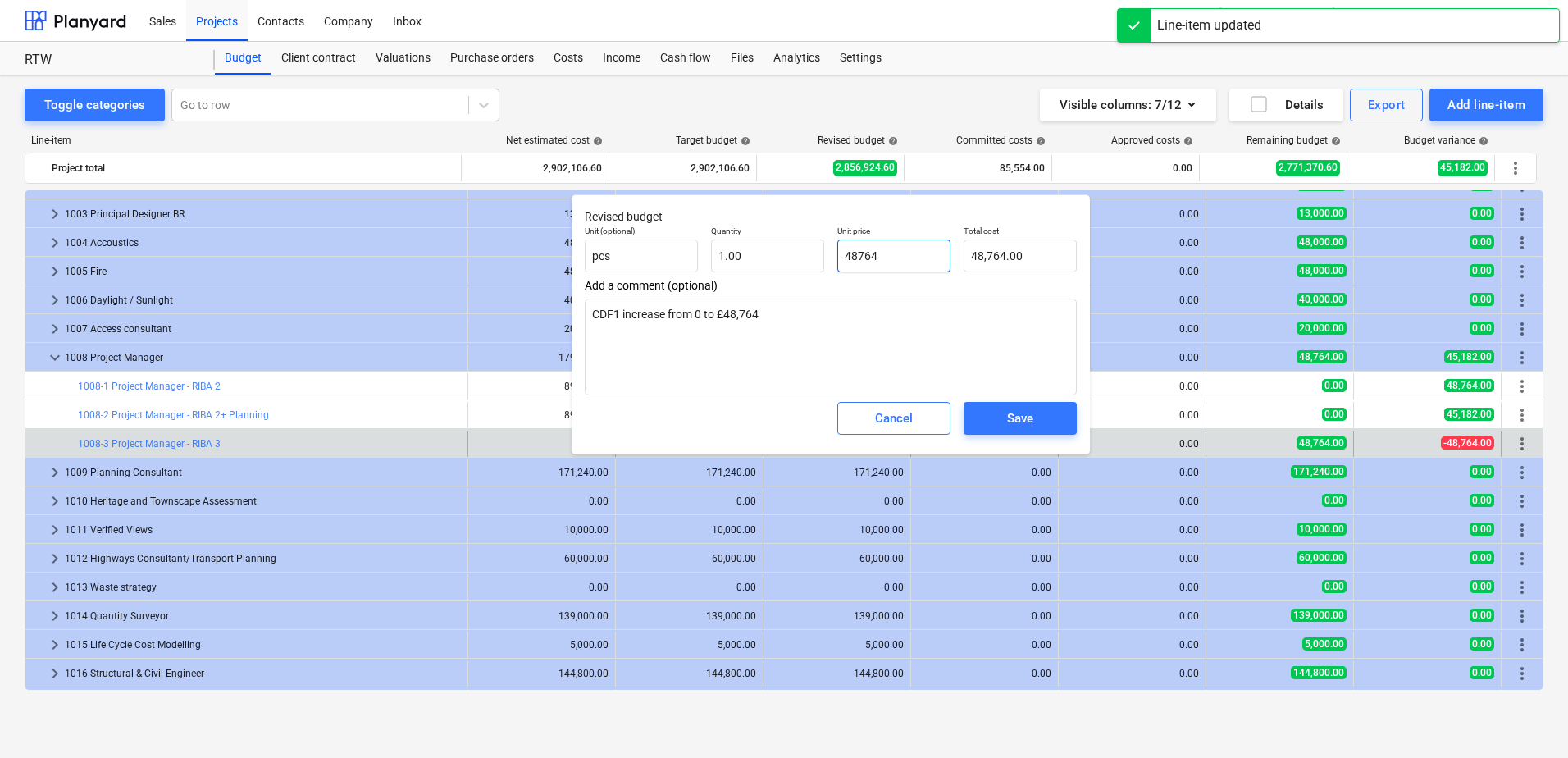
click at [915, 256] on input "48764" at bounding box center [894, 256] width 113 height 33
click at [843, 258] on input "48764" at bounding box center [894, 256] width 113 height 33
click at [894, 260] on input "48764" at bounding box center [894, 256] width 113 height 33
type input "48764+"
type input "0.00"
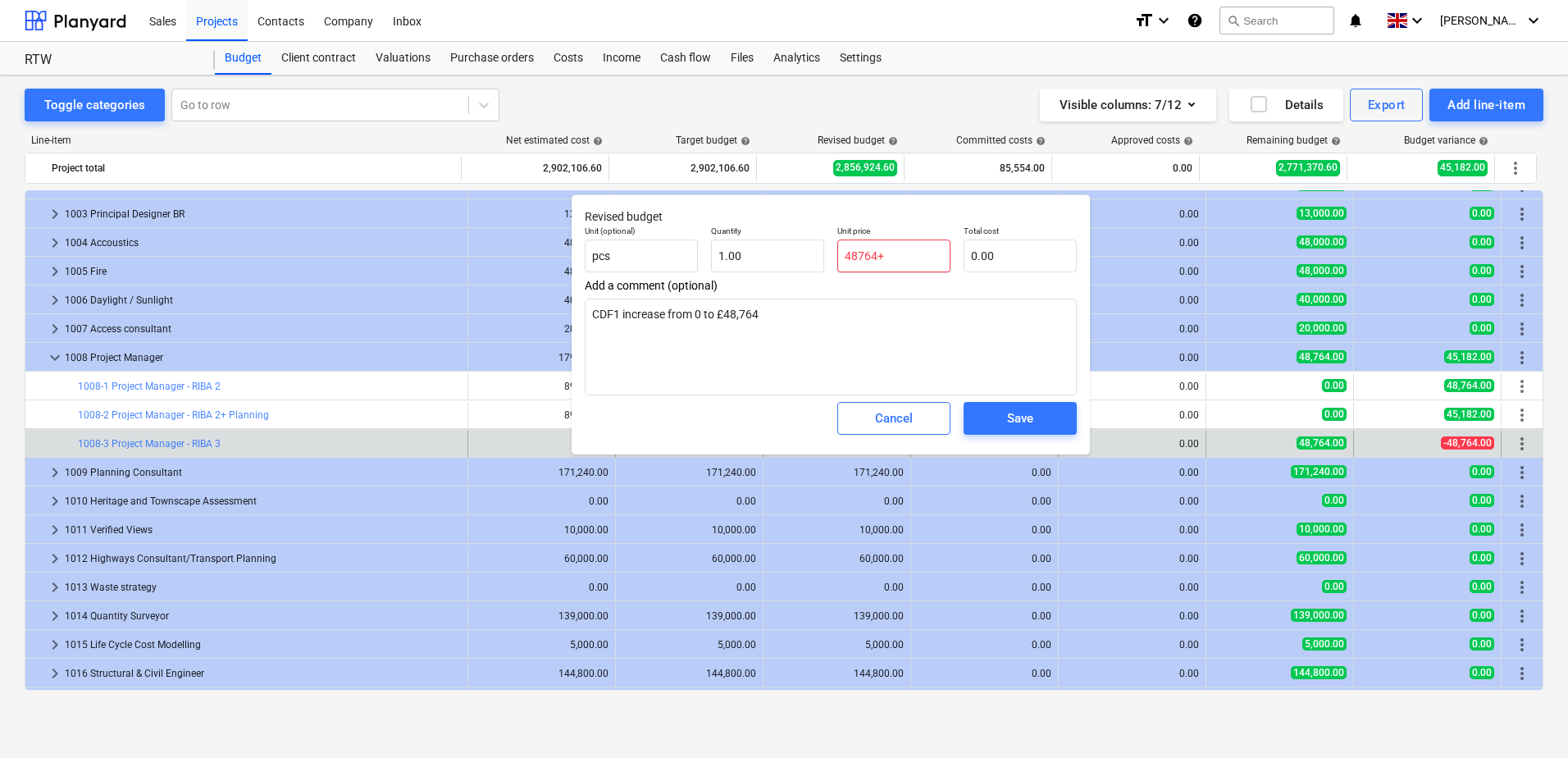
paste input "89750"
drag, startPoint x: 886, startPoint y: 255, endPoint x: 957, endPoint y: 261, distance: 71.3
click at [957, 261] on div "Unit price 48764+89750" at bounding box center [893, 249] width 126 height 60
type input "0.00"
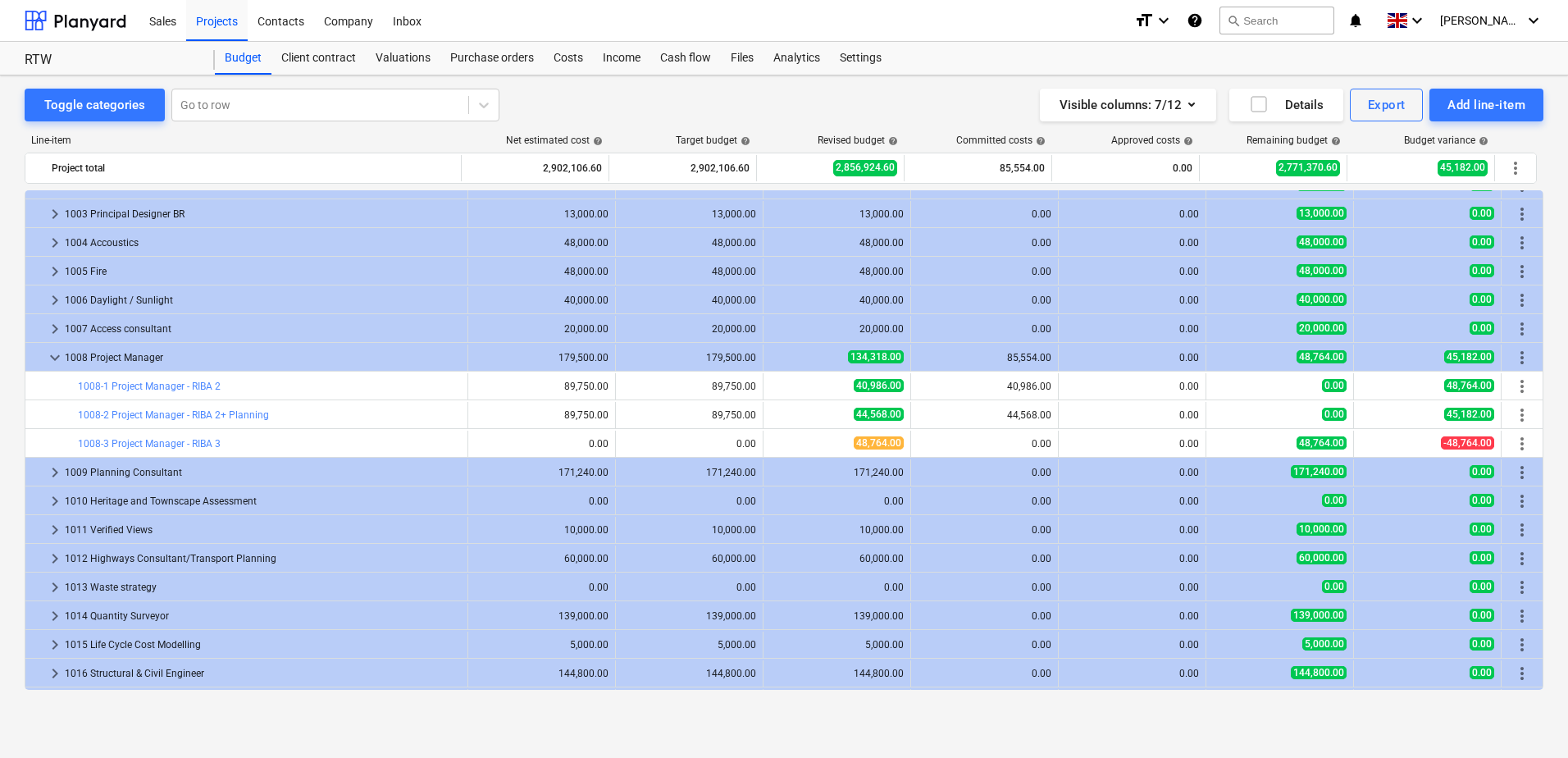
type input "1.00"
type input "0.00"
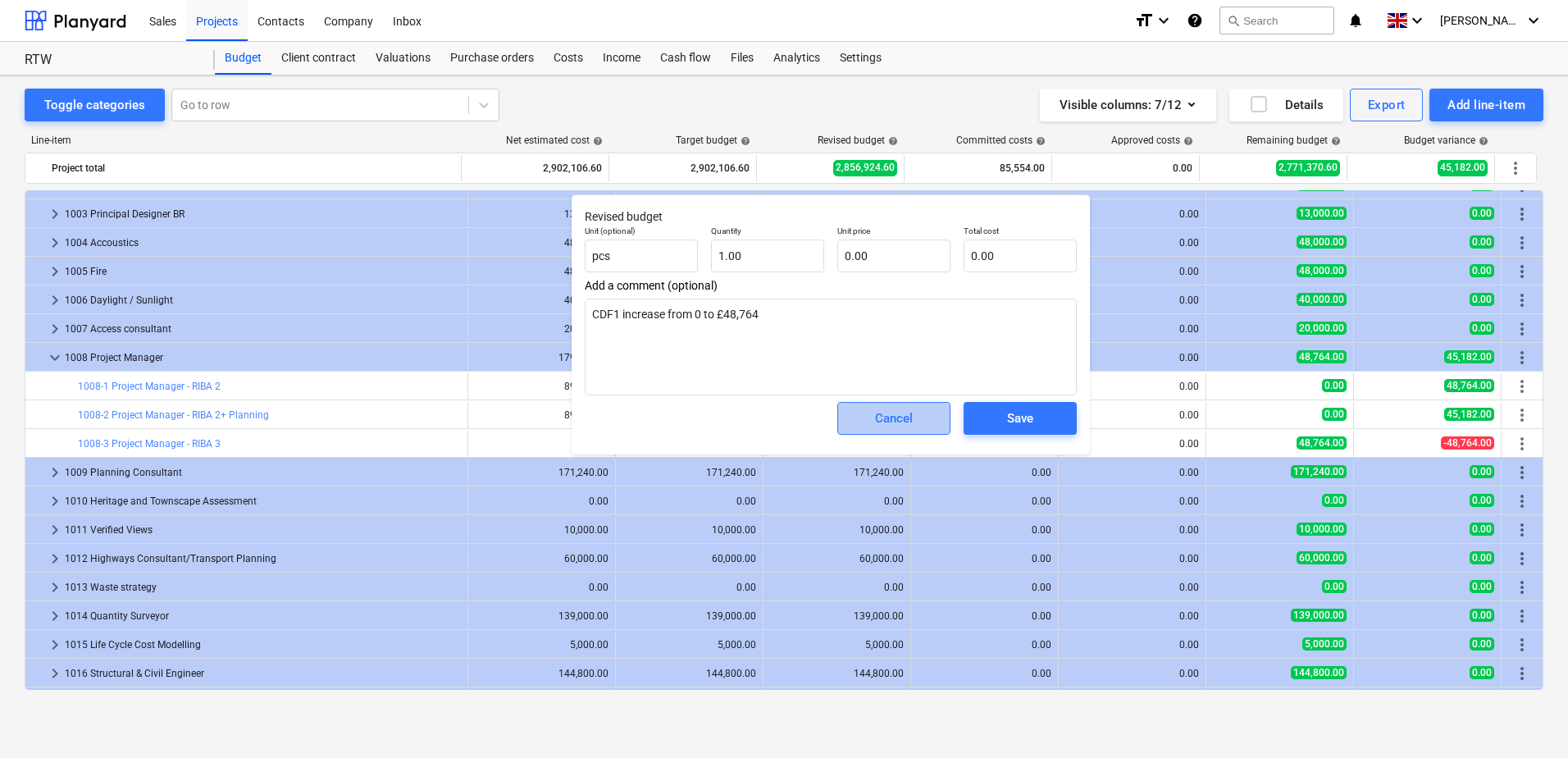
click at [927, 429] on span "Cancel" at bounding box center [894, 418] width 73 height 21
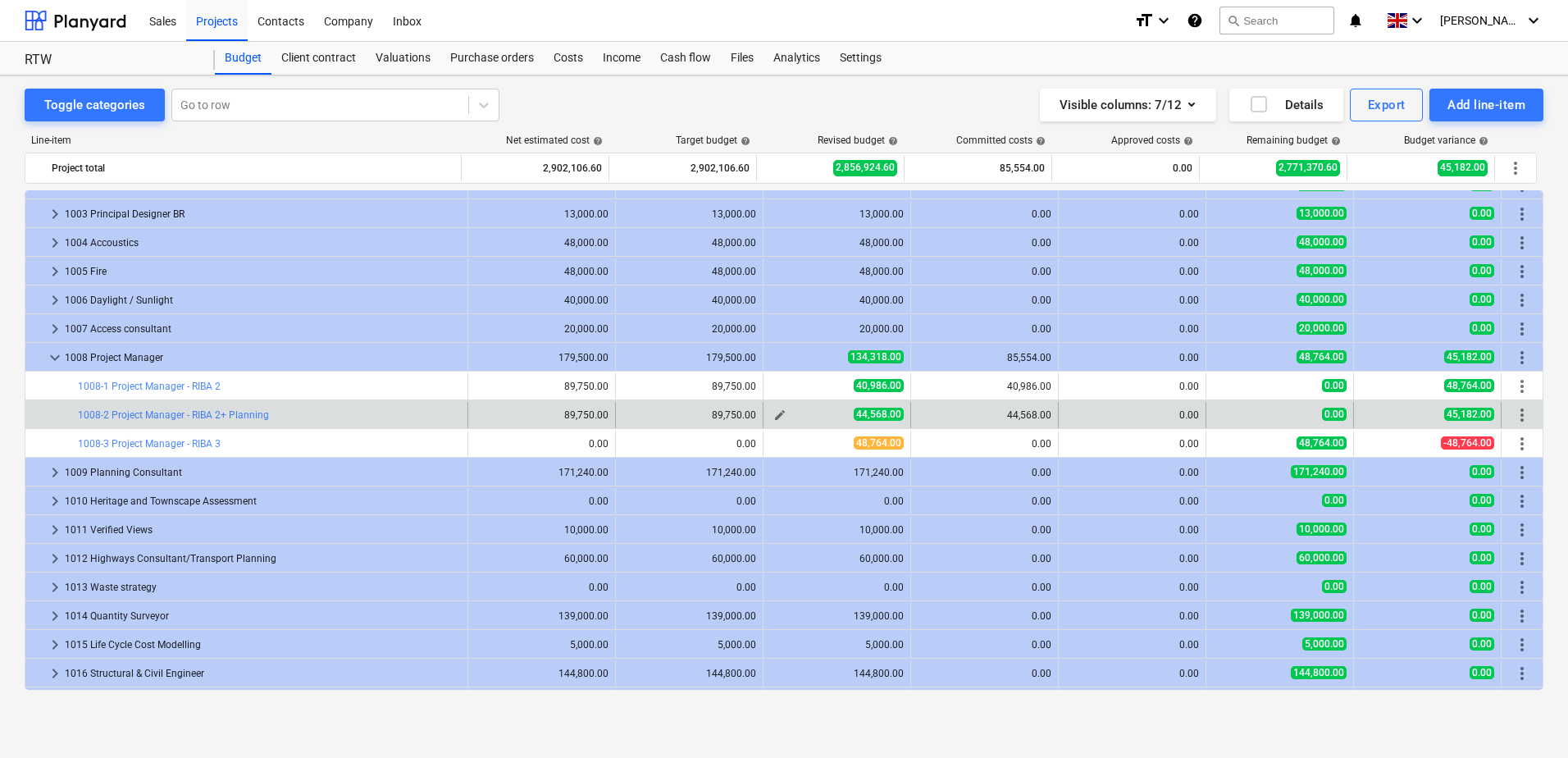
click at [775, 416] on span "edit" at bounding box center [780, 415] width 13 height 13
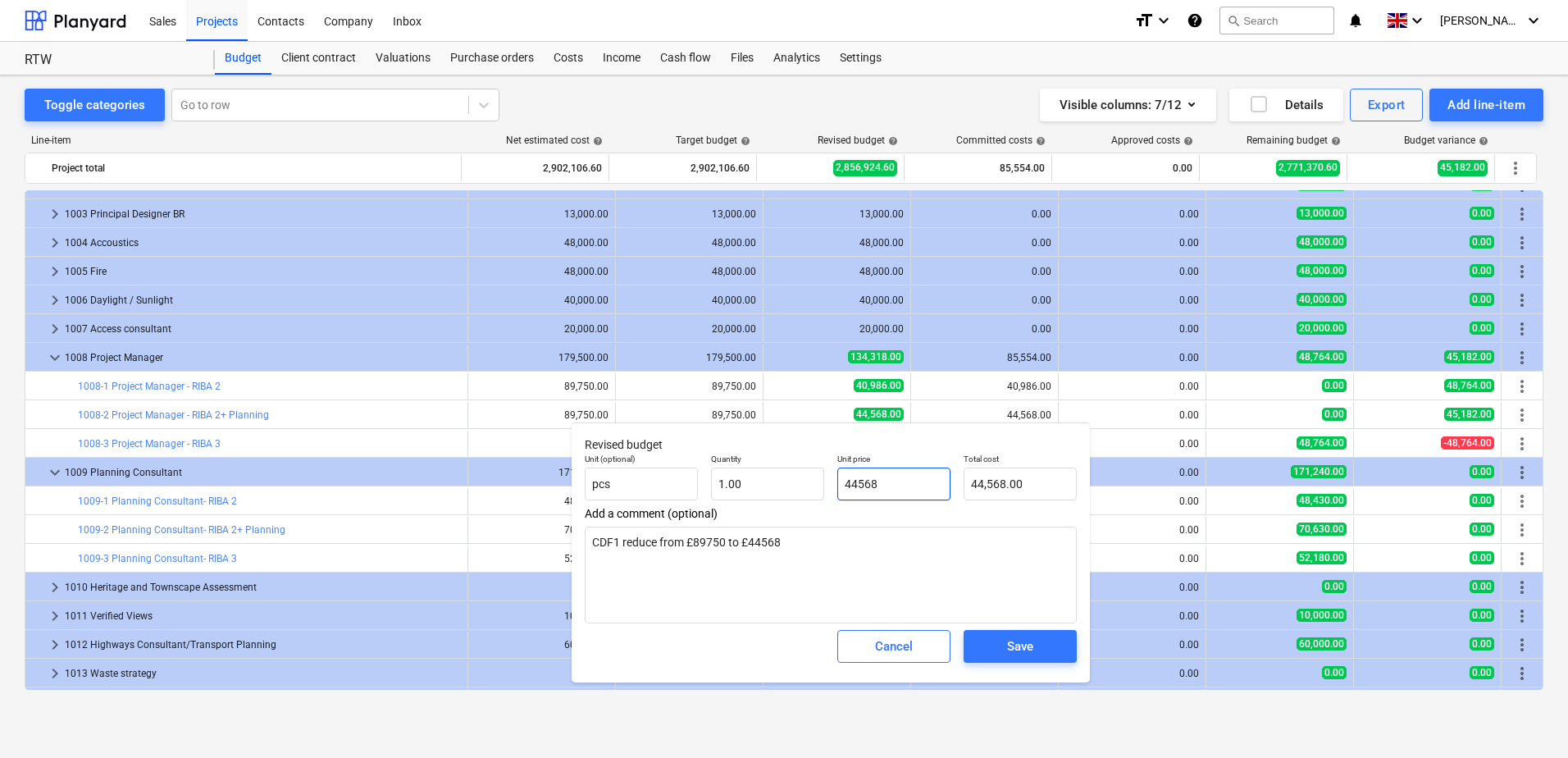
drag, startPoint x: 899, startPoint y: 483, endPoint x: 837, endPoint y: 483, distance: 62.0
click at [837, 483] on input "44568" at bounding box center [894, 483] width 113 height 33
type input "9"
type input "9.00"
type input "93"
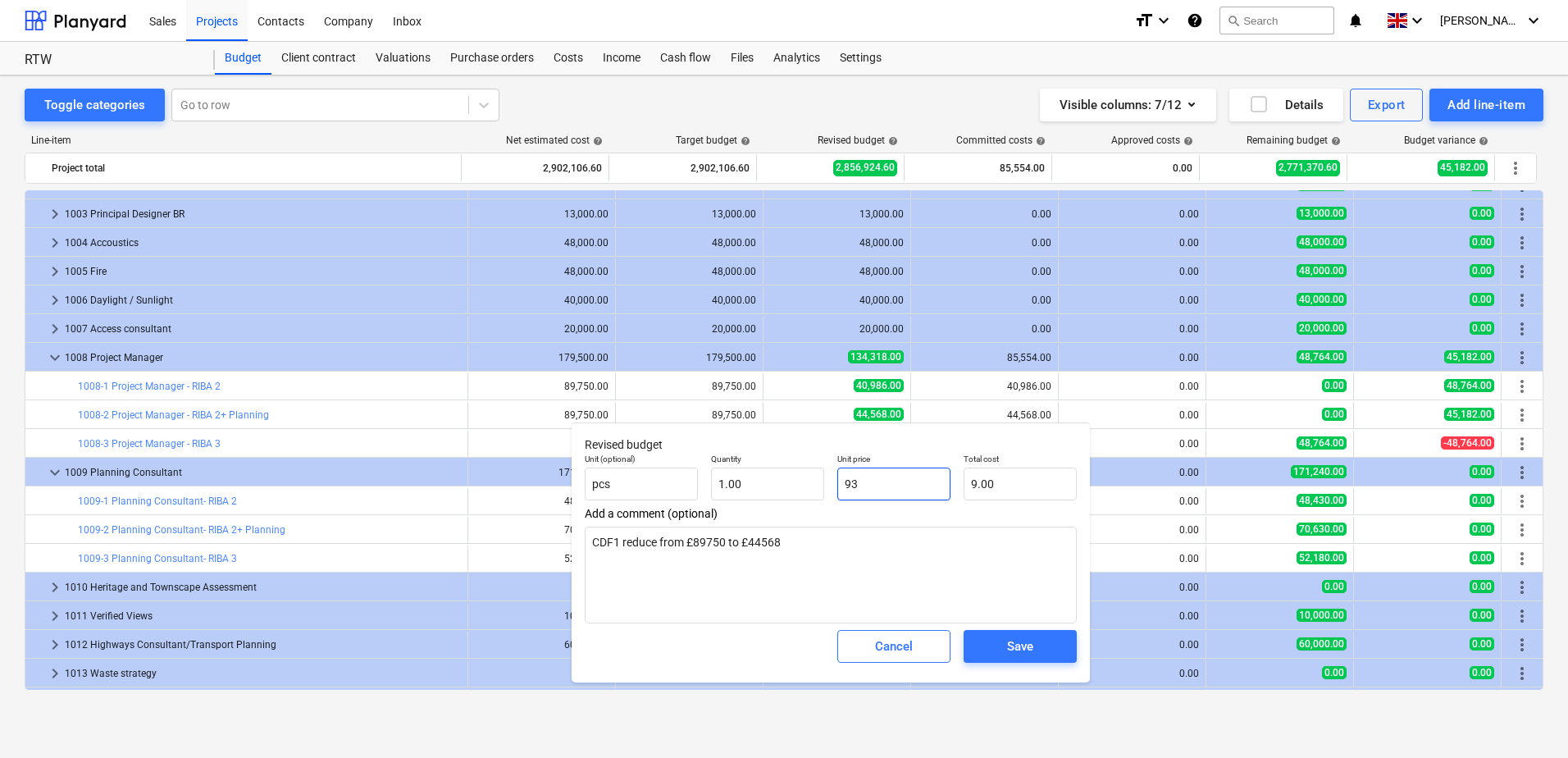
type input "93.00"
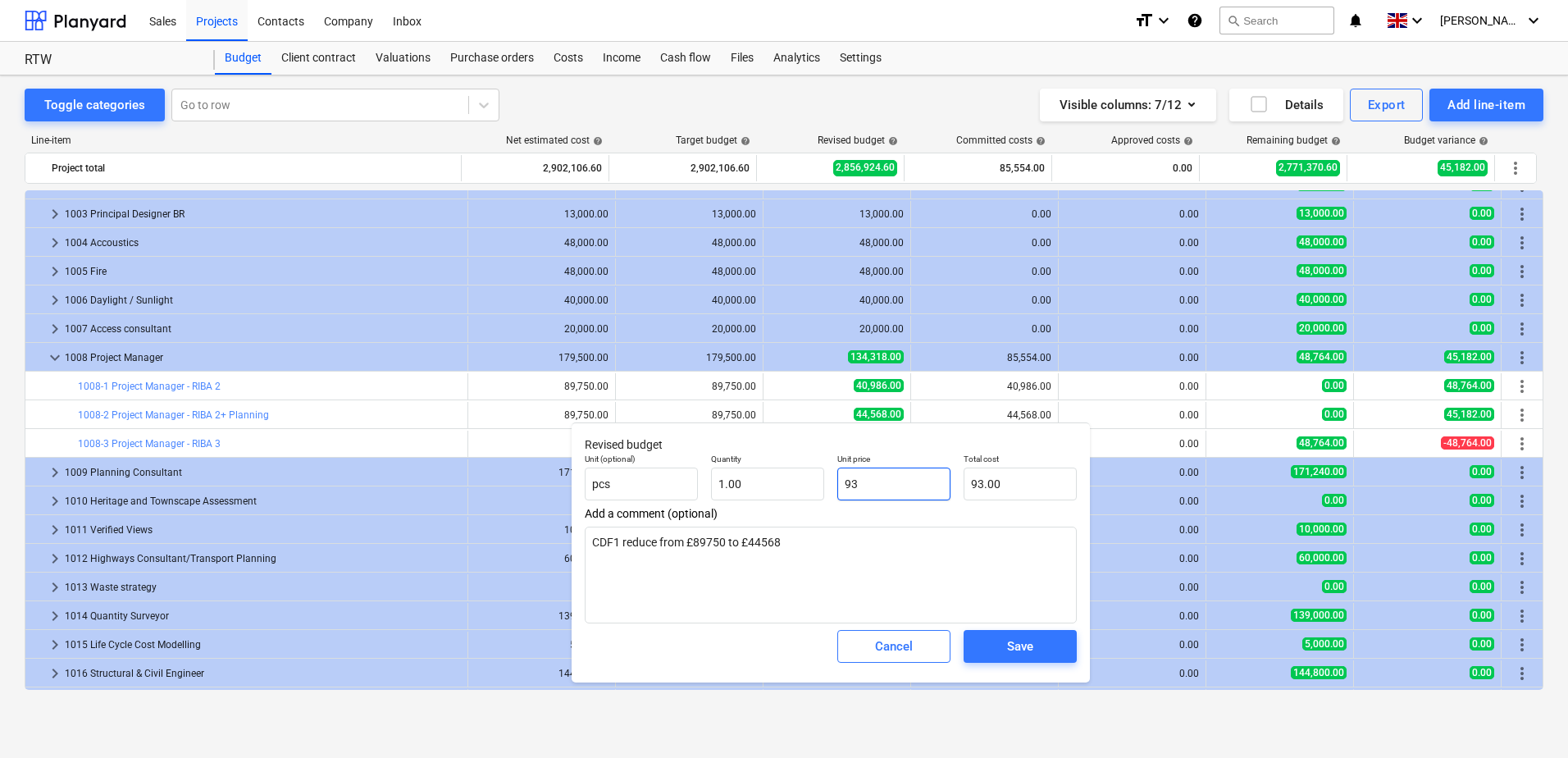
drag, startPoint x: 863, startPoint y: 486, endPoint x: 905, endPoint y: 487, distance: 42.0
click at [905, 487] on input "93" at bounding box center [894, 483] width 113 height 33
type input "939"
type input "939.00"
type input "9394"
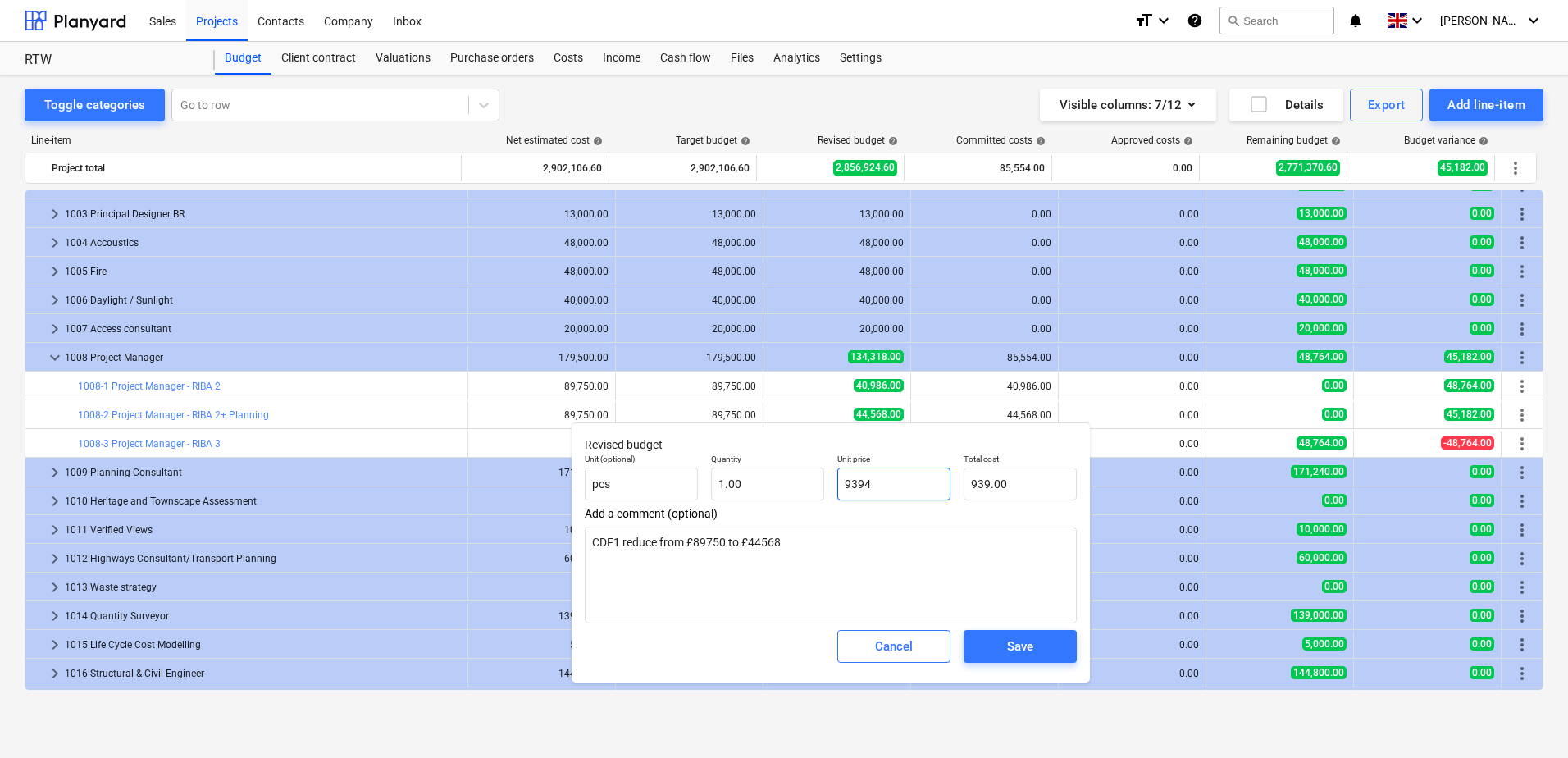
type input "9,394.00"
type input "93946"
type input "93,946.00"
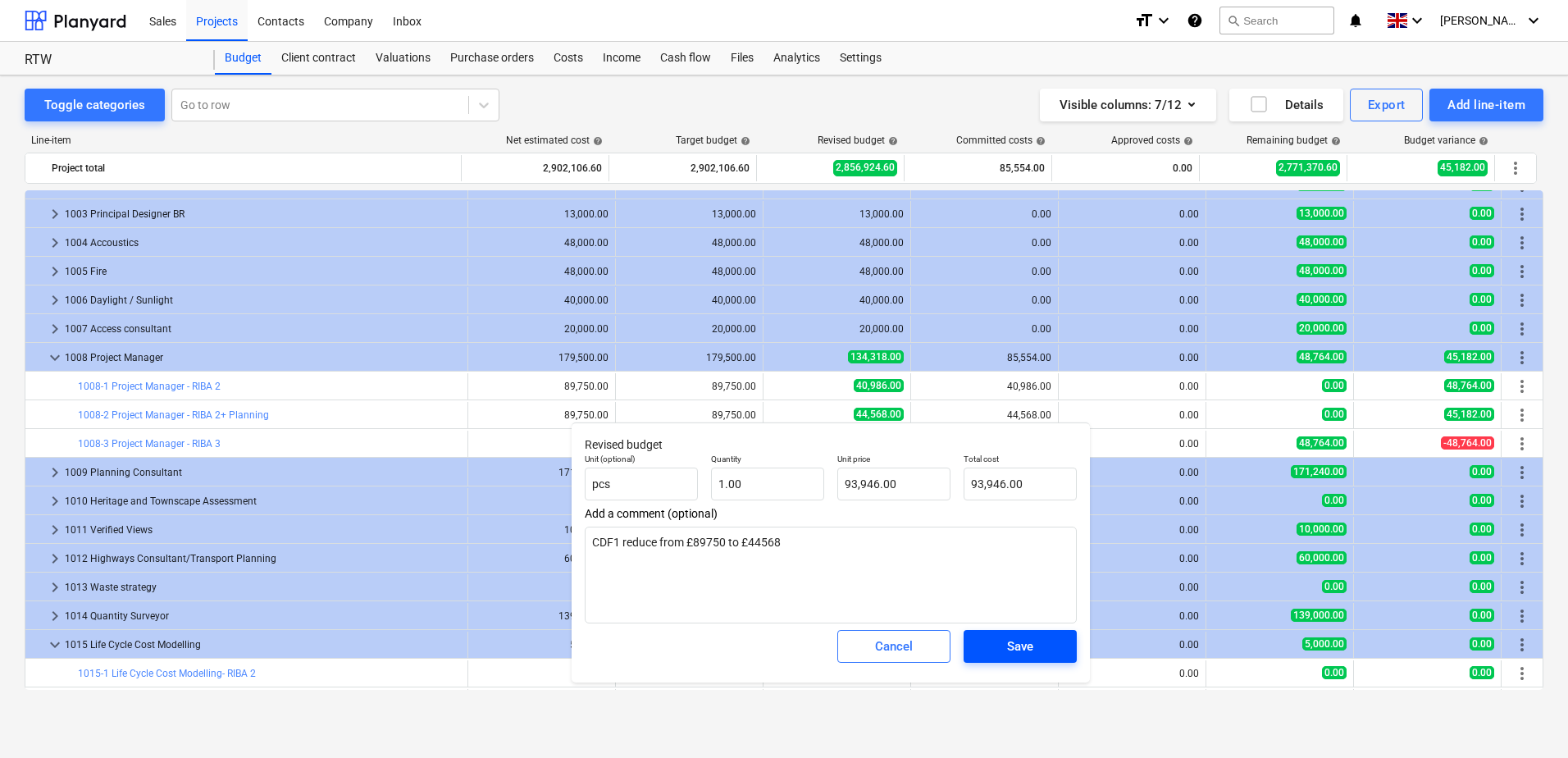
click at [1010, 654] on div "Save" at bounding box center [1020, 646] width 26 height 21
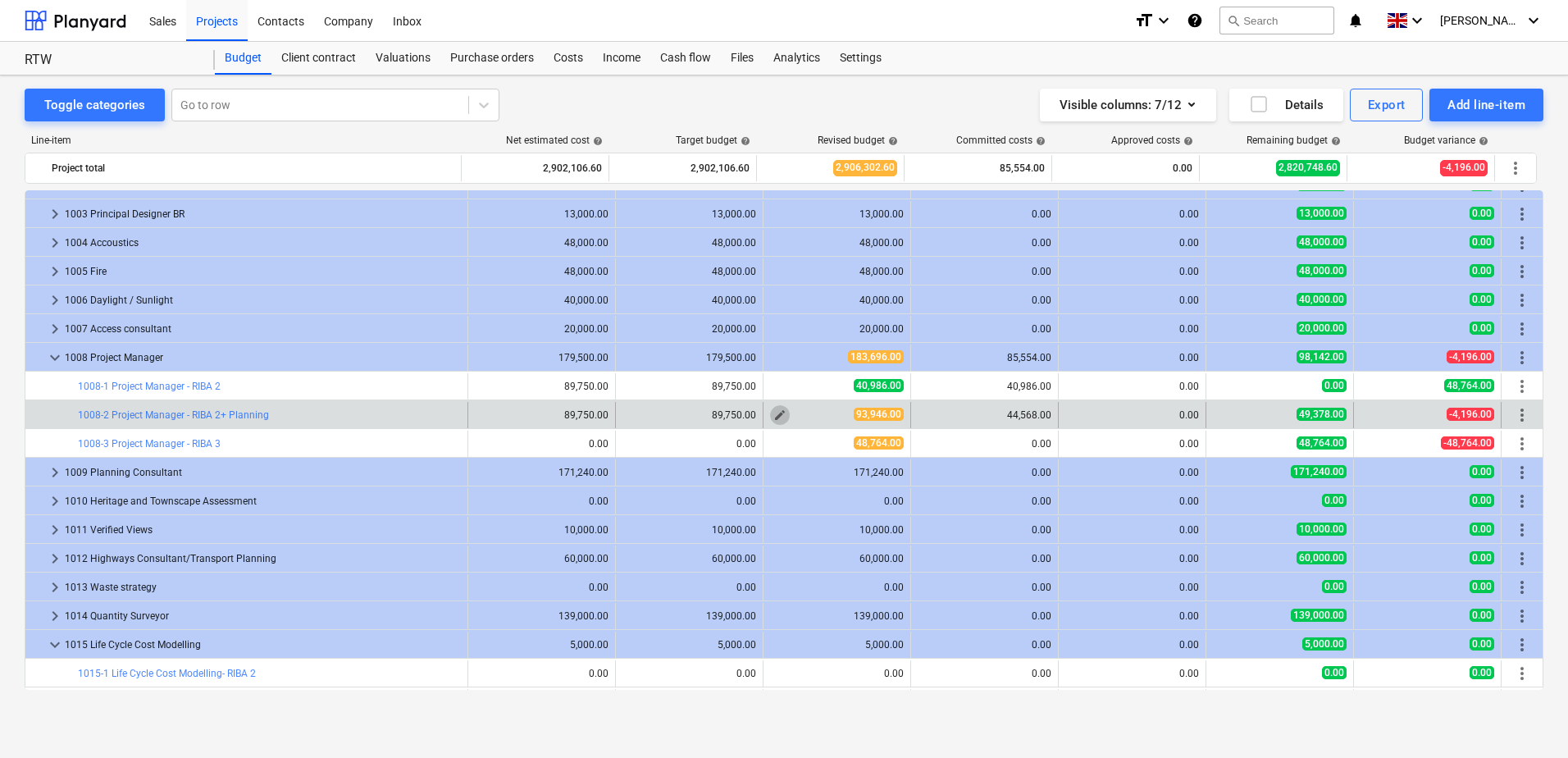
click at [775, 416] on span "edit" at bounding box center [780, 415] width 13 height 13
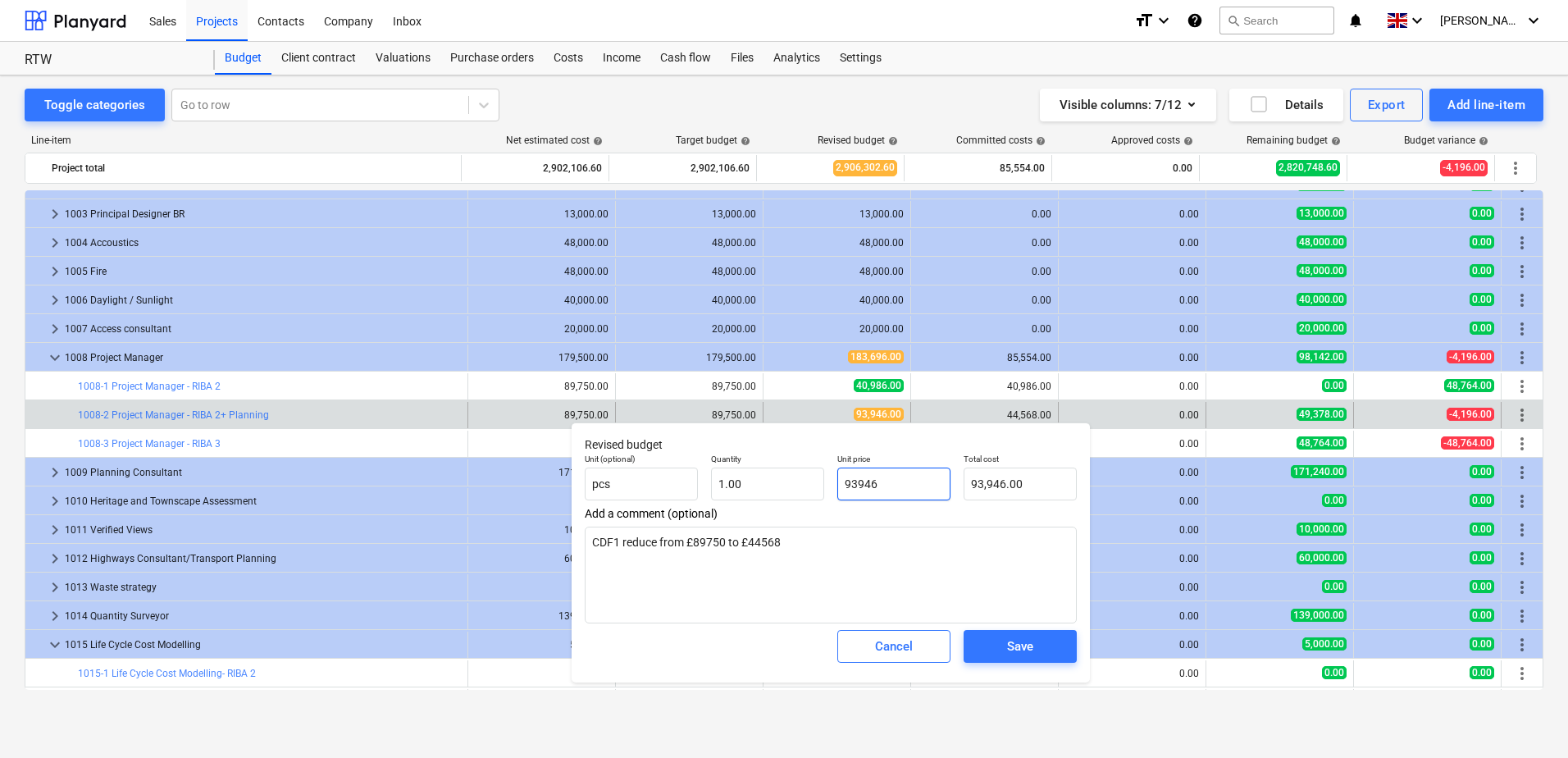
drag, startPoint x: 911, startPoint y: 484, endPoint x: 837, endPoint y: 487, distance: 74.1
click at [837, 487] on input "93946" at bounding box center [894, 483] width 113 height 33
type input "4"
type input "4.00"
type input "44"
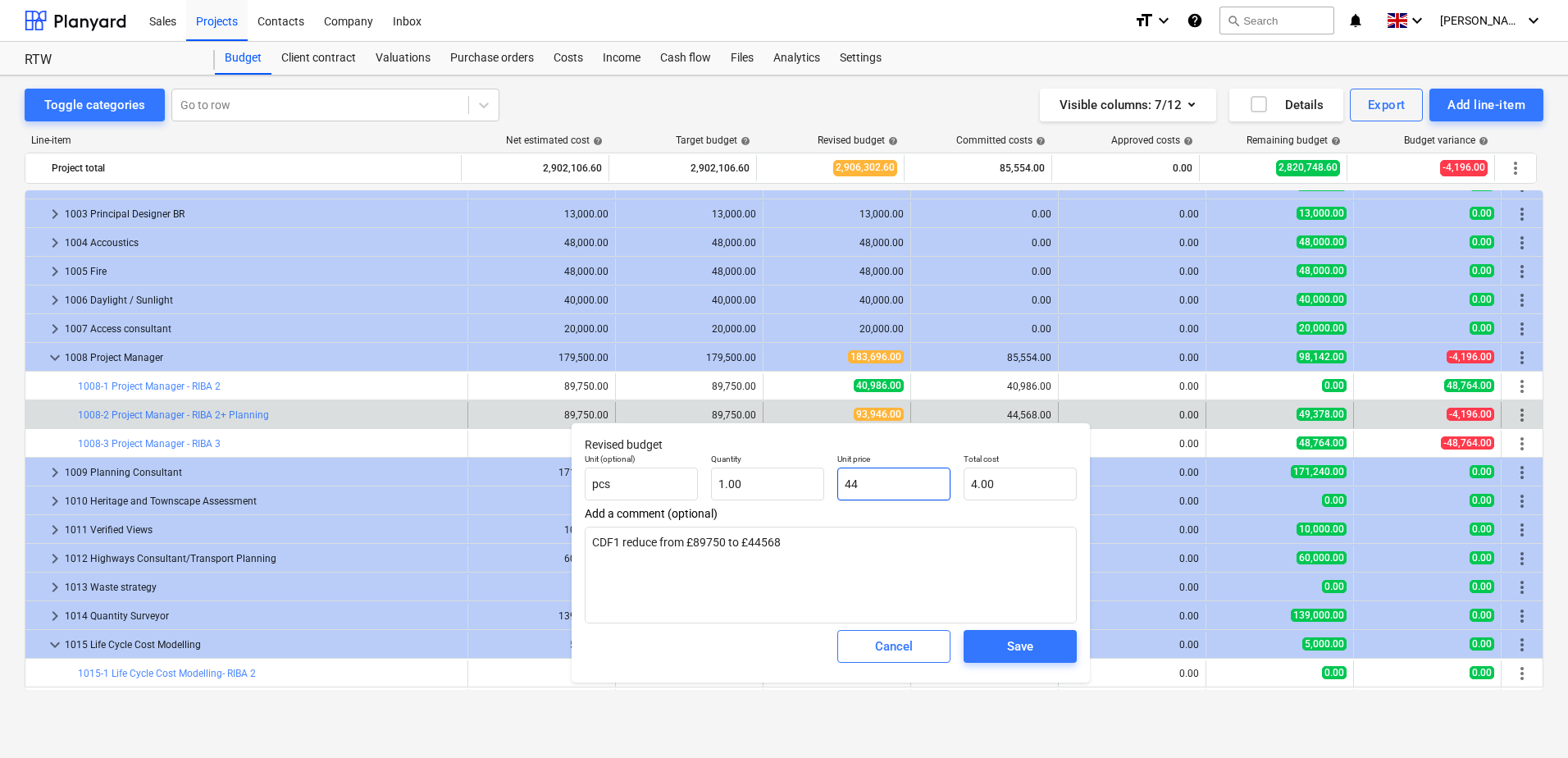
type input "44.00"
type input "445"
type input "445.00"
type input "4456"
type input "4,456.00"
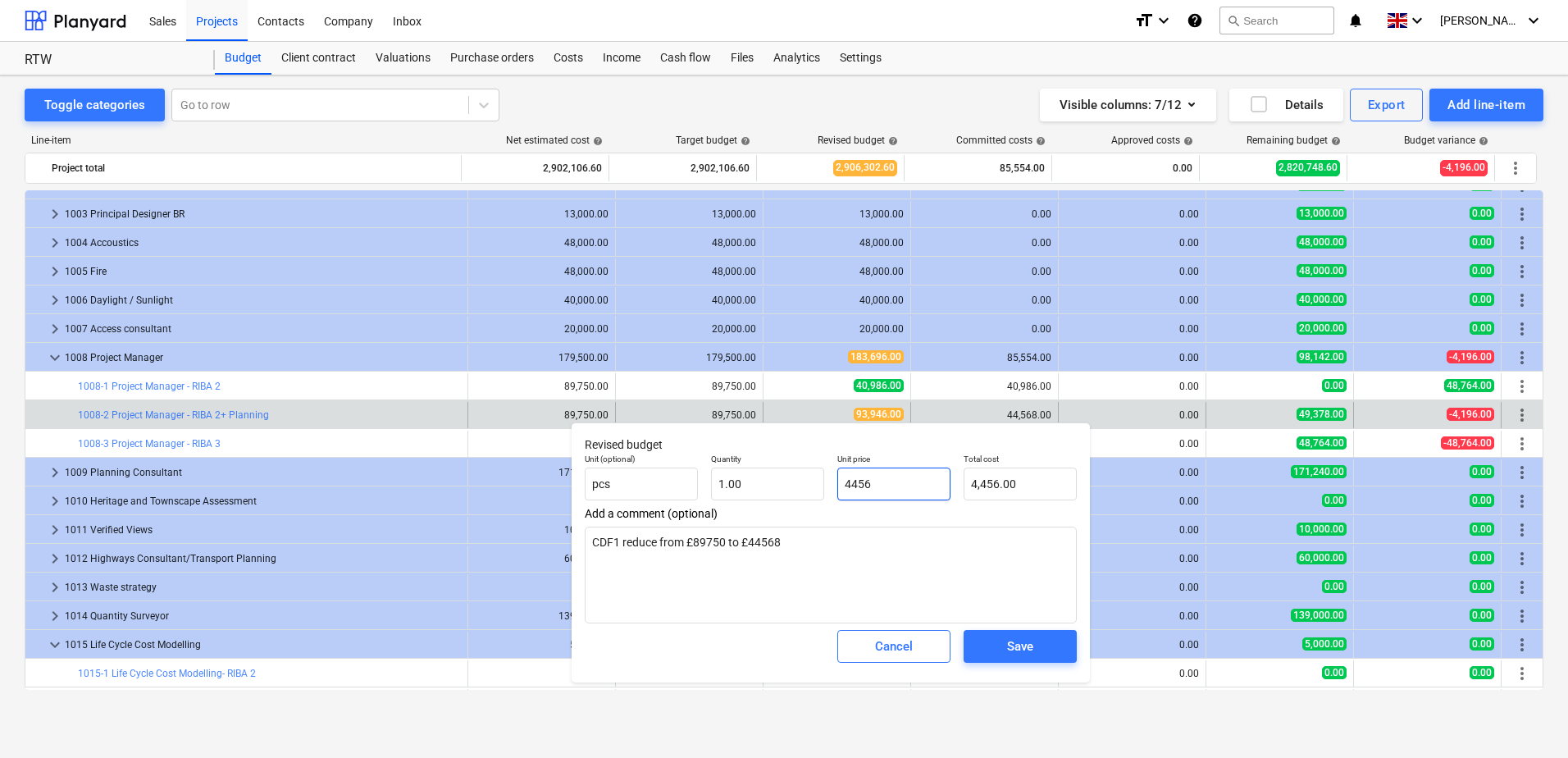
type input "44568"
type input "44,568.00"
click at [1032, 651] on div "Save" at bounding box center [1020, 646] width 26 height 21
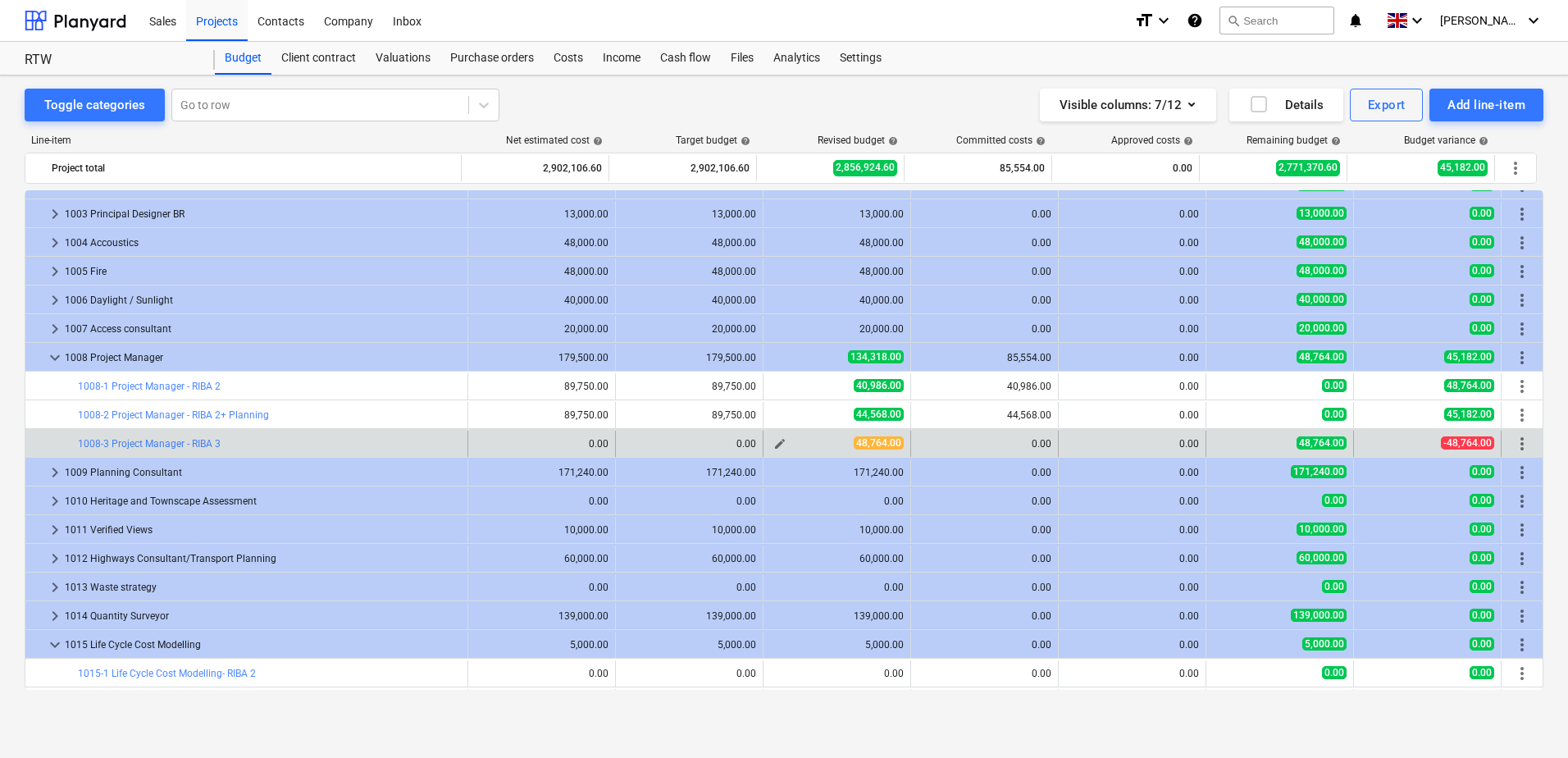
click at [774, 447] on span "edit" at bounding box center [780, 444] width 13 height 13
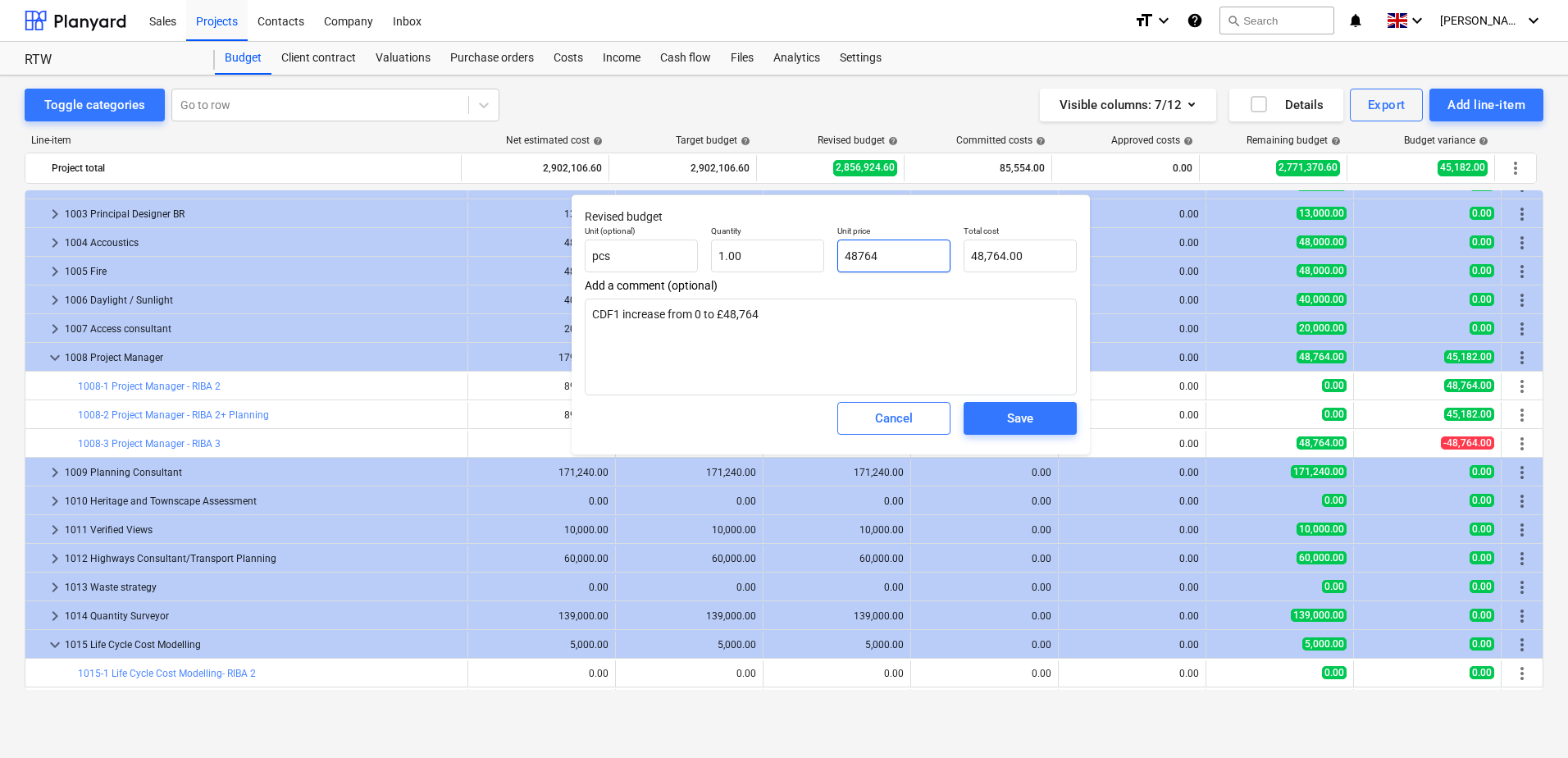
drag, startPoint x: 829, startPoint y: 257, endPoint x: 888, endPoint y: 257, distance: 59.0
click at [888, 257] on input "48764" at bounding box center [894, 256] width 113 height 33
drag, startPoint x: 898, startPoint y: 256, endPoint x: 836, endPoint y: 256, distance: 62.0
click at [836, 256] on div "Unit price 48764" at bounding box center [893, 249] width 126 height 60
type input "9"
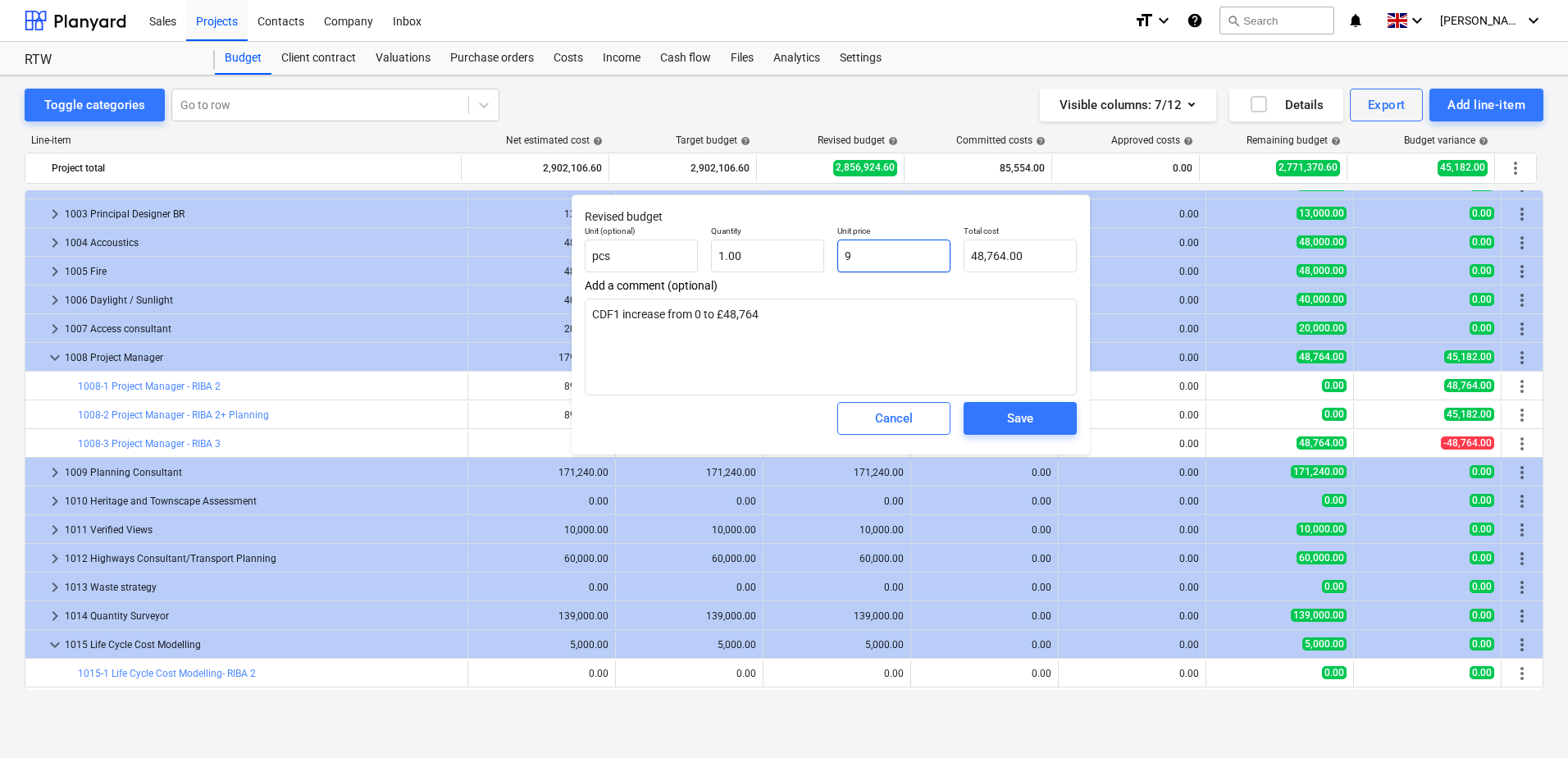
type input "9.00"
type input "93"
type input "93.00"
type input "939"
type input "939.00"
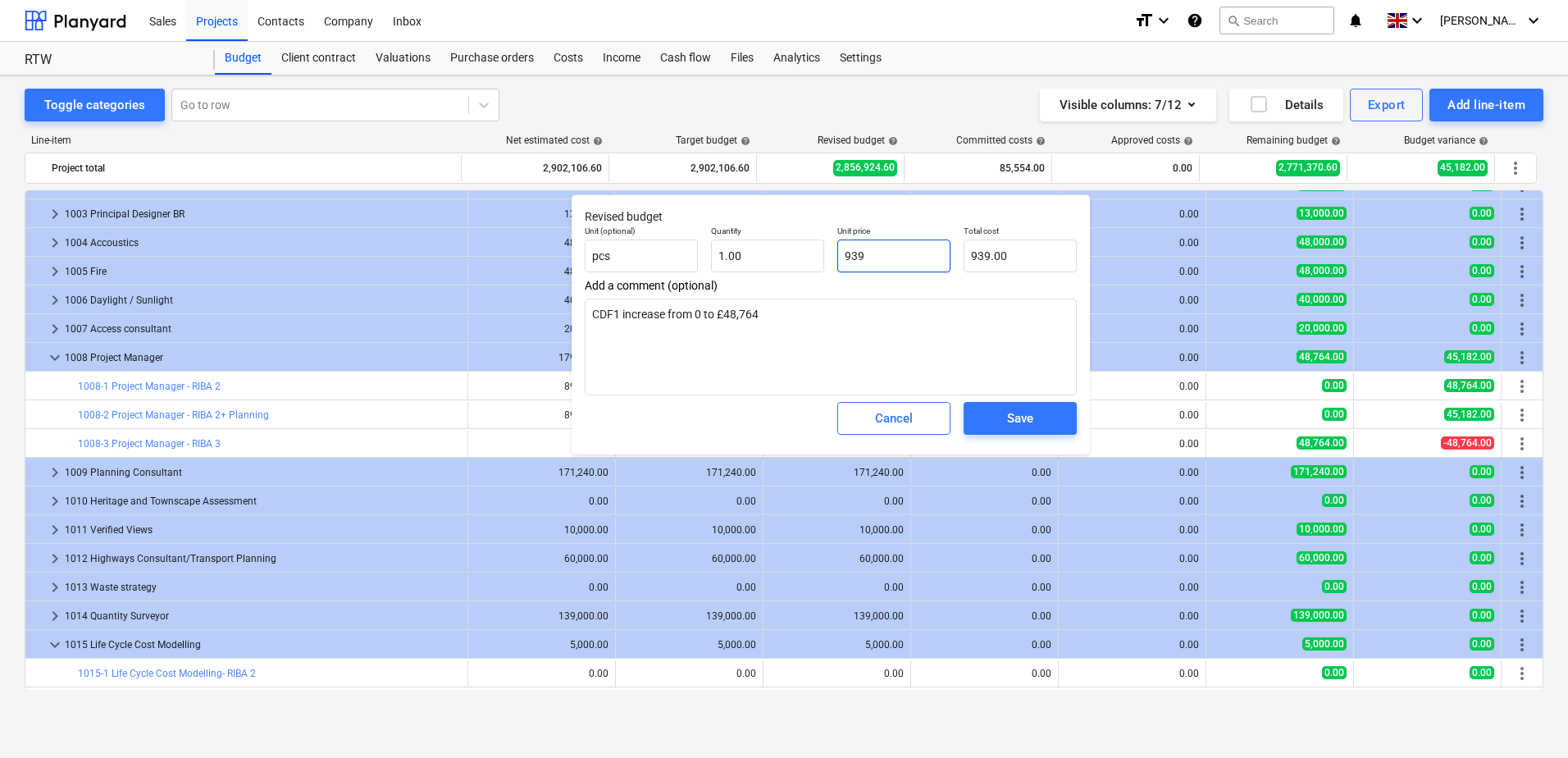
type input "9396"
type input "9,396.00"
type input "93964"
type input "93,964.00"
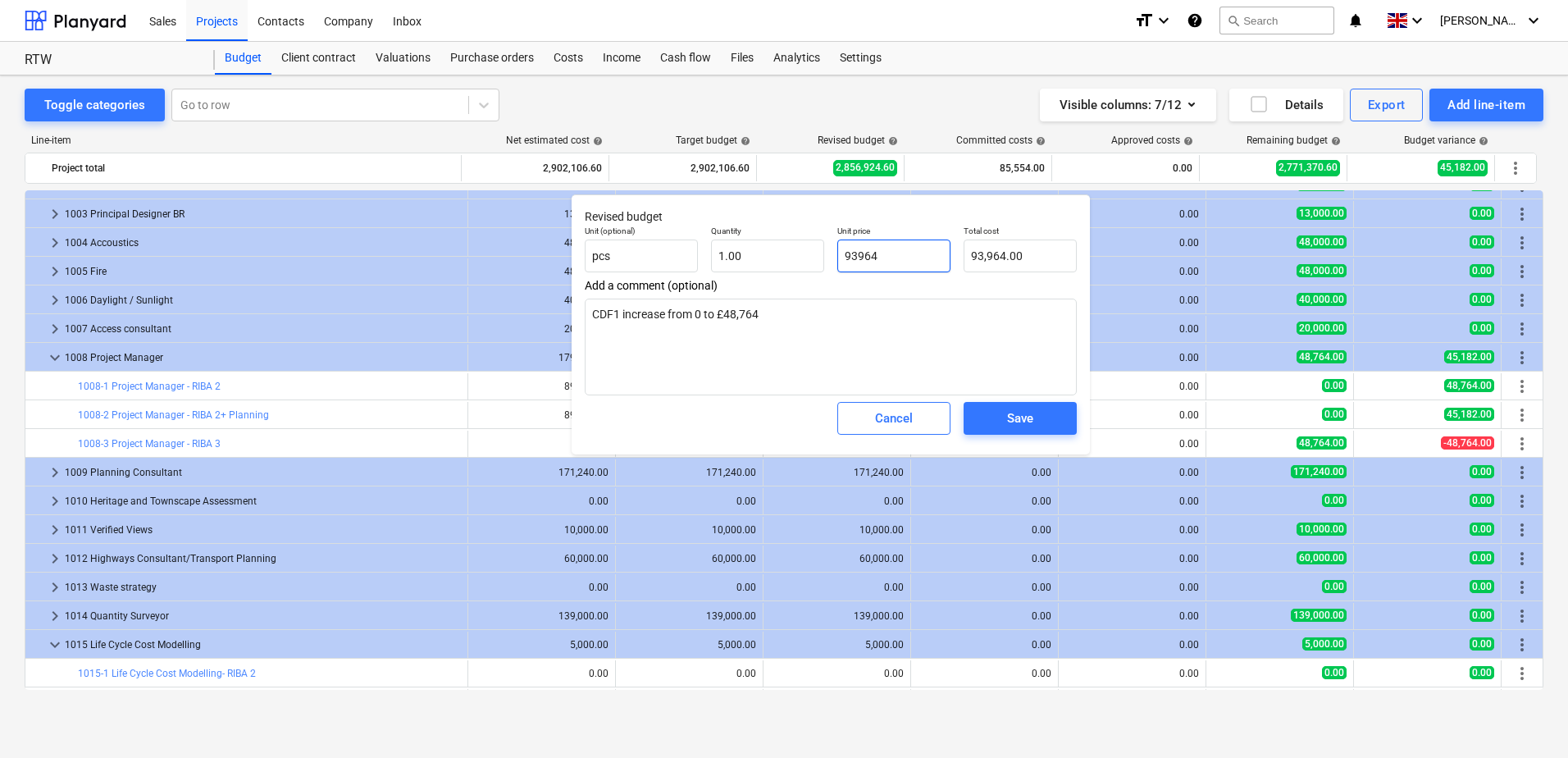
click at [872, 254] on input "93964" at bounding box center [894, 256] width 113 height 33
drag, startPoint x: 866, startPoint y: 258, endPoint x: 923, endPoint y: 256, distance: 57.0
click at [923, 257] on input "93964" at bounding box center [894, 256] width 113 height 33
type input "9394"
type input "9,394.00"
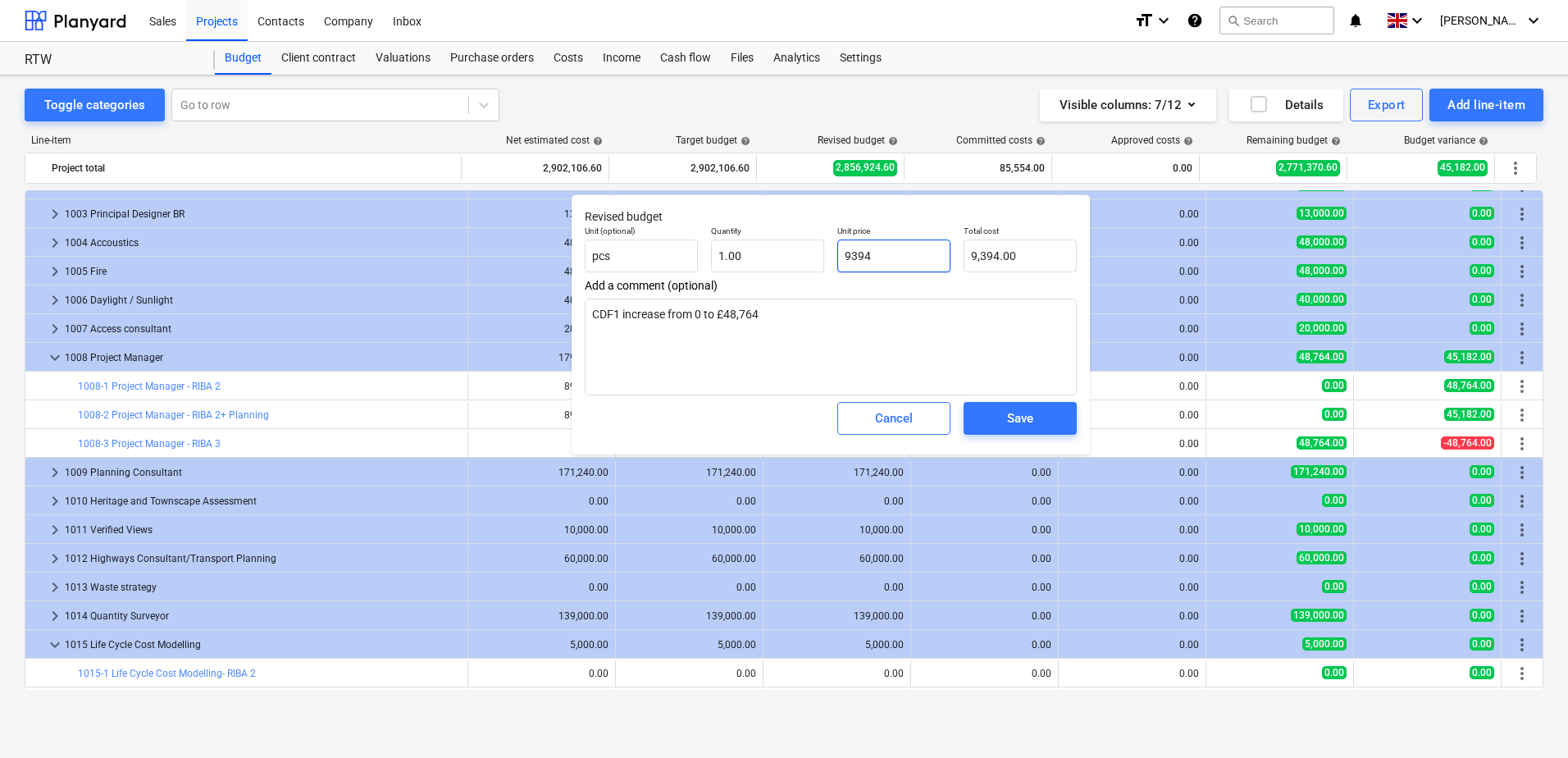
type input "93946"
type input "93,946.00"
click at [1010, 422] on div "Save" at bounding box center [1020, 418] width 26 height 21
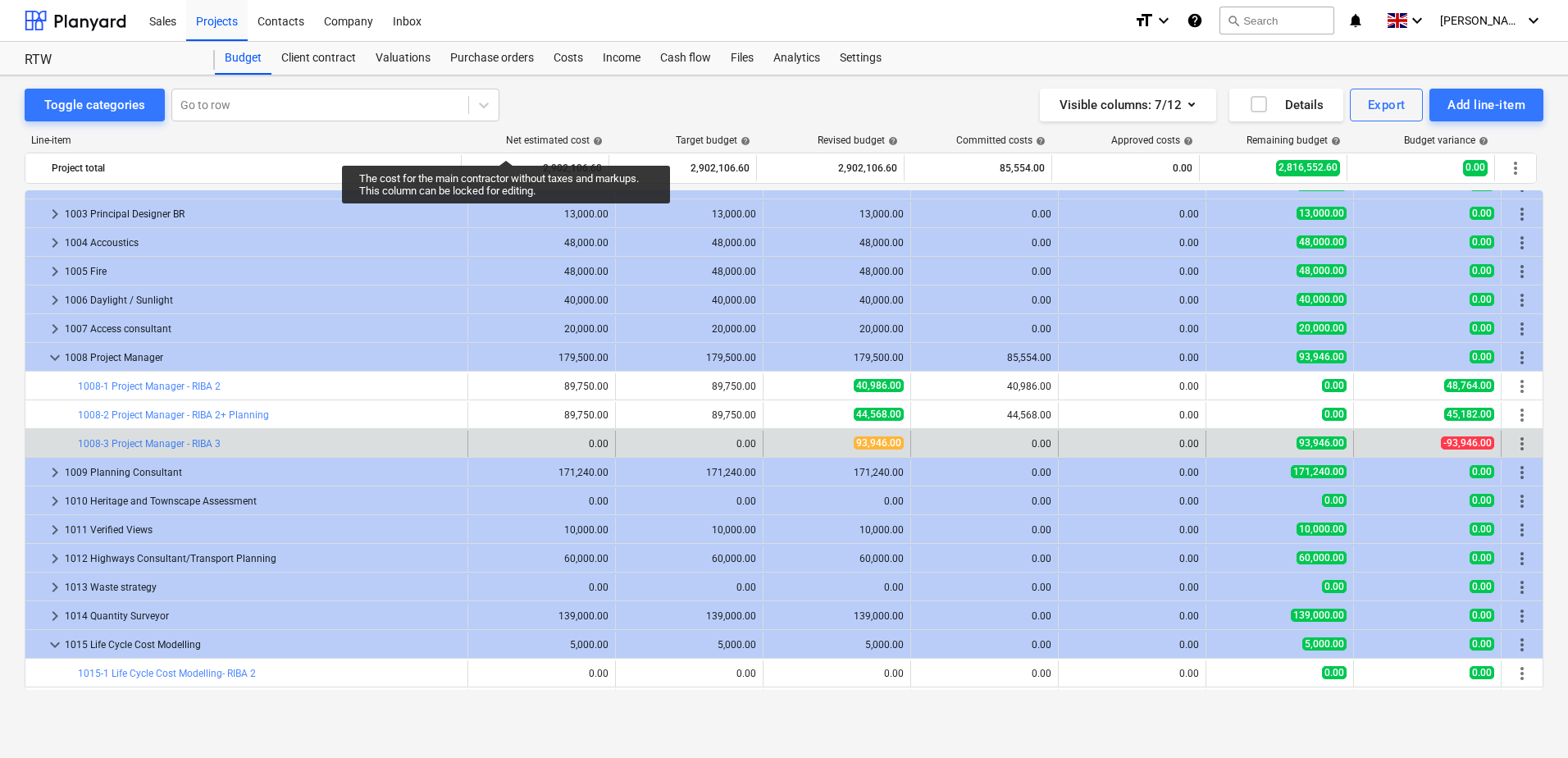
click at [324, 452] on div "bar_chart 1008-3 Project Manager - RIBA 3" at bounding box center [268, 444] width 383 height 26
click at [160, 445] on link "1008-3 Project Manager - RIBA 3" at bounding box center [148, 444] width 142 height 12
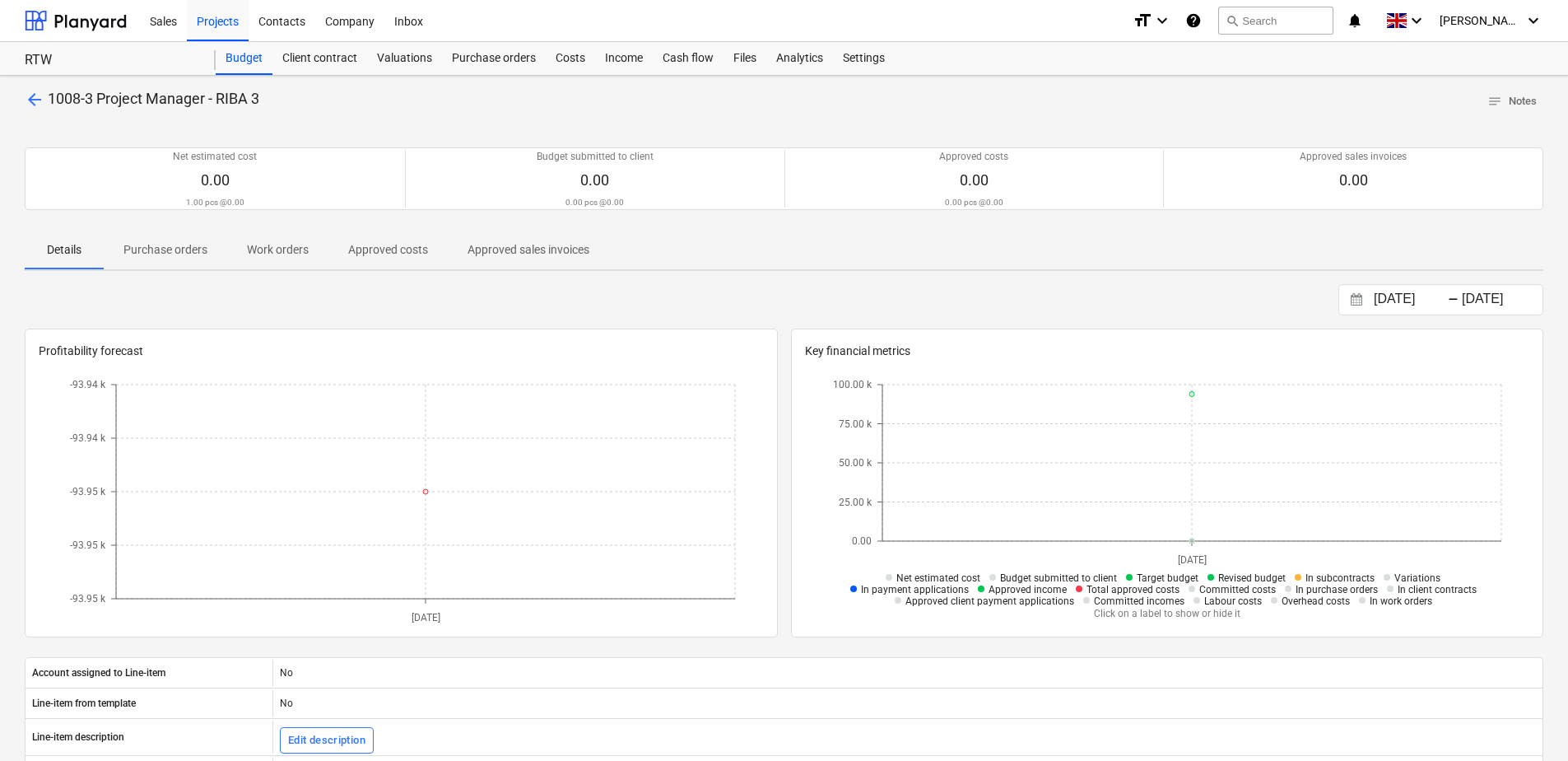
click at [180, 256] on p "Purchase orders" at bounding box center [166, 250] width 84 height 17
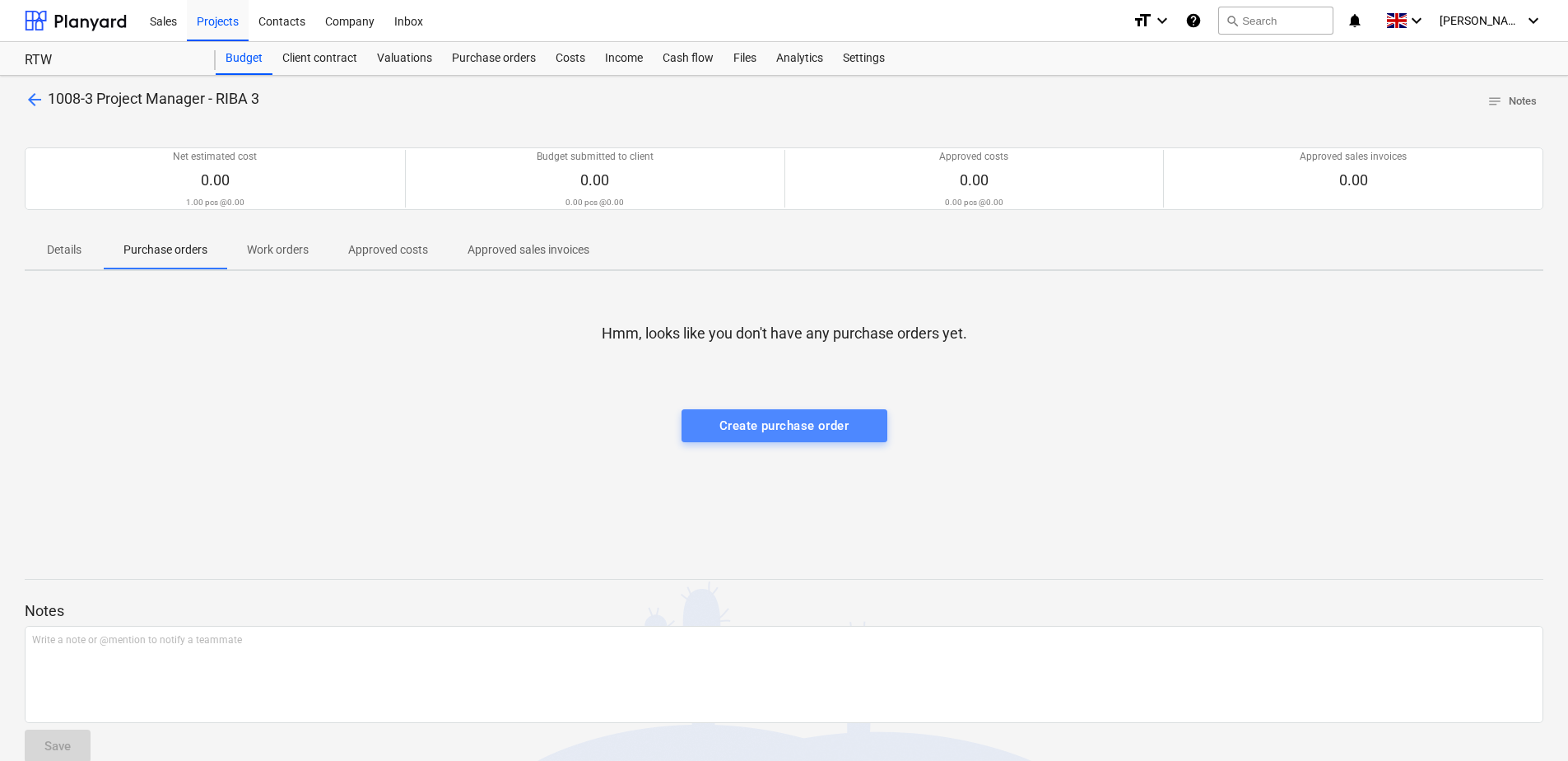
click at [762, 419] on div "Create purchase order" at bounding box center [784, 425] width 129 height 21
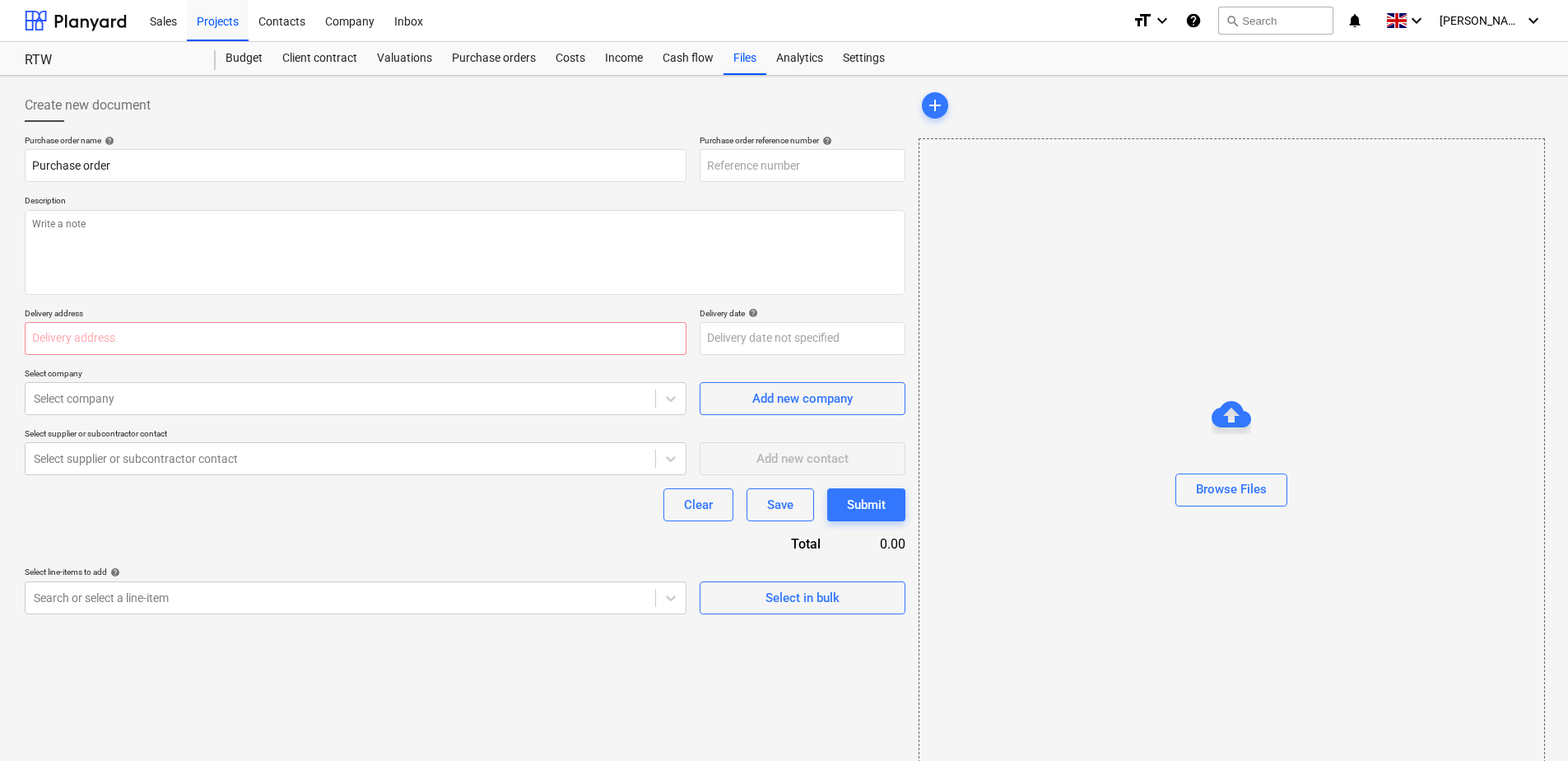
type input "2-PO-003"
click at [233, 601] on body "Sales Projects Contacts Company Inbox format_size keyboard_arrow_down help sear…" at bounding box center [784, 380] width 1568 height 761
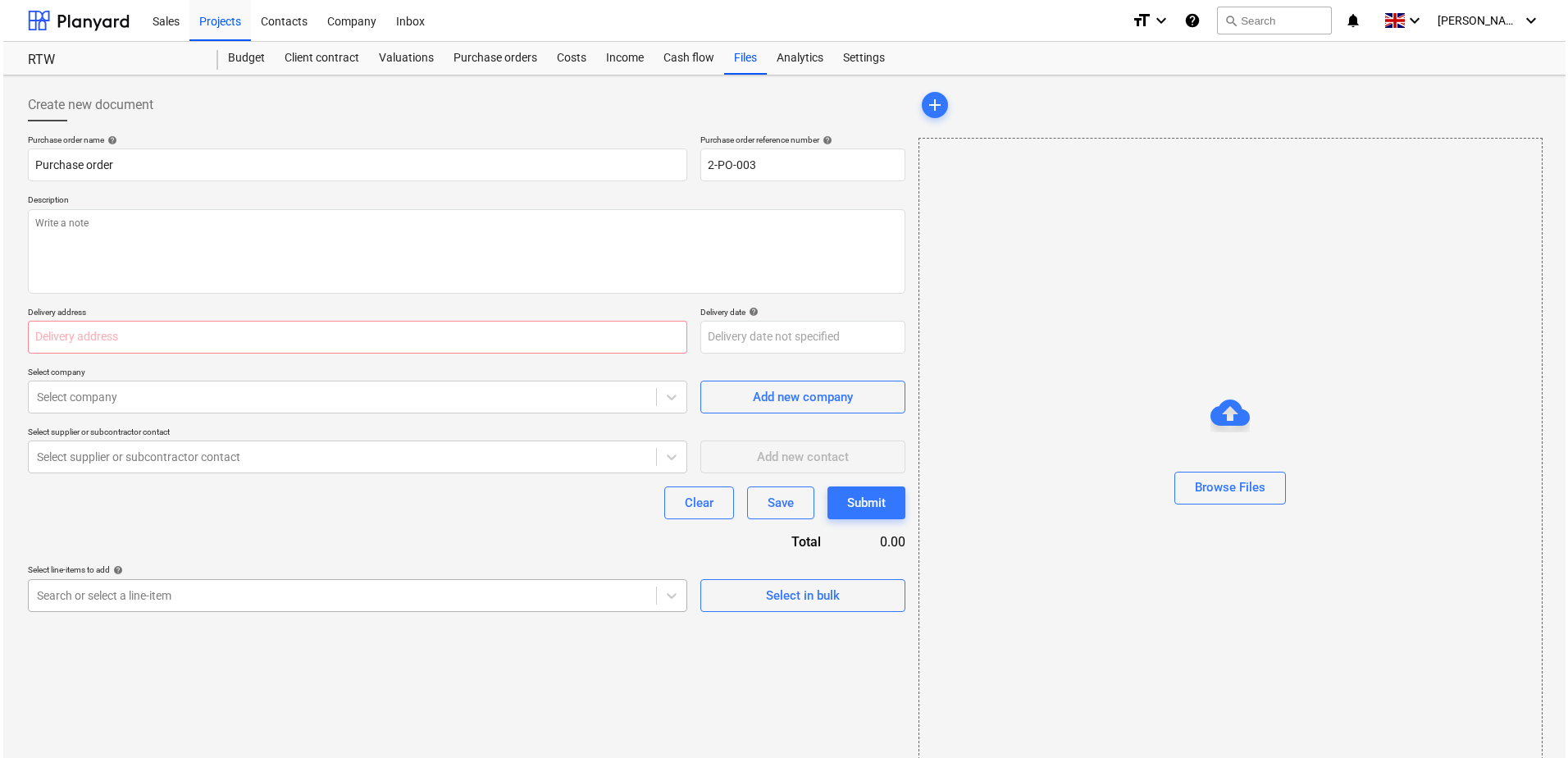
scroll to position [27, 0]
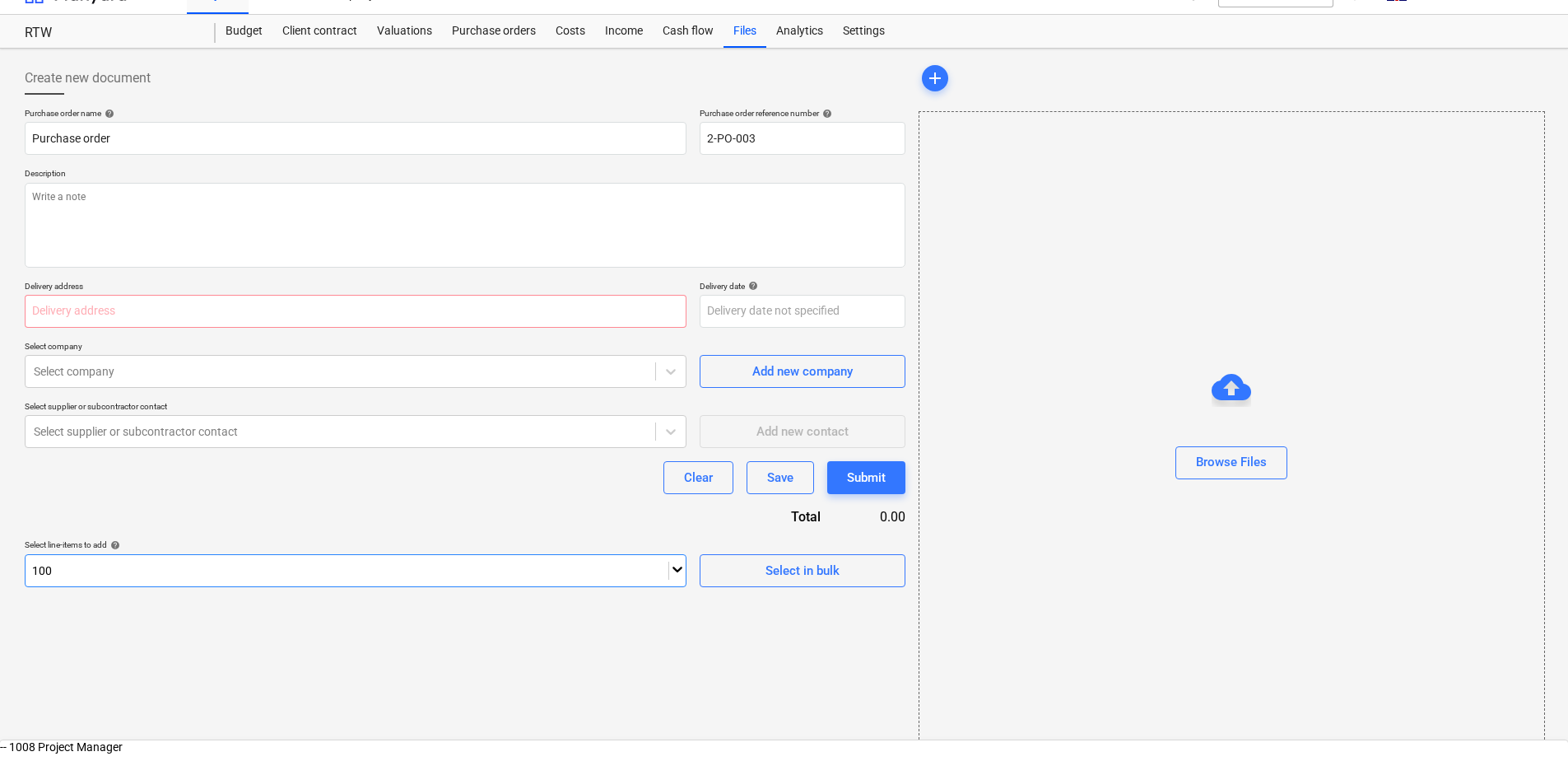
type input "1008"
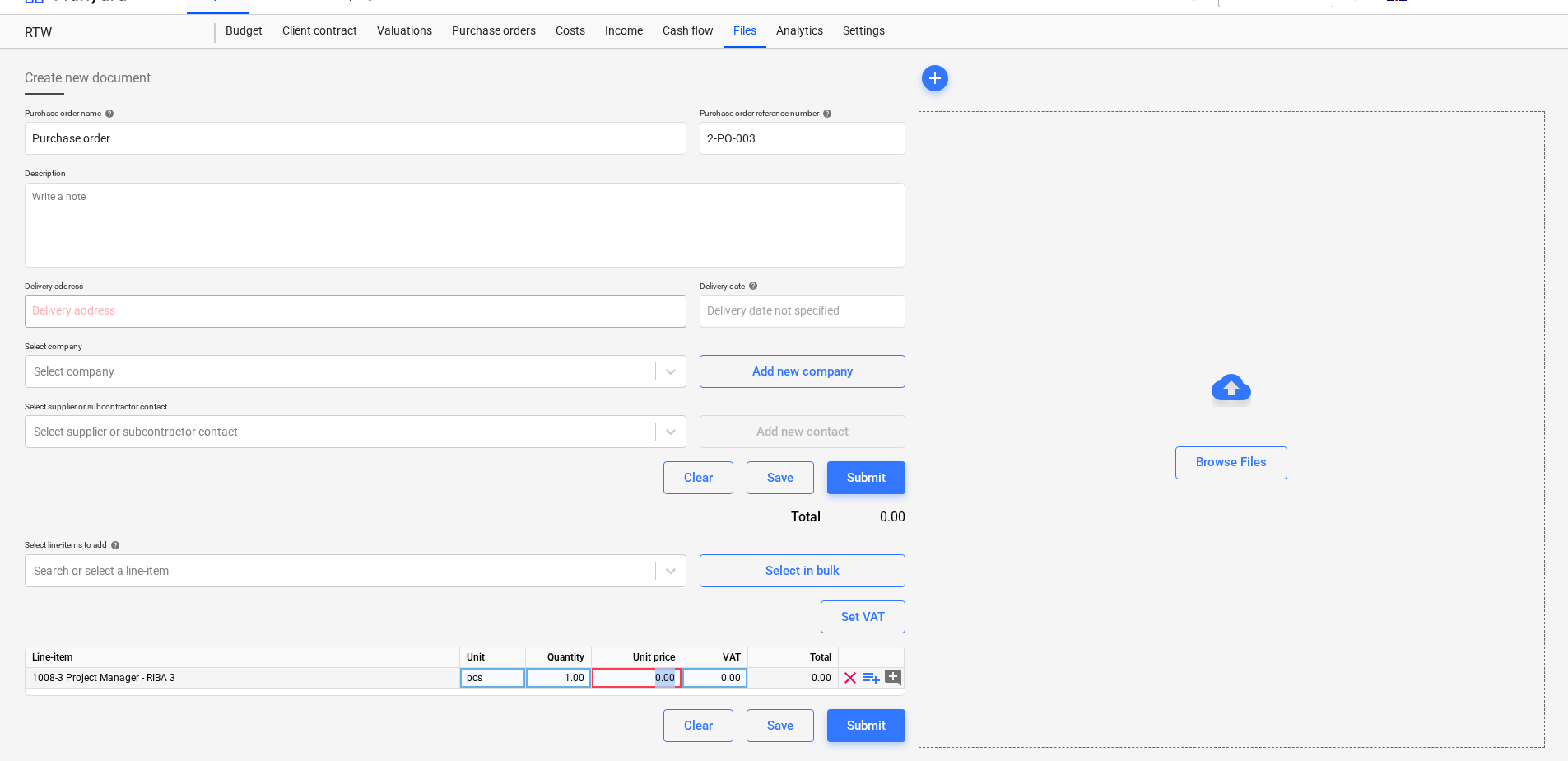
drag, startPoint x: 647, startPoint y: 679, endPoint x: 682, endPoint y: 679, distance: 35.0
click at [682, 679] on div "0.00" at bounding box center [637, 678] width 91 height 21
paste input "£78,252"
type input "£78,252"
click at [625, 677] on div "0.00" at bounding box center [637, 678] width 77 height 21
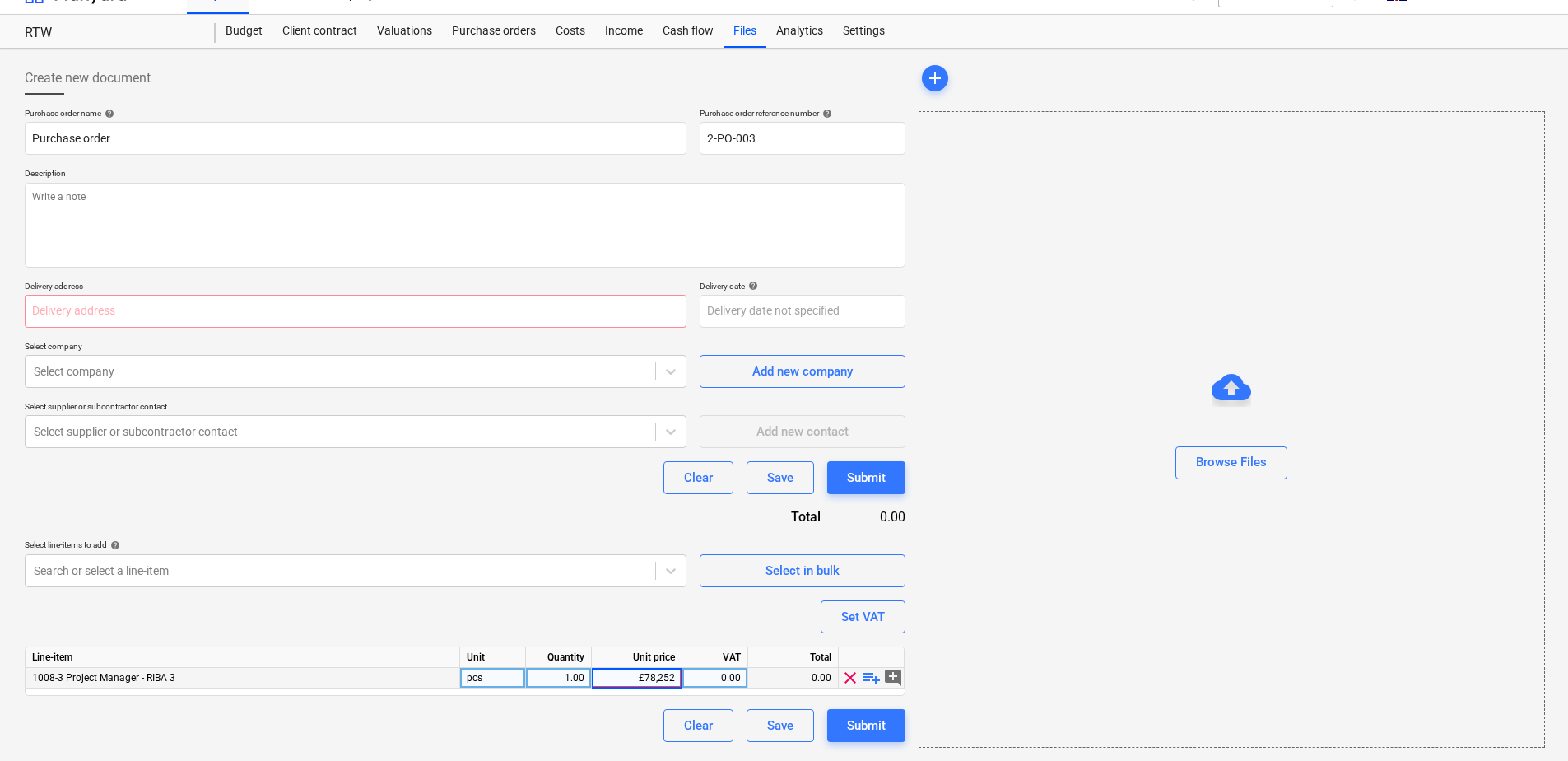
click at [644, 679] on input "£78,252" at bounding box center [637, 678] width 90 height 20
click at [661, 678] on input "78,252" at bounding box center [637, 678] width 90 height 20
type input "78252"
click at [587, 510] on div "Purchase order name help Purchase order Purchase order reference number help 2-…" at bounding box center [465, 424] width 880 height 634
click at [341, 382] on div "Select company" at bounding box center [340, 371] width 630 height 23
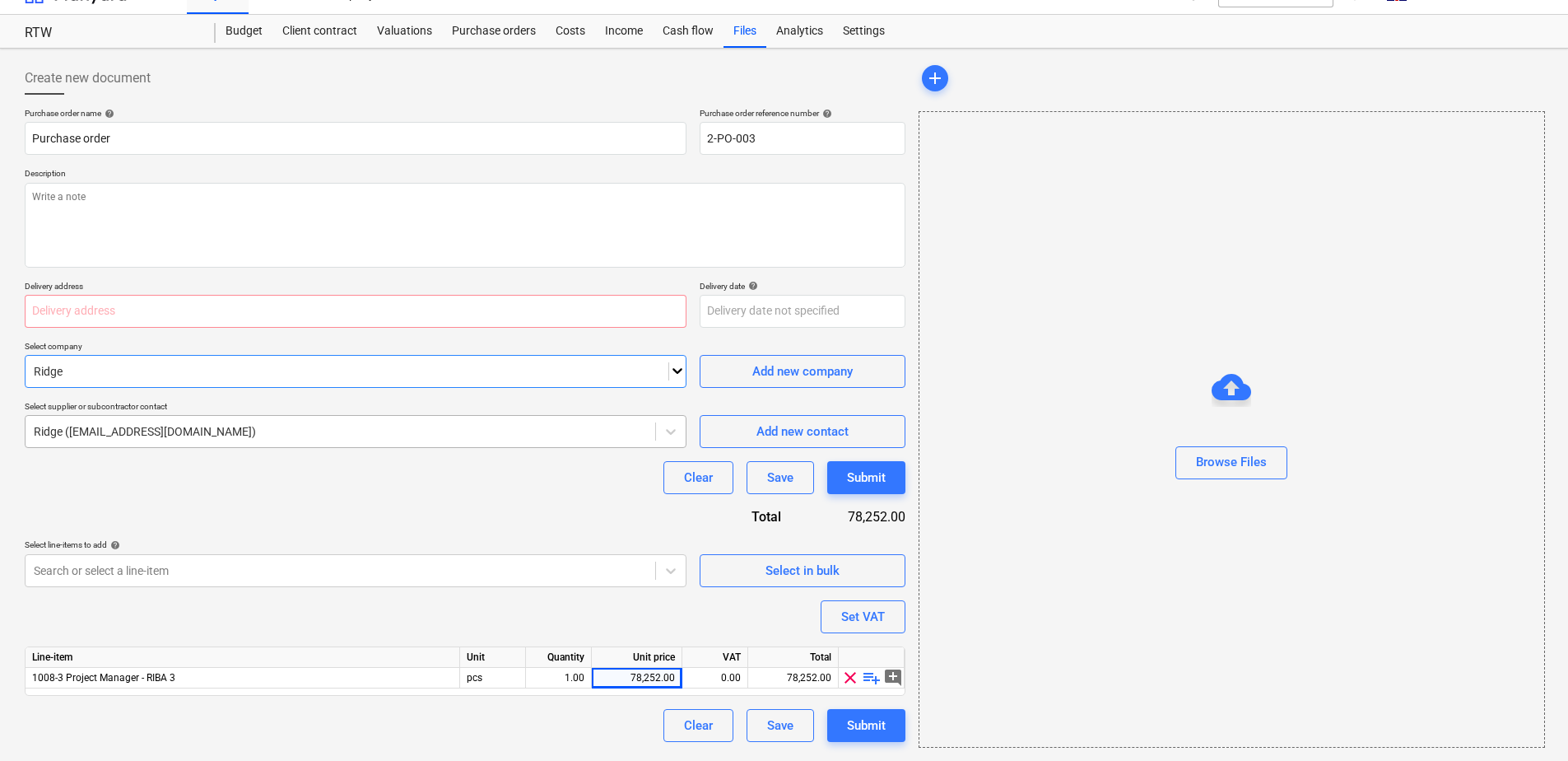
click at [301, 440] on div "Ridge (ridge@test.com)" at bounding box center [340, 431] width 630 height 23
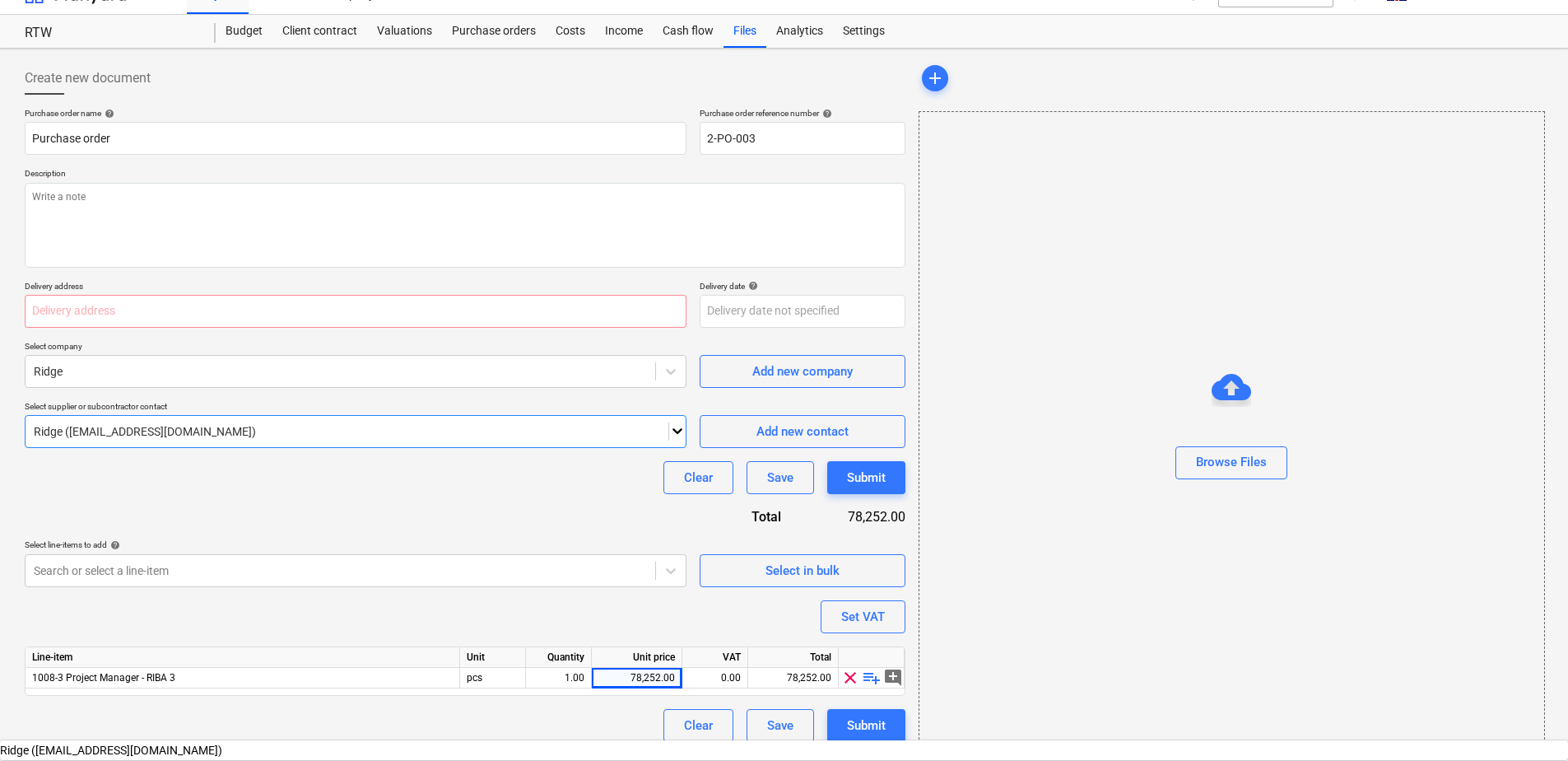
click at [298, 744] on div "Ridge (ridge@test.com)" at bounding box center [784, 750] width 1568 height 13
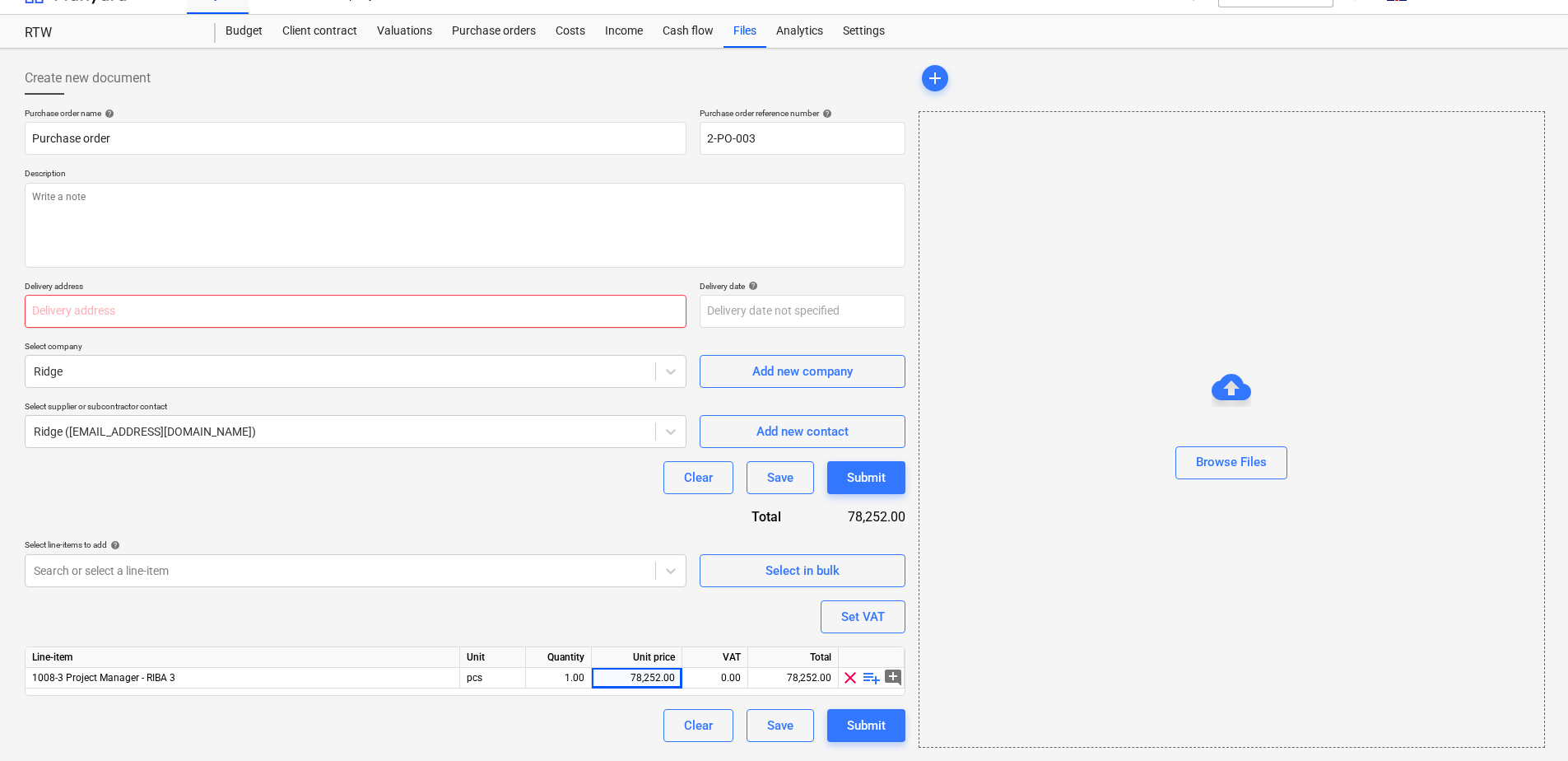
click at [323, 315] on input "text" at bounding box center [355, 311] width 662 height 33
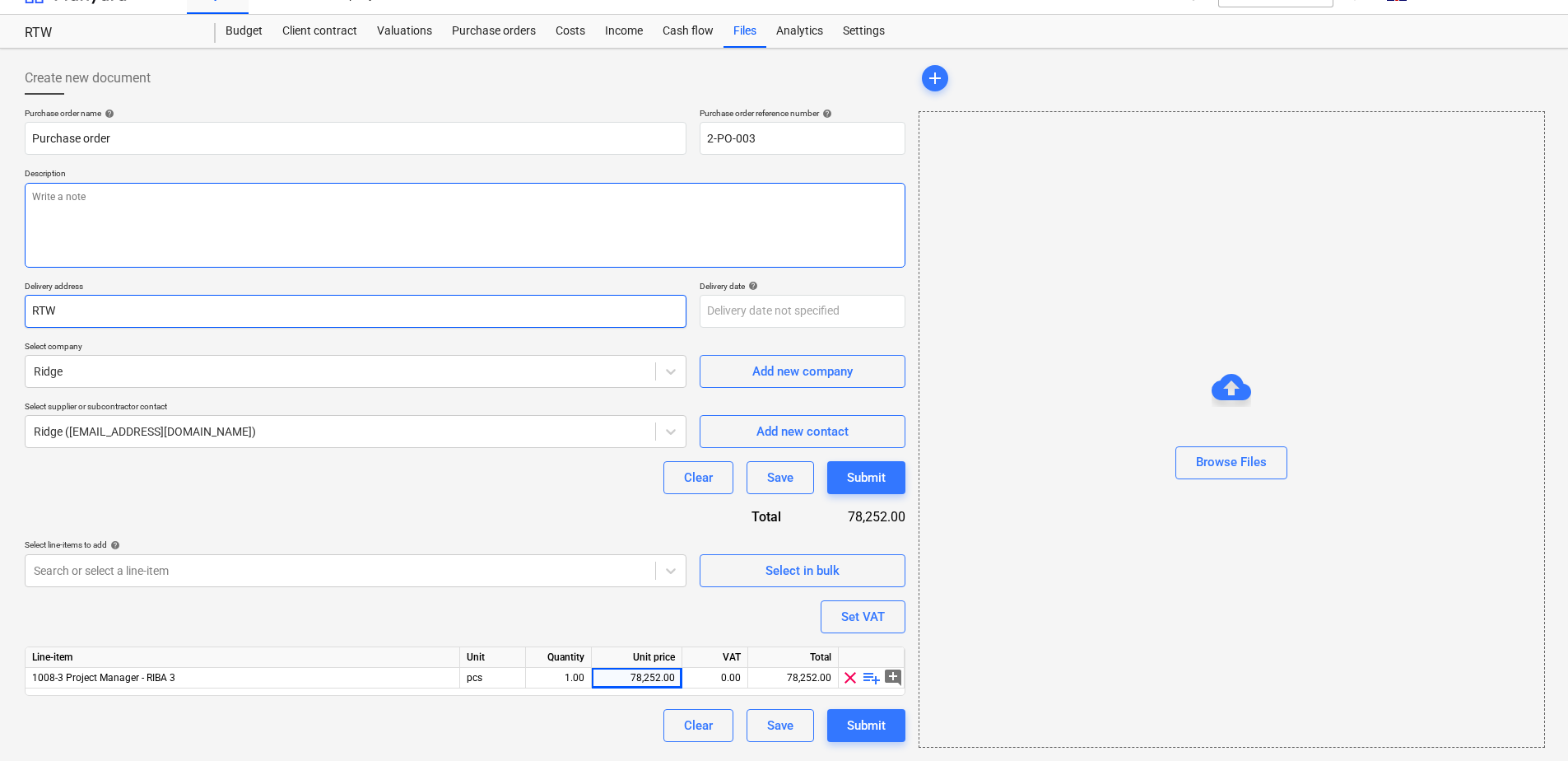
type input "RTW"
click at [298, 256] on textarea at bounding box center [465, 225] width 880 height 85
type textarea "Stage 3 fee"
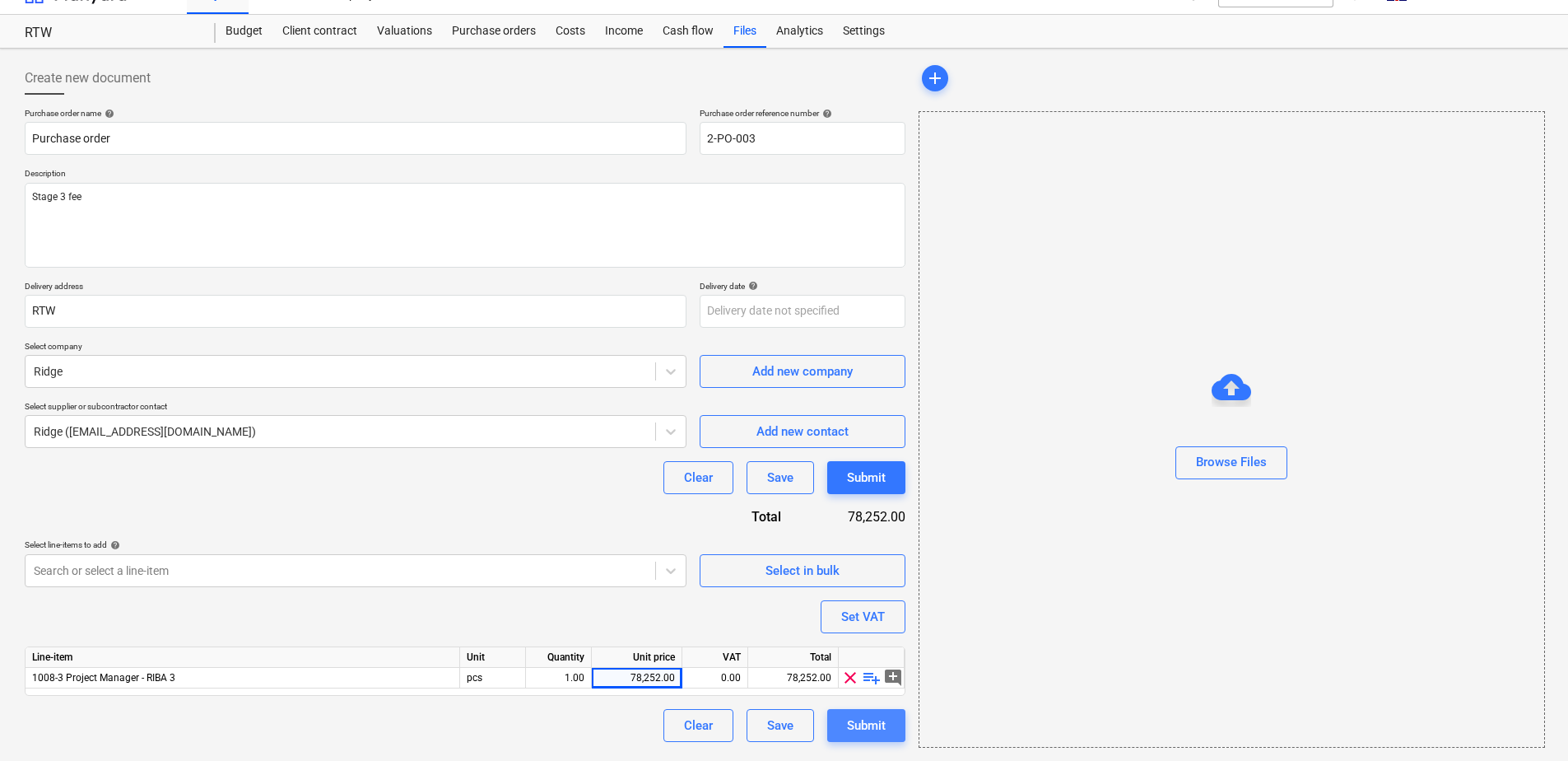
click at [864, 725] on div "Submit" at bounding box center [866, 725] width 39 height 21
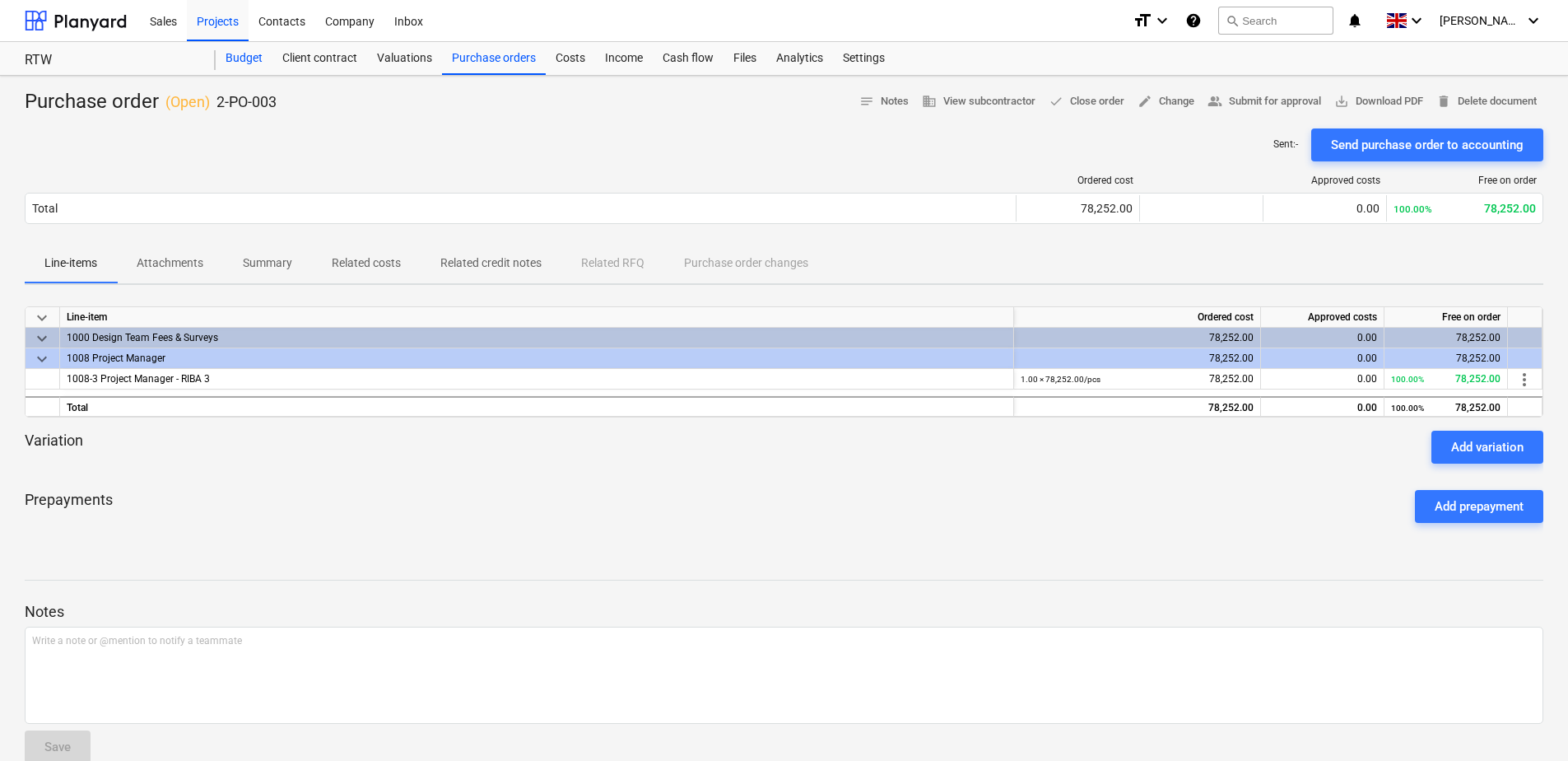
click at [253, 59] on div "Budget" at bounding box center [244, 58] width 57 height 33
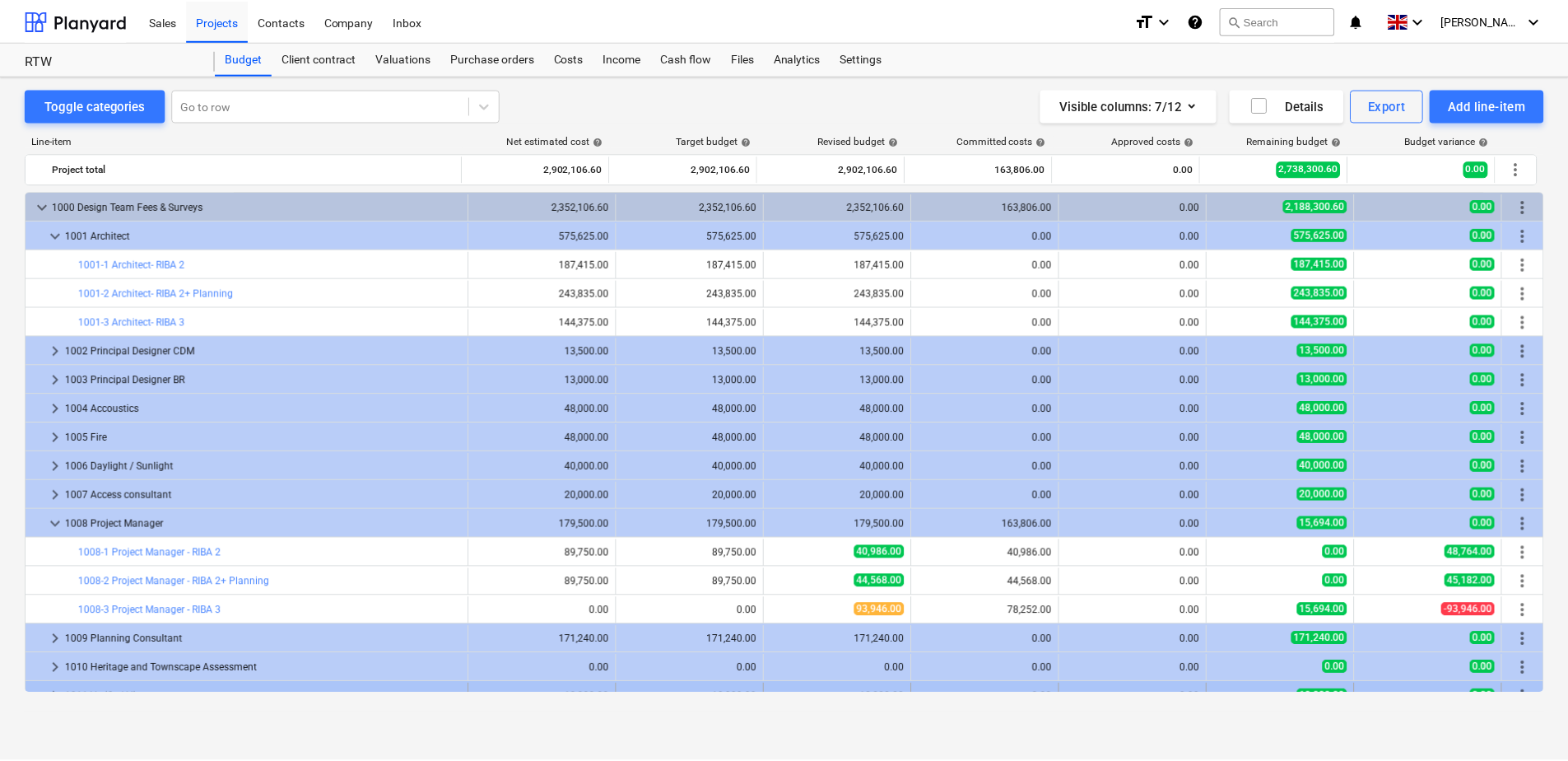
scroll to position [165, 0]
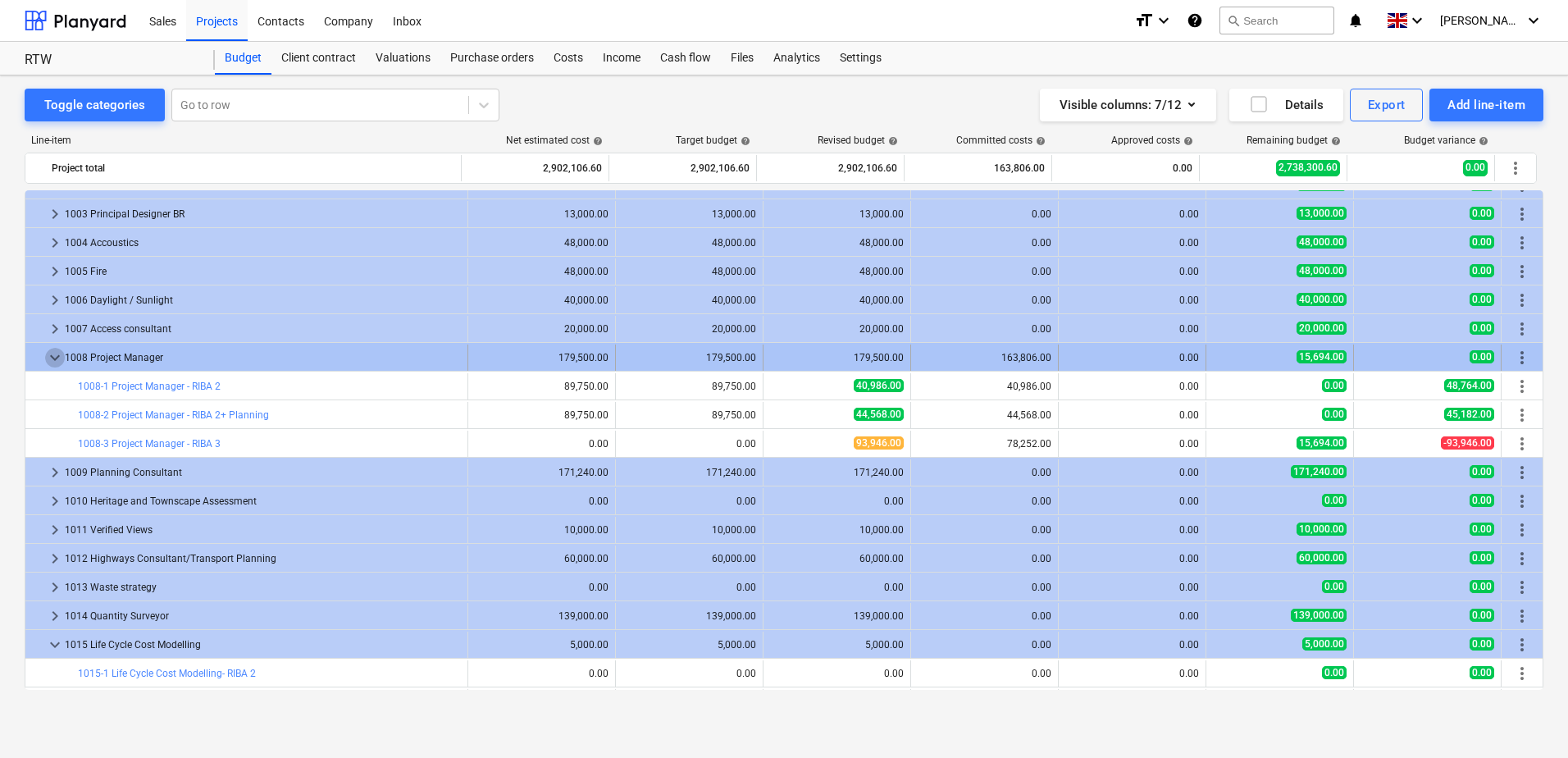
click at [57, 356] on span "keyboard_arrow_down" at bounding box center [55, 358] width 20 height 20
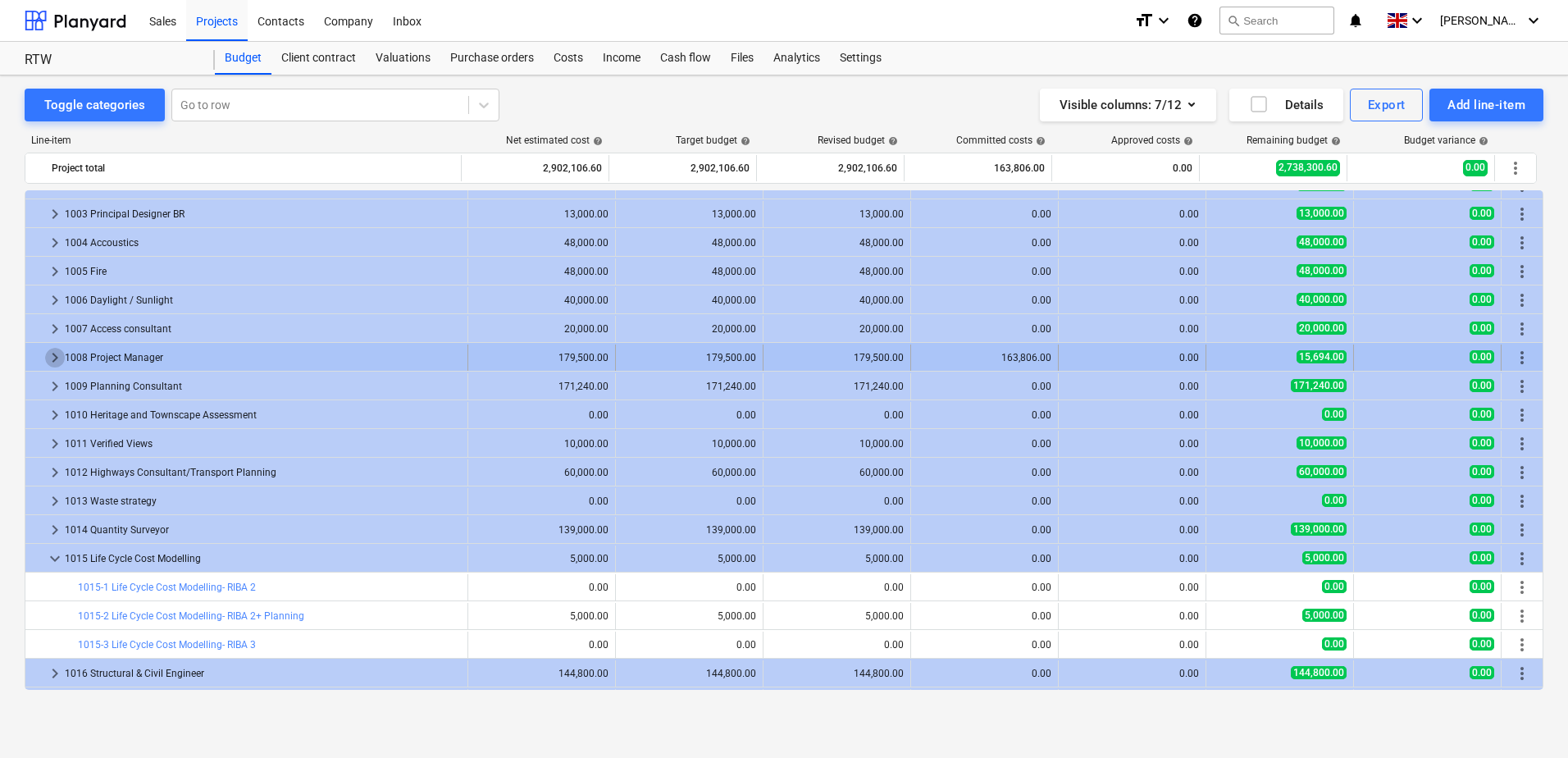
click at [51, 359] on span "keyboard_arrow_right" at bounding box center [55, 358] width 20 height 20
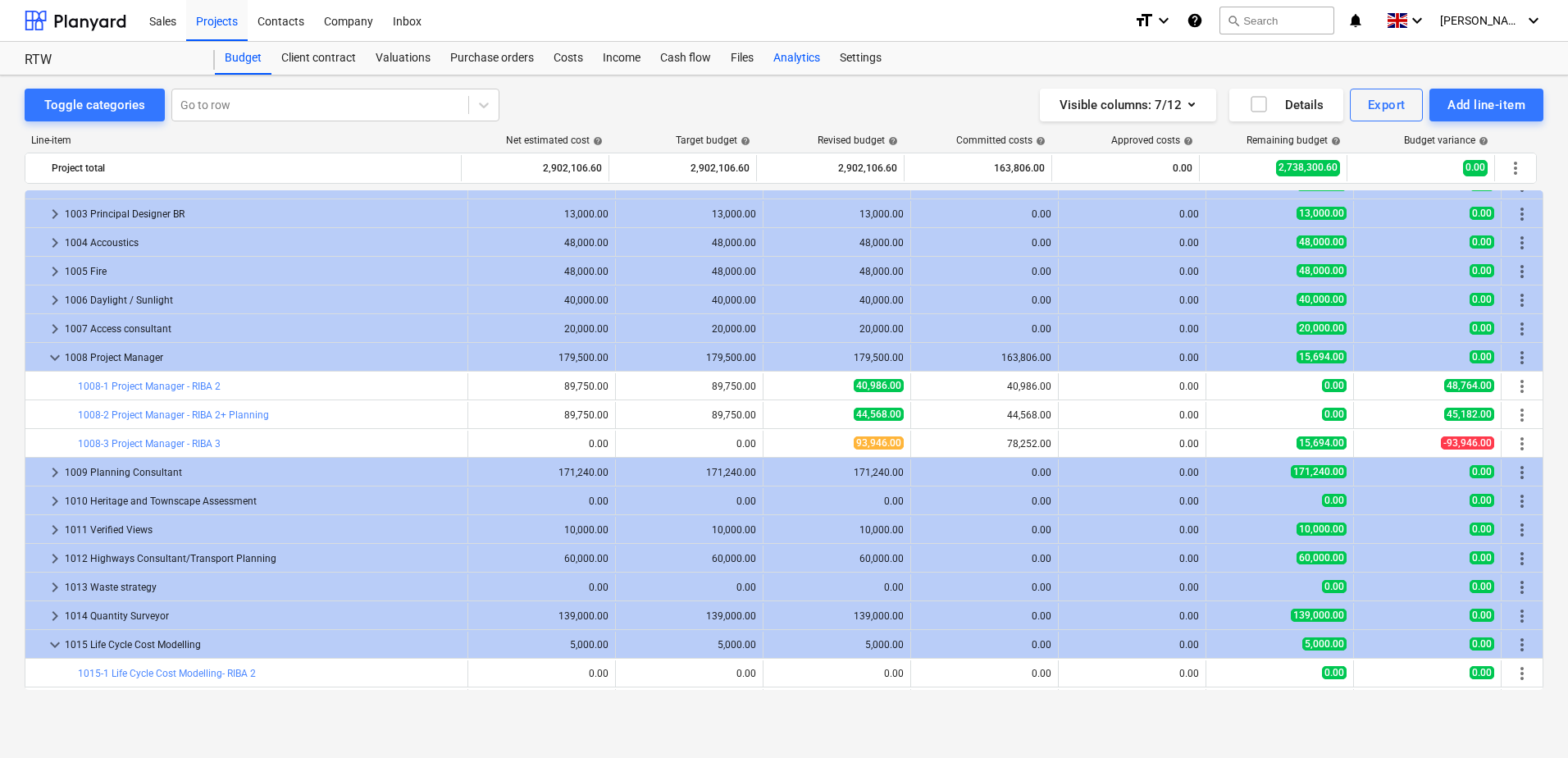
click at [796, 56] on div "Analytics" at bounding box center [796, 58] width 67 height 33
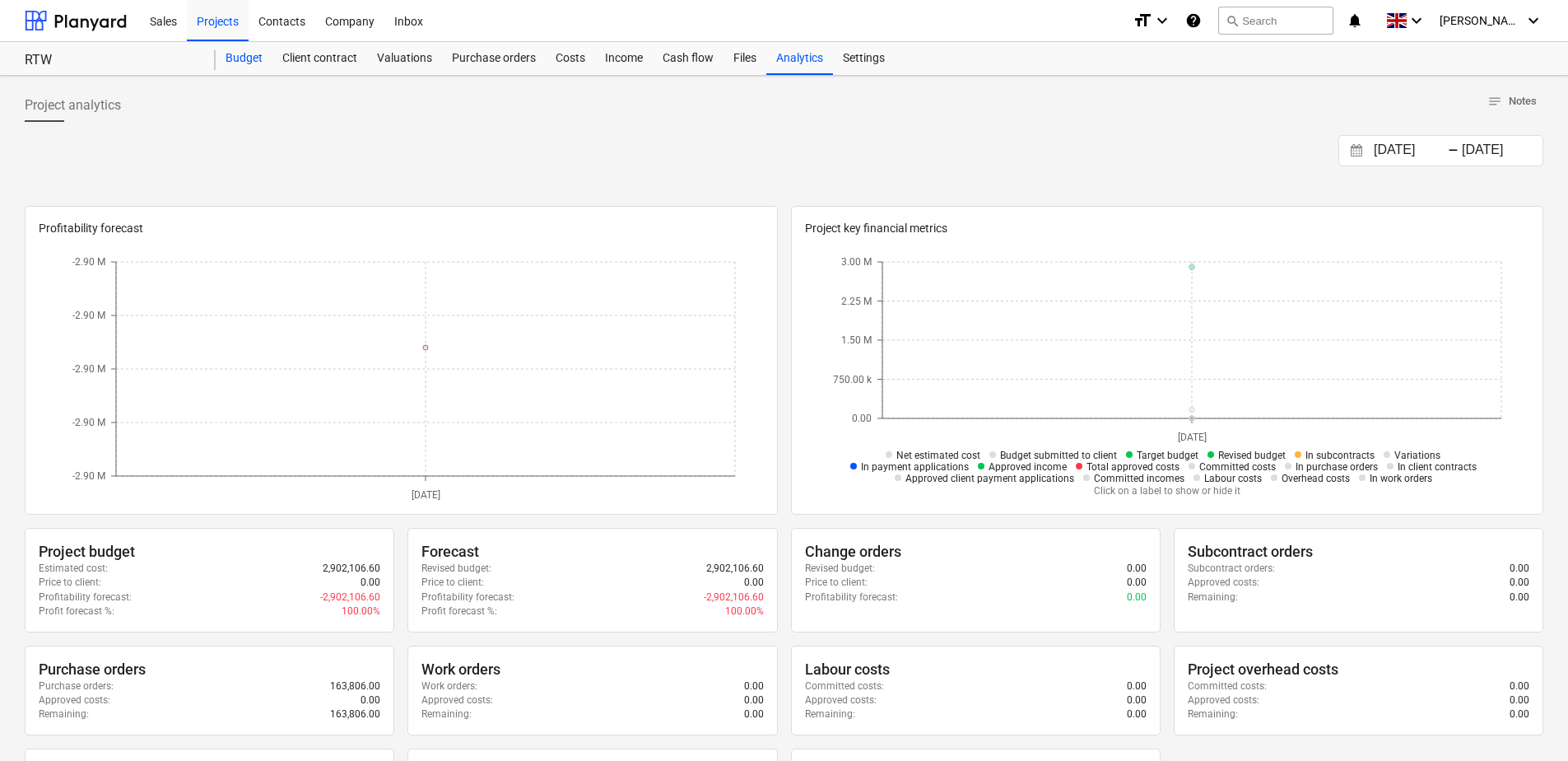
click at [245, 55] on div "Budget" at bounding box center [244, 58] width 57 height 33
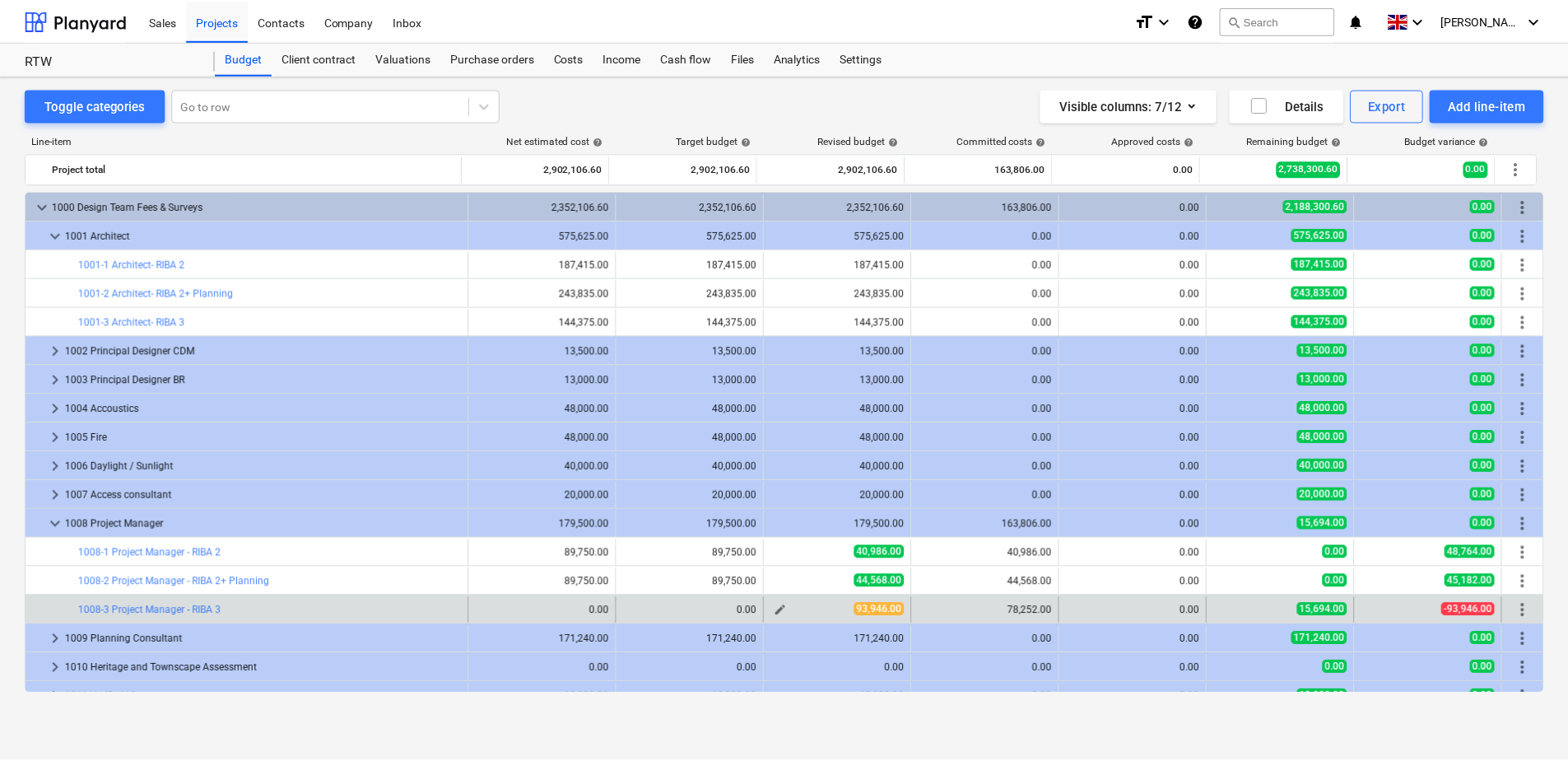
scroll to position [165, 0]
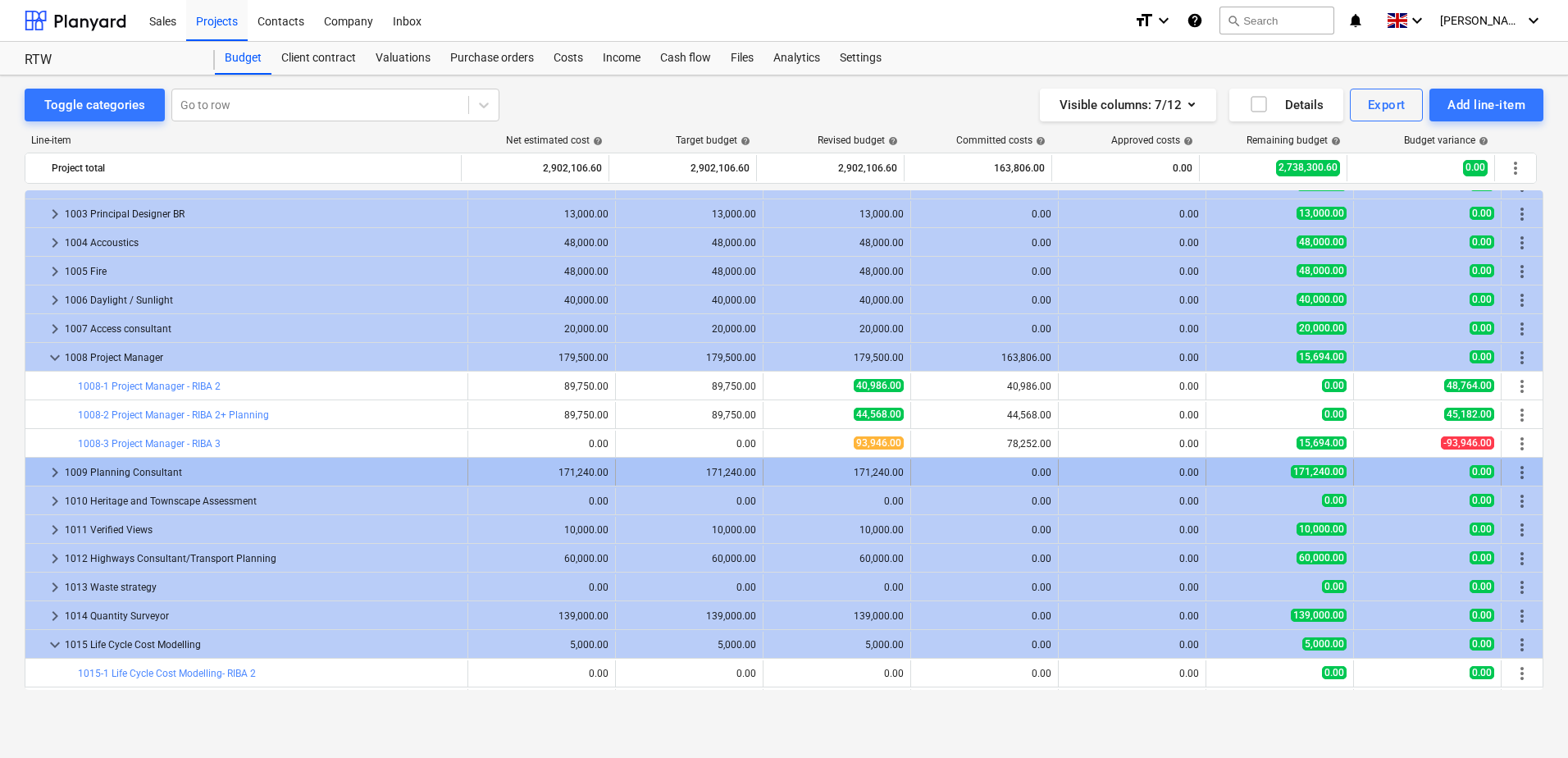
click at [56, 470] on span "keyboard_arrow_right" at bounding box center [55, 473] width 20 height 20
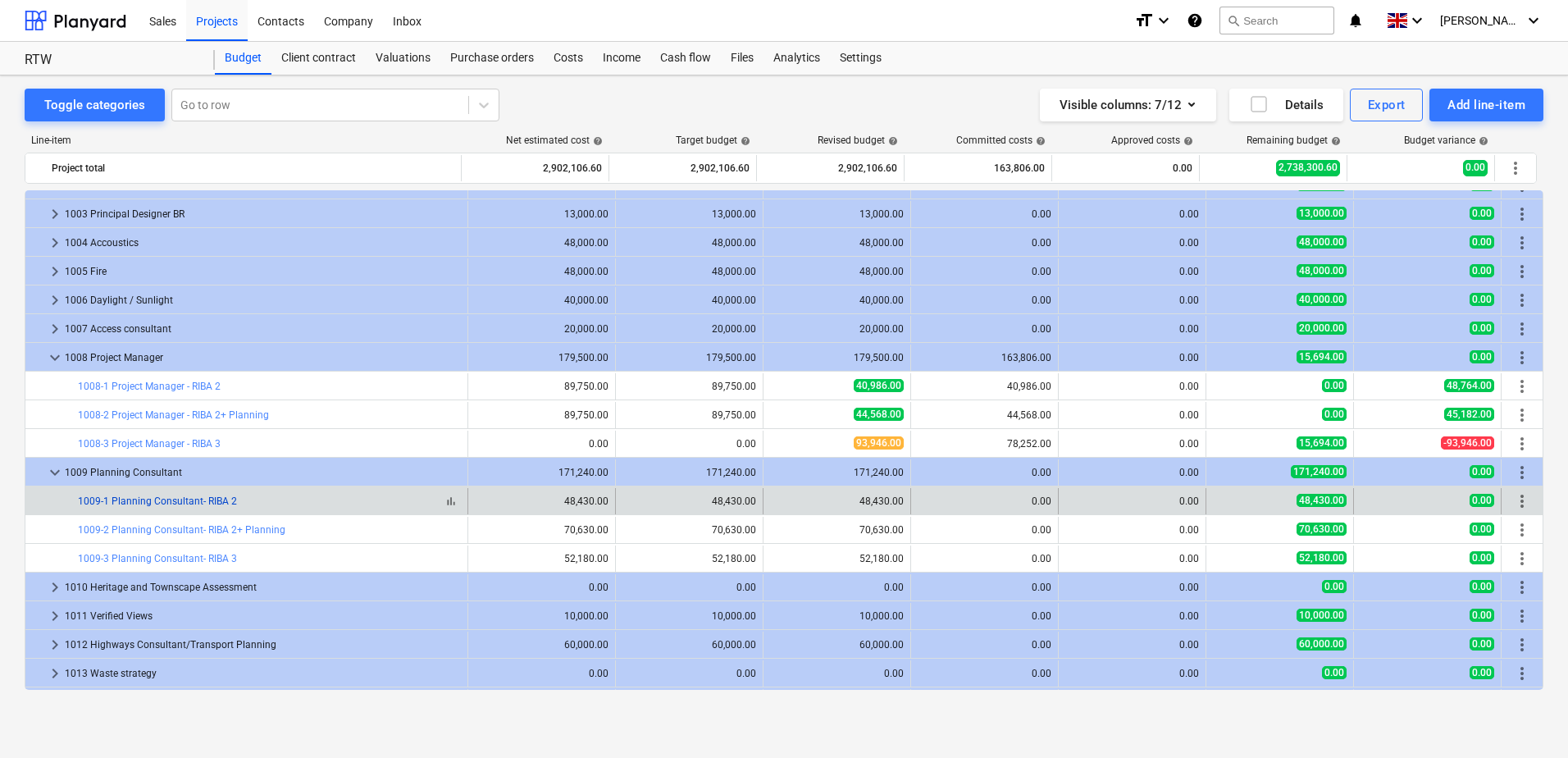
click at [217, 503] on link "1009-1 Planning Consultant- RIBA 2" at bounding box center [157, 501] width 159 height 12
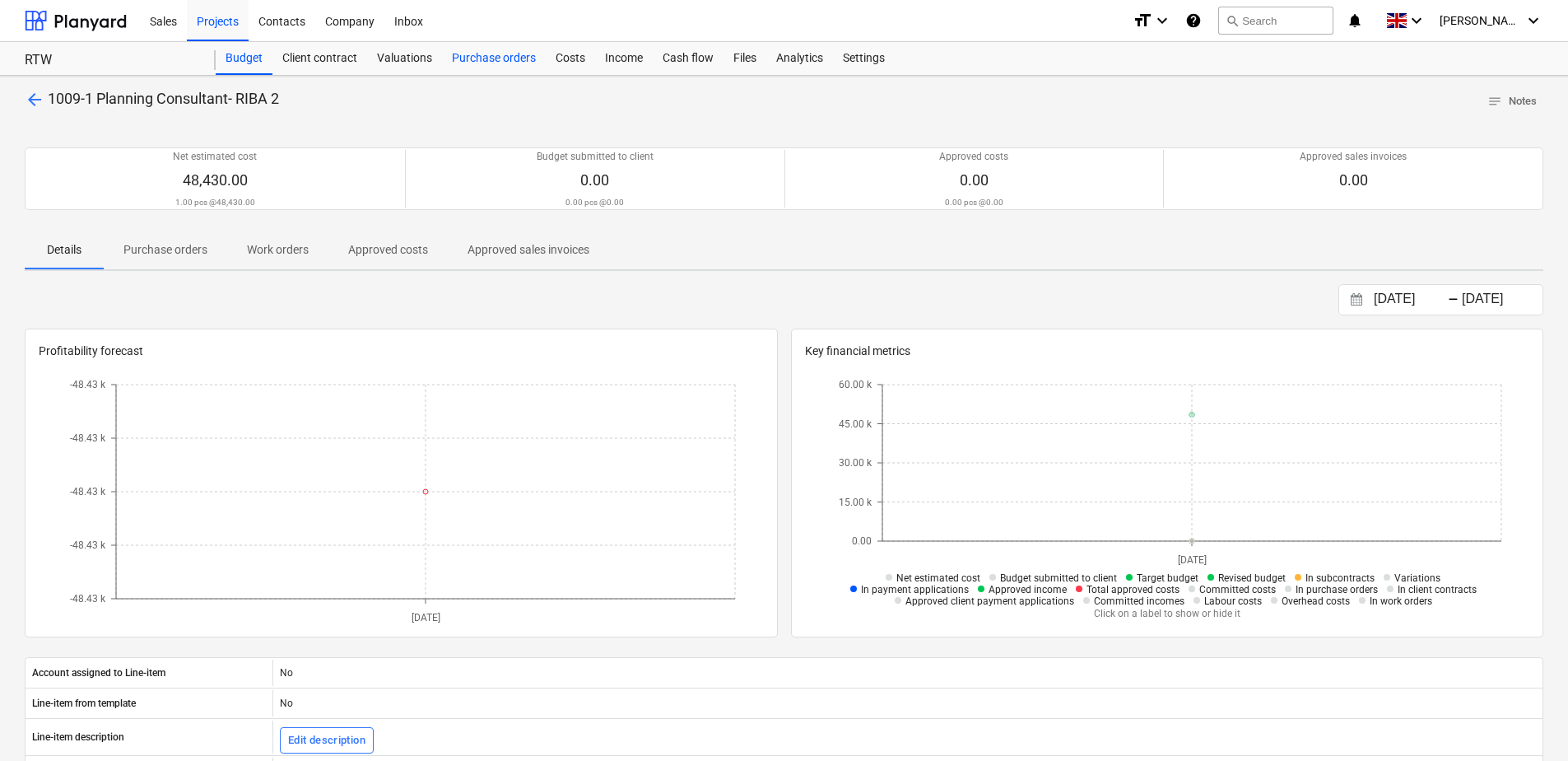
click at [508, 58] on div "Purchase orders" at bounding box center [494, 58] width 104 height 33
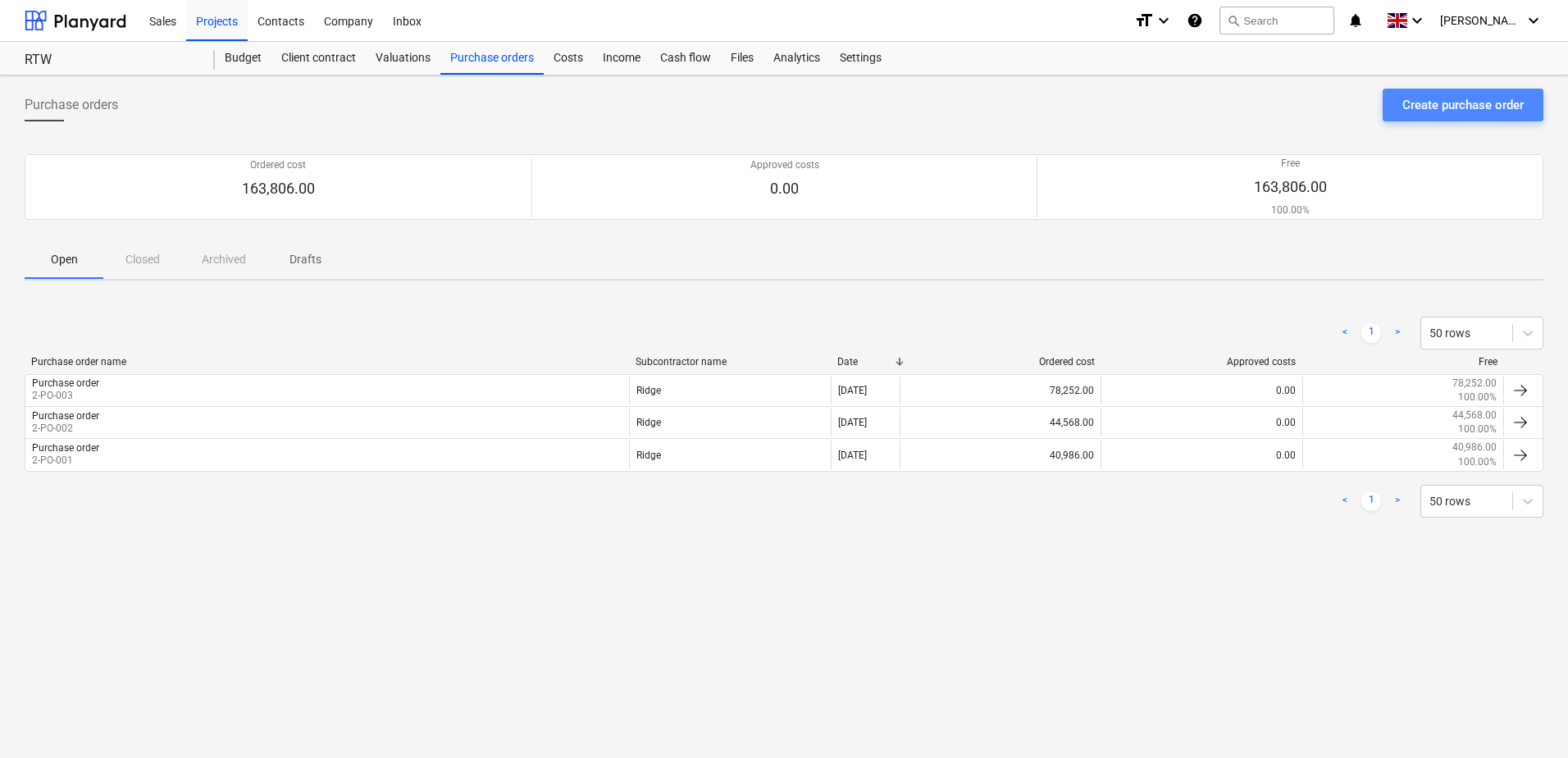
click at [1478, 111] on div "Create purchase order" at bounding box center [1463, 104] width 121 height 21
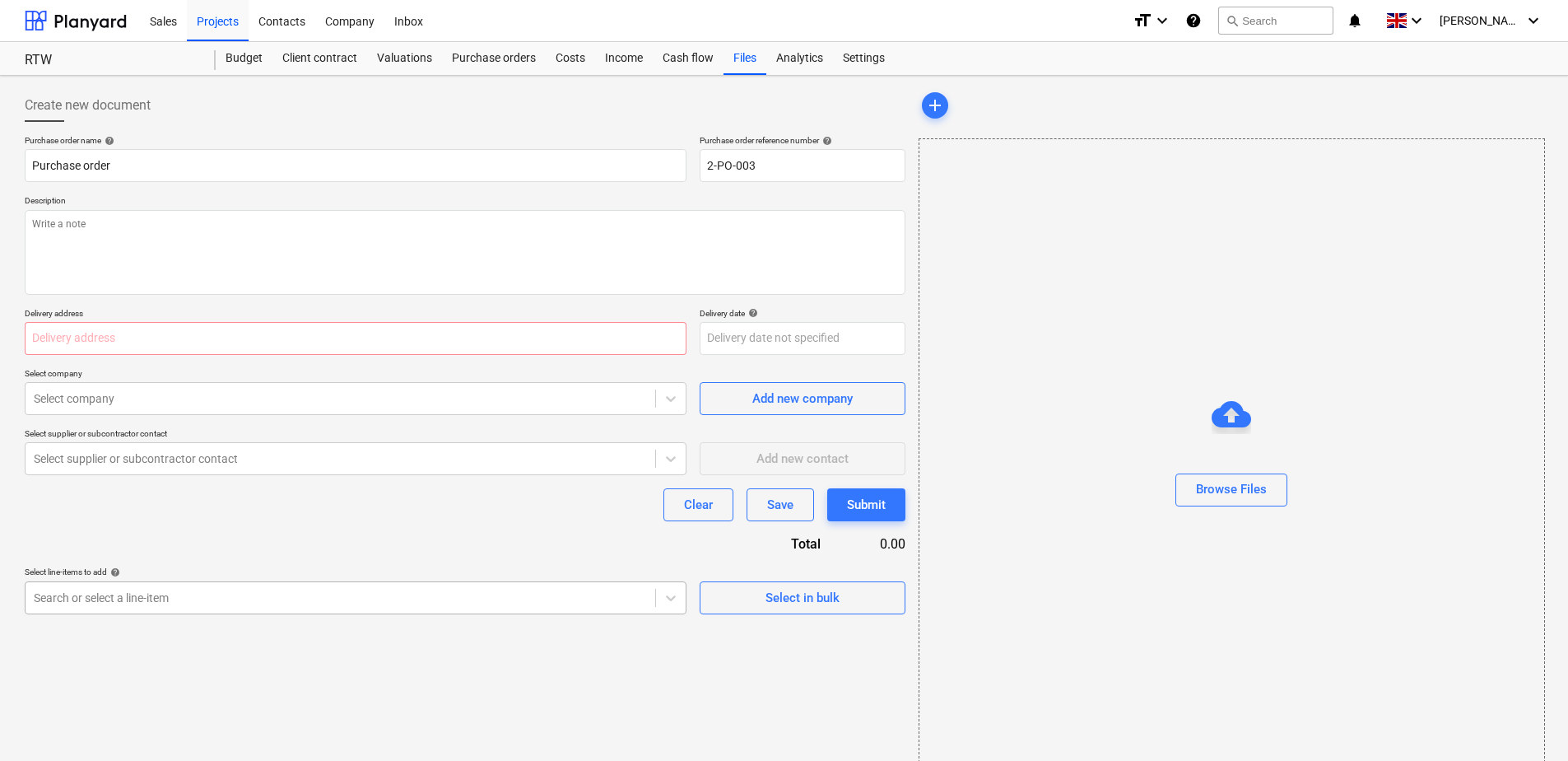
click at [231, 599] on body "Sales Projects Contacts Company Inbox format_size keyboard_arrow_down help sear…" at bounding box center [784, 380] width 1568 height 761
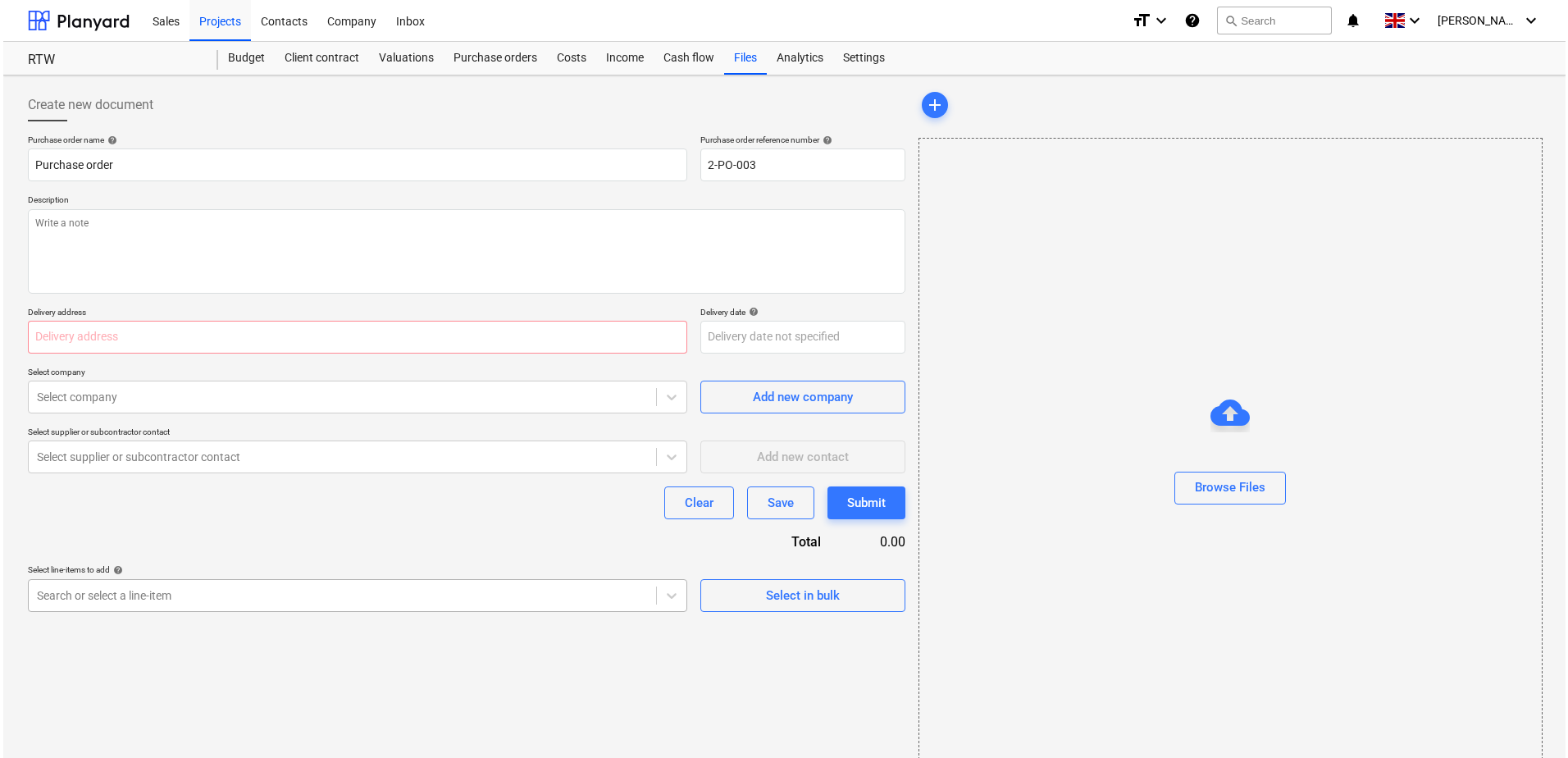
scroll to position [27, 0]
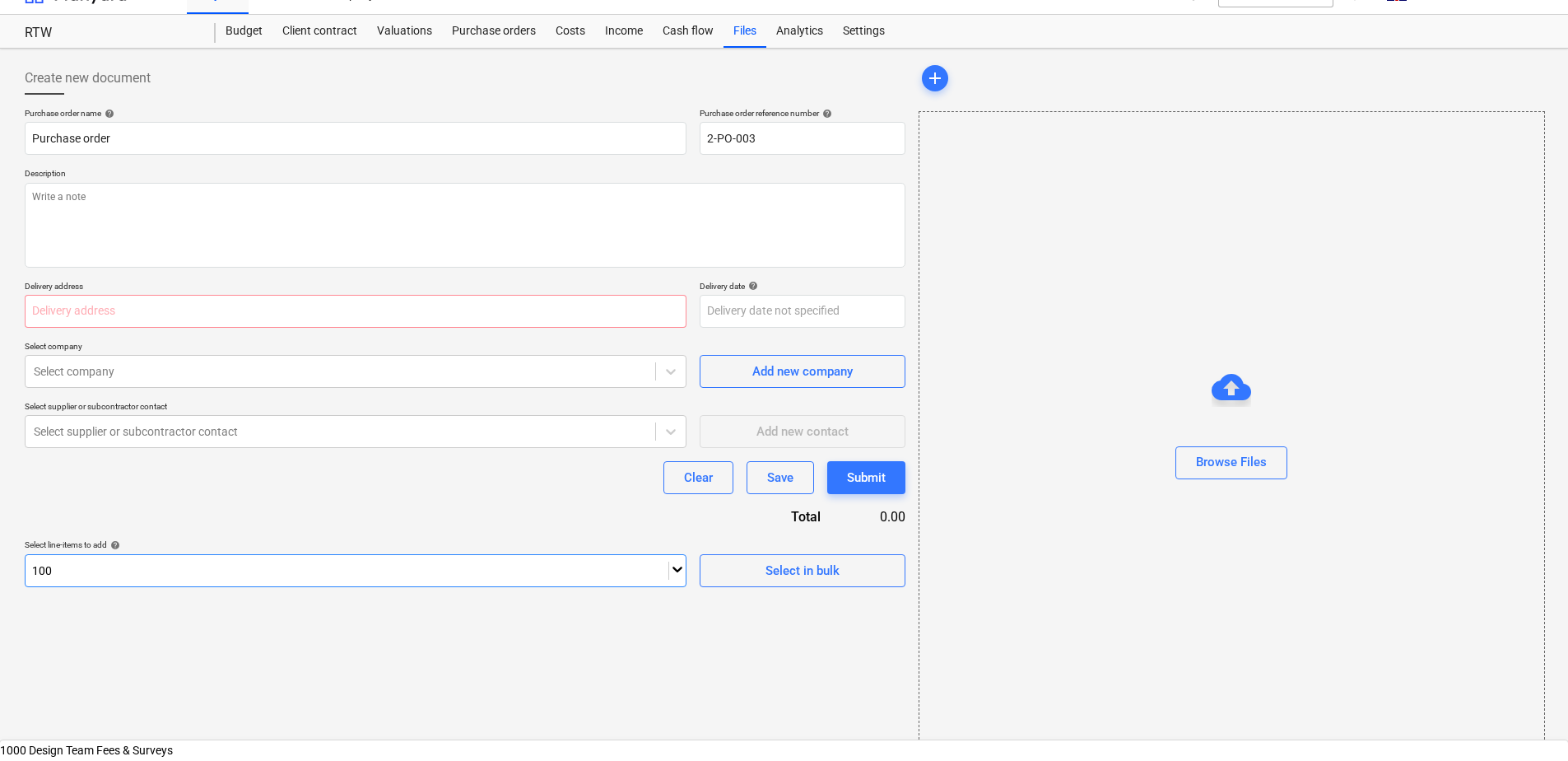
type input "1009"
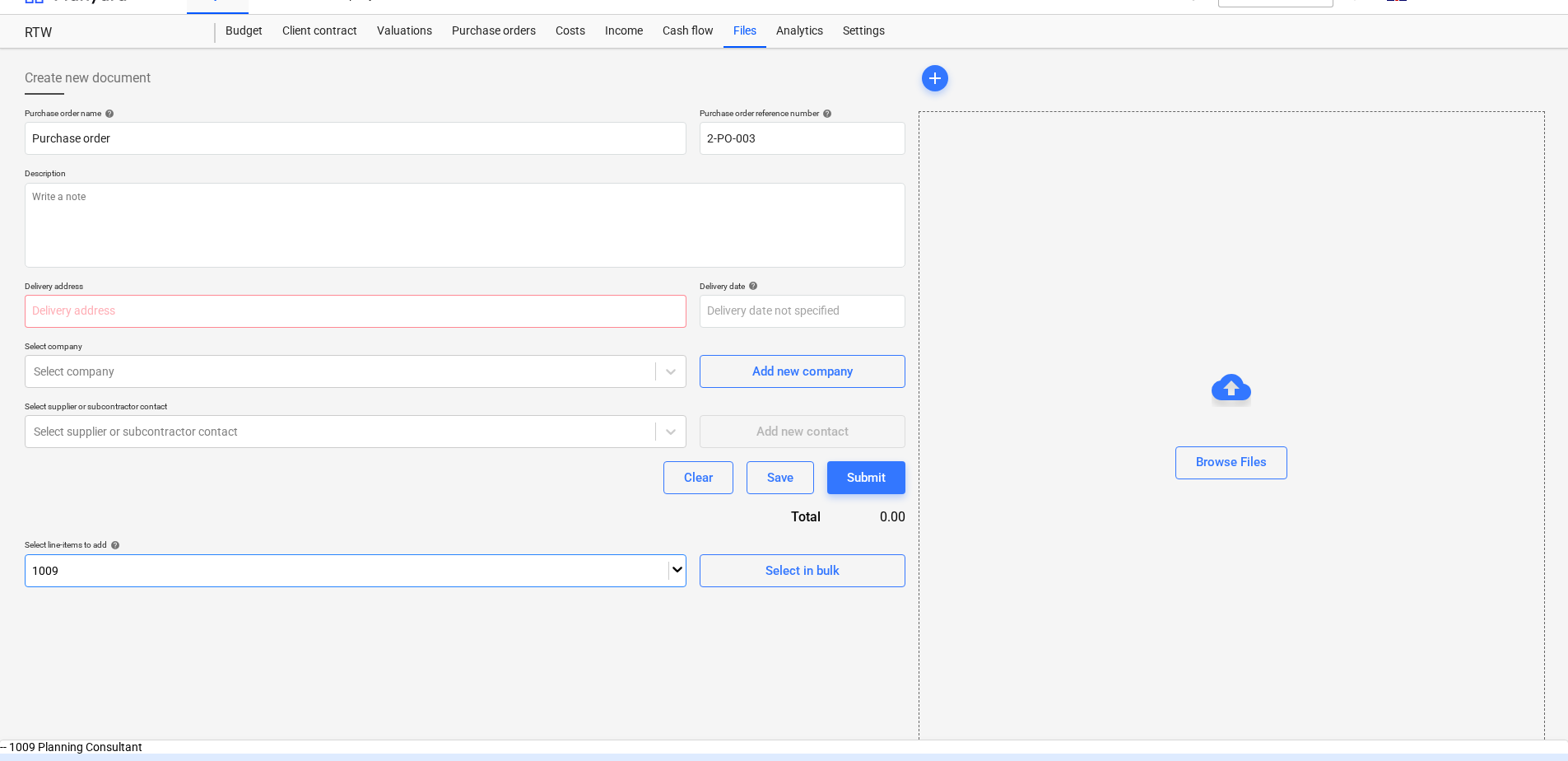
click at [231, 754] on div "-- -- 1009-1 Planning Consultant- RIBA 2" at bounding box center [784, 767] width 1568 height 26
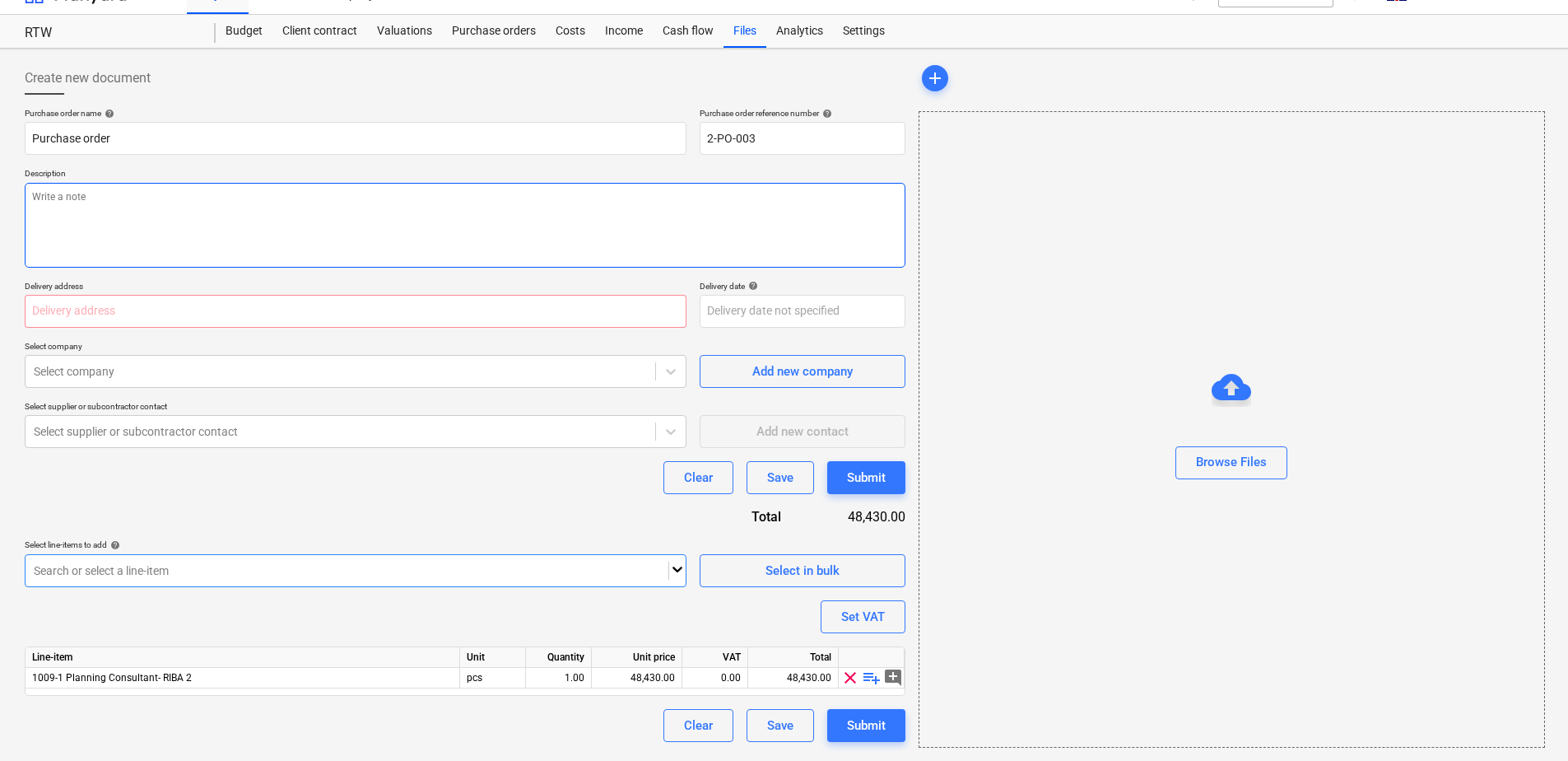
click at [158, 204] on textarea at bounding box center [465, 225] width 880 height 85
type textarea "Stage 2 fee"
click at [145, 318] on input "text" at bounding box center [355, 311] width 662 height 33
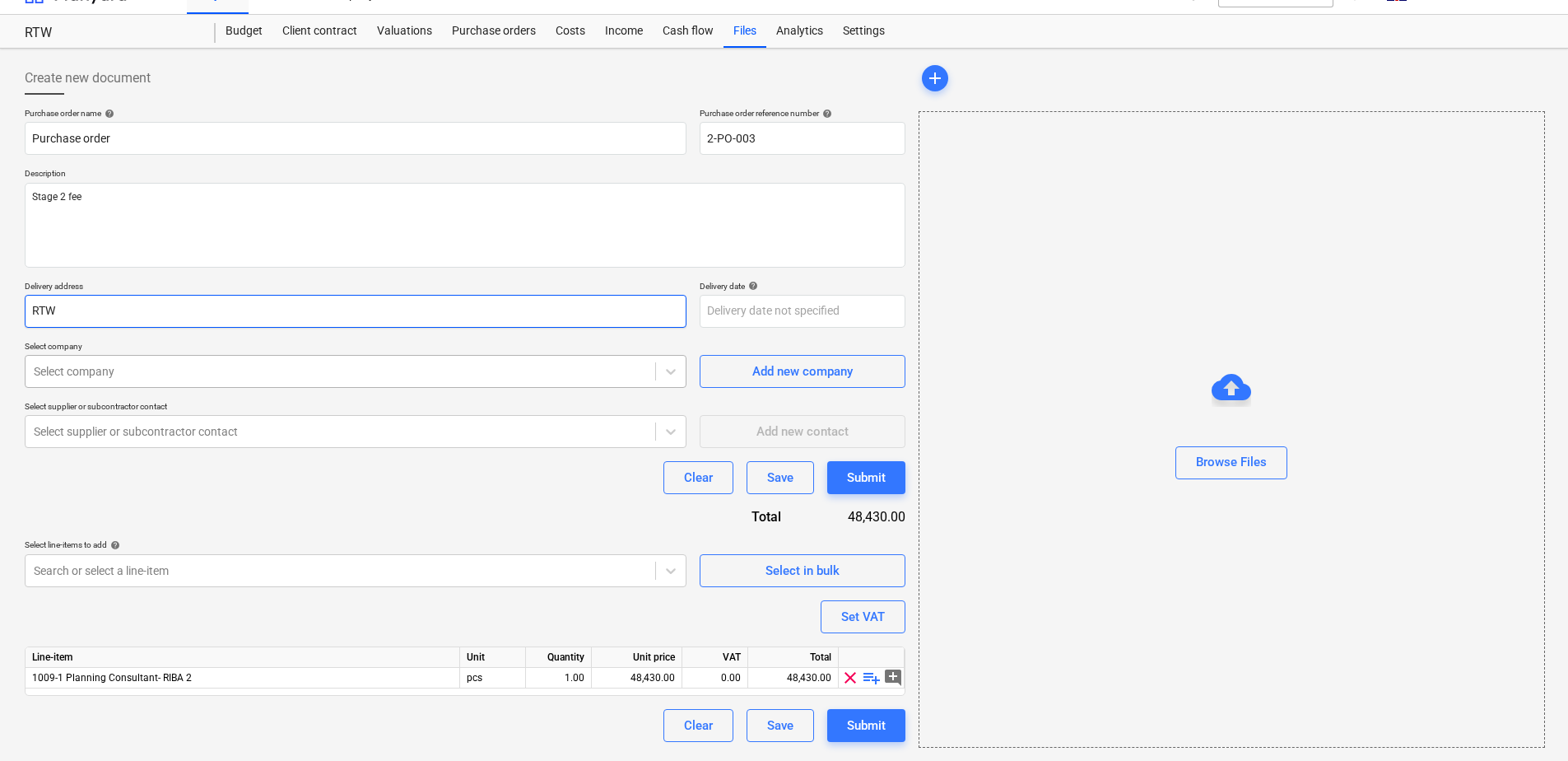
type input "RTW"
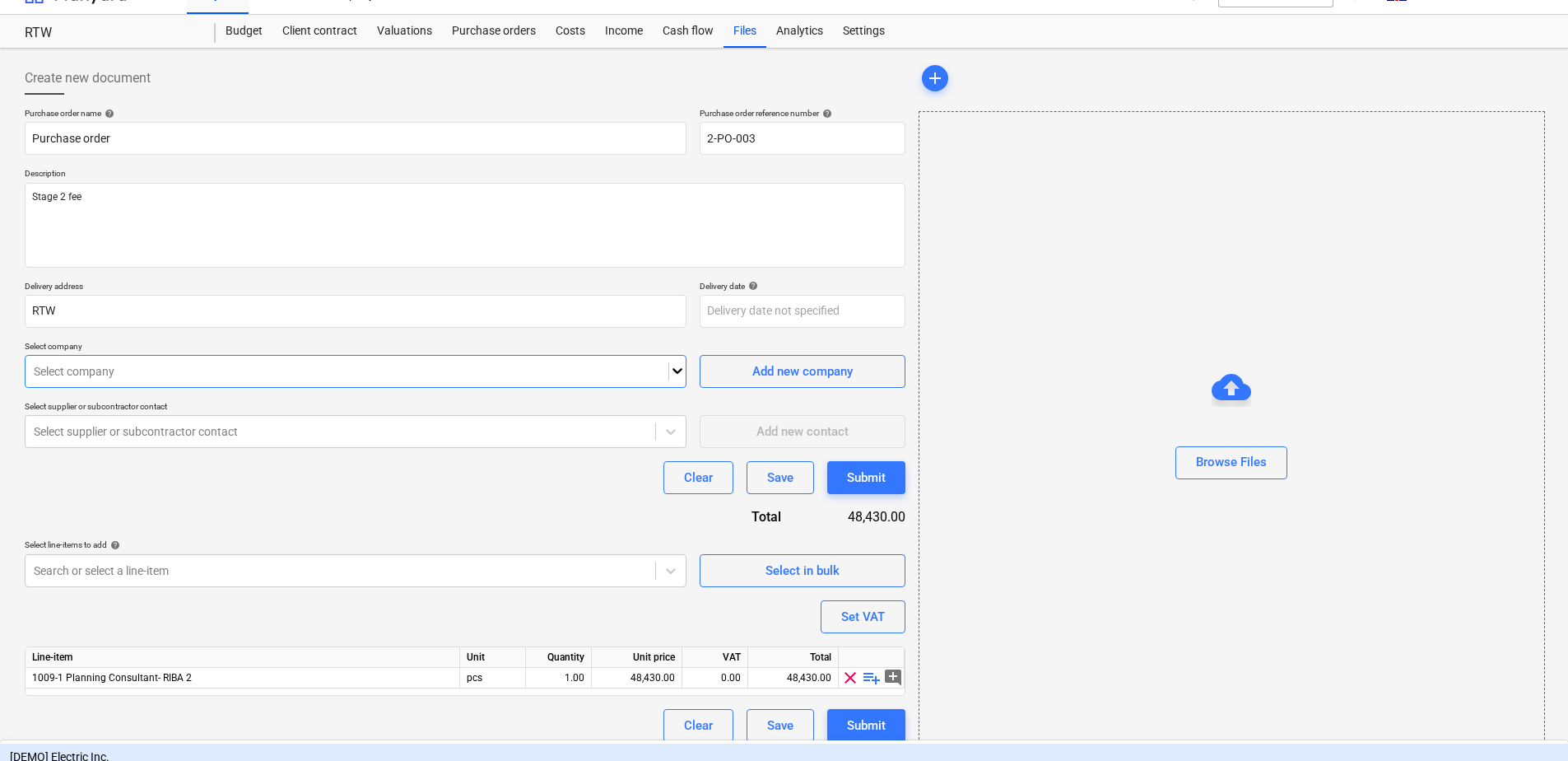
click at [145, 378] on div at bounding box center [347, 372] width 627 height 16
click at [760, 379] on div "Add new company" at bounding box center [802, 371] width 101 height 21
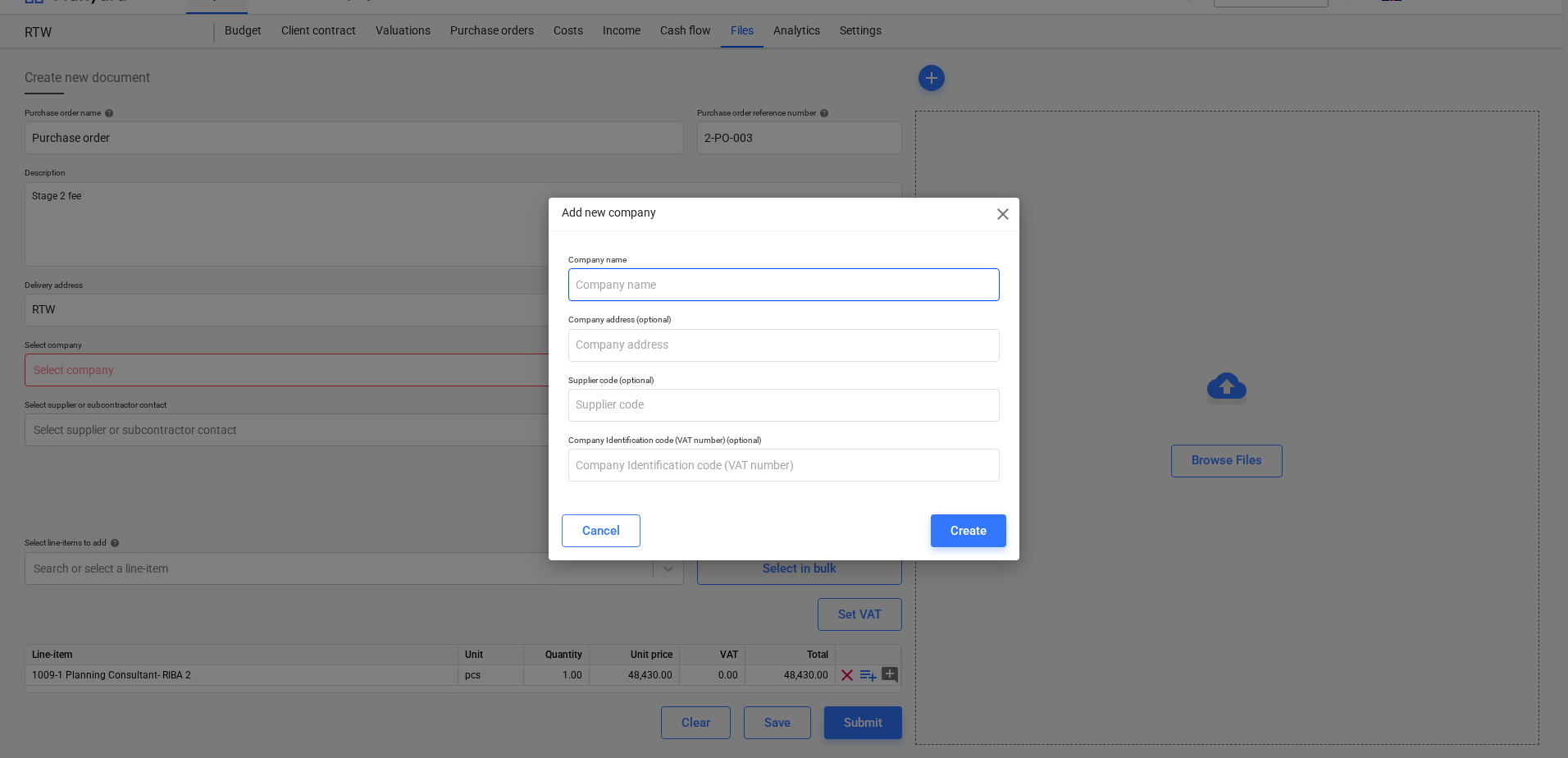
click at [727, 282] on input "text" at bounding box center [784, 284] width 432 height 33
type input "Montagu Evans"
click at [966, 526] on div "Create" at bounding box center [968, 530] width 36 height 21
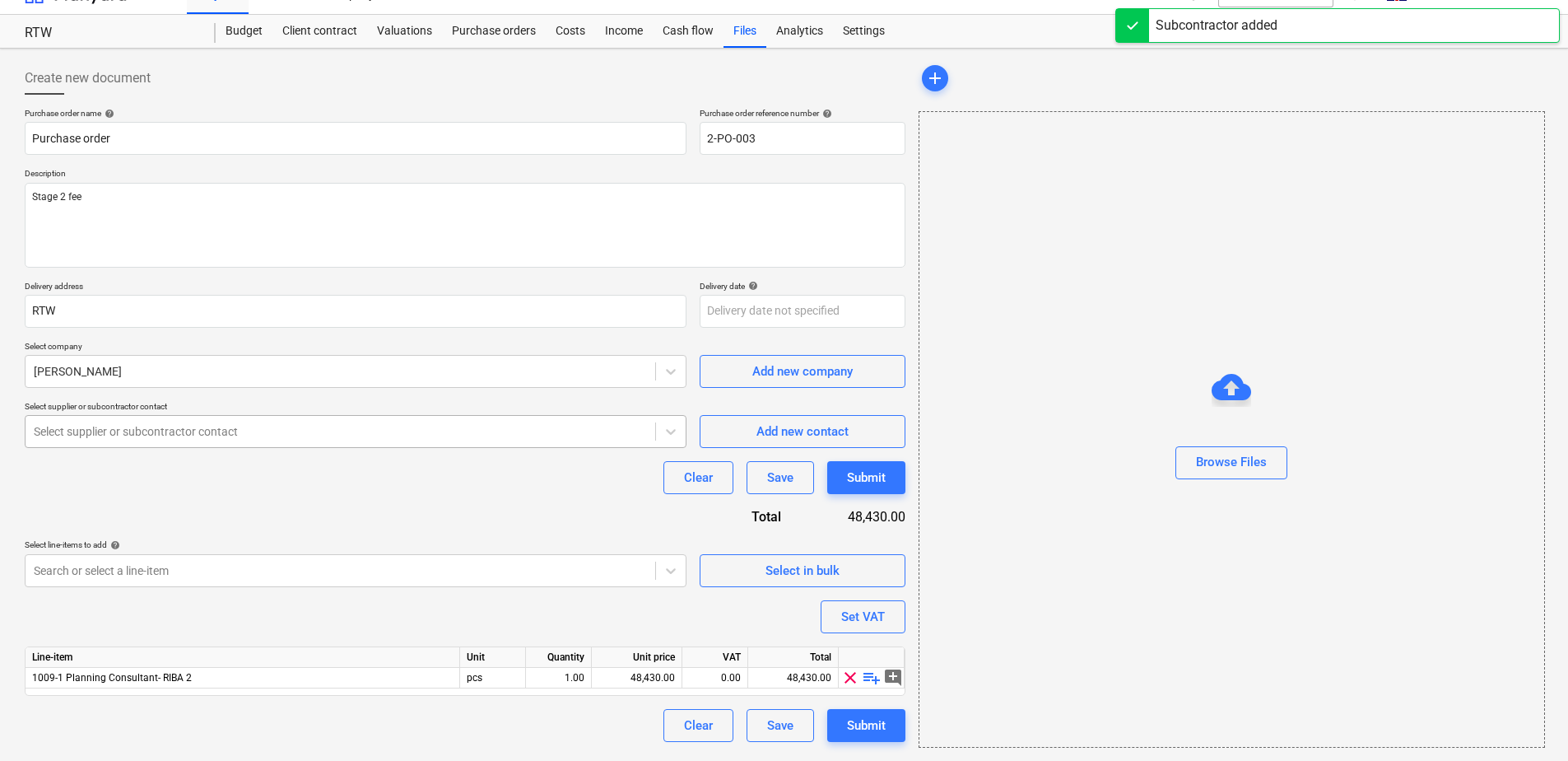
click at [417, 445] on div "Select supplier or subcontractor contact" at bounding box center [355, 431] width 662 height 33
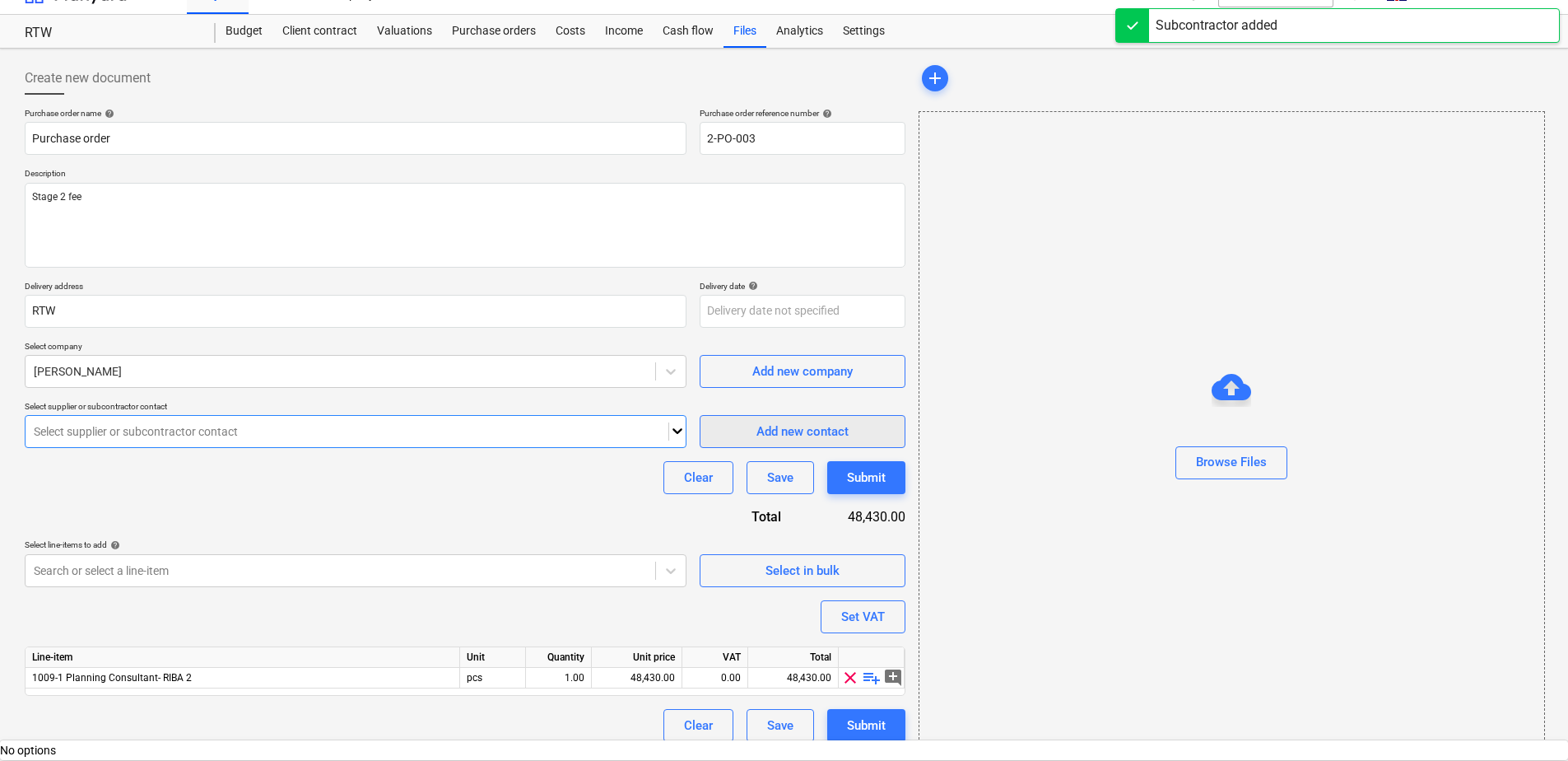
click at [792, 438] on div "Add new contact" at bounding box center [802, 430] width 92 height 21
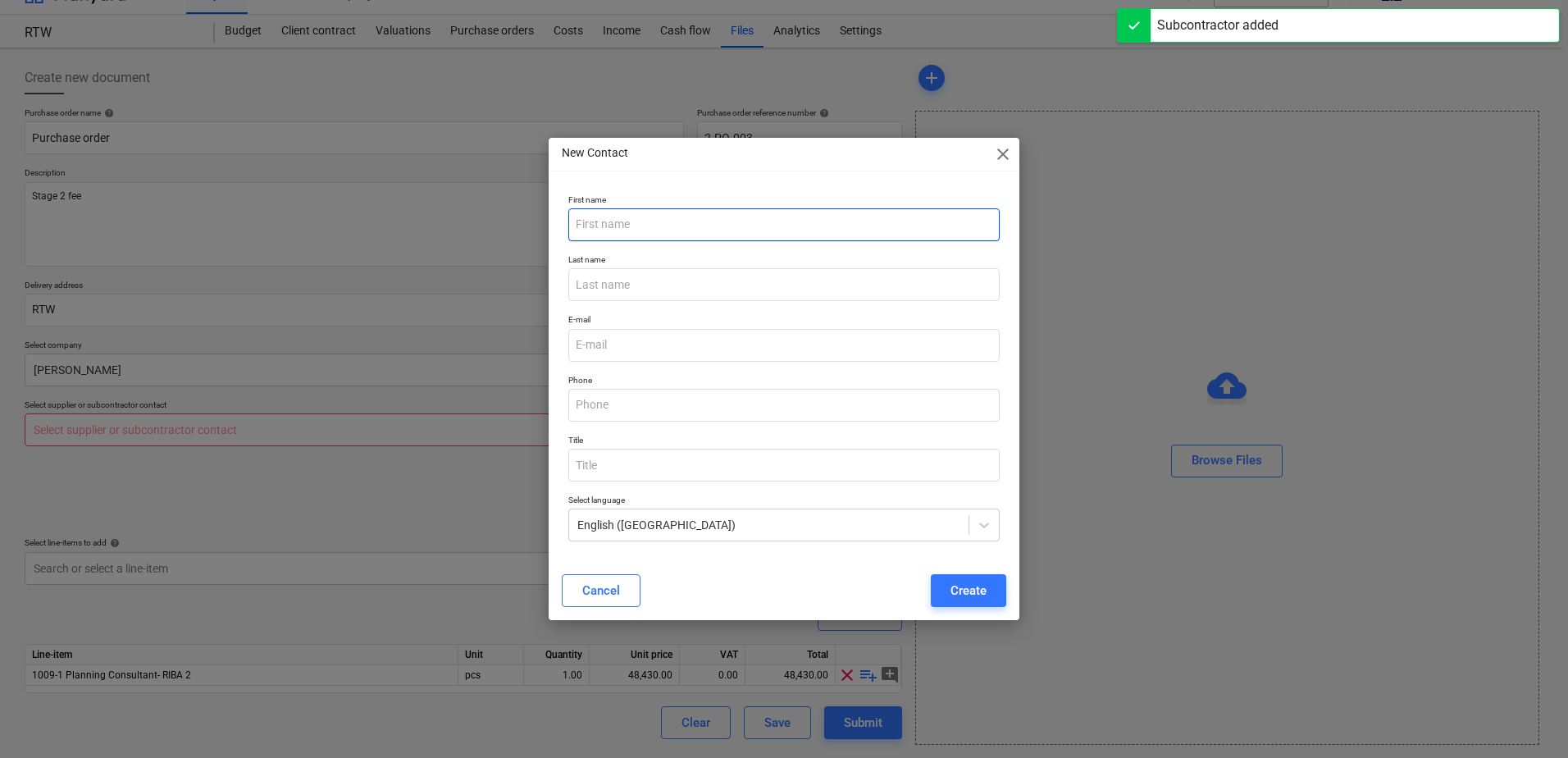
click at [743, 222] on input "text" at bounding box center [784, 224] width 432 height 33
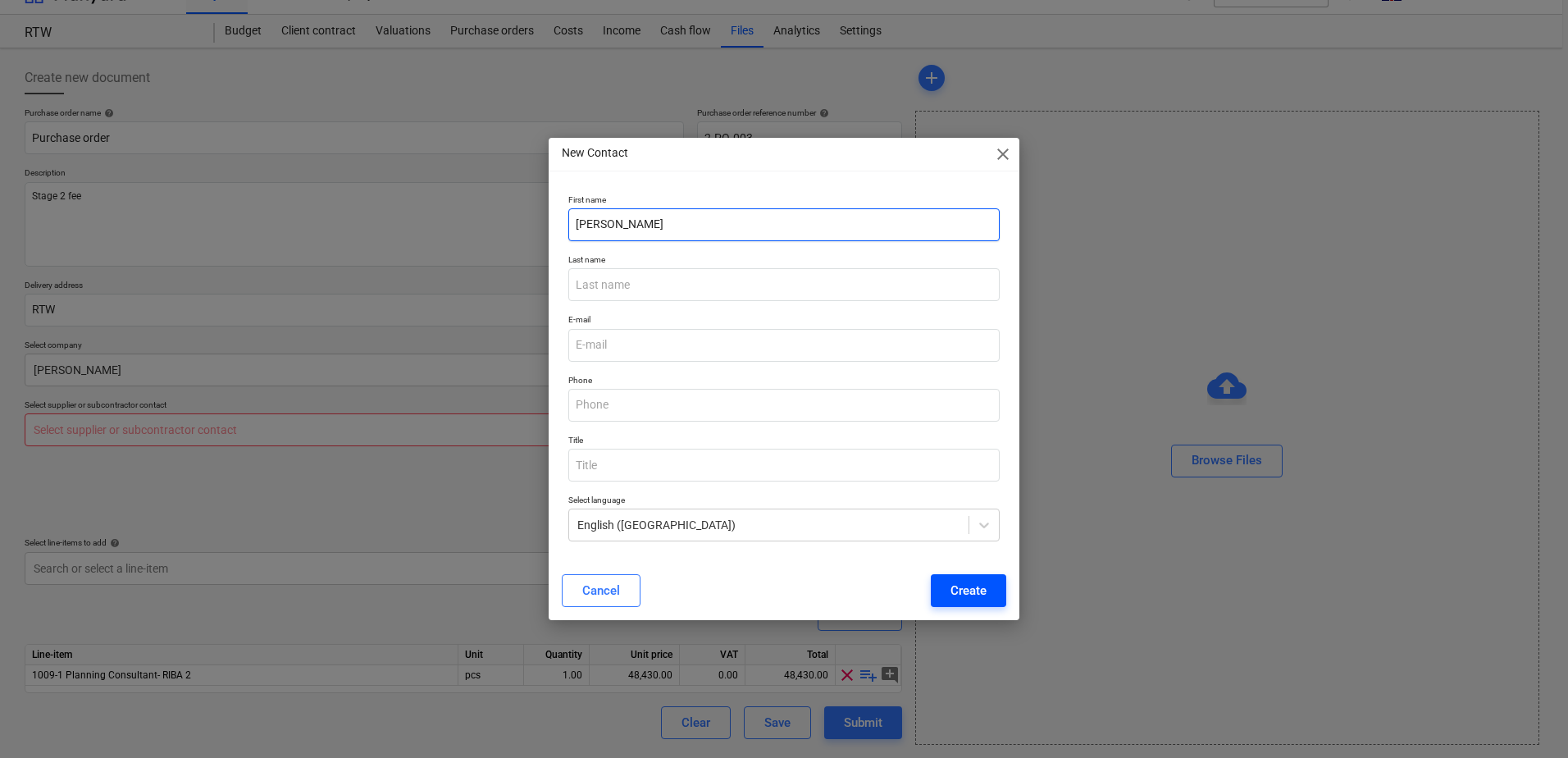
type input "Monty"
click at [980, 601] on div "Create" at bounding box center [968, 590] width 36 height 21
click at [679, 344] on input "email" at bounding box center [784, 345] width 432 height 33
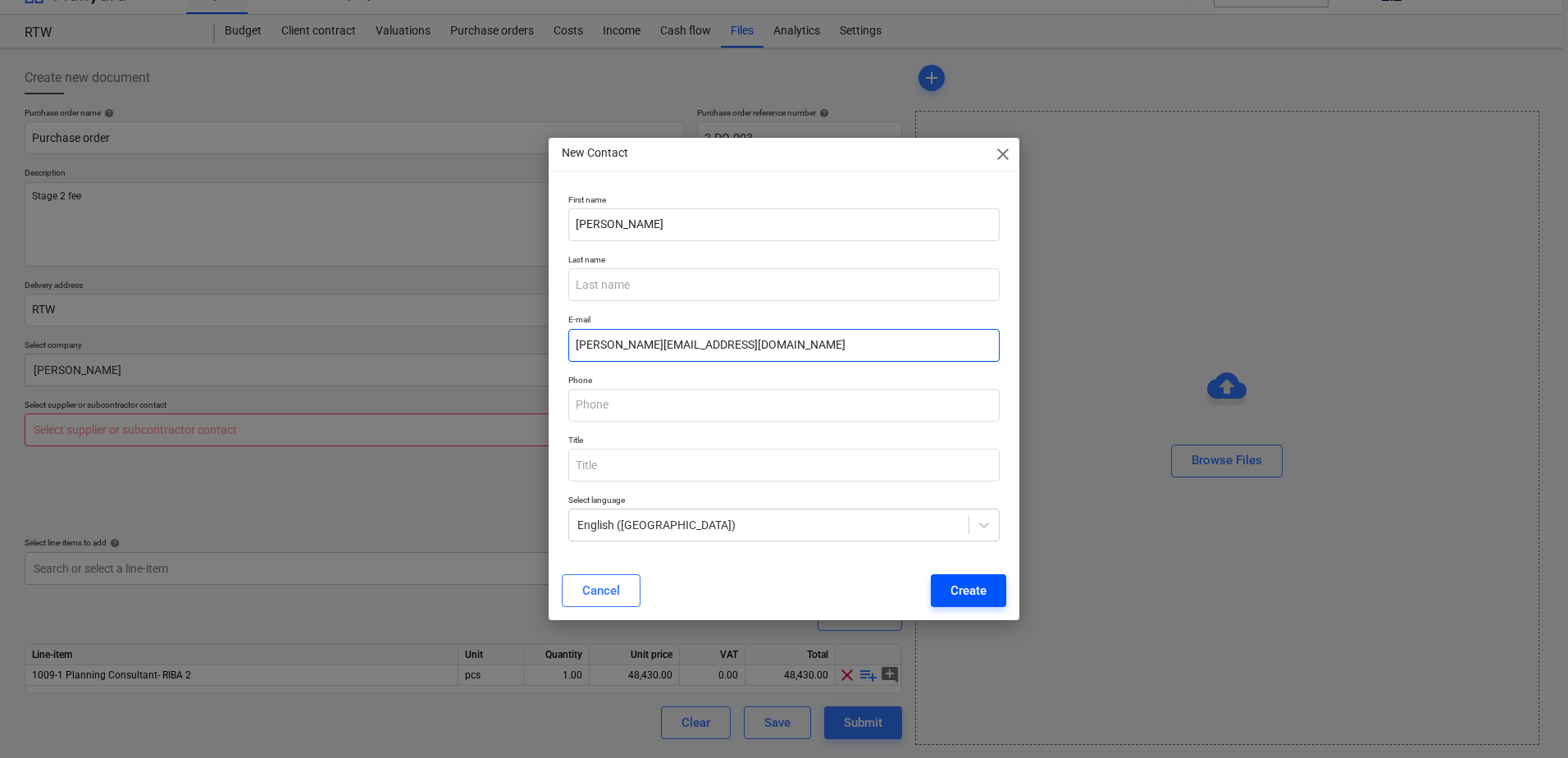
type input "monty@test.com"
click at [959, 598] on div "Create" at bounding box center [968, 590] width 36 height 21
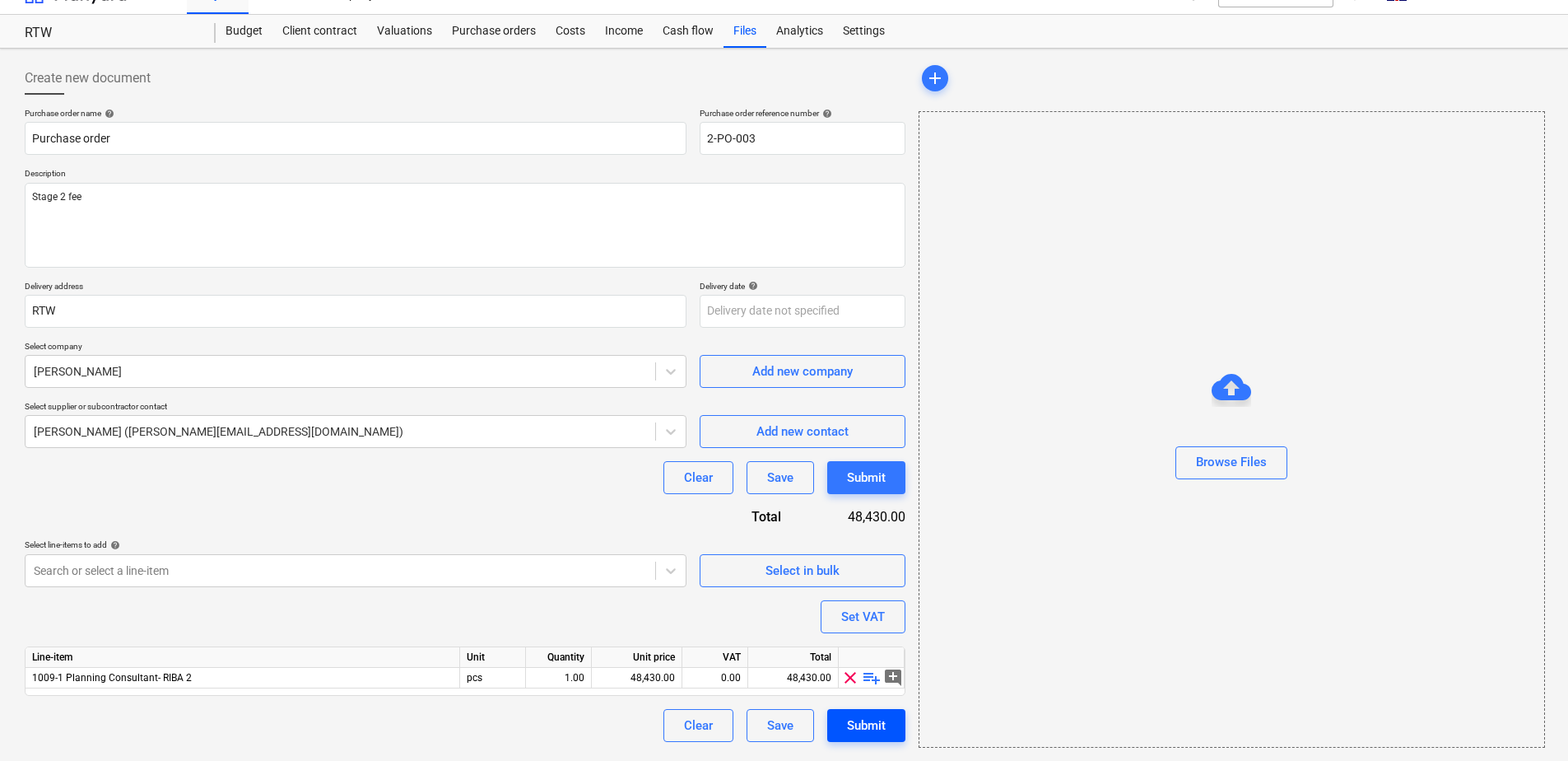
click at [871, 723] on div "Submit" at bounding box center [866, 725] width 39 height 21
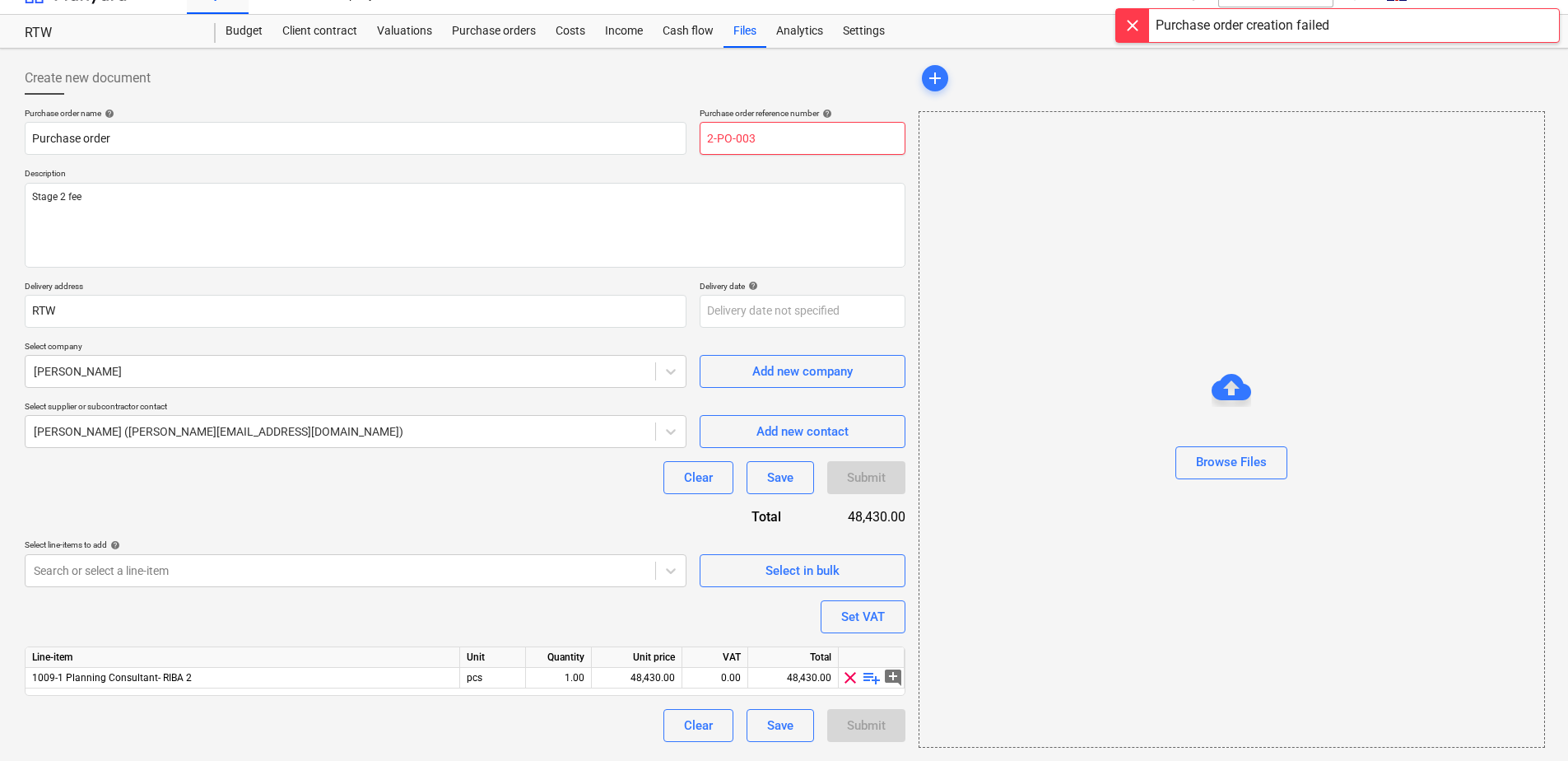
click at [776, 133] on input "2-PO-003" at bounding box center [802, 138] width 206 height 33
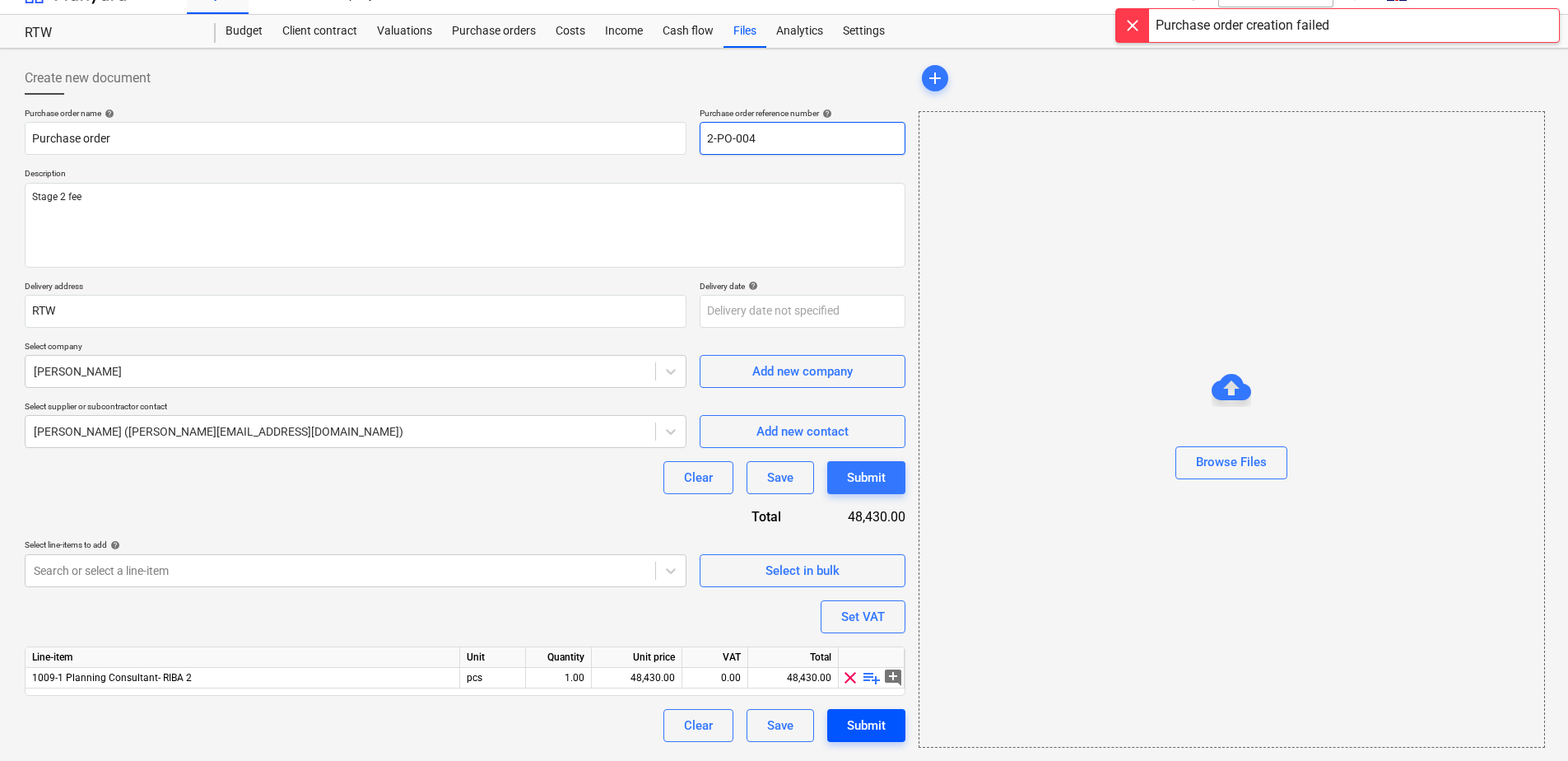
type input "2-PO-004"
click at [865, 729] on div "Submit" at bounding box center [866, 725] width 39 height 21
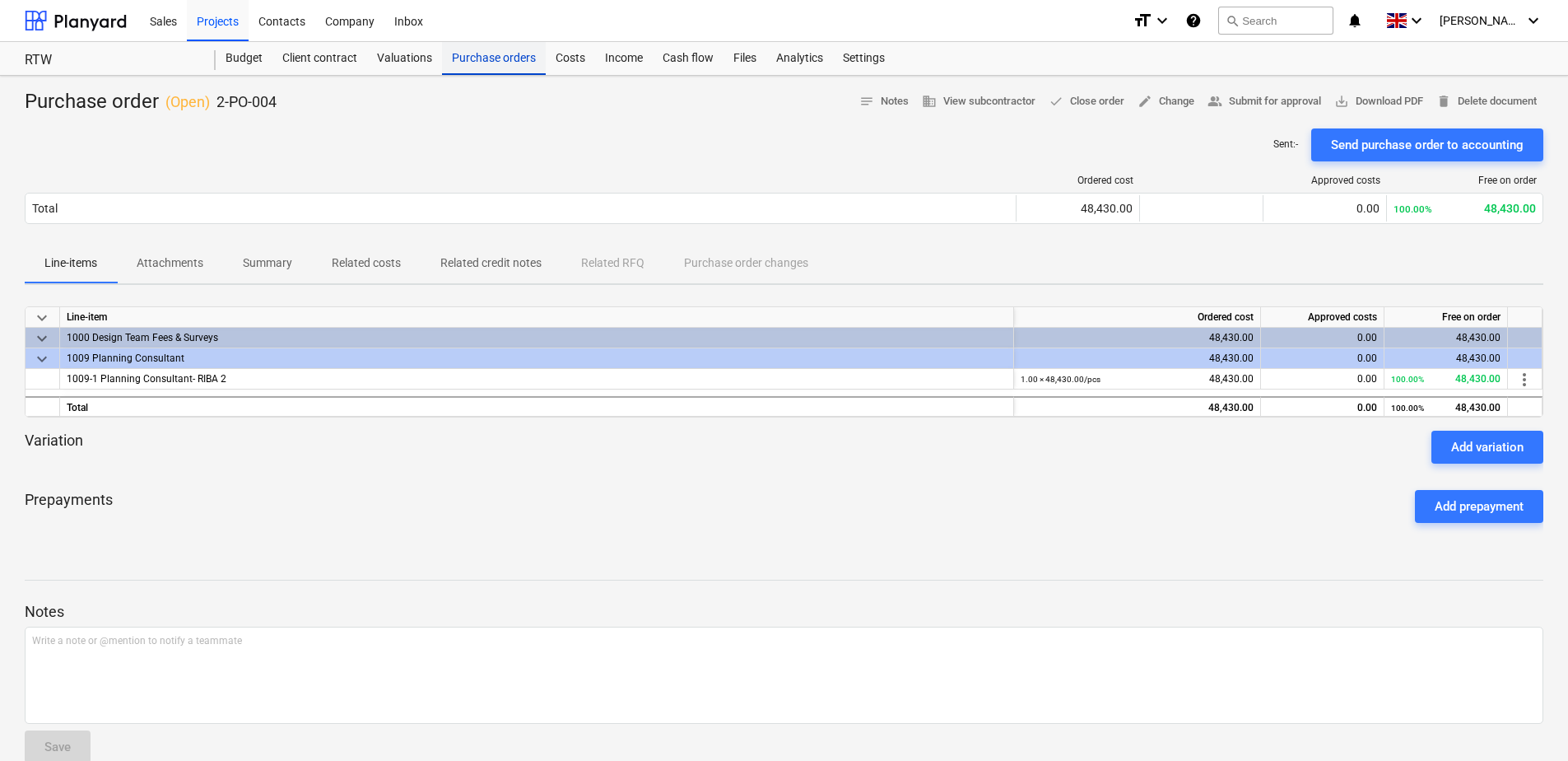
click at [492, 60] on div "Purchase orders" at bounding box center [494, 58] width 104 height 33
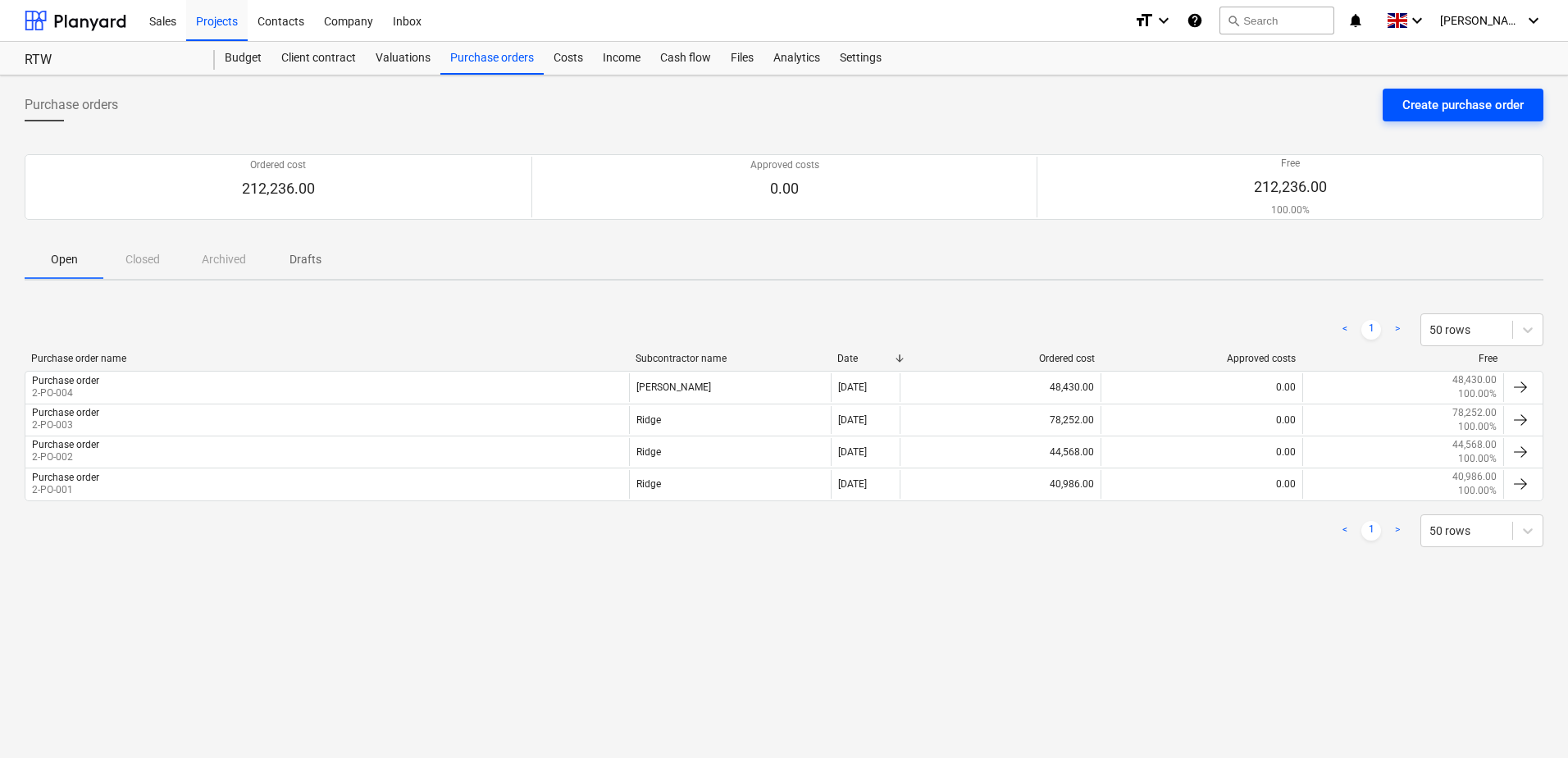
click at [1437, 110] on div "Create purchase order" at bounding box center [1463, 104] width 121 height 21
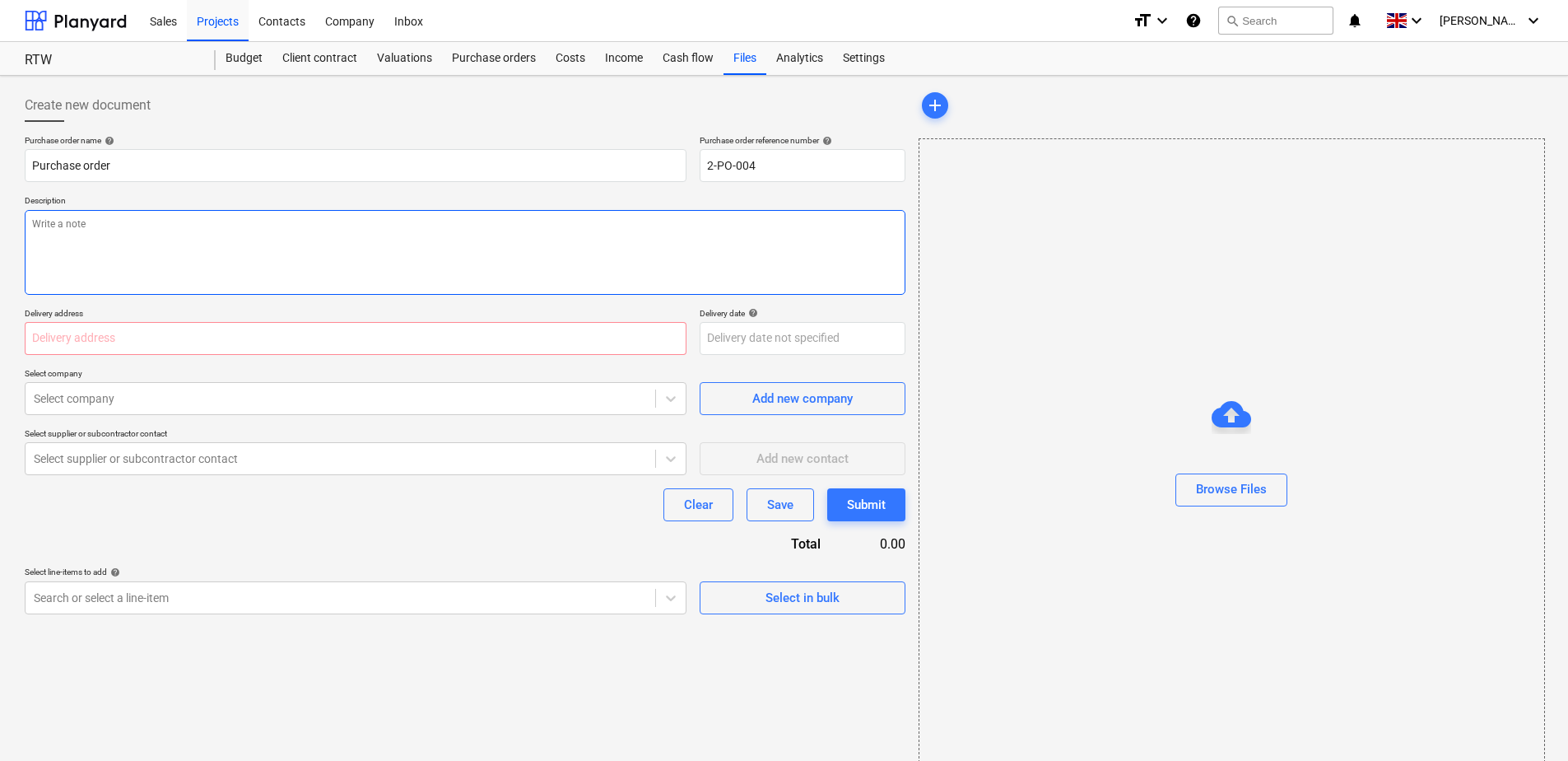
click at [200, 274] on textarea at bounding box center [465, 252] width 880 height 85
type textarea "T"
type textarea "Stage 2+ fee"
click at [191, 350] on input "text" at bounding box center [355, 338] width 662 height 33
type input "RTW"
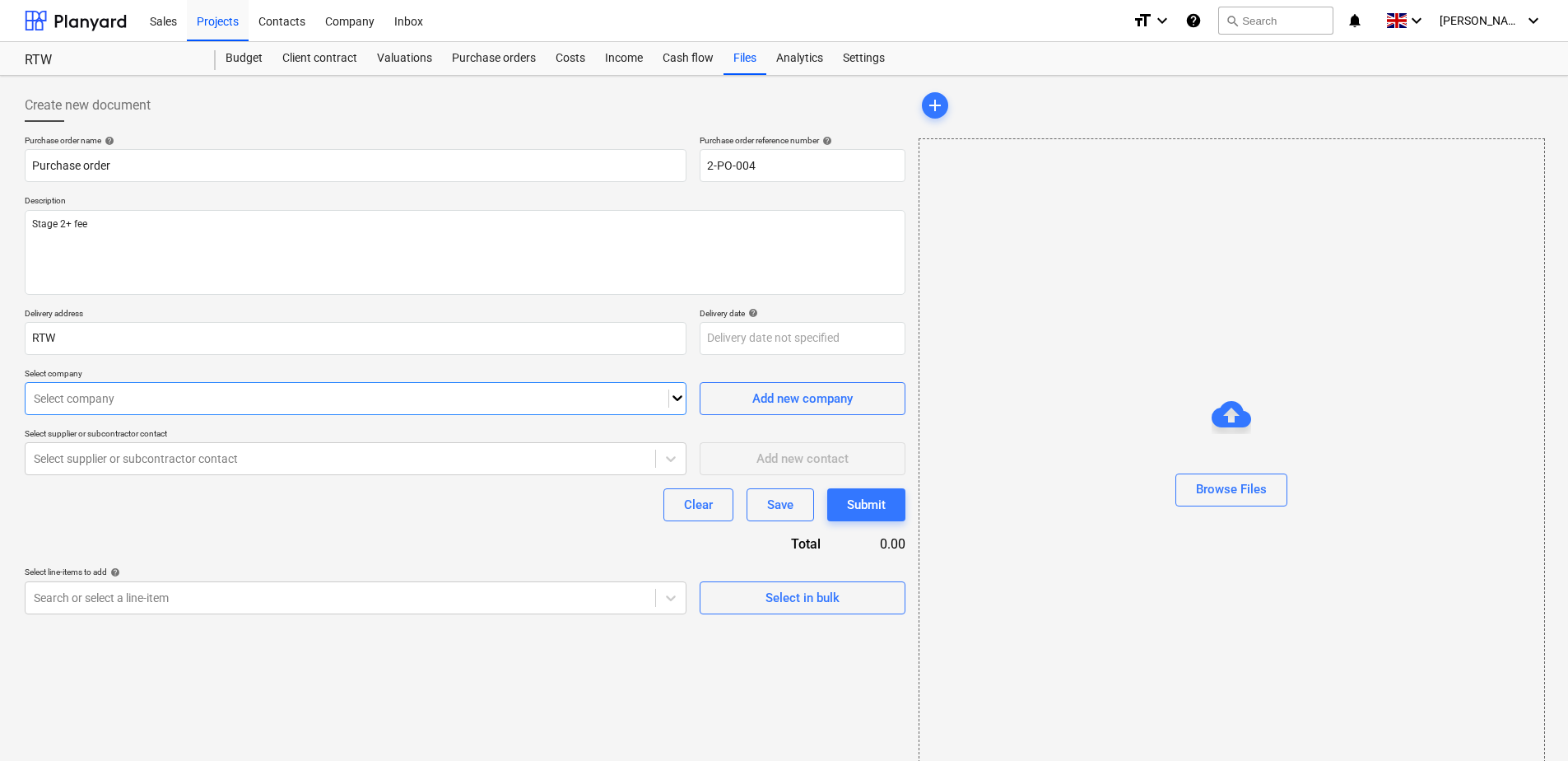
click at [175, 396] on div at bounding box center [347, 398] width 627 height 16
type input "Mont"
click at [233, 600] on body "Sales Projects Contacts Company Inbox format_size keyboard_arrow_down help sear…" at bounding box center [784, 380] width 1568 height 761
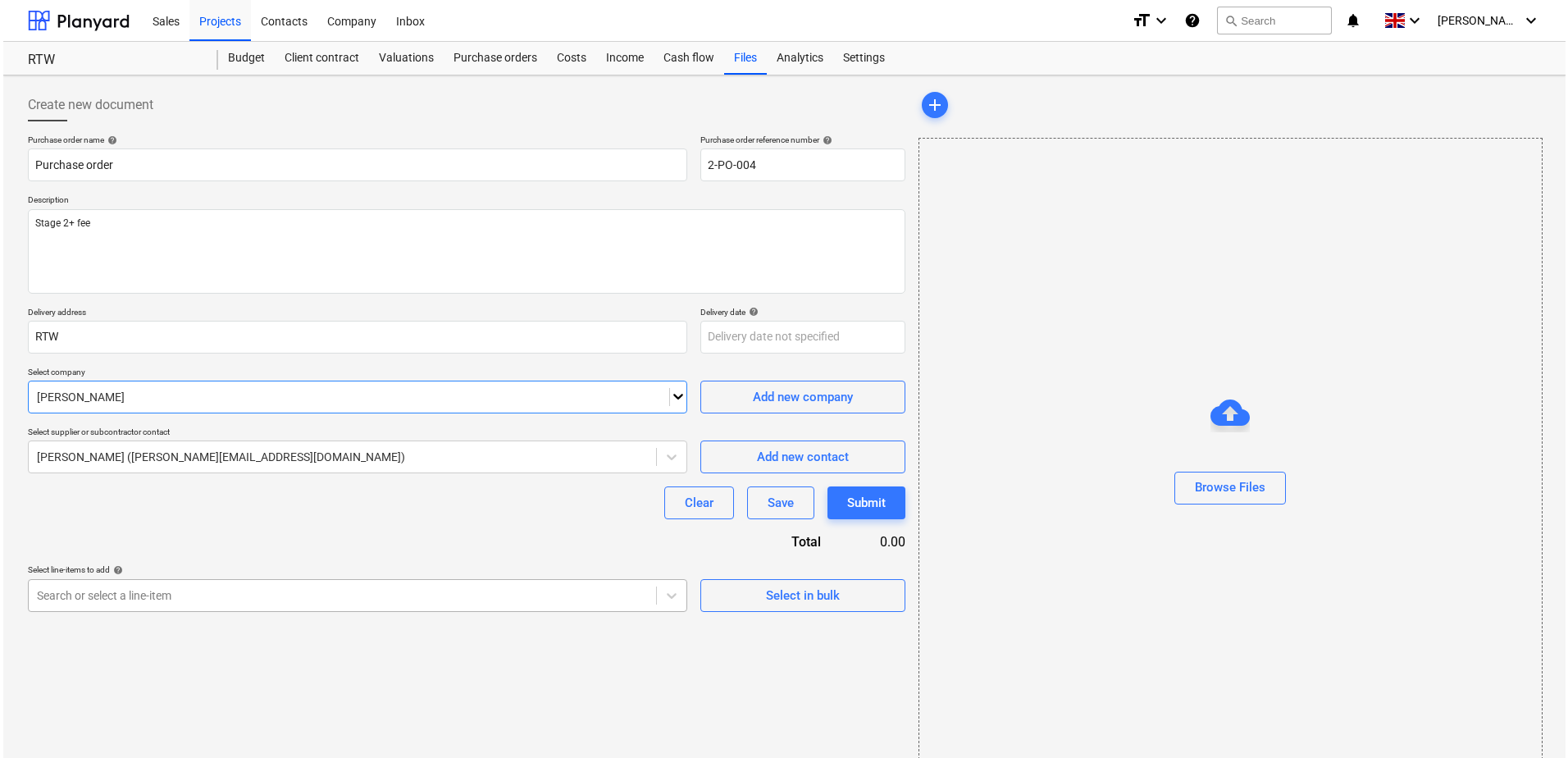
scroll to position [27, 0]
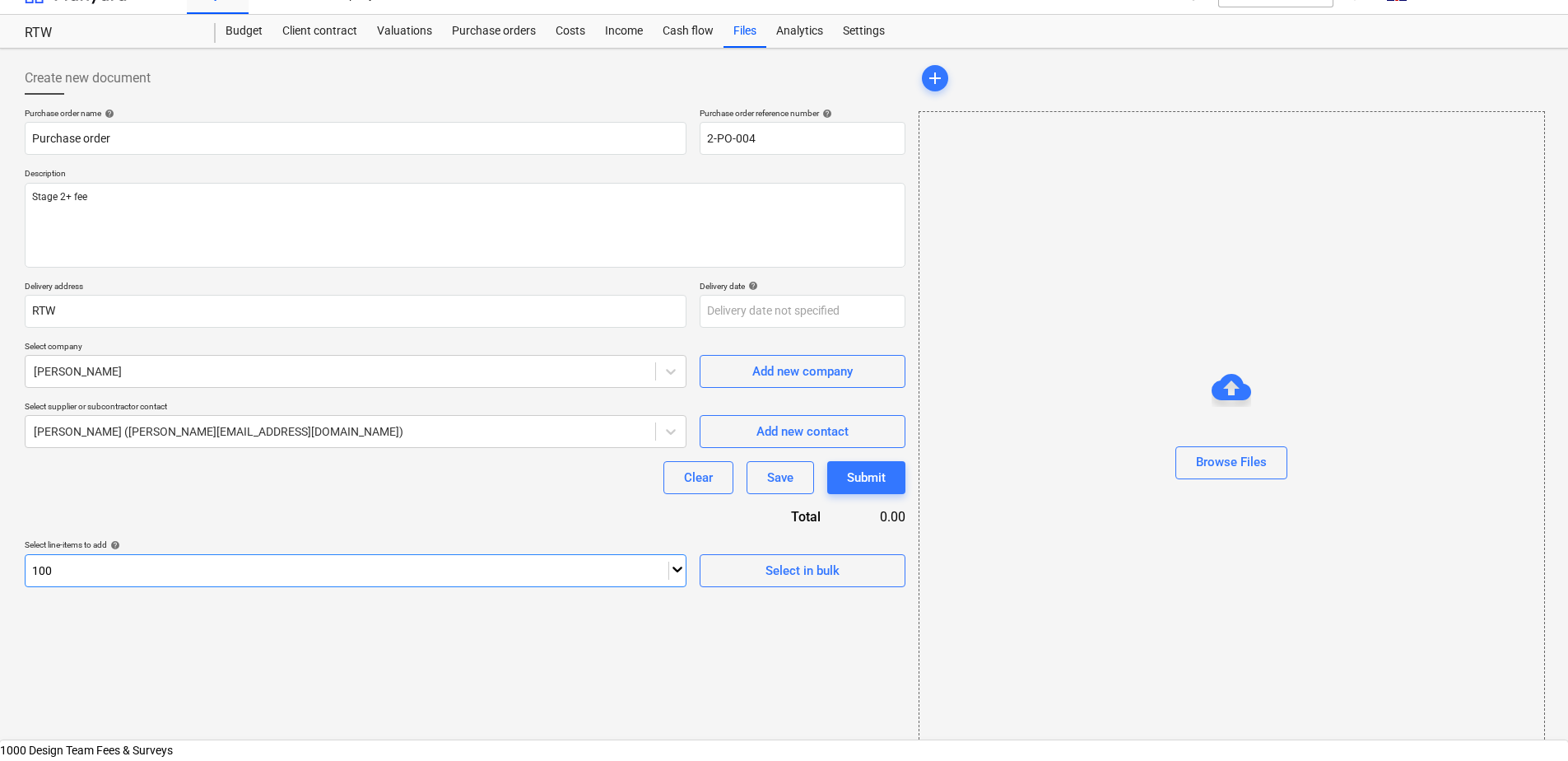
type input "1009"
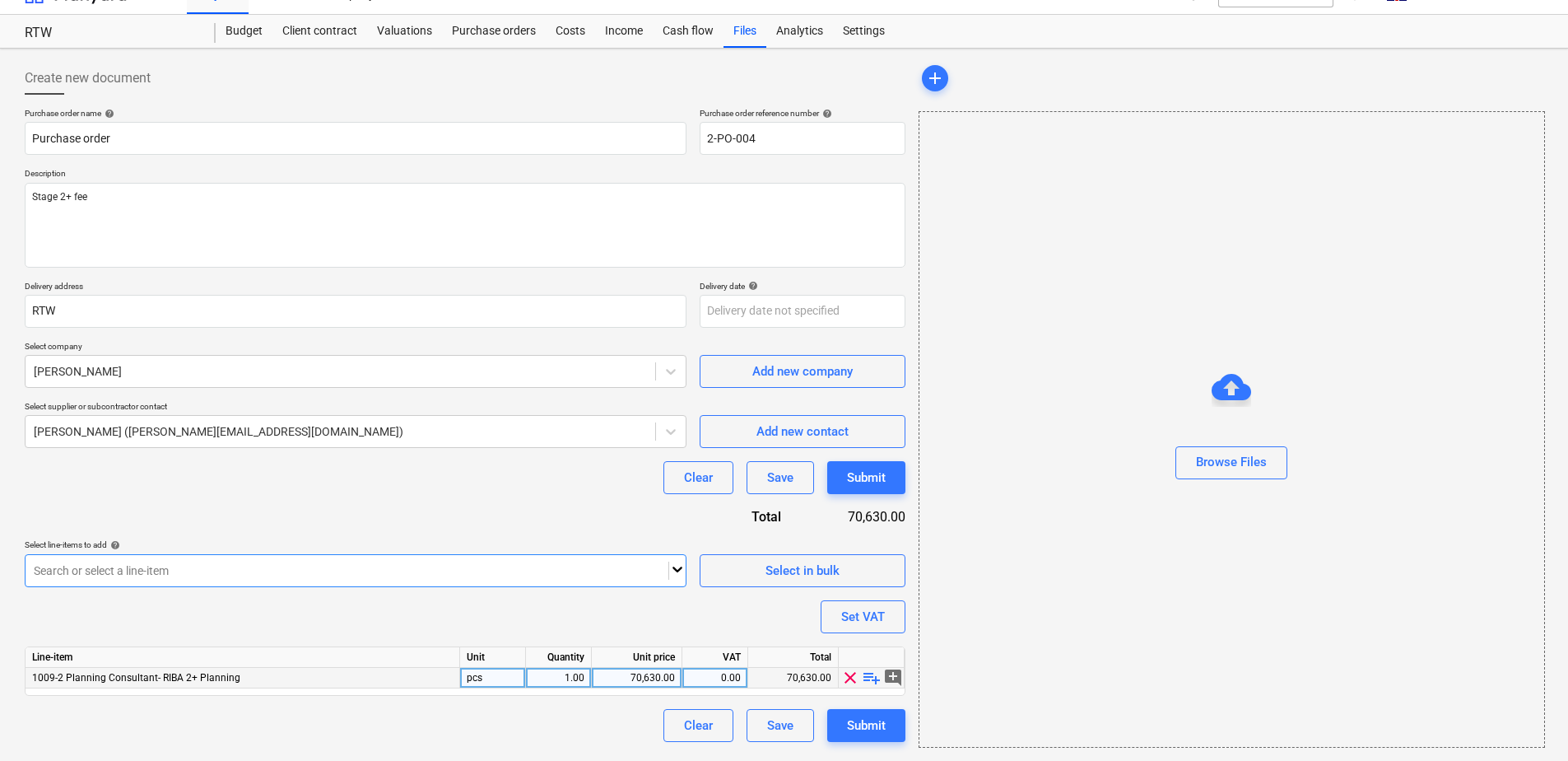
click at [643, 681] on div "70,630.00" at bounding box center [637, 678] width 77 height 21
click at [653, 681] on input "£70,630" at bounding box center [637, 678] width 90 height 20
type input "70630"
click at [856, 724] on div "Submit" at bounding box center [866, 725] width 39 height 21
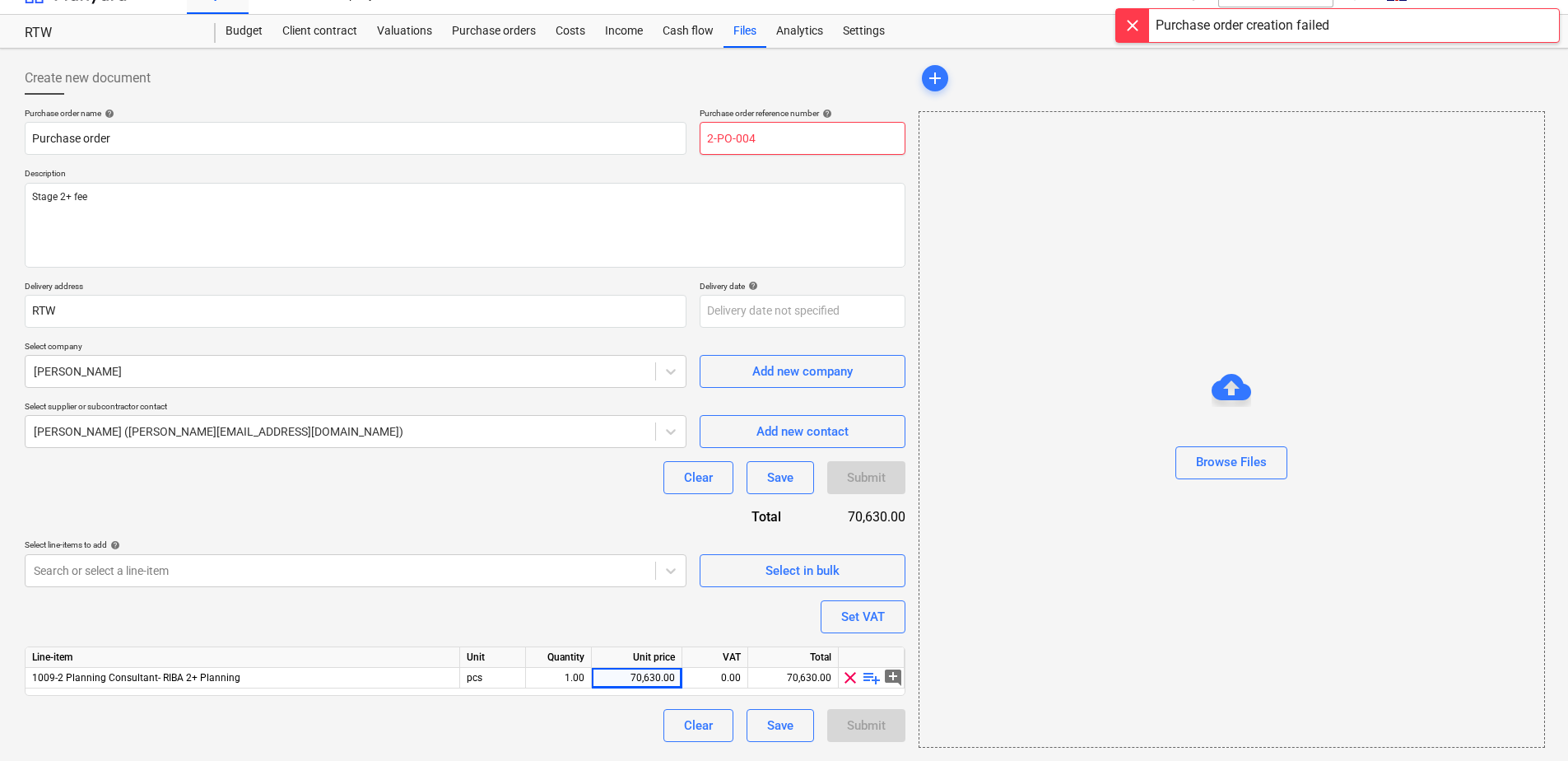
click at [778, 144] on input "2-PO-004" at bounding box center [802, 138] width 206 height 33
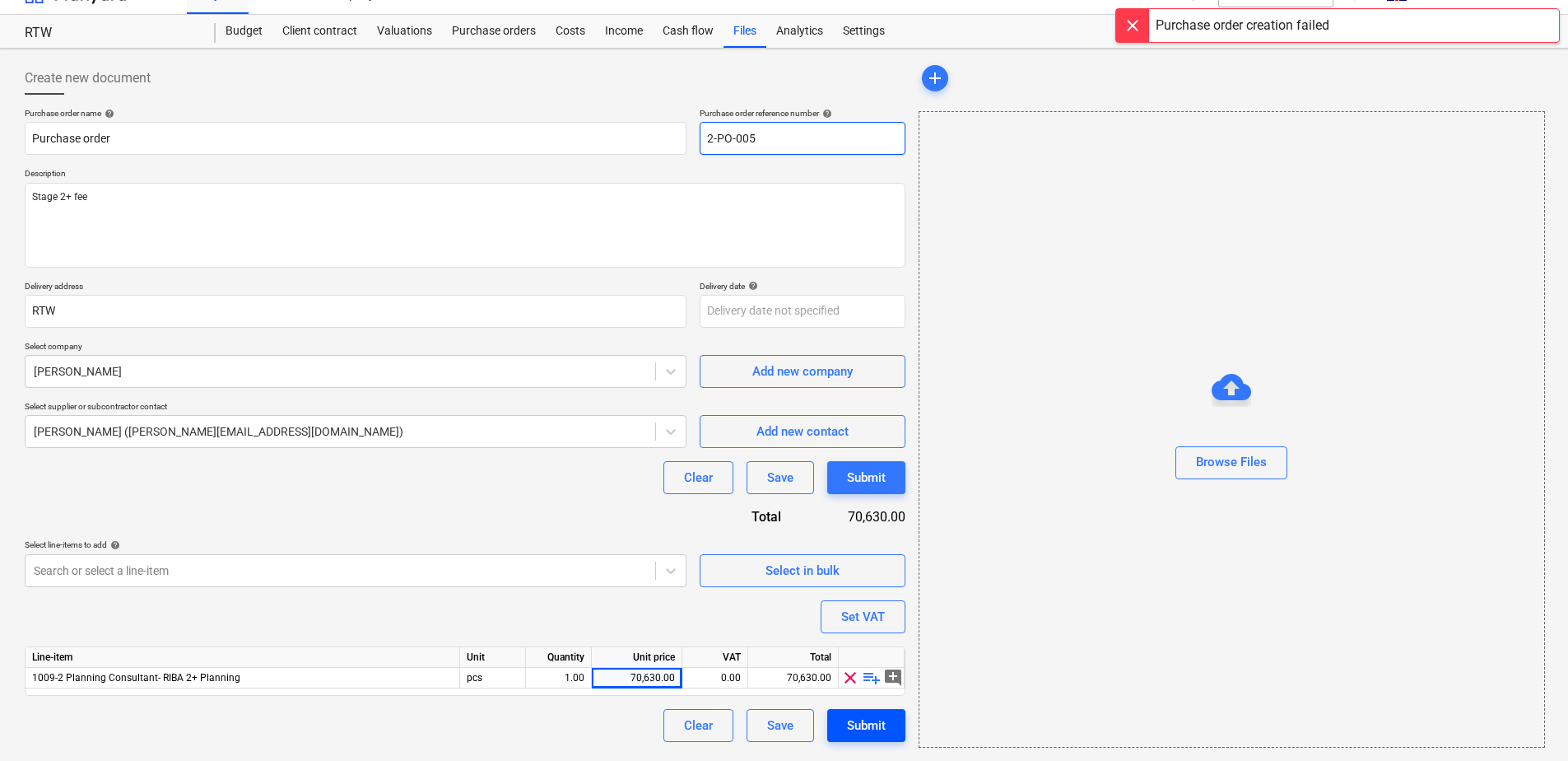
type input "2-PO-005"
click at [889, 722] on button "Submit" at bounding box center [866, 725] width 78 height 33
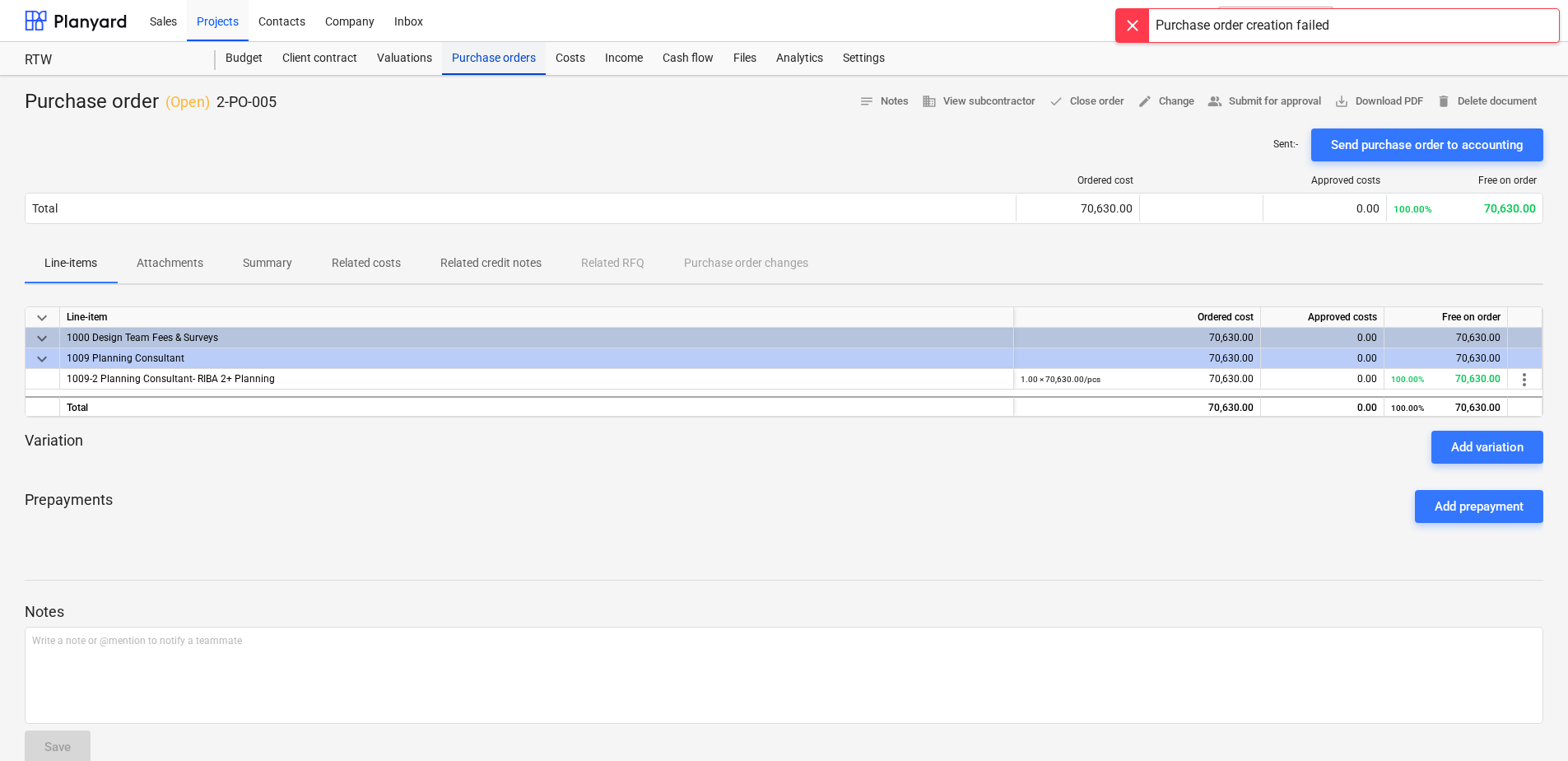
click at [495, 63] on div "Purchase orders" at bounding box center [494, 58] width 104 height 33
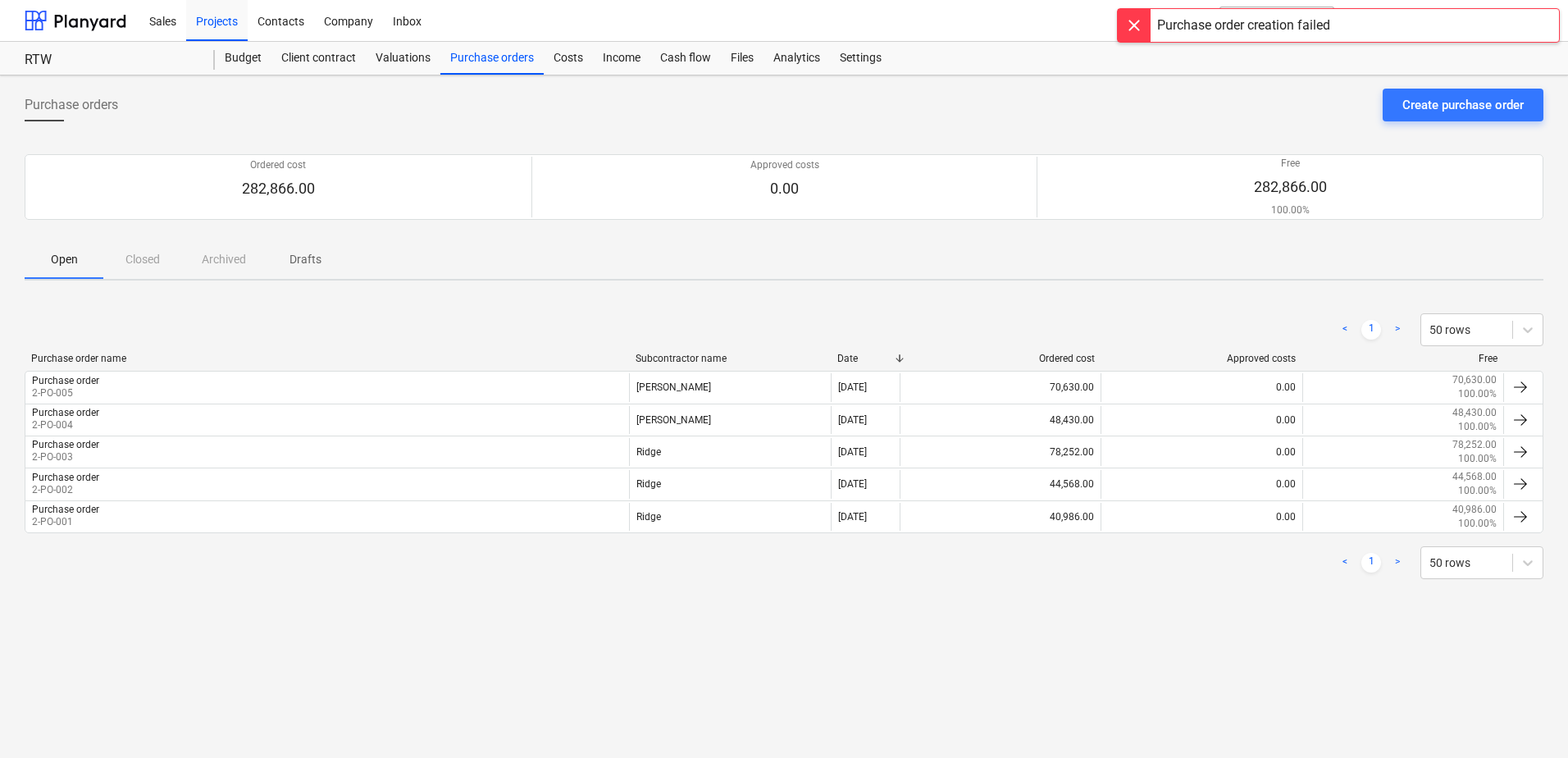
click at [313, 266] on p "Drafts" at bounding box center [305, 259] width 40 height 17
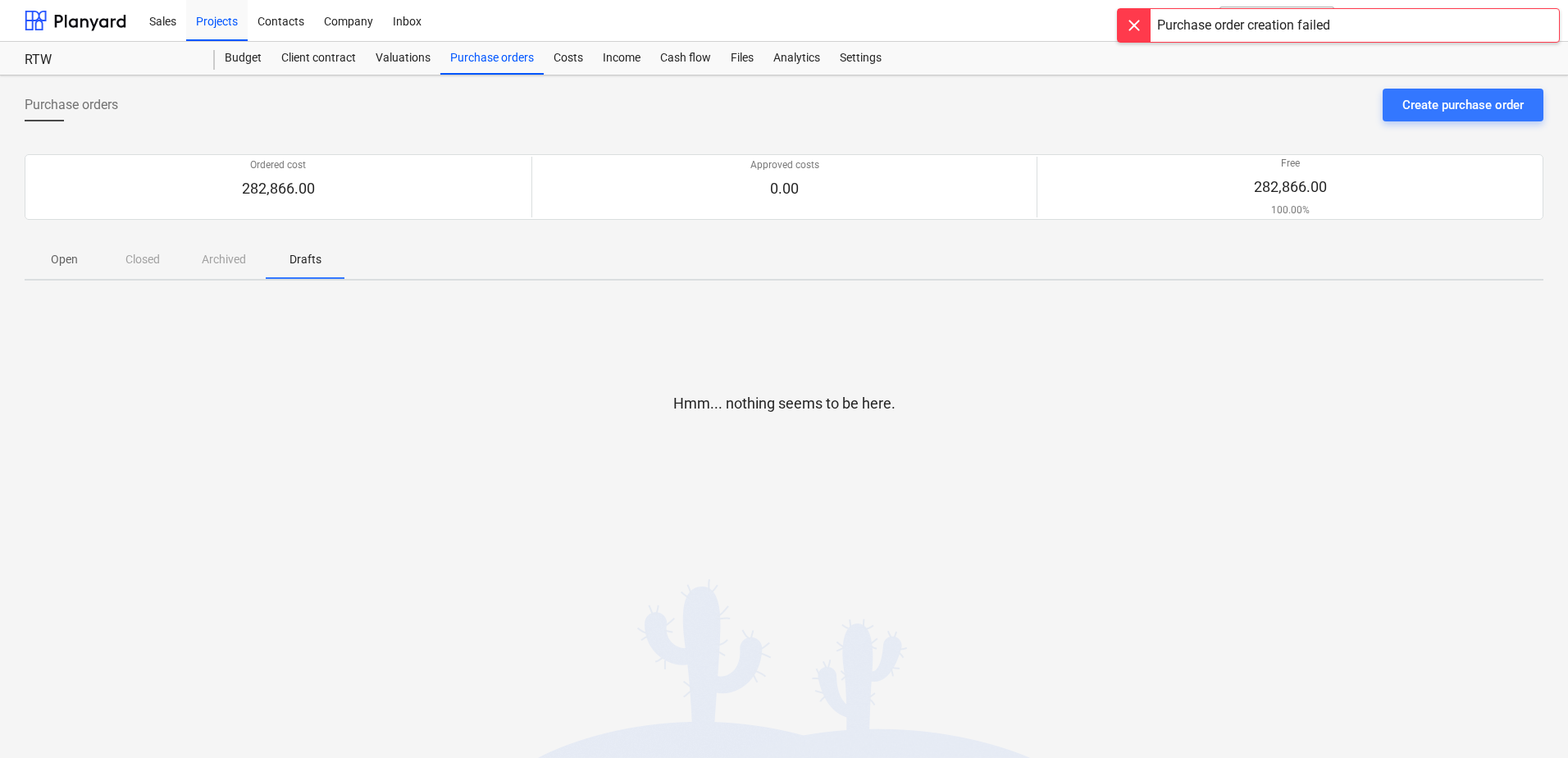
click at [41, 272] on span "Open" at bounding box center [64, 259] width 79 height 27
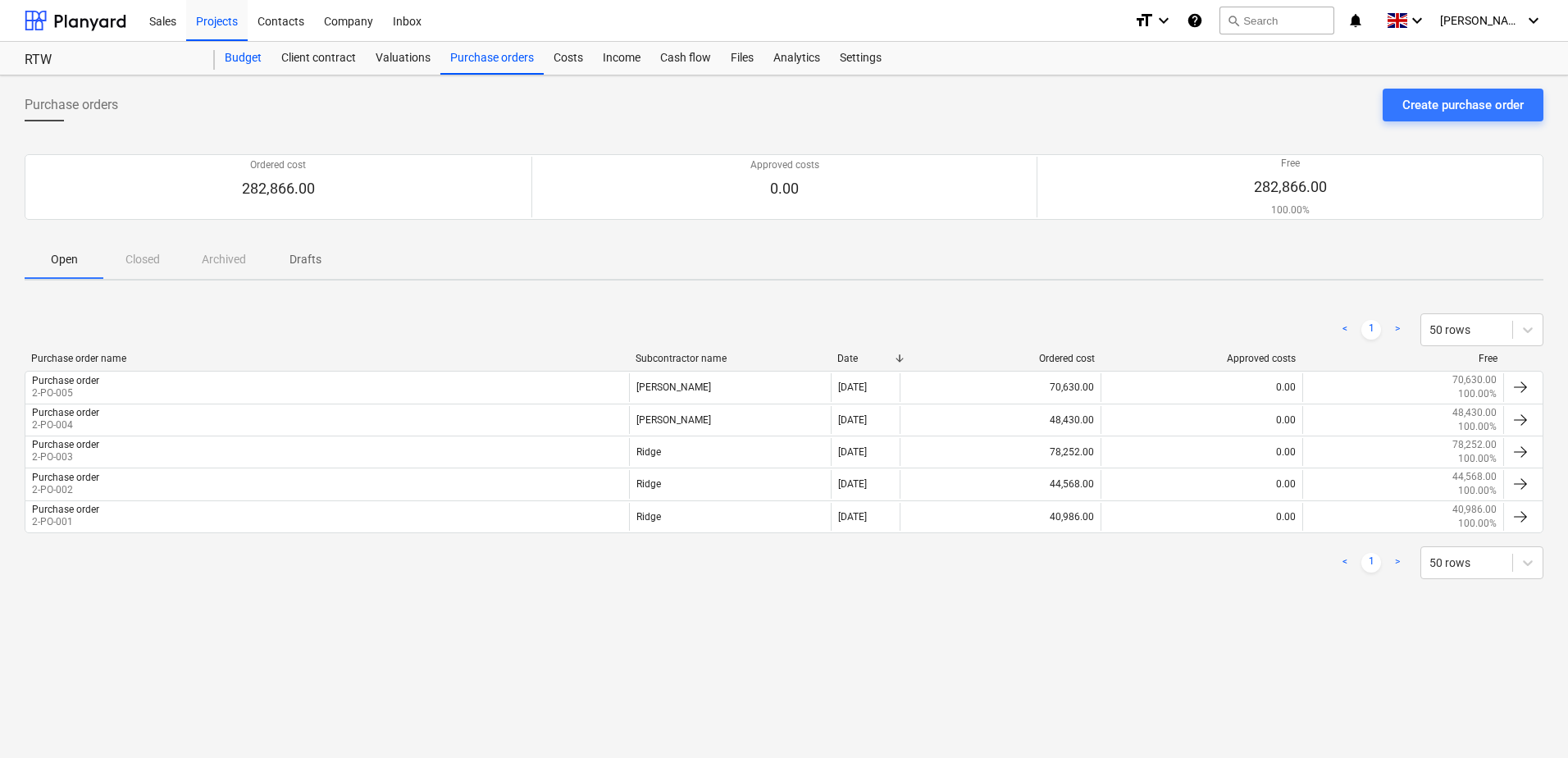
click at [239, 60] on div "Budget" at bounding box center [243, 58] width 57 height 33
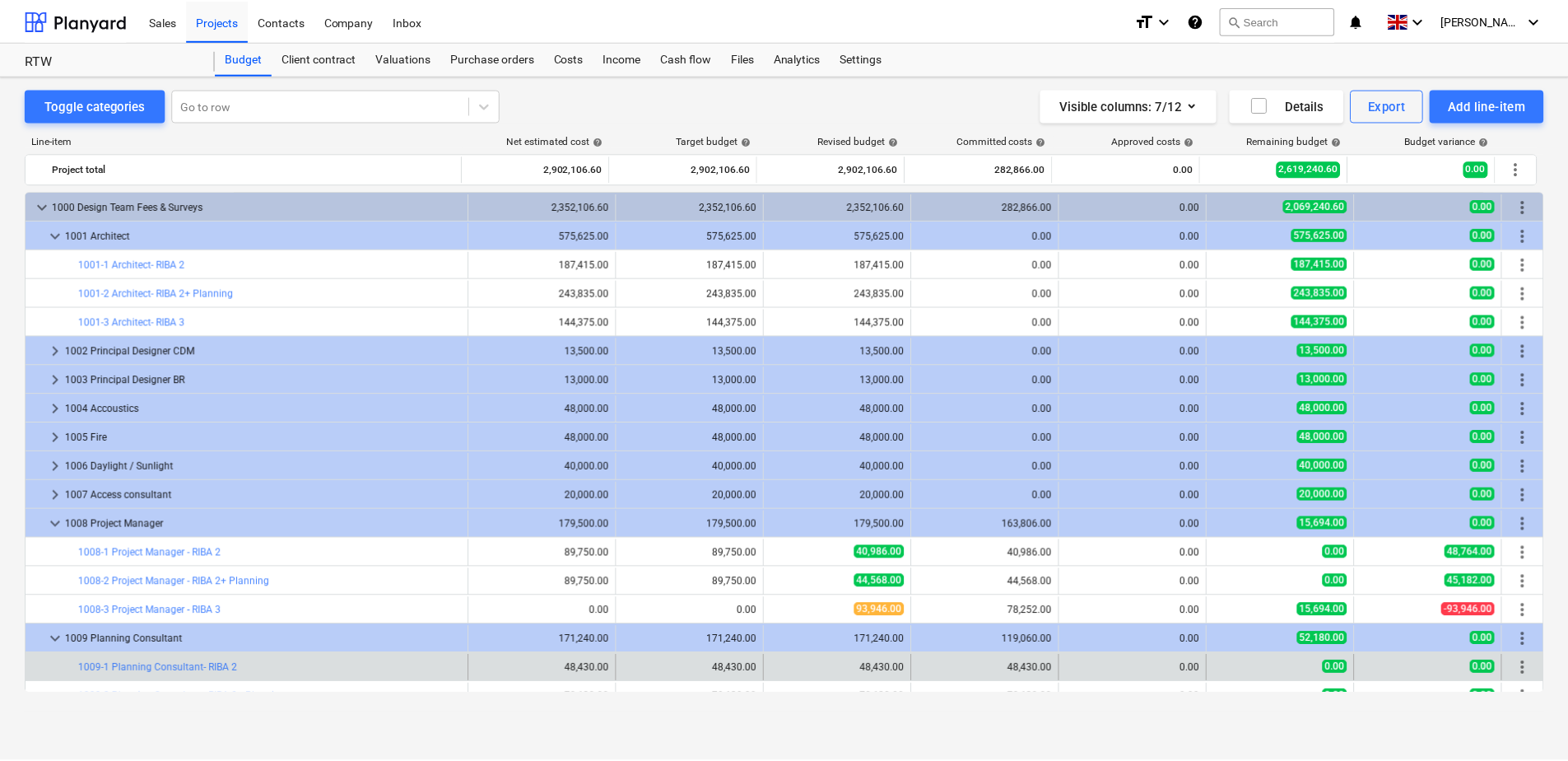
scroll to position [165, 0]
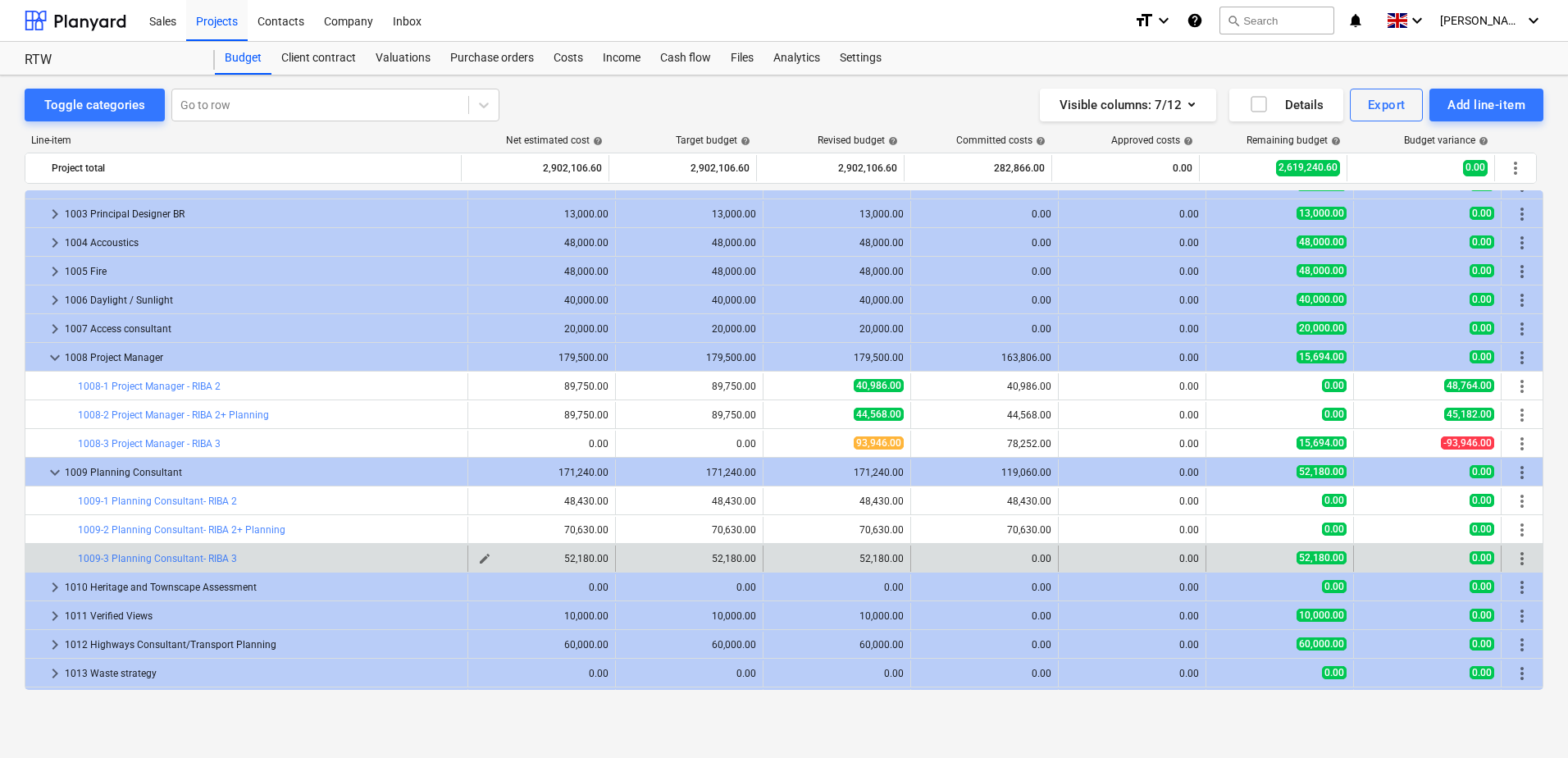
click at [484, 562] on span "edit" at bounding box center [484, 558] width 13 height 13
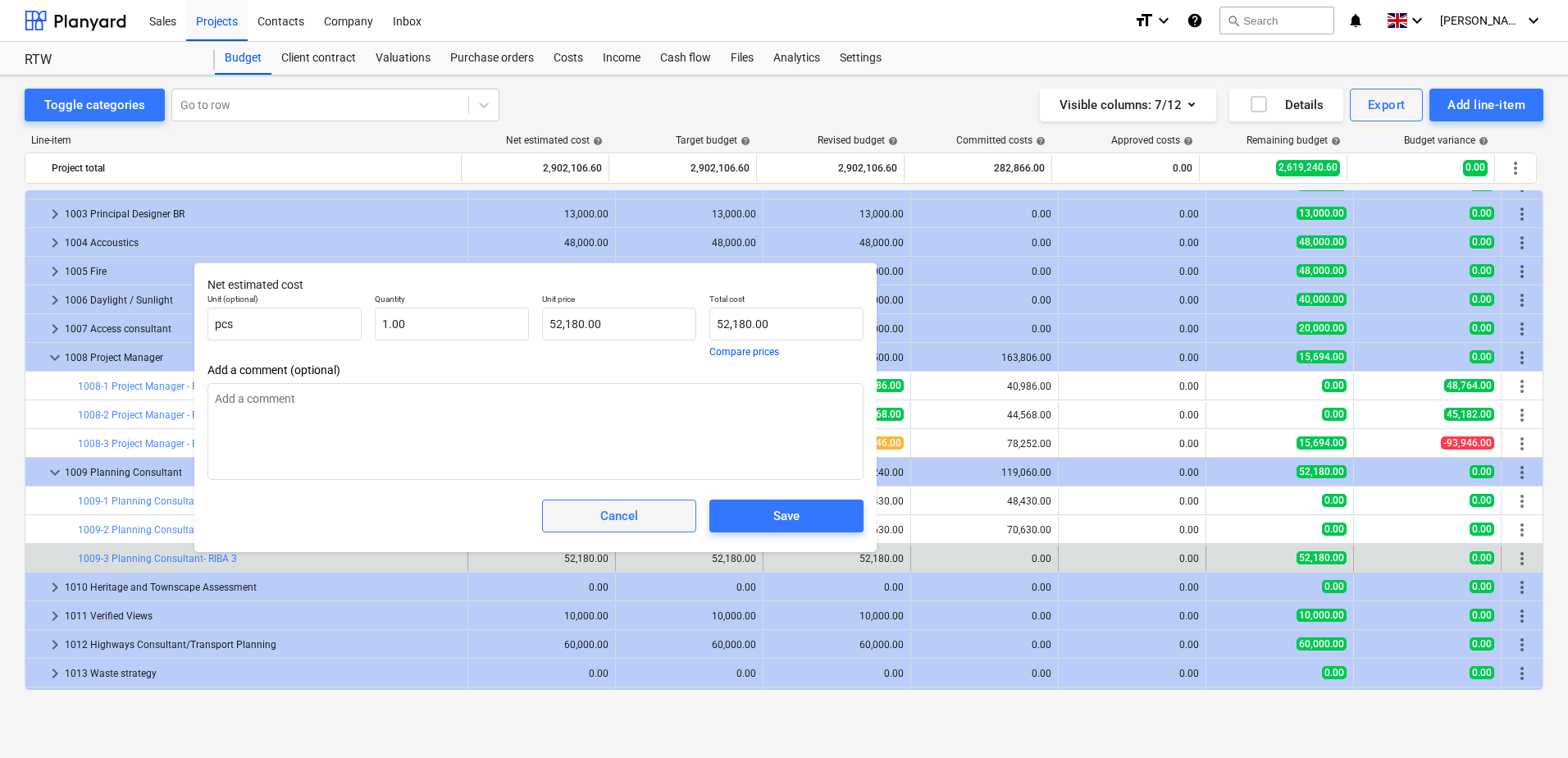
click at [658, 514] on span "Cancel" at bounding box center [619, 515] width 113 height 21
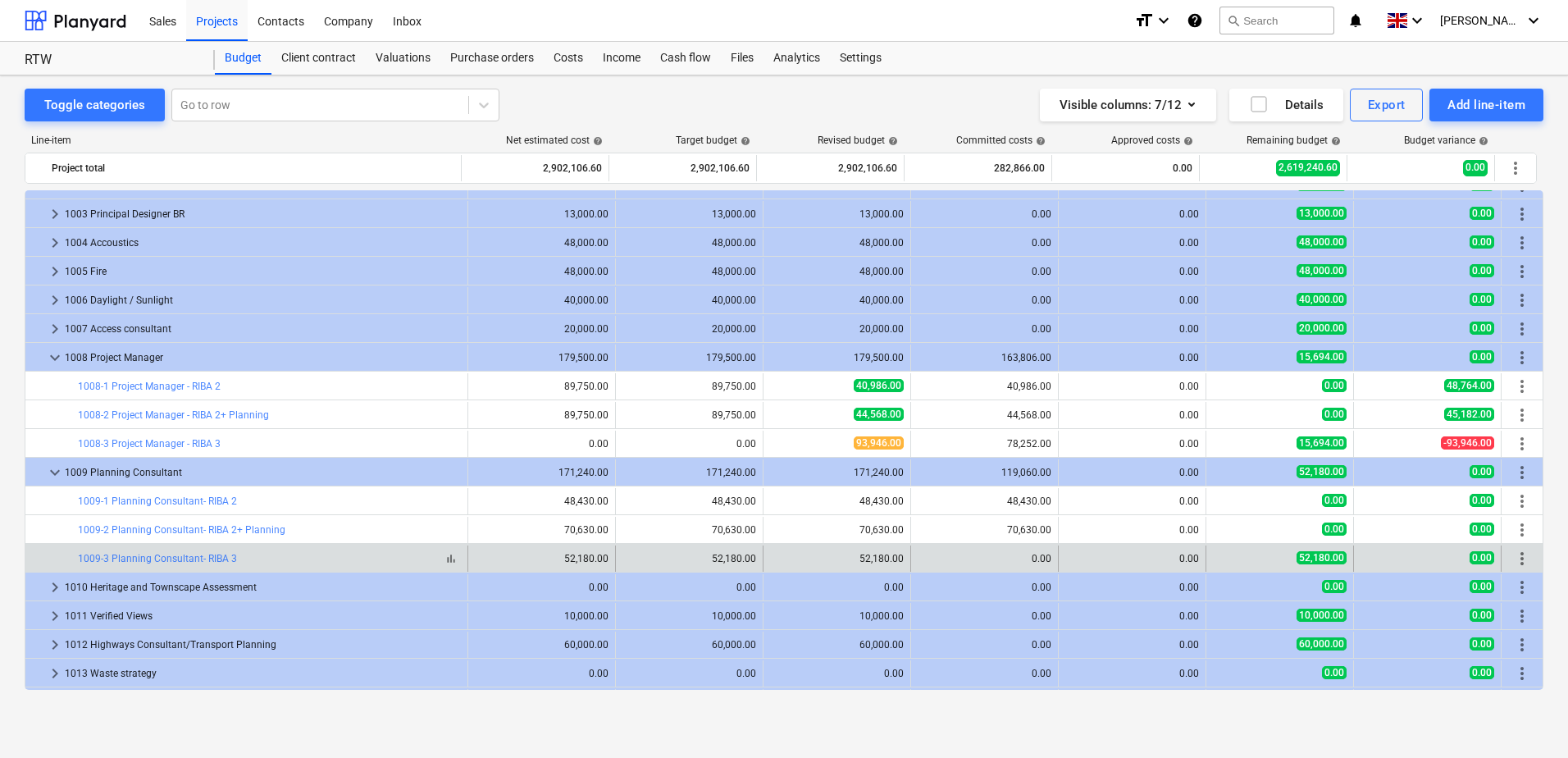
click at [345, 556] on div "bar_chart 1009-3 Planning Consultant- RIBA 3" at bounding box center [268, 559] width 383 height 12
click at [209, 559] on link "1009-3 Planning Consultant- RIBA 3" at bounding box center [157, 559] width 159 height 12
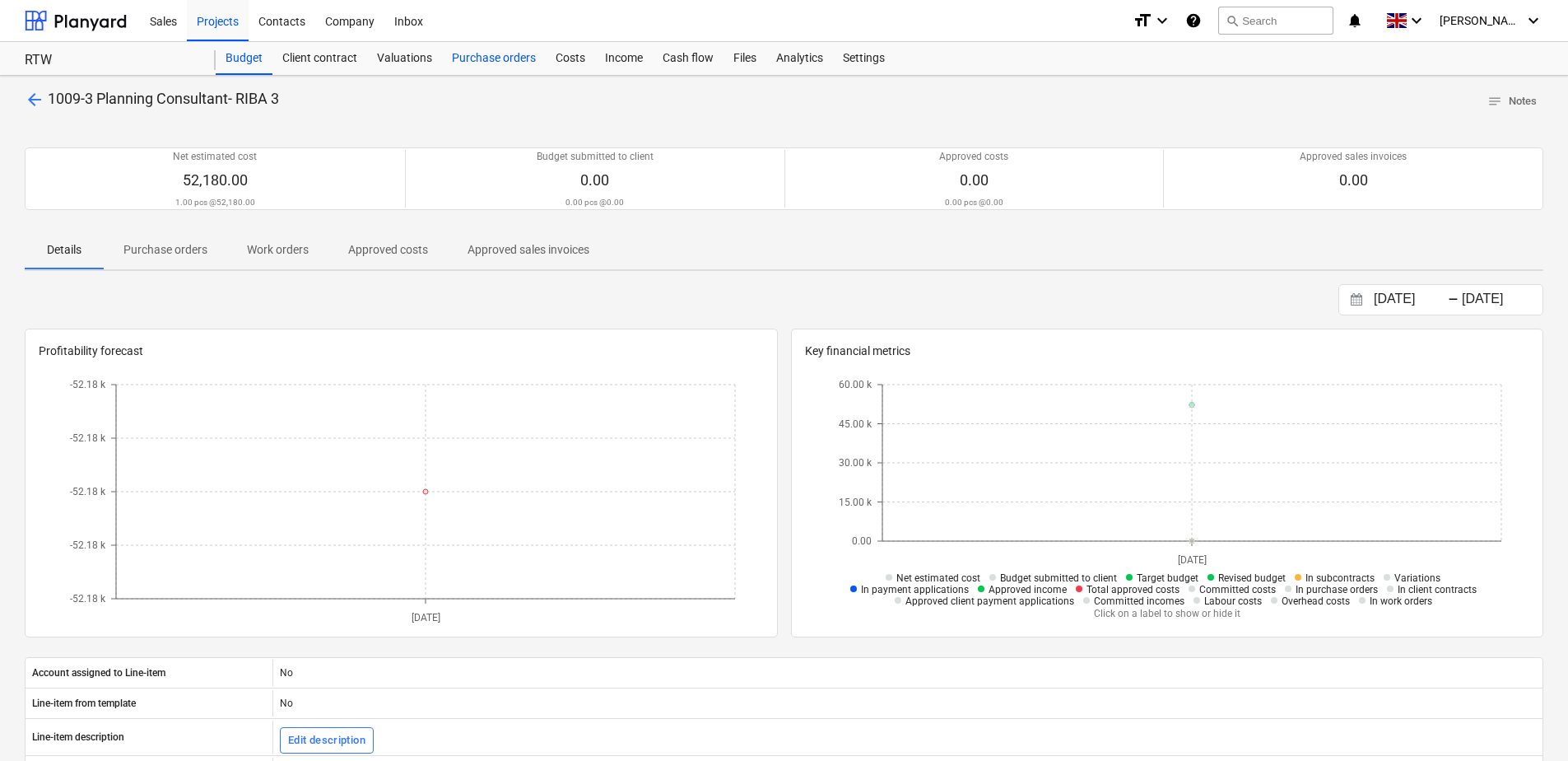
click at [500, 61] on div "Purchase orders" at bounding box center [494, 58] width 104 height 33
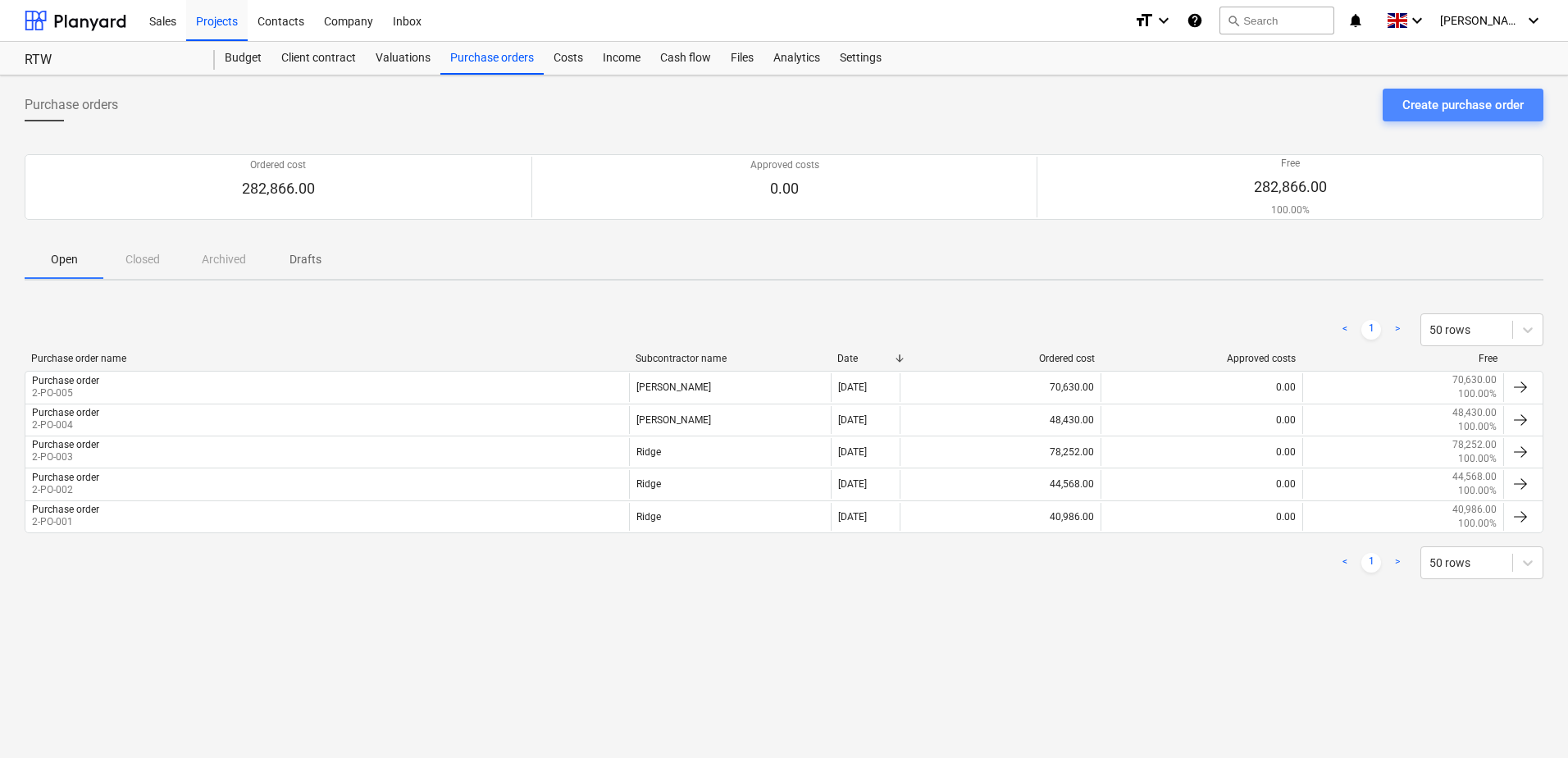
click at [1424, 105] on div "Create purchase order" at bounding box center [1463, 104] width 121 height 21
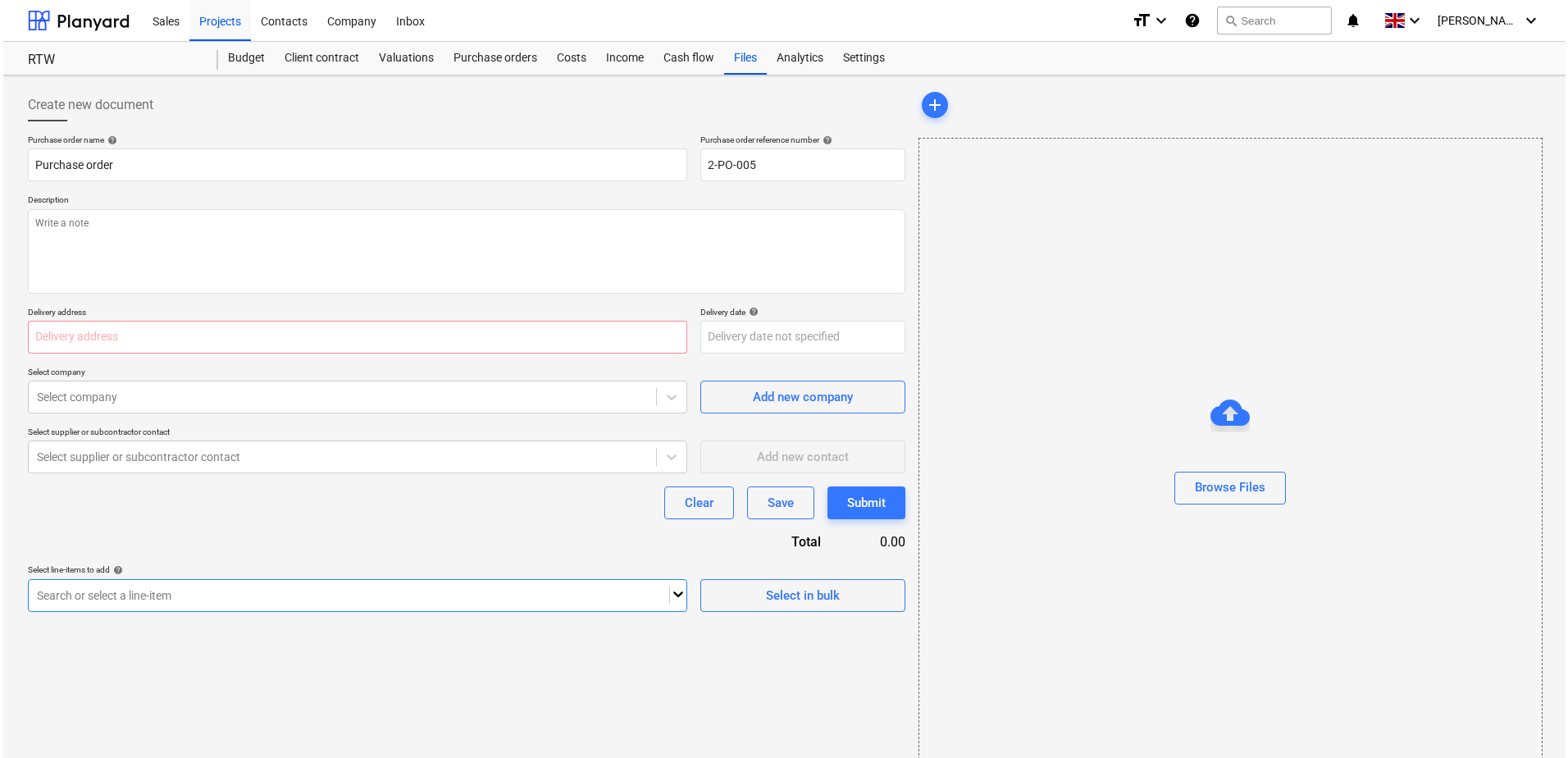
scroll to position [27, 0]
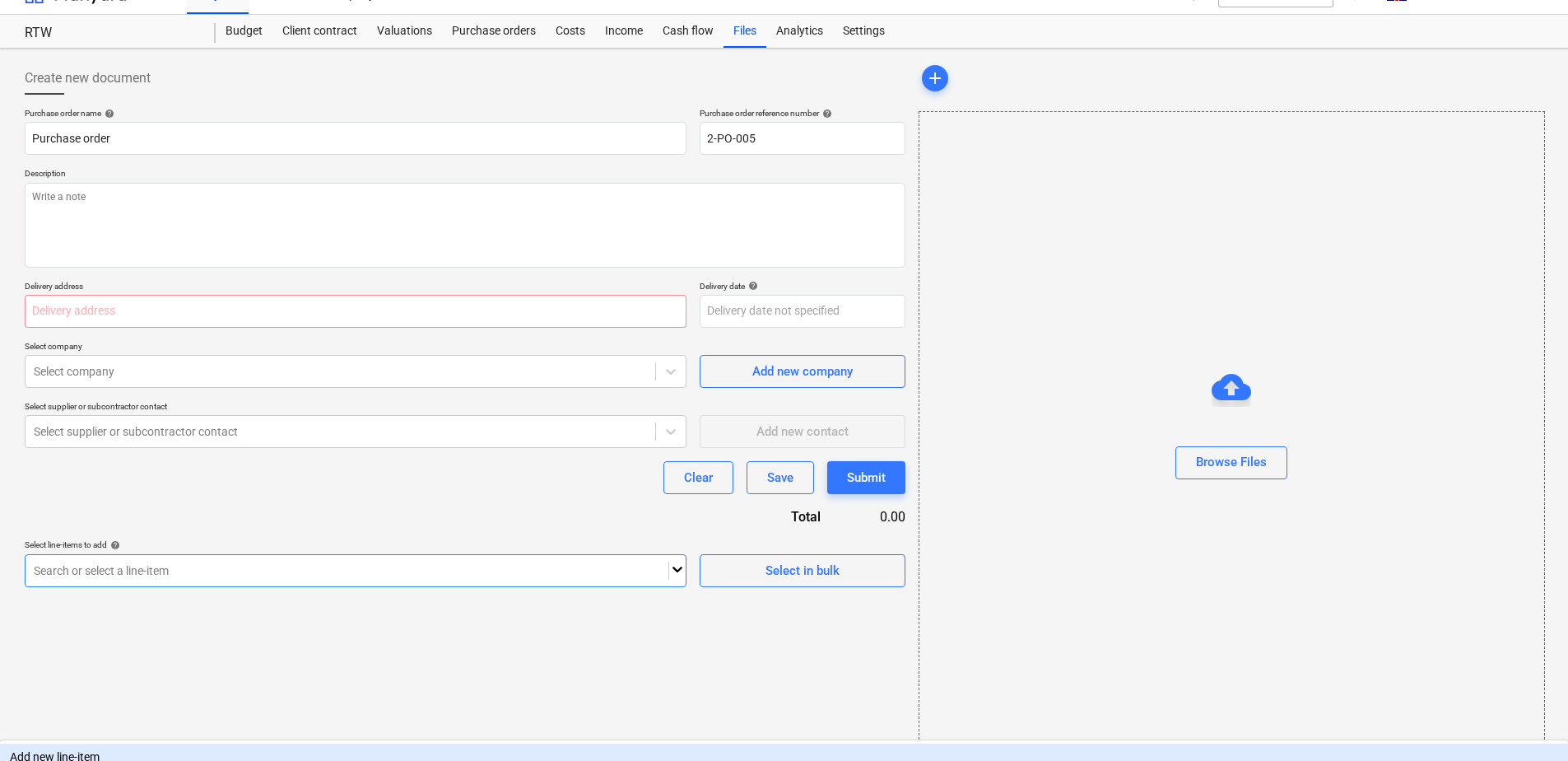
click at [226, 596] on body "Sales Projects Contacts Company Inbox format_size keyboard_arrow_down help sear…" at bounding box center [784, 354] width 1568 height 761
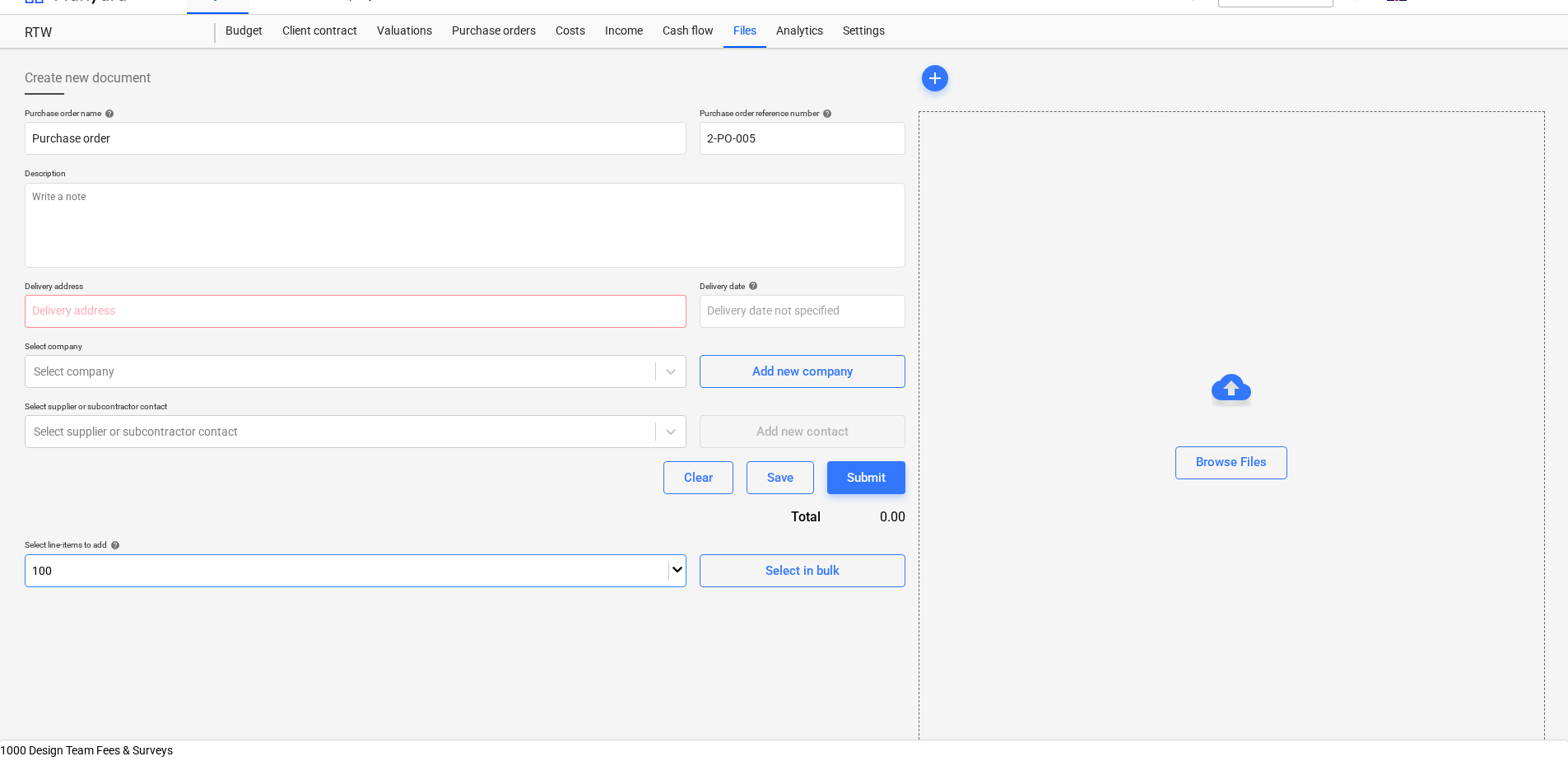
type input "1009"
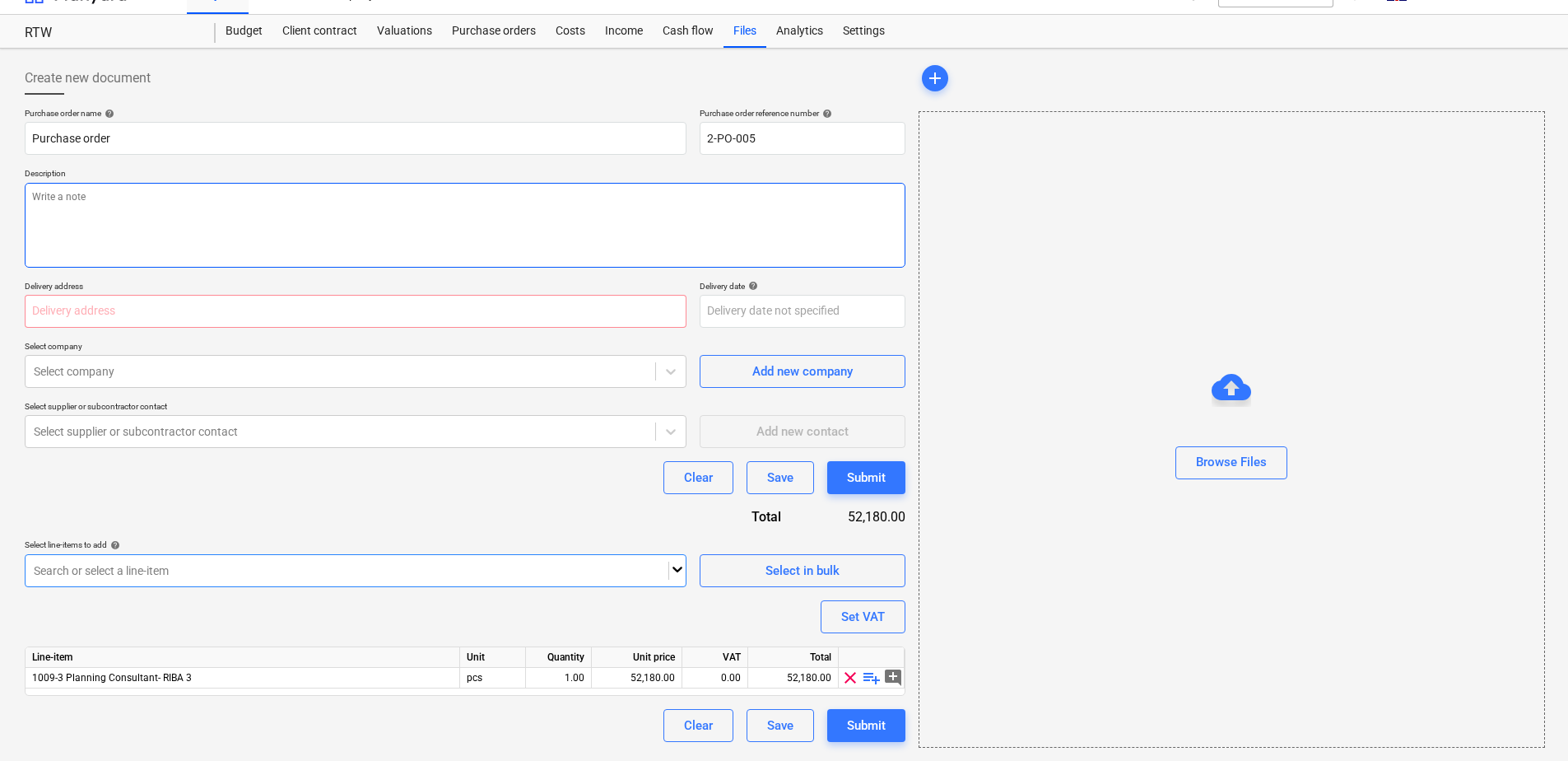
click at [228, 213] on textarea at bounding box center [465, 225] width 880 height 85
paste textarea "£52,180"
drag, startPoint x: 144, startPoint y: 195, endPoint x: 15, endPoint y: 193, distance: 129.0
click at [15, 193] on div "Create new document Purchase order name help Purchase order Purchase order refe…" at bounding box center [784, 404] width 1568 height 712
type textarea "Planning consent fee"
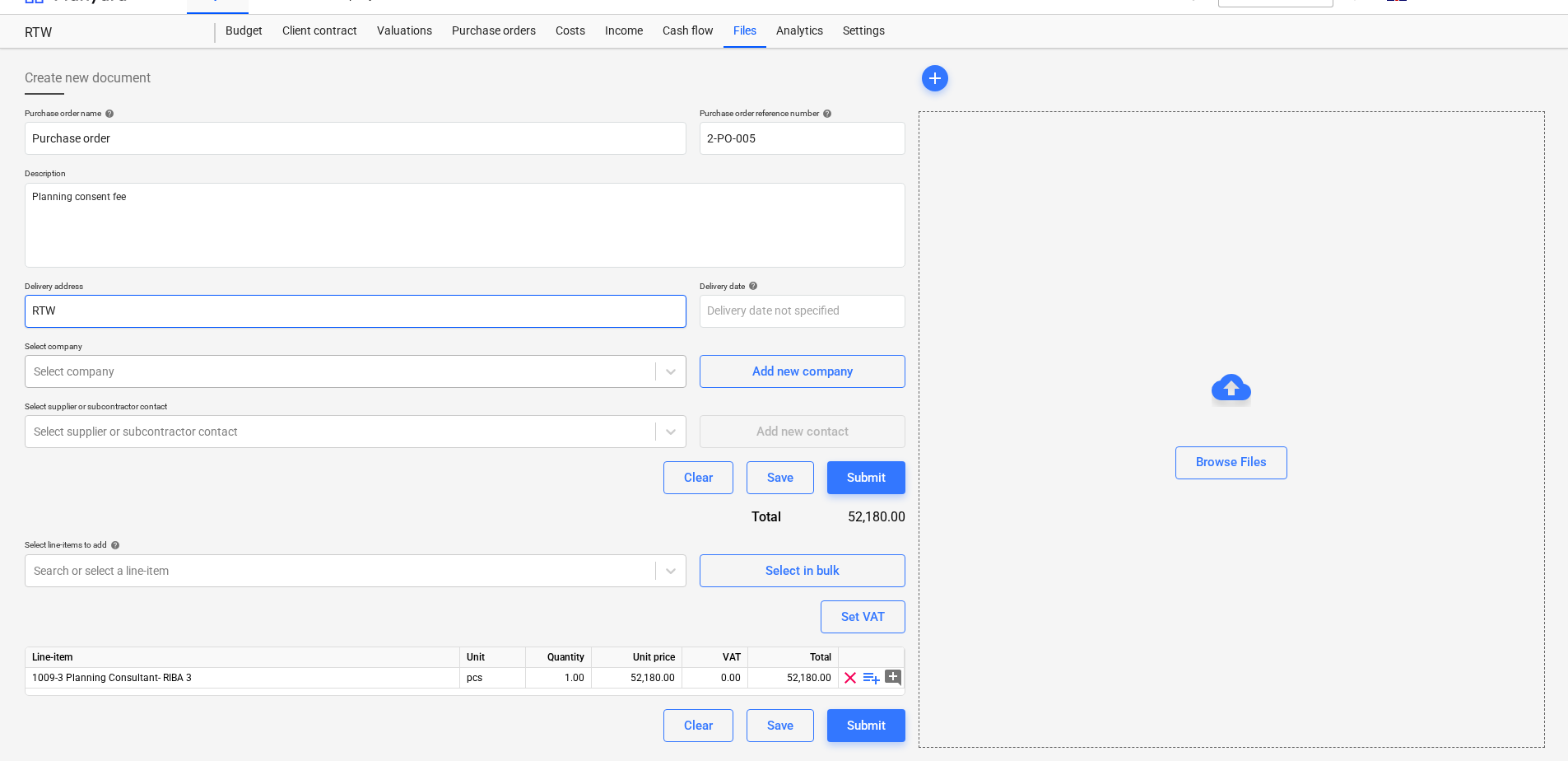
type input "RTW"
click at [211, 380] on div "Select company" at bounding box center [340, 371] width 630 height 23
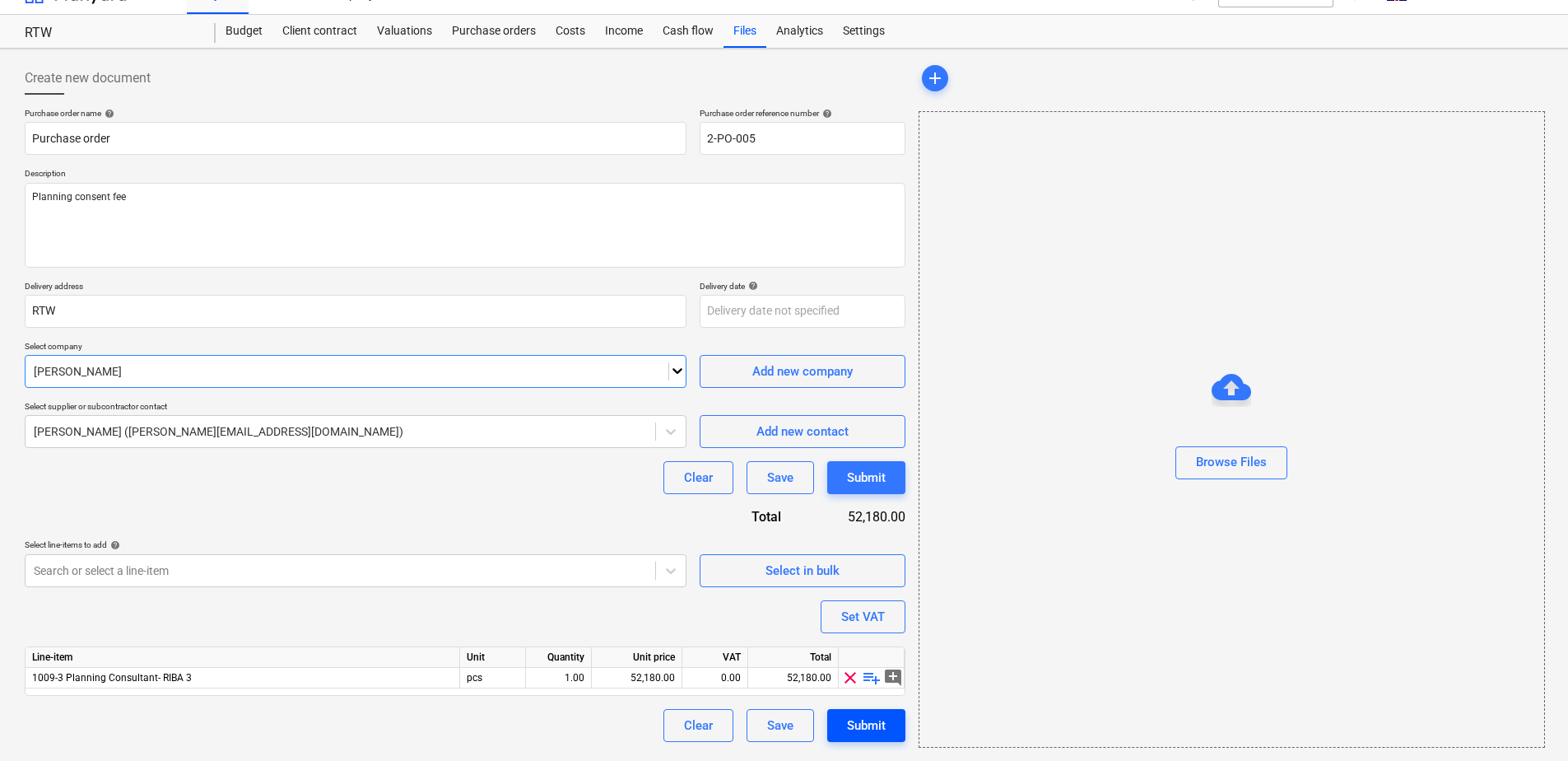
click at [855, 728] on div "Submit" at bounding box center [866, 725] width 39 height 21
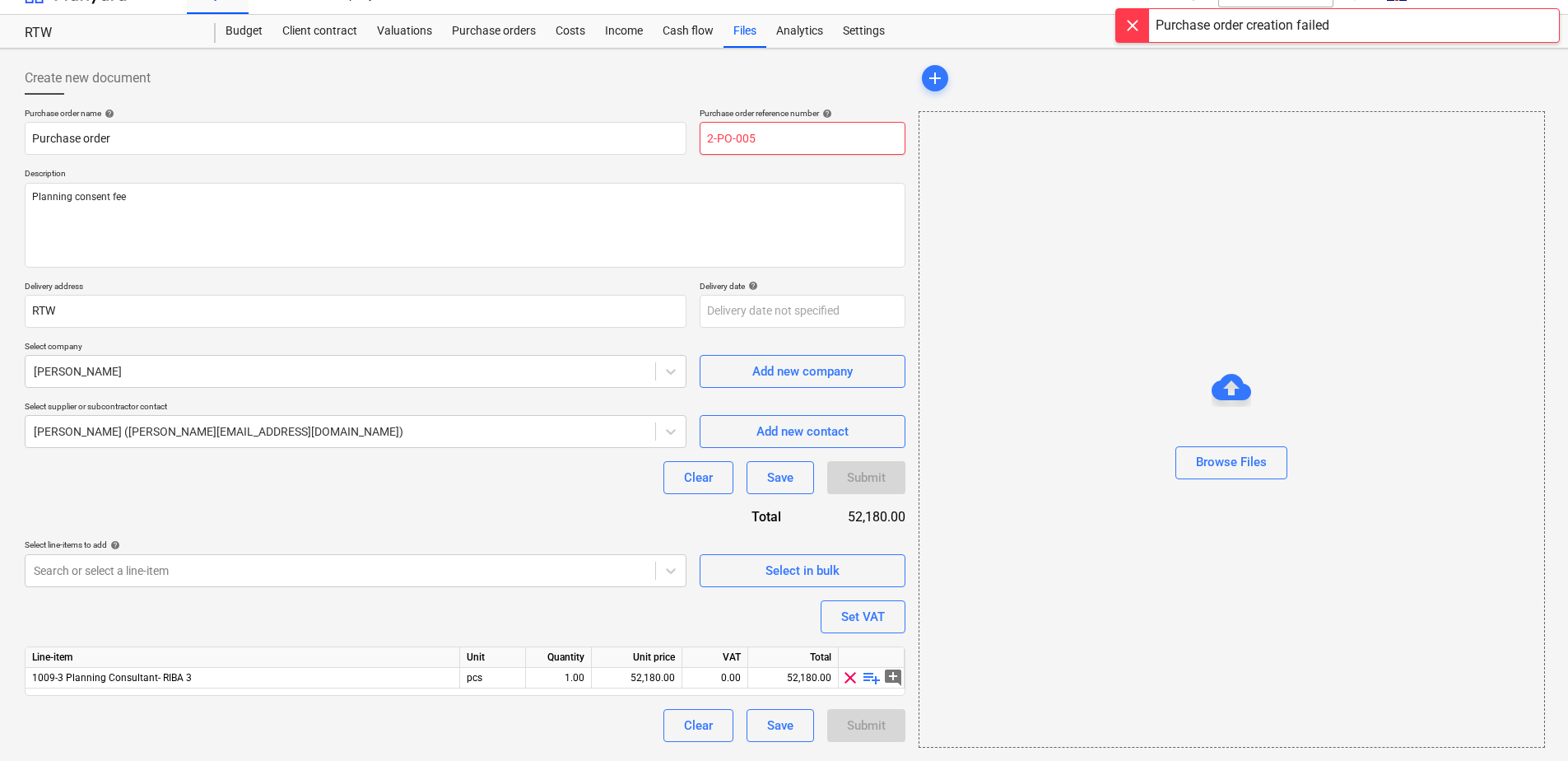
click at [775, 148] on input "2-PO-005" at bounding box center [802, 138] width 206 height 33
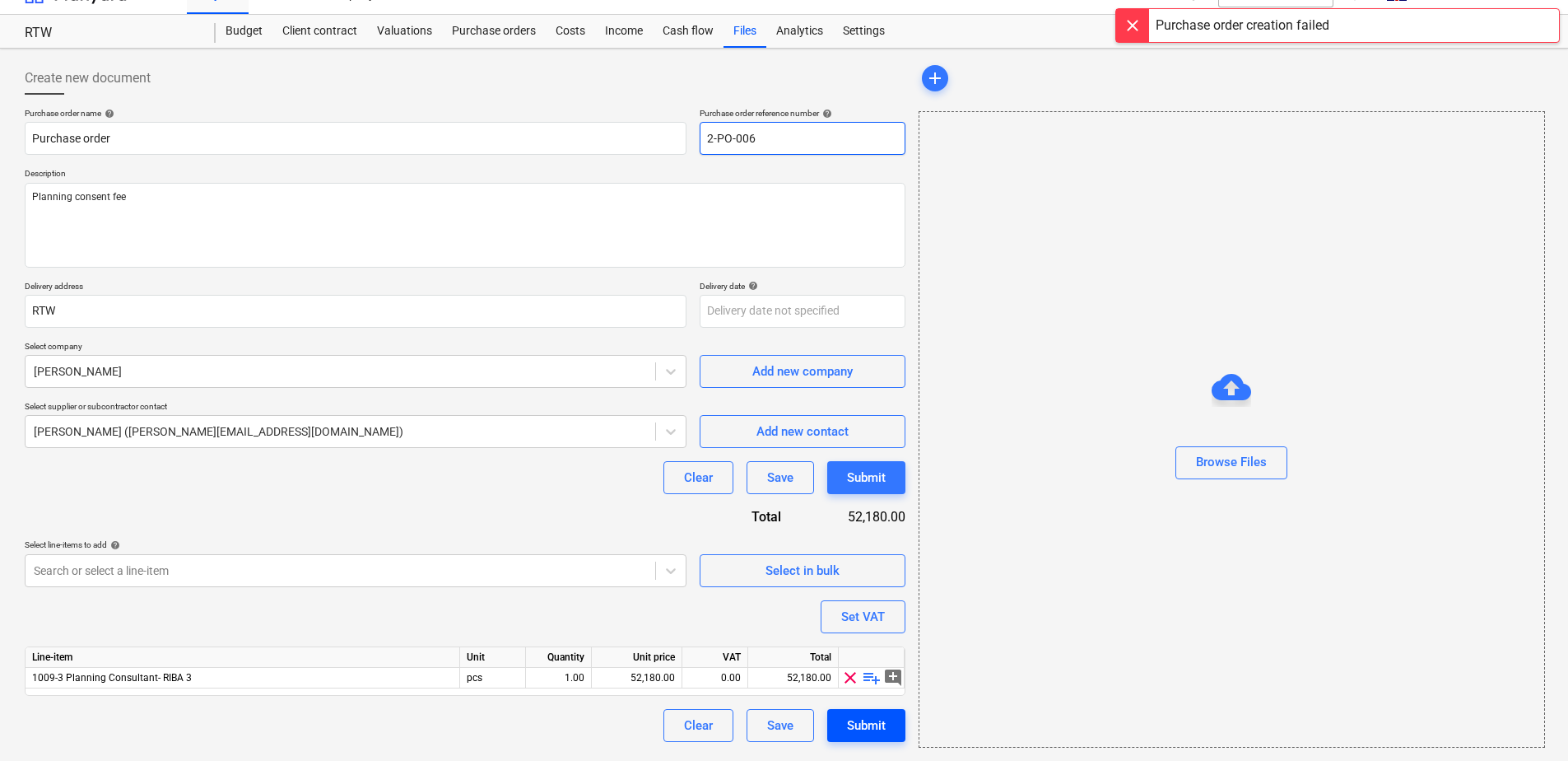
type input "2-PO-006"
click at [871, 721] on div "Submit" at bounding box center [866, 725] width 39 height 21
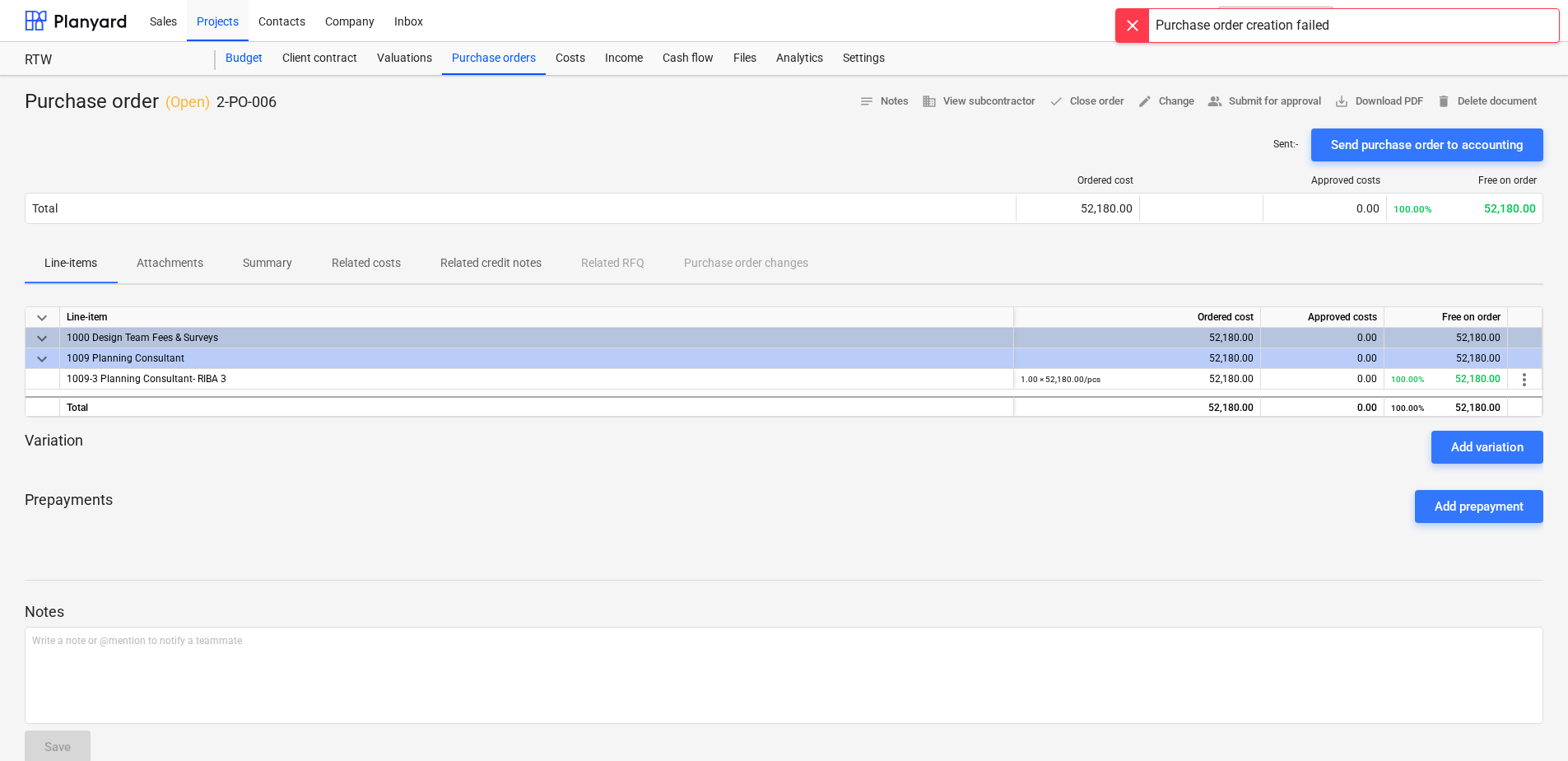
click at [252, 52] on div "Budget" at bounding box center [244, 58] width 57 height 33
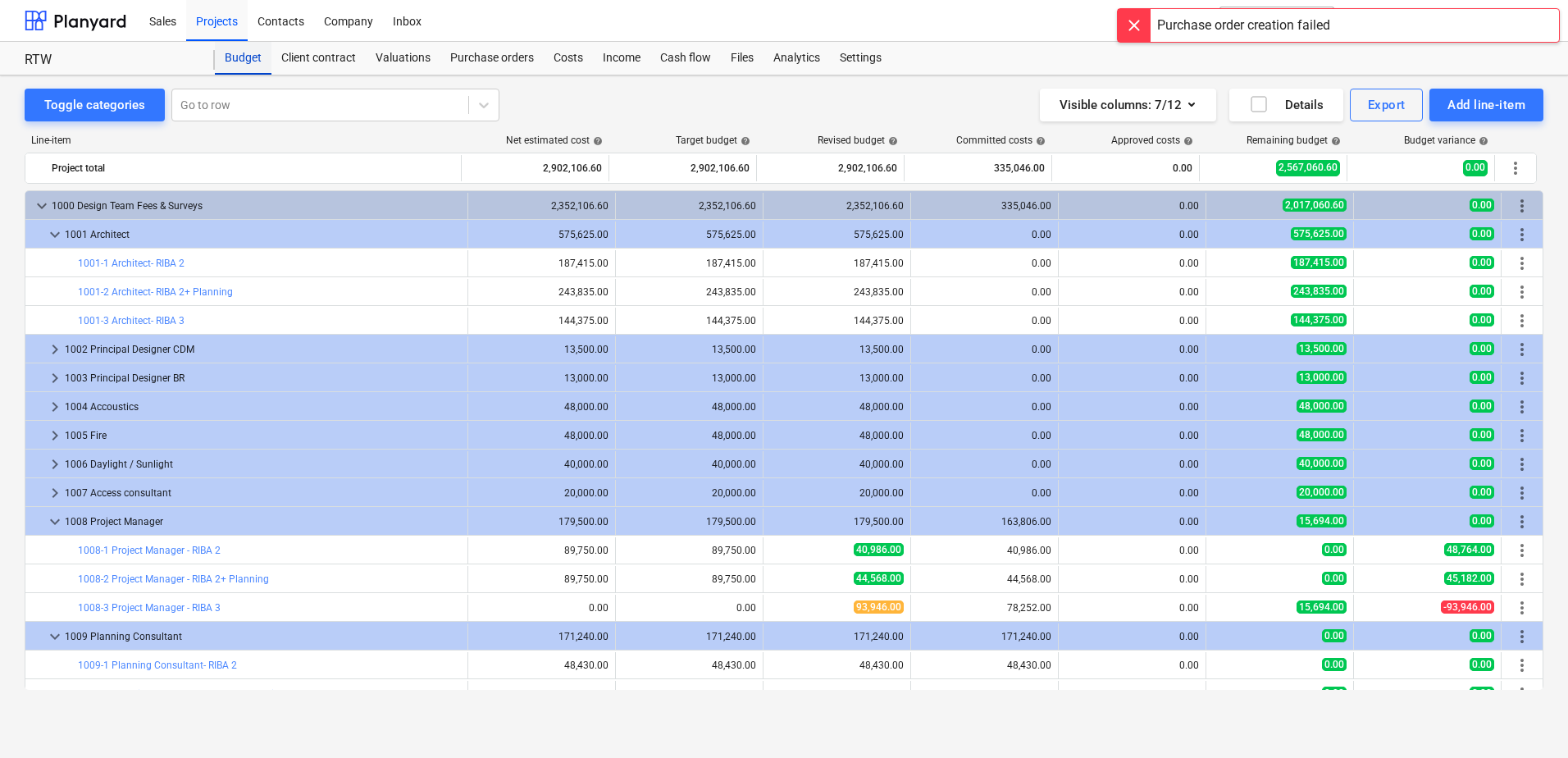
scroll to position [164, 0]
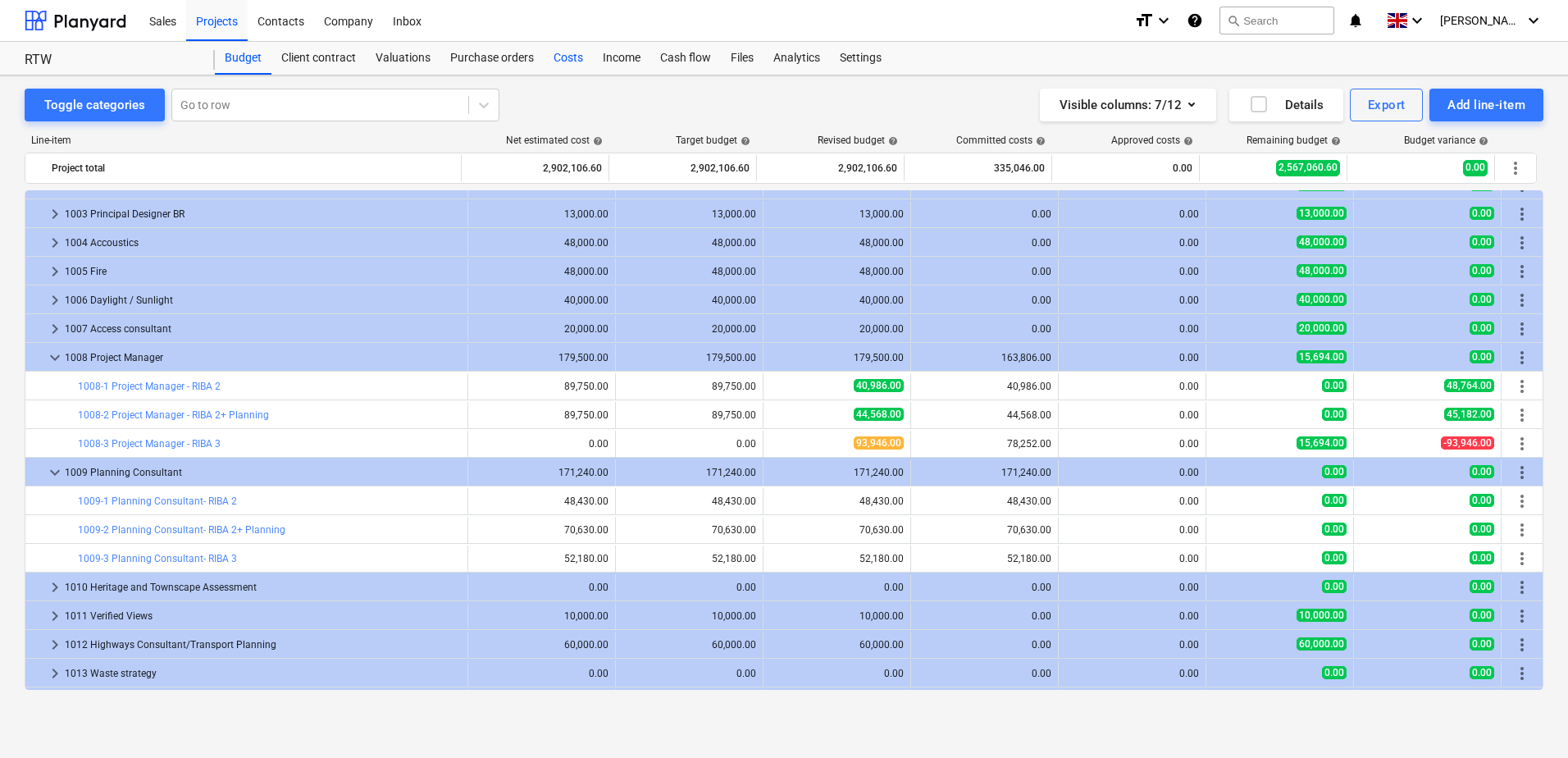
click at [573, 59] on div "Costs" at bounding box center [568, 58] width 49 height 33
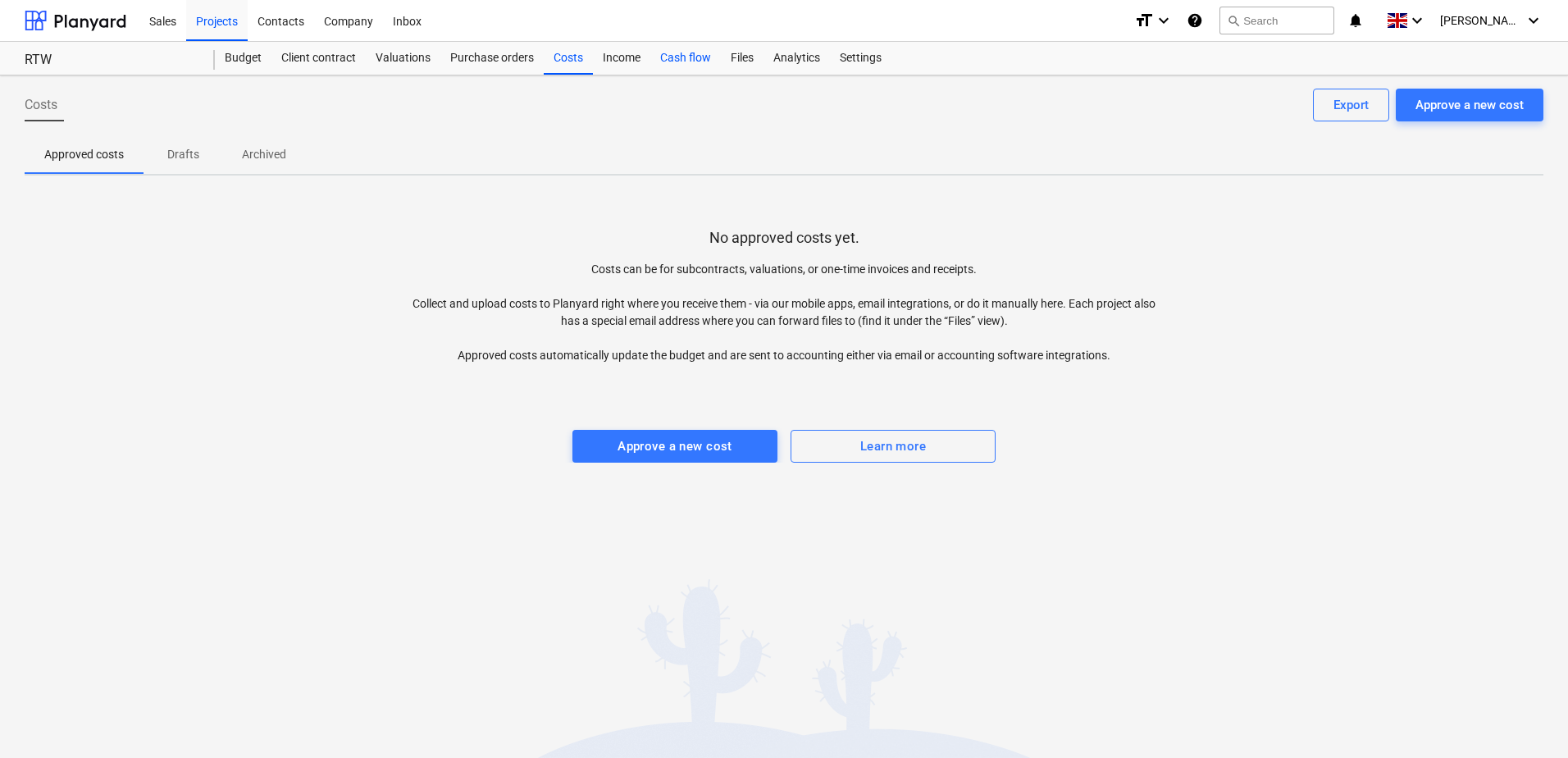
click at [676, 59] on div "Cash flow" at bounding box center [685, 58] width 71 height 33
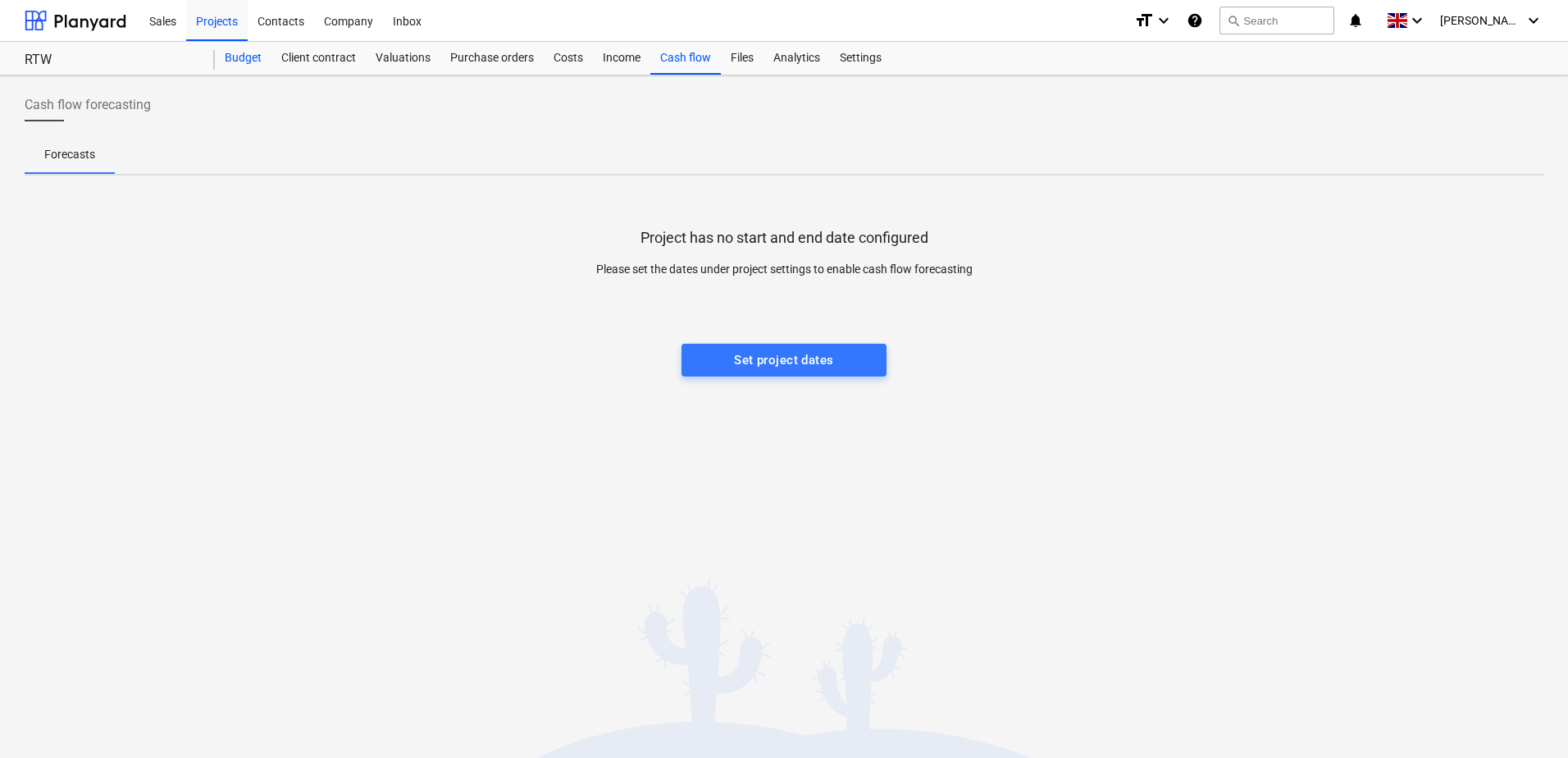
click at [253, 60] on div "Budget" at bounding box center [243, 58] width 57 height 33
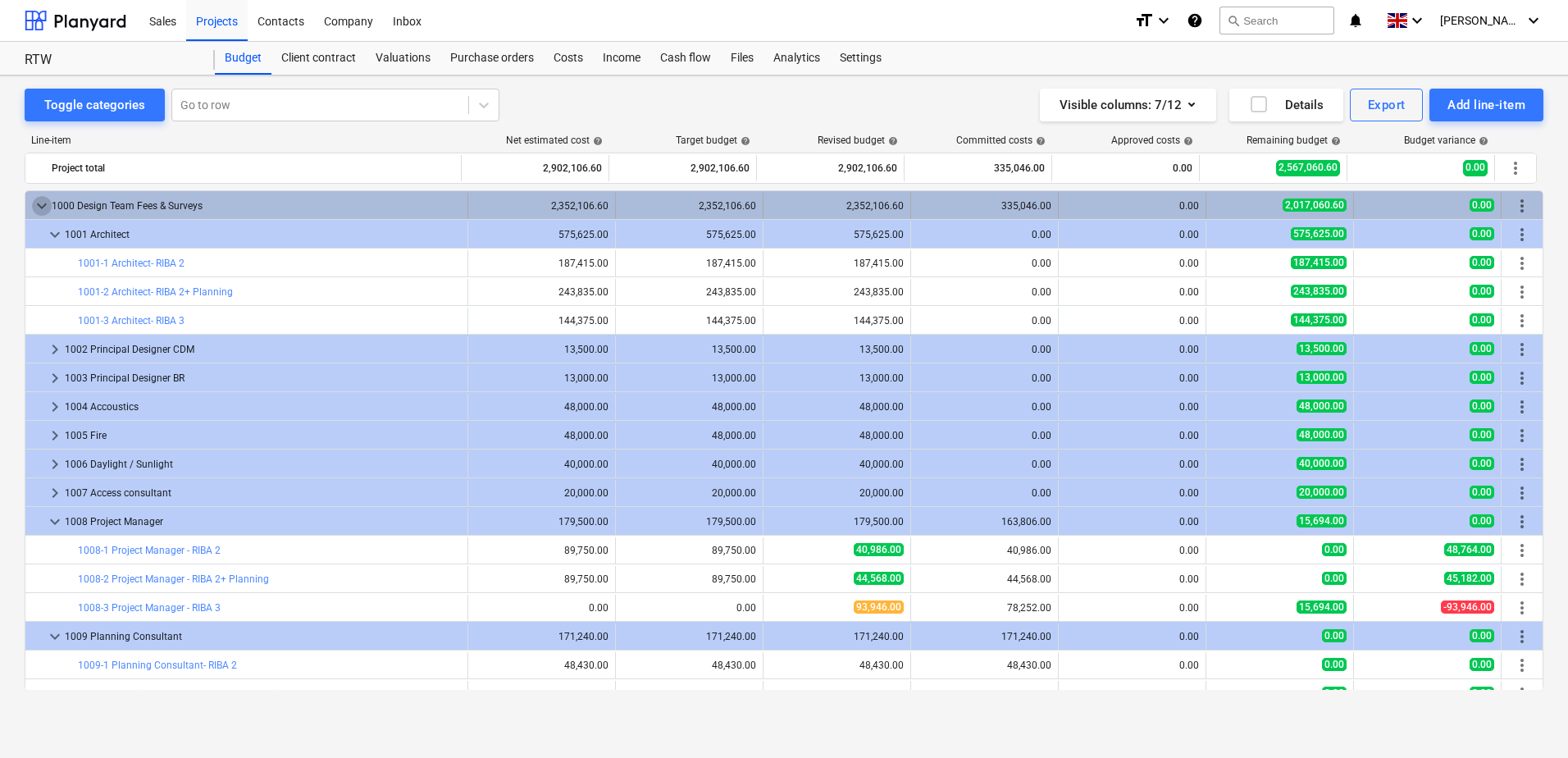
click at [41, 204] on span "keyboard_arrow_down" at bounding box center [42, 206] width 20 height 20
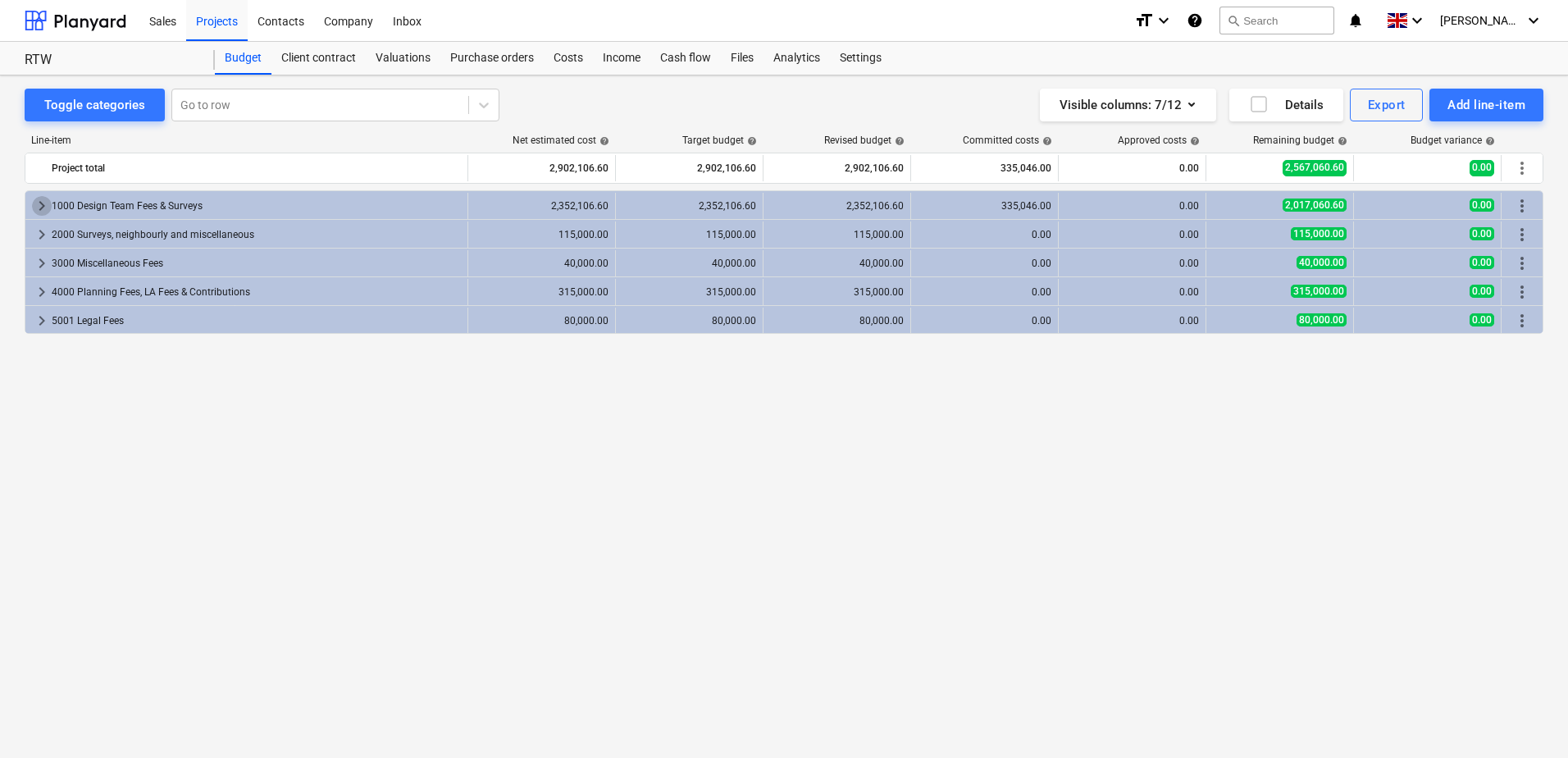
click at [43, 205] on span "keyboard_arrow_right" at bounding box center [42, 206] width 20 height 20
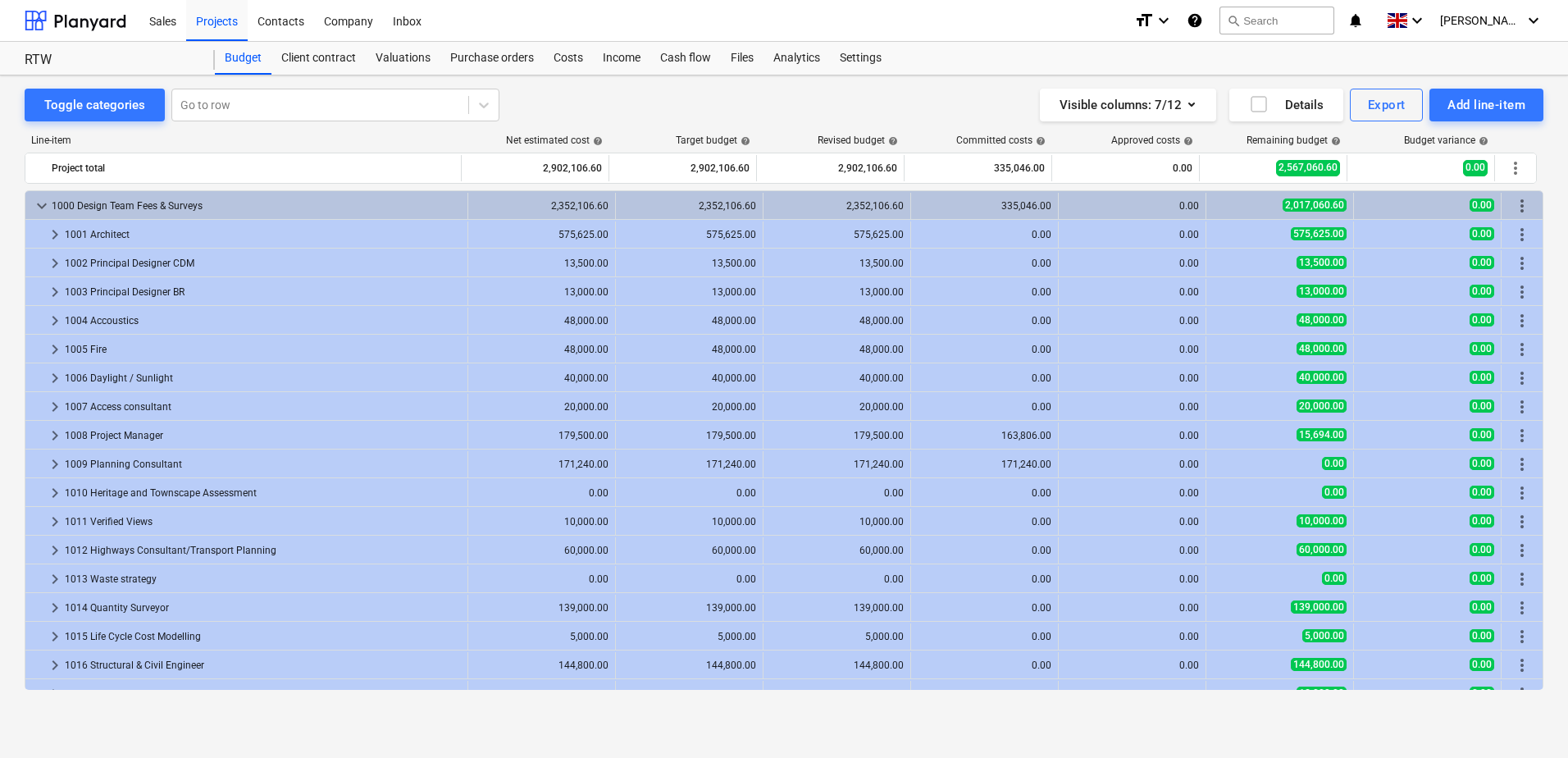
click at [43, 205] on span "keyboard_arrow_down" at bounding box center [42, 206] width 20 height 20
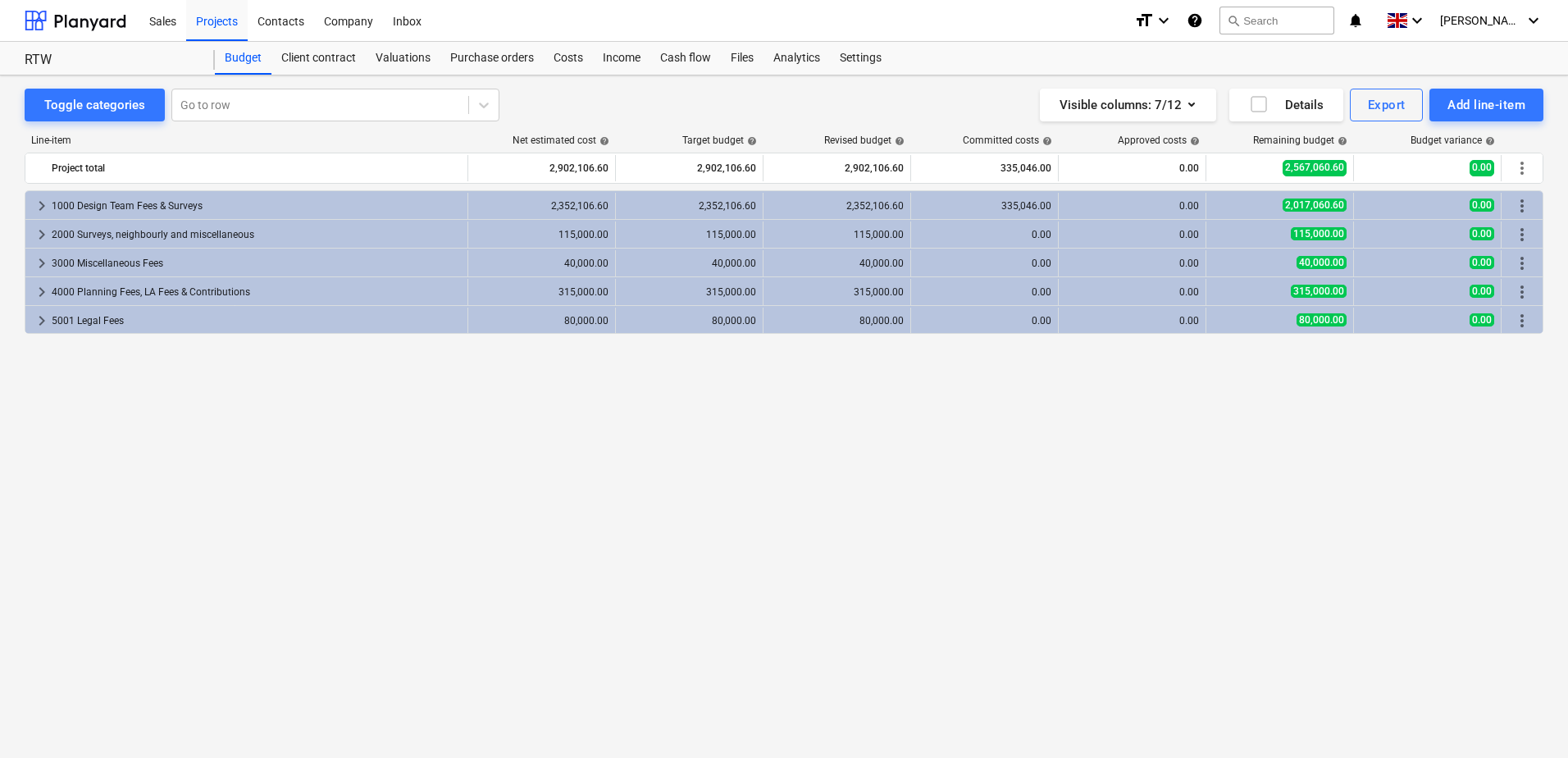
click at [43, 205] on span "keyboard_arrow_right" at bounding box center [42, 206] width 20 height 20
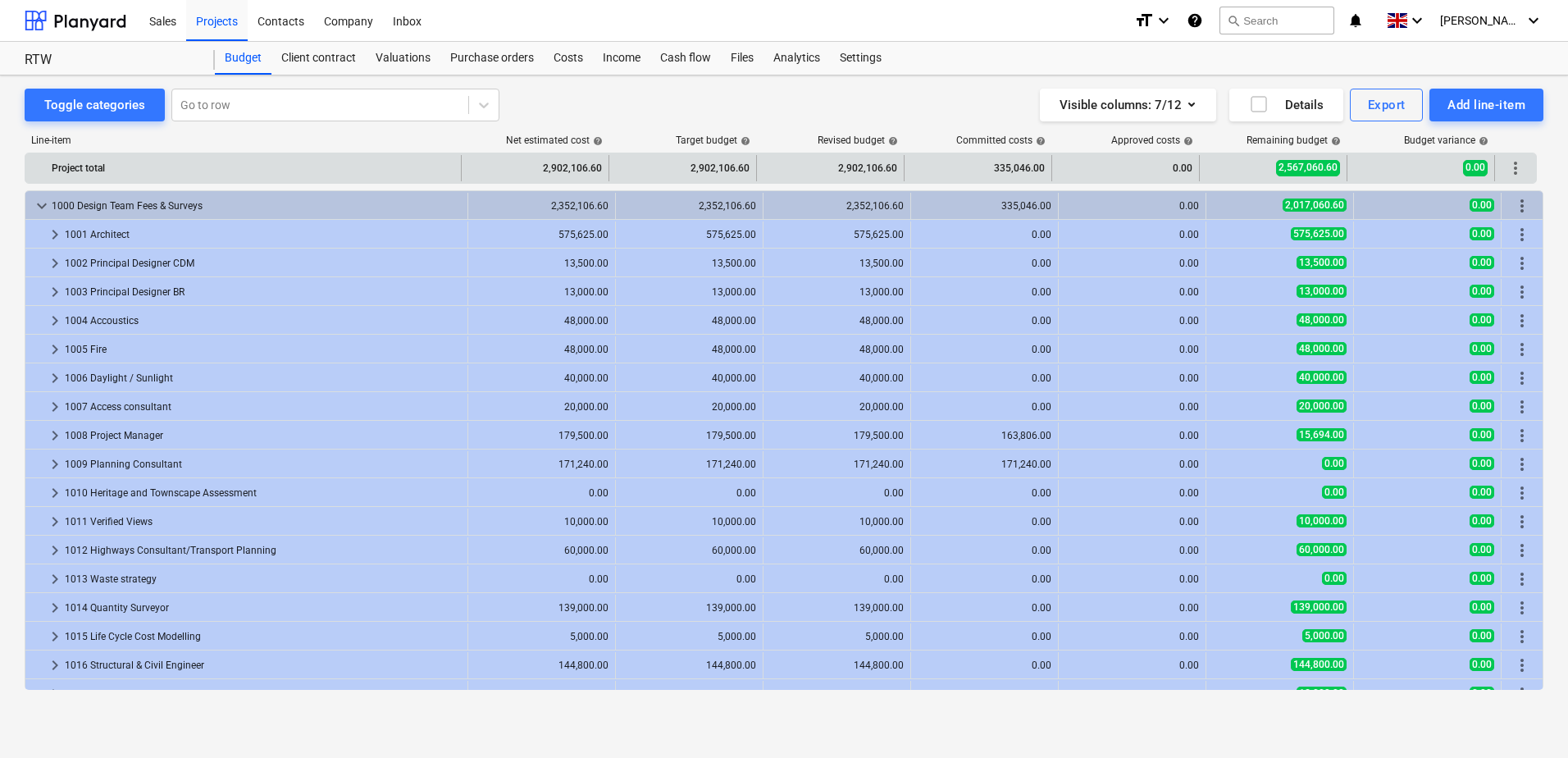
click at [1518, 171] on span "more_vert" at bounding box center [1515, 168] width 20 height 20
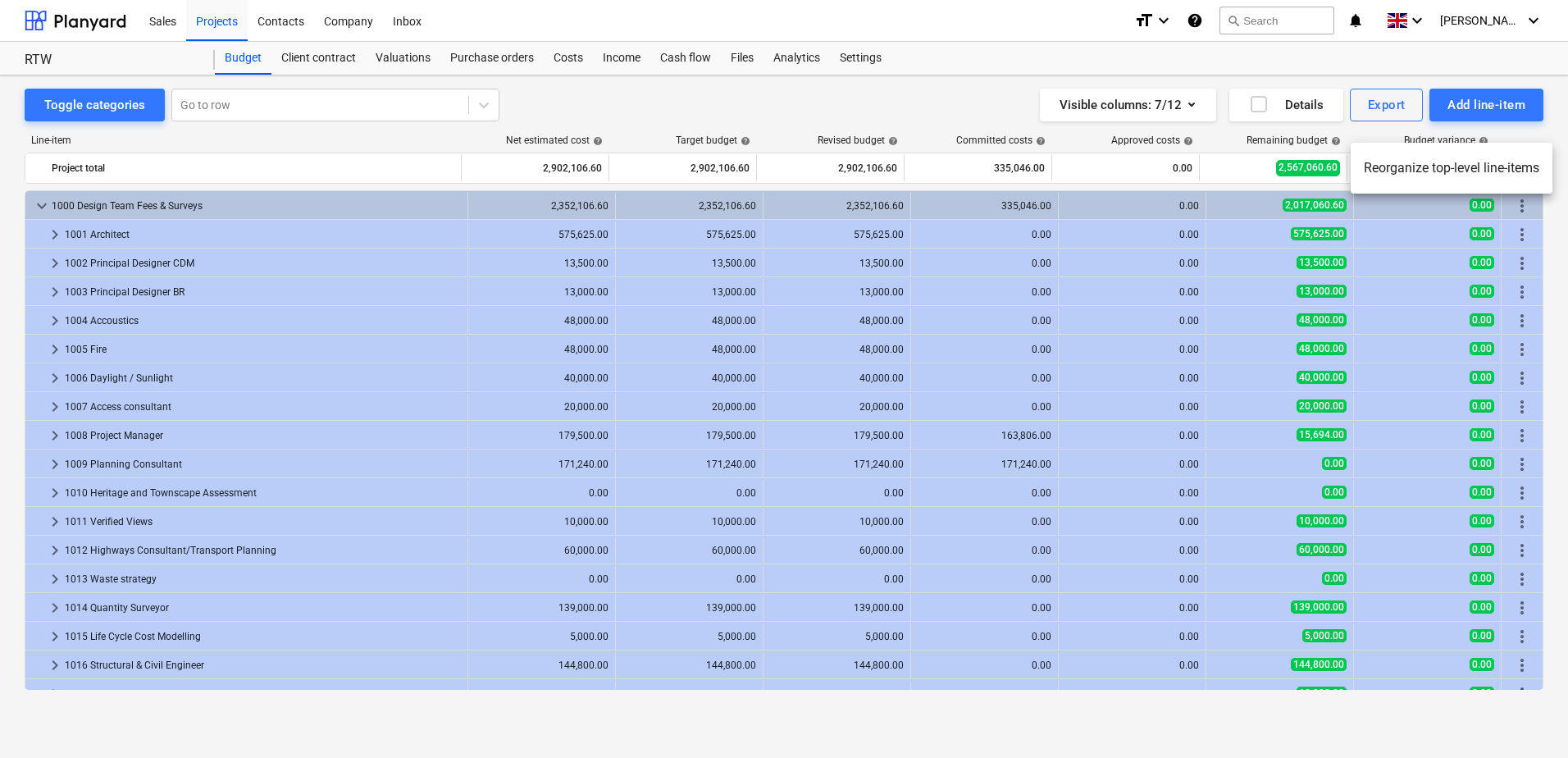
click at [34, 203] on div at bounding box center [784, 379] width 1568 height 758
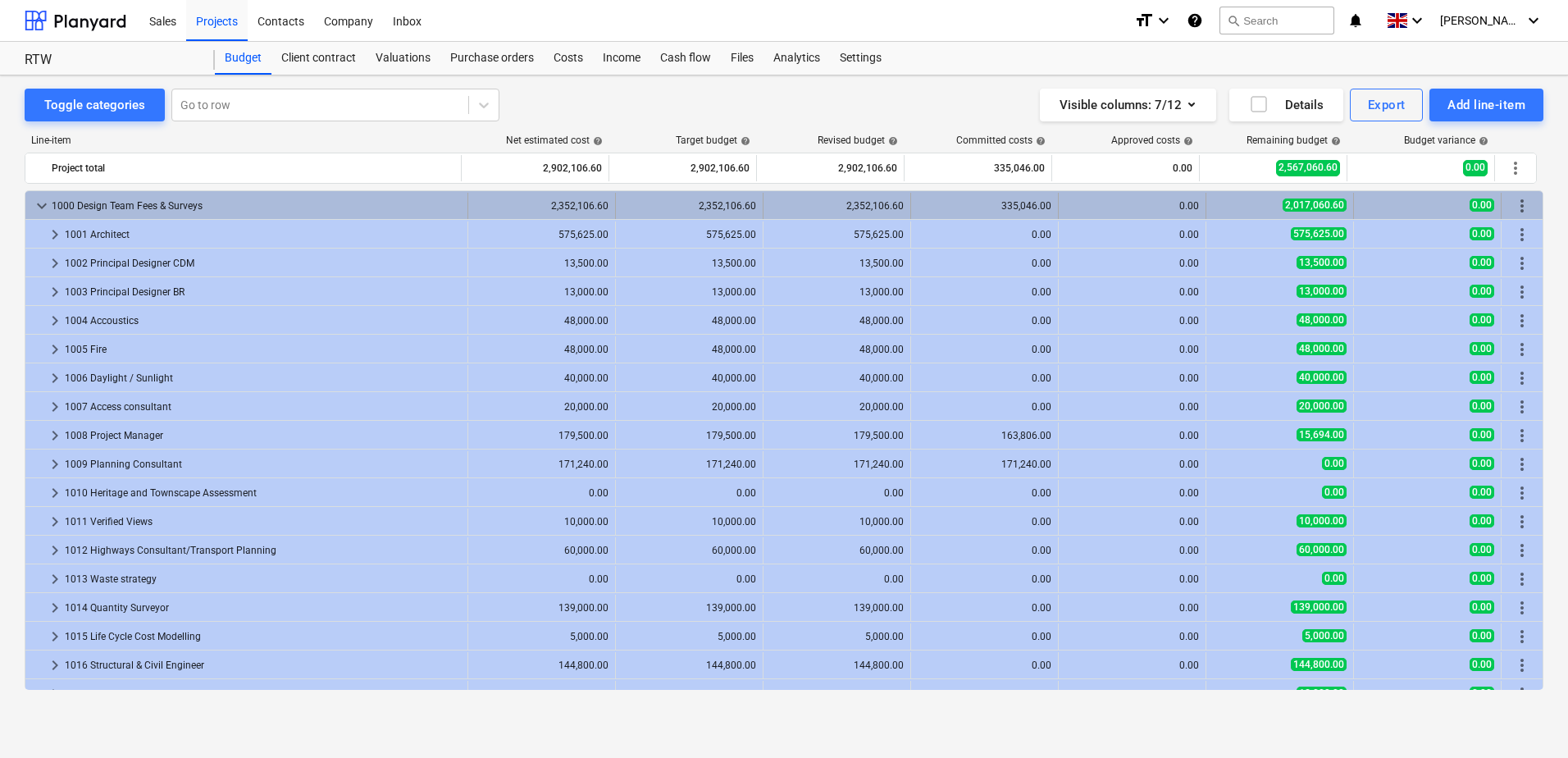
click at [41, 204] on span "keyboard_arrow_down" at bounding box center [42, 206] width 20 height 20
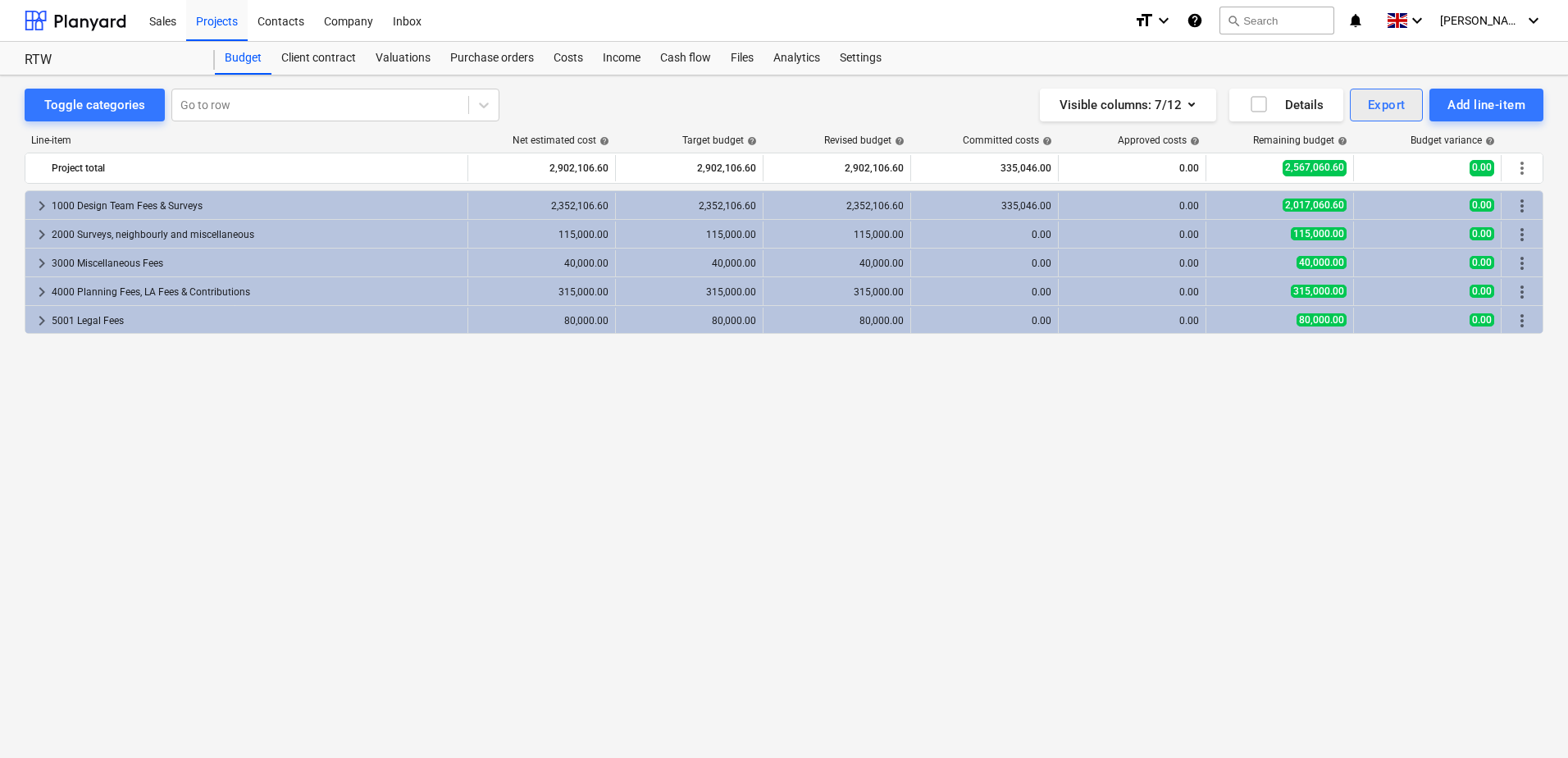
click at [1387, 107] on div "Export" at bounding box center [1387, 104] width 38 height 21
click at [1349, 241] on div "Cost lines XLSX" at bounding box center [1386, 256] width 74 height 31
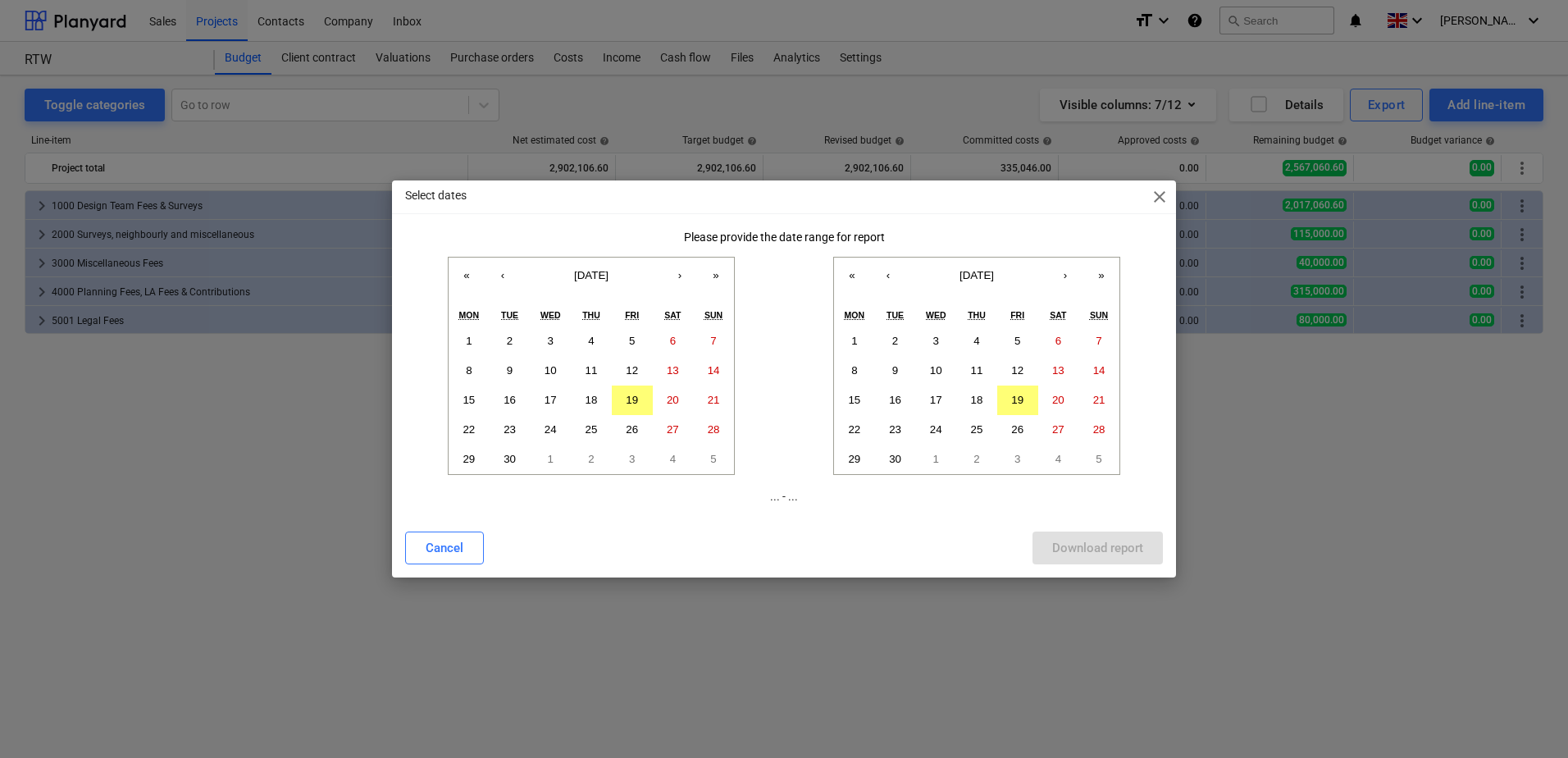
click at [1167, 201] on span "close" at bounding box center [1159, 197] width 20 height 20
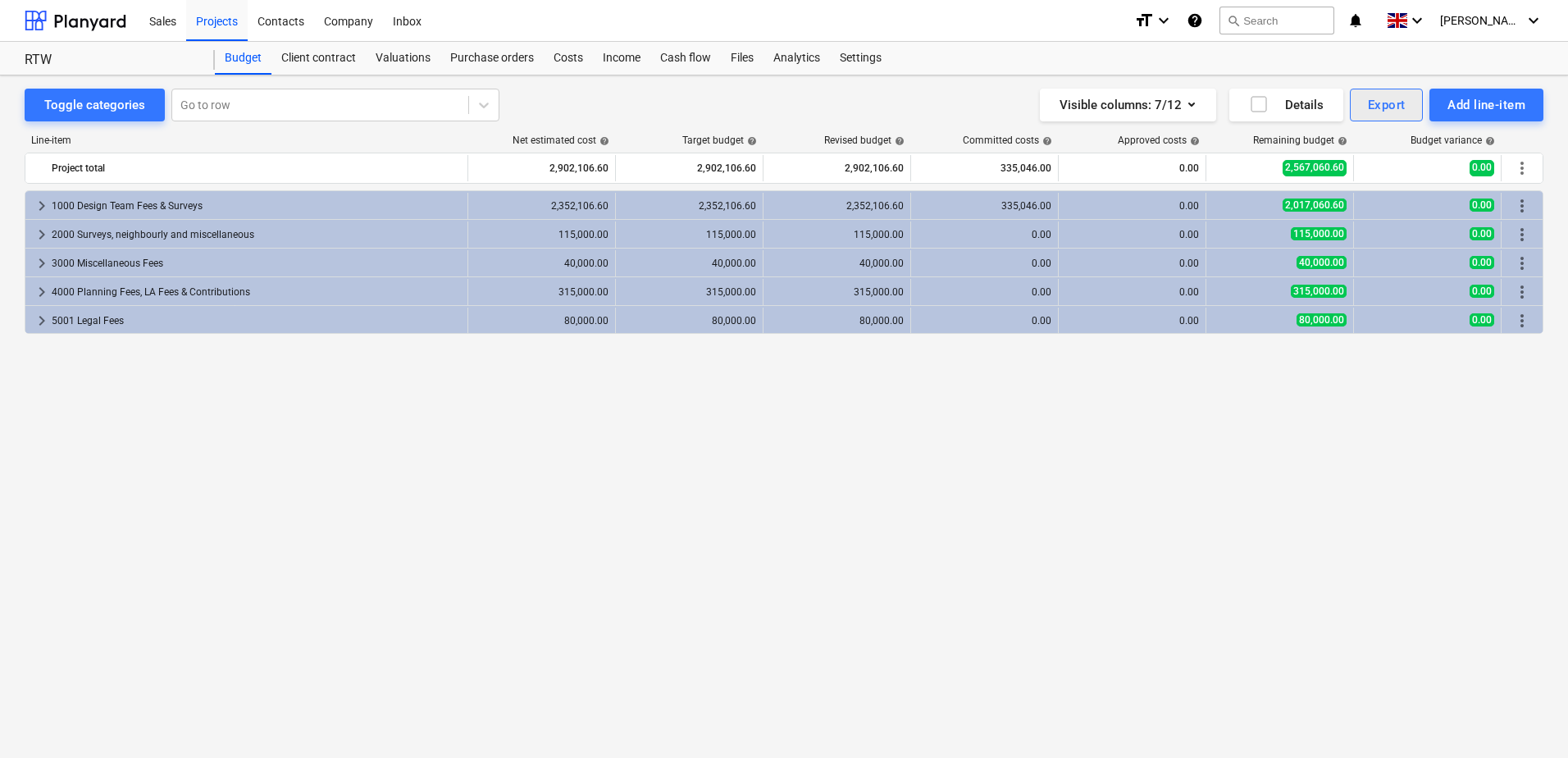
click at [1377, 108] on div "Export" at bounding box center [1387, 104] width 38 height 21
click at [1349, 207] on div "XLSX (change and import)" at bounding box center [1386, 217] width 74 height 47
click at [1208, 492] on div "keyboard_arrow_right 1000 Design Team Fees & Surveys 2,352,106.60 2,352,106.60 …" at bounding box center [784, 440] width 1518 height 499
click at [1264, 105] on icon "button" at bounding box center [1259, 104] width 20 height 20
click at [1262, 105] on icon "button" at bounding box center [1259, 104] width 20 height 20
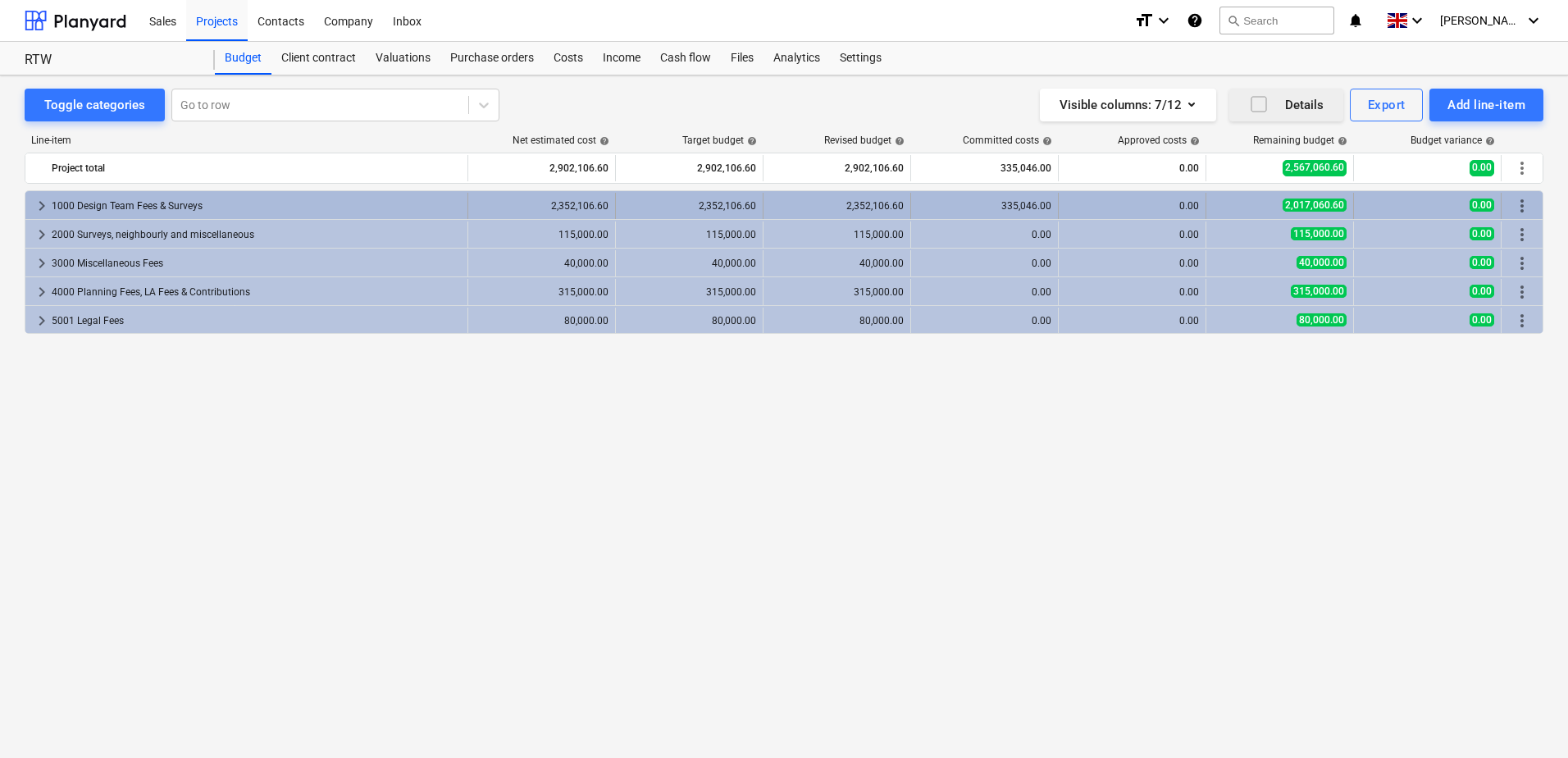
click at [45, 203] on span "keyboard_arrow_right" at bounding box center [42, 206] width 20 height 20
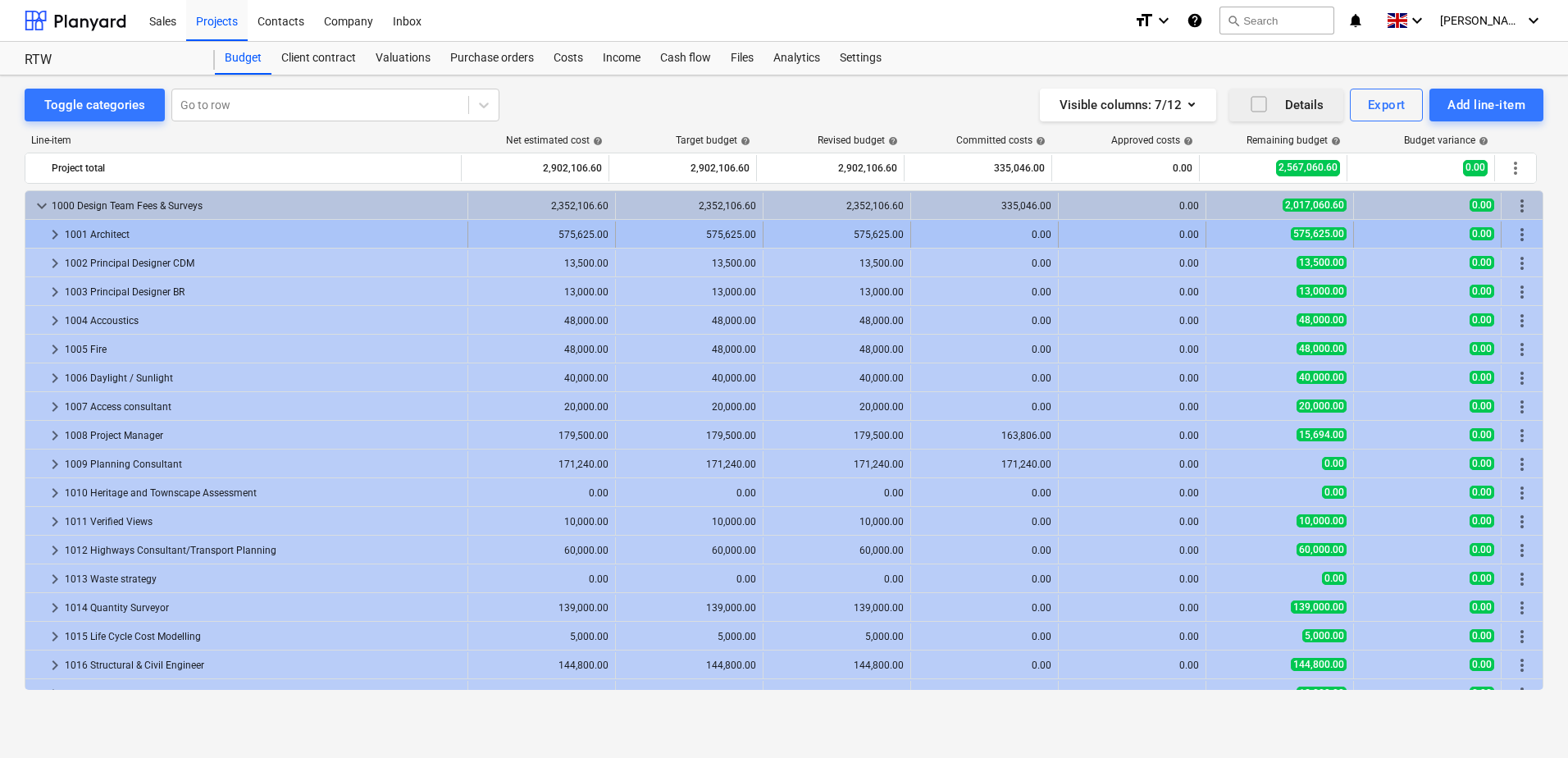
click at [50, 240] on span "keyboard_arrow_right" at bounding box center [55, 235] width 20 height 20
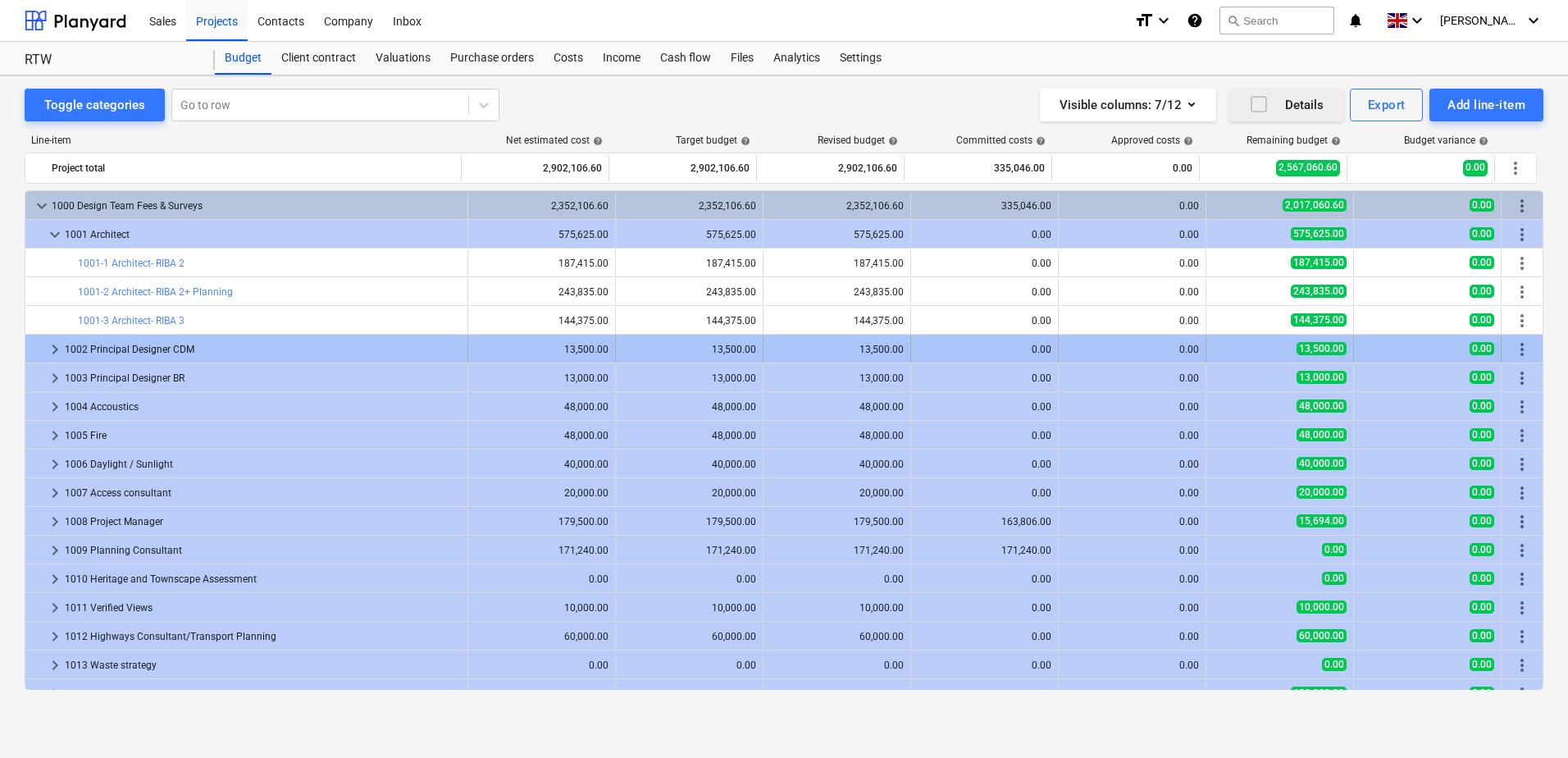
click at [54, 349] on span "keyboard_arrow_right" at bounding box center [55, 349] width 20 height 20
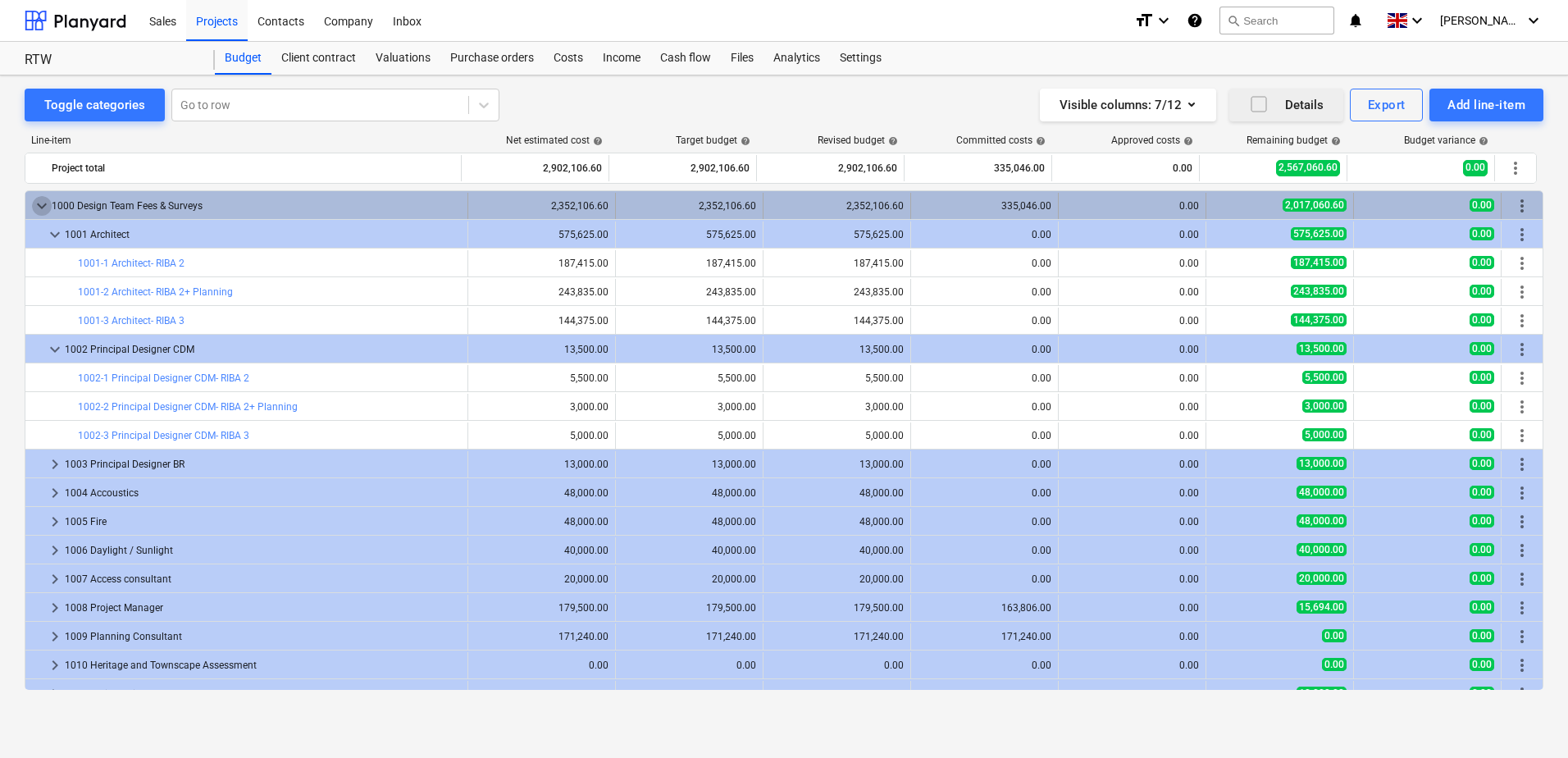
click at [43, 204] on span "keyboard_arrow_down" at bounding box center [42, 206] width 20 height 20
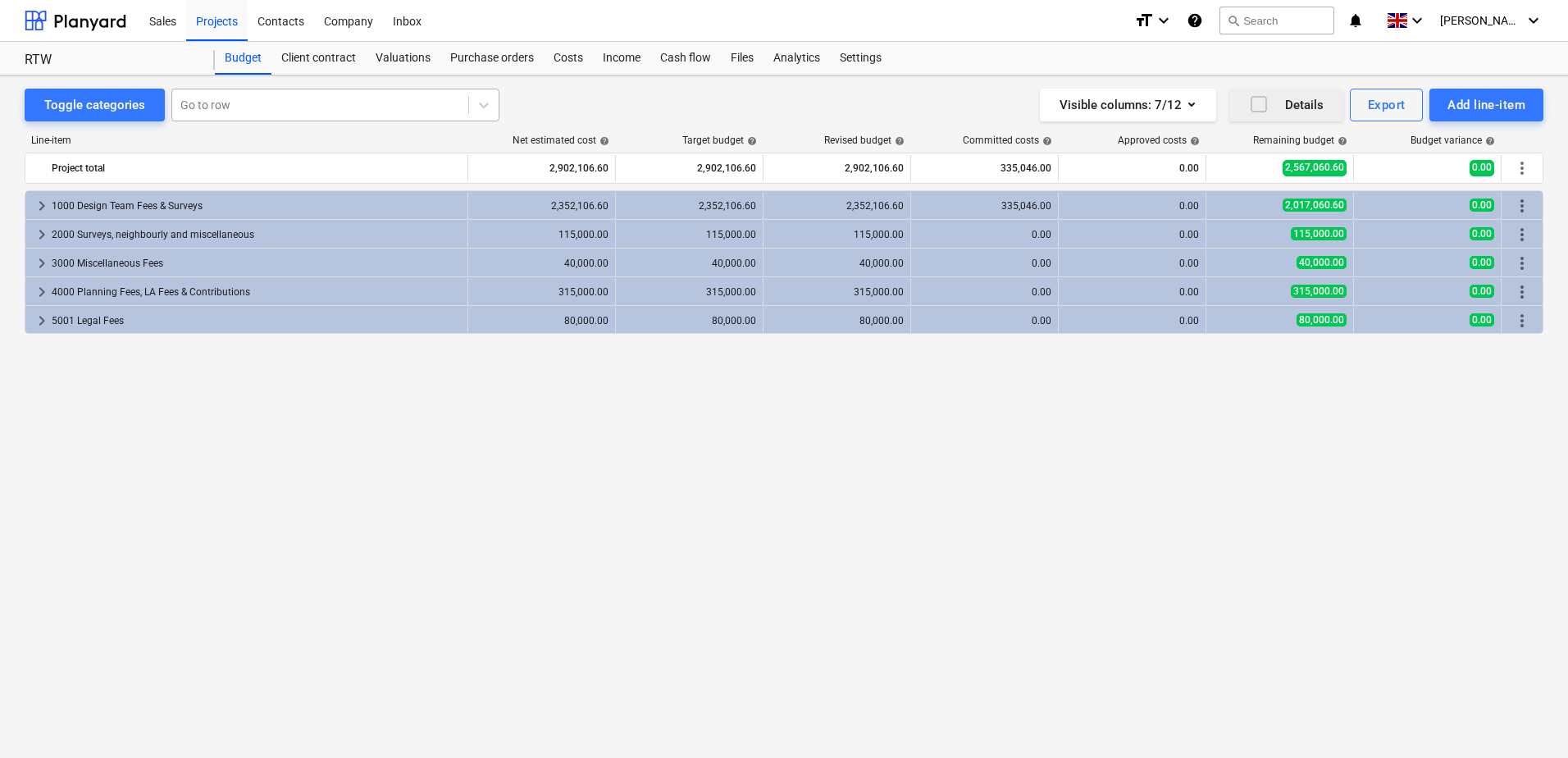
click at [391, 102] on div at bounding box center [319, 104] width 279 height 16
click at [391, 100] on div at bounding box center [326, 104] width 292 height 16
click at [537, 99] on div "Toggle categories Select is focused ,type to refine list, press Down to open th…" at bounding box center [784, 104] width 1518 height 33
click at [1368, 109] on div "Export" at bounding box center [1387, 104] width 38 height 21
click at [1349, 140] on div "PDF" at bounding box center [1386, 139] width 74 height 16
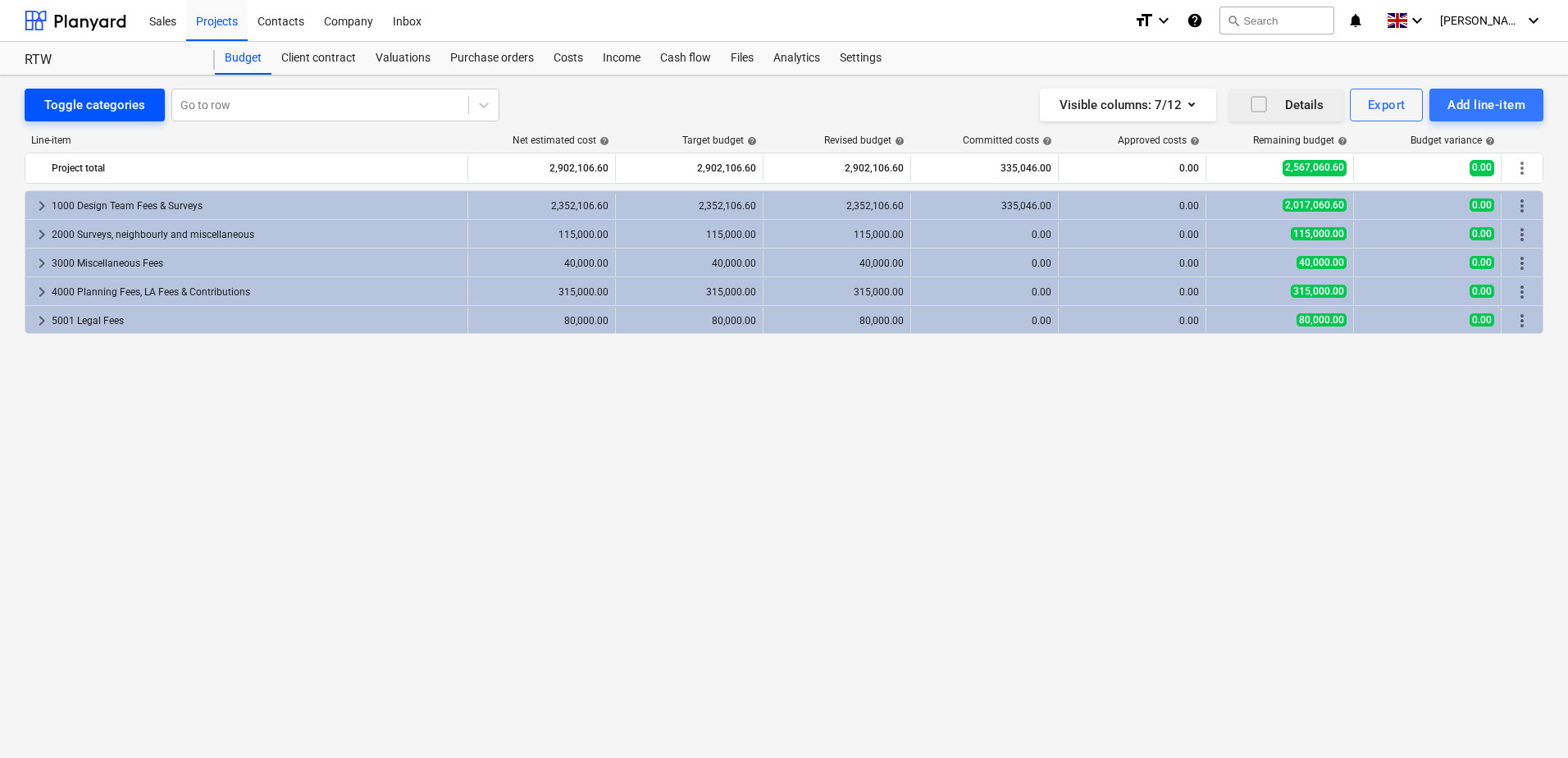
click at [158, 105] on button "Toggle categories" at bounding box center [94, 104] width 140 height 33
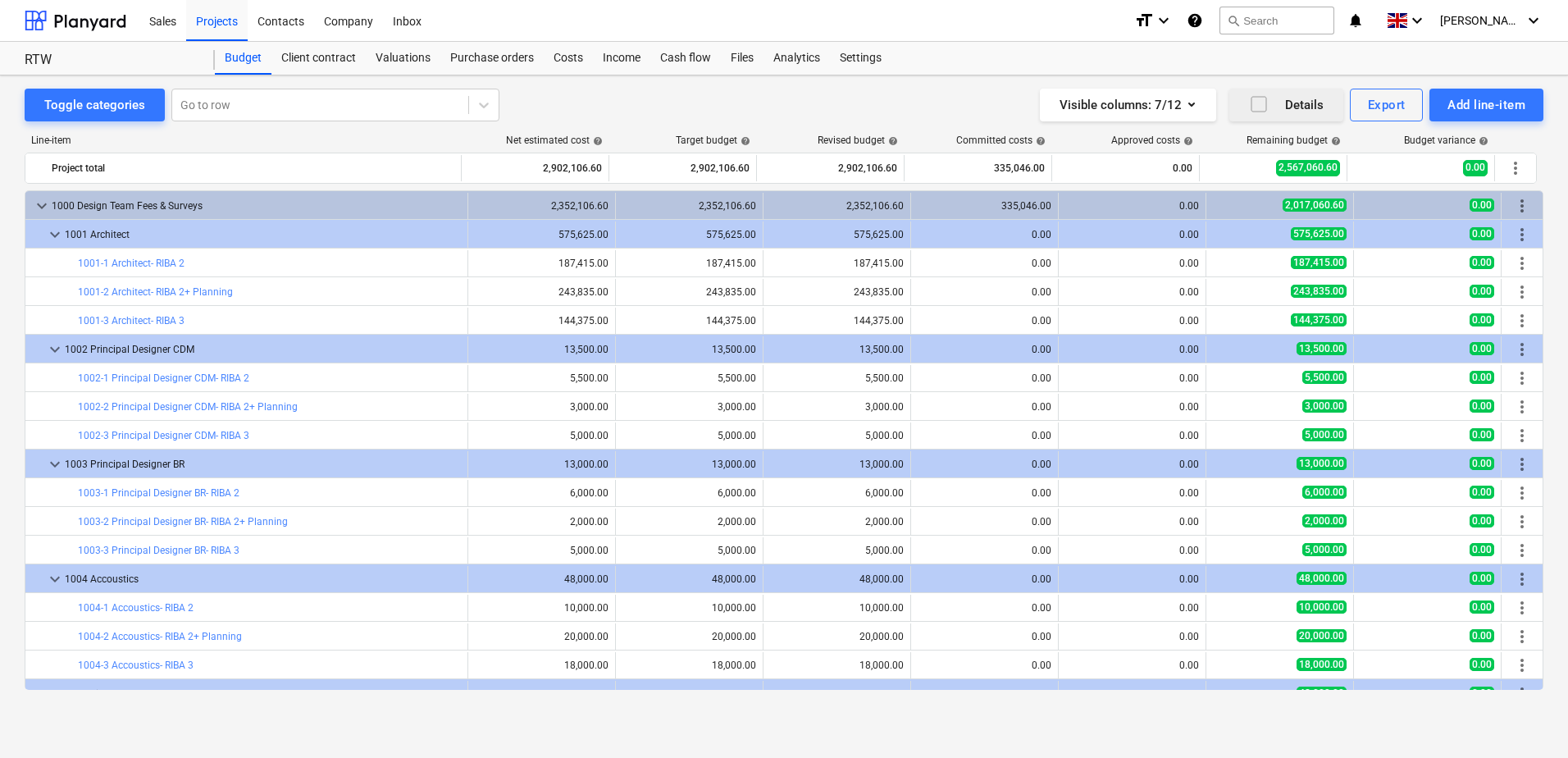
click at [626, 103] on div "Toggle categories Go to row Visible columns : 7/12 Details Export Add line-item" at bounding box center [784, 104] width 1518 height 33
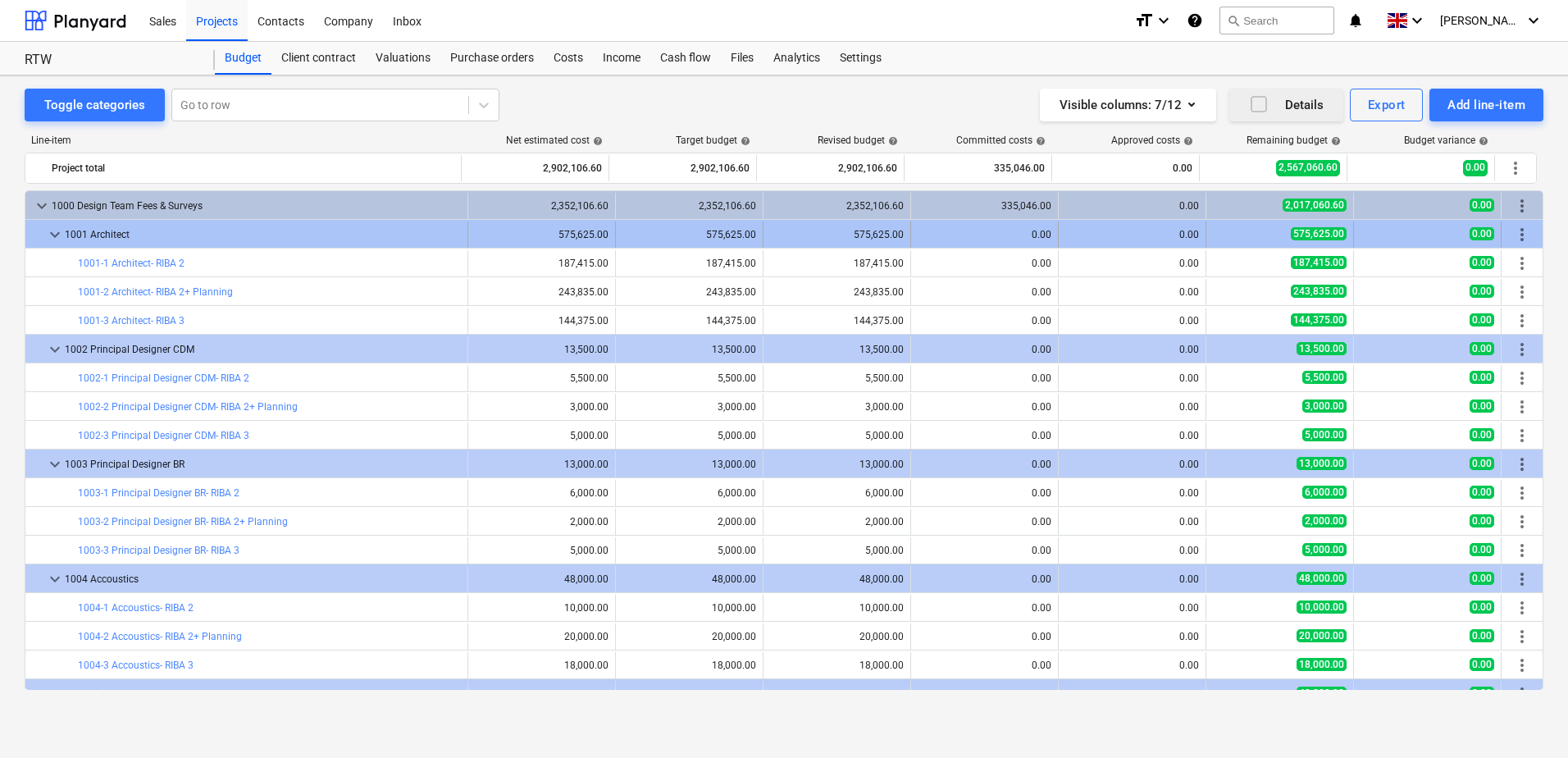
drag, startPoint x: 1520, startPoint y: 207, endPoint x: 1518, endPoint y: 226, distance: 19.1
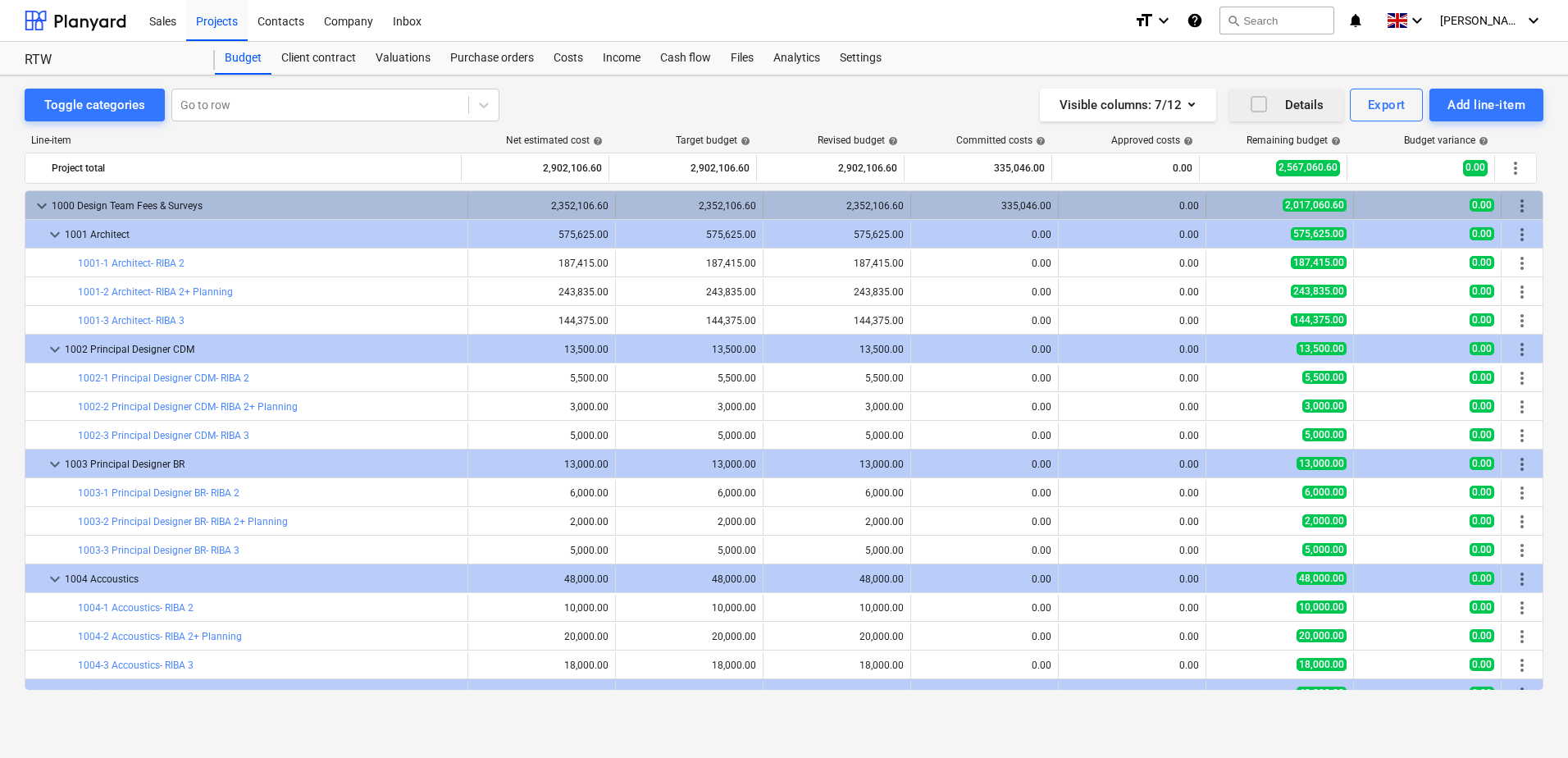
click at [1517, 204] on span "more_vert" at bounding box center [1522, 206] width 20 height 20
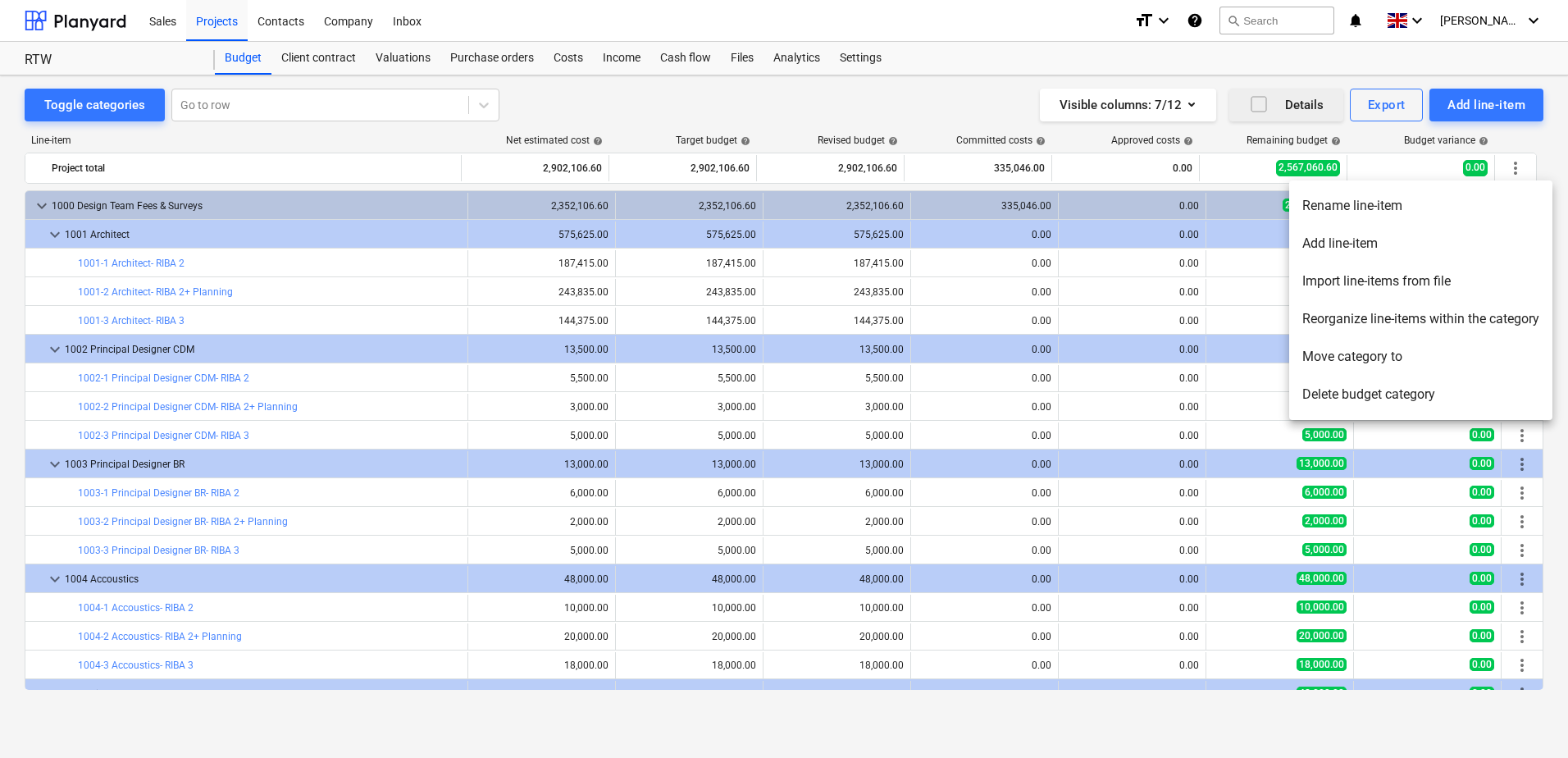
click at [956, 104] on div at bounding box center [784, 379] width 1568 height 758
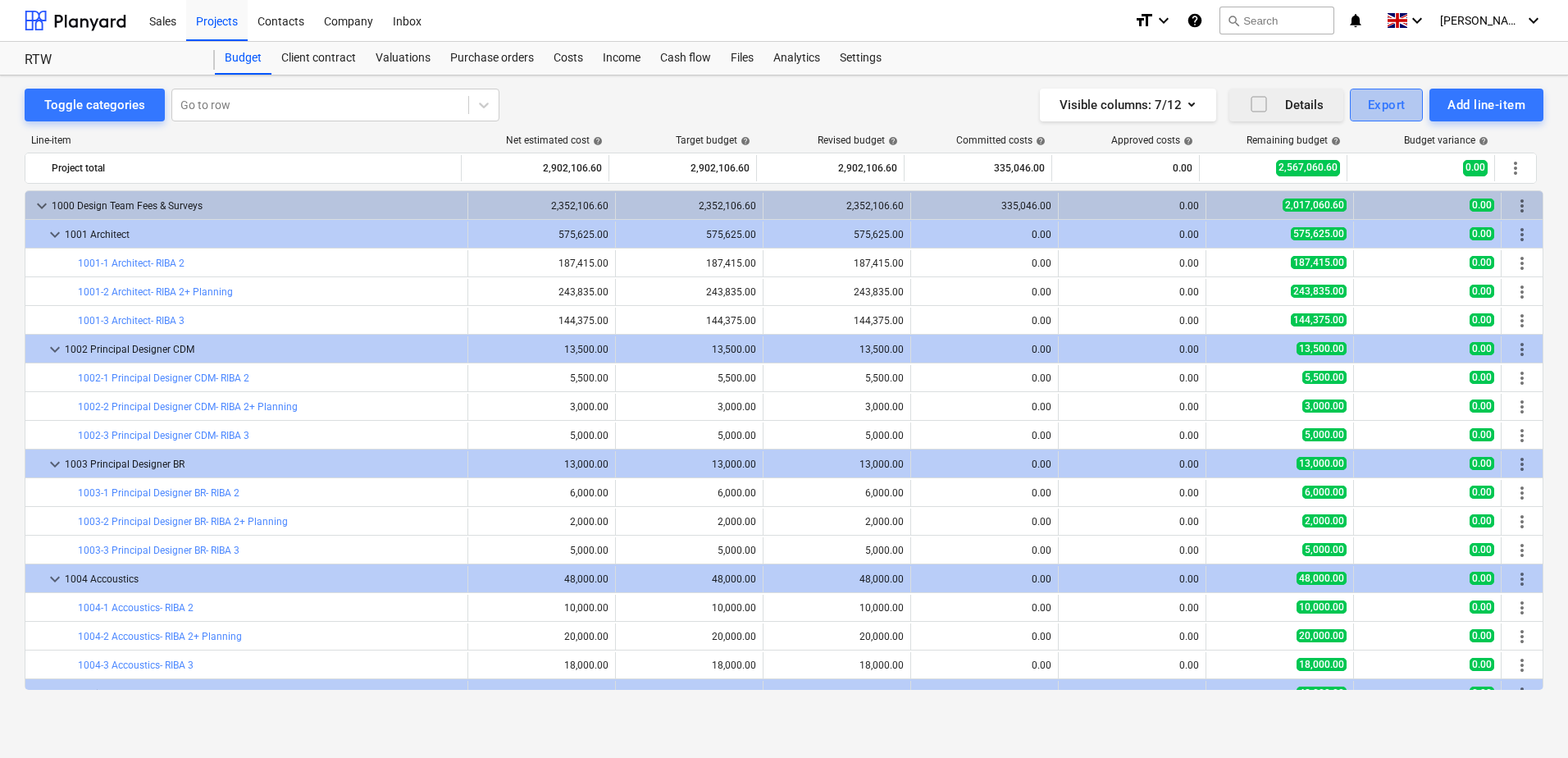
click at [1397, 108] on div "Export" at bounding box center [1387, 104] width 38 height 21
click at [1349, 173] on div "XLSX (only visible columns)" at bounding box center [1386, 170] width 74 height 47
click at [983, 95] on div "Visible columns : 7/12 Details Export Add line-item" at bounding box center [1157, 104] width 771 height 33
click at [126, 101] on div "Toggle categories" at bounding box center [94, 104] width 100 height 21
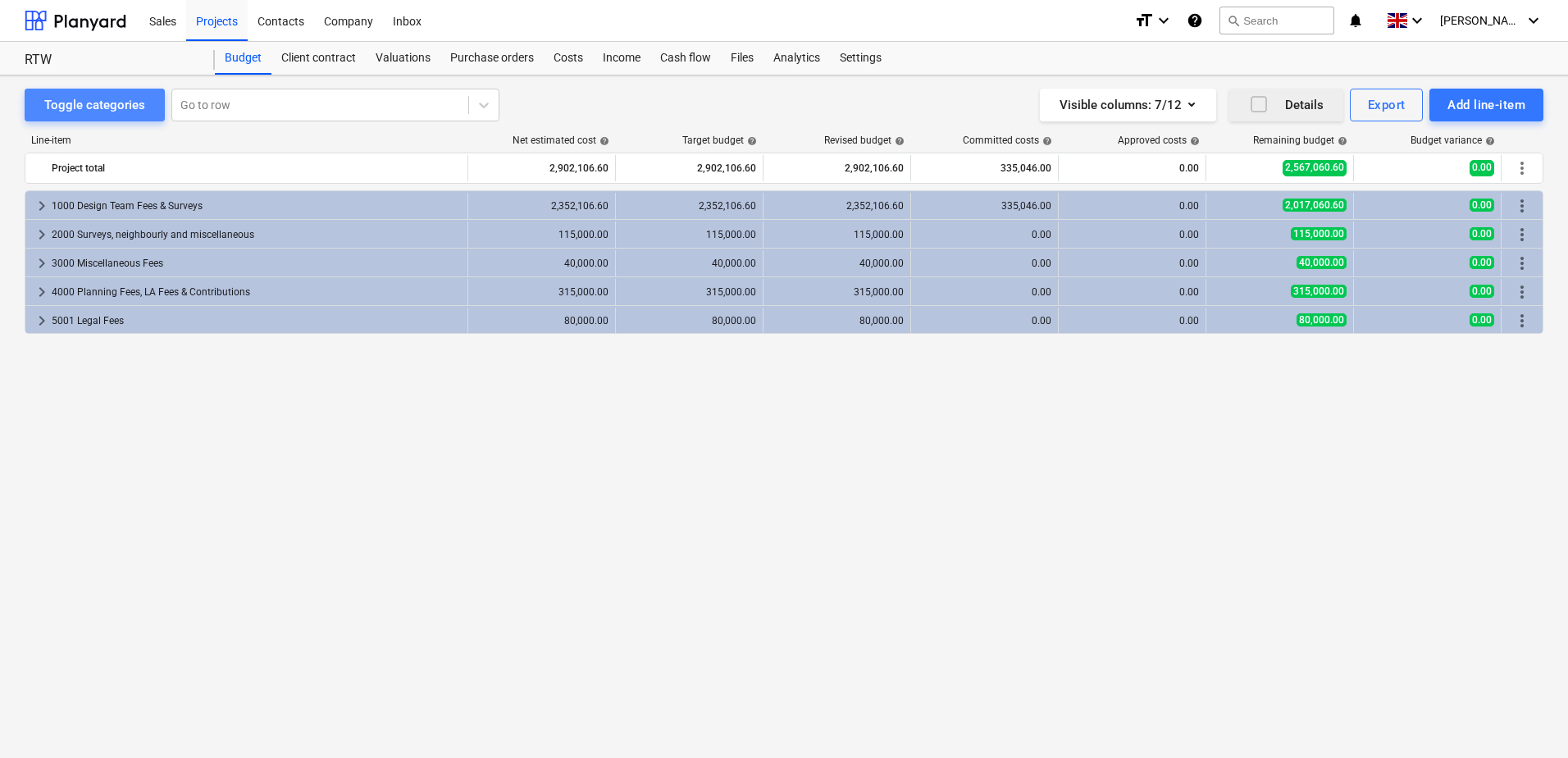
click at [126, 101] on div "Toggle categories" at bounding box center [94, 104] width 100 height 21
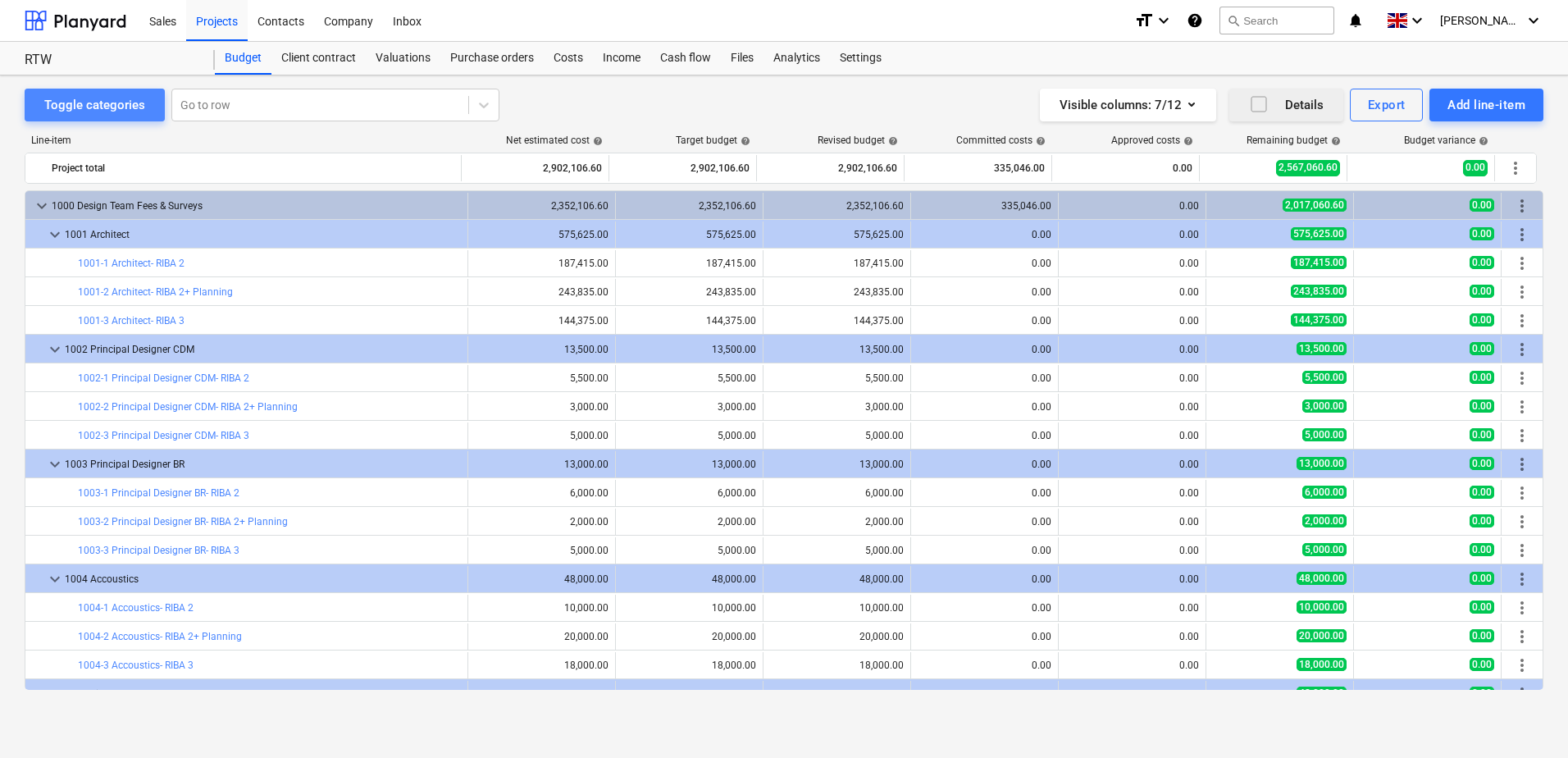
click at [126, 101] on div "Toggle categories" at bounding box center [94, 104] width 100 height 21
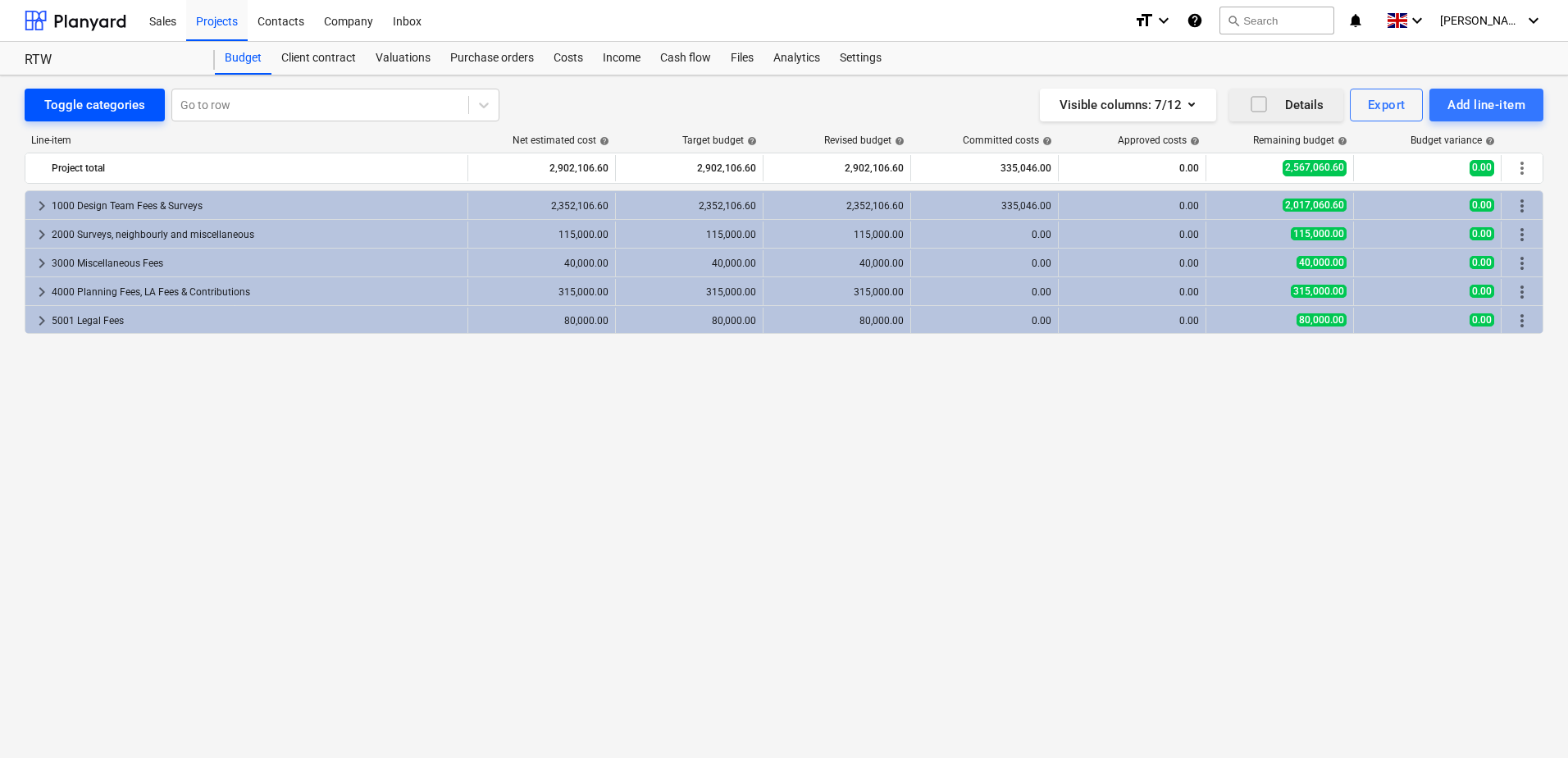
click at [82, 95] on div "Toggle categories" at bounding box center [94, 104] width 100 height 21
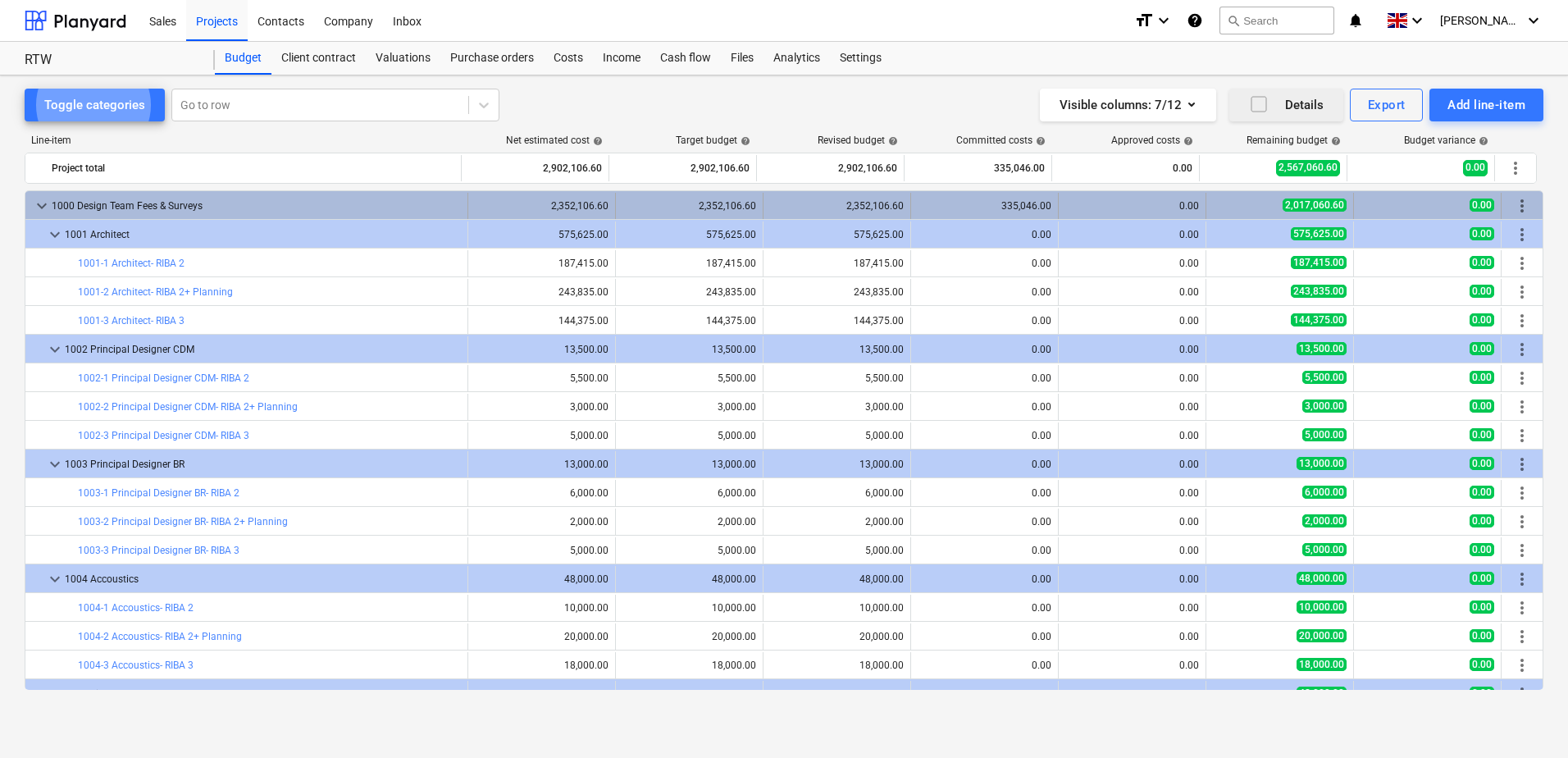
click at [40, 205] on span "keyboard_arrow_down" at bounding box center [42, 206] width 20 height 20
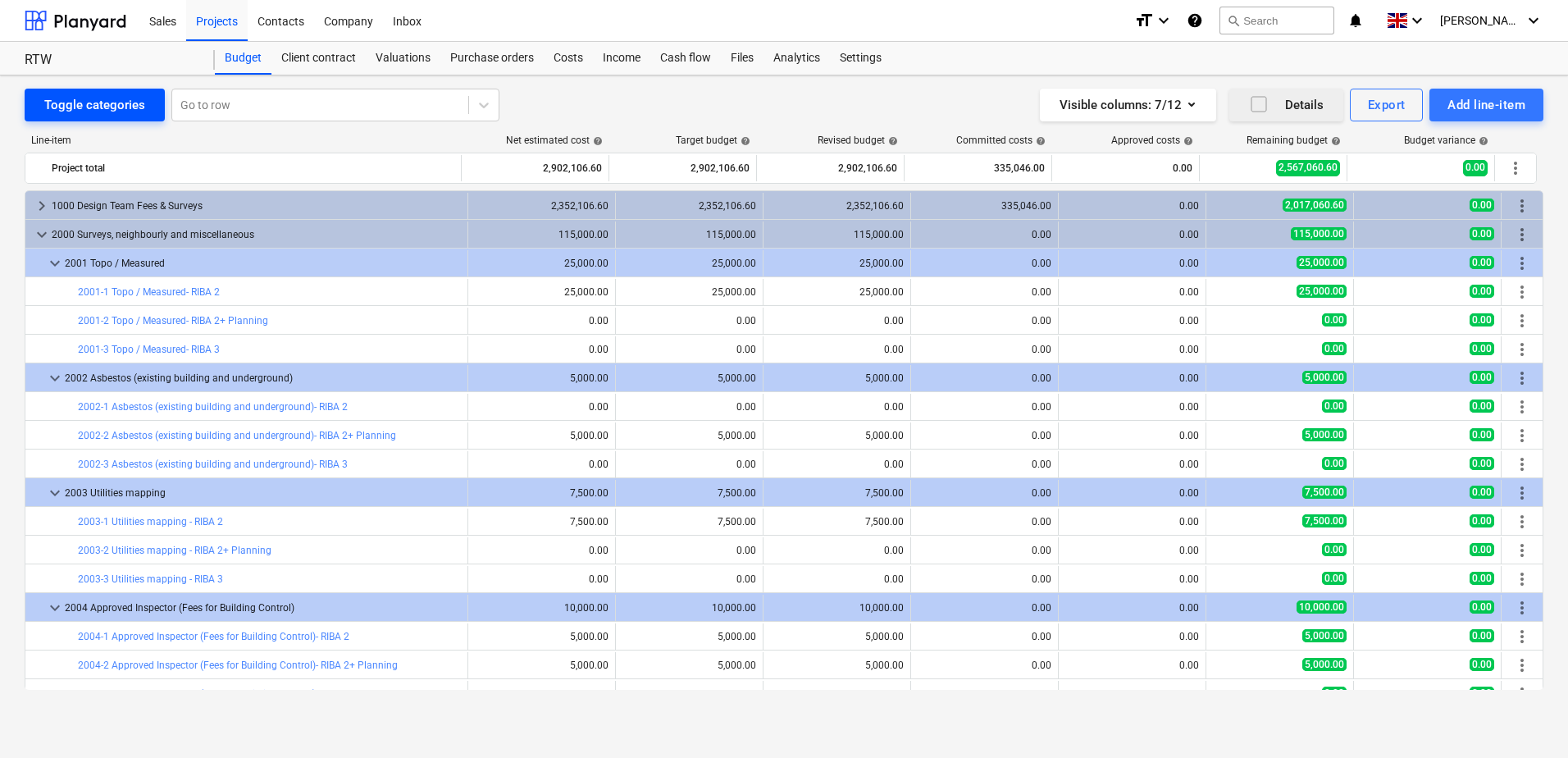
click at [82, 114] on div "Toggle categories" at bounding box center [94, 104] width 100 height 21
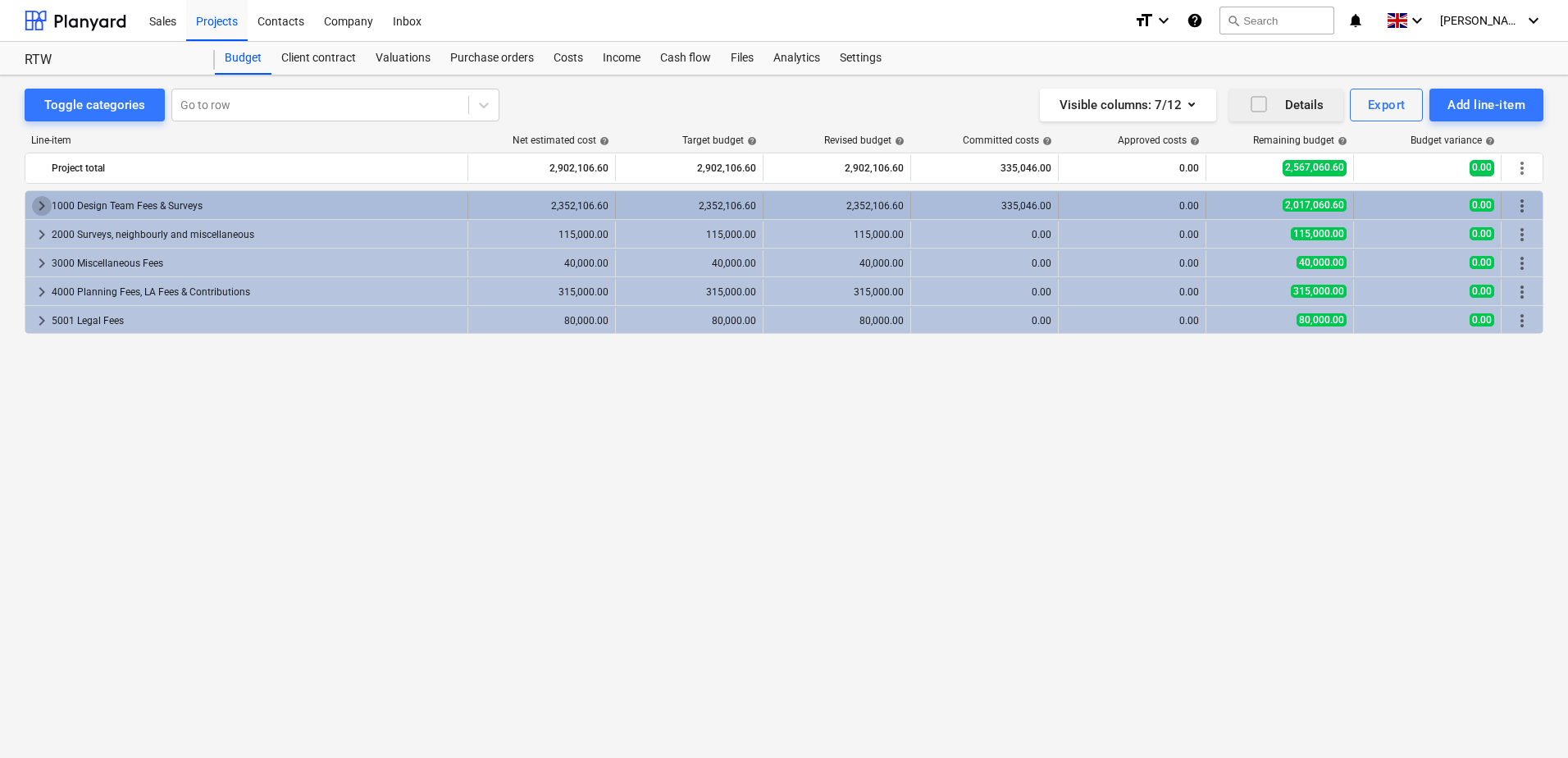
click at [39, 205] on span "keyboard_arrow_right" at bounding box center [42, 206] width 20 height 20
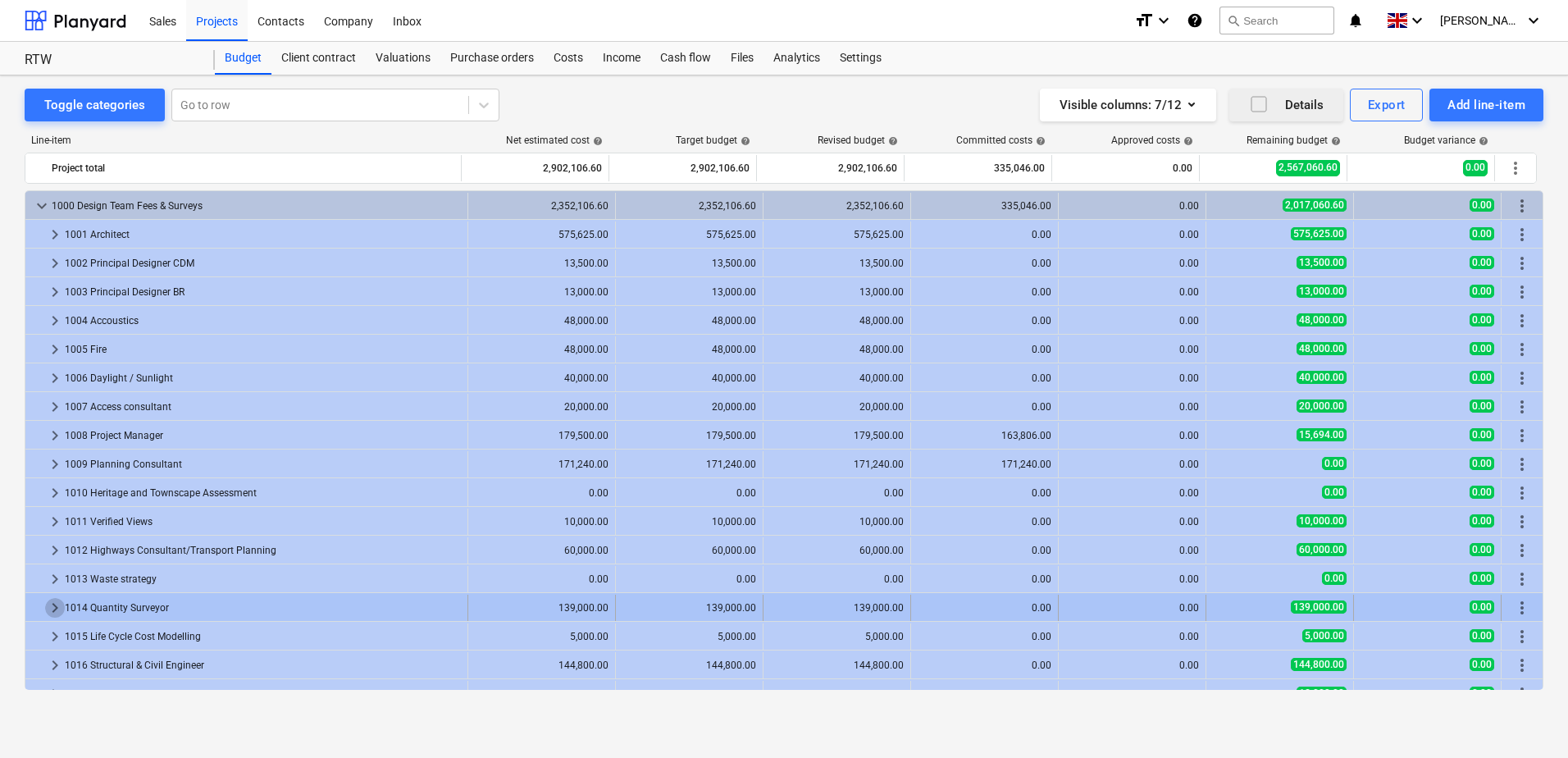
click at [46, 605] on span "keyboard_arrow_right" at bounding box center [55, 608] width 20 height 20
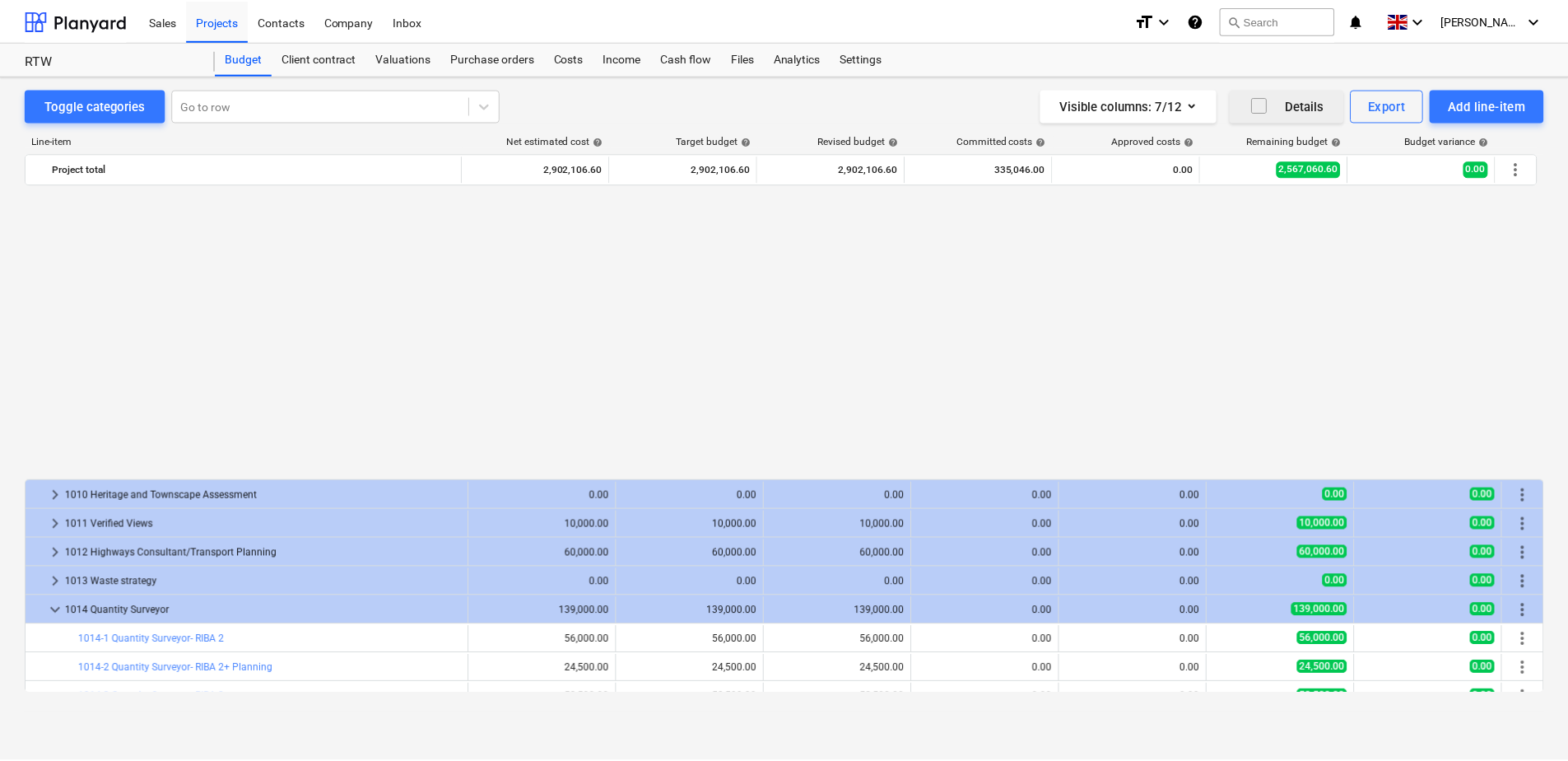
scroll to position [330, 0]
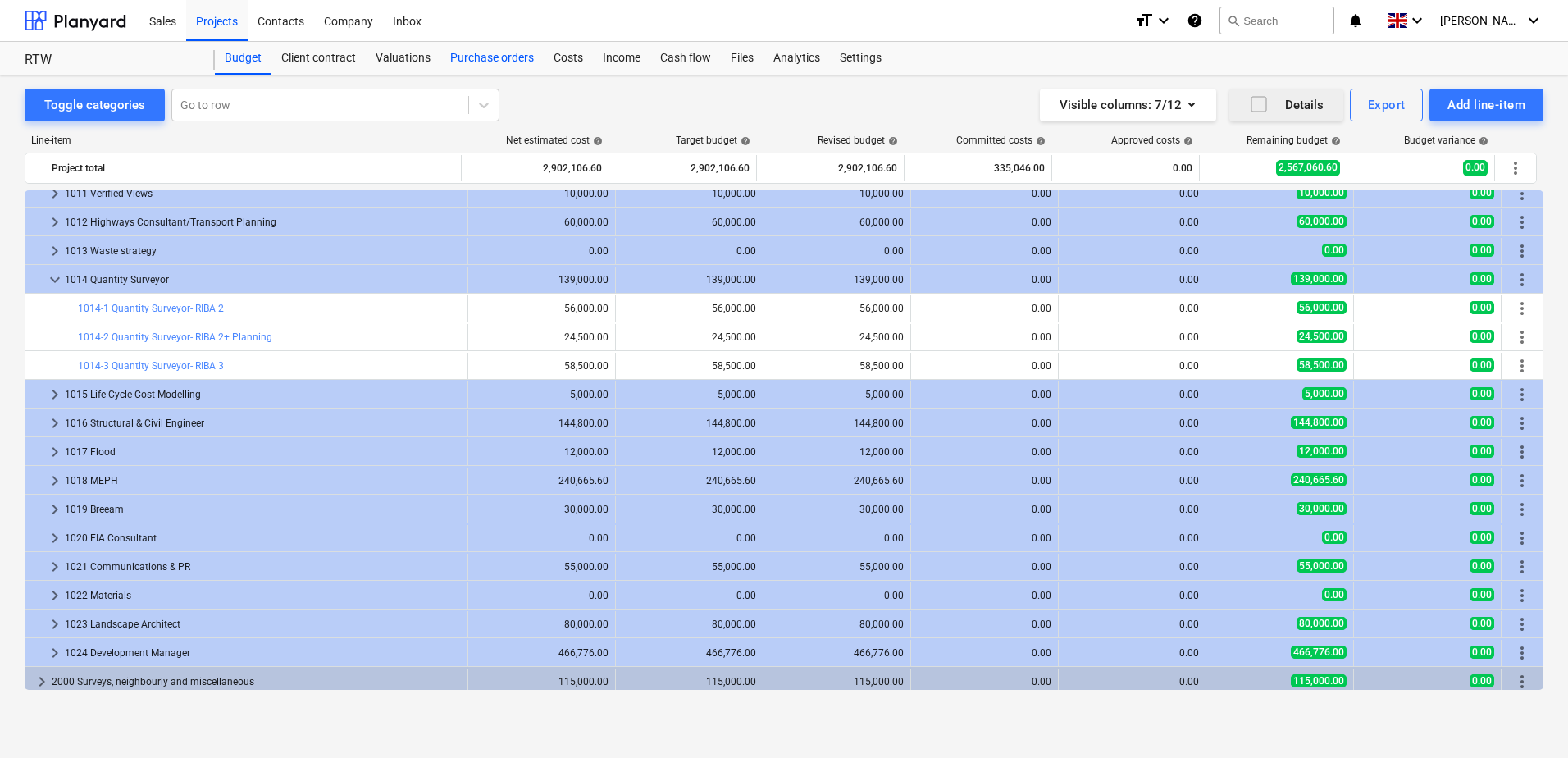
click at [488, 52] on div "Purchase orders" at bounding box center [492, 58] width 103 height 33
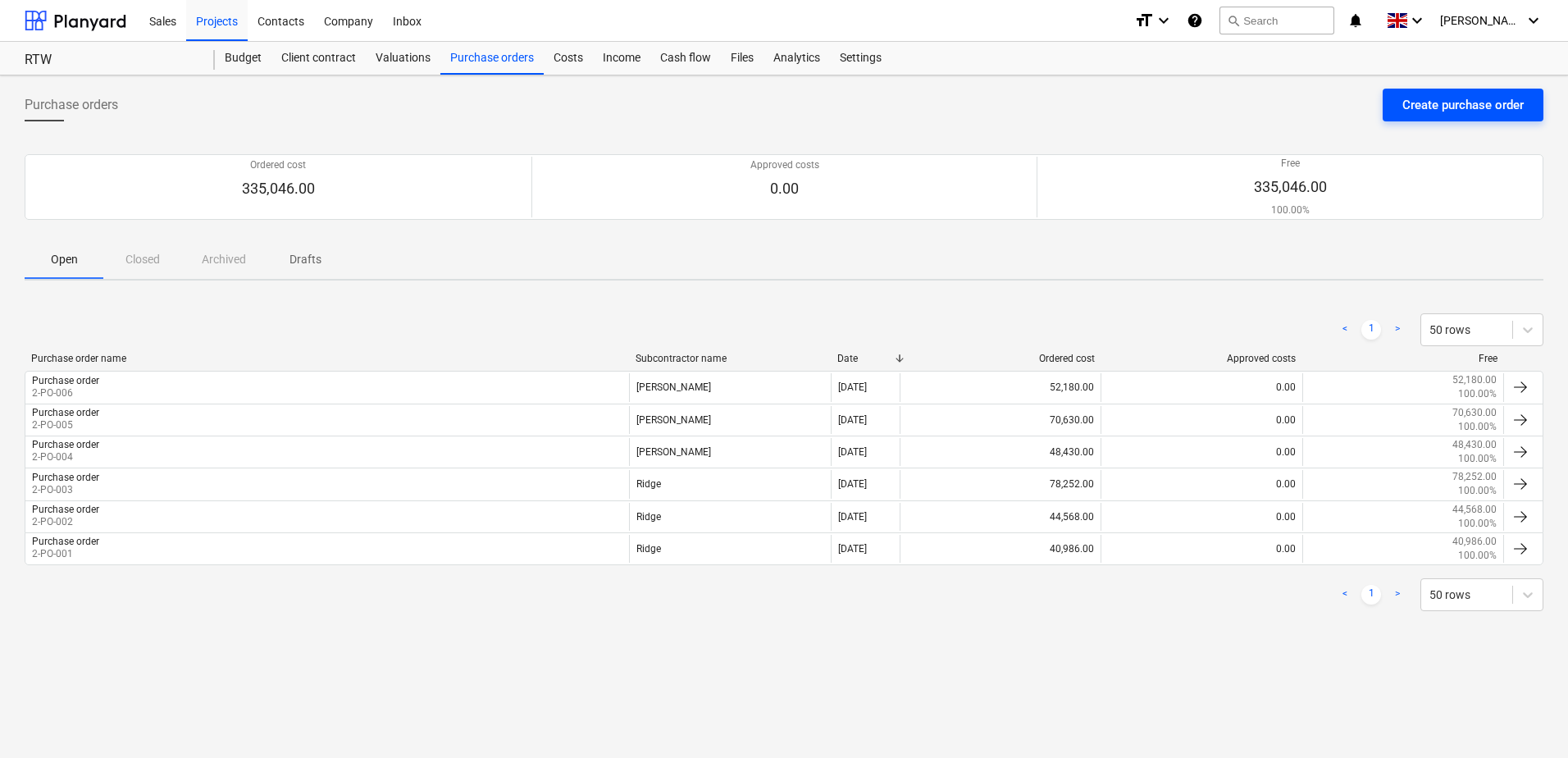
click at [1443, 99] on div "Create purchase order" at bounding box center [1463, 104] width 121 height 21
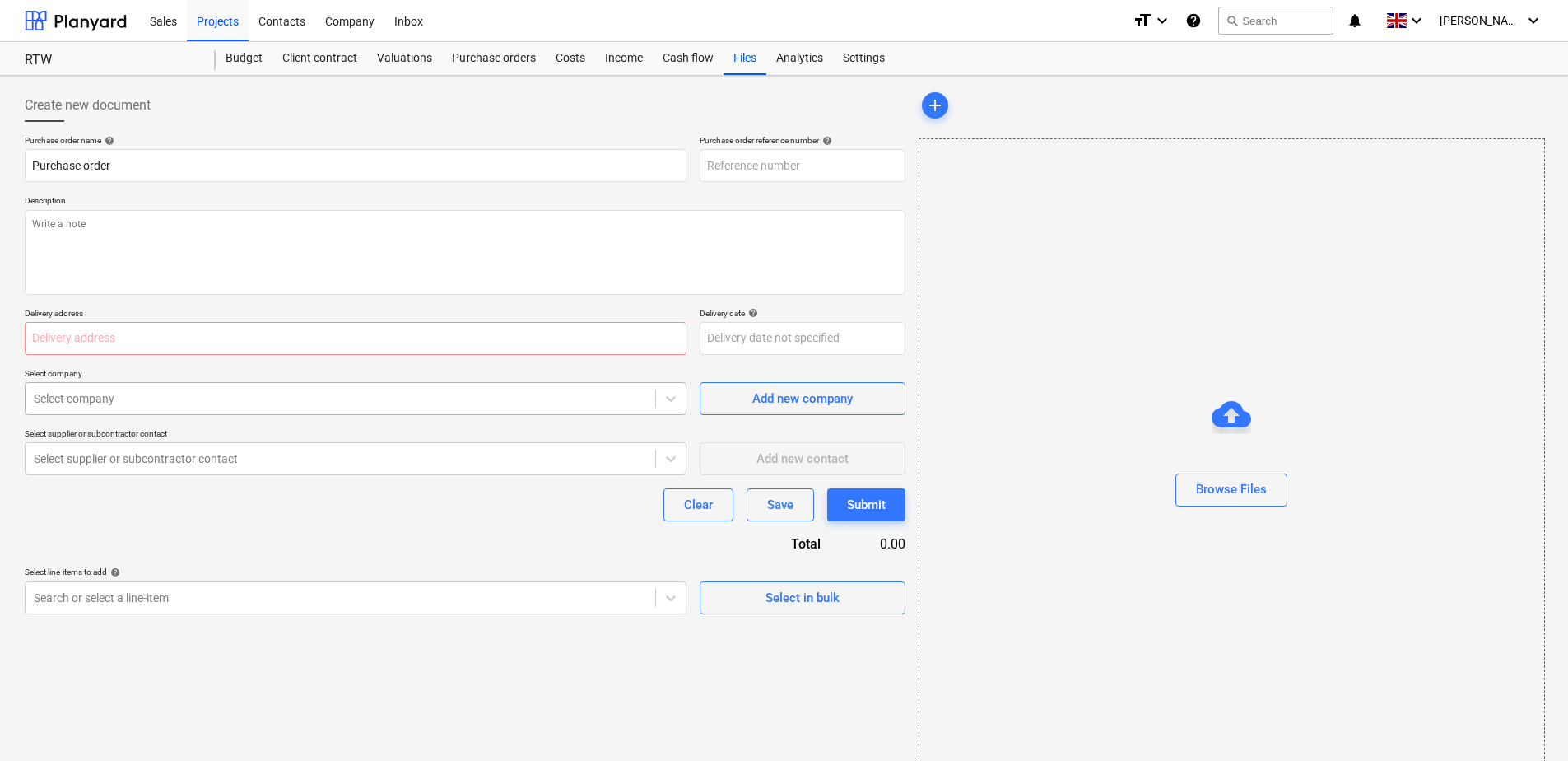
type input "2-PO-007"
click at [233, 261] on textarea at bounding box center [465, 252] width 880 height 85
type textarea "Stage 2 fee"
click at [221, 345] on input "text" at bounding box center [355, 338] width 662 height 33
type input "RTW"
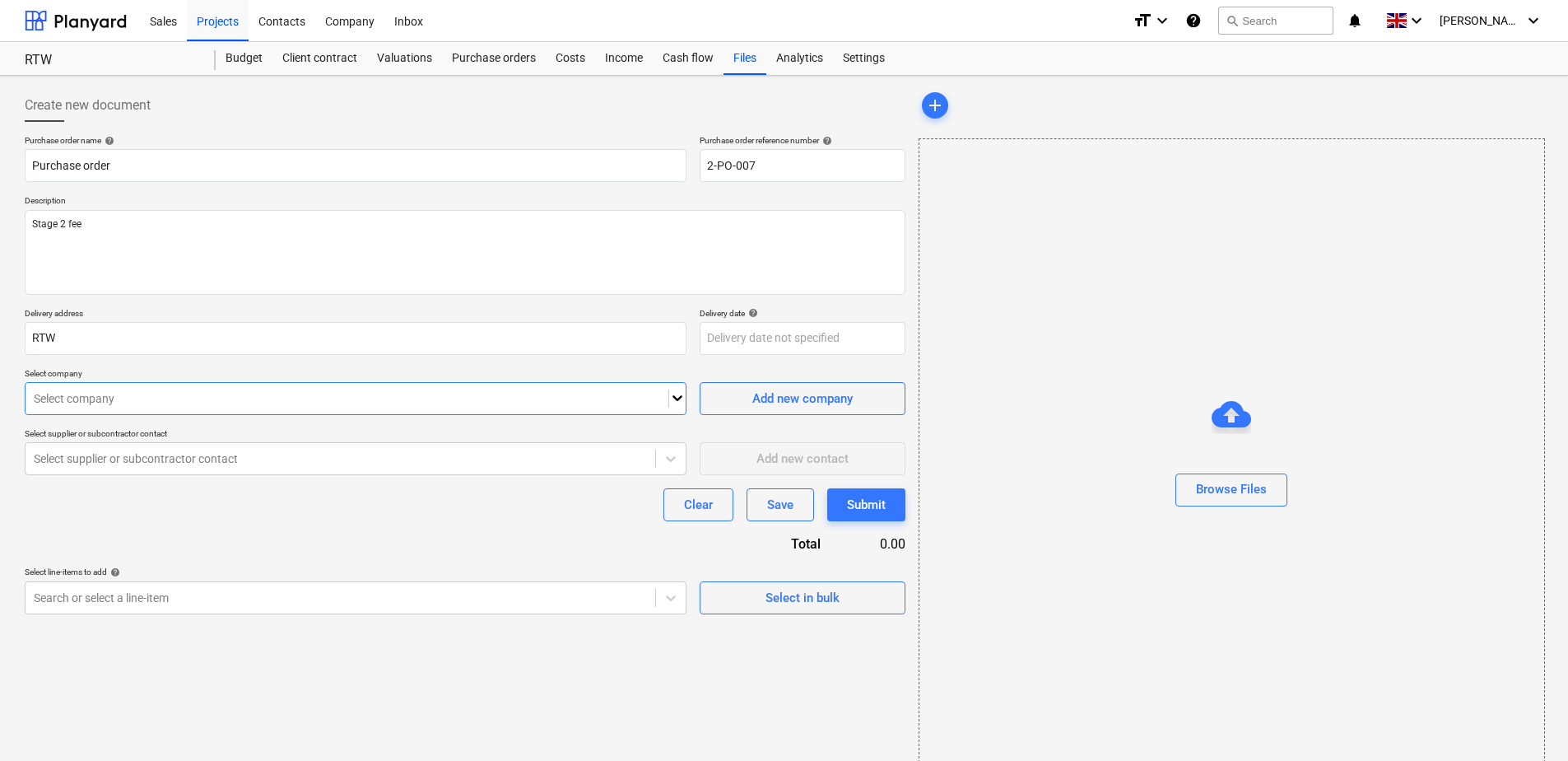
click at [222, 398] on div at bounding box center [347, 398] width 627 height 16
type input "Gleeds"
click at [354, 407] on div "Select company" at bounding box center [347, 398] width 643 height 23
click at [730, 394] on span "Add new company" at bounding box center [802, 397] width 165 height 21
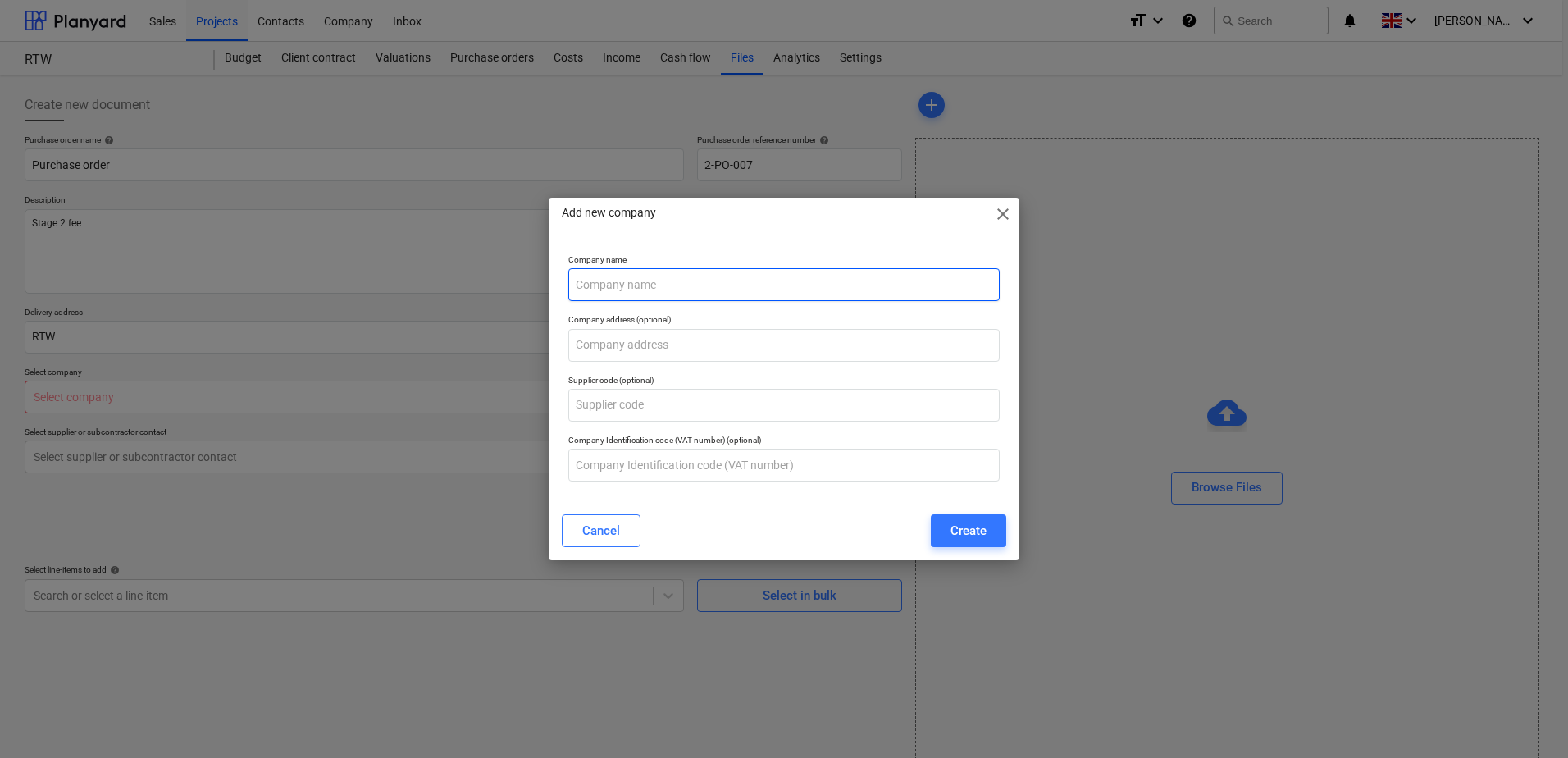
click at [639, 280] on input "text" at bounding box center [784, 284] width 432 height 33
type input "Gleeds"
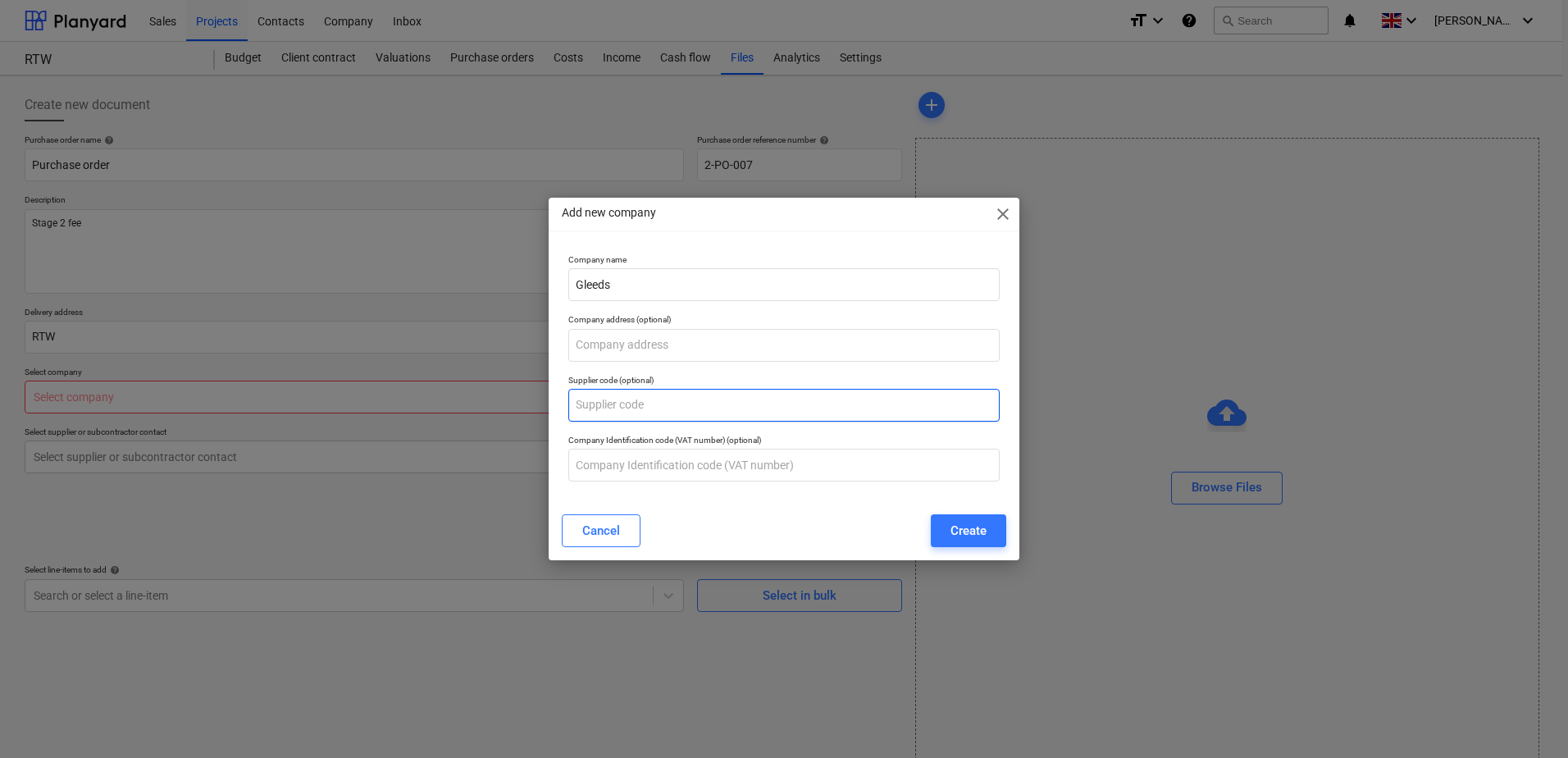
click at [636, 404] on input "text" at bounding box center [784, 405] width 432 height 33
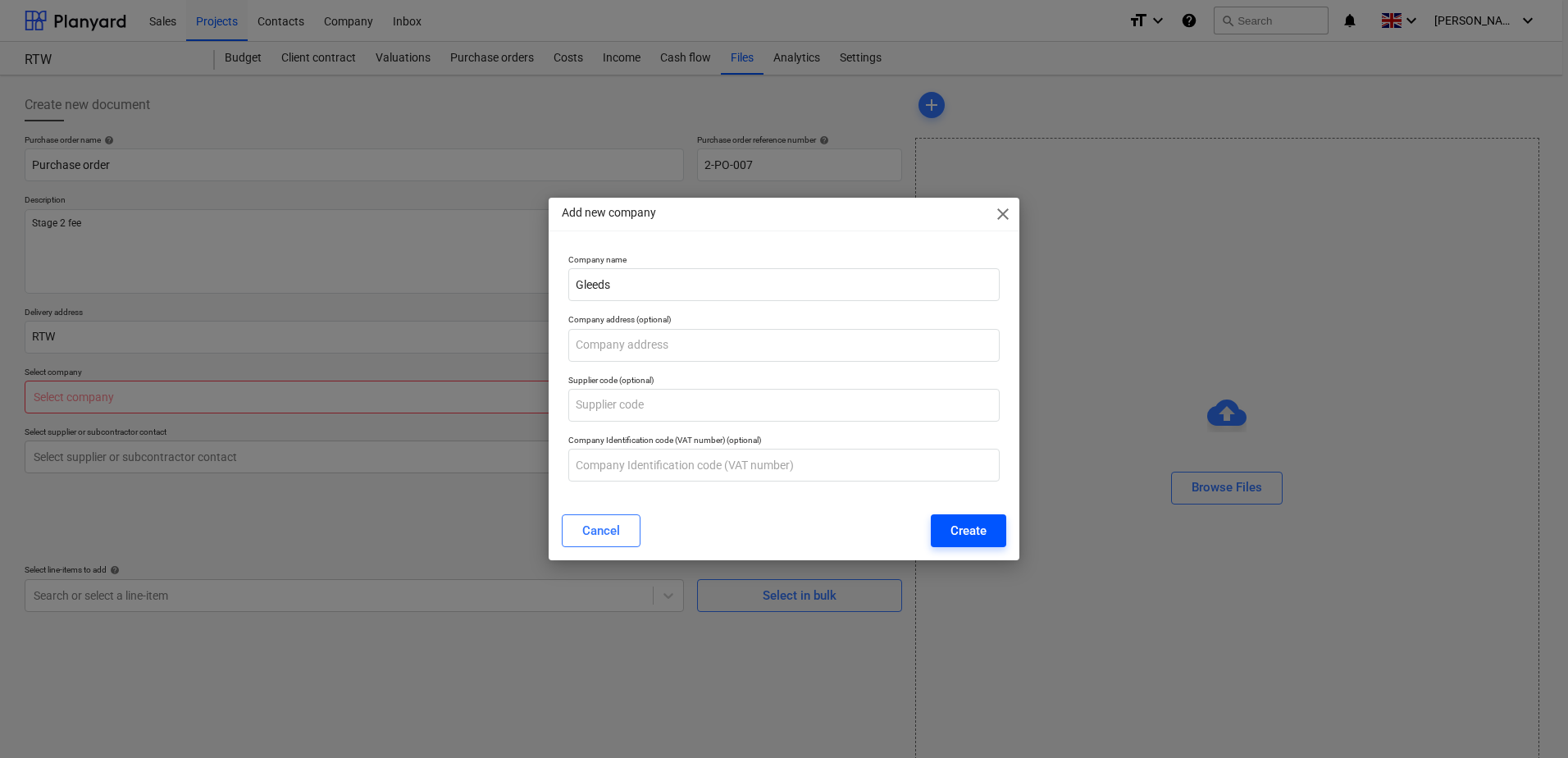
click at [945, 521] on button "Create" at bounding box center [968, 530] width 76 height 33
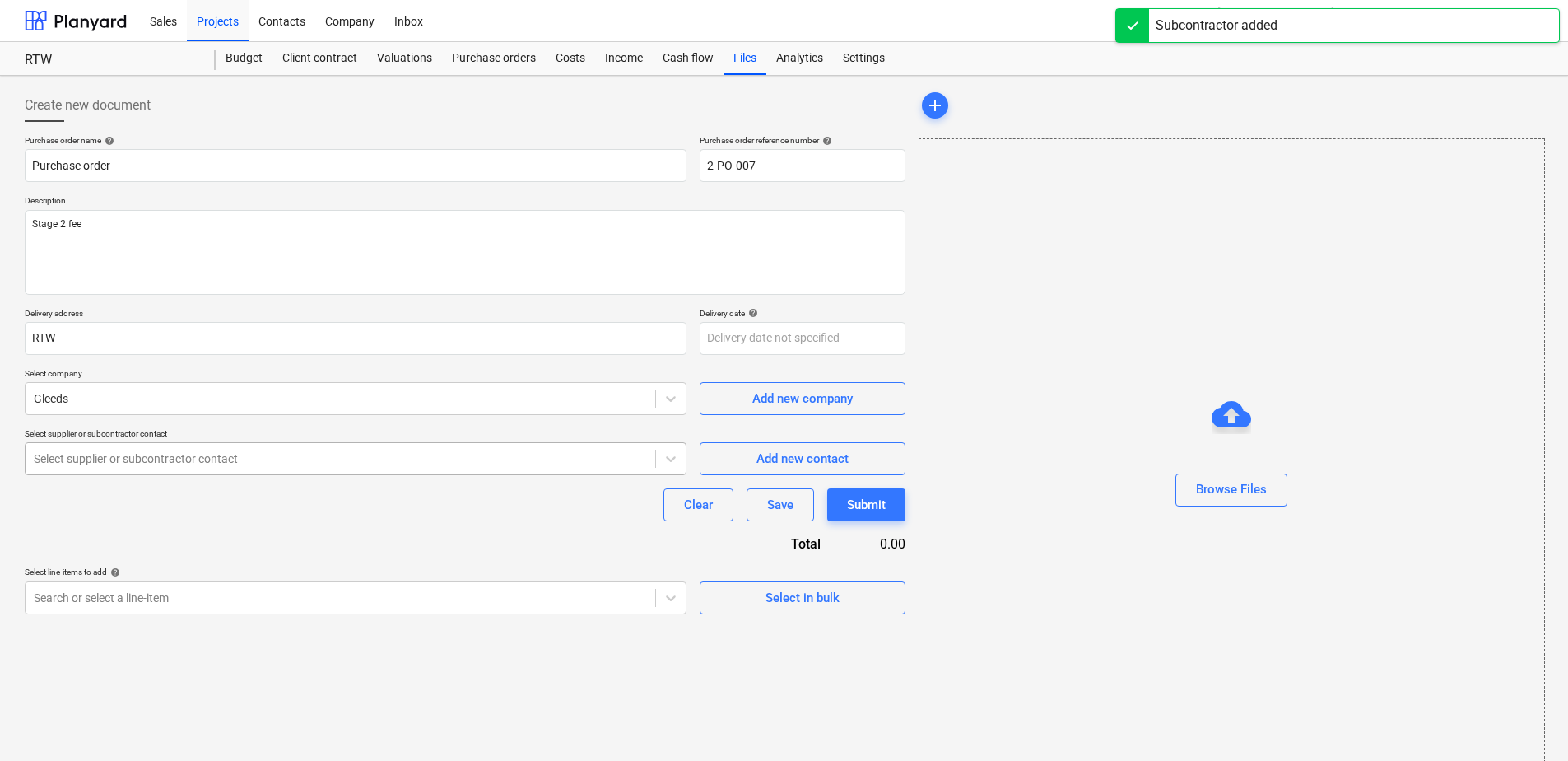
click at [129, 462] on div at bounding box center [340, 458] width 613 height 16
click at [785, 453] on div "Add new contact" at bounding box center [802, 458] width 92 height 21
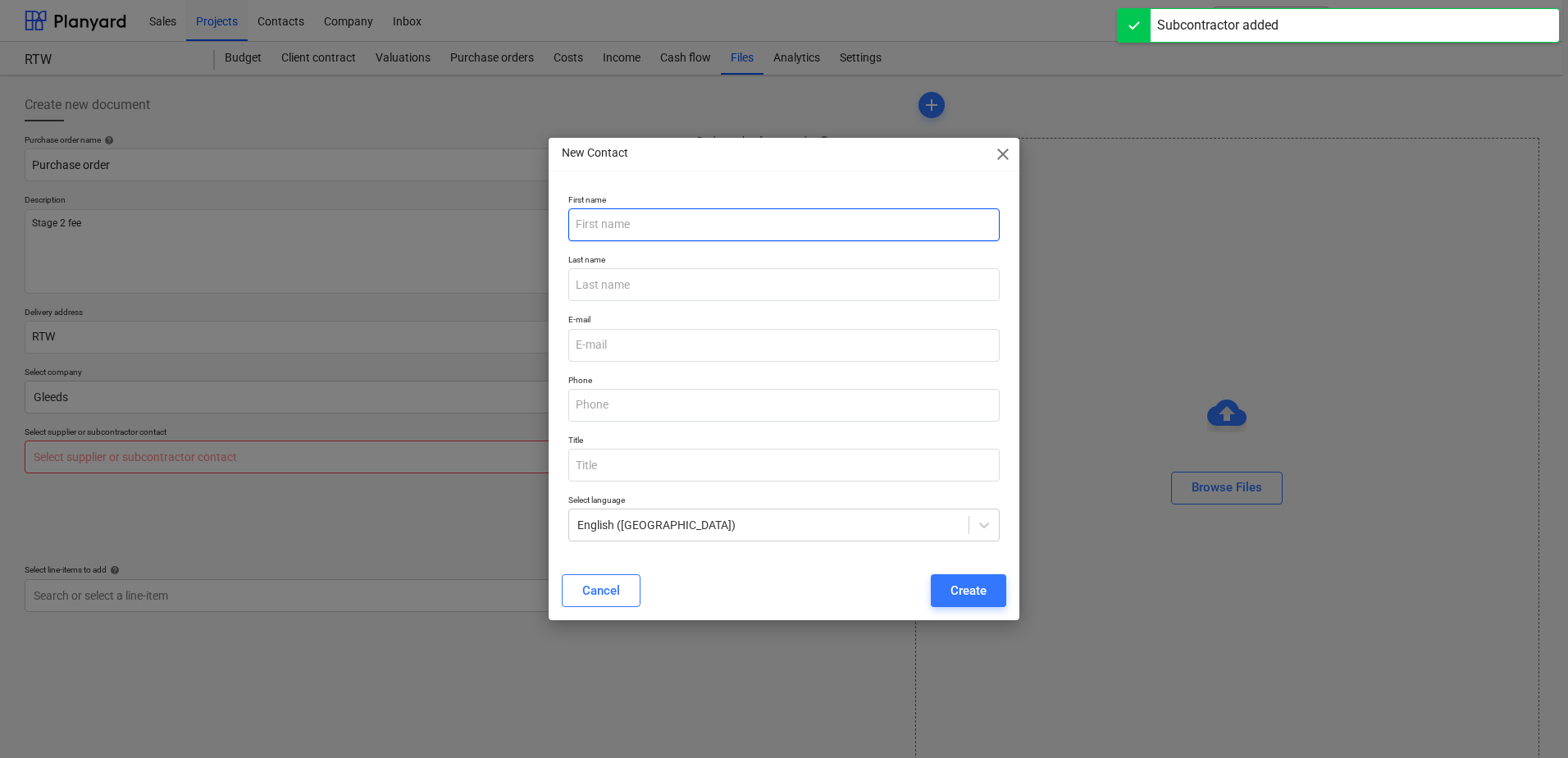
click at [657, 232] on input "text" at bounding box center [784, 224] width 432 height 33
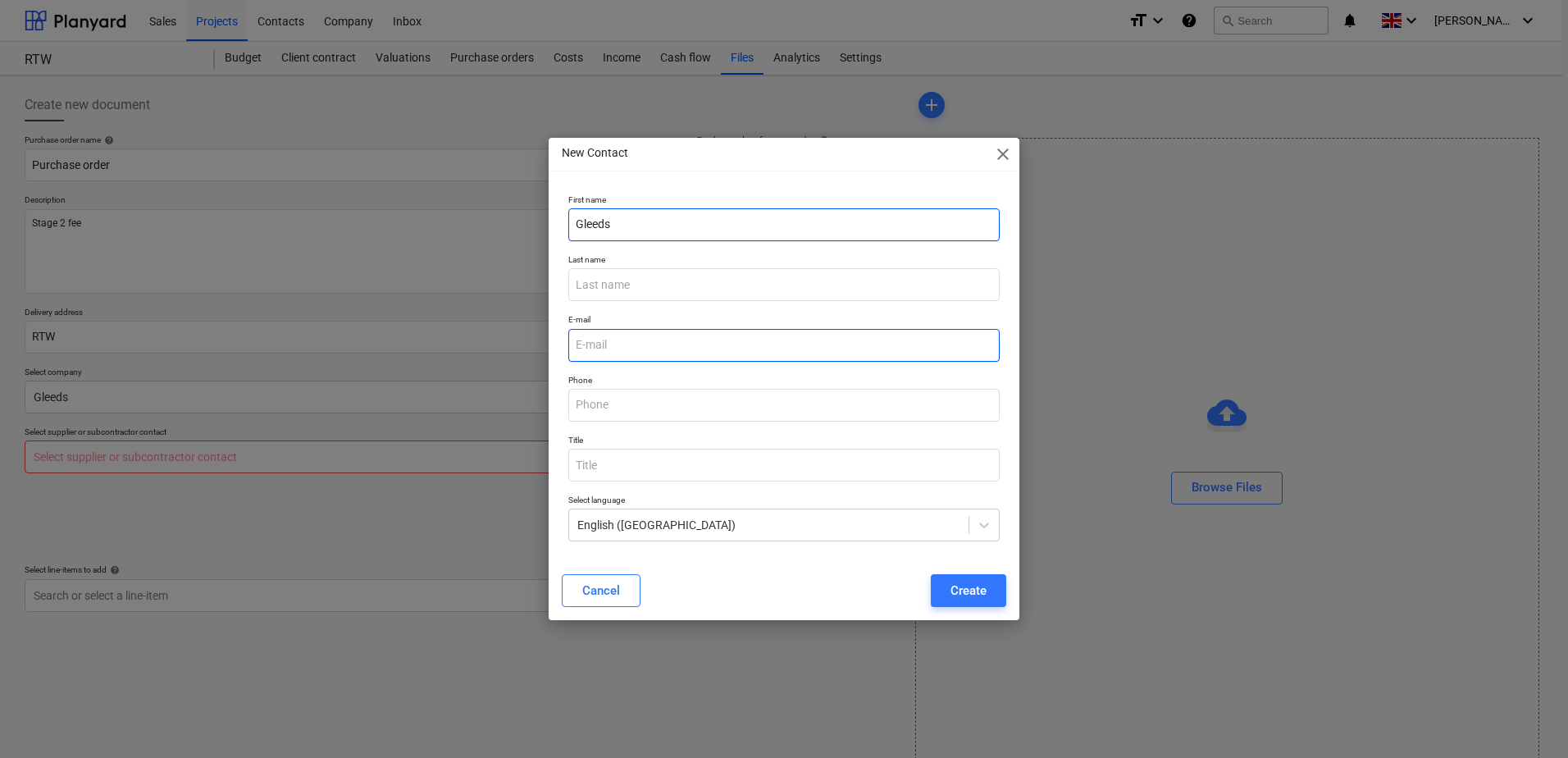
type input "Gleeds"
click at [650, 344] on input "email" at bounding box center [784, 345] width 432 height 33
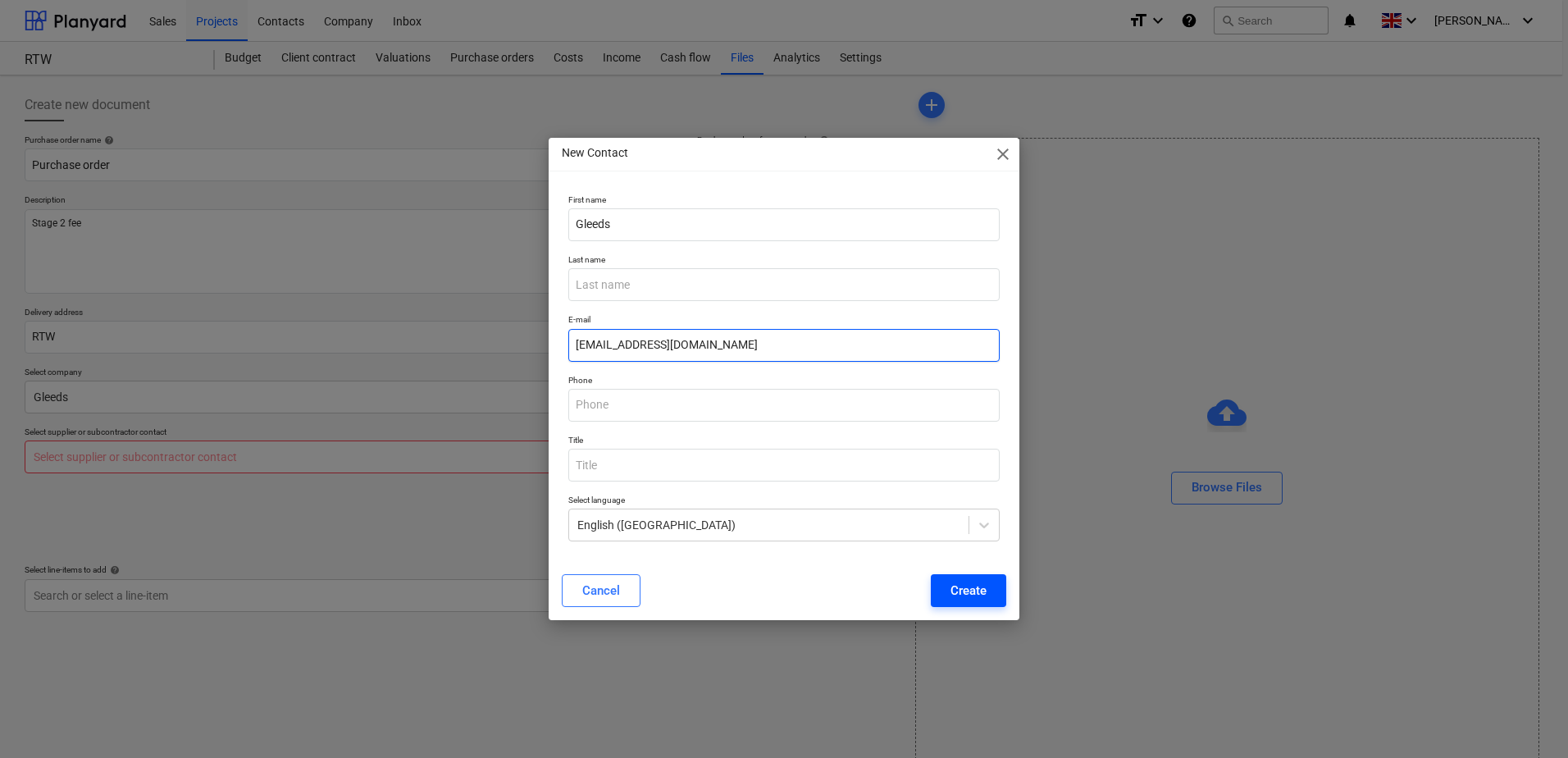
type input "gleeds@test.com"
click at [972, 589] on div "Create" at bounding box center [968, 590] width 36 height 21
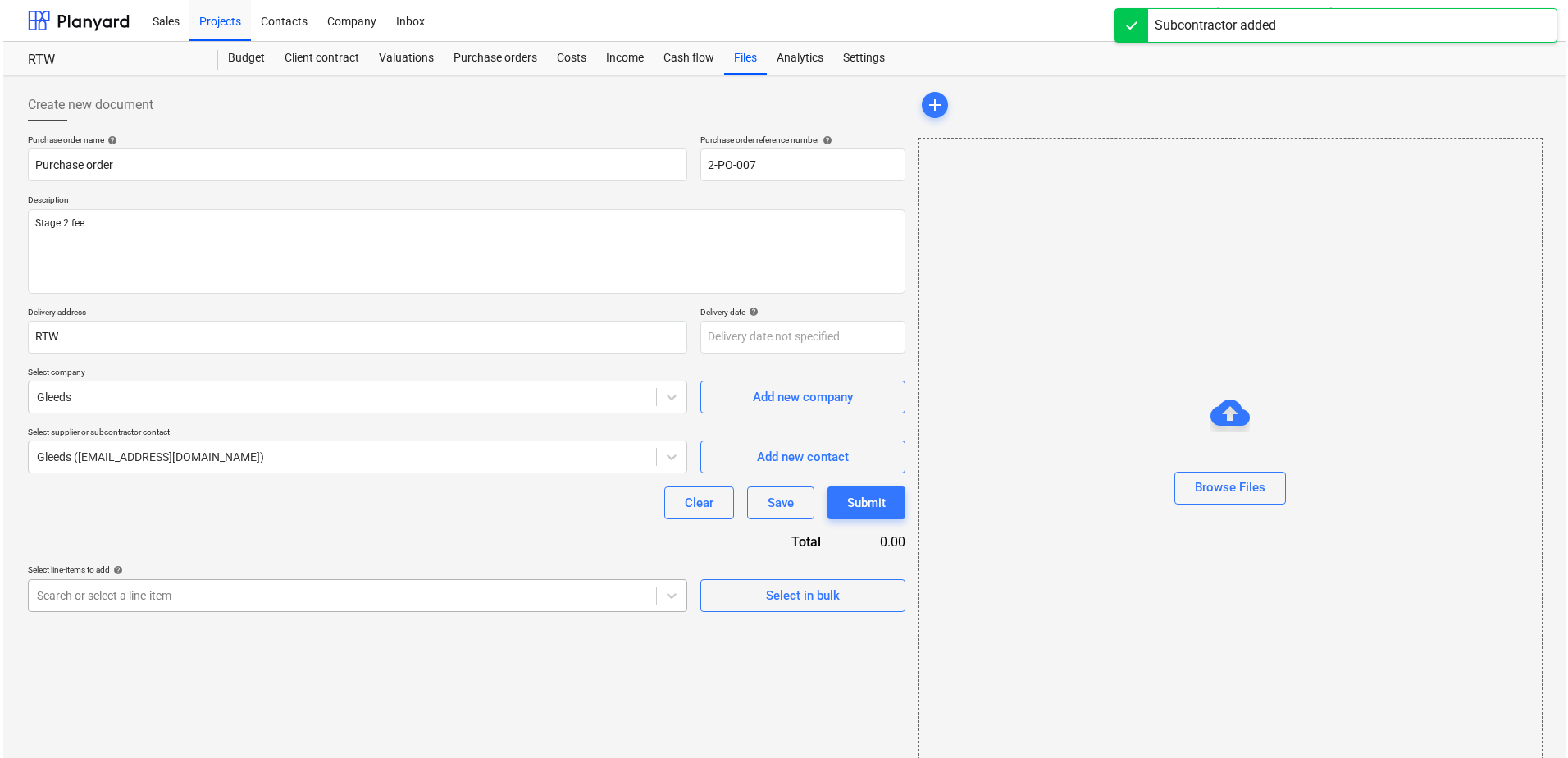
scroll to position [27, 0]
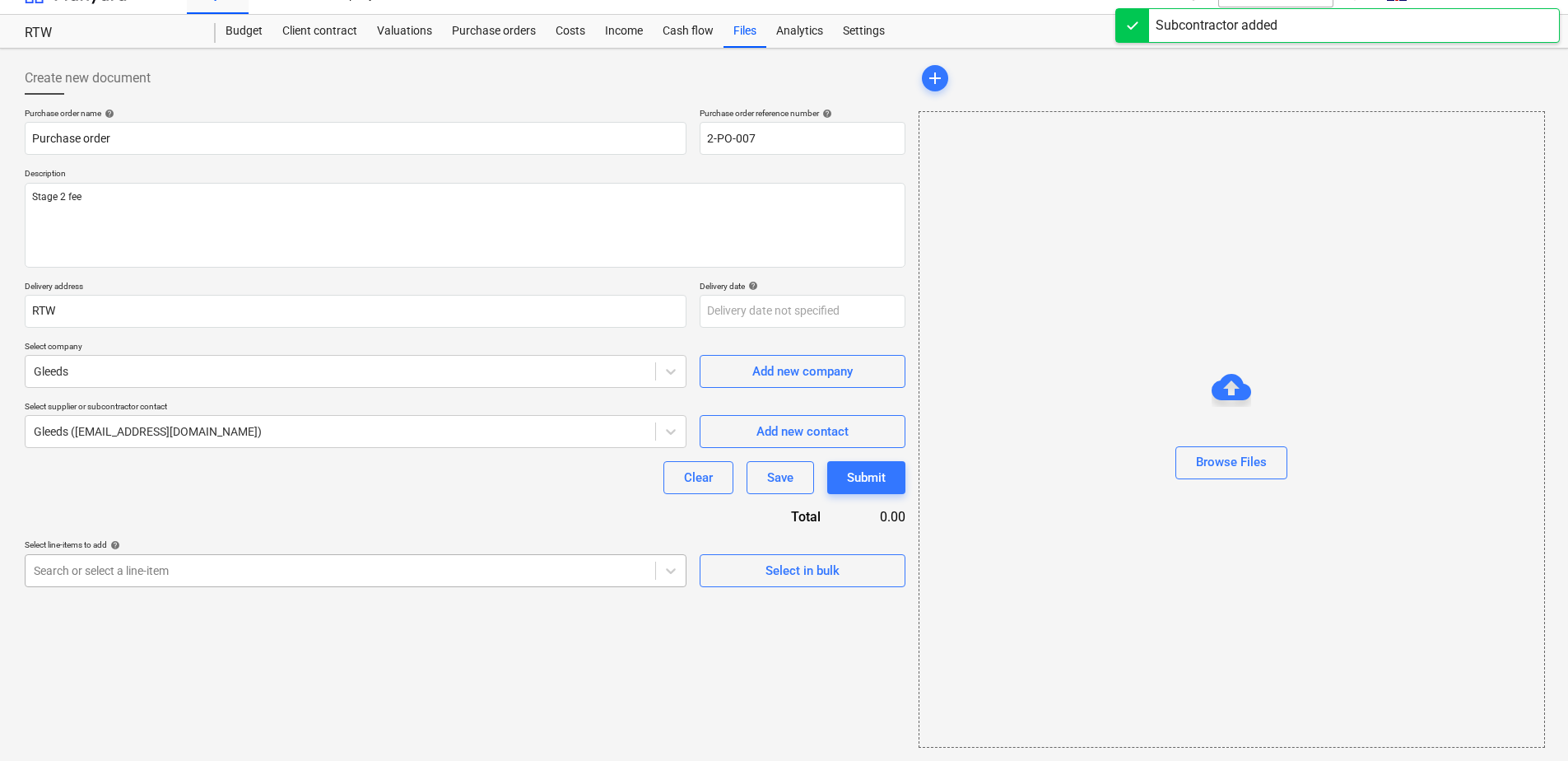
click at [603, 601] on body "Sales Projects Contacts Company Inbox format_size keyboard_arrow_down help sear…" at bounding box center [784, 354] width 1568 height 761
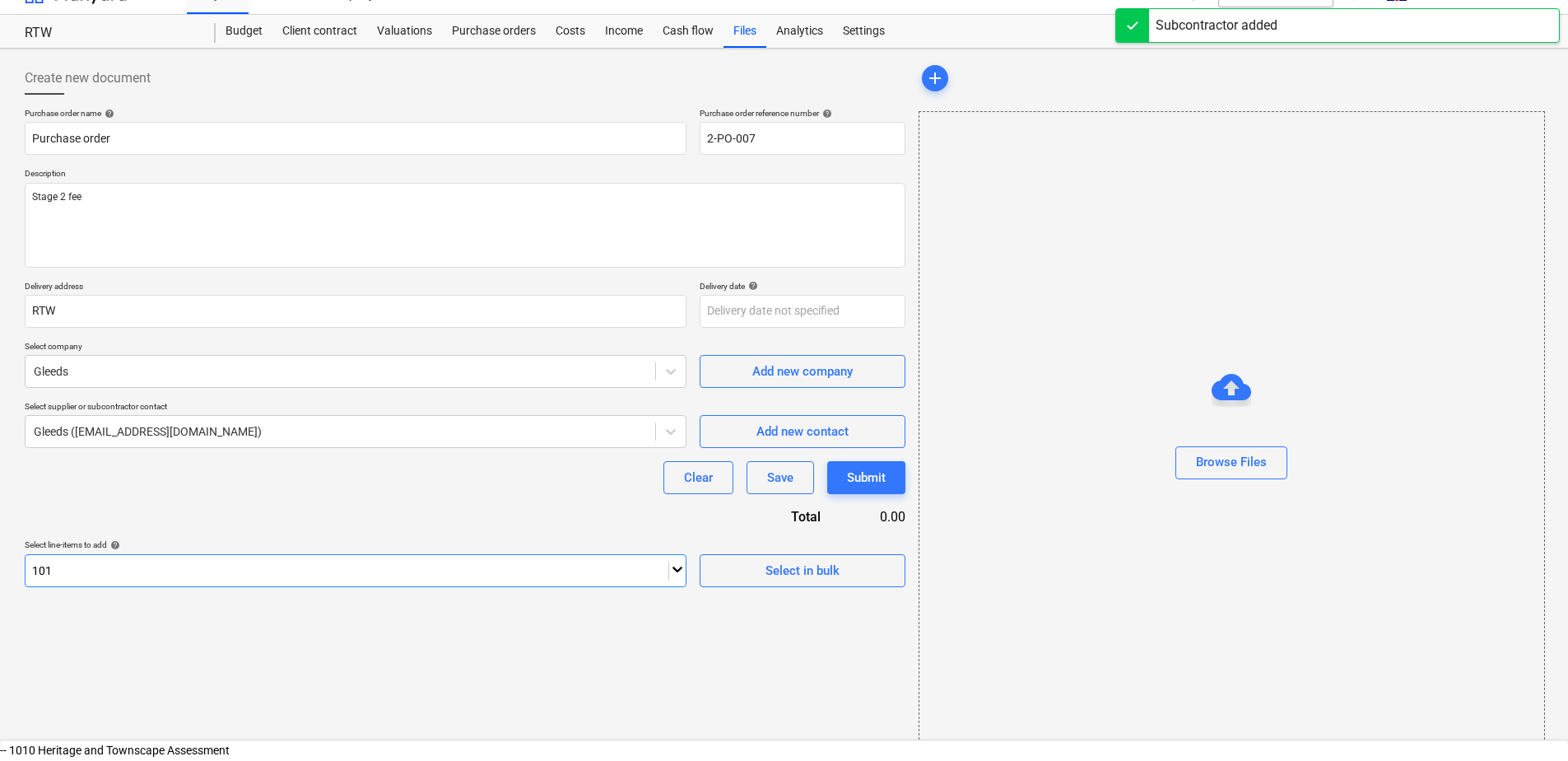
type input "1014"
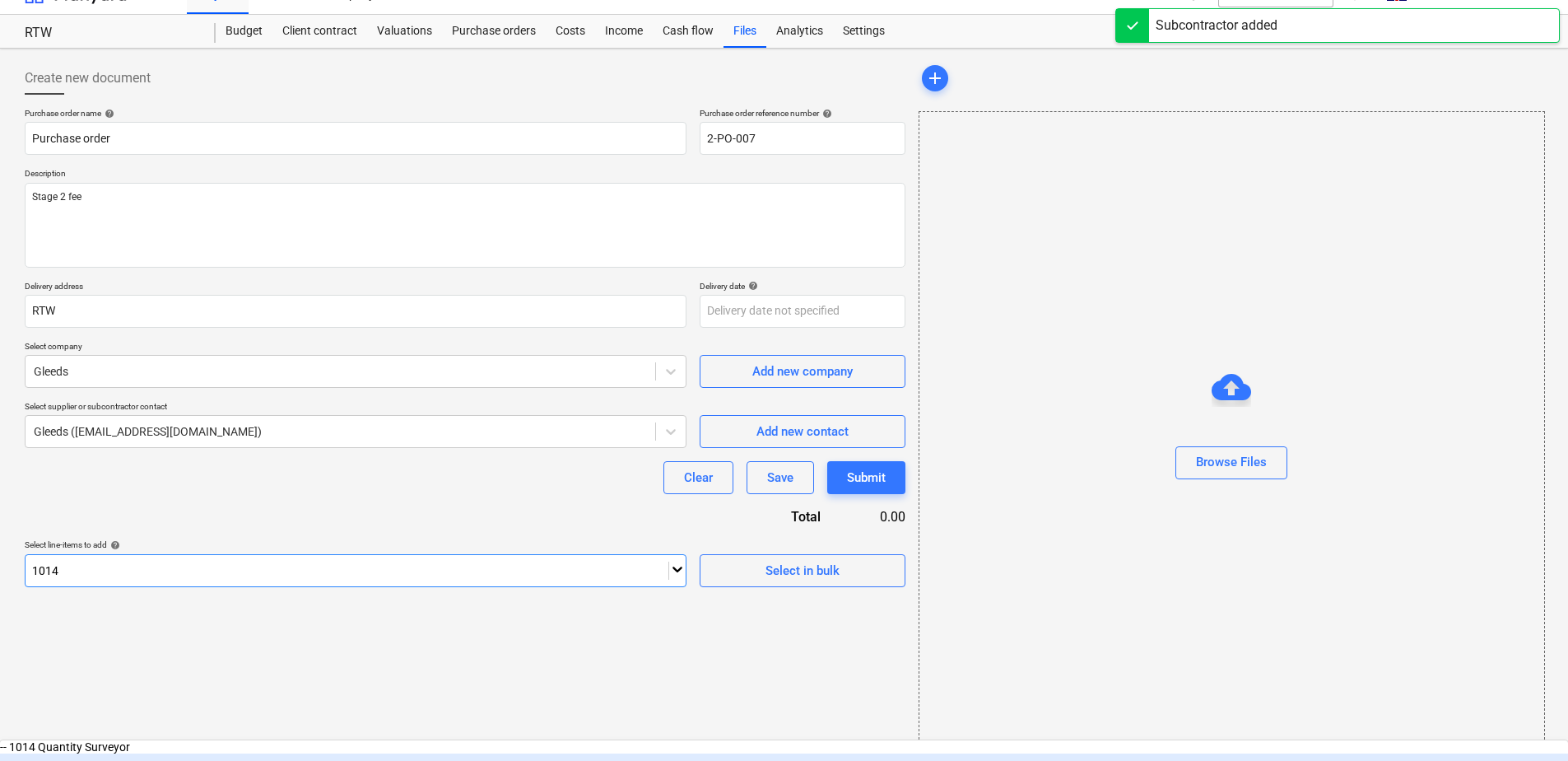
click at [214, 754] on div "-- -- 1014-1 Quantity Surveyor- RIBA 2" at bounding box center [784, 767] width 1568 height 26
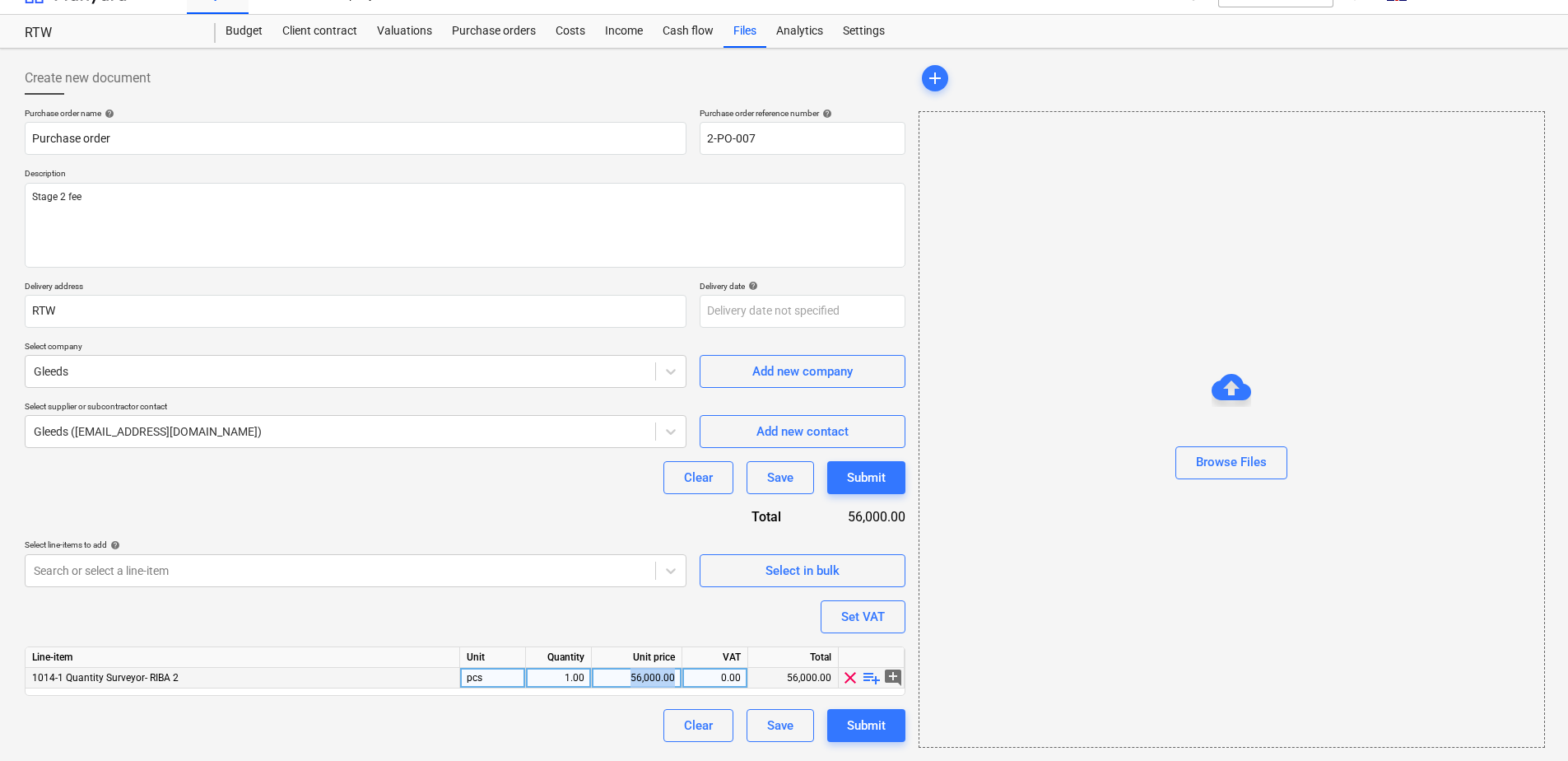
drag, startPoint x: 626, startPoint y: 679, endPoint x: 677, endPoint y: 679, distance: 51.0
click at [677, 679] on div "56,000.00" at bounding box center [637, 678] width 91 height 21
click at [658, 679] on input "£42,260" at bounding box center [637, 678] width 90 height 20
click at [637, 679] on input "£42,60" at bounding box center [637, 678] width 90 height 20
type input "42,60"
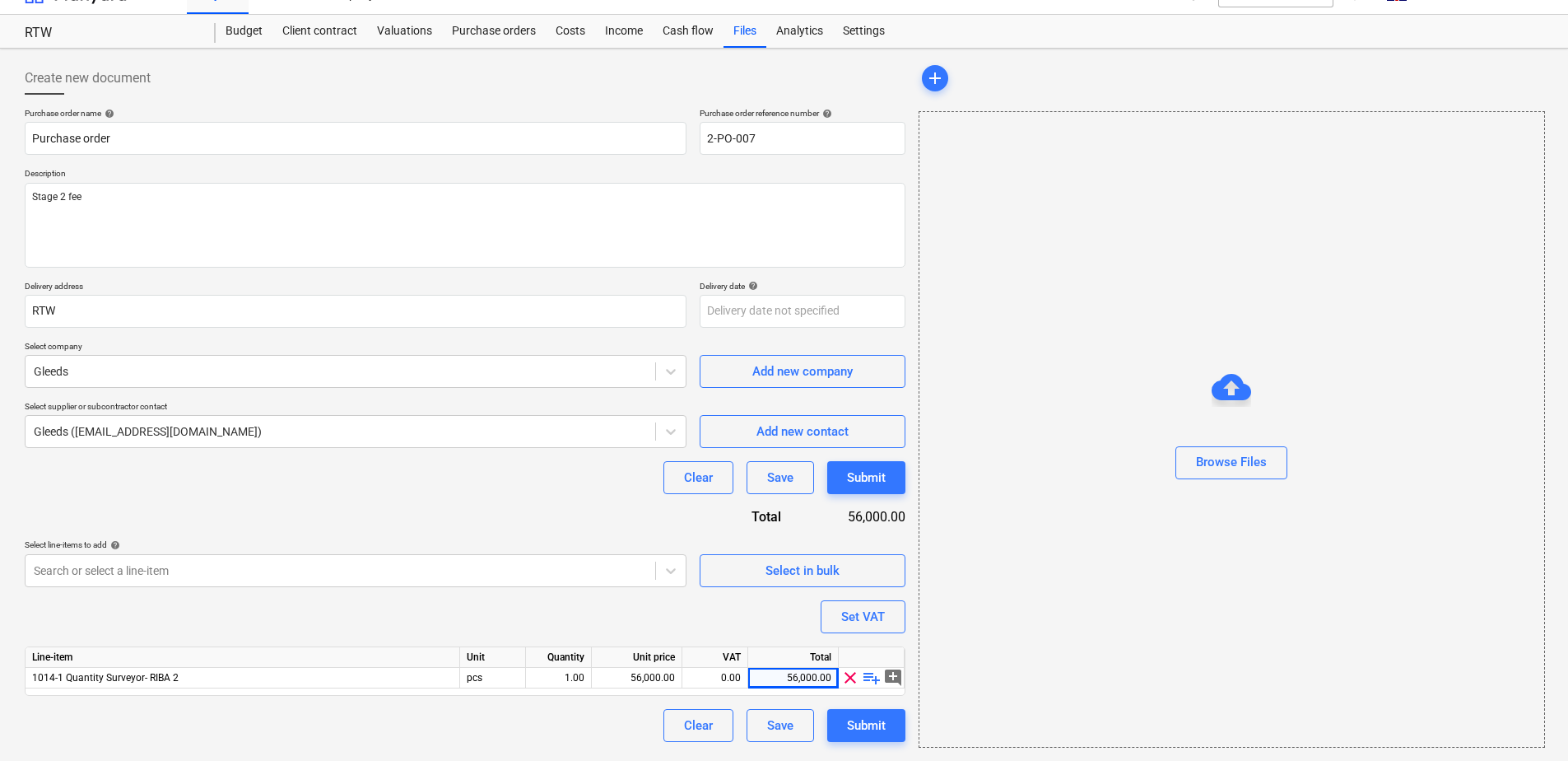
click at [628, 719] on div "Clear Save Submit" at bounding box center [465, 725] width 880 height 33
click at [645, 688] on div "56,000.00" at bounding box center [637, 678] width 77 height 21
click at [661, 682] on input "£42,260" at bounding box center [637, 678] width 90 height 20
click at [642, 679] on input "£42260" at bounding box center [637, 678] width 90 height 20
type input "42260"
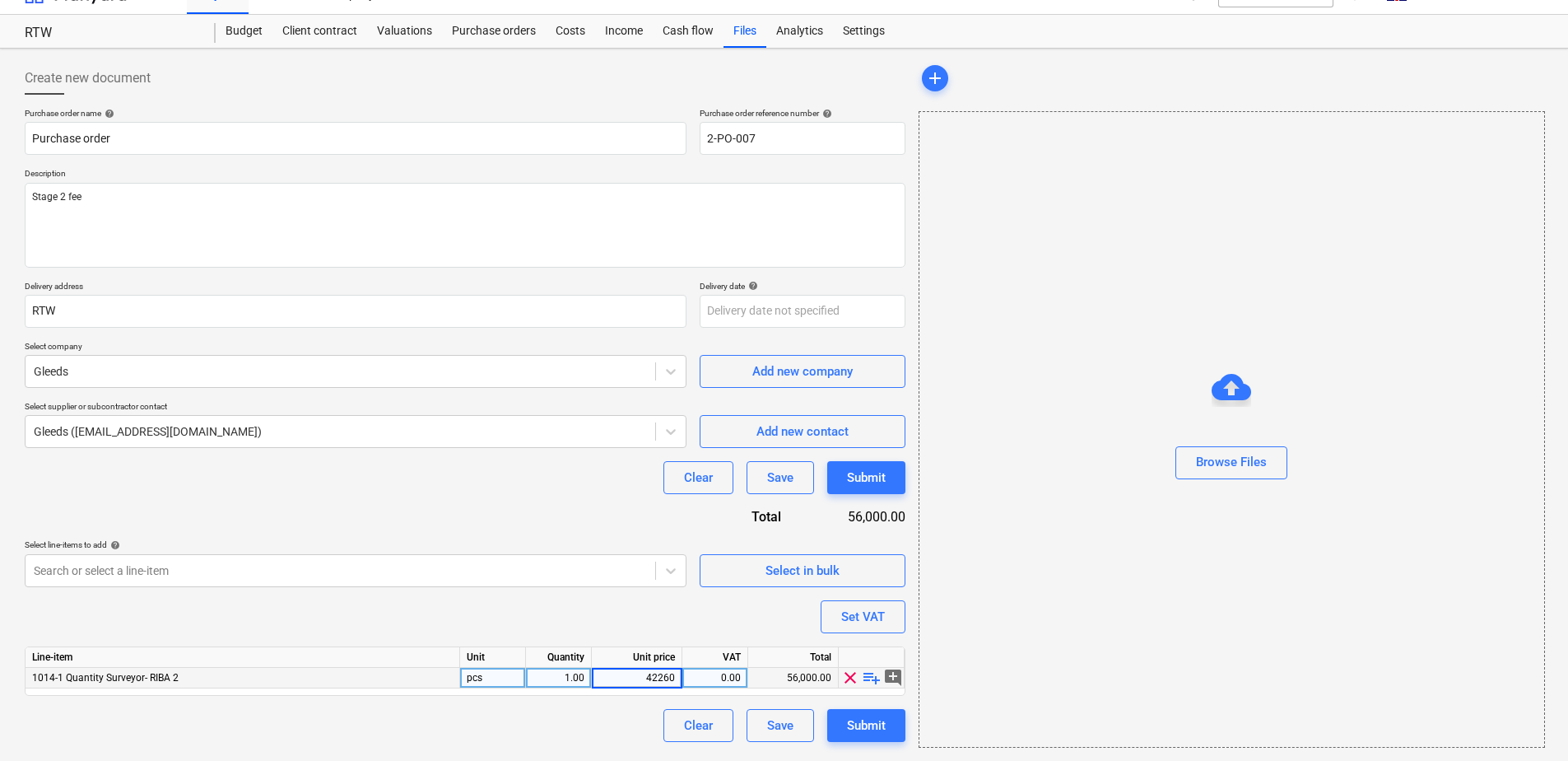
click at [712, 674] on div "0.00" at bounding box center [715, 678] width 52 height 21
click at [880, 734] on div "Submit" at bounding box center [866, 725] width 39 height 21
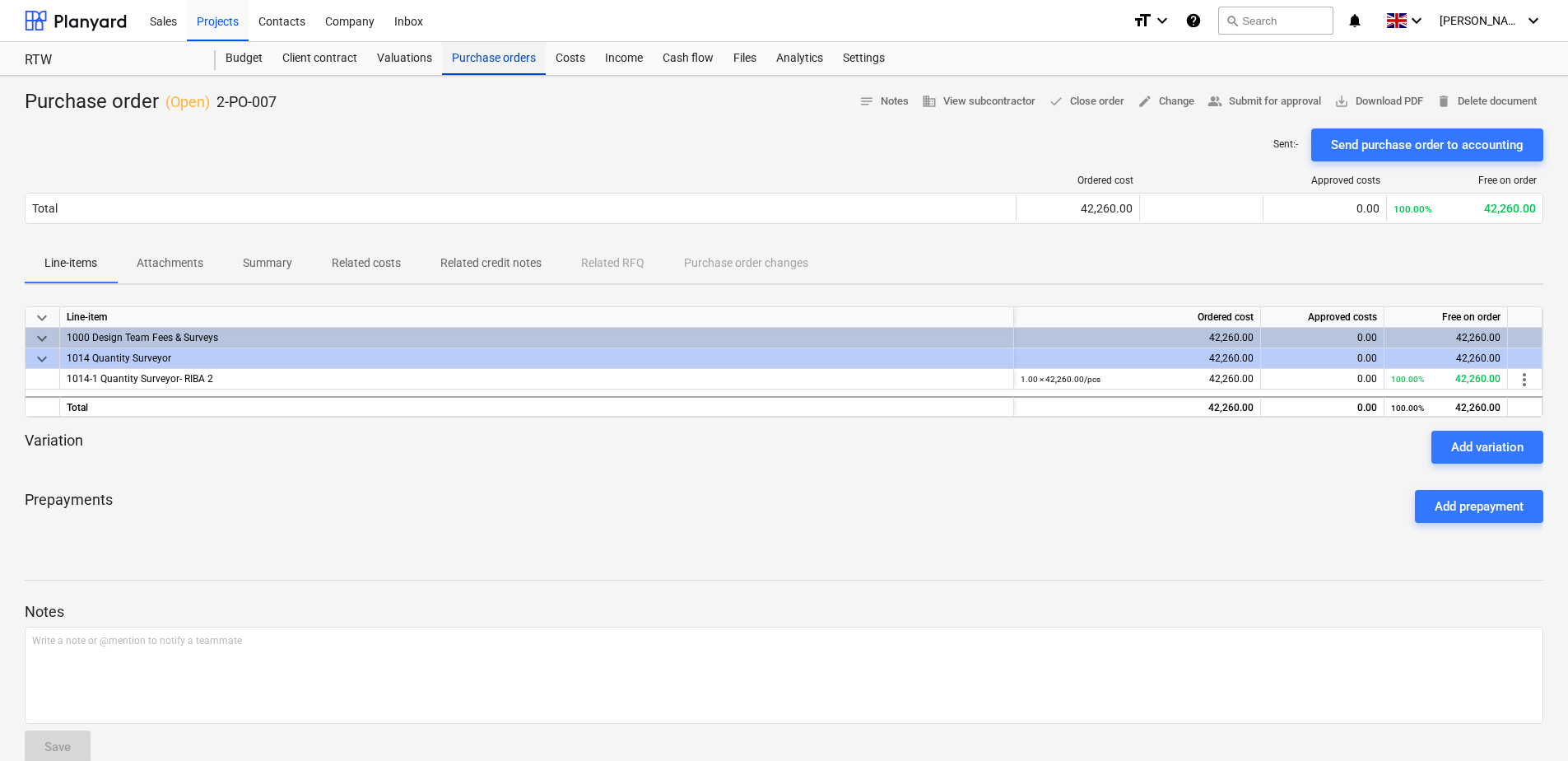
click at [497, 57] on div "Purchase orders" at bounding box center [494, 58] width 104 height 33
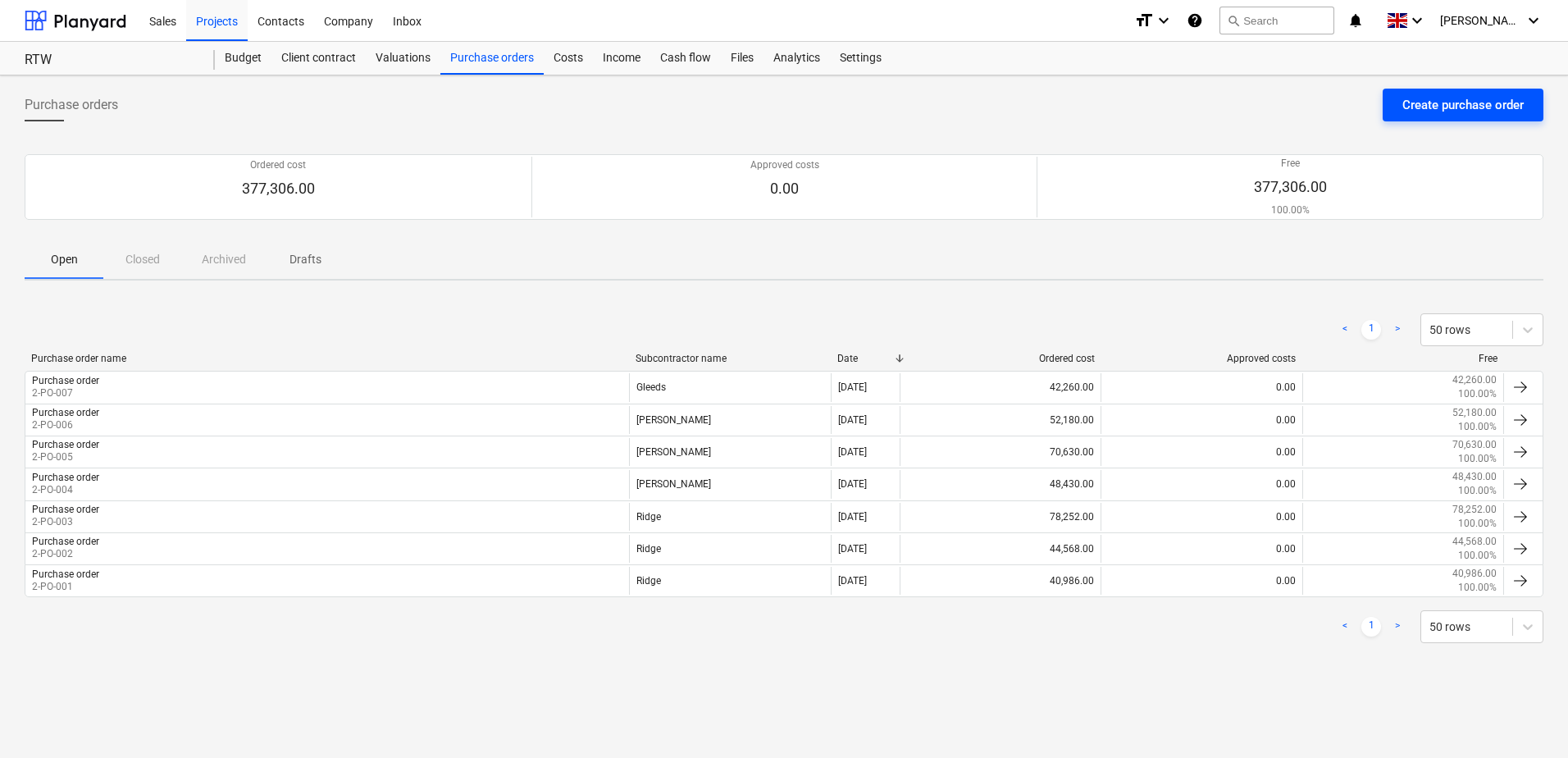
click at [1439, 104] on div "Create purchase order" at bounding box center [1463, 104] width 121 height 21
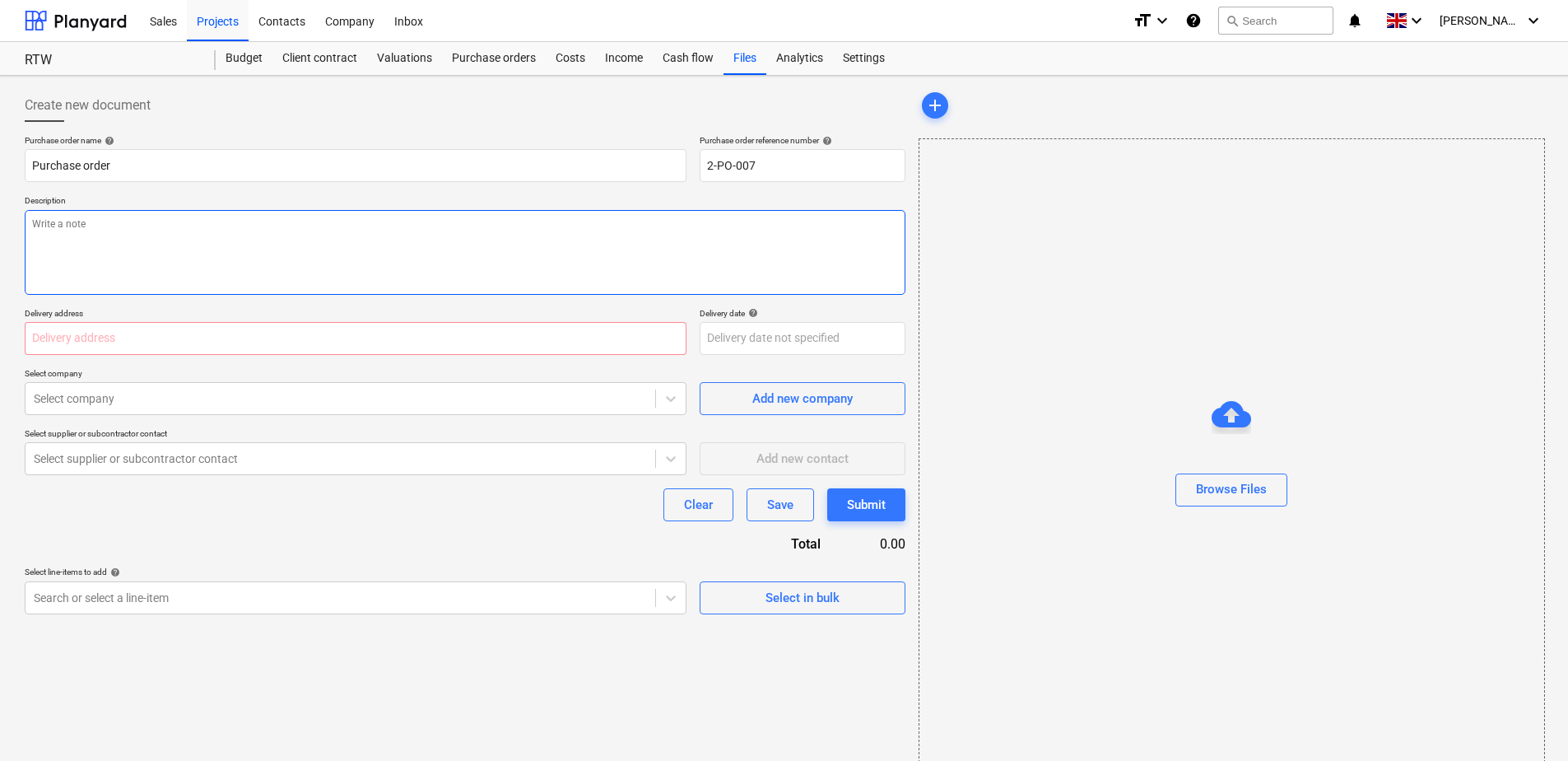
click at [163, 219] on textarea at bounding box center [465, 252] width 880 height 85
type textarea "Stage 2+ fee"
click at [167, 339] on input "text" at bounding box center [355, 338] width 662 height 33
type input "T"
type input "RTS"
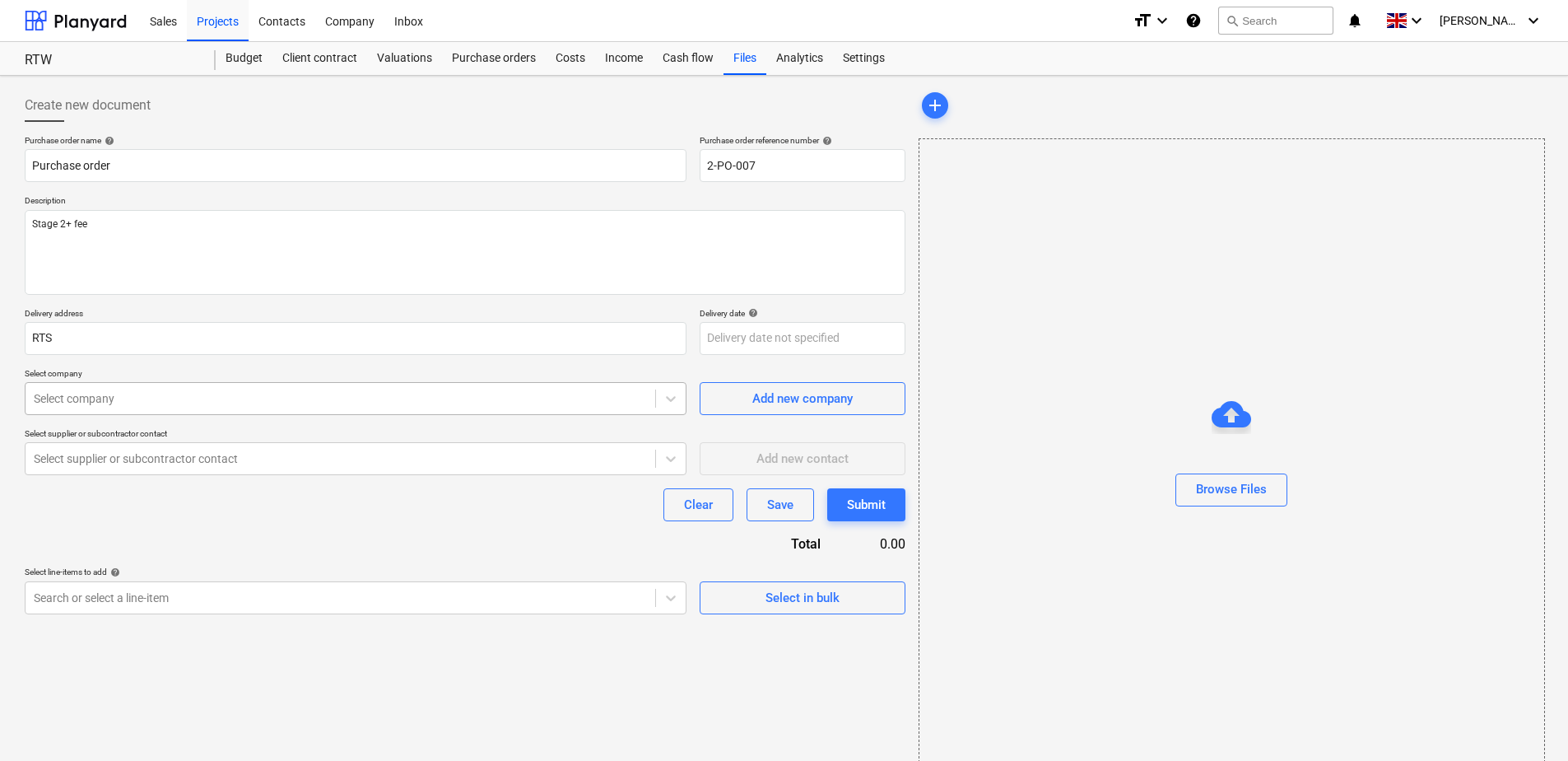
click at [167, 401] on div at bounding box center [340, 398] width 613 height 16
type input "Gleeds"
click at [599, 599] on body "Sales Projects Contacts Company Inbox format_size keyboard_arrow_down help sear…" at bounding box center [784, 380] width 1568 height 761
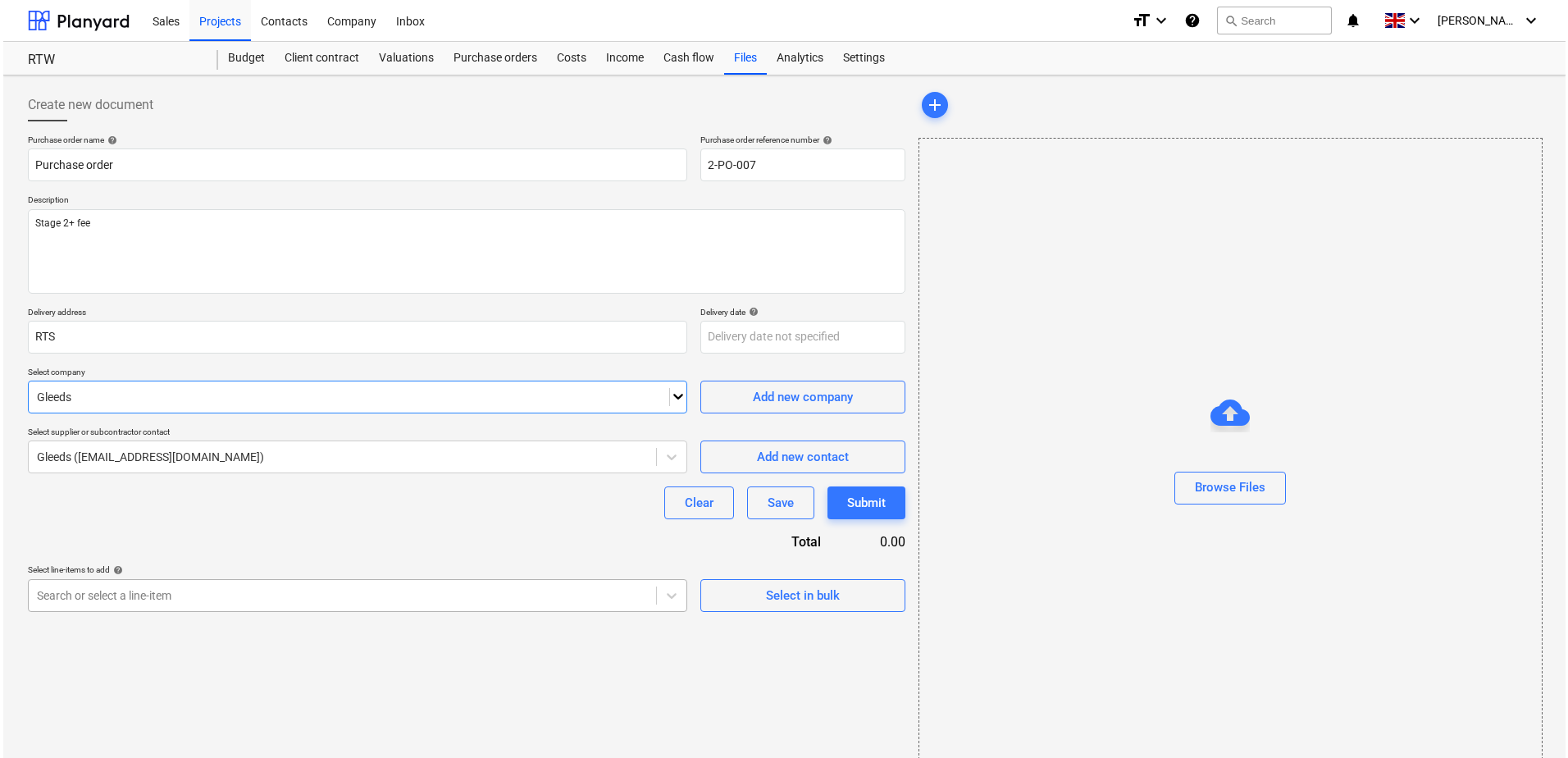
scroll to position [27, 0]
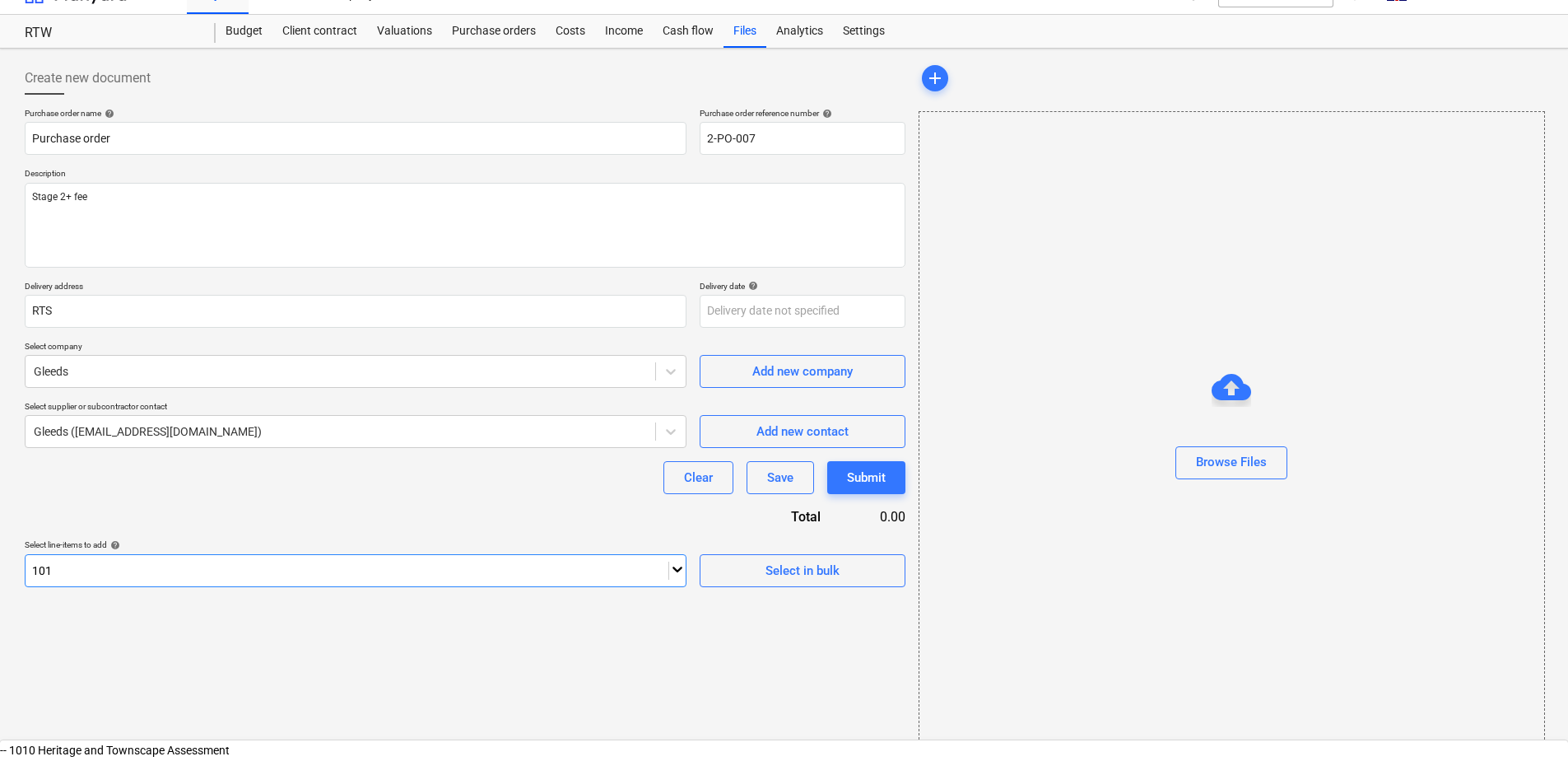
type input "1014"
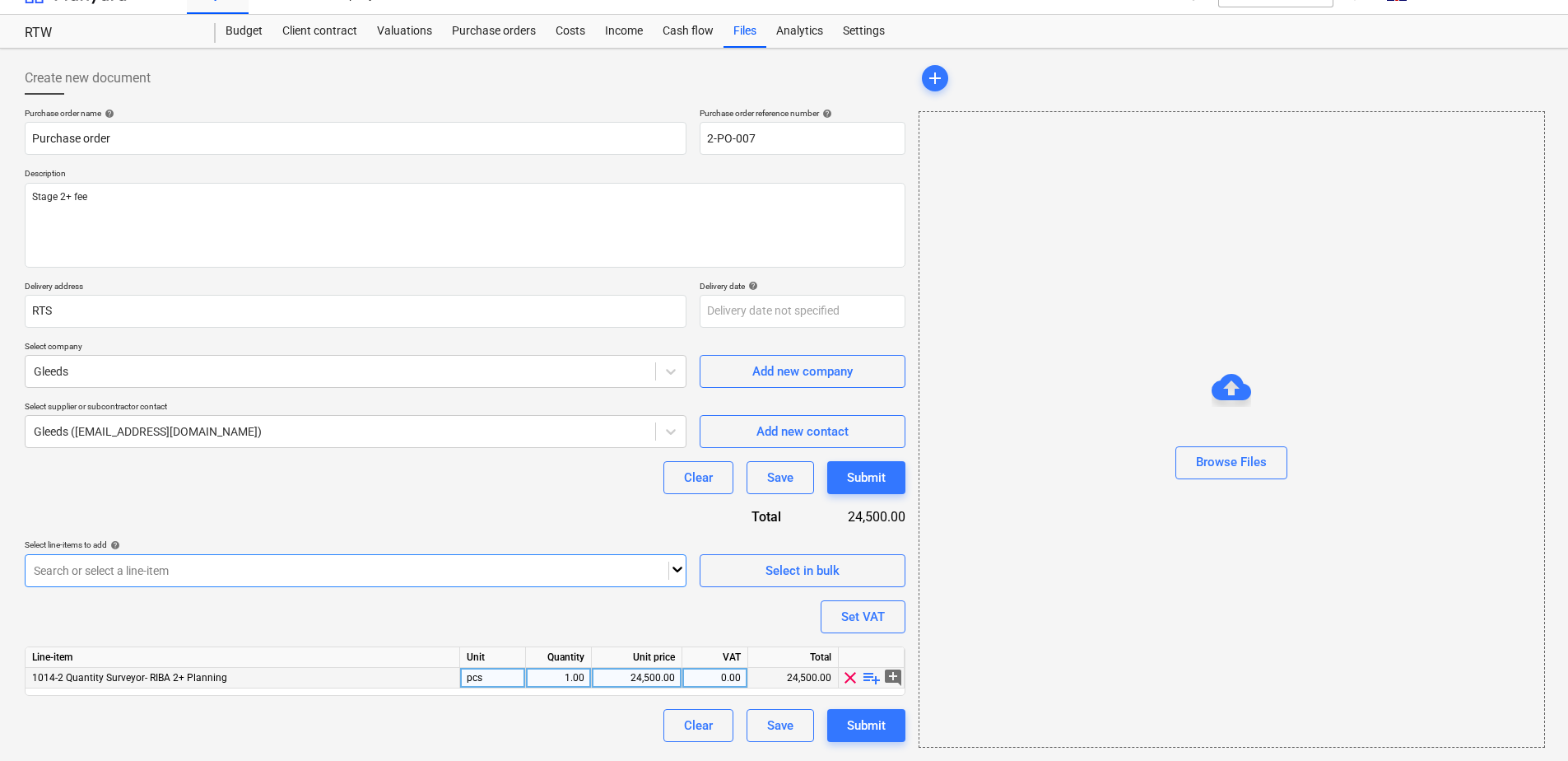
click at [641, 678] on div "24,500.00" at bounding box center [637, 678] width 77 height 21
click at [646, 683] on input "£20,248" at bounding box center [637, 678] width 90 height 20
click at [661, 679] on input "20,248" at bounding box center [637, 678] width 90 height 20
type input "20248"
click at [871, 723] on div "Submit" at bounding box center [866, 725] width 39 height 21
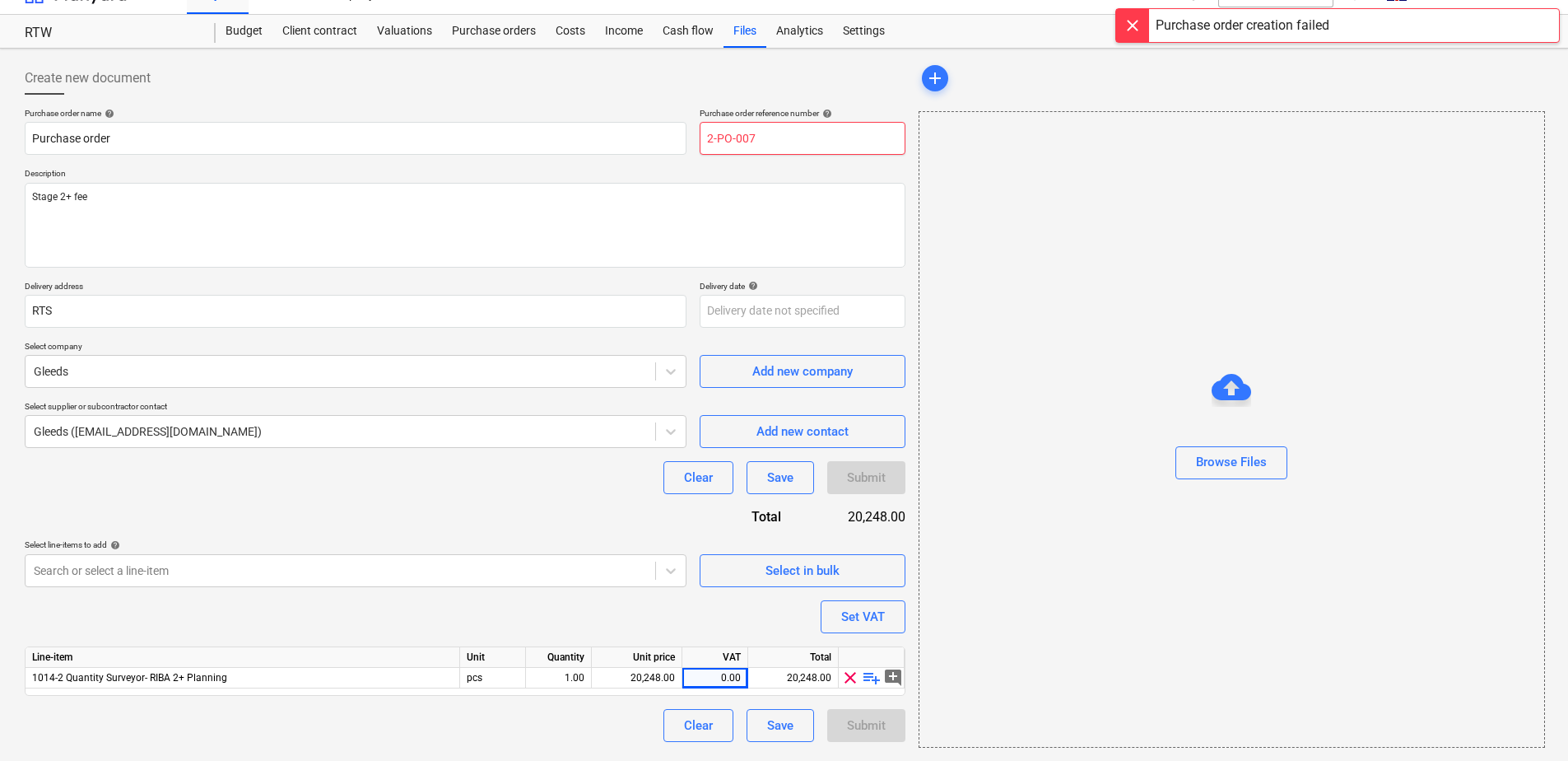
click at [800, 130] on input "2-PO-007" at bounding box center [802, 138] width 206 height 33
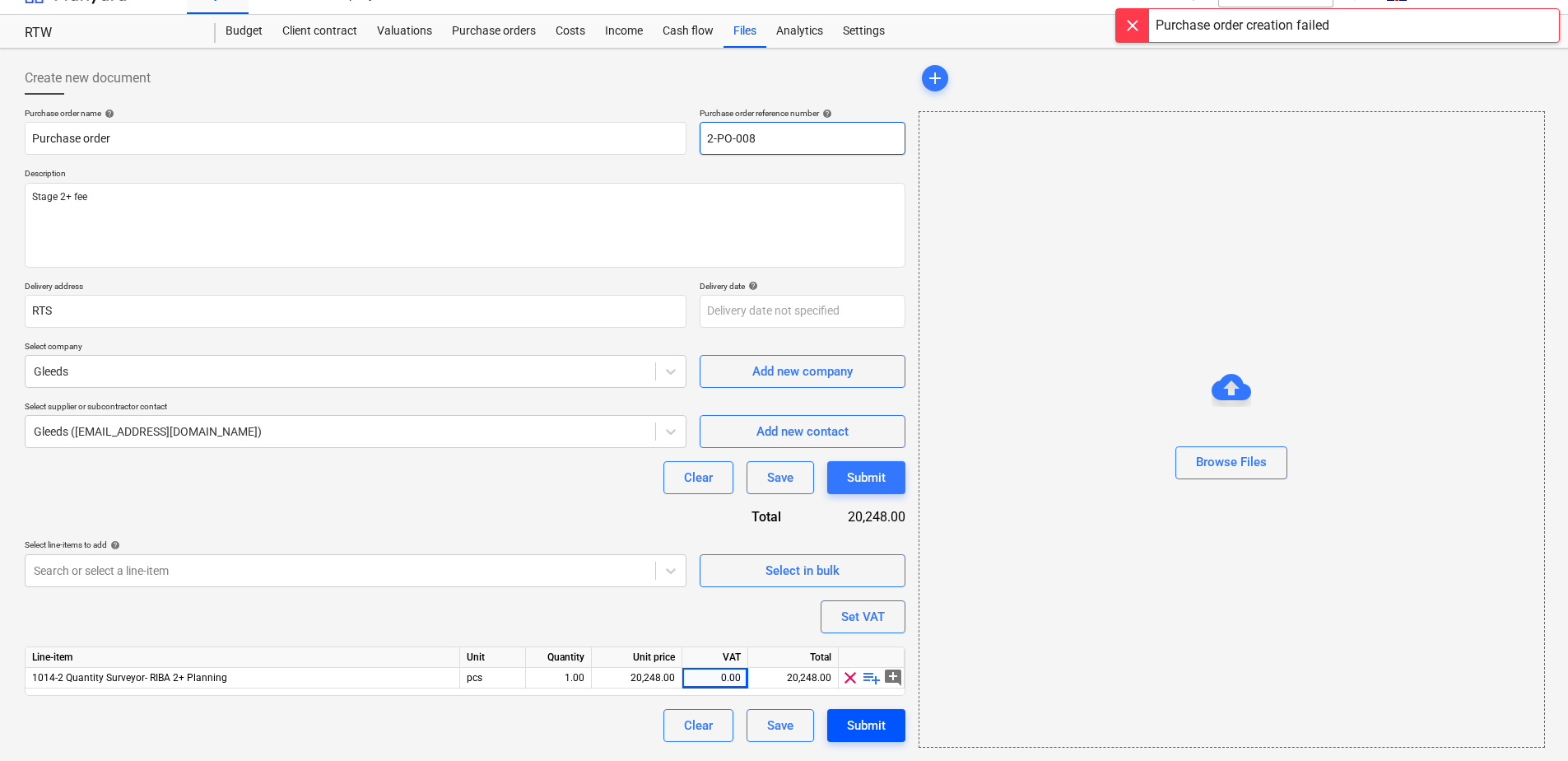
type input "2-PO-008"
click at [860, 726] on div "Submit" at bounding box center [866, 725] width 39 height 21
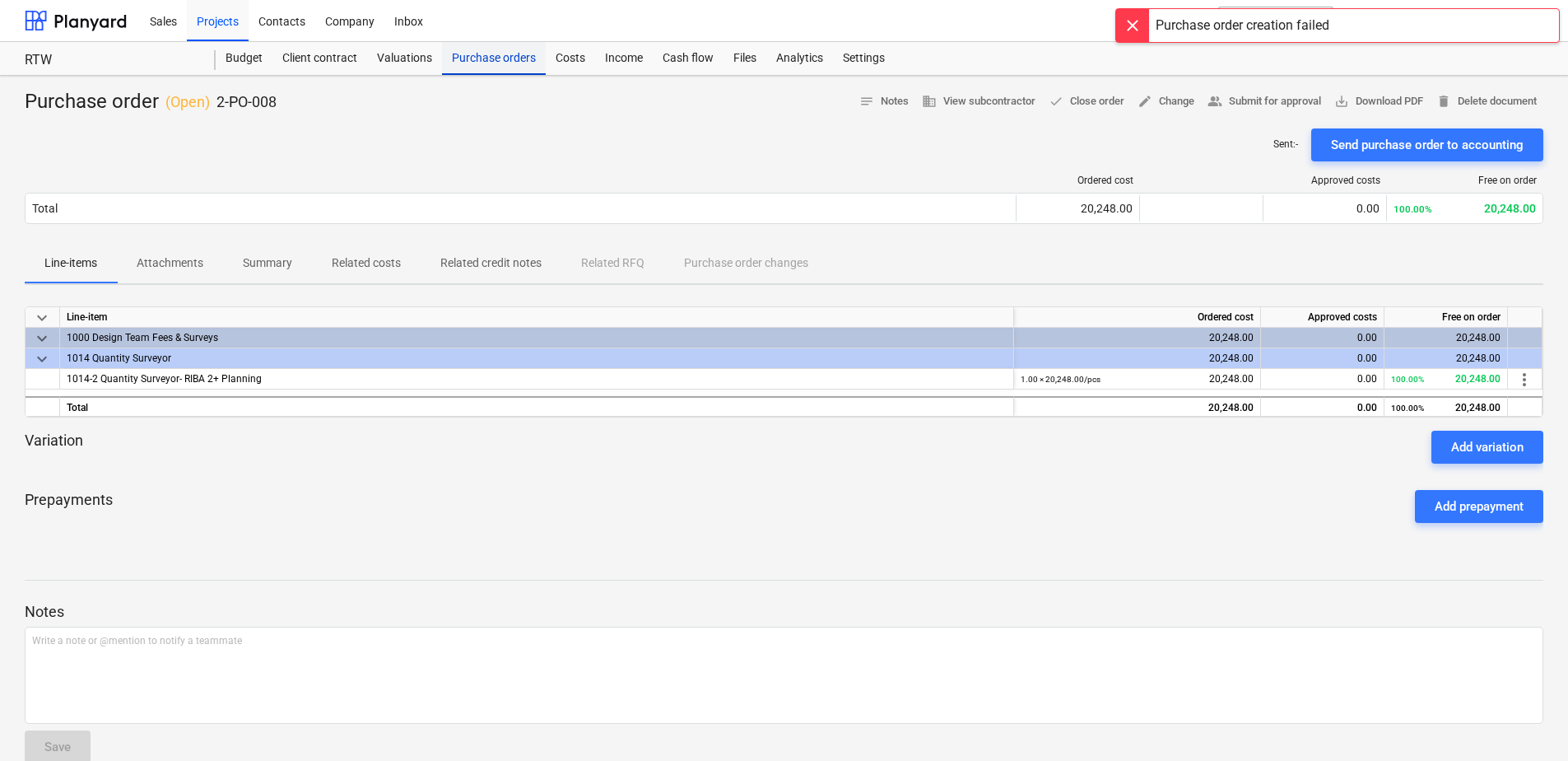
click at [489, 61] on div "Purchase orders" at bounding box center [494, 58] width 104 height 33
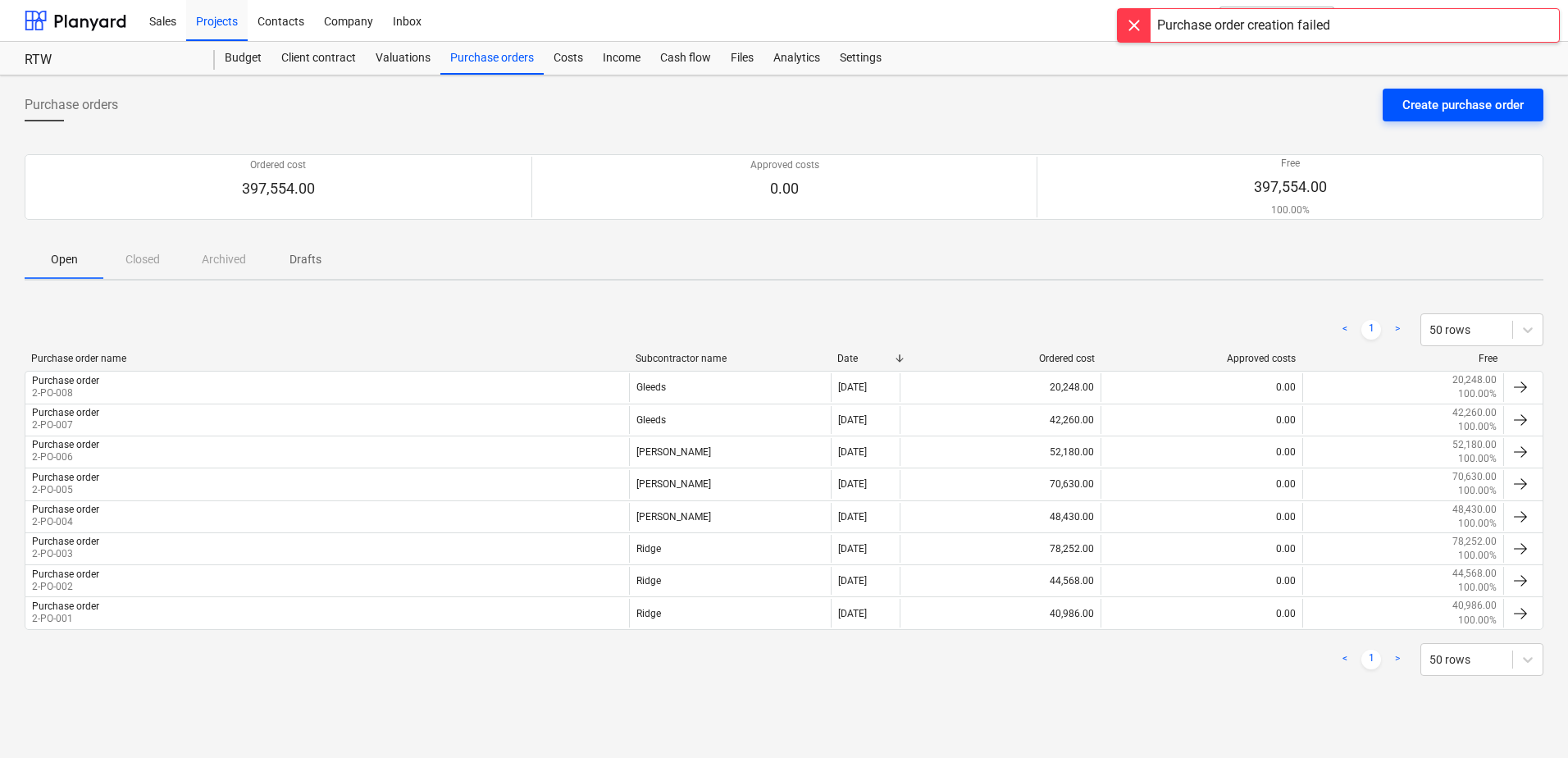
click at [1434, 107] on div "Create purchase order" at bounding box center [1463, 104] width 121 height 21
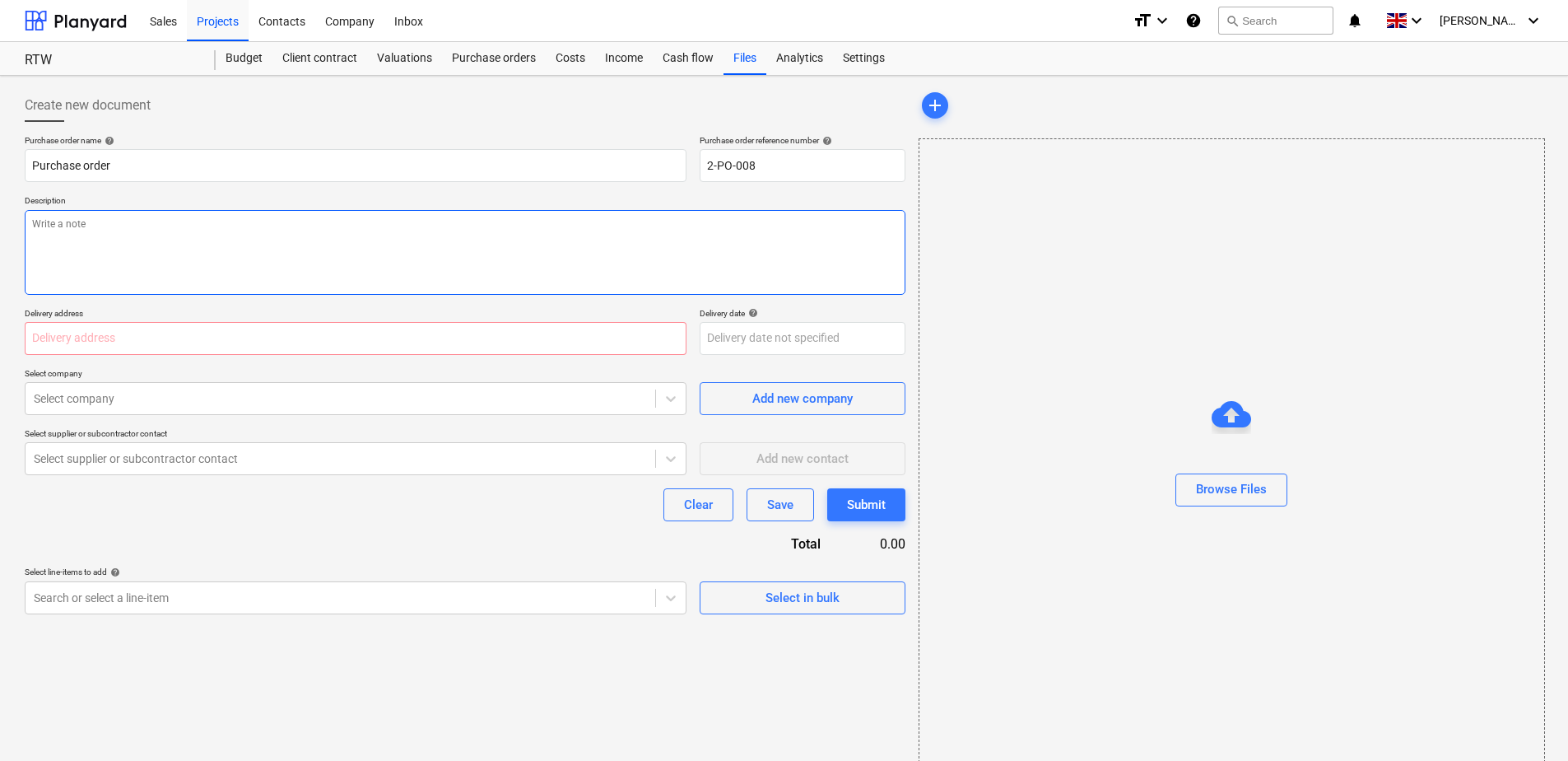
click at [242, 267] on textarea at bounding box center [465, 252] width 880 height 85
type textarea "Stage 3 fee"
click at [219, 345] on input "text" at bounding box center [355, 338] width 662 height 33
type input "RTW"
click at [226, 408] on div "Select company" at bounding box center [340, 398] width 630 height 23
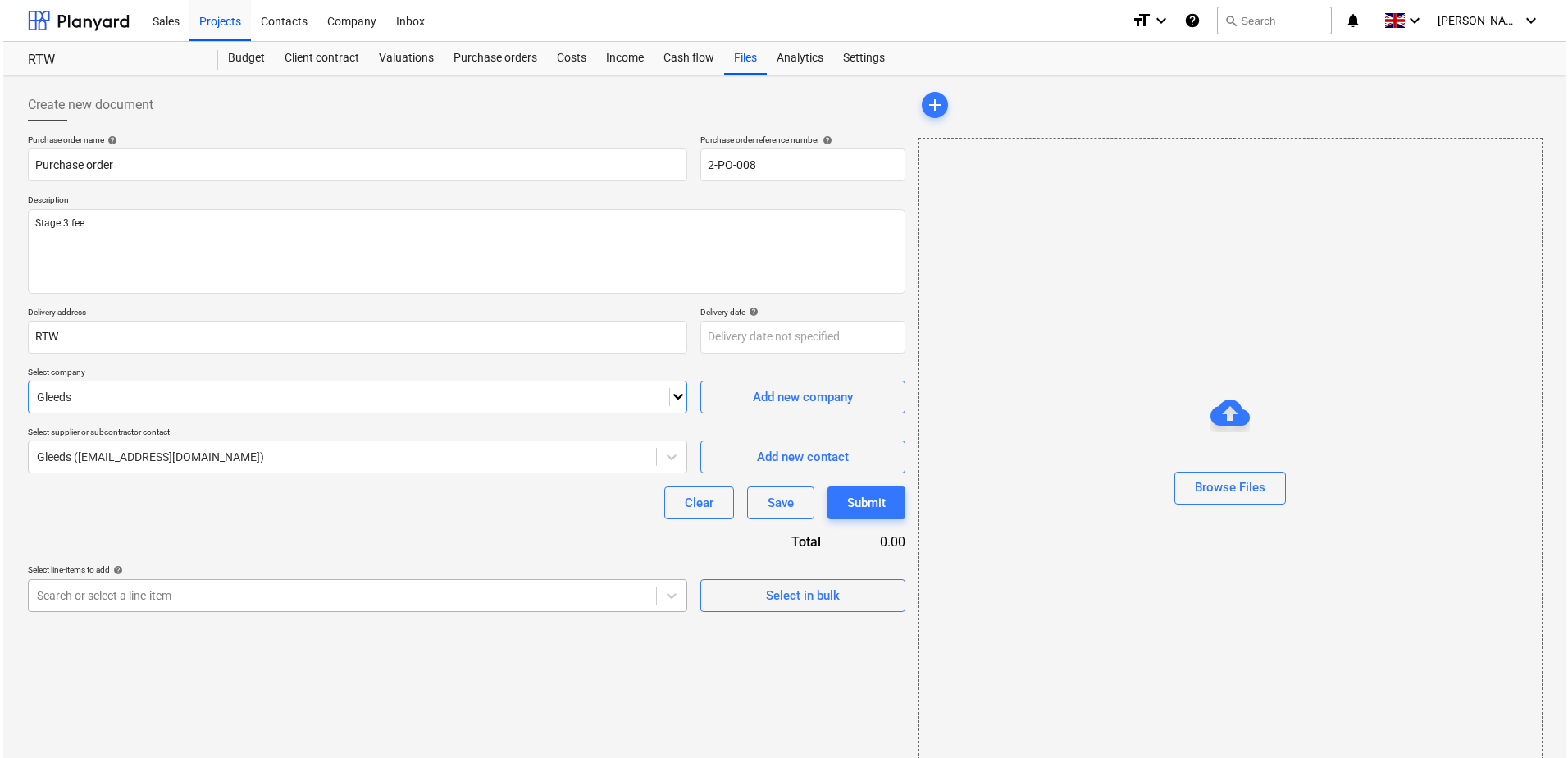
scroll to position [27, 0]
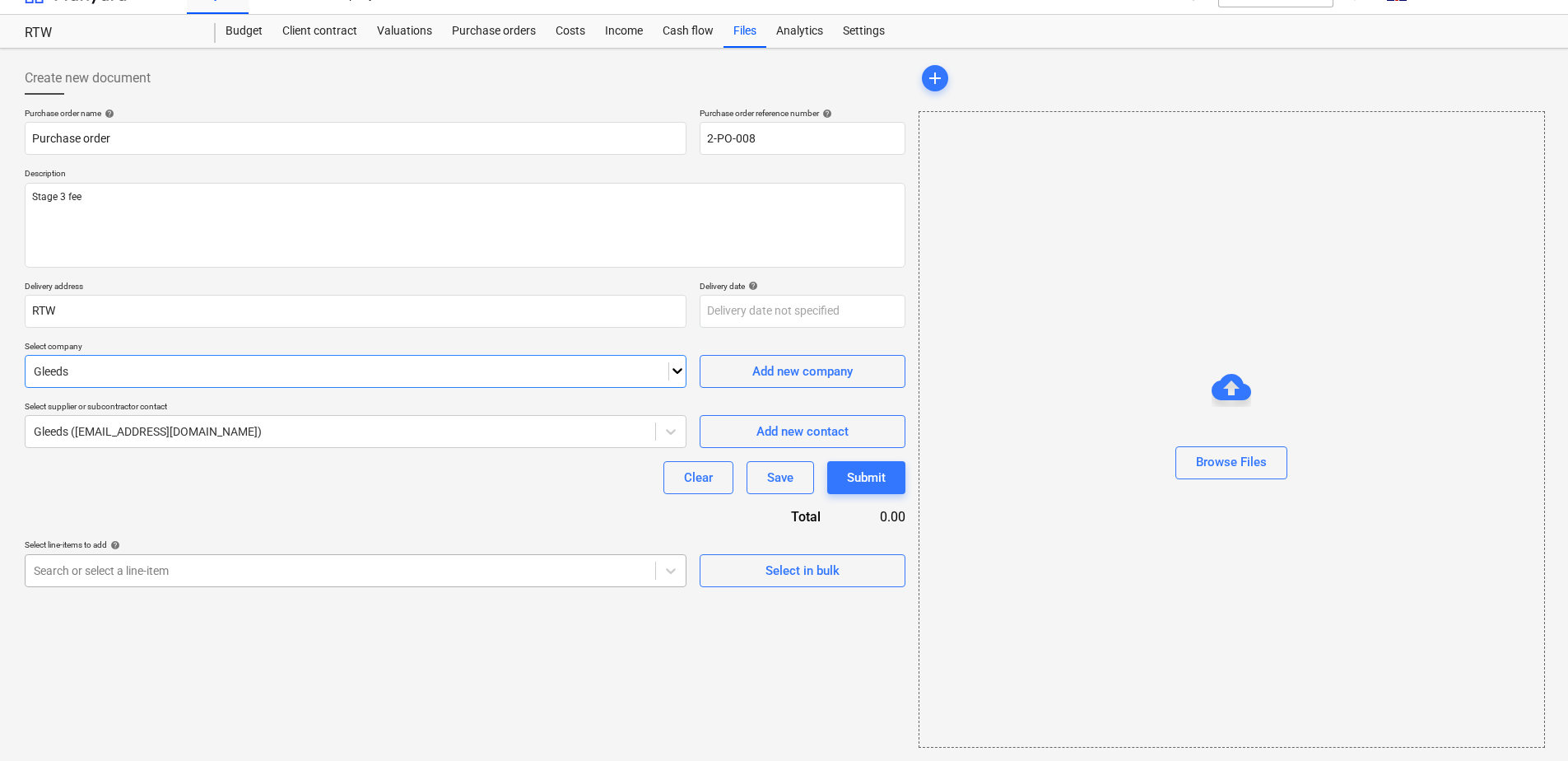
click at [594, 589] on div "Create new document Purchase order name help Purchase order Purchase order refe…" at bounding box center [465, 404] width 894 height 699
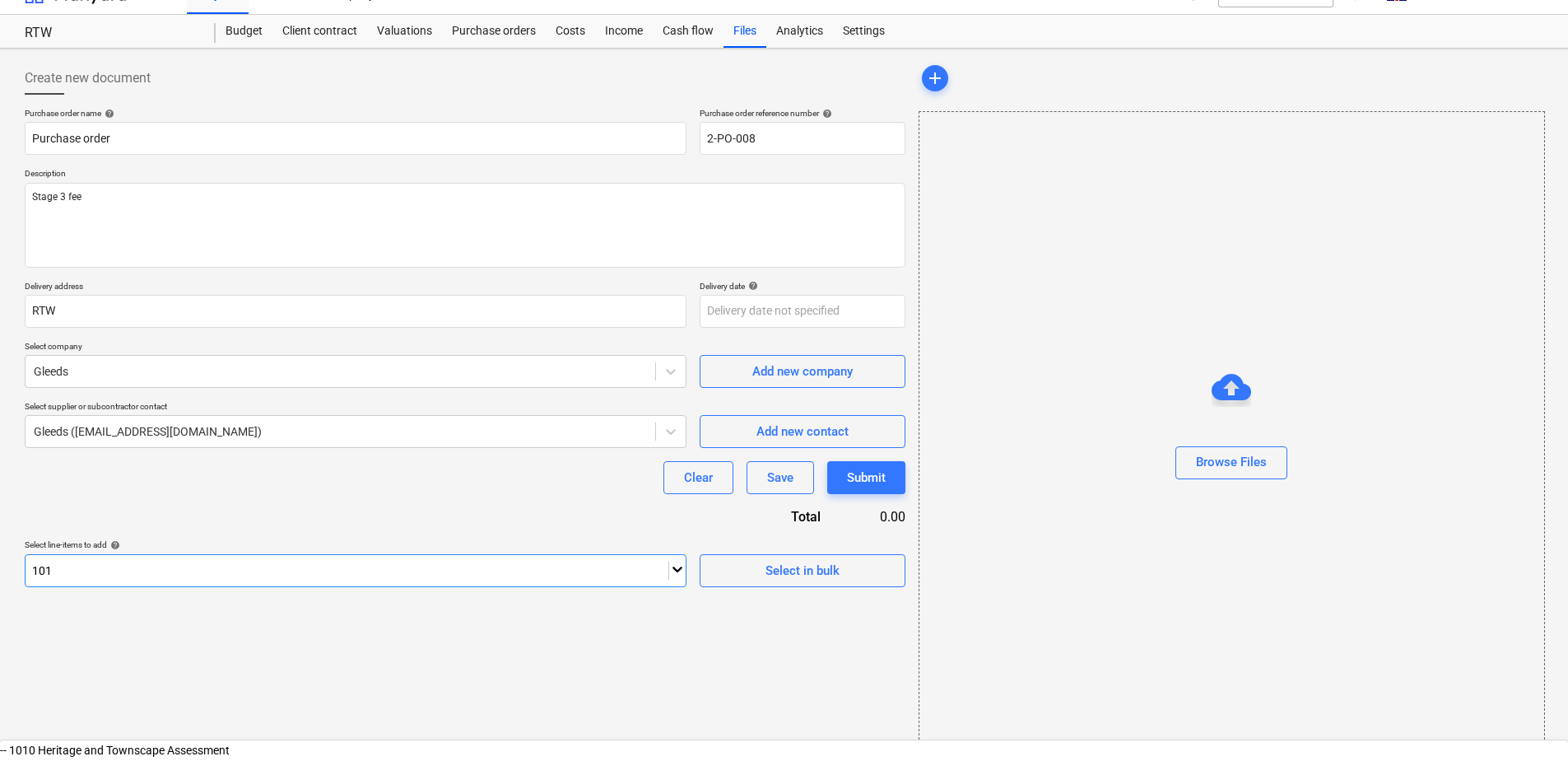
type input "1014"
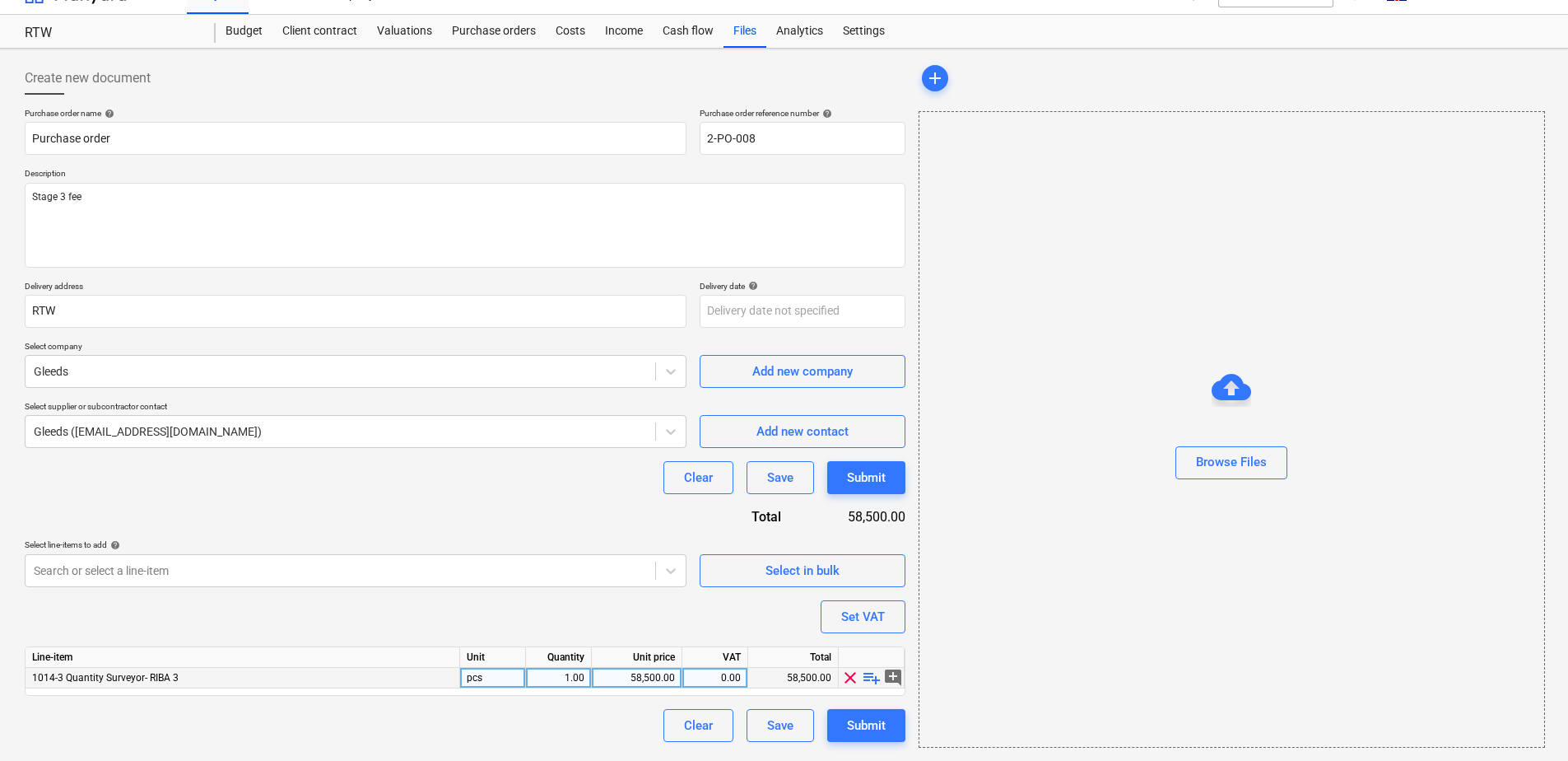
click at [654, 680] on div "58,500.00" at bounding box center [637, 678] width 77 height 21
click at [646, 678] on input "£60,743" at bounding box center [637, 678] width 90 height 20
click at [660, 680] on input "60,743" at bounding box center [637, 678] width 90 height 20
type input "60743"
click at [394, 481] on div "Clear Save Submit" at bounding box center [465, 477] width 880 height 33
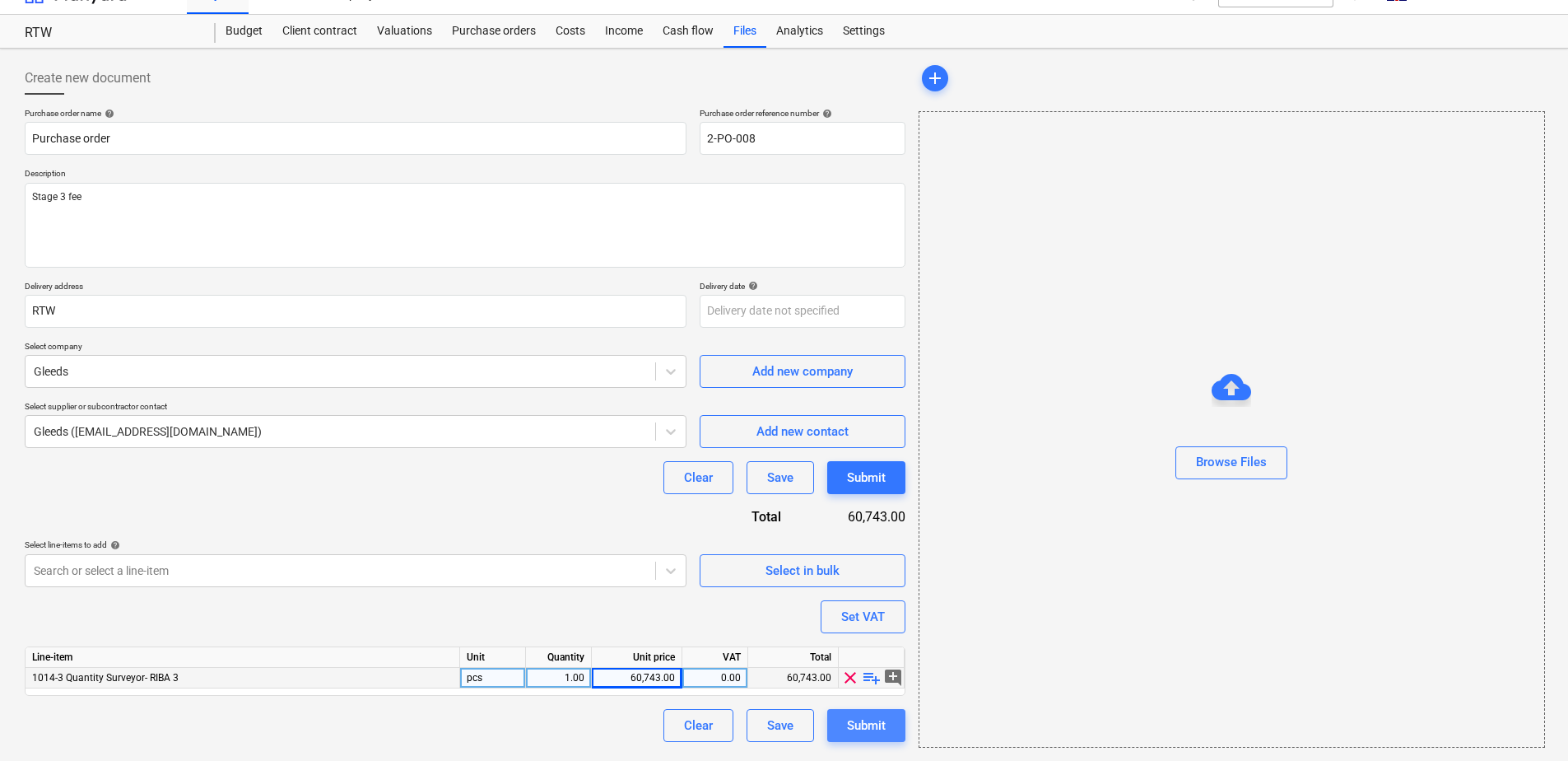
click at [859, 730] on div "Submit" at bounding box center [866, 725] width 39 height 21
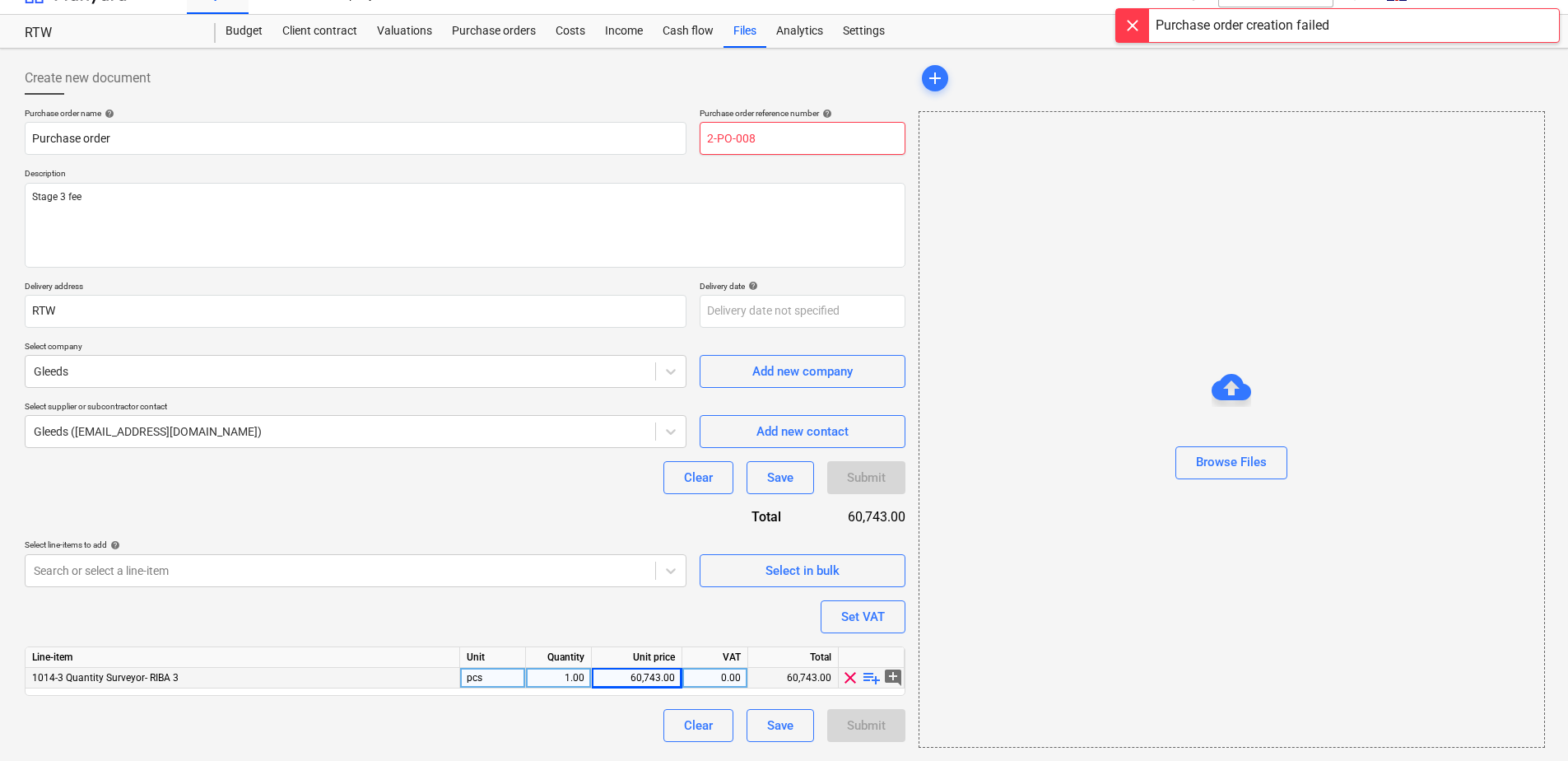
click at [786, 137] on input "2-PO-008" at bounding box center [802, 138] width 206 height 33
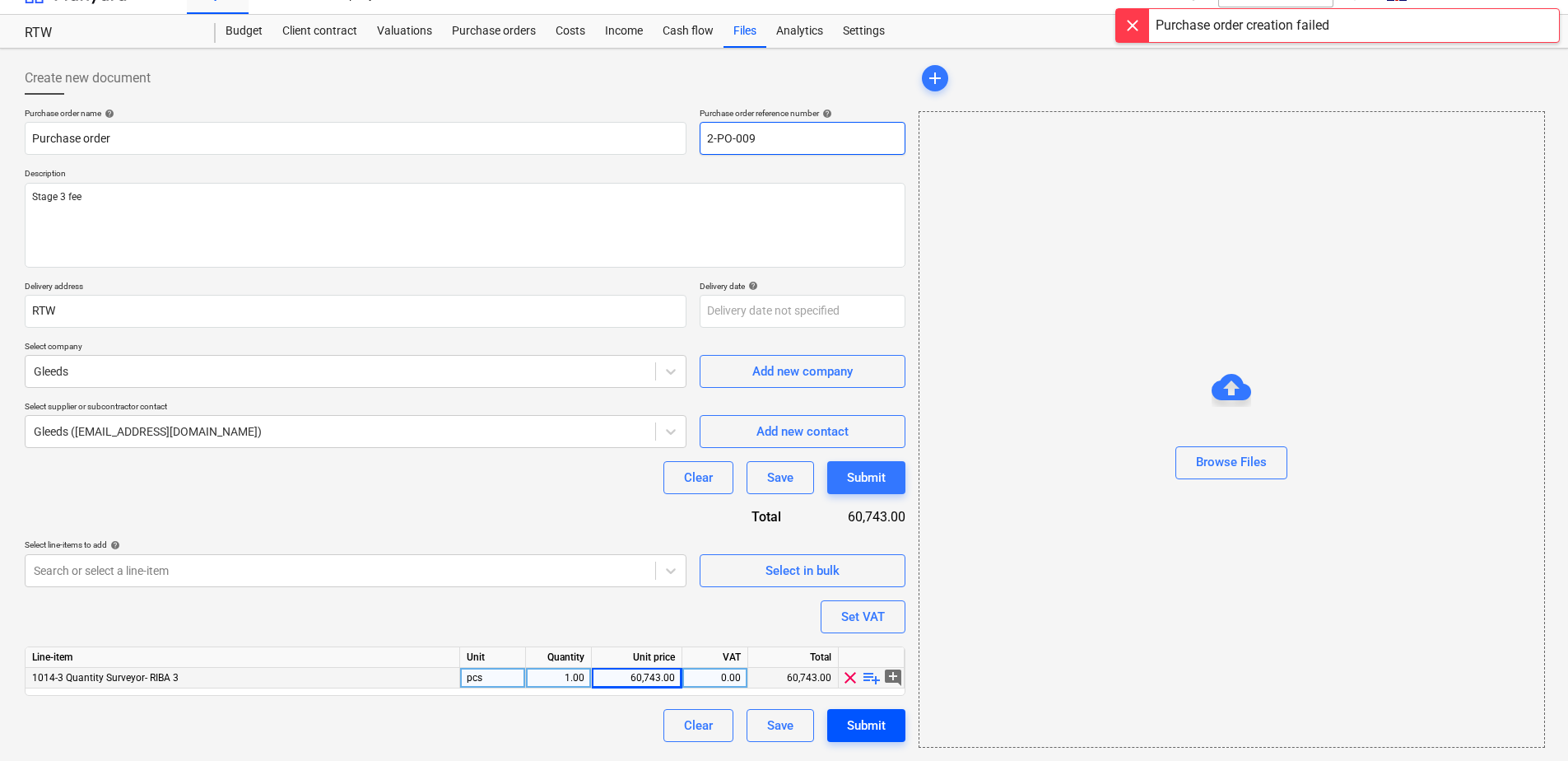
type input "2-PO-009"
click at [859, 721] on div "Submit" at bounding box center [866, 725] width 39 height 21
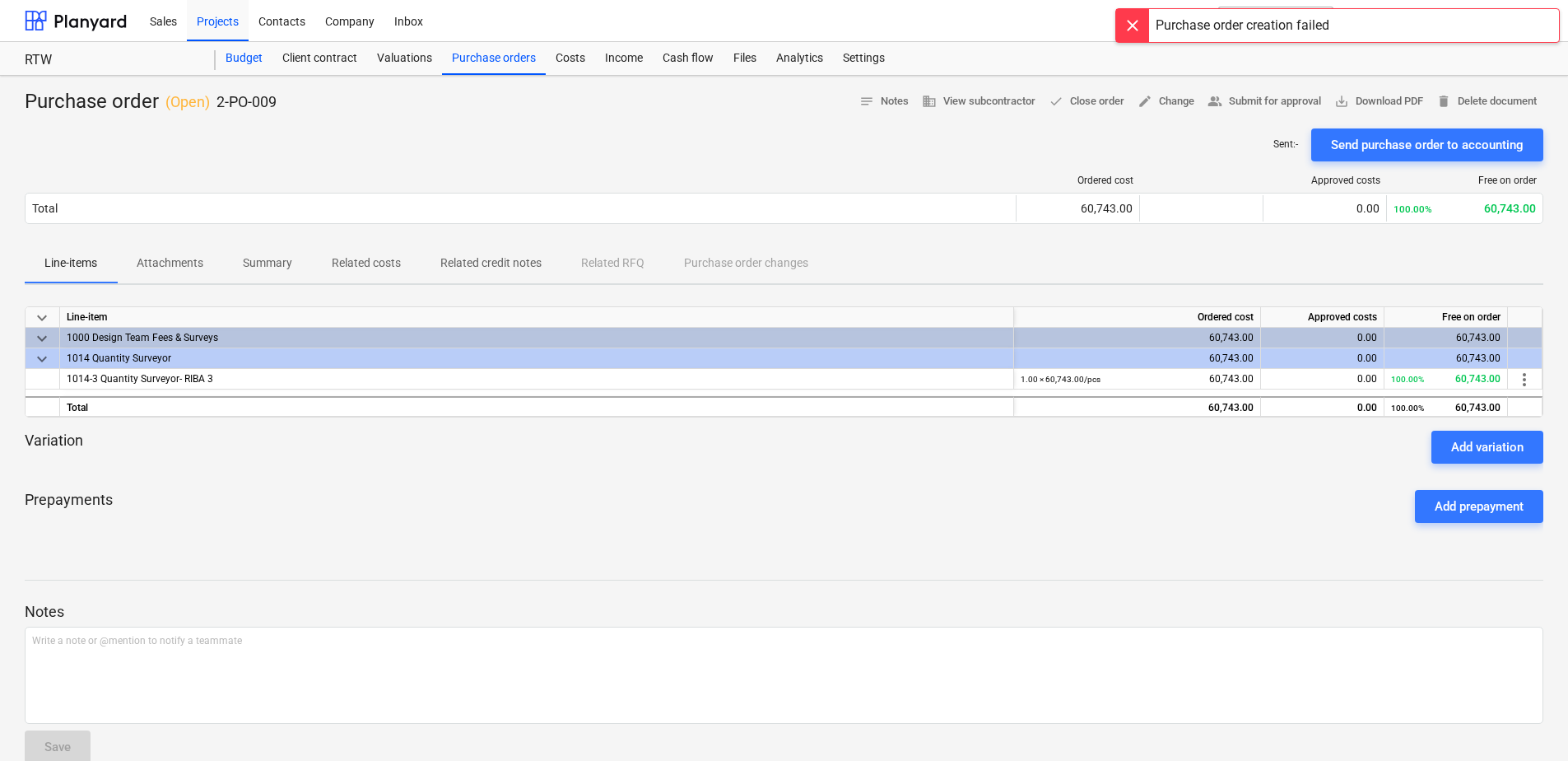
click at [259, 62] on div "Budget" at bounding box center [244, 58] width 57 height 33
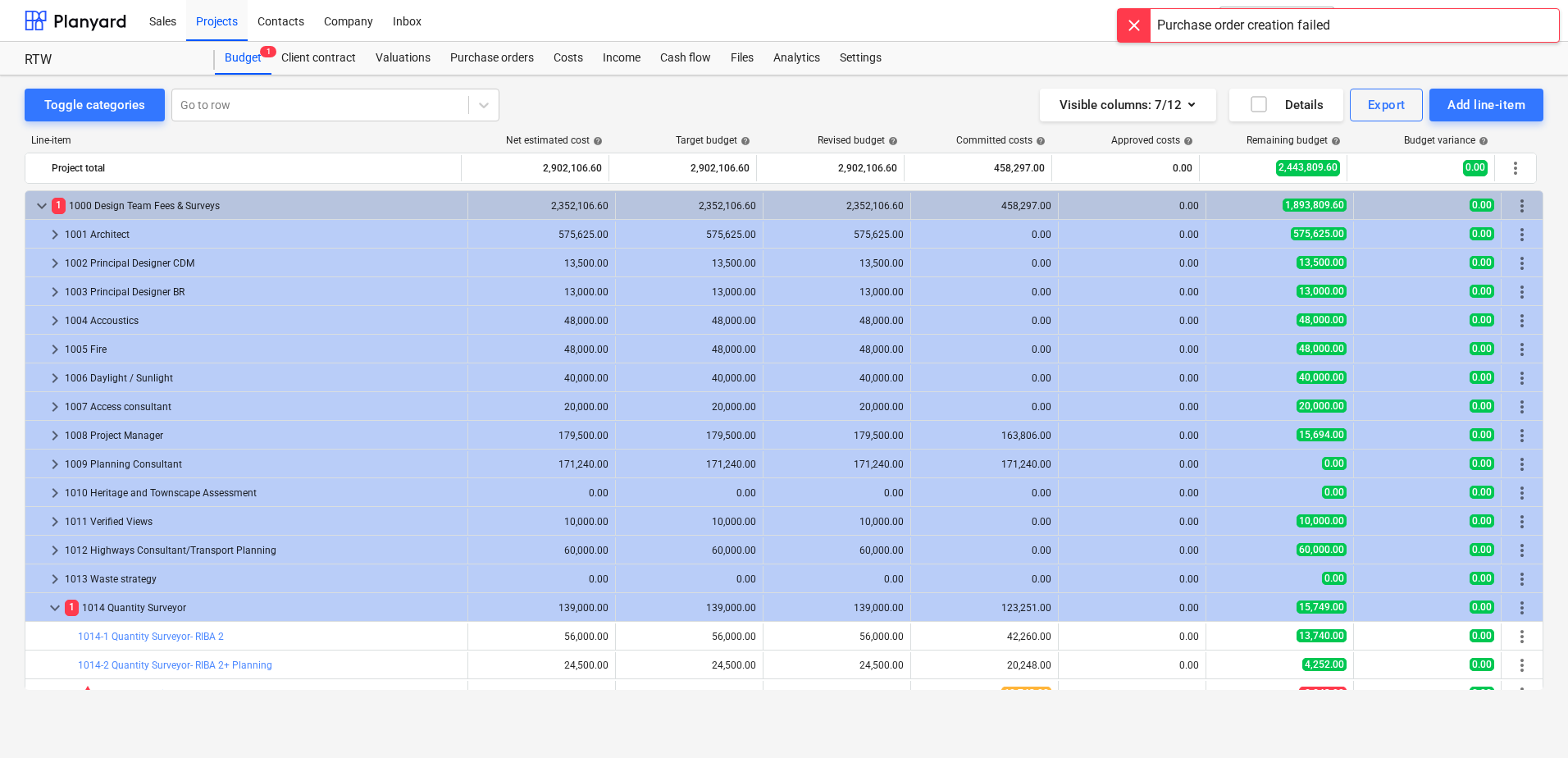
scroll to position [328, 0]
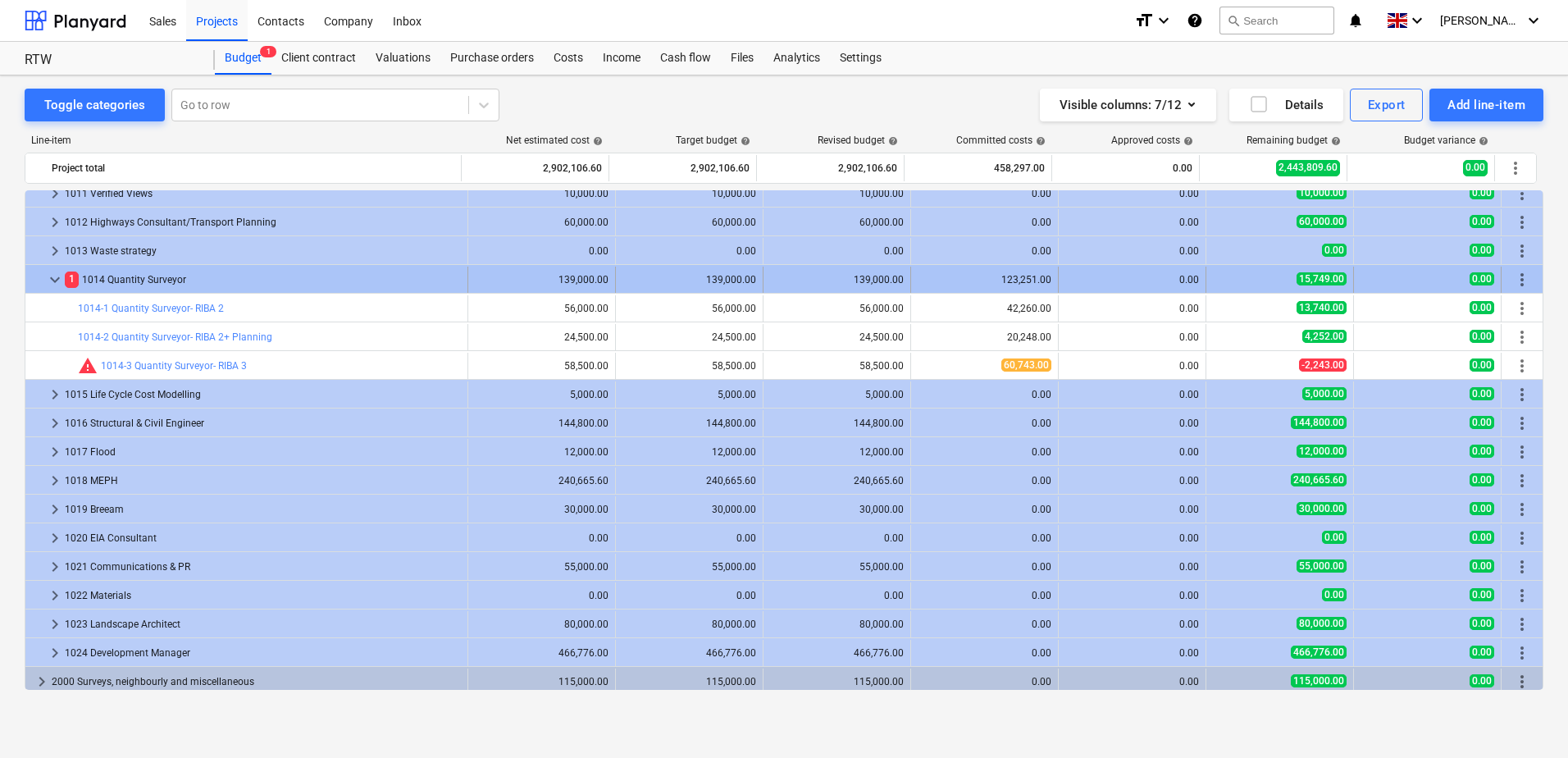
click at [59, 282] on span "keyboard_arrow_down" at bounding box center [55, 280] width 20 height 20
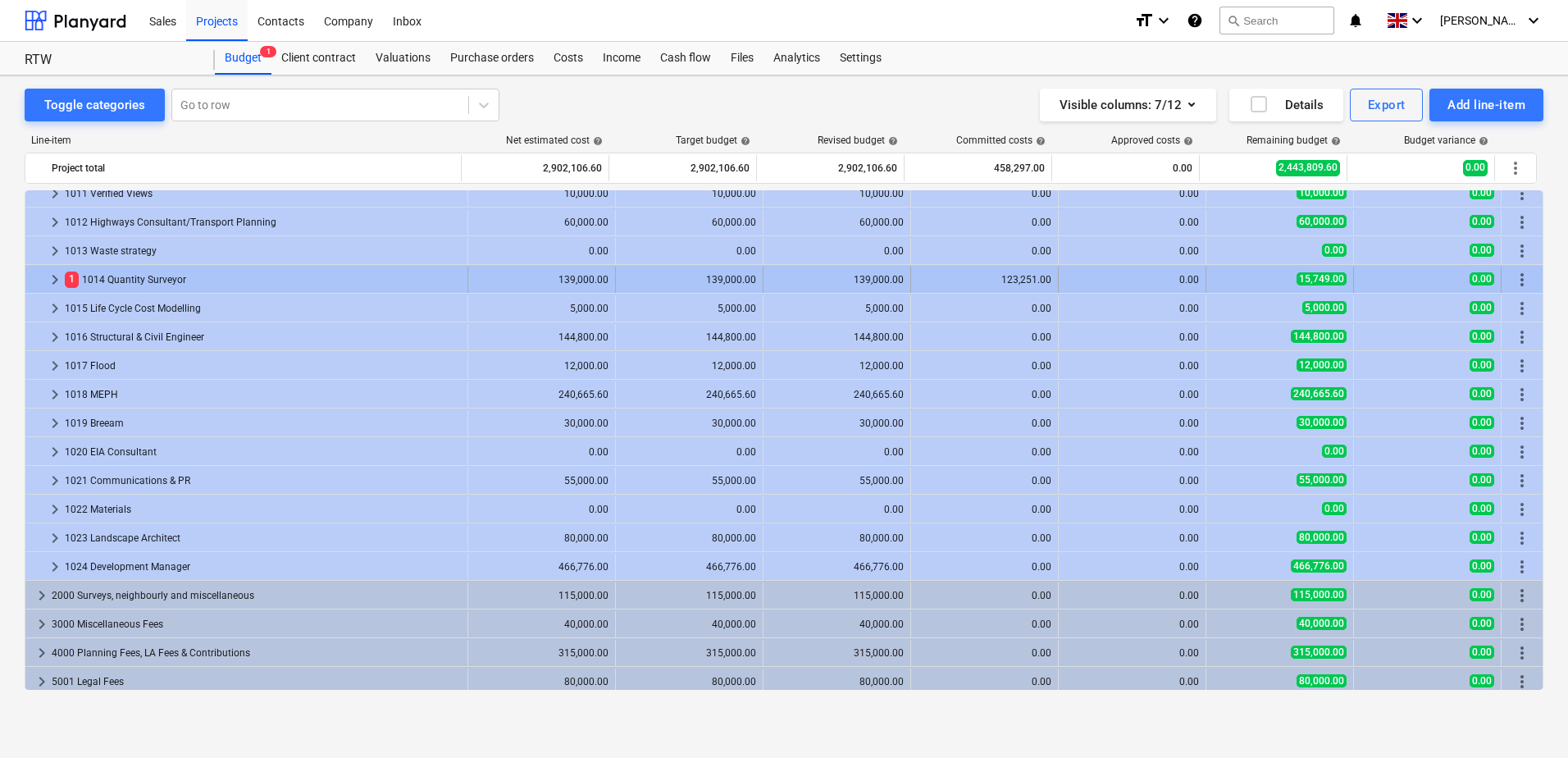
click at [53, 278] on span "keyboard_arrow_right" at bounding box center [55, 280] width 20 height 20
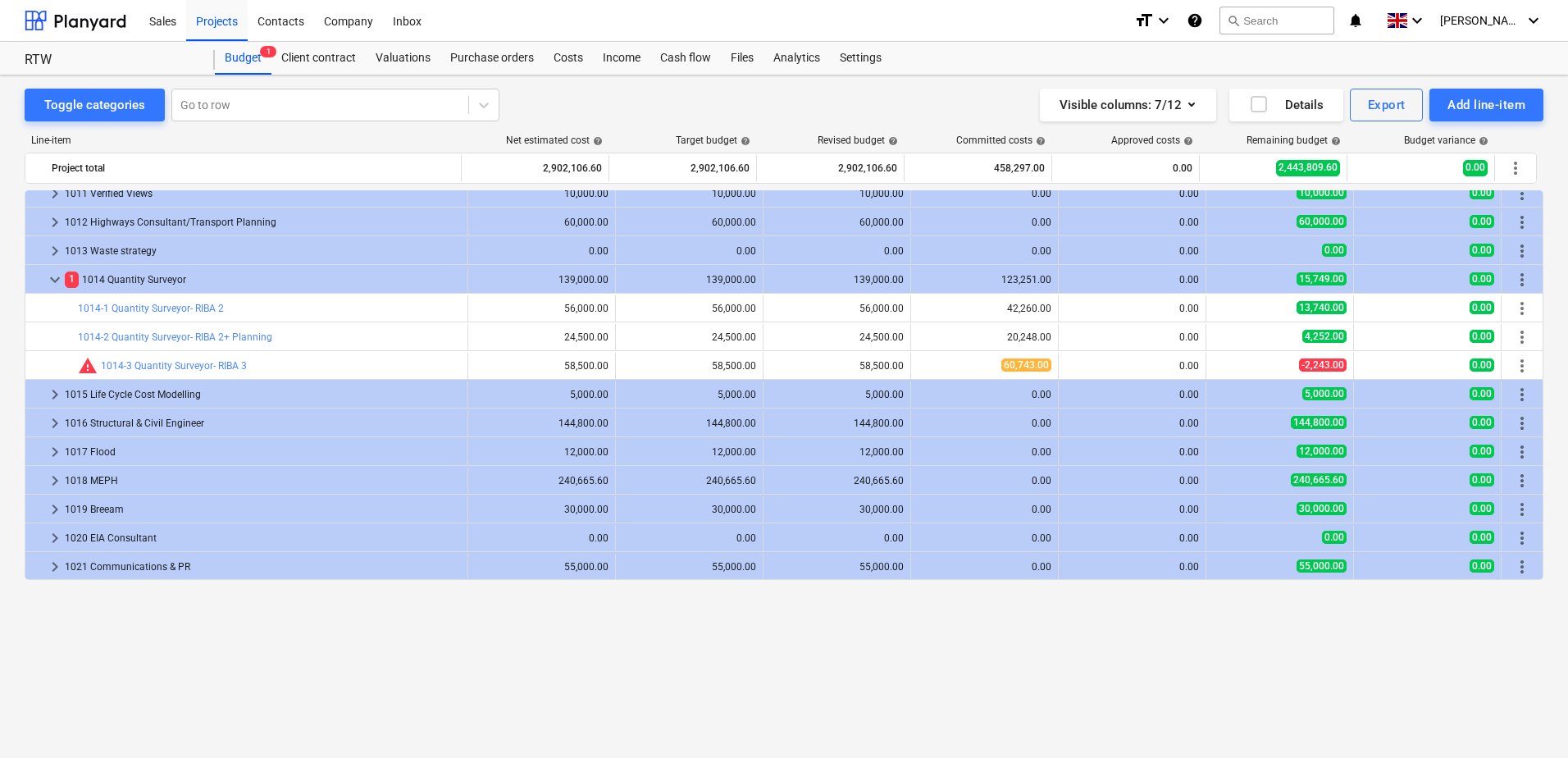
scroll to position [164, 0]
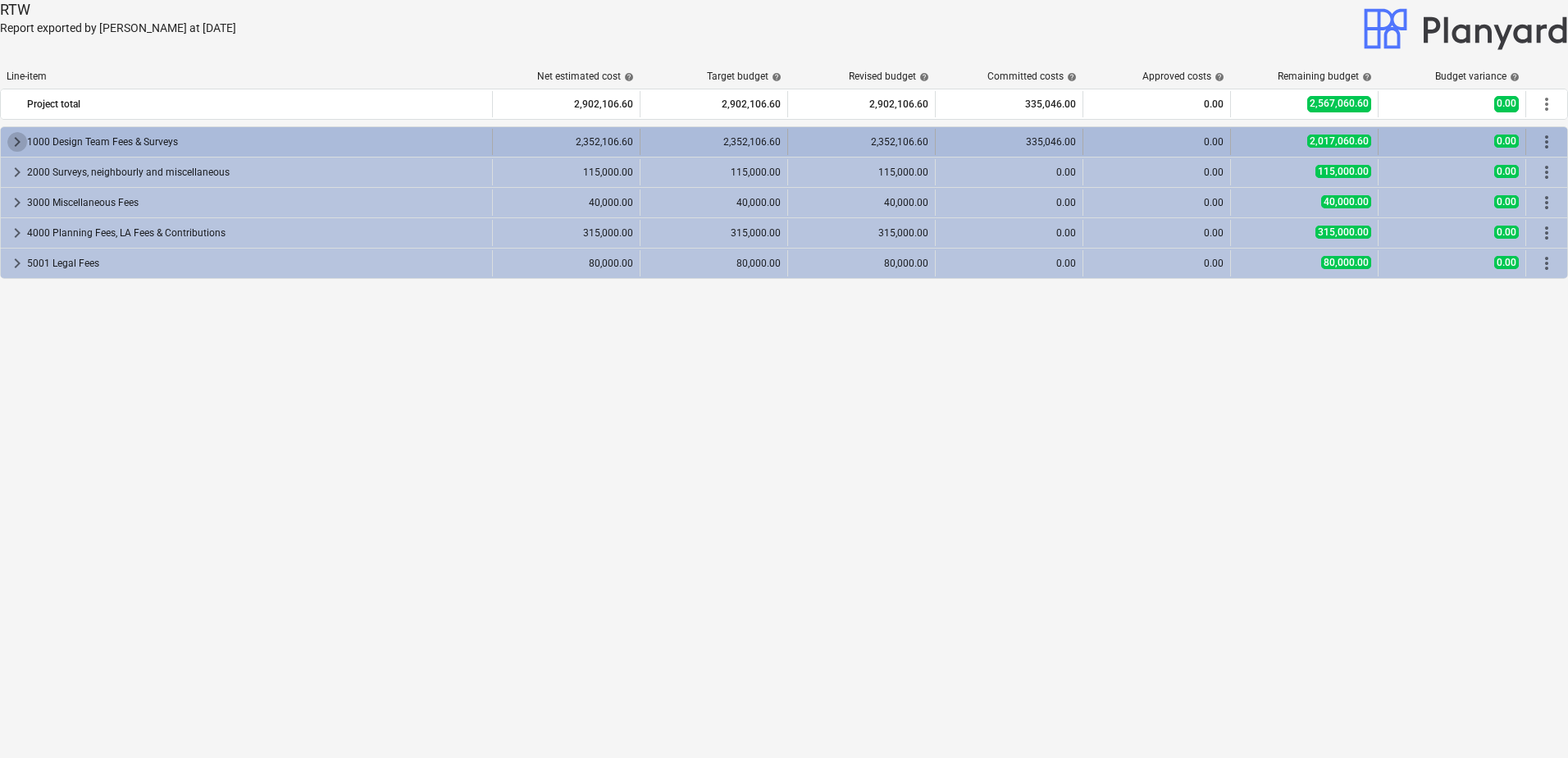
click at [23, 143] on span "keyboard_arrow_right" at bounding box center [17, 142] width 20 height 20
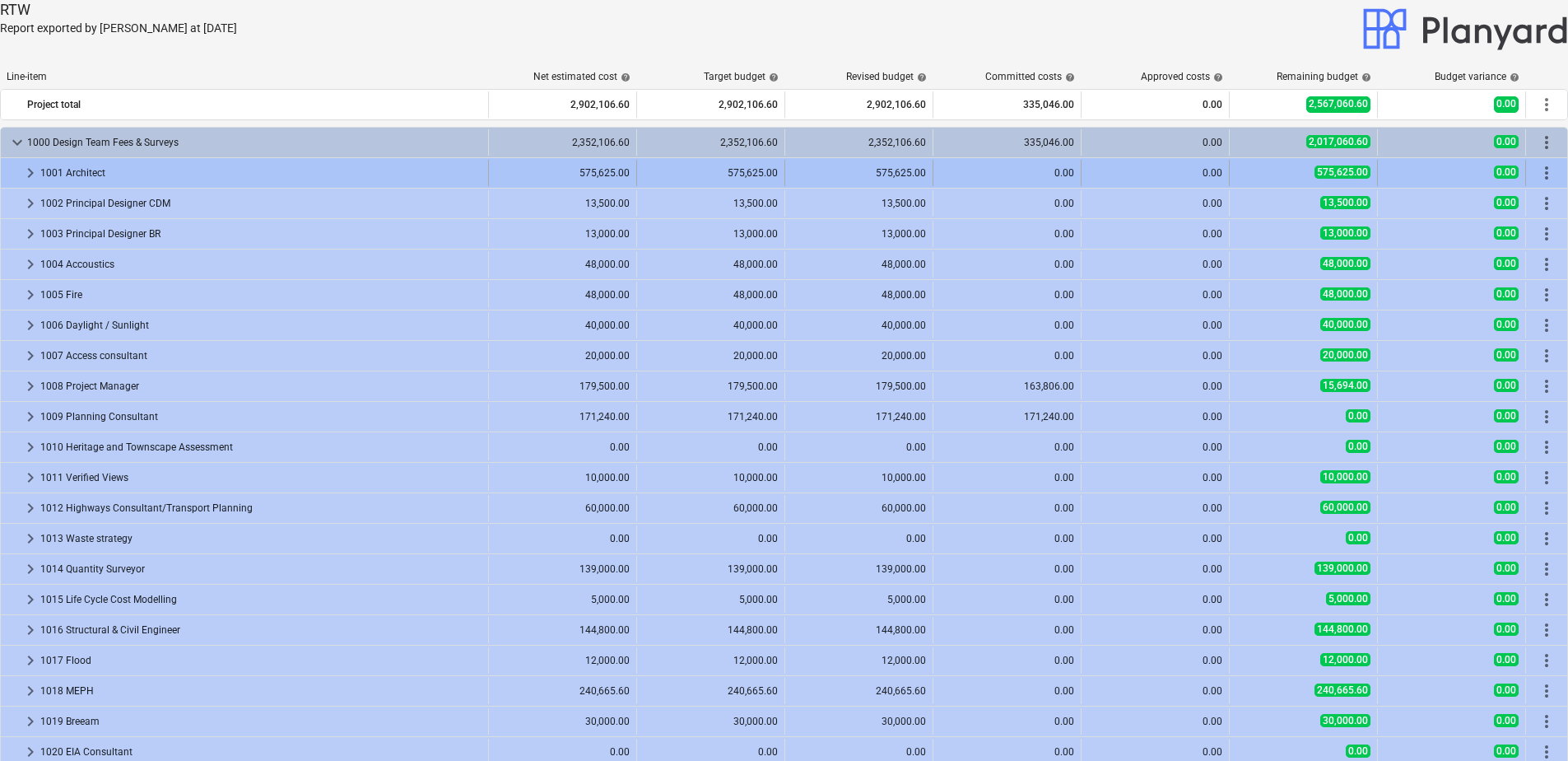
click at [26, 172] on span "keyboard_arrow_right" at bounding box center [31, 173] width 20 height 20
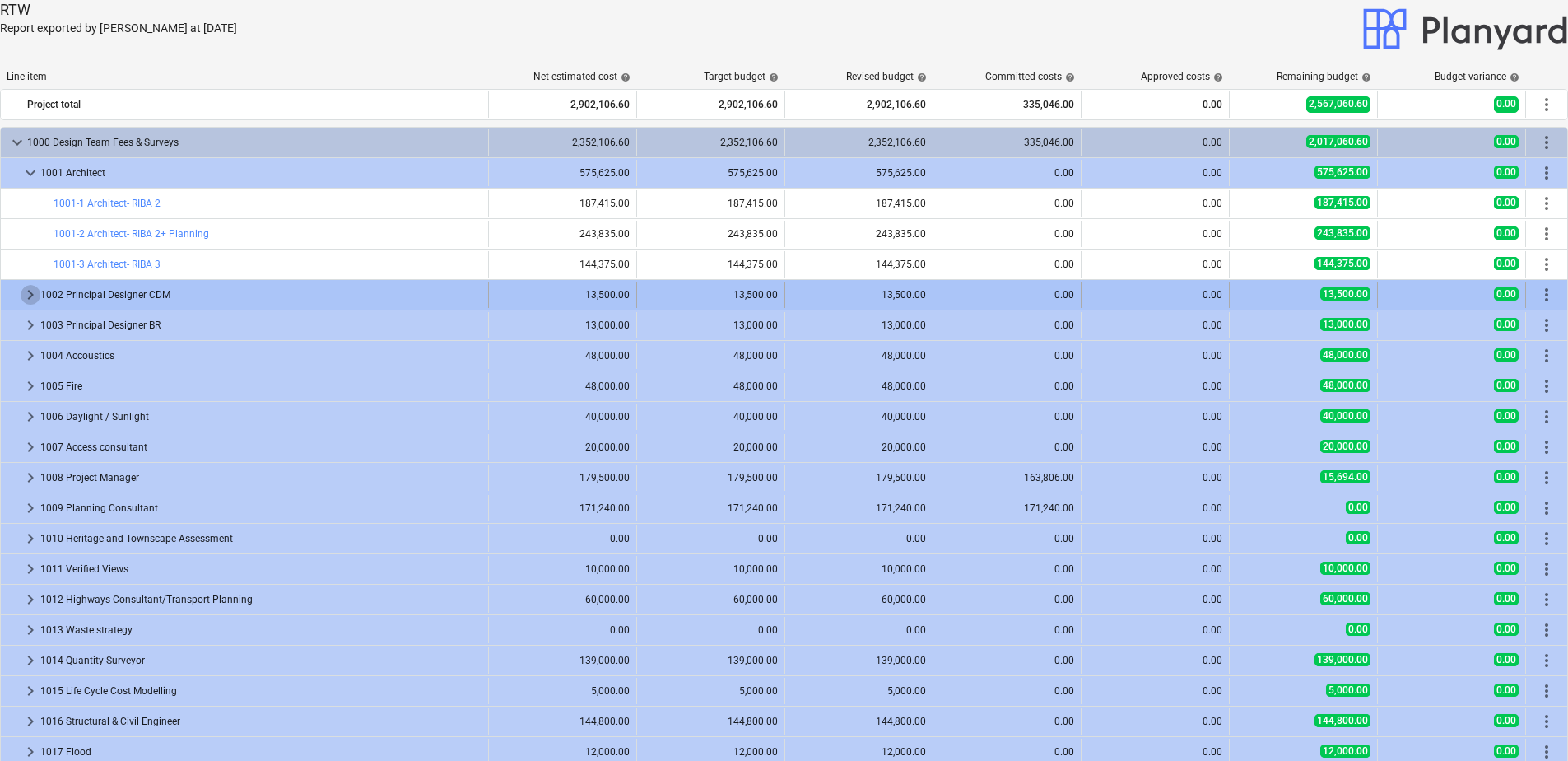
click at [27, 297] on span "keyboard_arrow_right" at bounding box center [31, 295] width 20 height 20
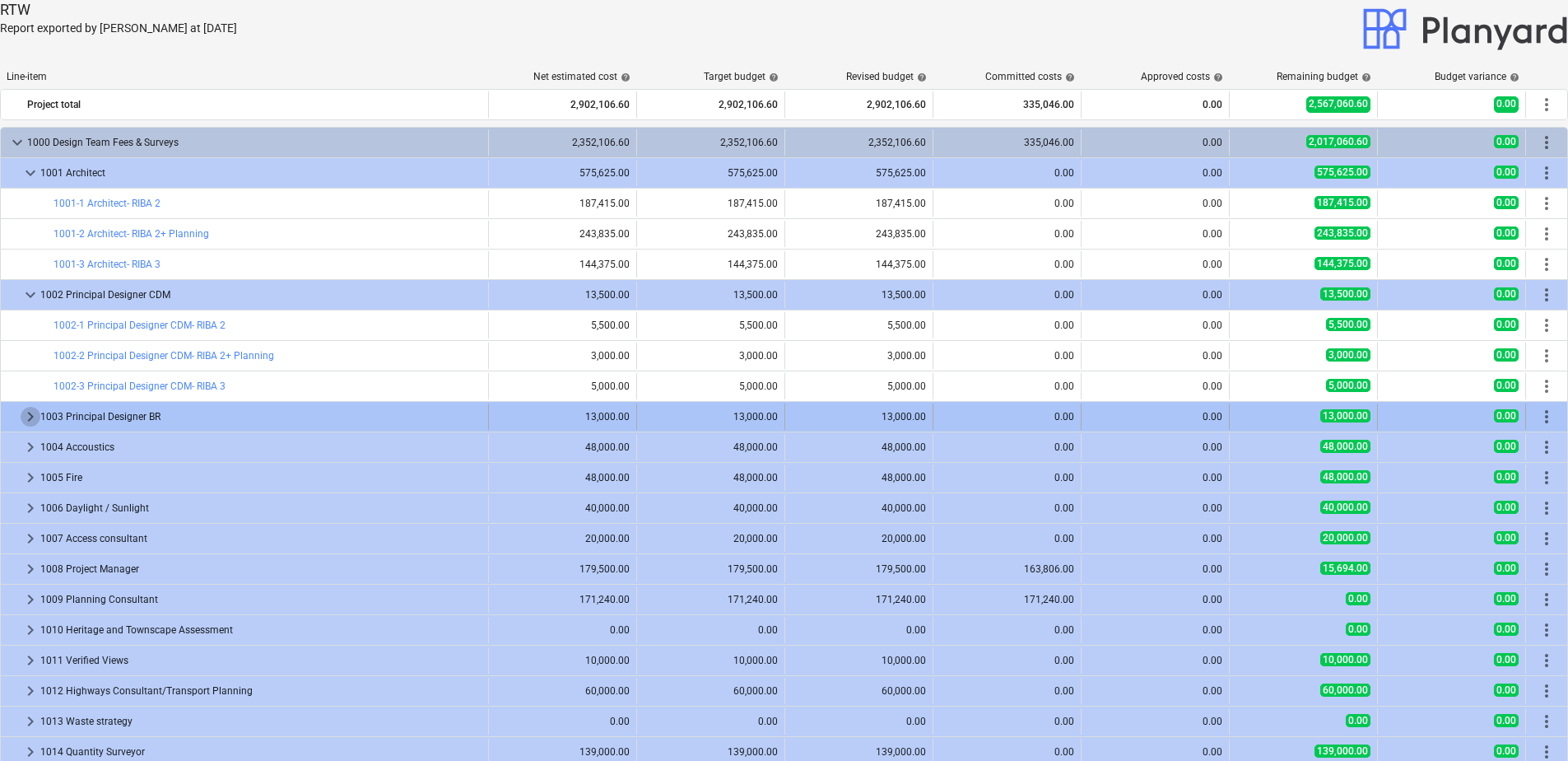
click at [26, 420] on span "keyboard_arrow_right" at bounding box center [31, 416] width 20 height 20
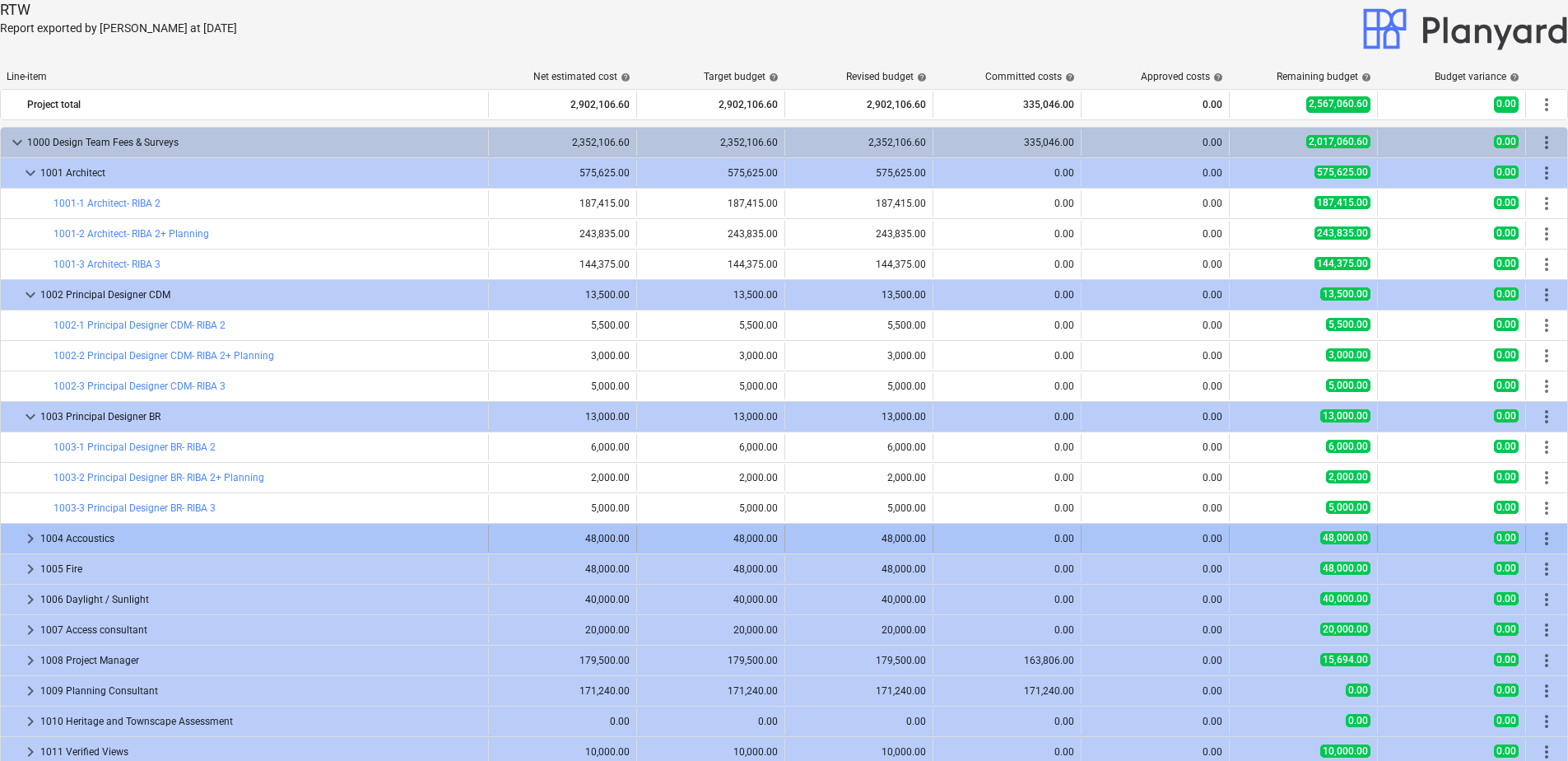
click at [22, 546] on span "keyboard_arrow_right" at bounding box center [31, 538] width 20 height 20
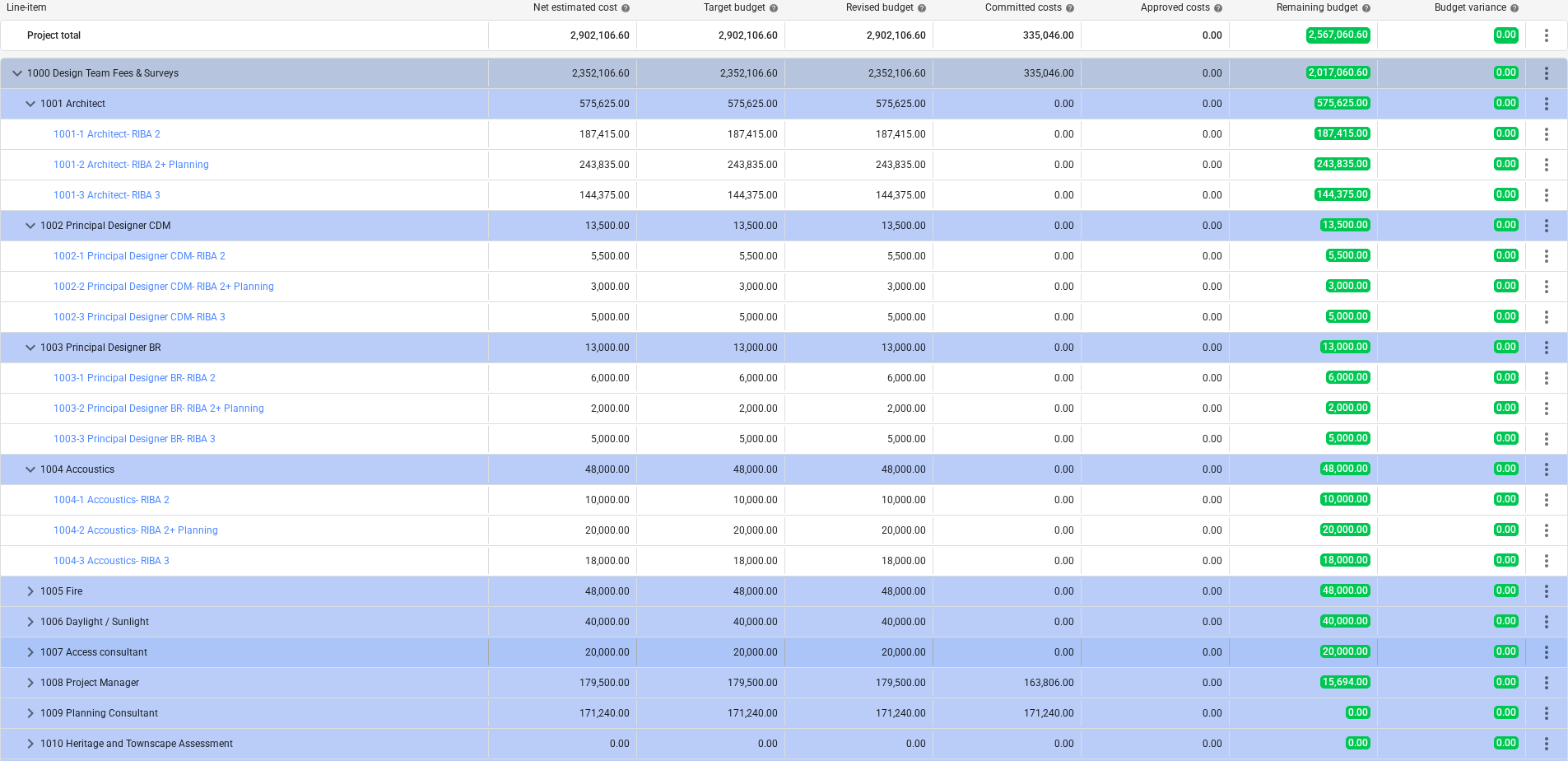
scroll to position [247, 0]
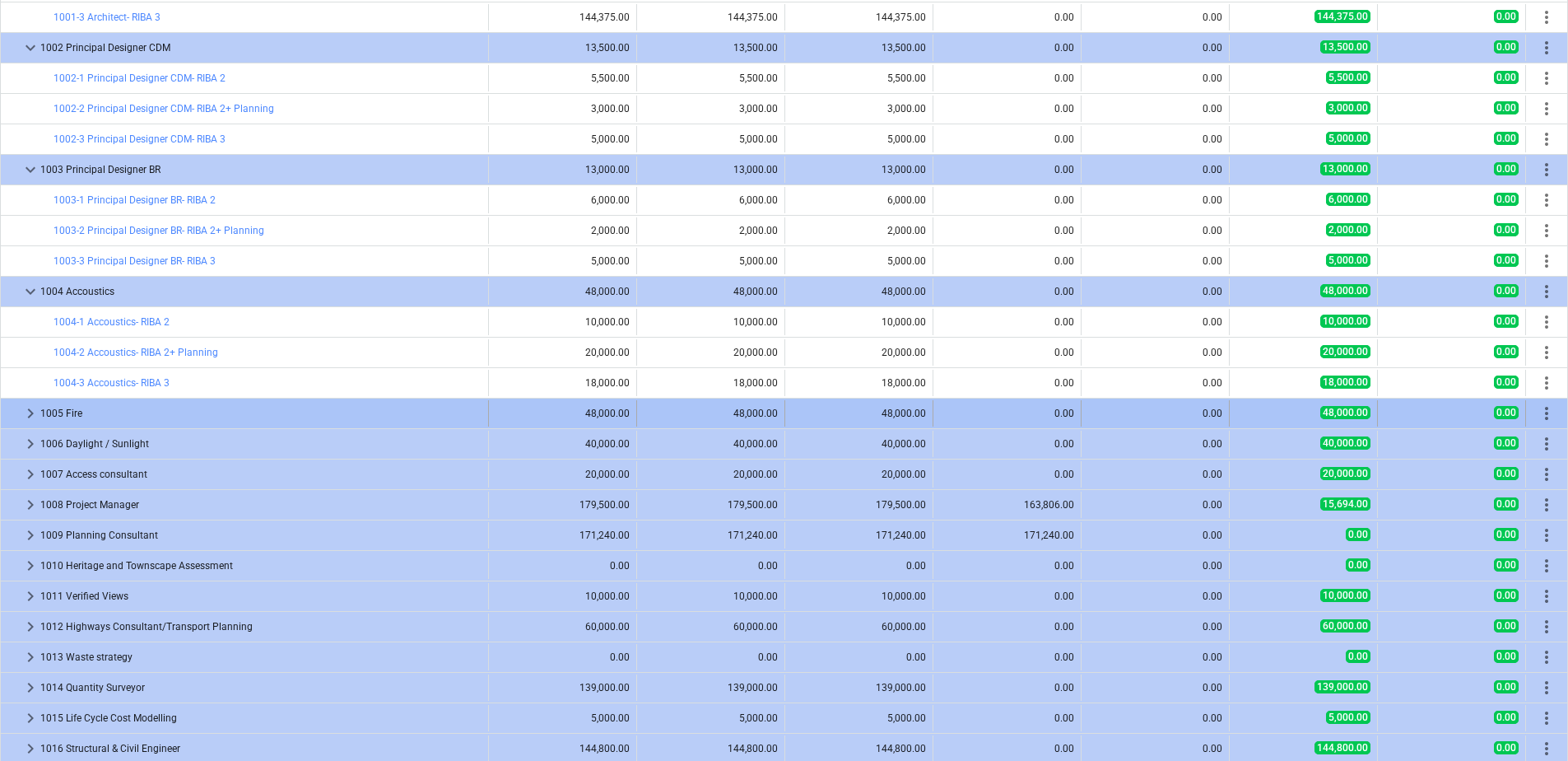
click at [26, 415] on span "keyboard_arrow_right" at bounding box center [31, 413] width 20 height 20
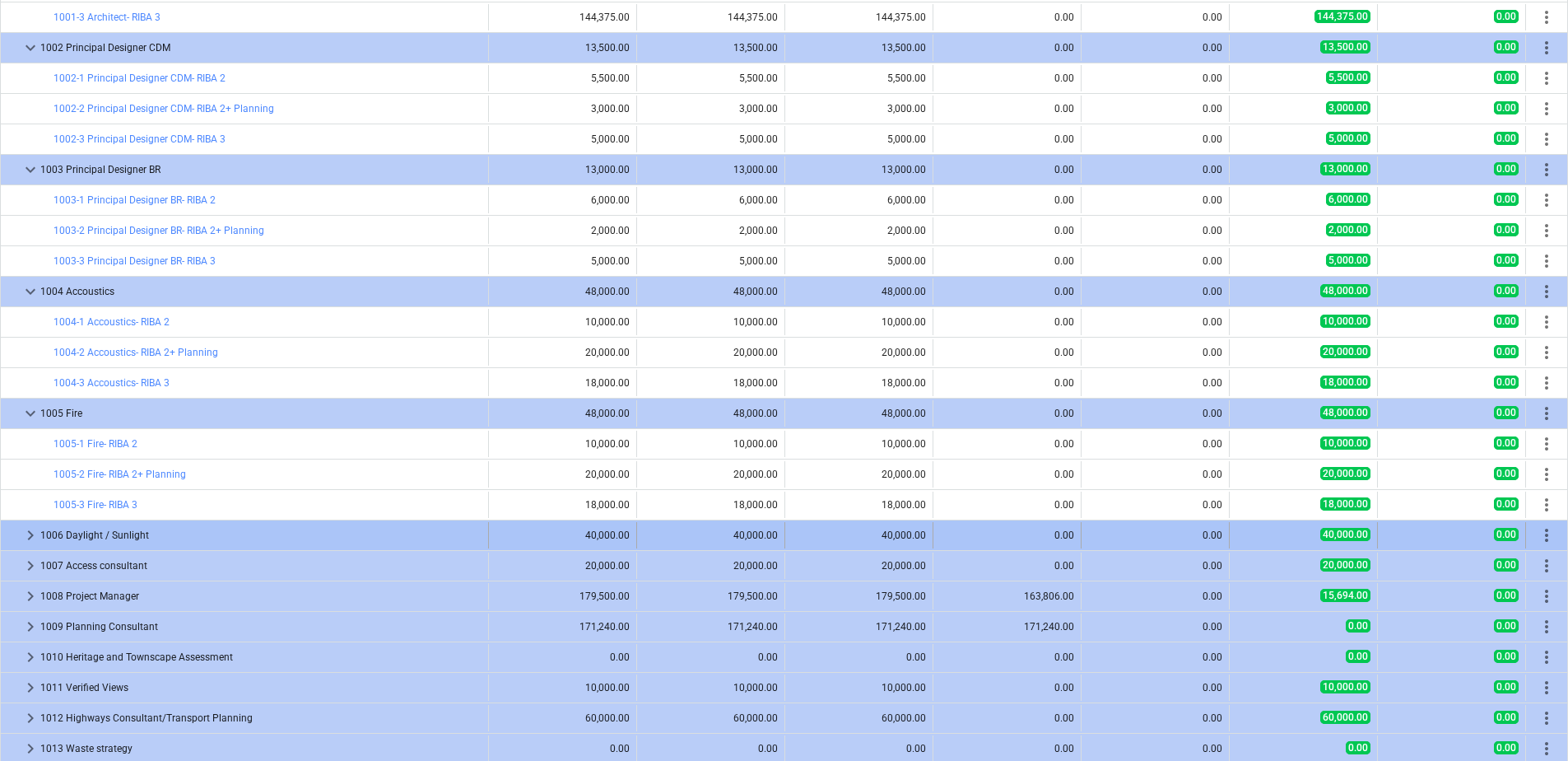
click at [31, 542] on span "keyboard_arrow_right" at bounding box center [31, 535] width 20 height 20
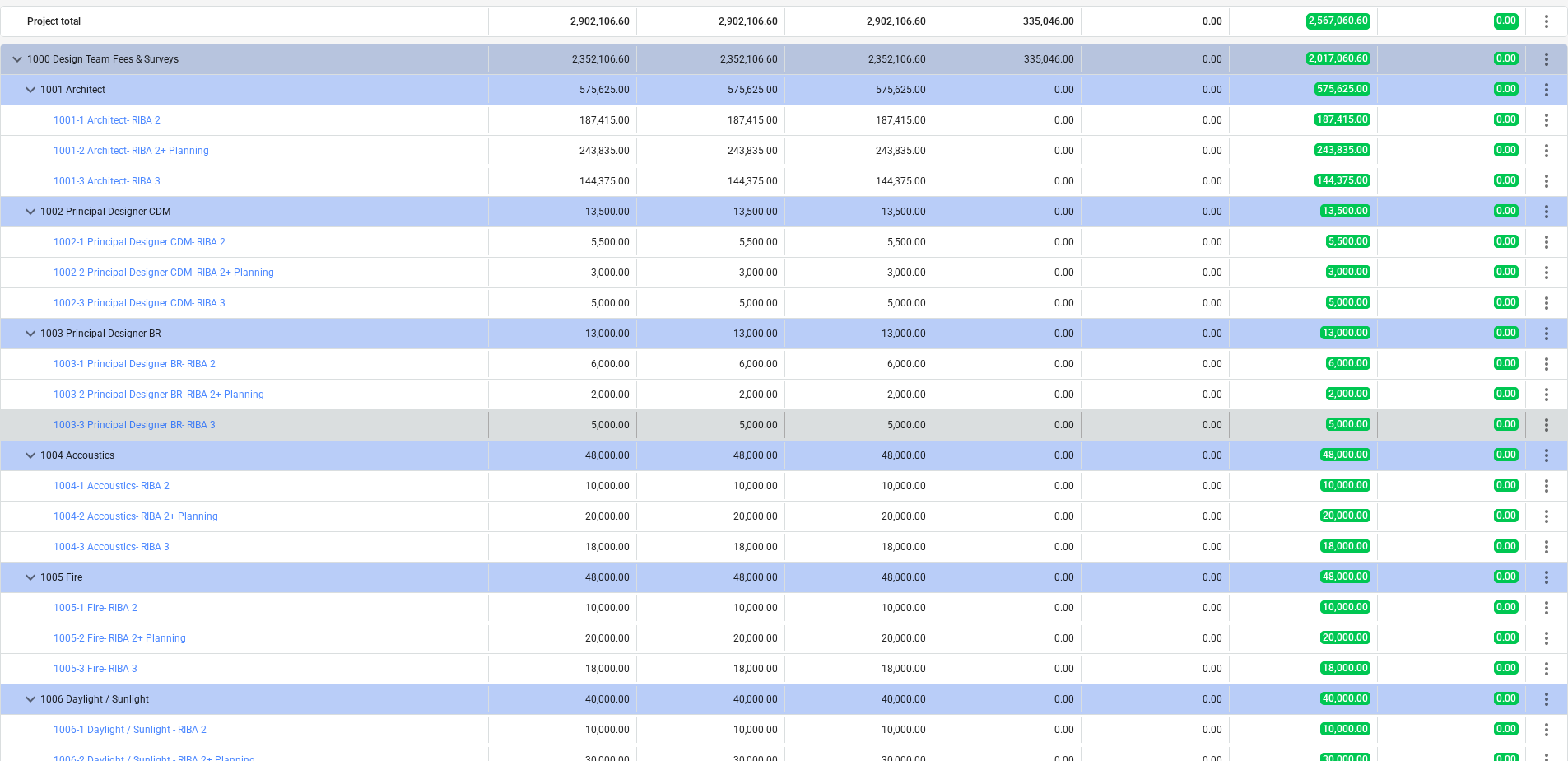
scroll to position [0, 0]
